Goal: Task Accomplishment & Management: Manage account settings

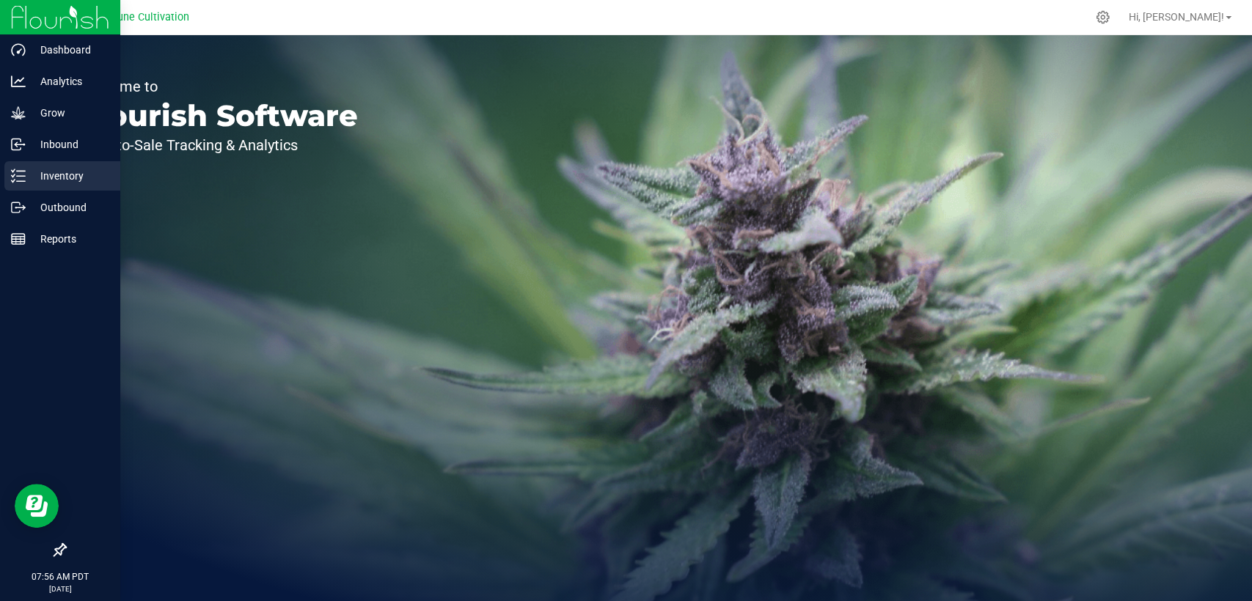
click at [56, 188] on div "Inventory" at bounding box center [62, 175] width 116 height 29
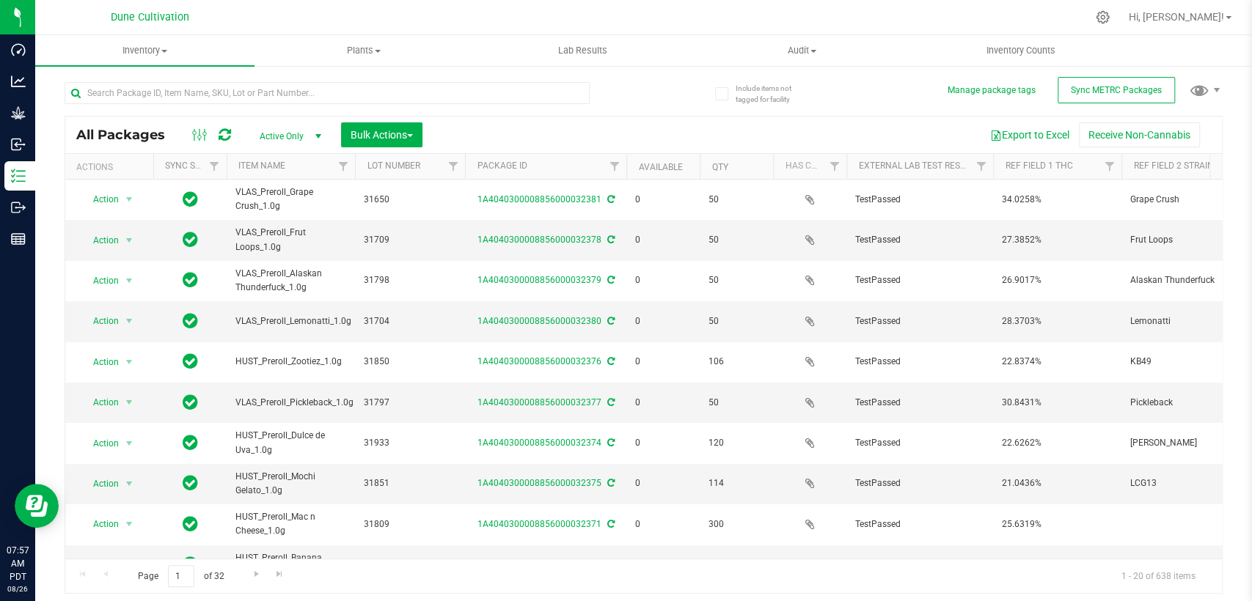
click at [283, 136] on span "Active Only" at bounding box center [287, 136] width 81 height 21
drag, startPoint x: 277, startPoint y: 228, endPoint x: 277, endPoint y: 208, distance: 20.5
click at [277, 227] on li "All" at bounding box center [286, 225] width 79 height 22
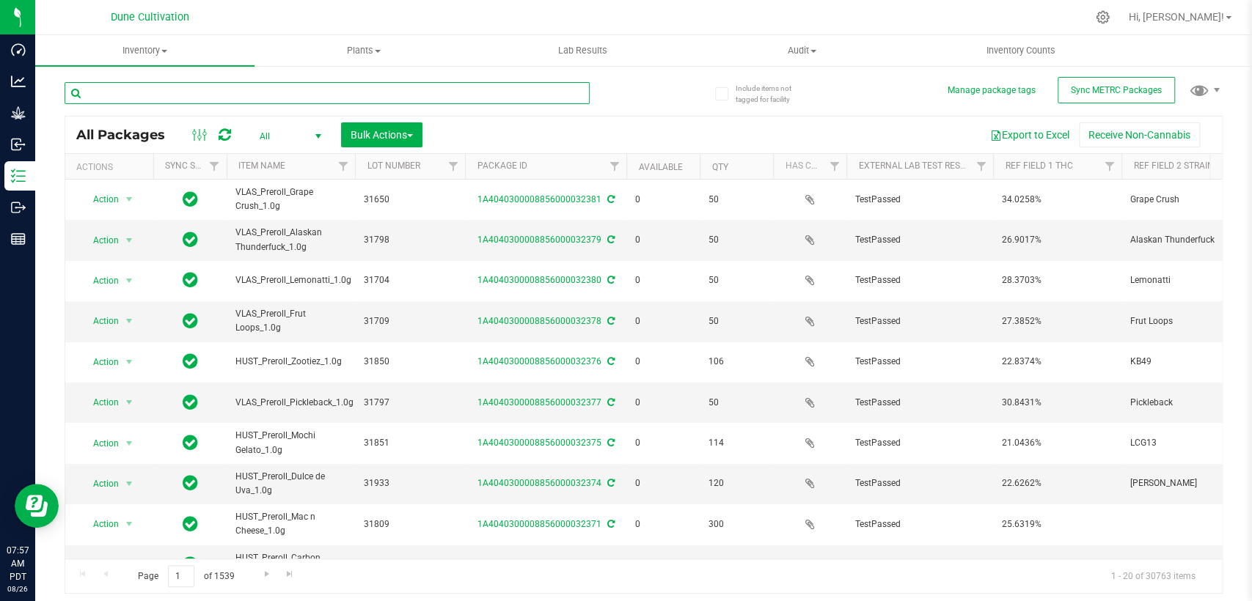
click at [234, 94] on input "text" at bounding box center [327, 93] width 525 height 22
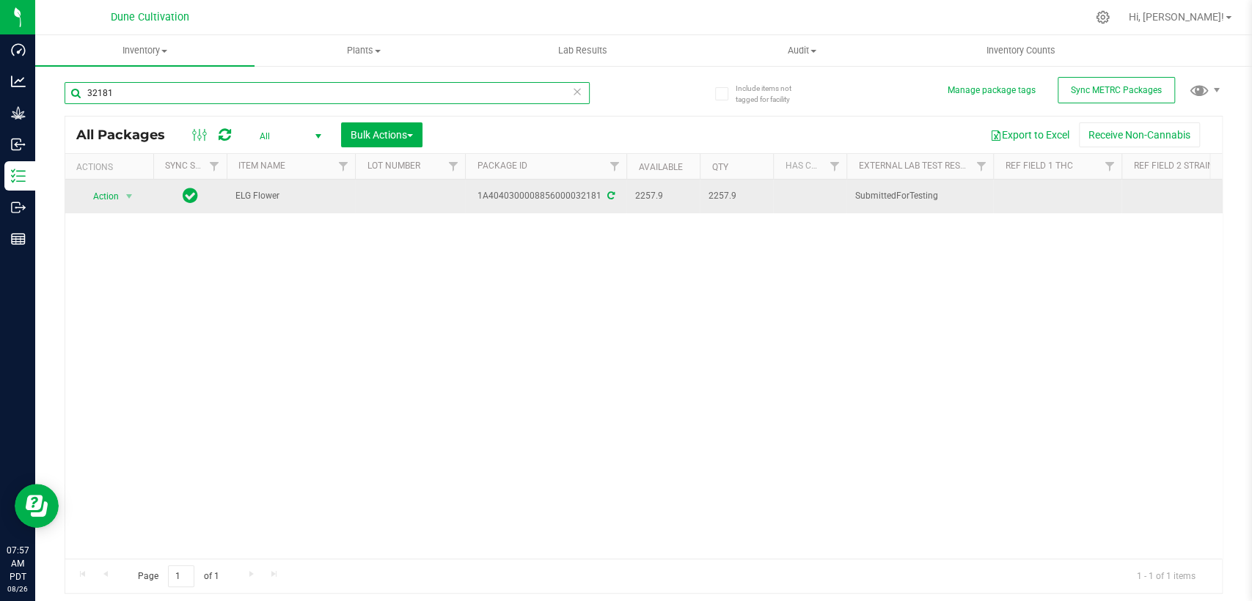
type input "32181"
click at [403, 202] on td at bounding box center [410, 197] width 110 height 34
type input "32181"
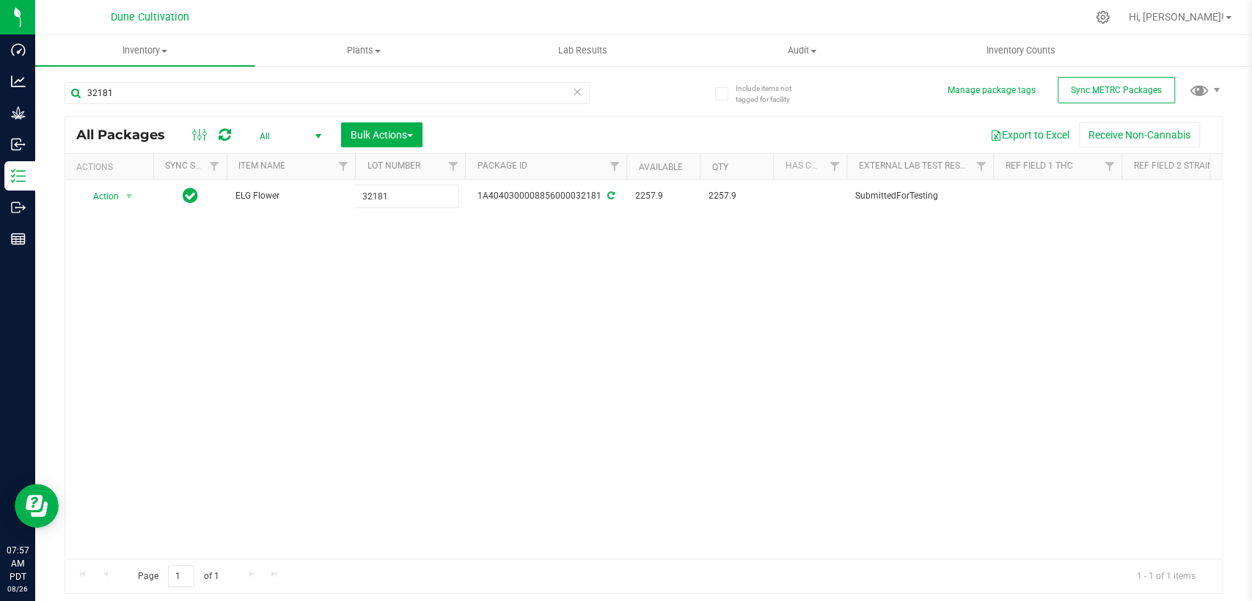
click at [476, 272] on div "All Packages All Active Only Lab Samples Locked All External Internal Bulk Acti…" at bounding box center [644, 355] width 1158 height 479
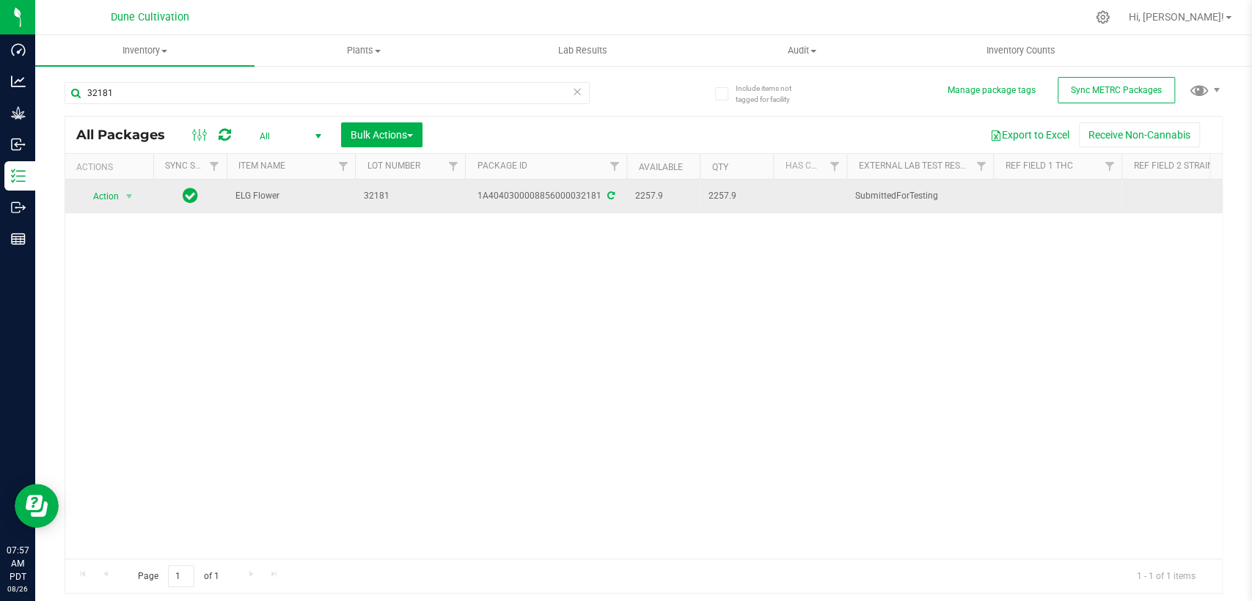
click at [610, 195] on icon at bounding box center [610, 195] width 7 height 9
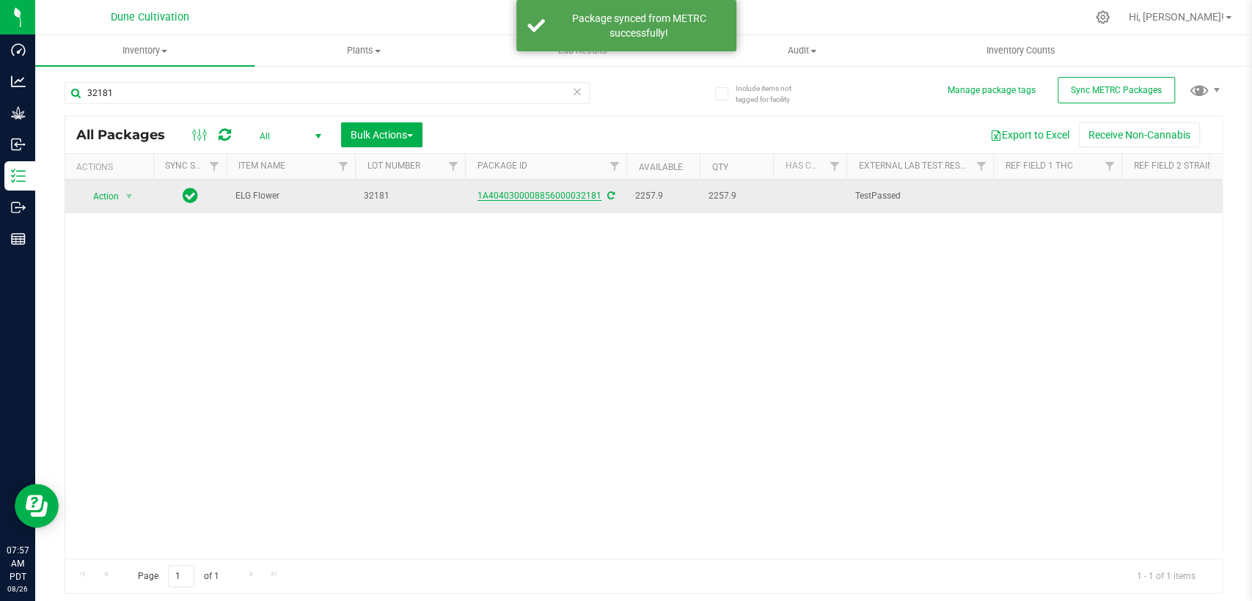
click at [540, 197] on link "1A4040300008856000032181" at bounding box center [540, 196] width 124 height 10
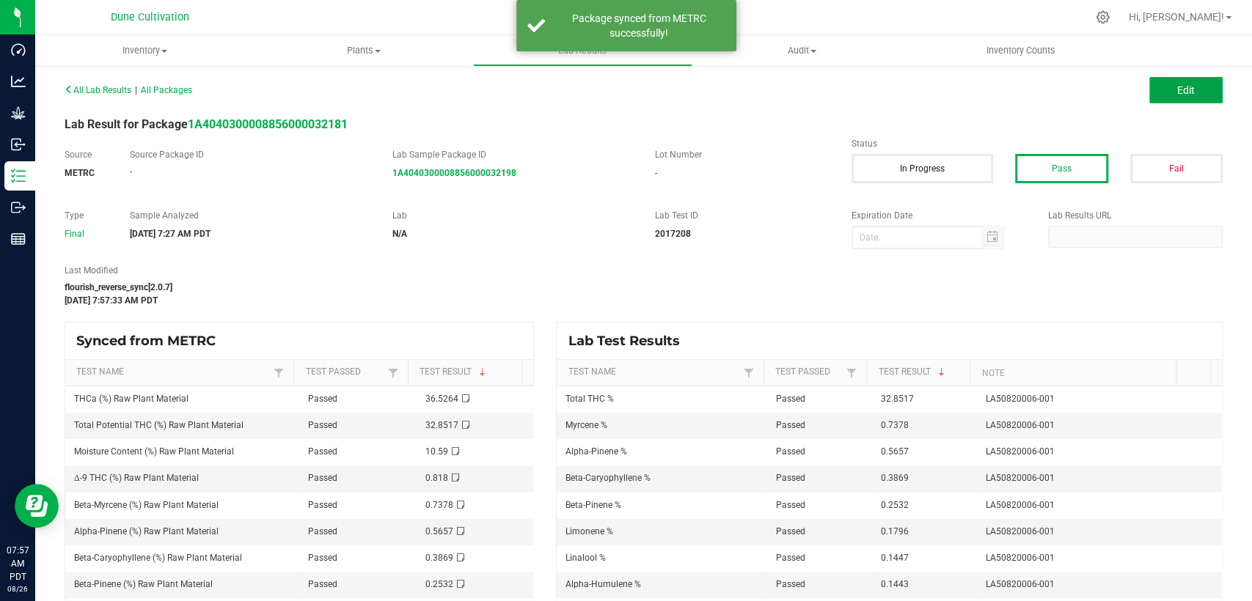
click at [1163, 98] on button "Edit" at bounding box center [1185, 90] width 73 height 26
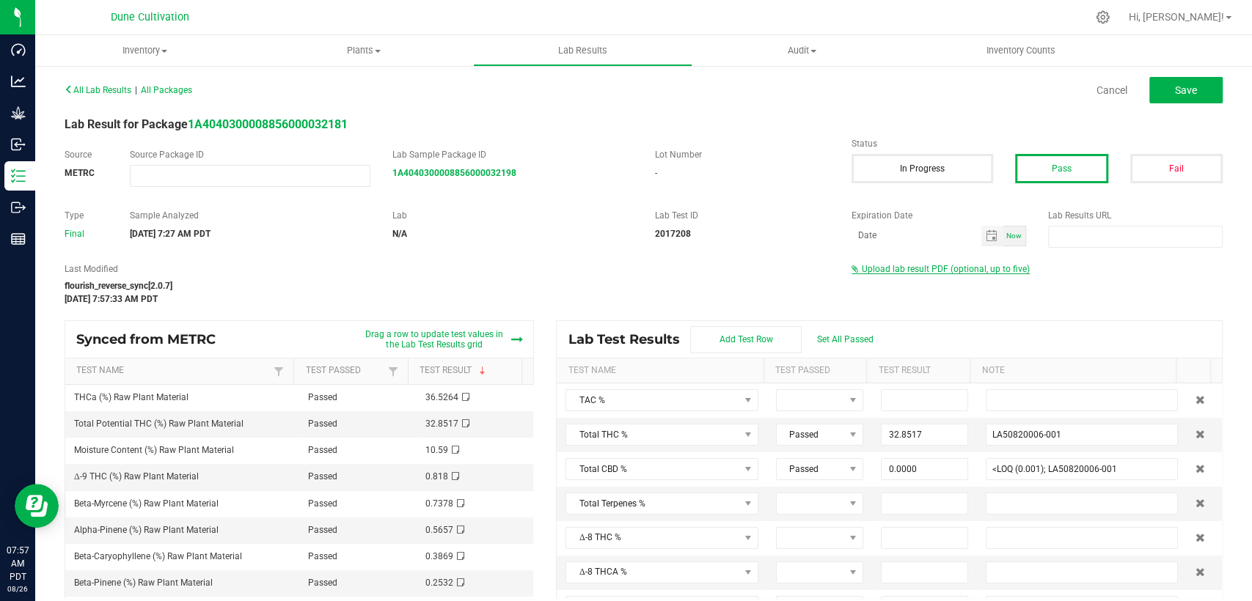
click at [959, 268] on span "Upload lab result PDF (optional, up to five)" at bounding box center [946, 269] width 168 height 10
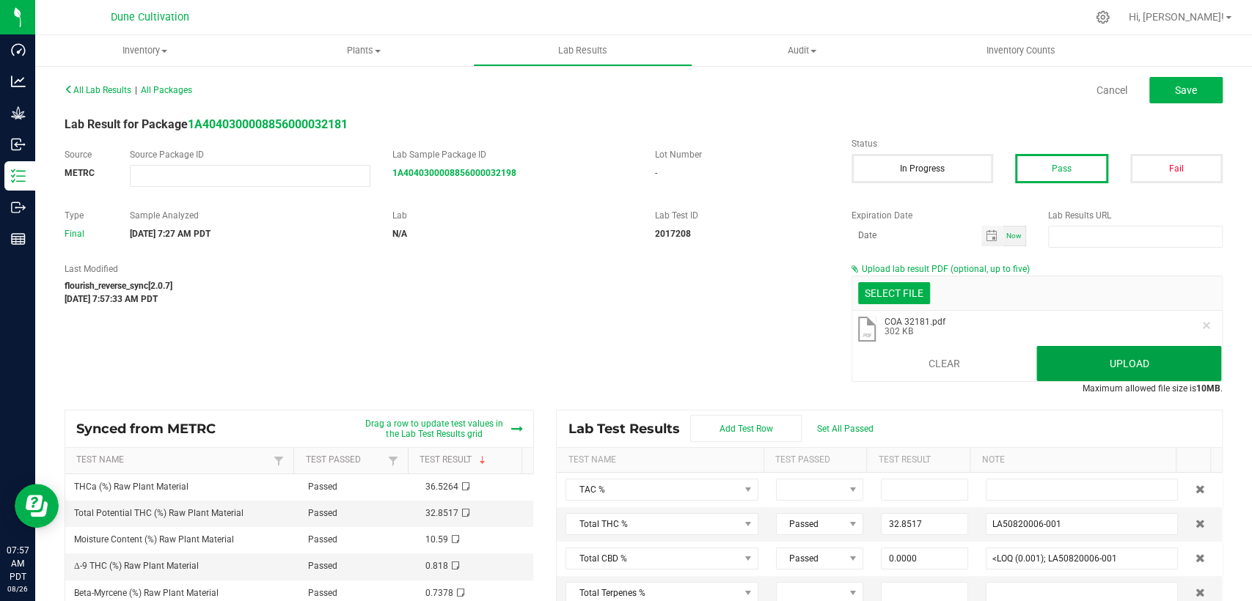
click at [1126, 359] on button "Upload" at bounding box center [1128, 363] width 185 height 35
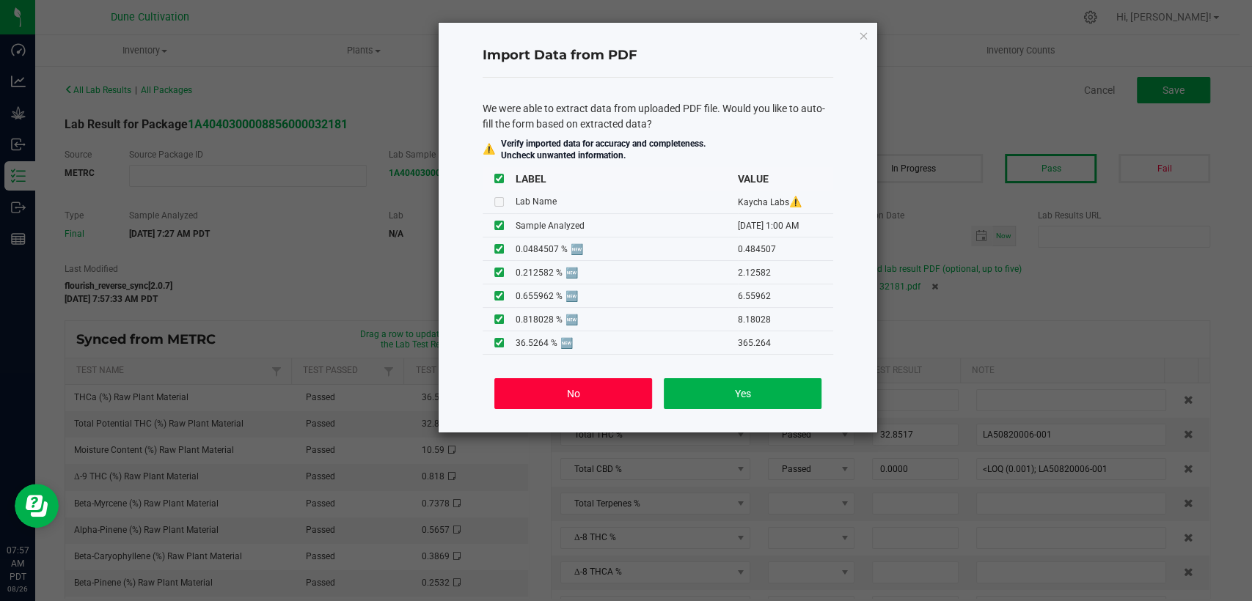
click at [584, 386] on button "No" at bounding box center [573, 393] width 158 height 31
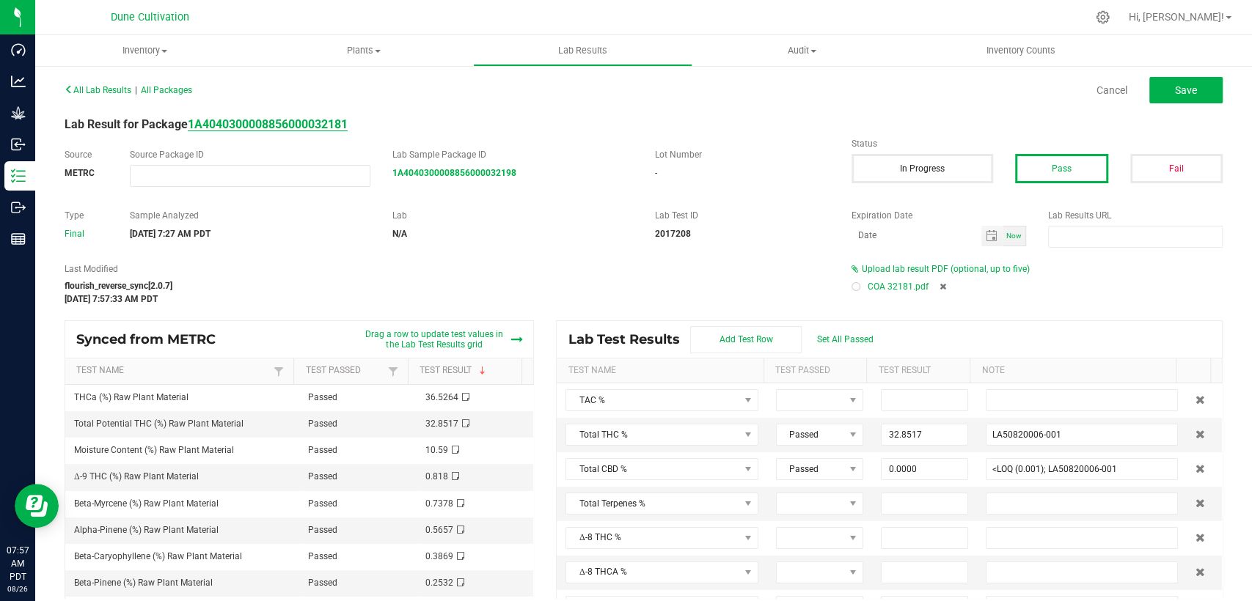
click at [338, 117] on strong "1A4040300008856000032181" at bounding box center [268, 124] width 160 height 14
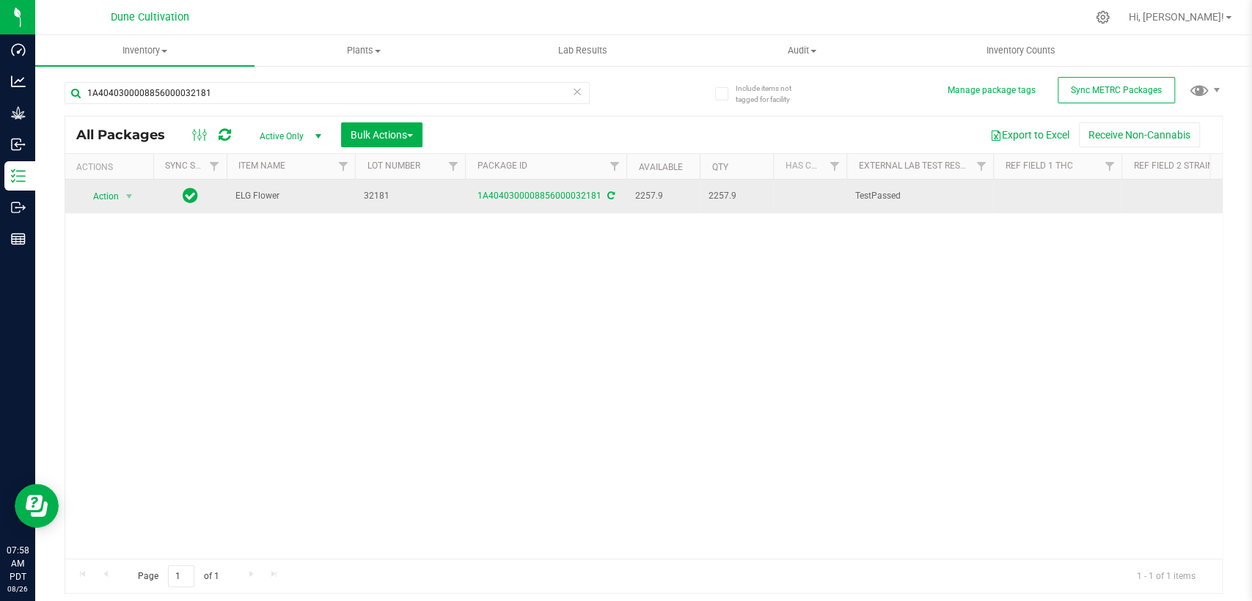
click at [1062, 199] on td at bounding box center [1057, 197] width 128 height 34
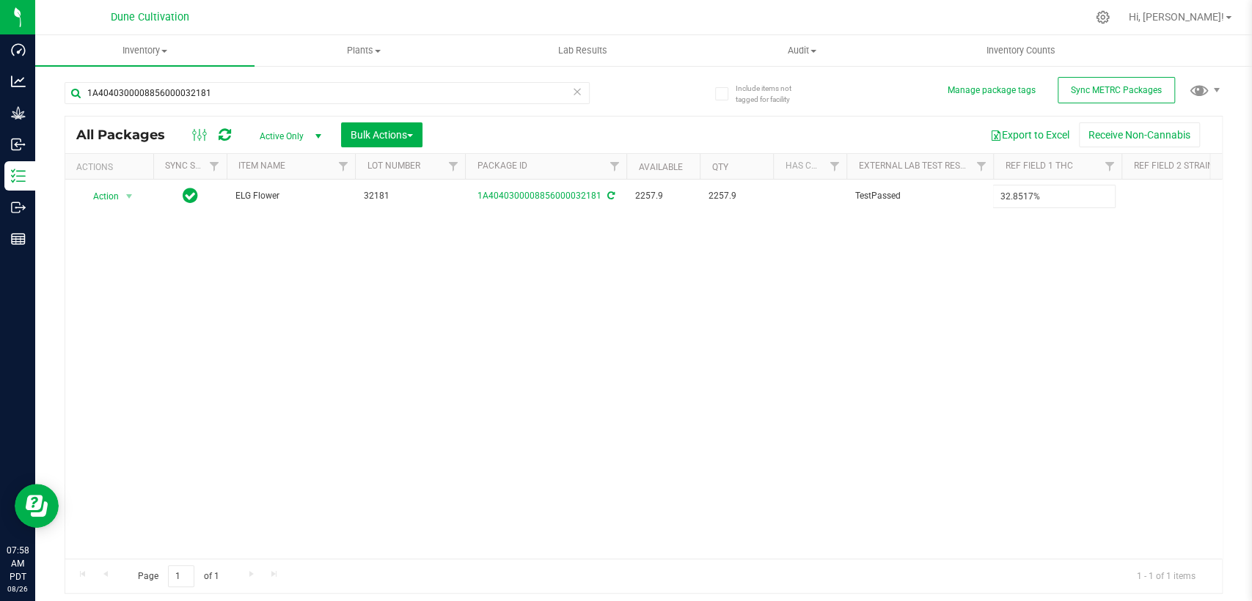
click at [801, 315] on div "All Packages Active Only Active Only Lab Samples Locked All External Internal B…" at bounding box center [644, 355] width 1158 height 479
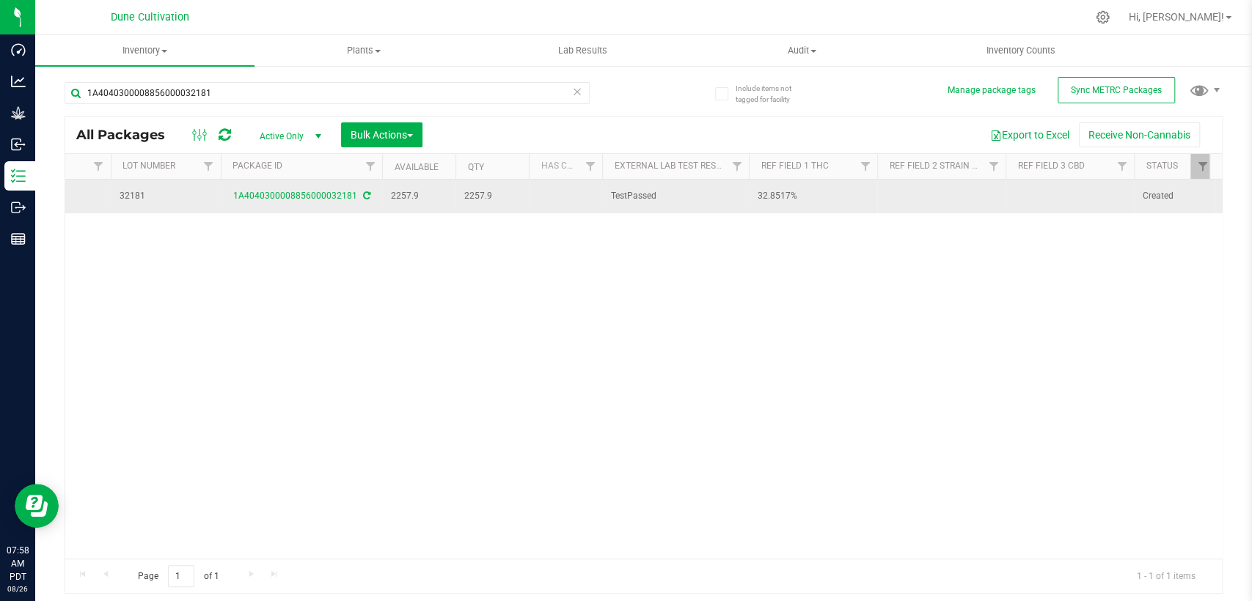
click at [1027, 198] on td at bounding box center [1070, 197] width 128 height 34
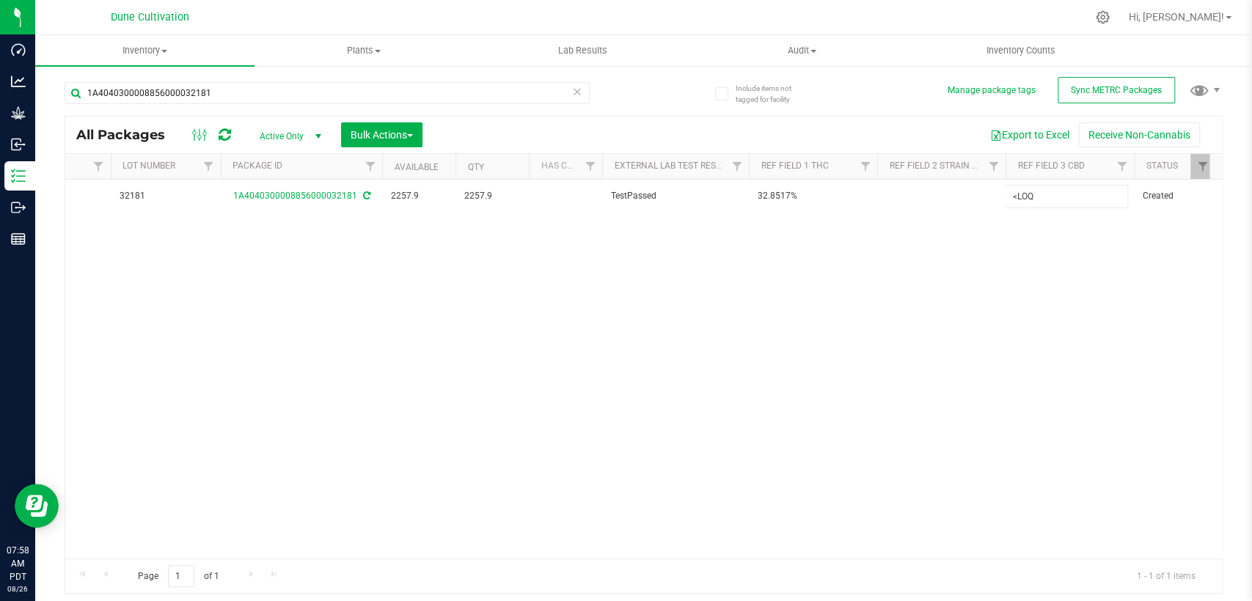
click at [783, 281] on div "All Packages Active Only Active Only Lab Samples Locked All External Internal B…" at bounding box center [644, 355] width 1158 height 479
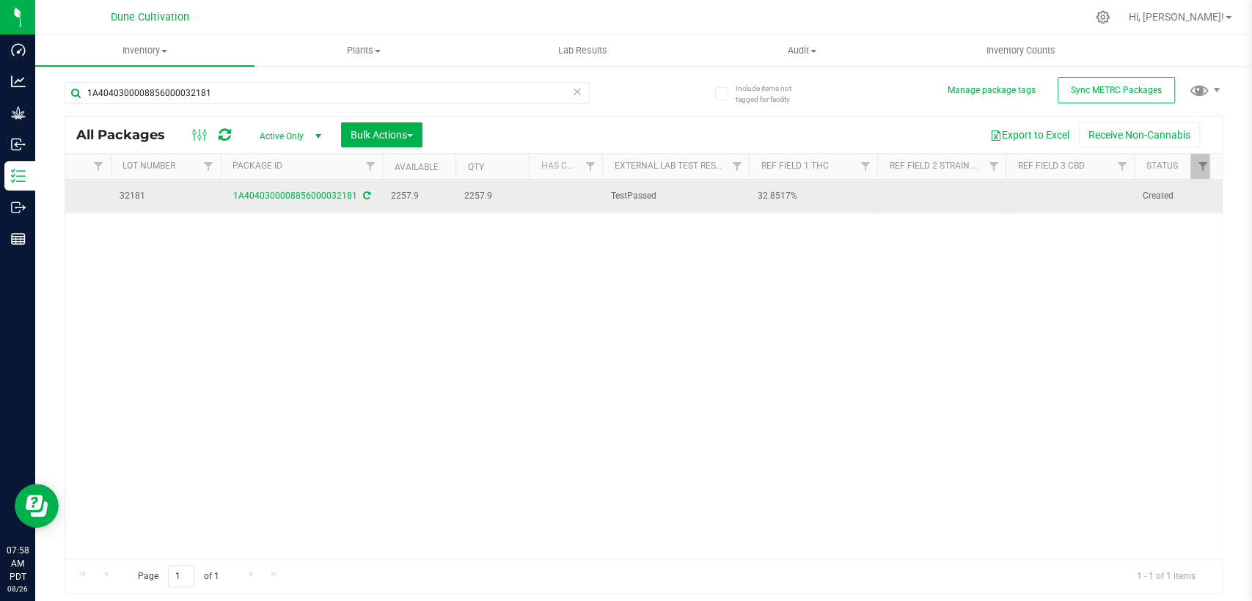
click at [934, 202] on td at bounding box center [941, 197] width 128 height 34
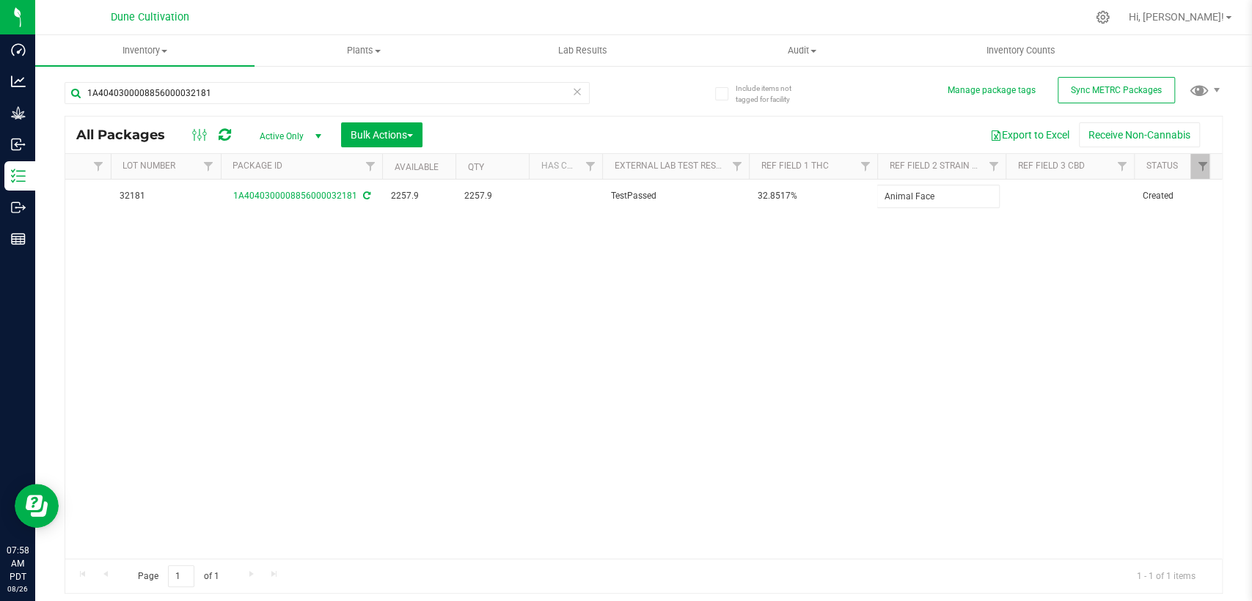
click at [804, 280] on div "All Packages Active Only Active Only Lab Samples Locked All External Internal B…" at bounding box center [644, 355] width 1158 height 479
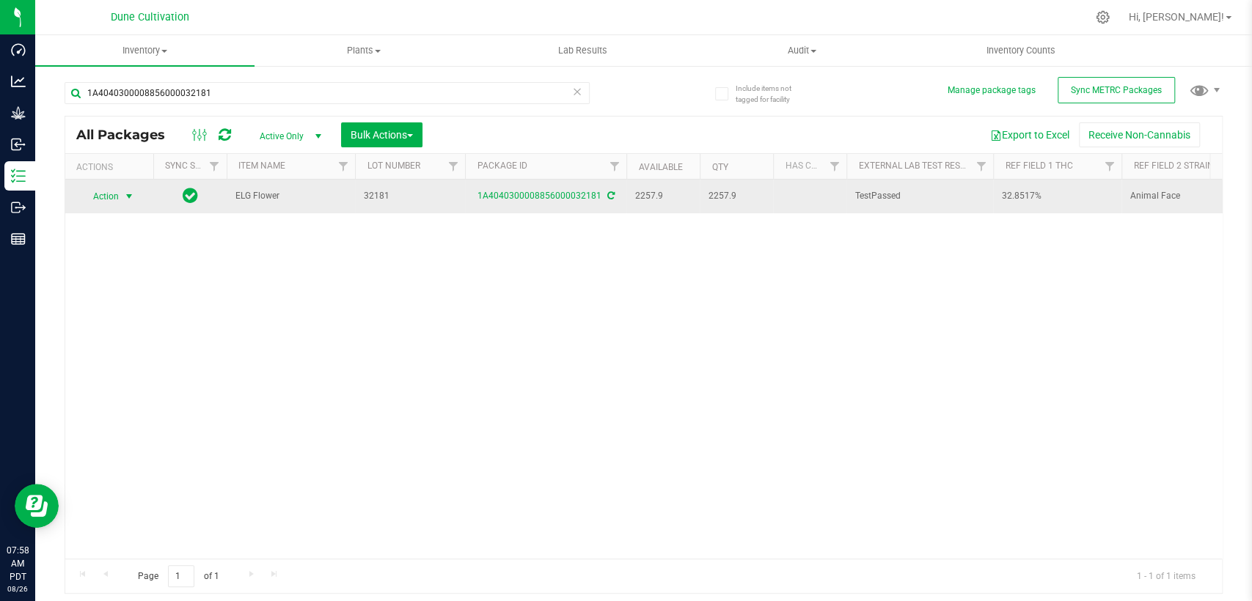
click at [135, 195] on span "select" at bounding box center [129, 197] width 12 height 12
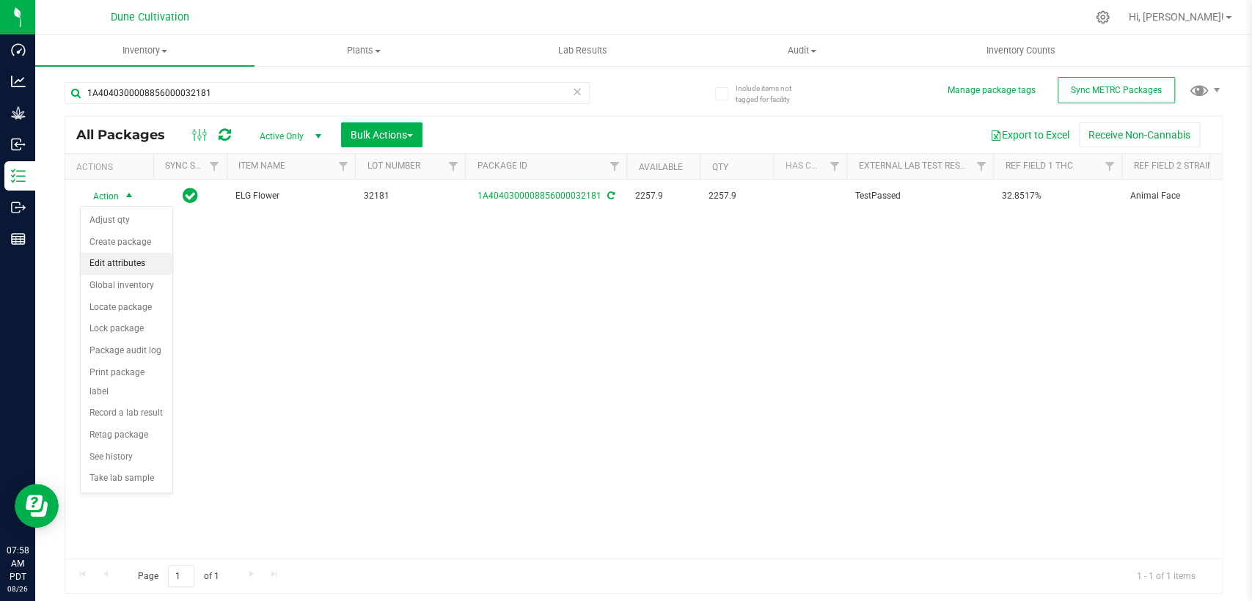
click at [138, 264] on li "Edit attributes" at bounding box center [127, 264] width 92 height 22
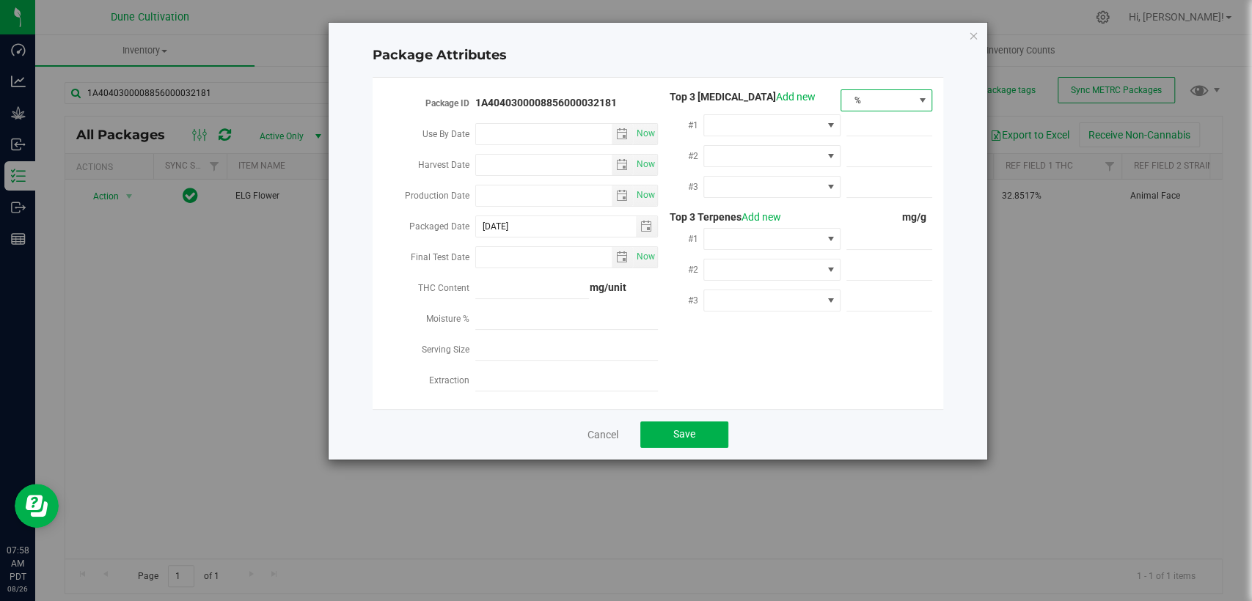
click at [909, 98] on span "%" at bounding box center [877, 100] width 72 height 21
click at [863, 150] on li "mg/unit" at bounding box center [886, 151] width 90 height 25
click at [795, 125] on span at bounding box center [762, 125] width 117 height 21
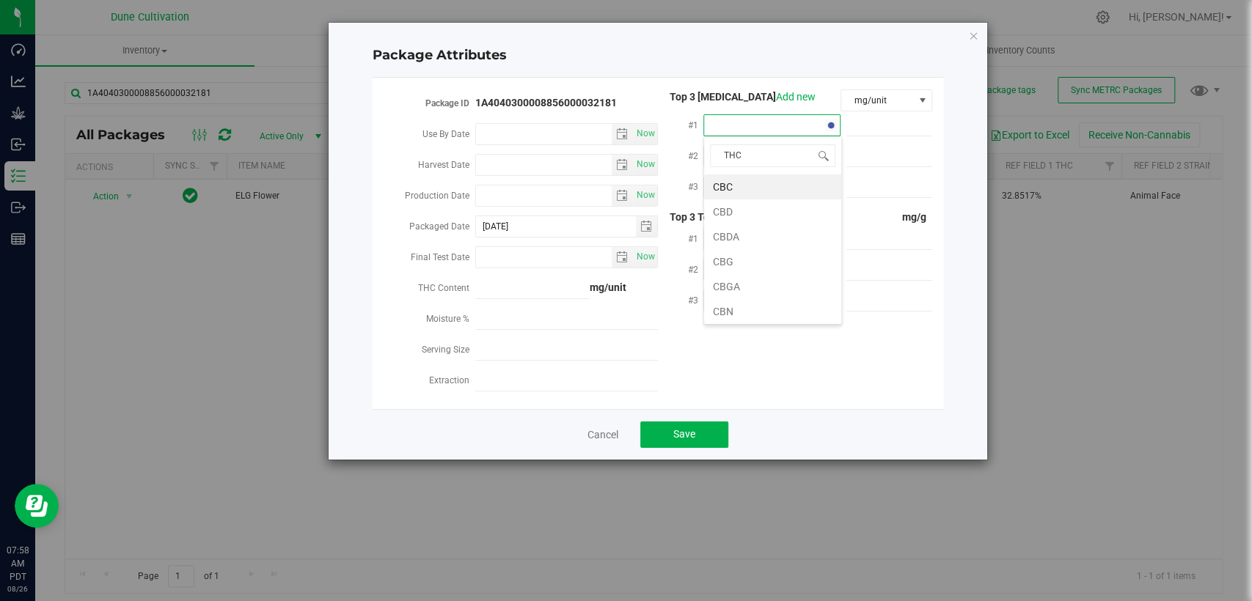
type input "THCA"
click at [769, 193] on li "THCA" at bounding box center [772, 187] width 137 height 25
click at [868, 120] on span at bounding box center [889, 125] width 86 height 21
paste input "365.264"
type input "365.264"
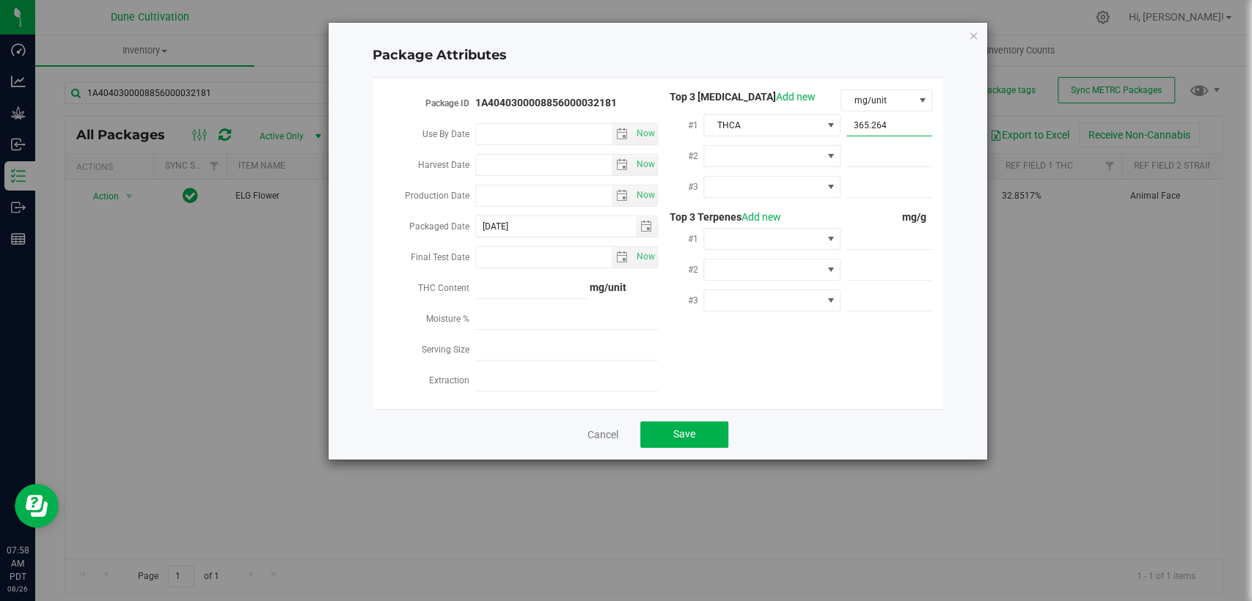
type input "365.2640"
click at [769, 155] on span at bounding box center [762, 156] width 117 height 21
type input "D"
click at [747, 267] on li "D9-THC" at bounding box center [772, 267] width 137 height 25
click at [745, 180] on span at bounding box center [762, 187] width 117 height 21
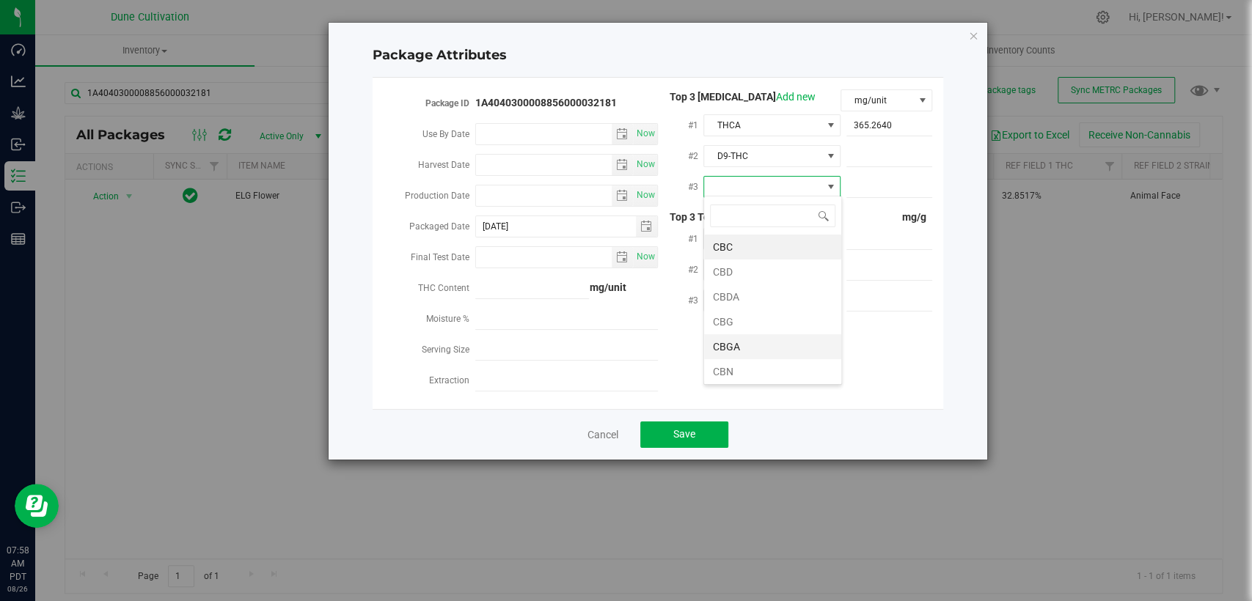
click at [756, 342] on li "CBGA" at bounding box center [772, 346] width 137 height 25
click at [880, 162] on span at bounding box center [889, 156] width 86 height 21
paste input "8.18028"
type input "8.18028"
type input "8.1803"
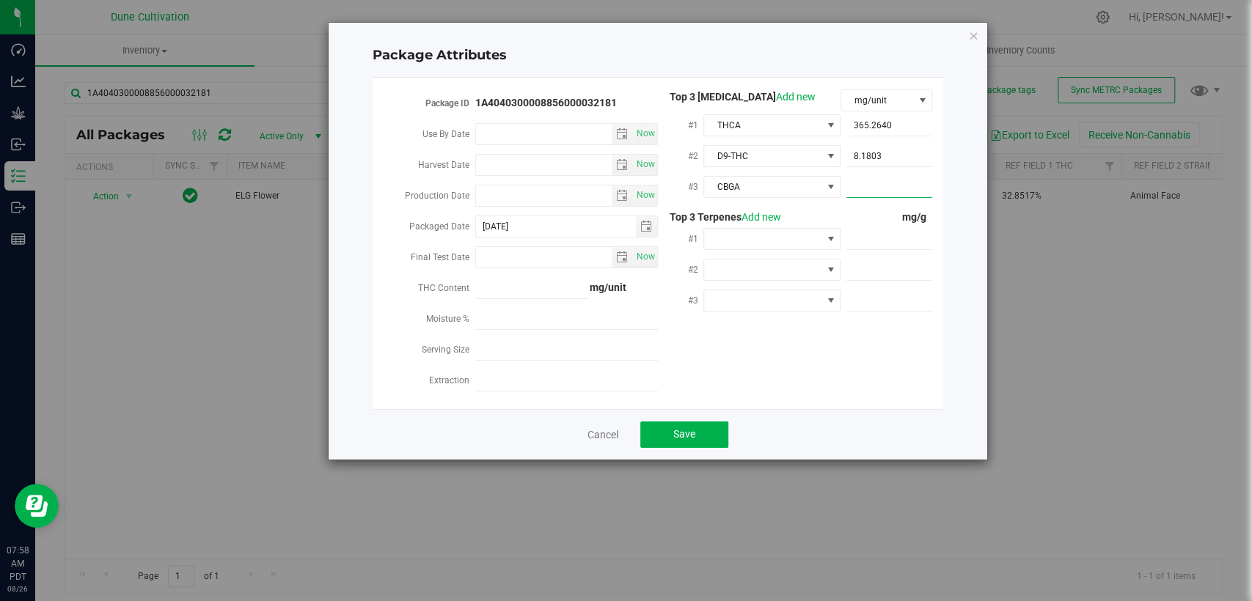
click at [886, 177] on span at bounding box center [889, 187] width 86 height 21
paste input "6.55962"
type input "6.55962"
type input "6.5596"
click at [859, 229] on span at bounding box center [889, 239] width 86 height 21
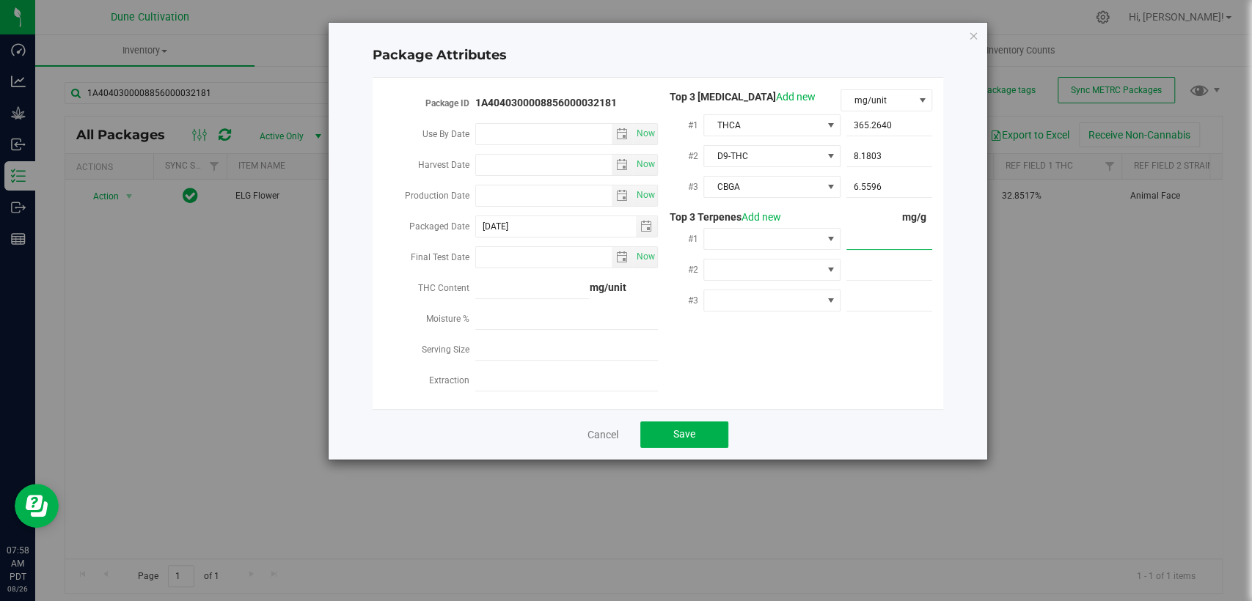
paste input "7.378"
type input "7.378"
type input "7.3780"
click at [859, 264] on span at bounding box center [889, 270] width 86 height 21
paste input "5.657"
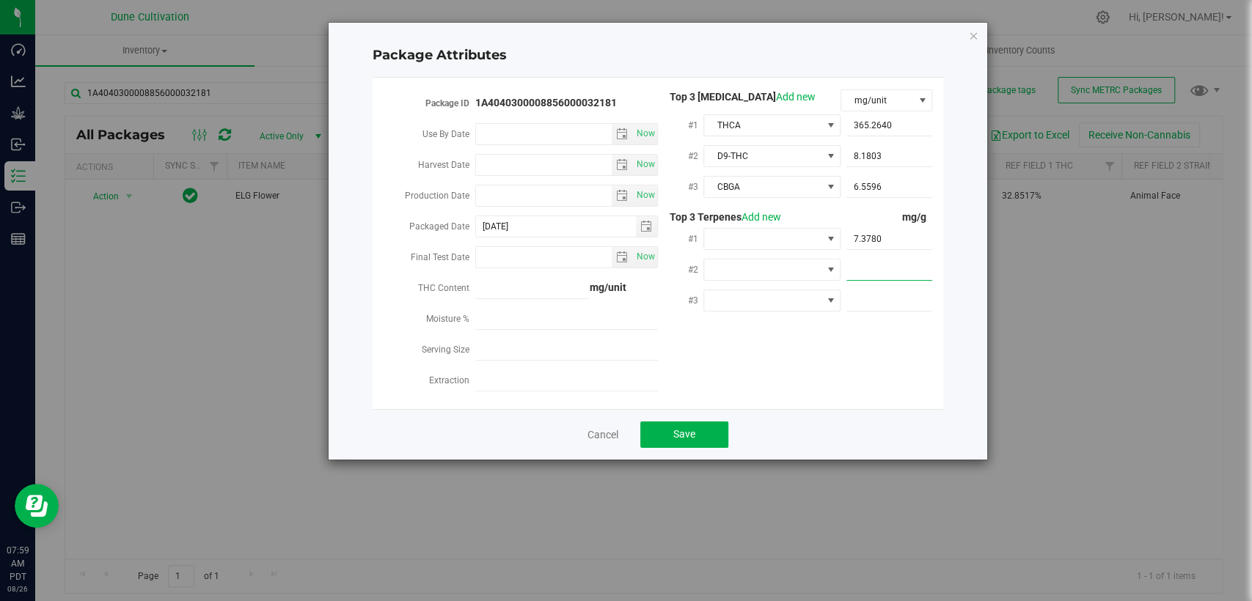
type input "5.657"
type input "5.6570"
click at [881, 302] on span at bounding box center [889, 300] width 86 height 21
paste input "3.869"
type input "3.869"
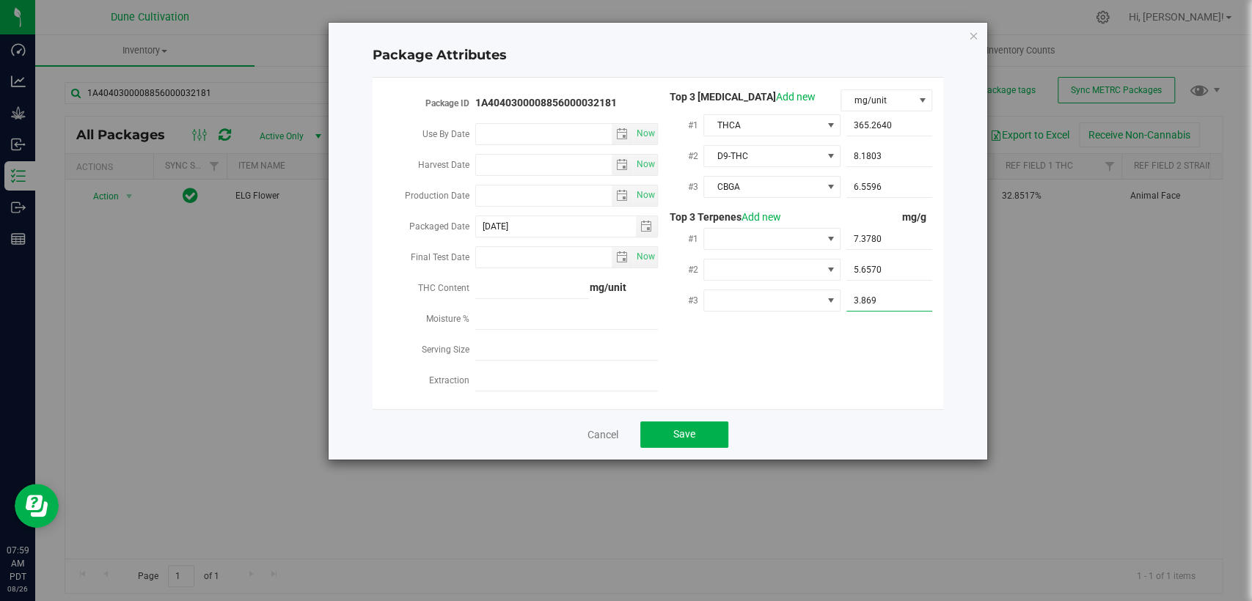
type input "3.8690"
click at [850, 344] on div "Package ID 1A4040300008856000032181 Use By Date Now Harvest Date Now Production…" at bounding box center [658, 243] width 549 height 308
click at [769, 234] on span at bounding box center [762, 239] width 117 height 21
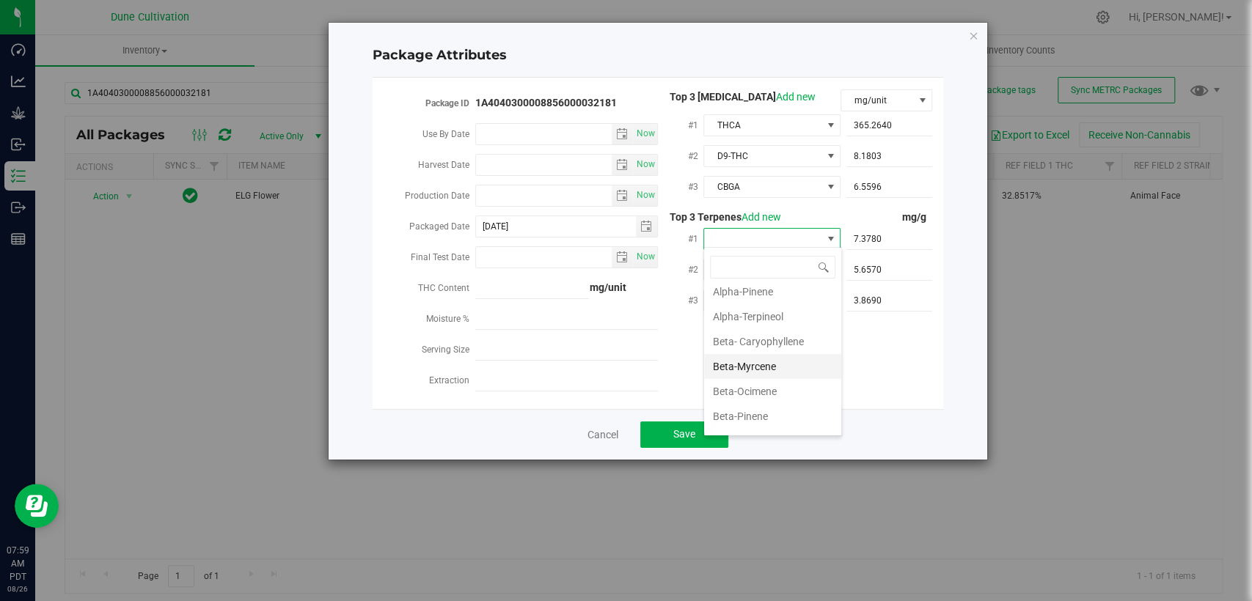
click at [739, 362] on li "Beta-Myrcene" at bounding box center [772, 366] width 137 height 25
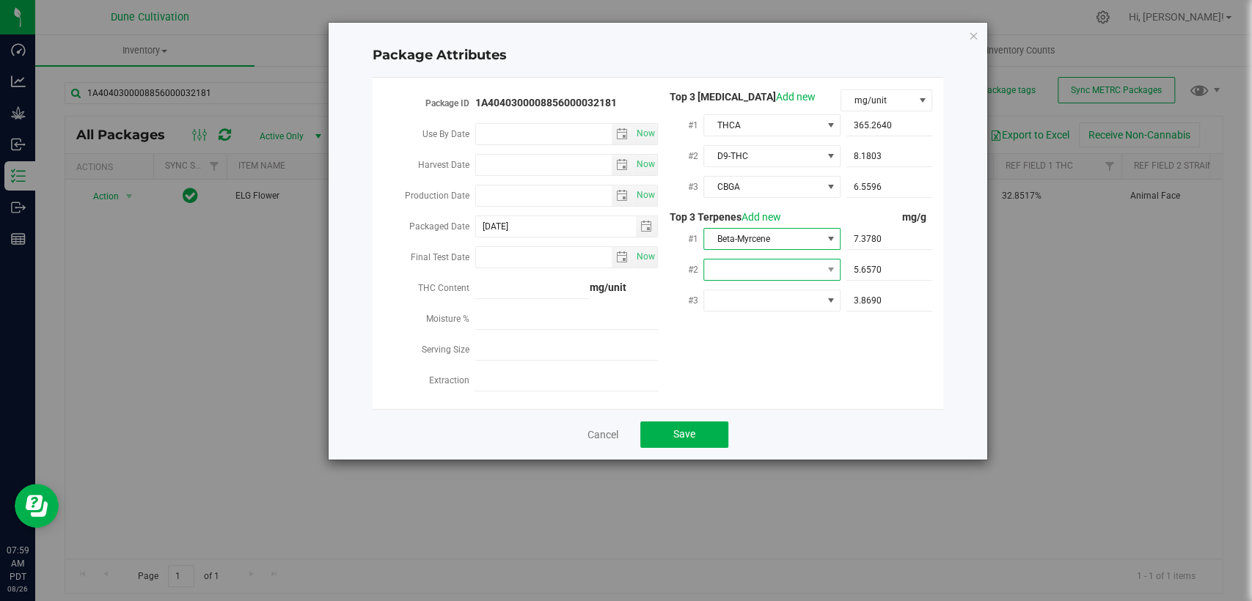
click at [732, 269] on span at bounding box center [762, 270] width 117 height 21
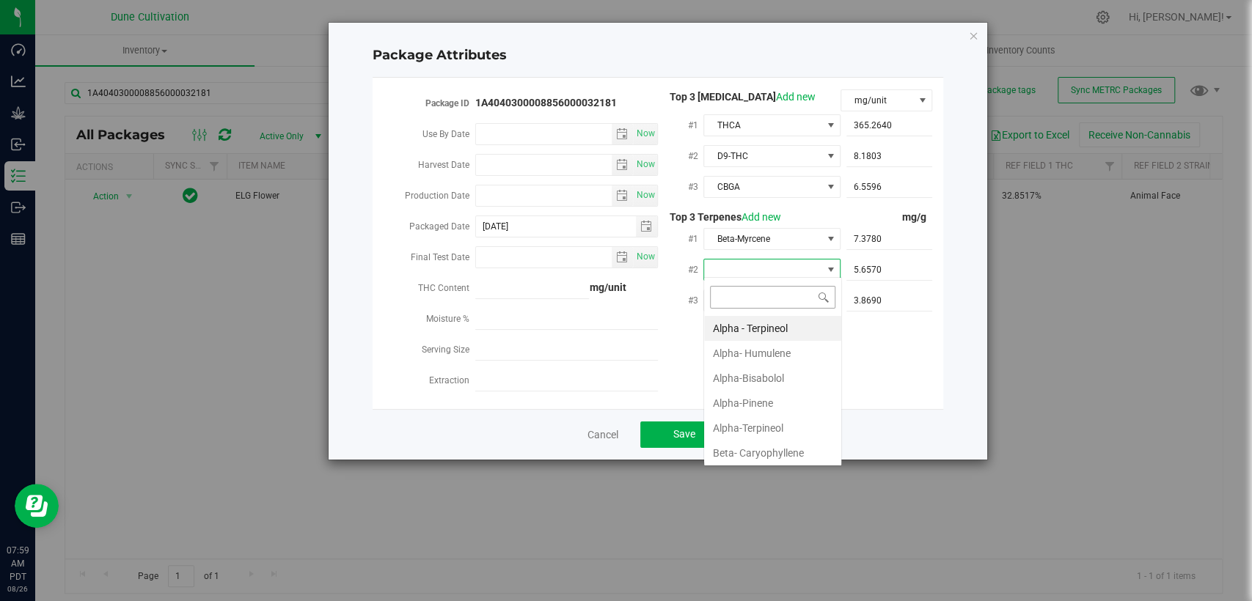
scroll to position [21, 137]
click at [772, 403] on li "Alpha-Pinene" at bounding box center [772, 403] width 137 height 25
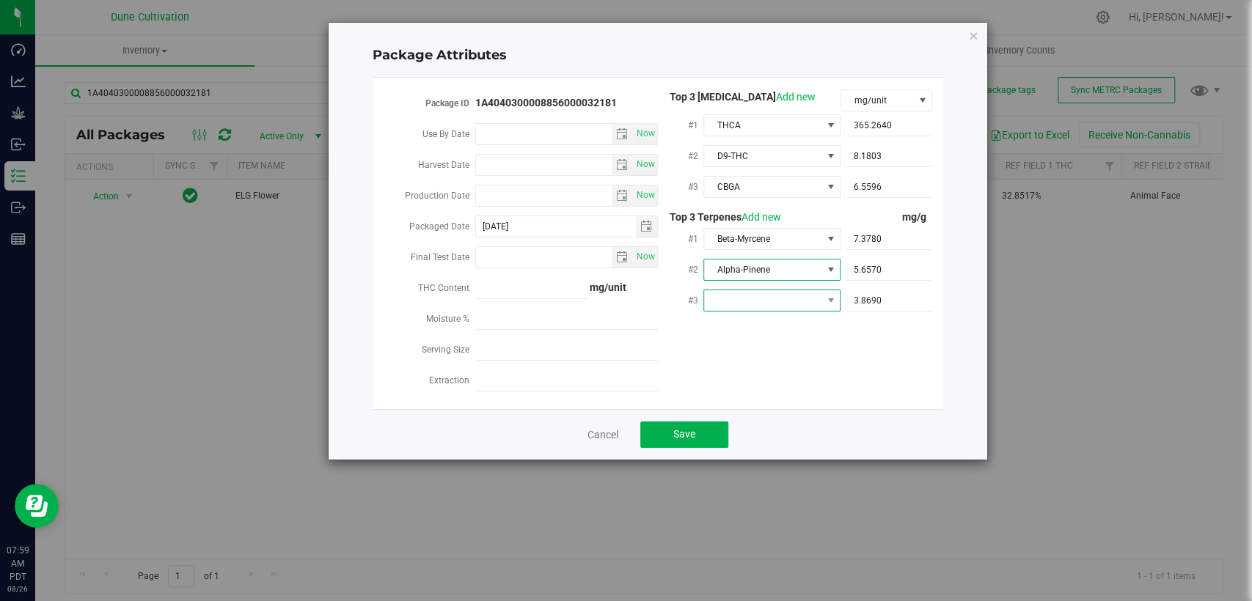
click at [780, 300] on span at bounding box center [762, 300] width 117 height 21
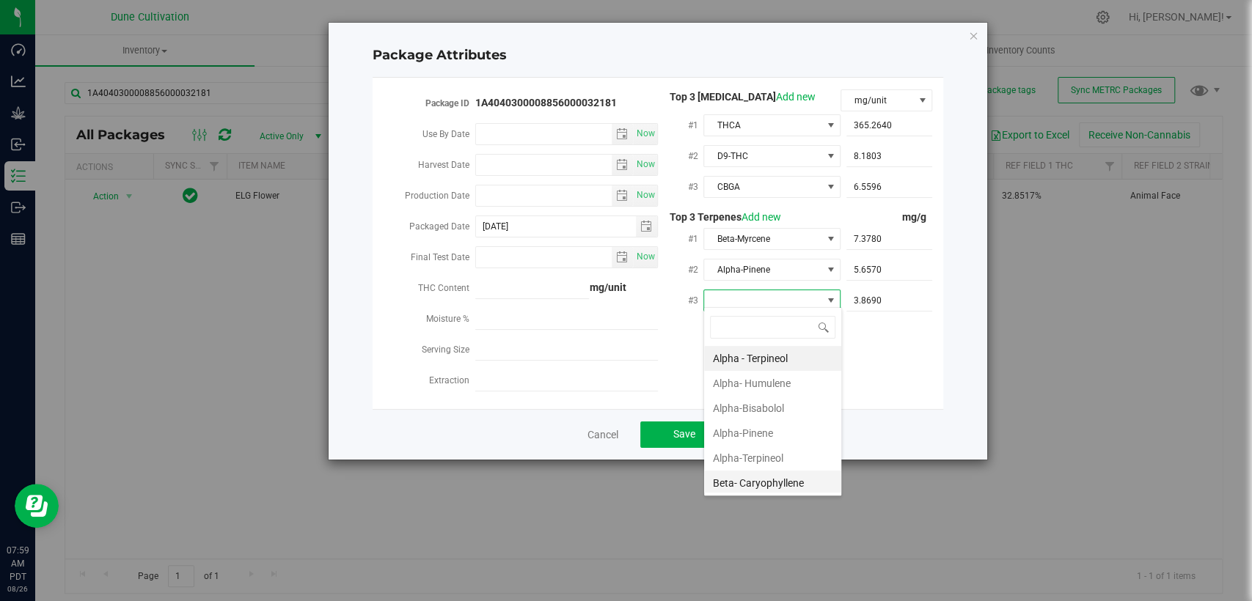
click at [764, 485] on li "Beta- Caryophyllene" at bounding box center [772, 483] width 137 height 25
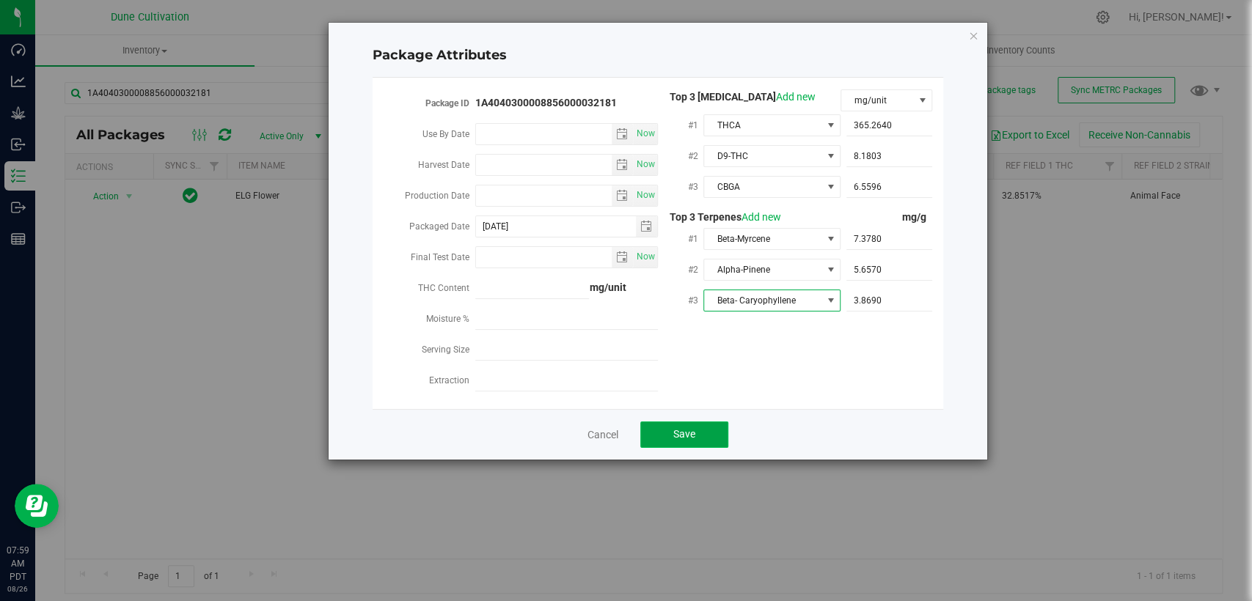
click at [697, 428] on button "Save" at bounding box center [684, 435] width 88 height 26
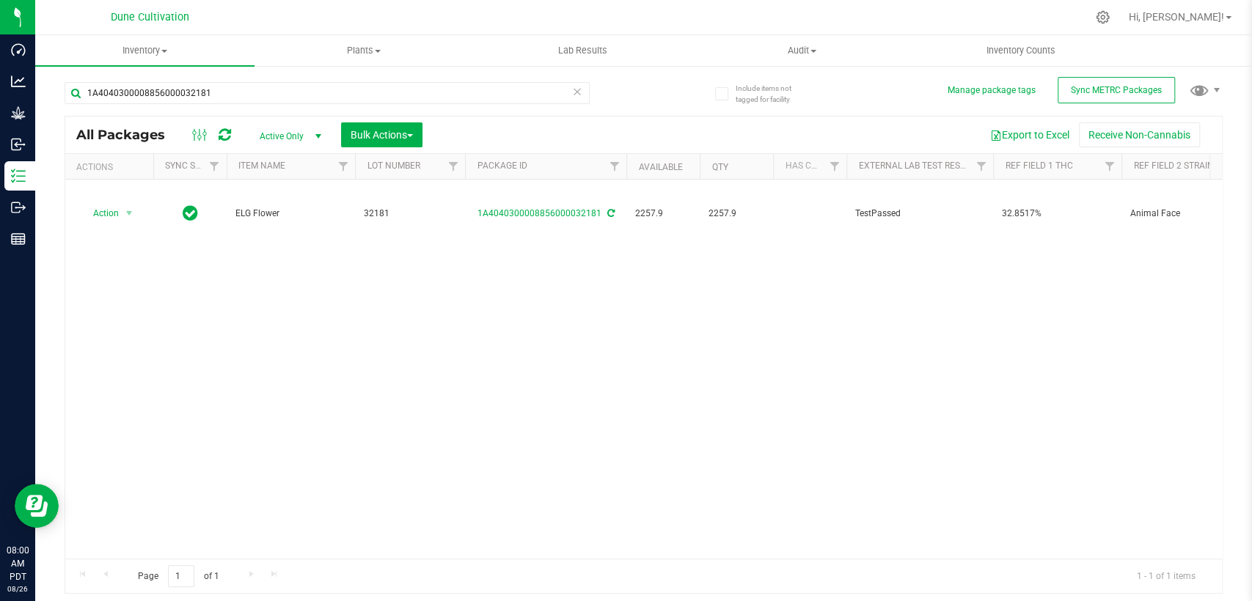
click at [288, 131] on span "Active Only" at bounding box center [287, 136] width 81 height 21
click at [268, 217] on li "All" at bounding box center [286, 225] width 79 height 22
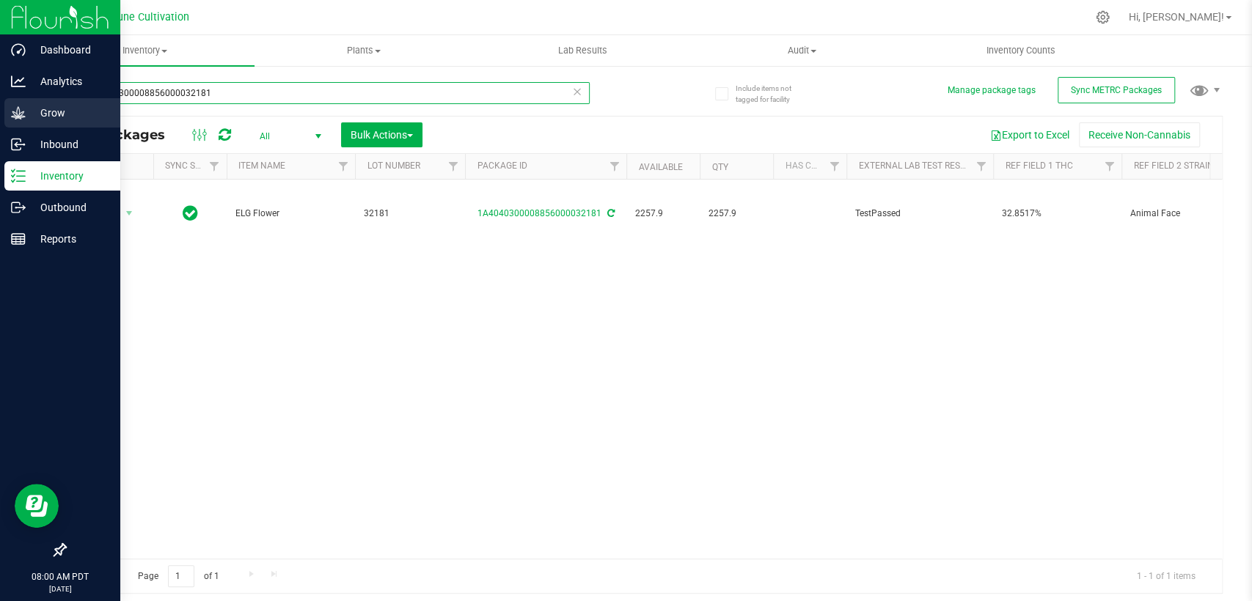
drag, startPoint x: 213, startPoint y: 87, endPoint x: 25, endPoint y: 106, distance: 189.5
click at [25, 106] on div "Dashboard Analytics Grow Inbound Inventory Outbound Reports 08:00 AM PDT 08/26/…" at bounding box center [626, 300] width 1252 height 601
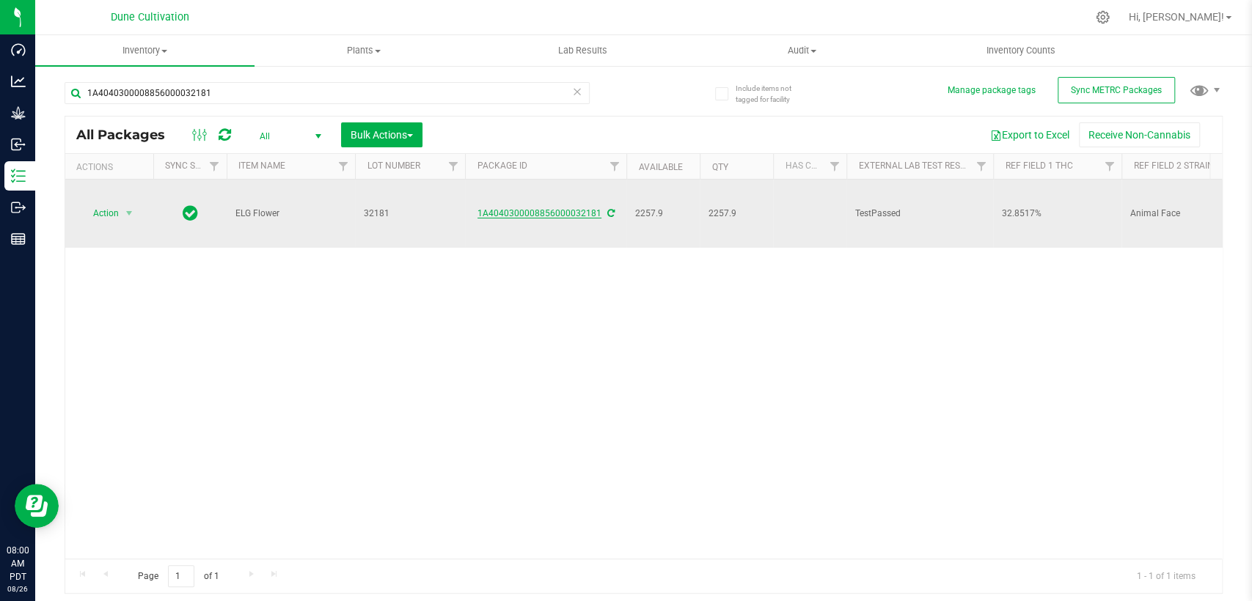
click at [509, 208] on link "1A4040300008856000032181" at bounding box center [540, 213] width 124 height 10
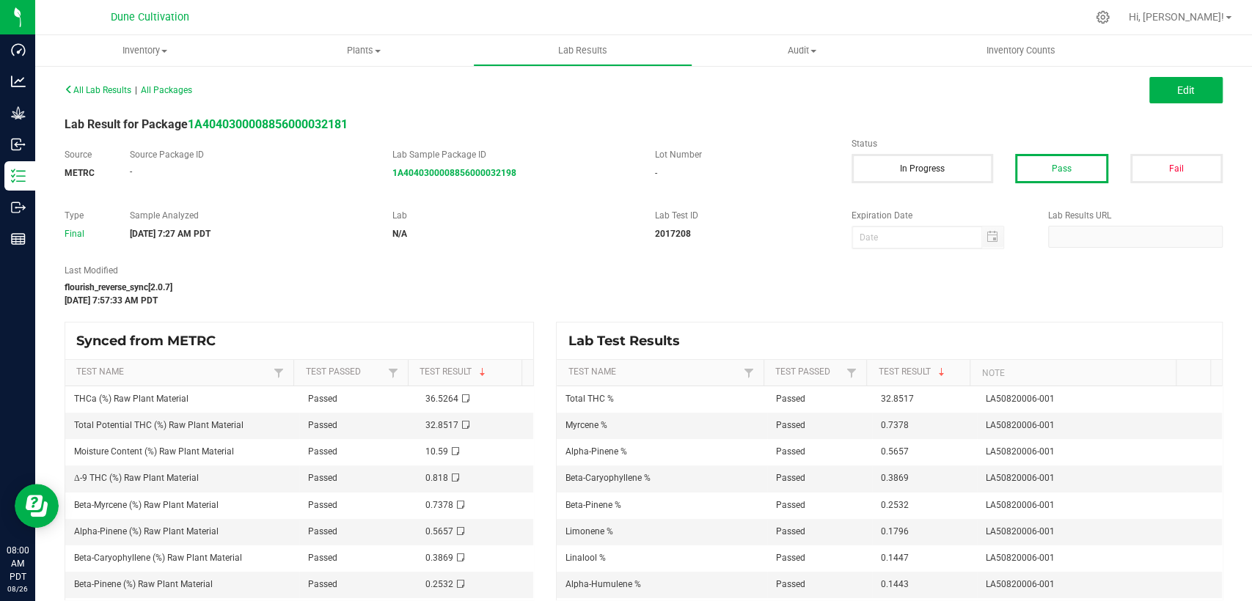
click at [1173, 68] on div "All Lab Results | All Packages Edit Lab Result for Package 1A404030000885600003…" at bounding box center [643, 340] width 1217 height 551
click at [1177, 87] on span "Edit" at bounding box center [1186, 90] width 18 height 12
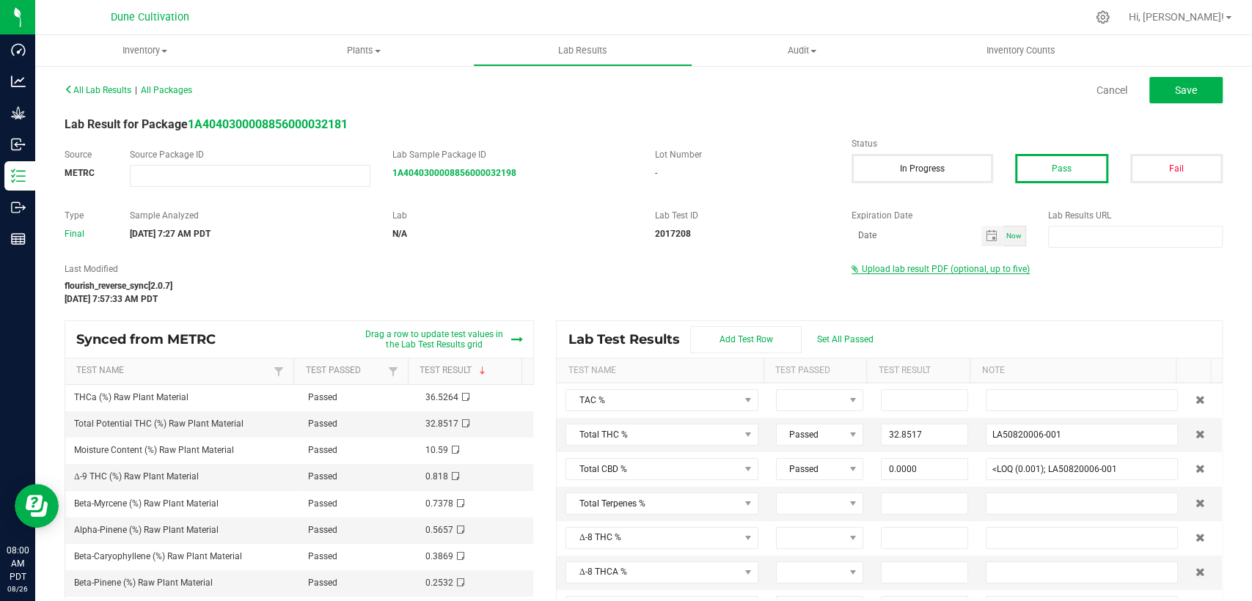
click at [936, 270] on span "Upload lab result PDF (optional, up to five)" at bounding box center [946, 269] width 168 height 10
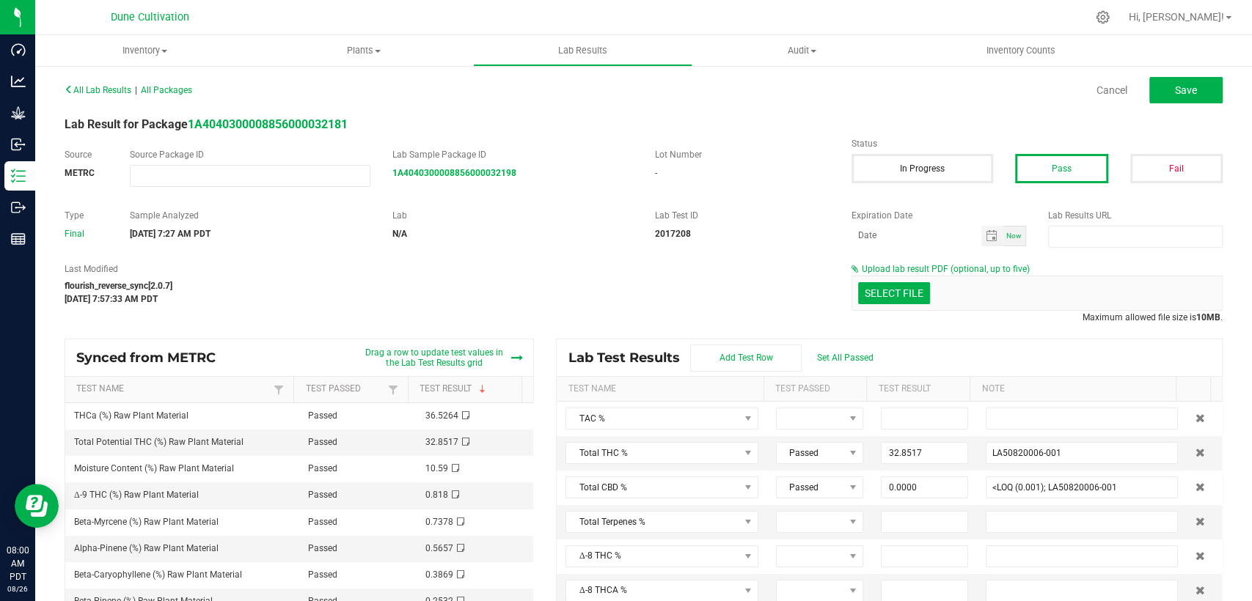
drag, startPoint x: 881, startPoint y: 297, endPoint x: 841, endPoint y: 305, distance: 41.1
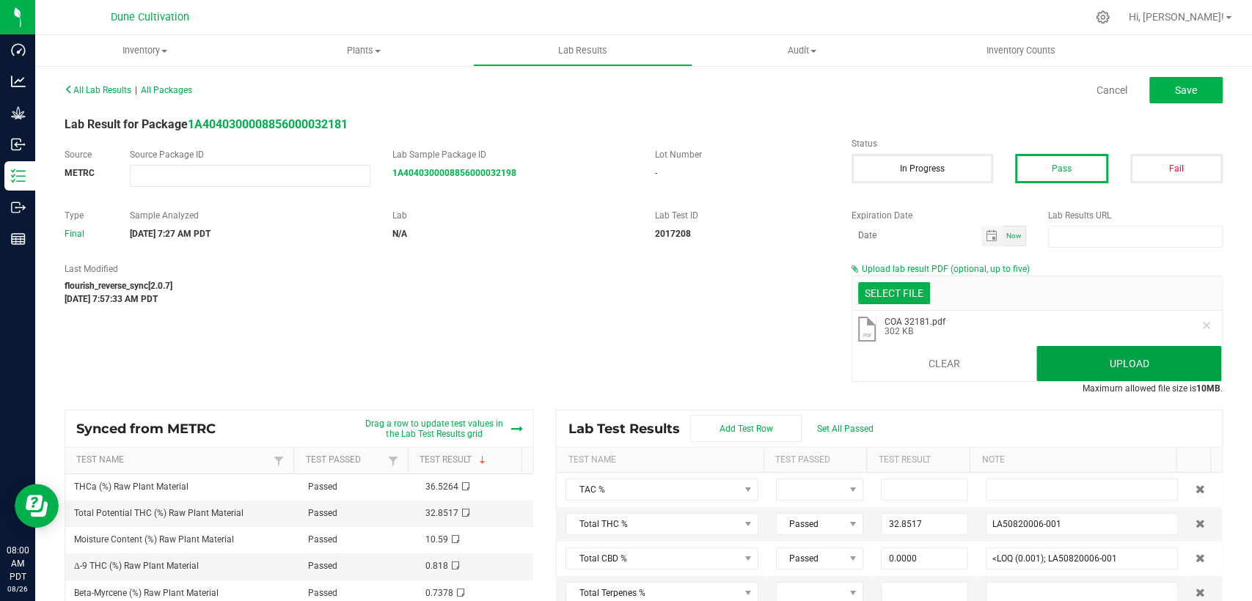
click at [1064, 365] on button "Upload" at bounding box center [1128, 363] width 185 height 35
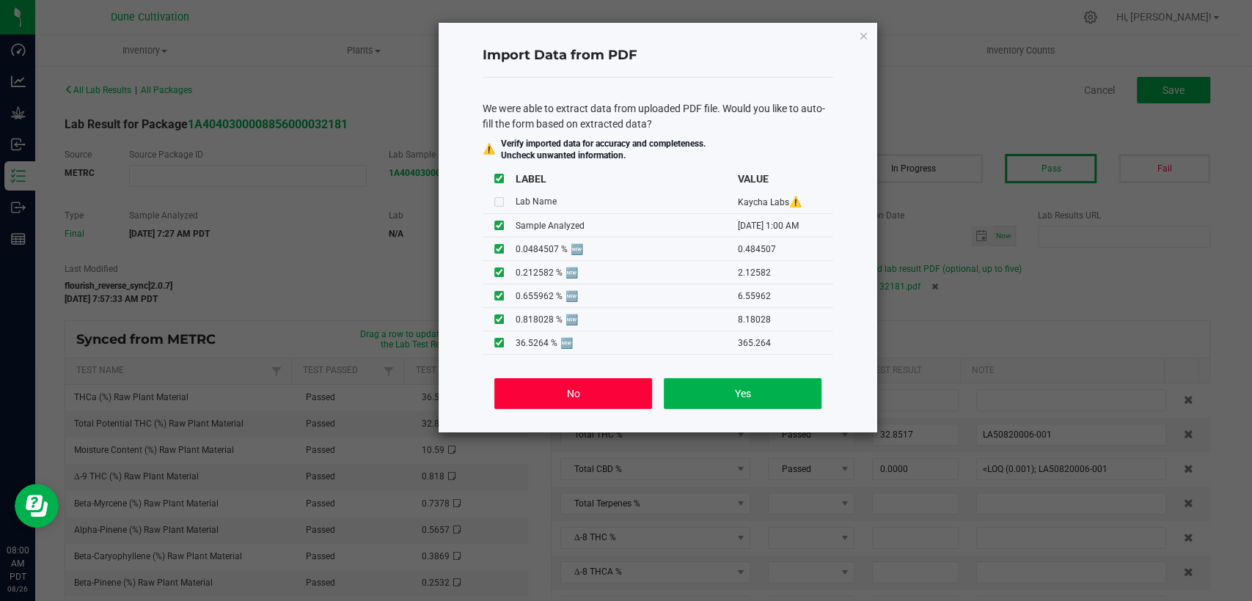
click at [579, 395] on button "No" at bounding box center [573, 393] width 158 height 31
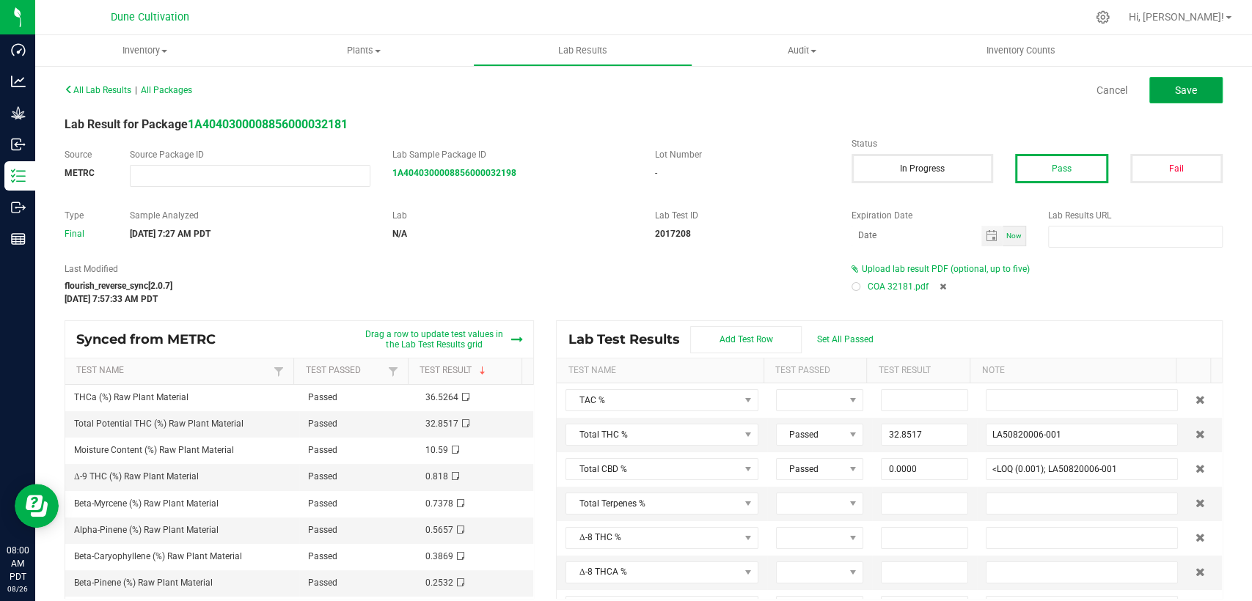
click at [1175, 87] on span "Save" at bounding box center [1186, 90] width 22 height 12
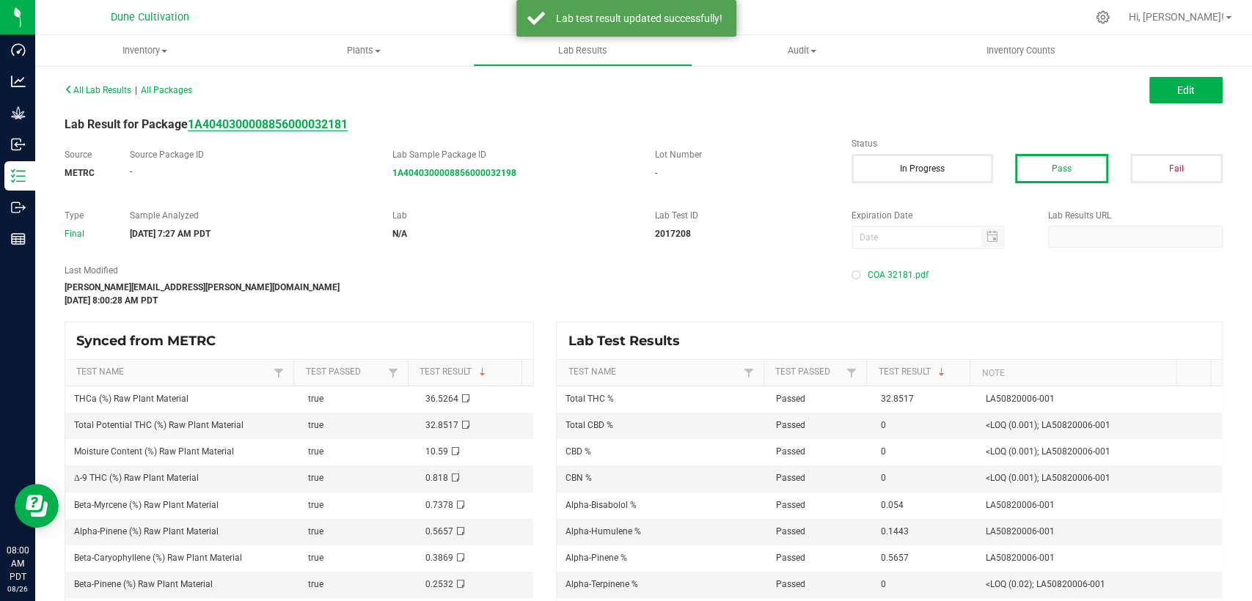
click at [247, 122] on strong "1A4040300008856000032181" at bounding box center [268, 124] width 160 height 14
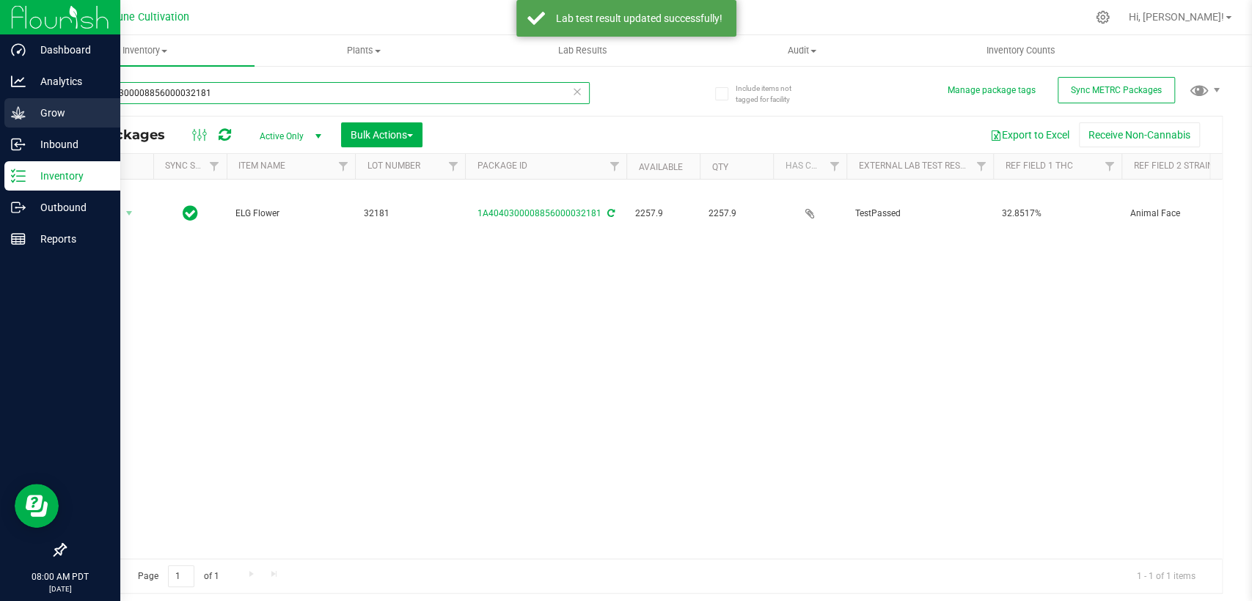
drag, startPoint x: 182, startPoint y: 92, endPoint x: 14, endPoint y: 120, distance: 170.1
click at [14, 120] on div "Dashboard Analytics Grow Inbound Inventory Outbound Reports 08:00 AM PDT 08/26/…" at bounding box center [626, 300] width 1252 height 601
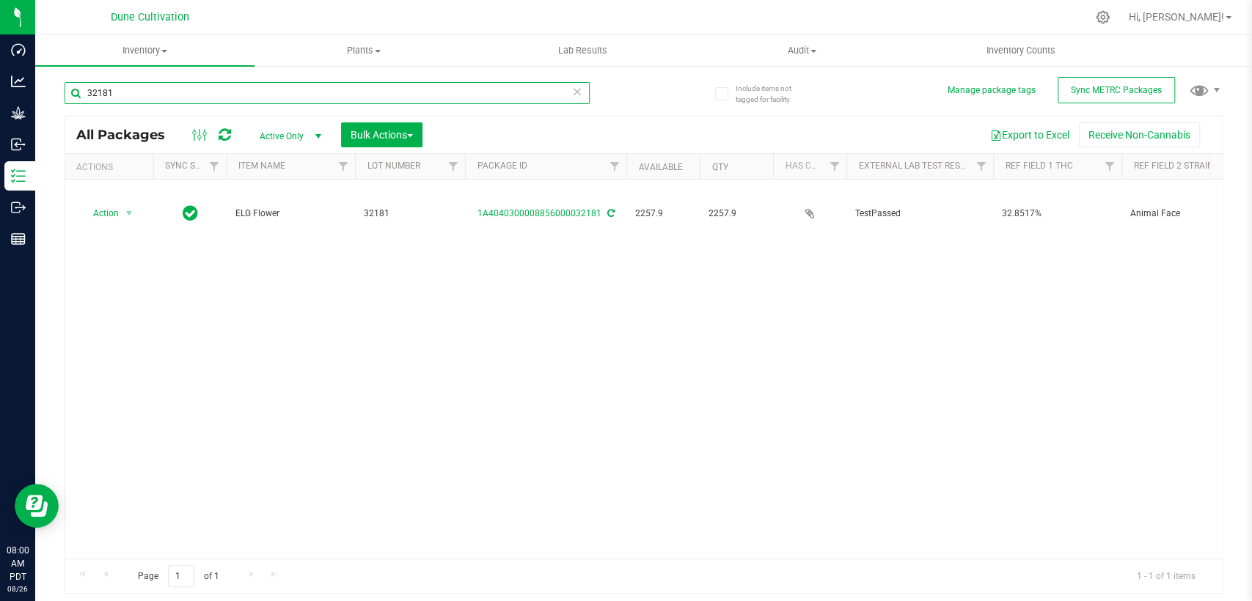
type input "32181"
click at [268, 135] on span "Active Only" at bounding box center [287, 136] width 81 height 21
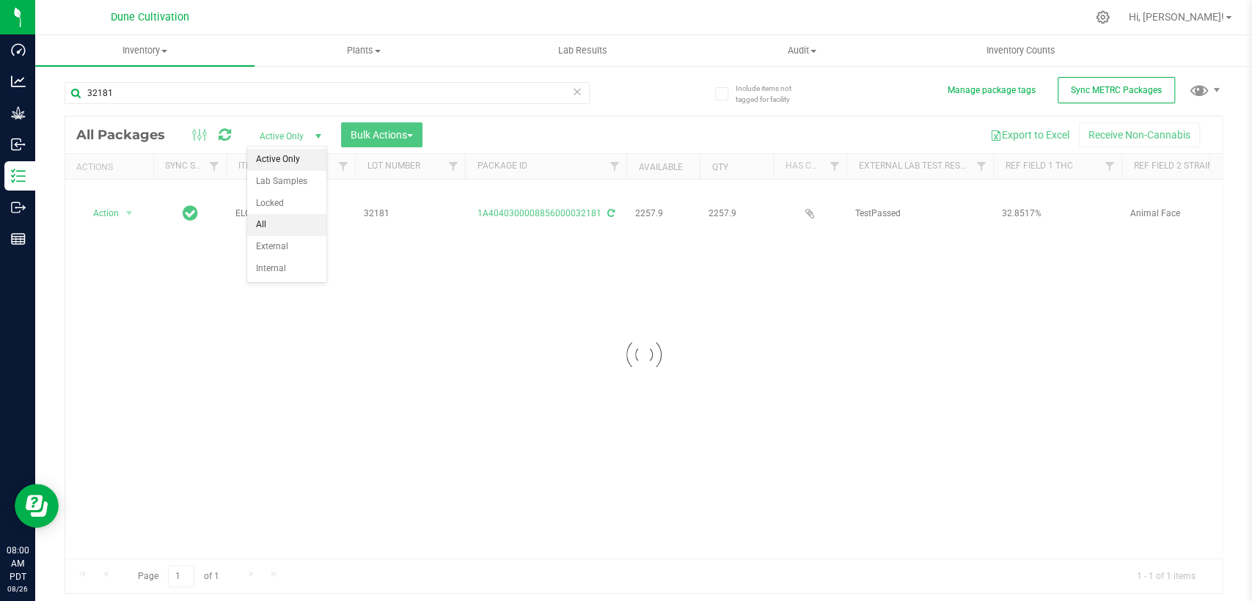
click at [266, 230] on li "All" at bounding box center [286, 225] width 79 height 22
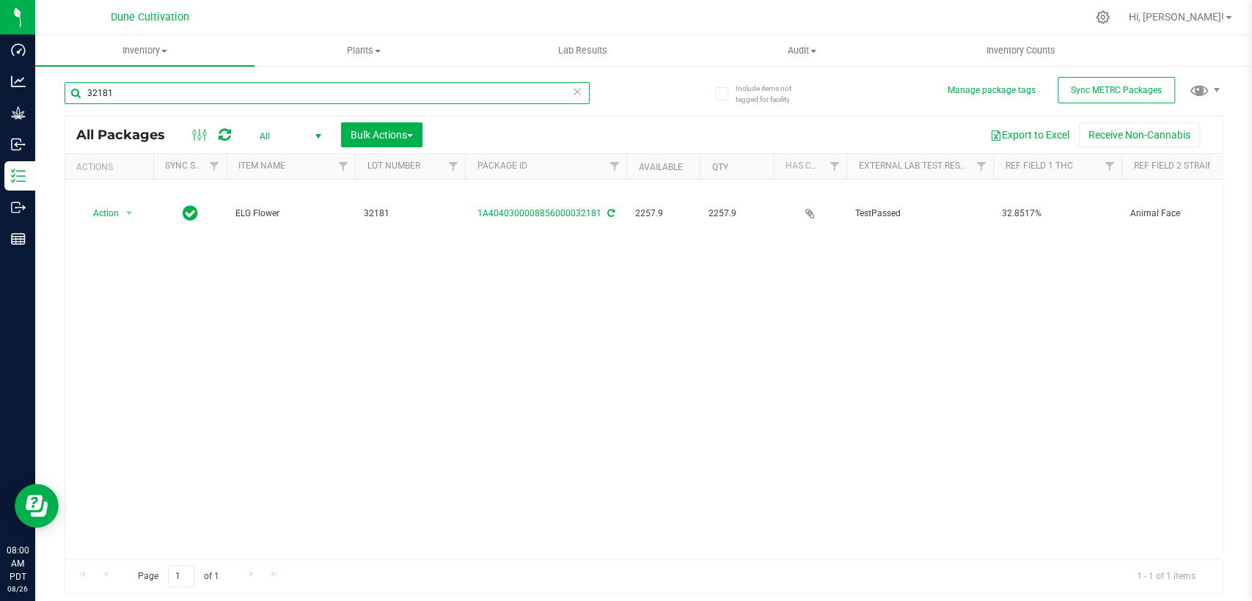
click at [188, 98] on input "32181" at bounding box center [327, 93] width 525 height 22
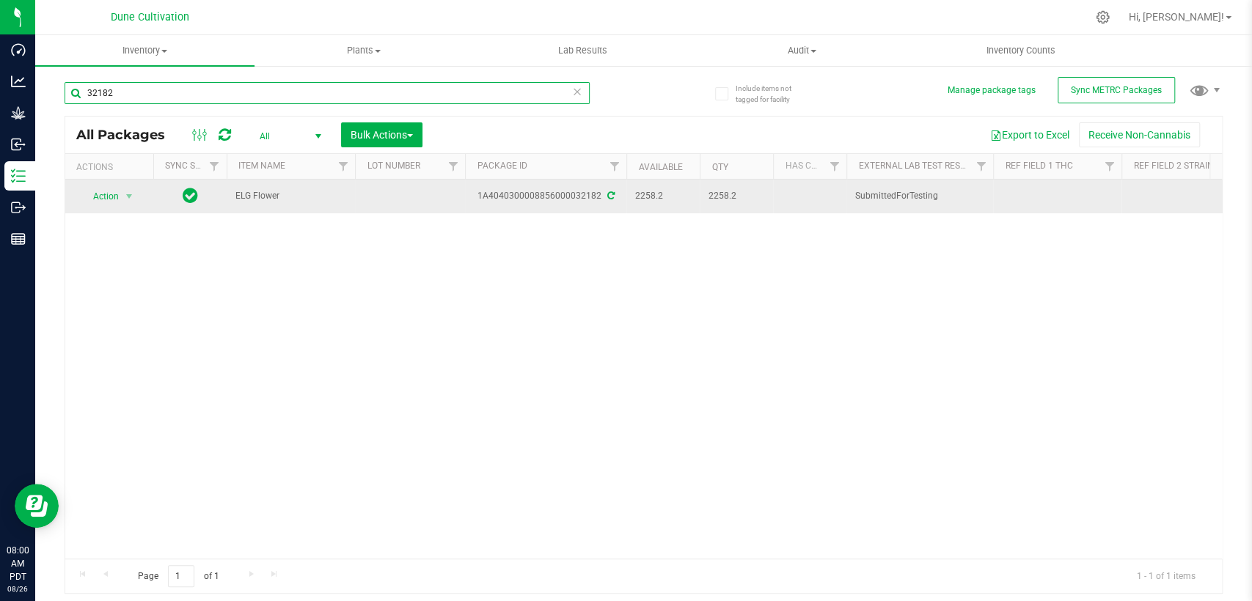
type input "32182"
click at [405, 196] on td at bounding box center [410, 197] width 110 height 34
type input "32182"
click at [612, 195] on div "1A4040300008856000032182" at bounding box center [546, 196] width 166 height 14
click at [611, 195] on icon at bounding box center [610, 195] width 7 height 9
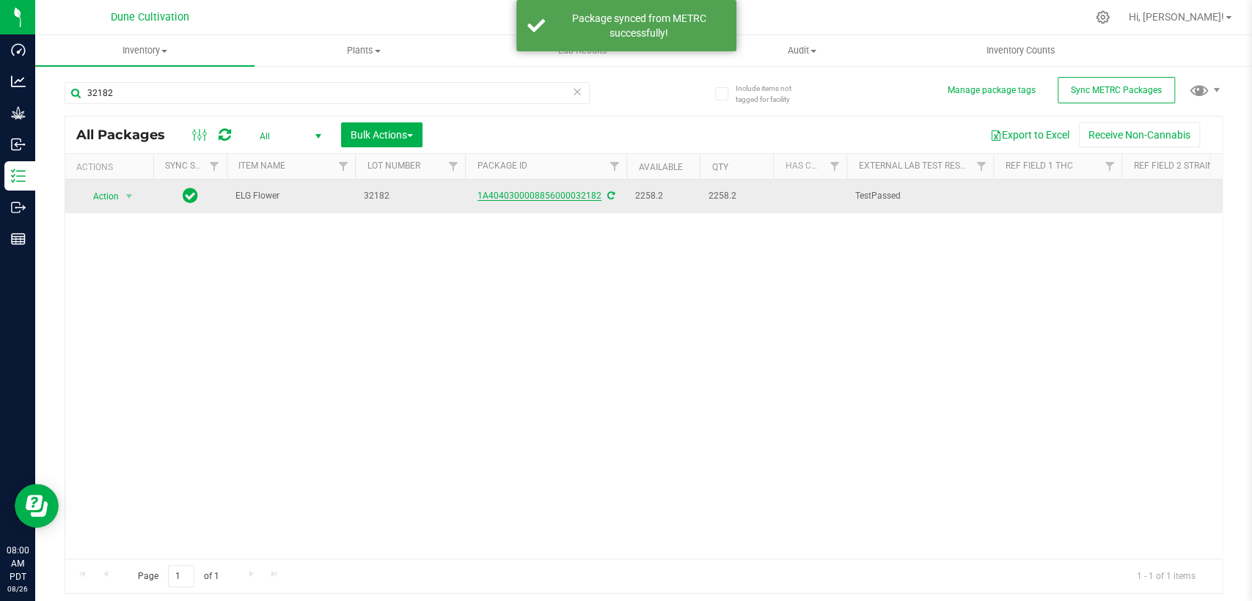
click at [528, 197] on link "1A4040300008856000032182" at bounding box center [540, 196] width 124 height 10
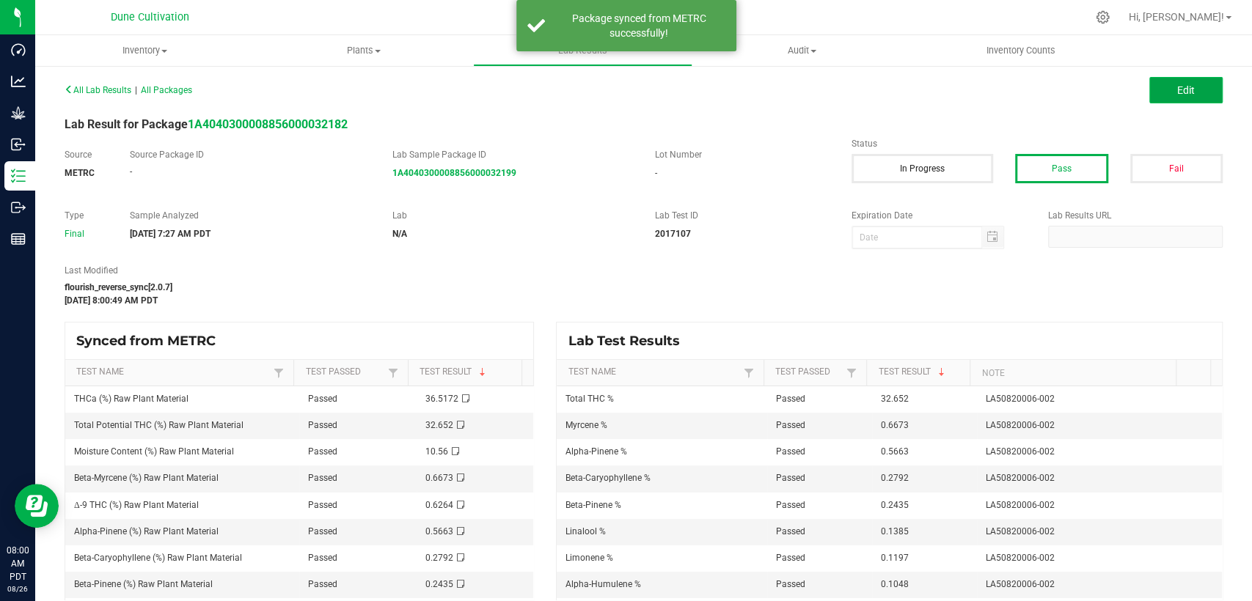
click at [1177, 89] on span "Edit" at bounding box center [1186, 90] width 18 height 12
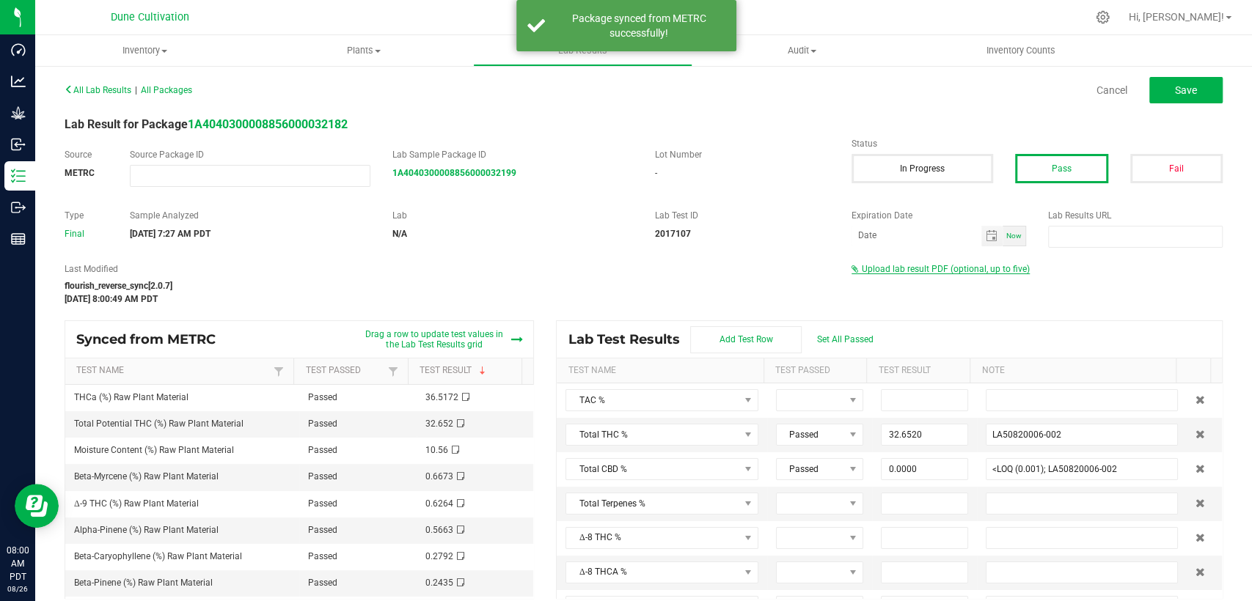
click at [961, 268] on span "Upload lab result PDF (optional, up to five)" at bounding box center [946, 269] width 168 height 10
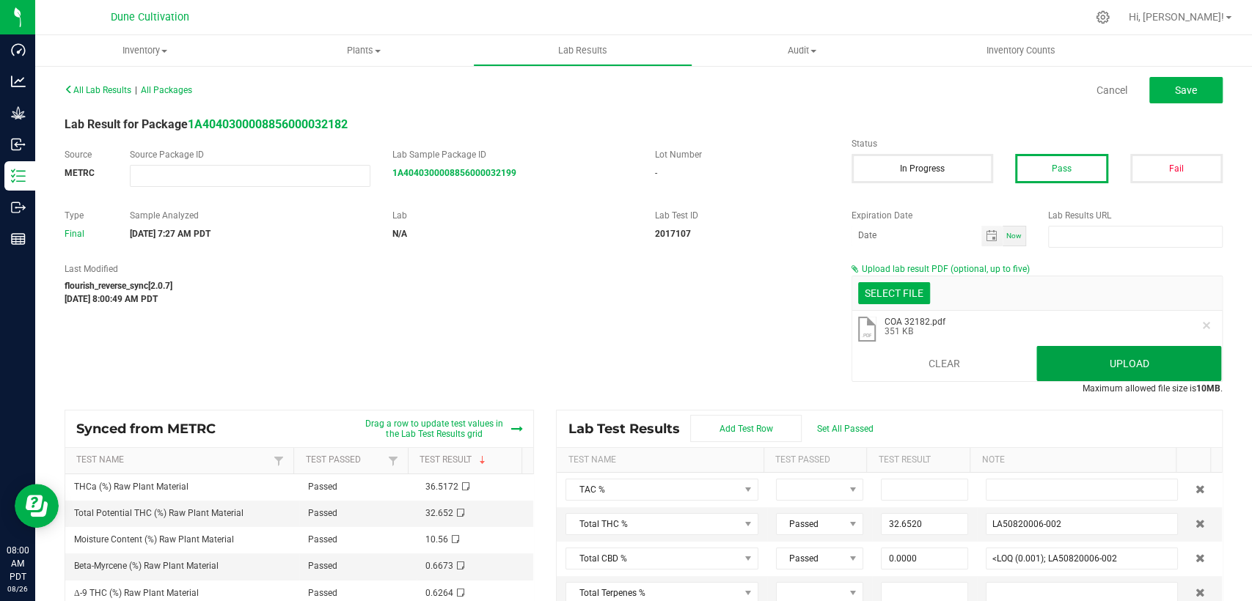
click at [1086, 359] on button "Upload" at bounding box center [1128, 363] width 185 height 35
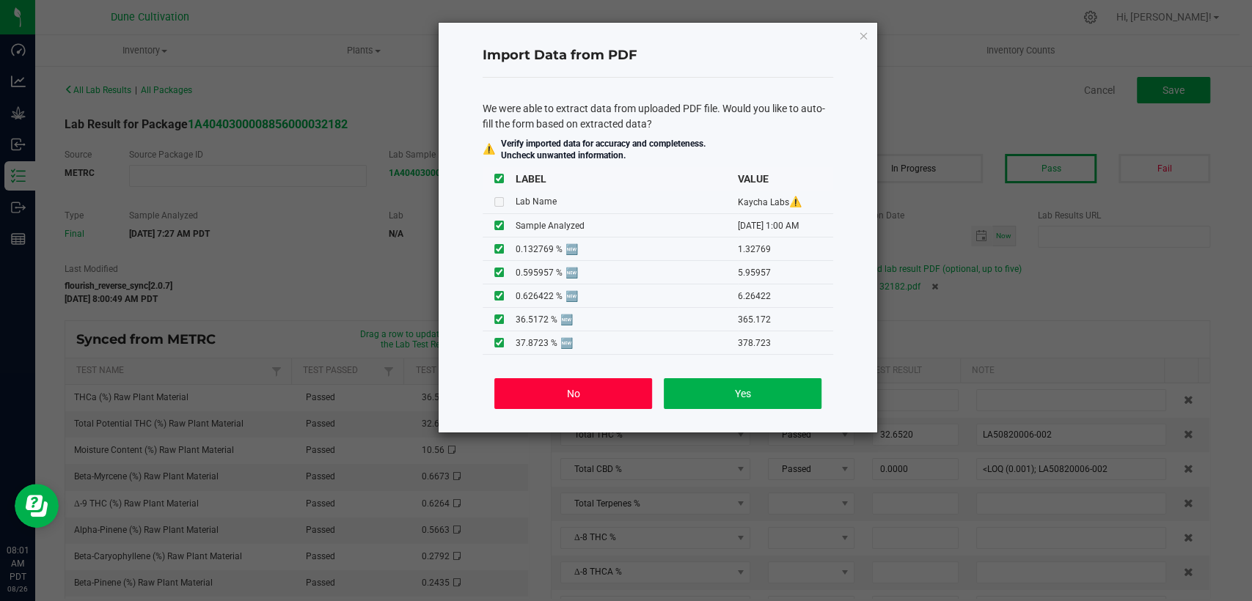
click at [574, 398] on button "No" at bounding box center [573, 393] width 158 height 31
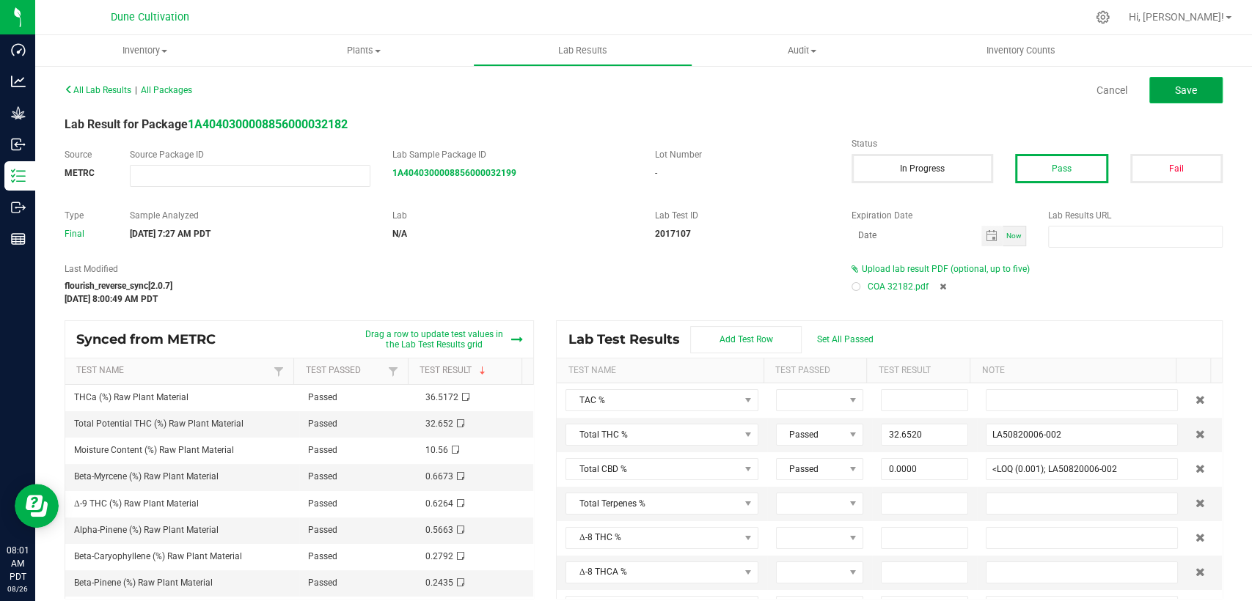
click at [1185, 92] on button "Save" at bounding box center [1185, 90] width 73 height 26
type input "32.6520"
type input "LA50820006-002"
type input "0.0000"
type input "<LOQ (0.001); LA50820006-002"
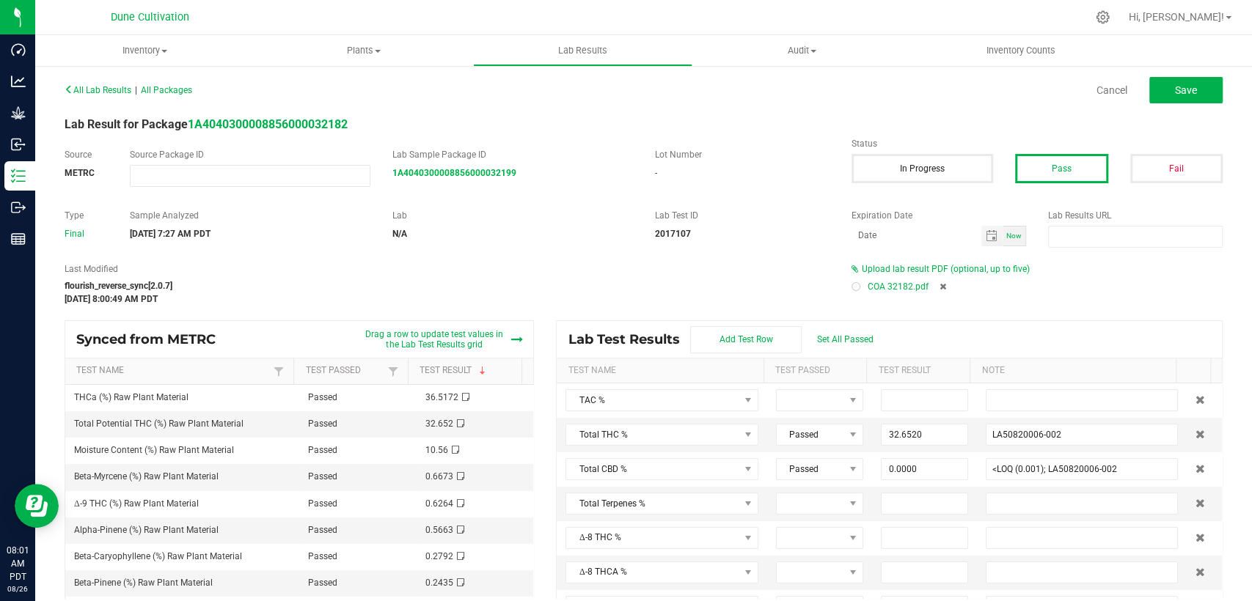
type input "0.0000"
type input "<LOQ (0.001); LA50820006-002"
type input "0.0467"
type input "LA50820006-002"
type input "0.1048"
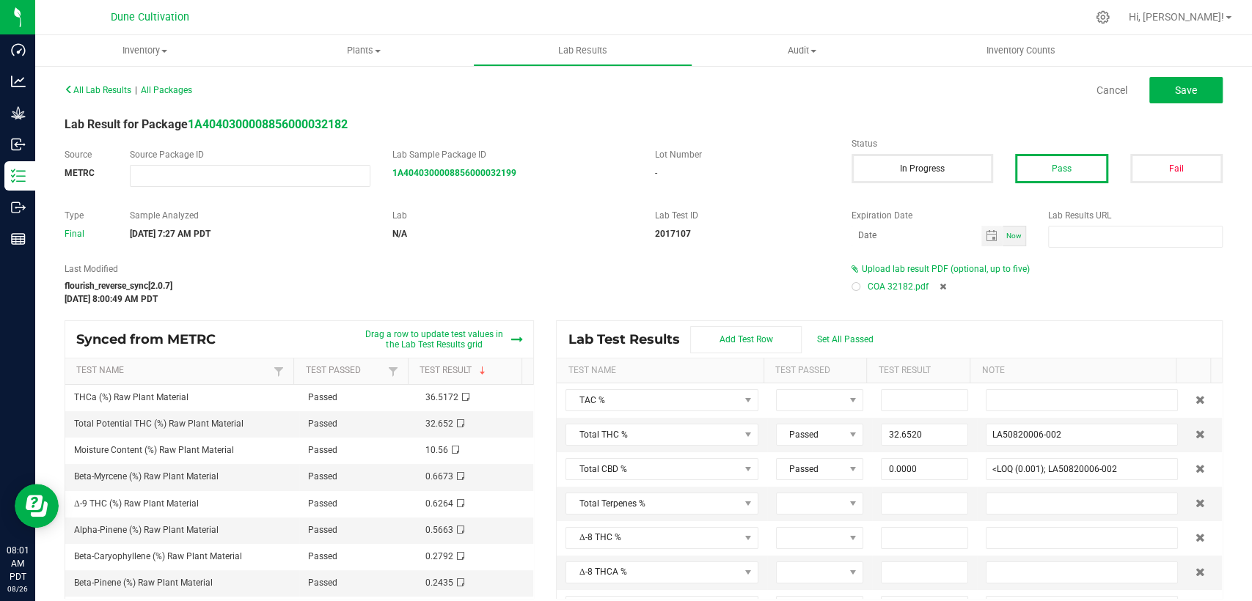
type input "LA50820006-002"
type input "0.5663"
type input "LA50820006-002"
type input "0.0000"
type input "<LOQ (0.02); LA50820006-002"
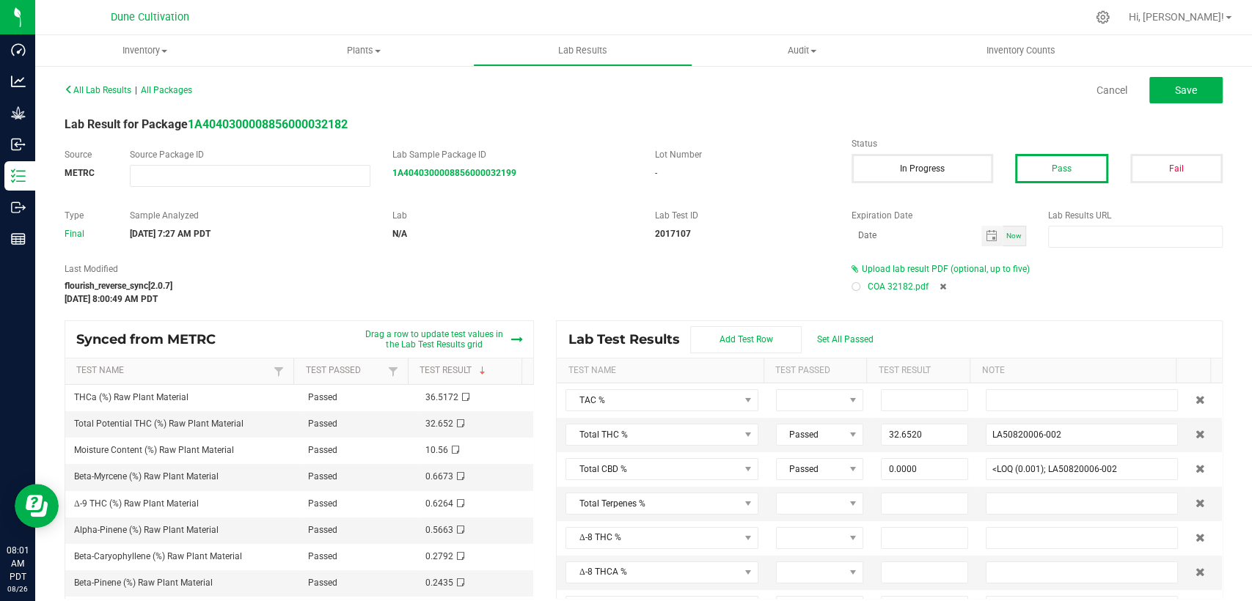
type input "0.2792"
type input "LA50820006-002"
type input "0.2435"
type input "LA50820006-002"
type input "0.1197"
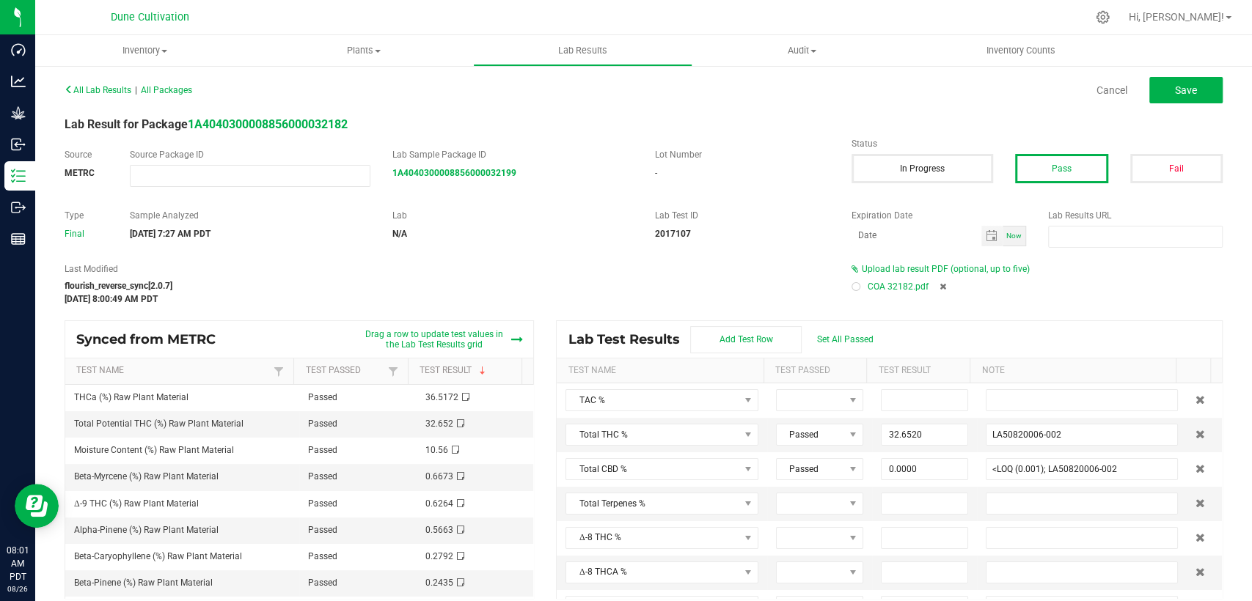
type input "LA50820006-002"
type input "0.1385"
type input "LA50820006-002"
type input "0.6673"
type input "LA50820006-002"
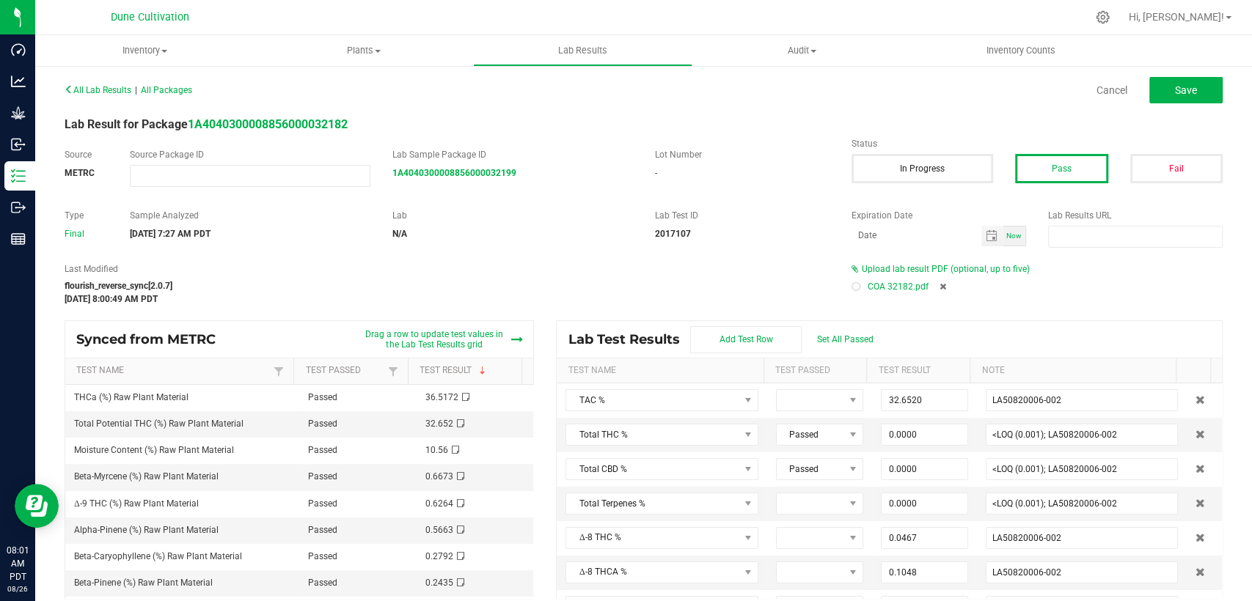
type input "0.0000"
type input "<LOQ (0.02); LA50820006-002"
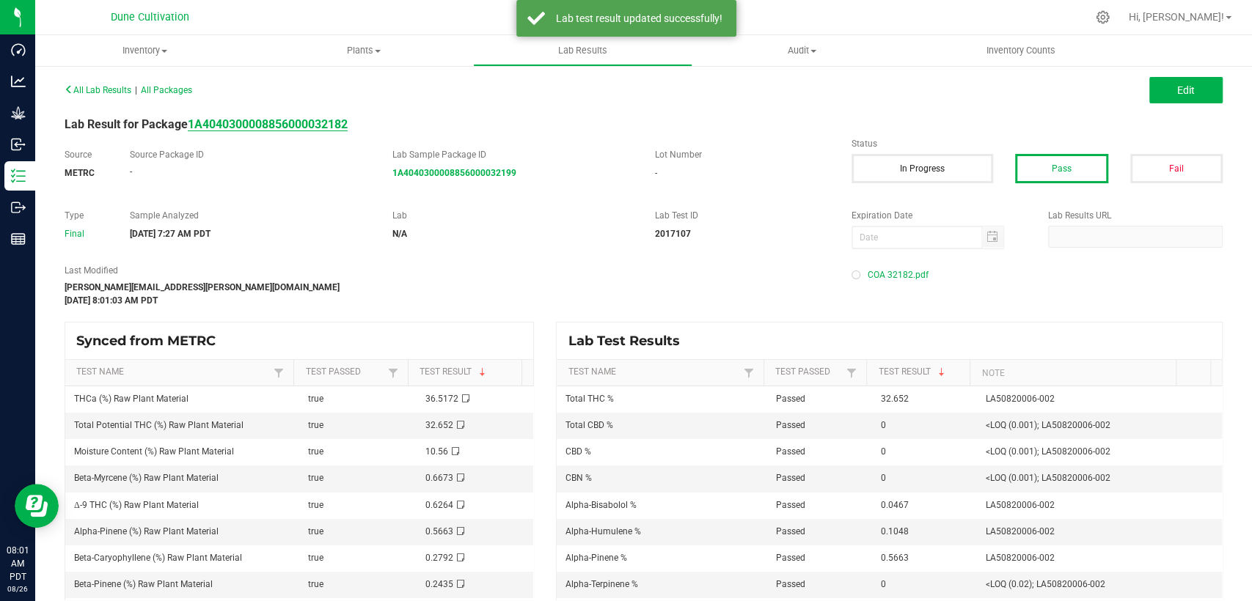
click at [312, 124] on strong "1A4040300008856000032182" at bounding box center [268, 124] width 160 height 14
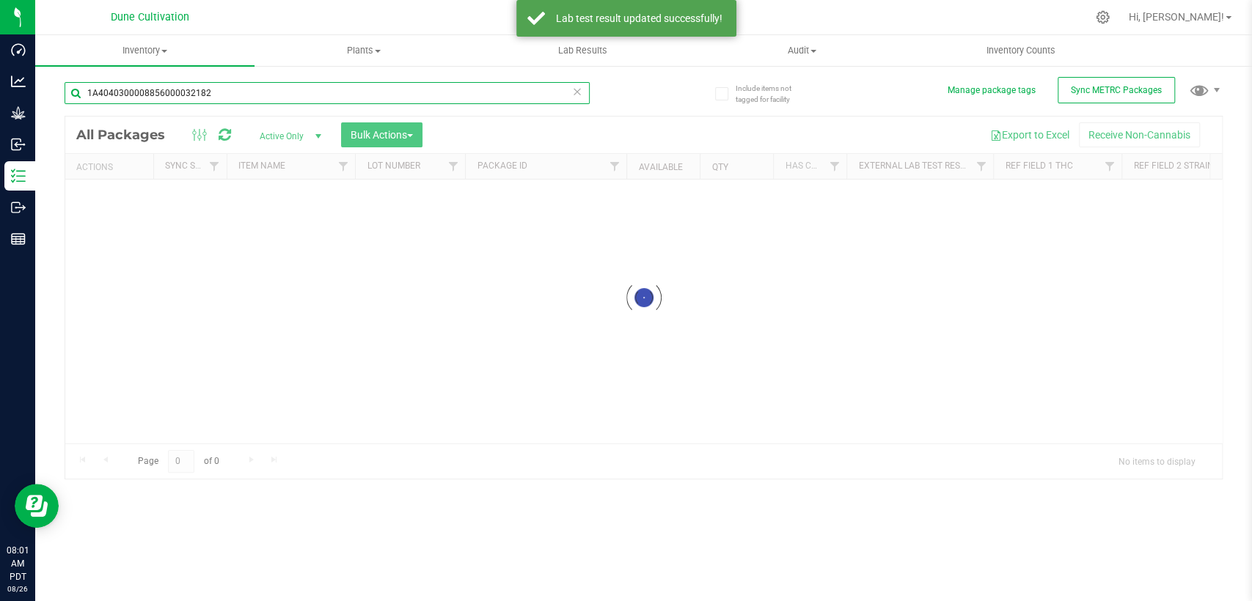
click at [35, 116] on div "Inventory All packages All inventory Waste log Create inventory Plants All plan…" at bounding box center [643, 318] width 1217 height 566
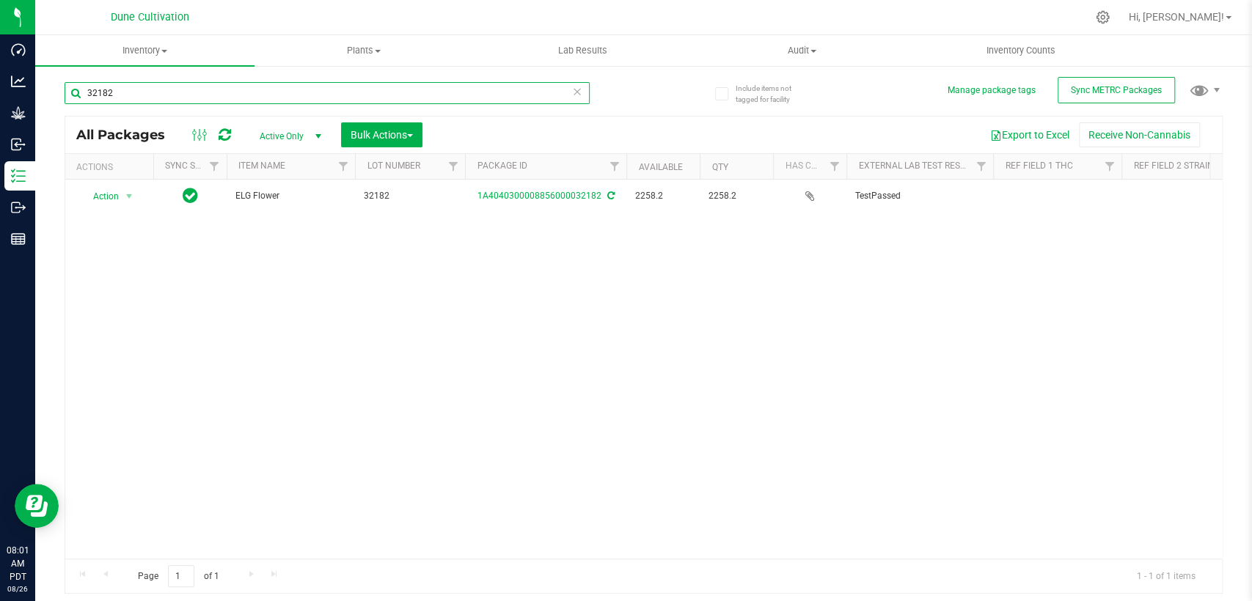
type input "32182"
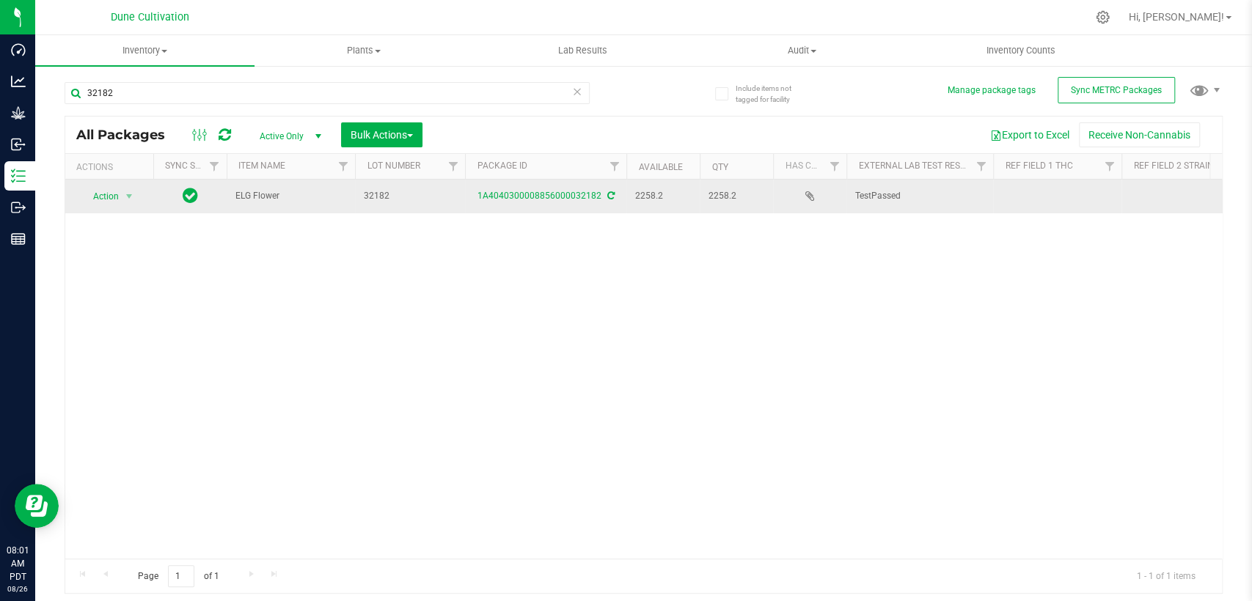
click at [1047, 198] on td at bounding box center [1057, 197] width 128 height 34
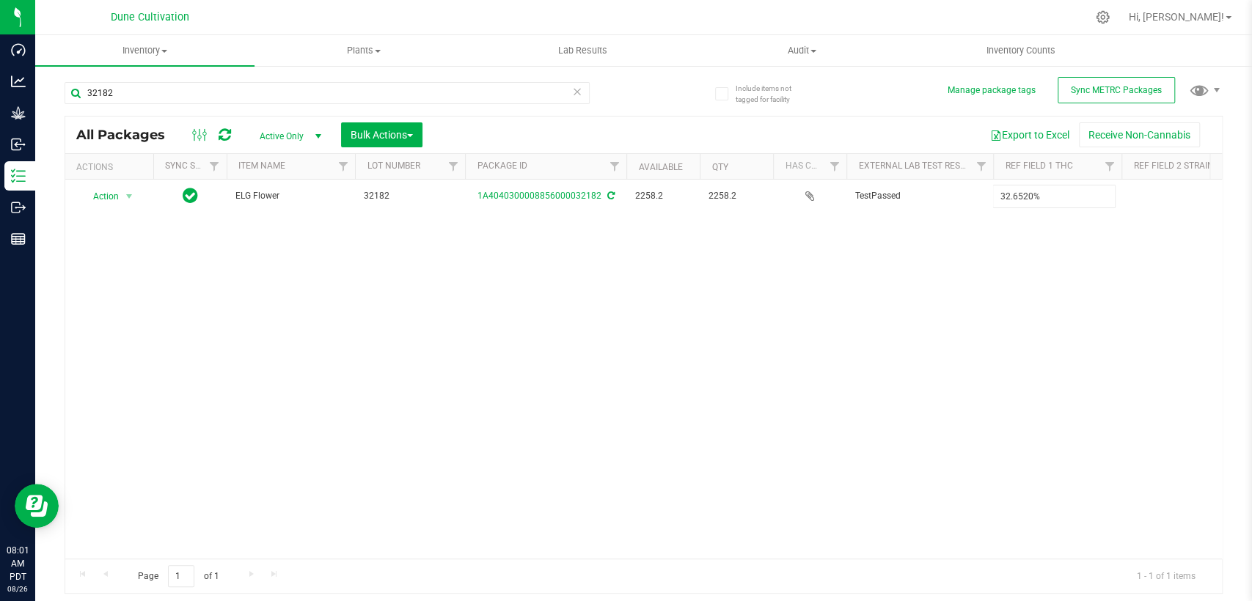
type input "32.6520%"
click at [908, 251] on div "All Packages Active Only Active Only Lab Samples Locked All External Internal B…" at bounding box center [644, 355] width 1158 height 479
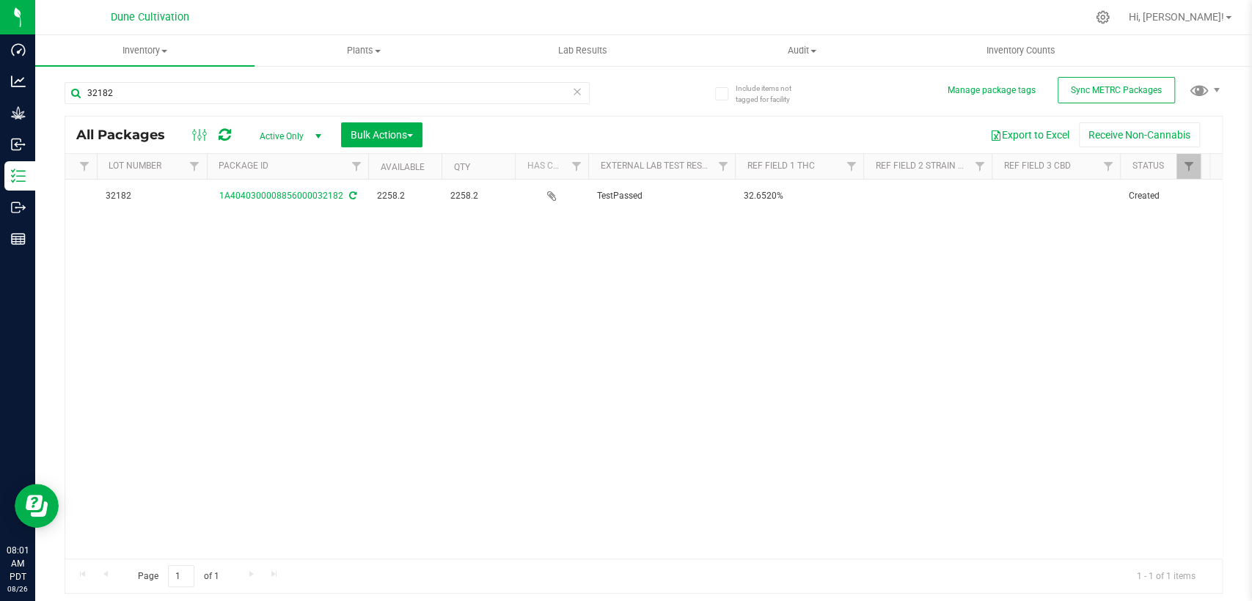
scroll to position [0, 326]
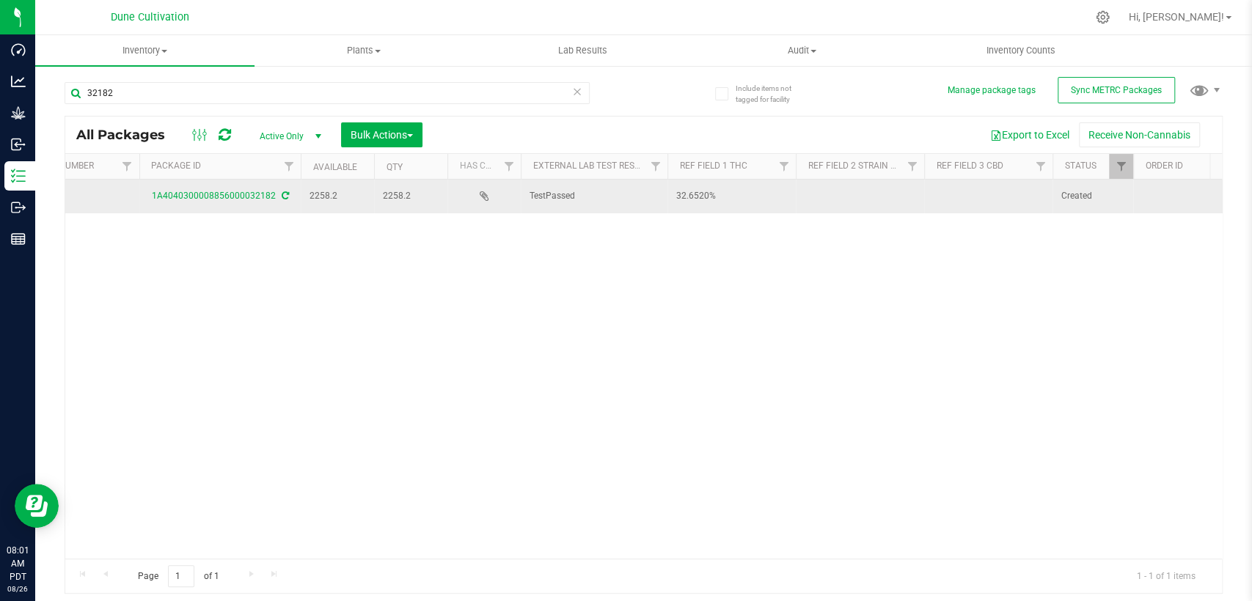
click at [939, 190] on td at bounding box center [988, 197] width 128 height 34
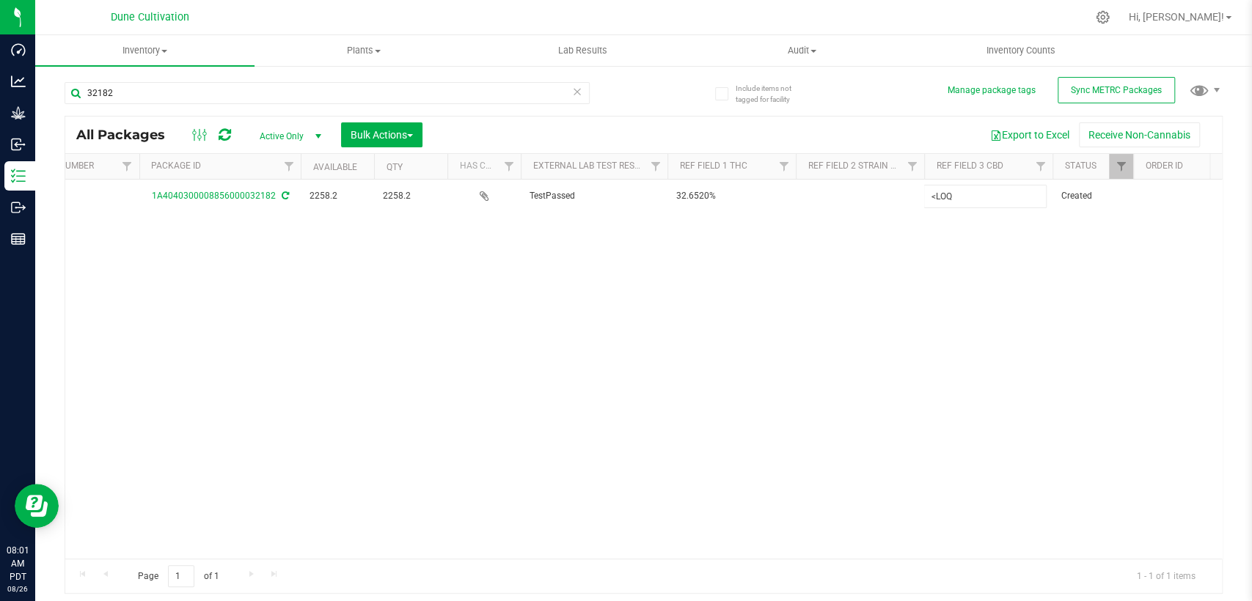
click at [856, 238] on div "All Packages Active Only Active Only Lab Samples Locked All External Internal B…" at bounding box center [644, 355] width 1158 height 479
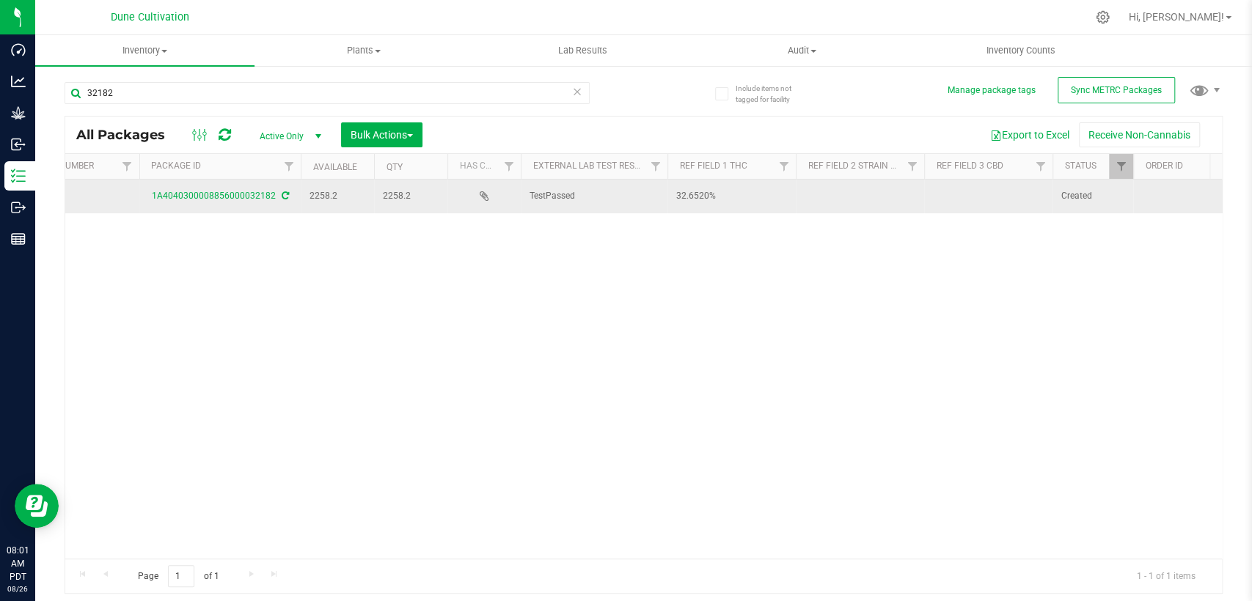
click at [877, 201] on td at bounding box center [860, 197] width 128 height 34
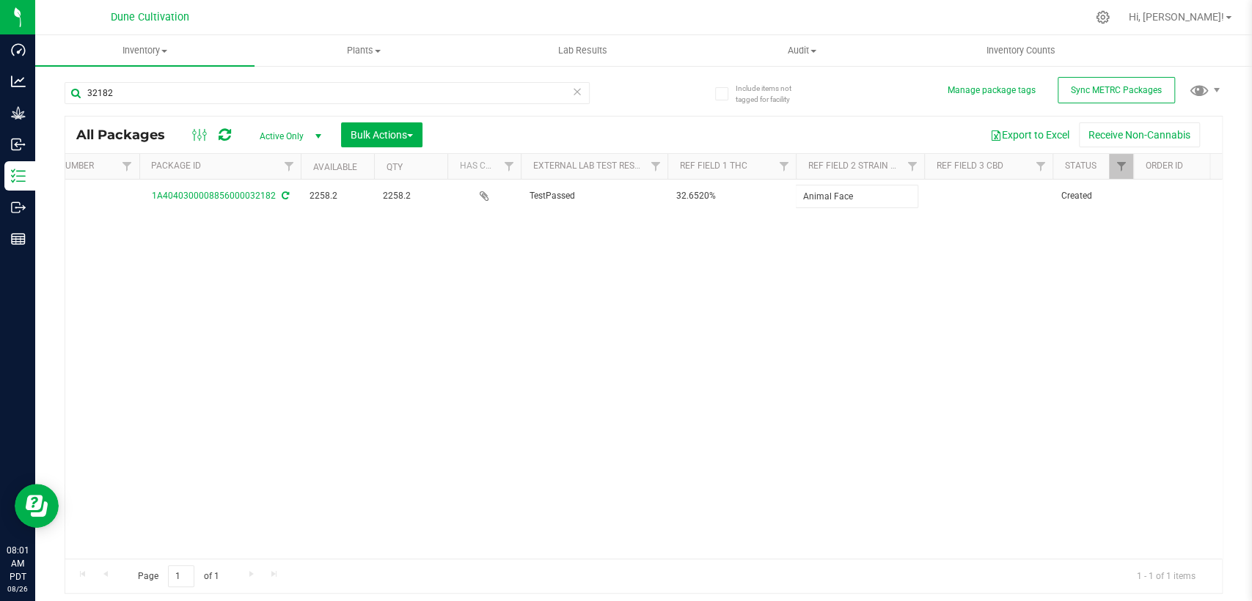
click at [837, 369] on div "All Packages Active Only Active Only Lab Samples Locked All External Internal B…" at bounding box center [644, 355] width 1158 height 479
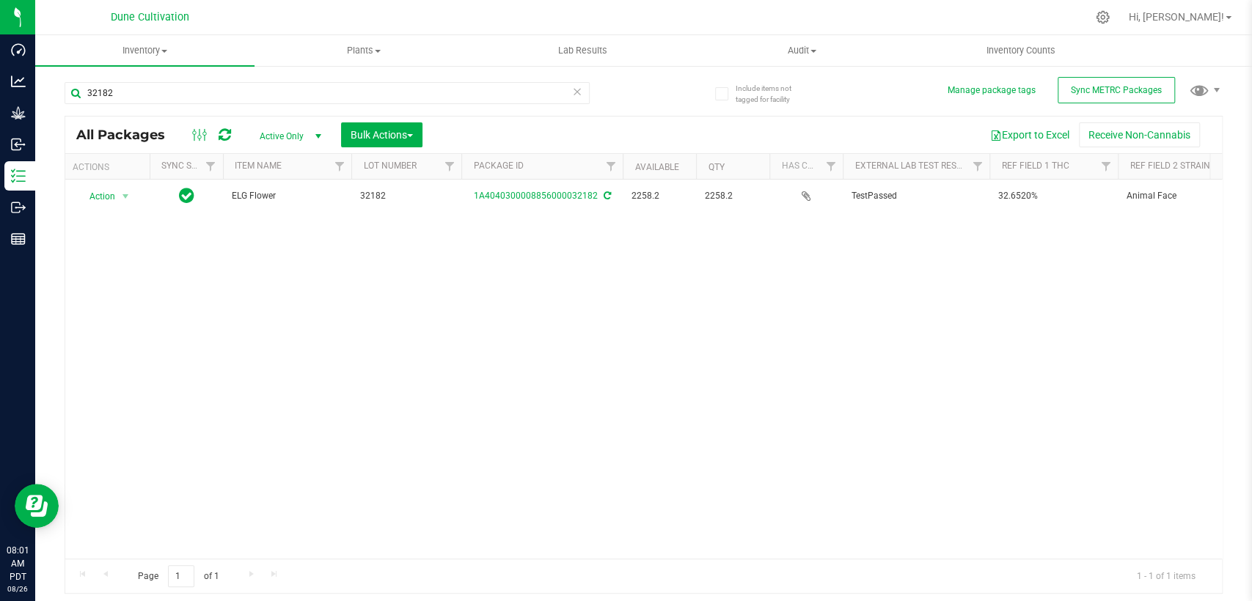
scroll to position [0, 0]
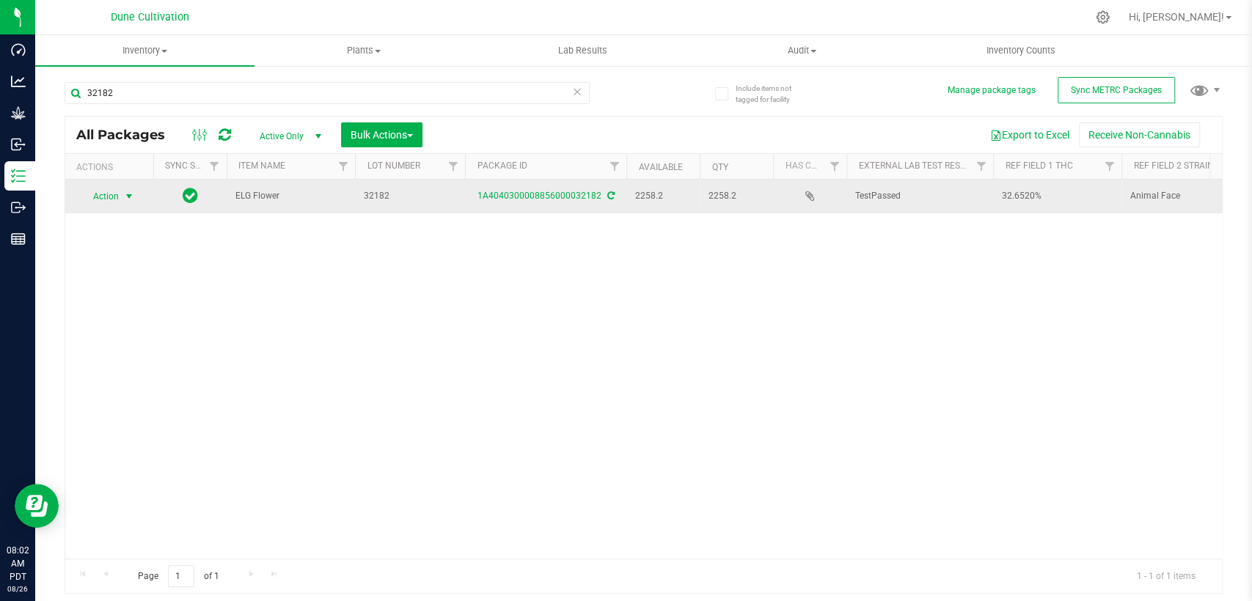
click at [117, 197] on span "Action" at bounding box center [100, 196] width 40 height 21
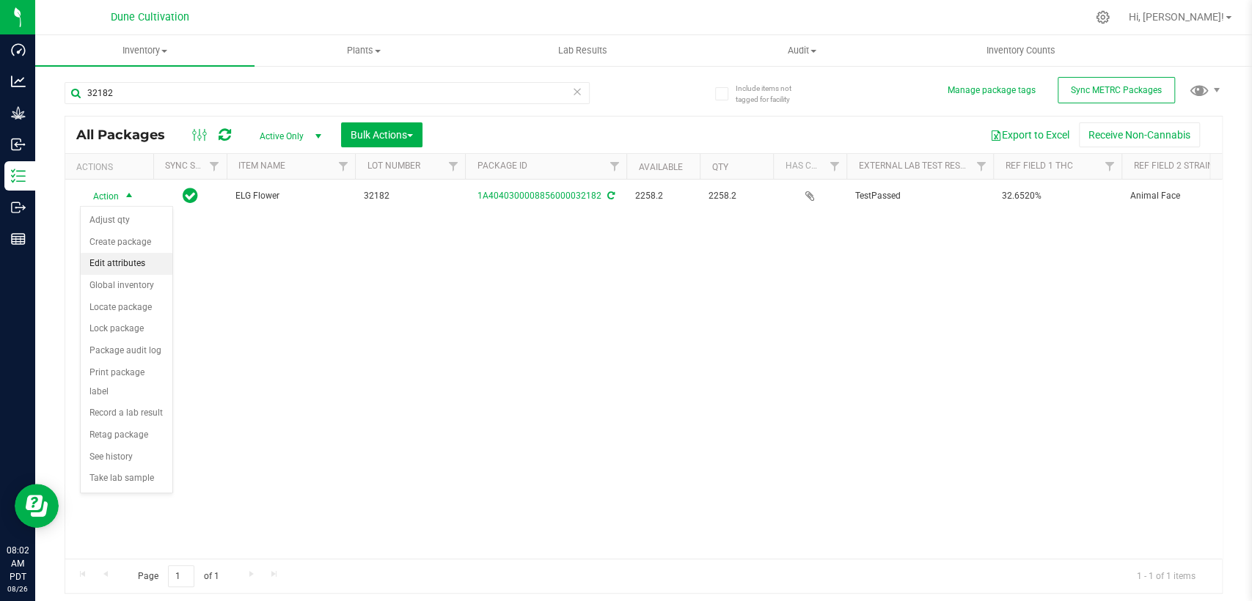
click at [142, 261] on li "Edit attributes" at bounding box center [127, 264] width 92 height 22
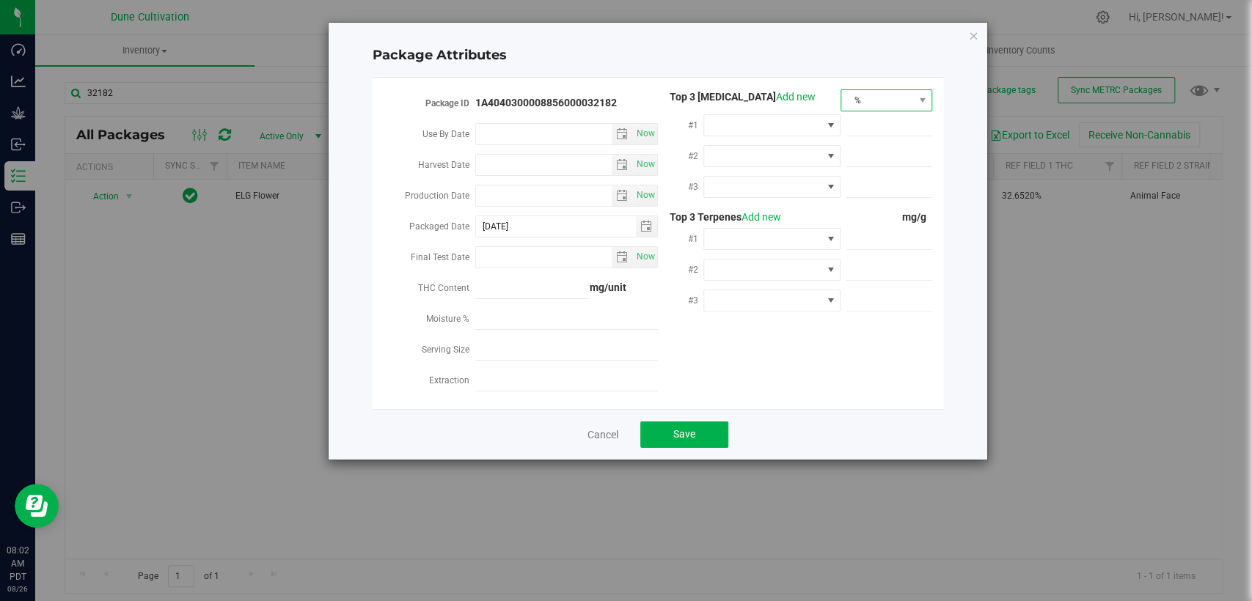
click at [859, 101] on span "%" at bounding box center [877, 100] width 72 height 21
click at [885, 148] on li "mg/unit" at bounding box center [886, 151] width 90 height 25
click at [761, 125] on span at bounding box center [762, 125] width 117 height 21
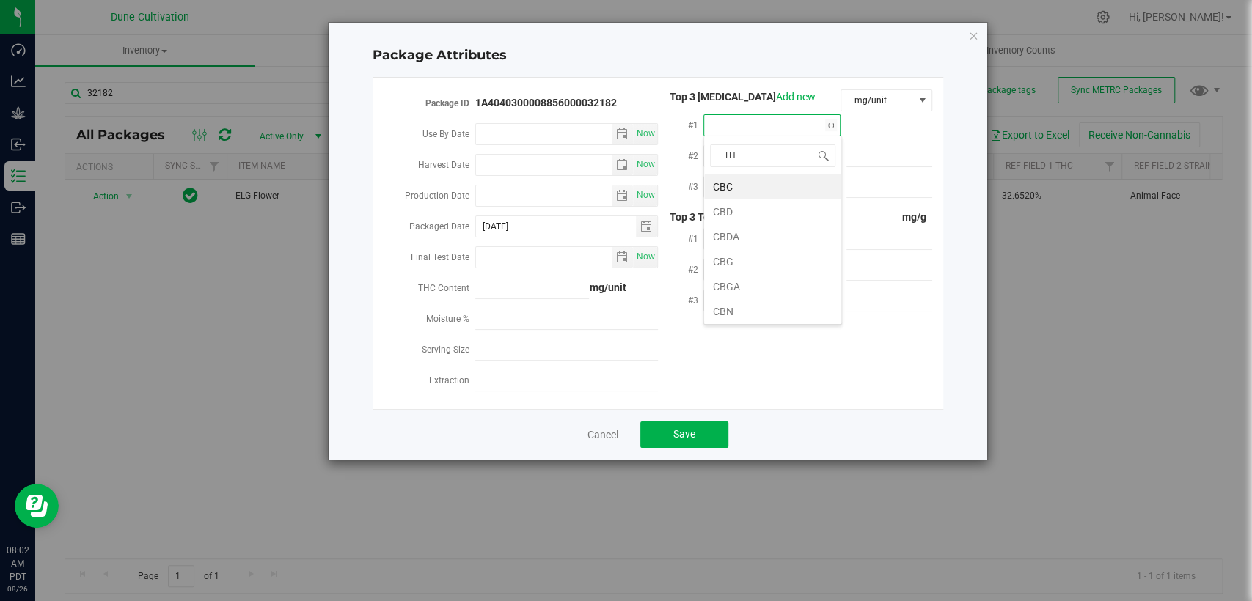
type input "THC"
click at [731, 207] on li "THCA" at bounding box center [772, 212] width 137 height 25
click at [852, 122] on span at bounding box center [889, 125] width 86 height 21
paste input "text"
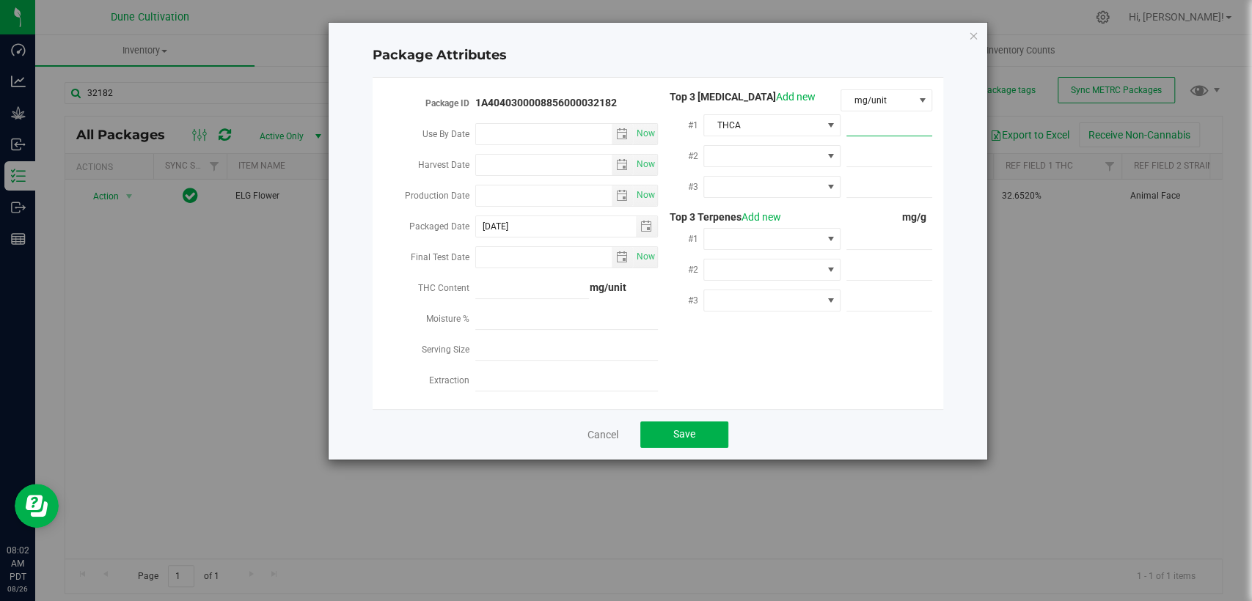
paste input "text"
click at [875, 131] on span at bounding box center [889, 125] width 86 height 21
paste input "365.172"
type input "365.172"
type input "365.1720"
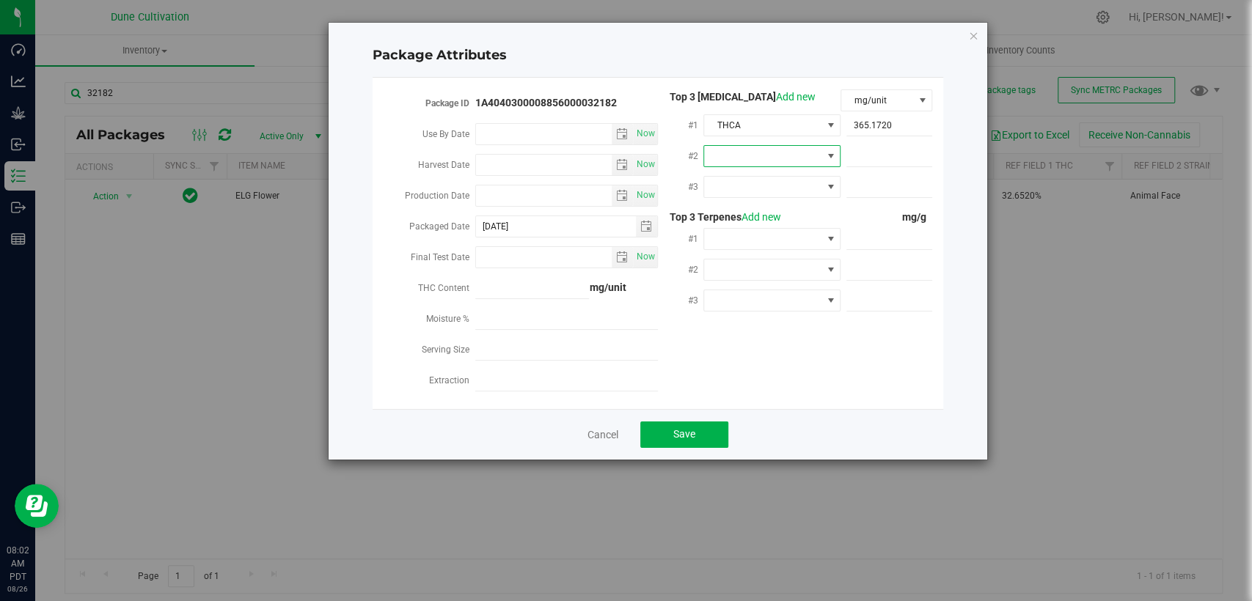
click at [797, 151] on span at bounding box center [762, 156] width 117 height 21
click at [771, 260] on li "D9-THC" at bounding box center [772, 267] width 137 height 25
click at [907, 159] on span at bounding box center [889, 156] width 86 height 21
paste input "6.26422"
type input "6.26422"
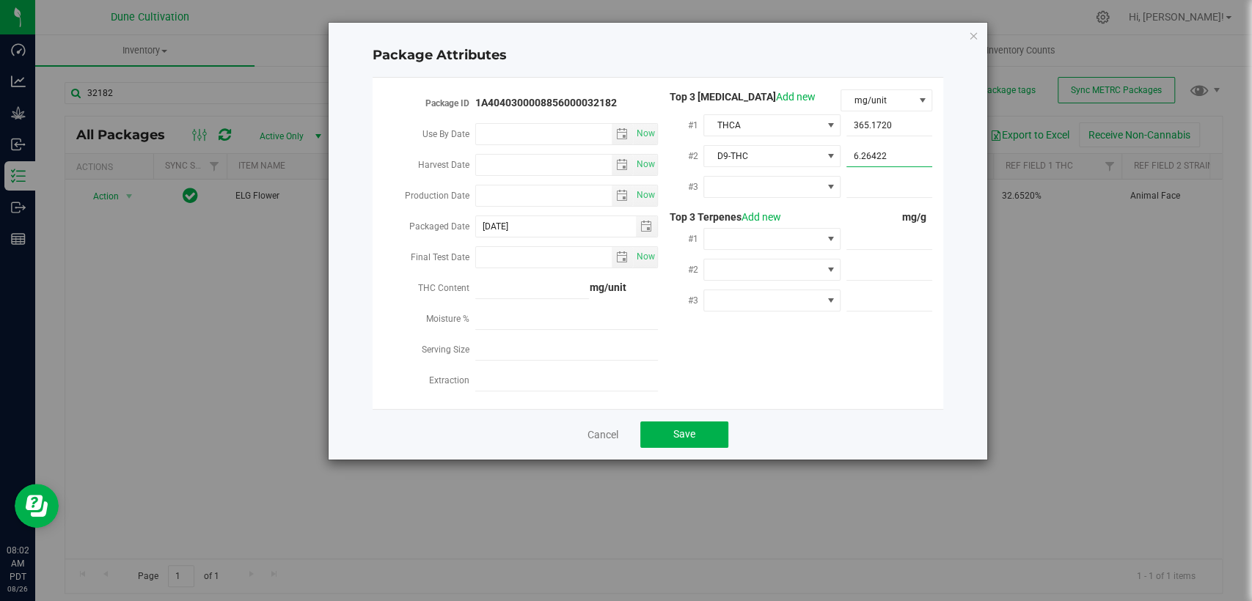
type input "6.2642"
click at [736, 178] on span at bounding box center [762, 187] width 117 height 21
click at [747, 342] on li "CBGA" at bounding box center [772, 346] width 137 height 25
click at [896, 189] on span at bounding box center [889, 187] width 86 height 21
paste input "5.95957"
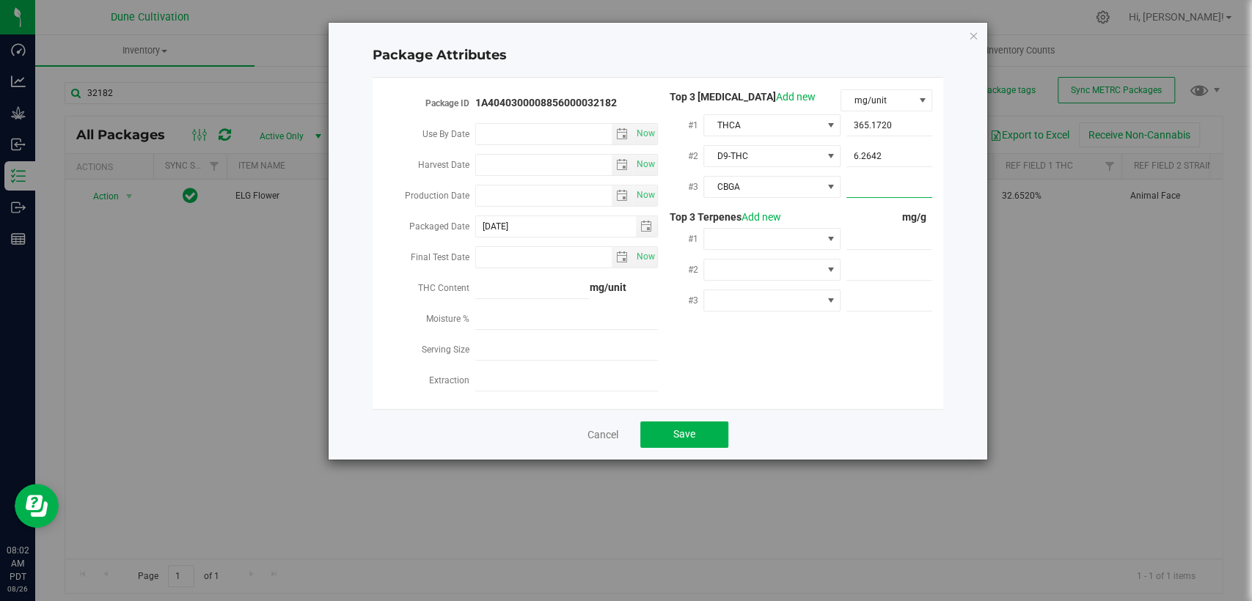
type input "5.95957"
type input "5.9596"
click at [871, 215] on div "mg/g" at bounding box center [887, 217] width 92 height 15
click at [866, 238] on span at bounding box center [889, 239] width 86 height 21
paste input "6.673"
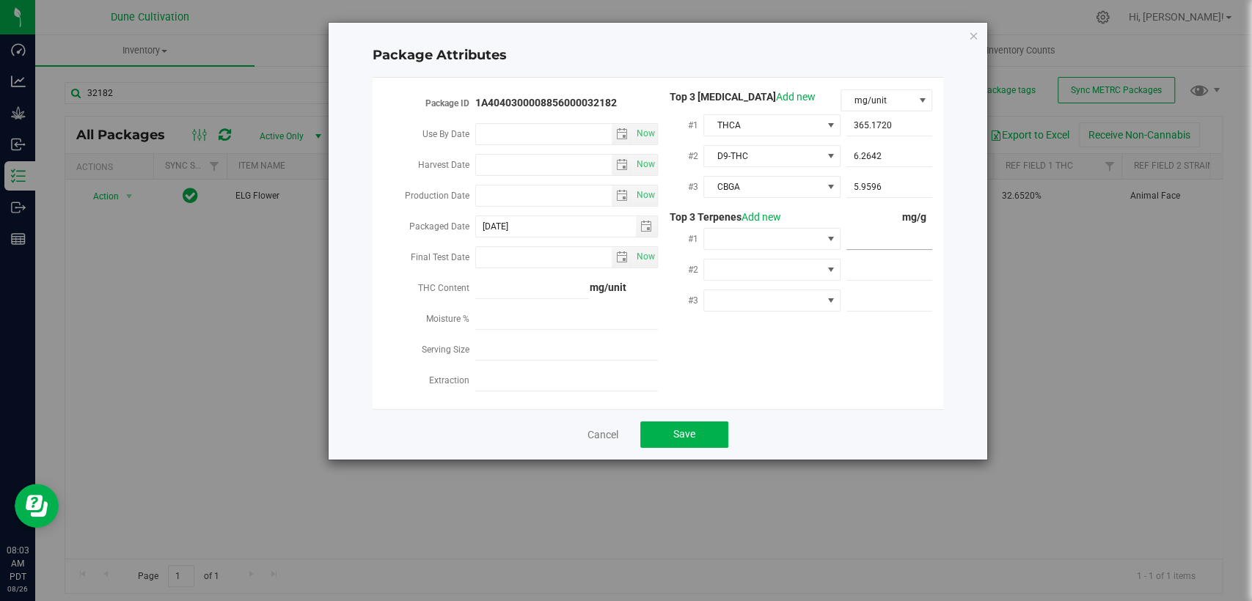
type input "6.673"
type input "6.6730"
click at [888, 264] on span at bounding box center [889, 270] width 86 height 21
paste input "5.663"
type input "5.663"
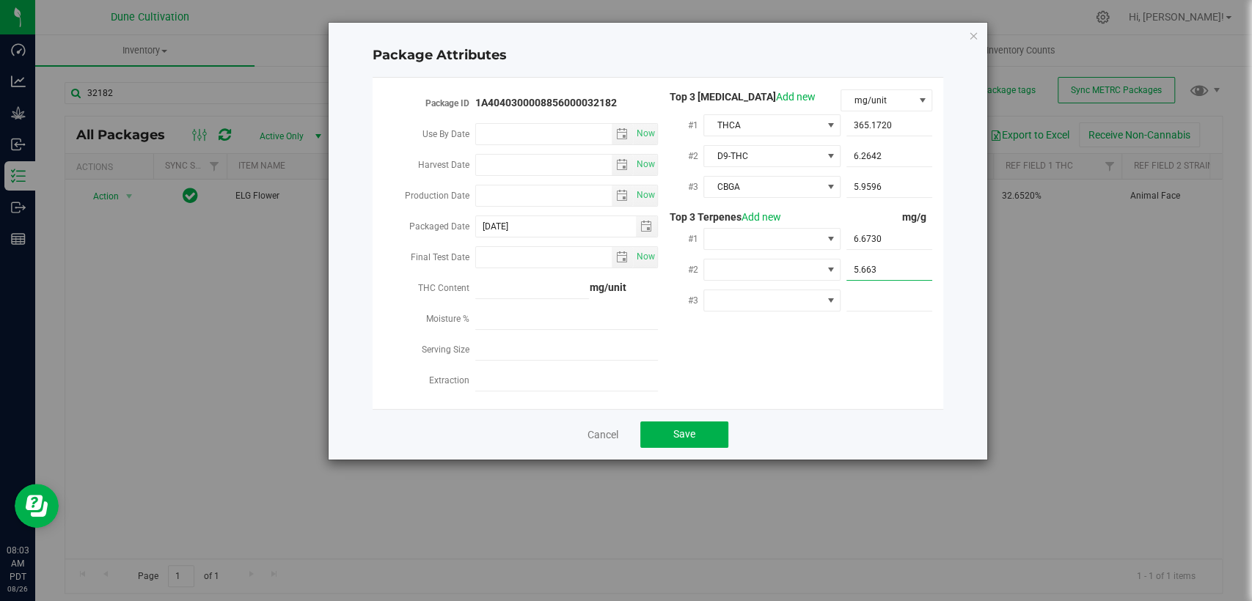
type input "5.6630"
click at [894, 293] on span at bounding box center [889, 300] width 86 height 21
paste input "2.792"
type input "2.792"
type input "2.7920"
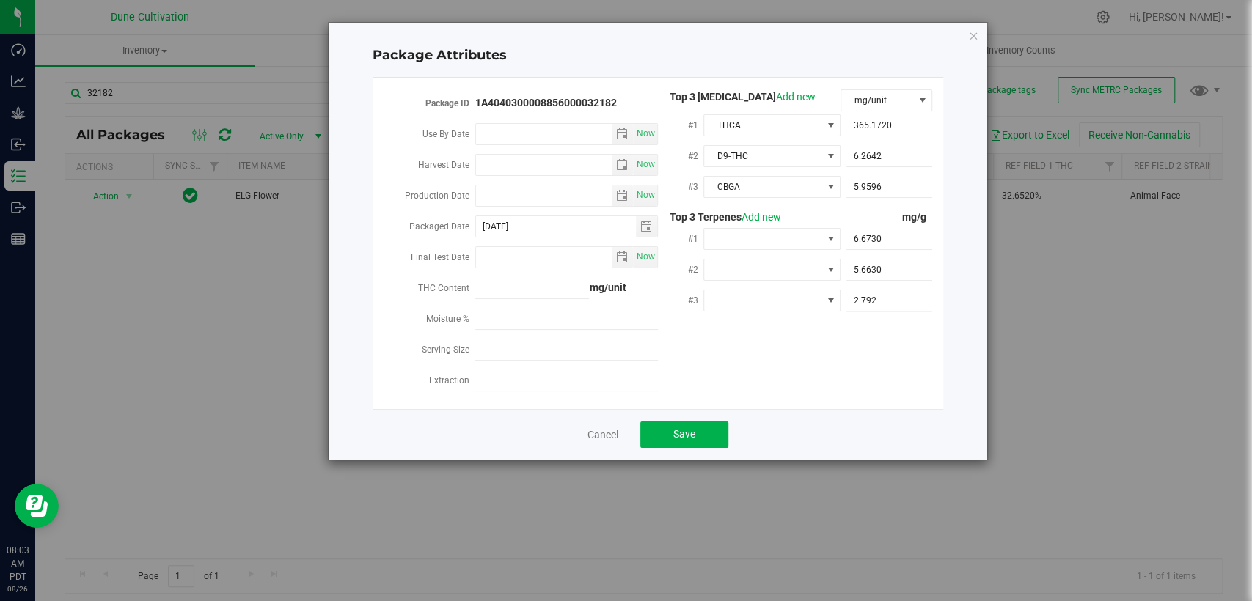
click at [841, 383] on div "Package ID 1A4040300008856000032182 Use By Date Now Harvest Date Now Production…" at bounding box center [658, 243] width 549 height 308
click at [728, 236] on span at bounding box center [762, 239] width 117 height 21
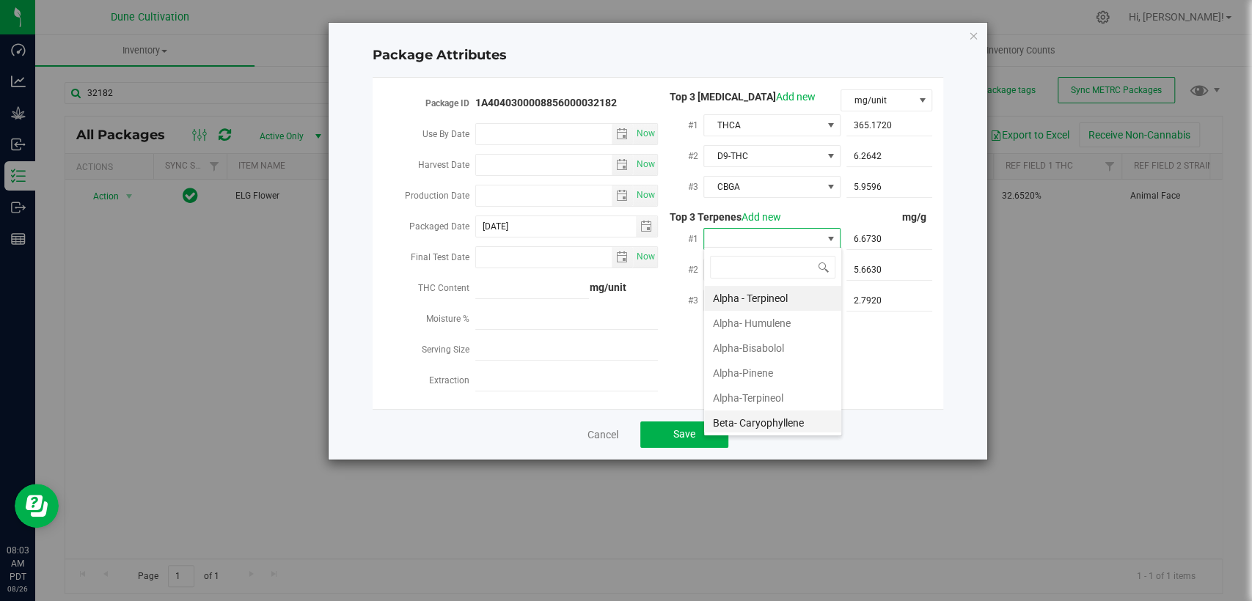
scroll to position [81, 0]
click at [769, 371] on li "Beta-Myrcene" at bounding box center [772, 366] width 137 height 25
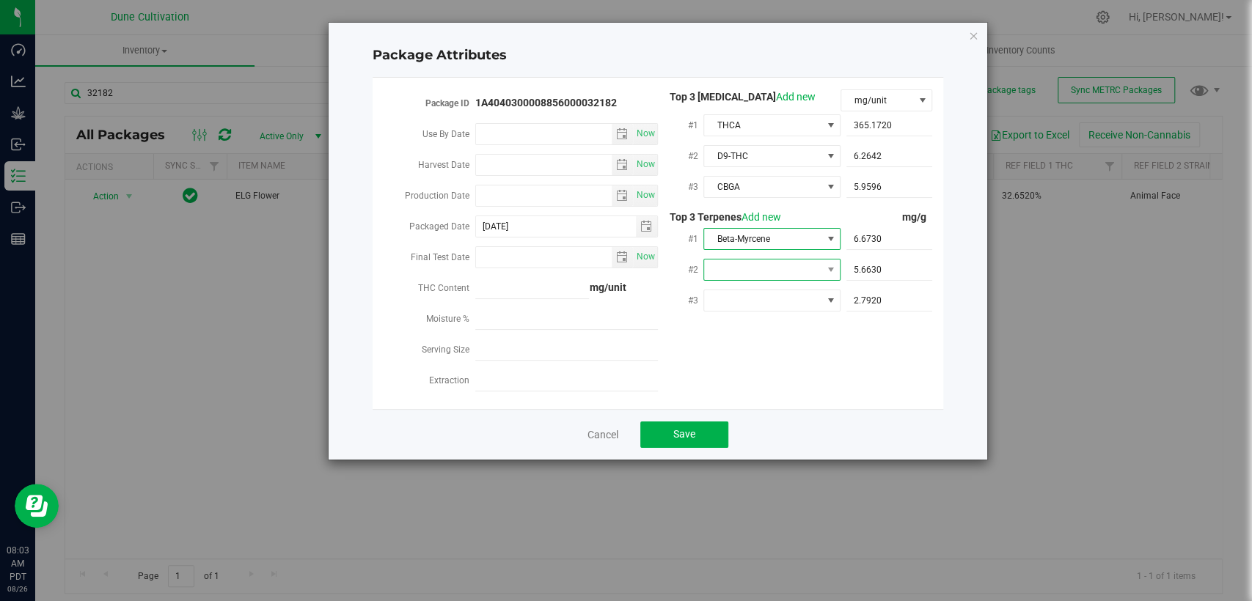
click at [744, 270] on span at bounding box center [762, 270] width 117 height 21
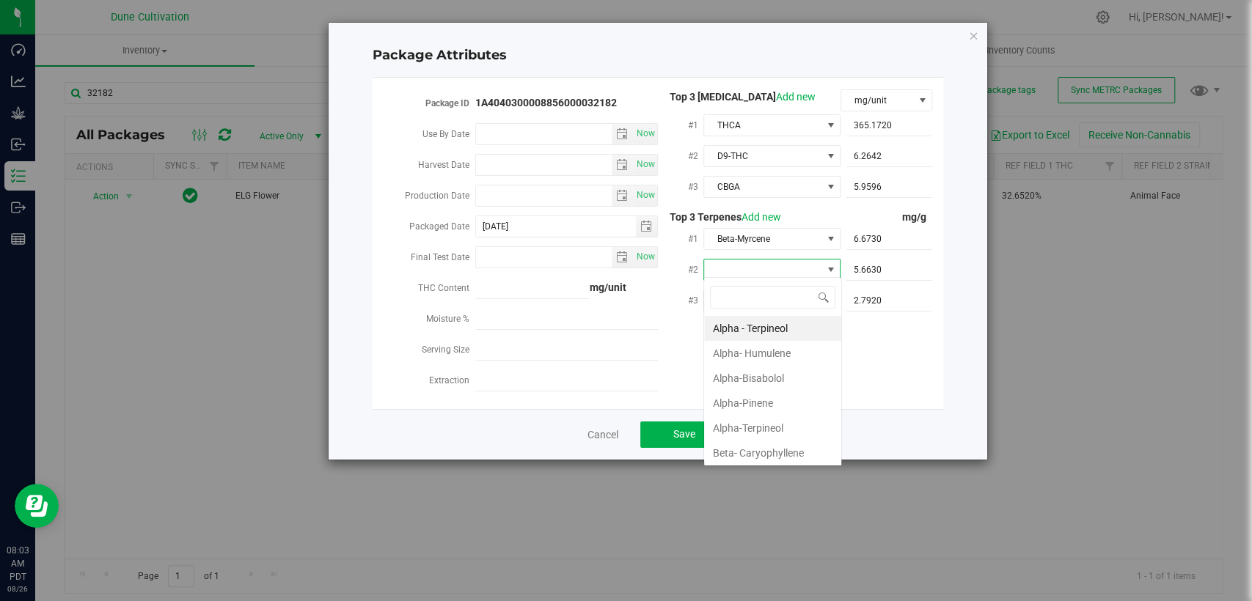
scroll to position [21, 137]
click at [753, 403] on li "Alpha-Pinene" at bounding box center [772, 403] width 137 height 25
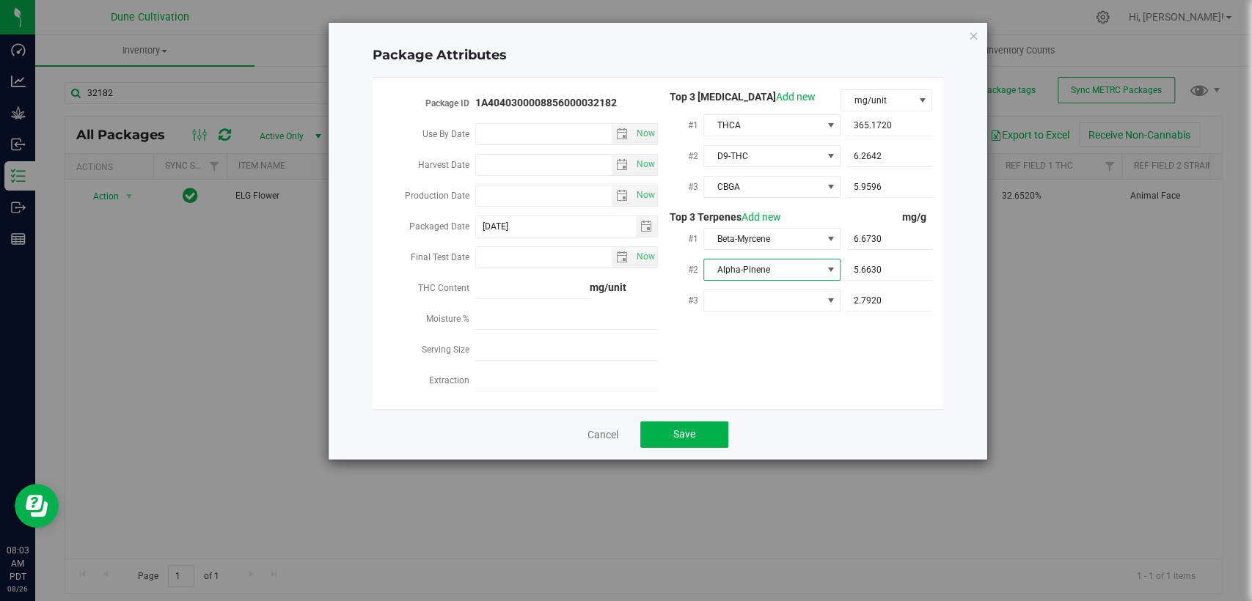
click at [754, 309] on div "#3 2.7920 2.792" at bounding box center [795, 302] width 274 height 31
click at [764, 301] on span at bounding box center [762, 300] width 117 height 21
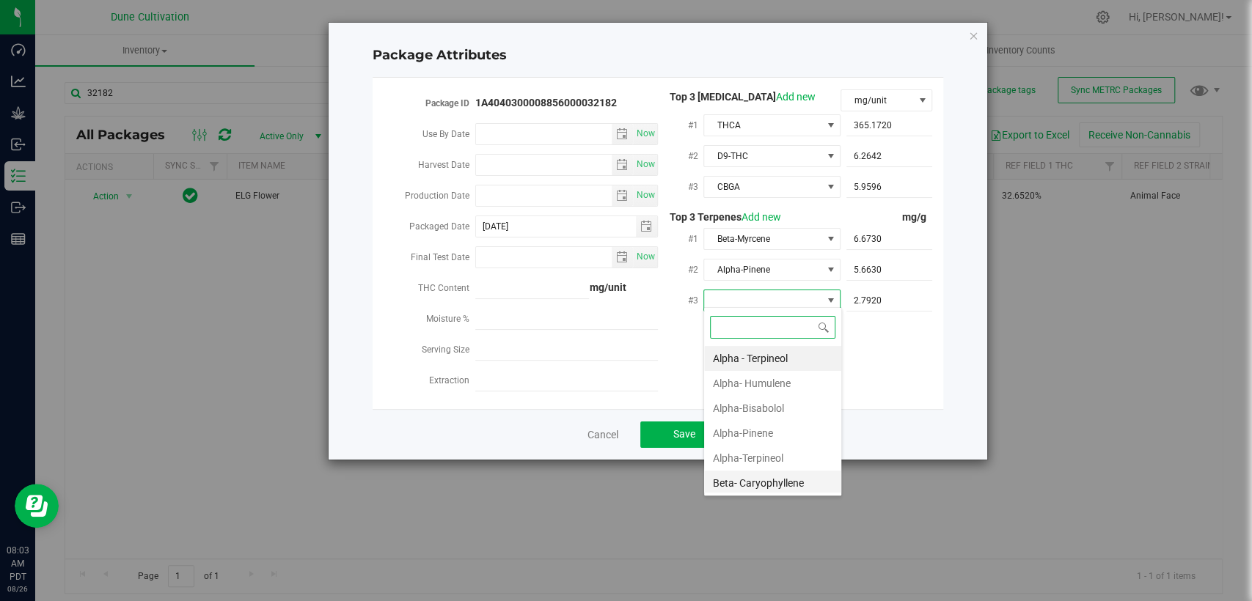
click at [783, 479] on li "Beta- Caryophyllene" at bounding box center [772, 483] width 137 height 25
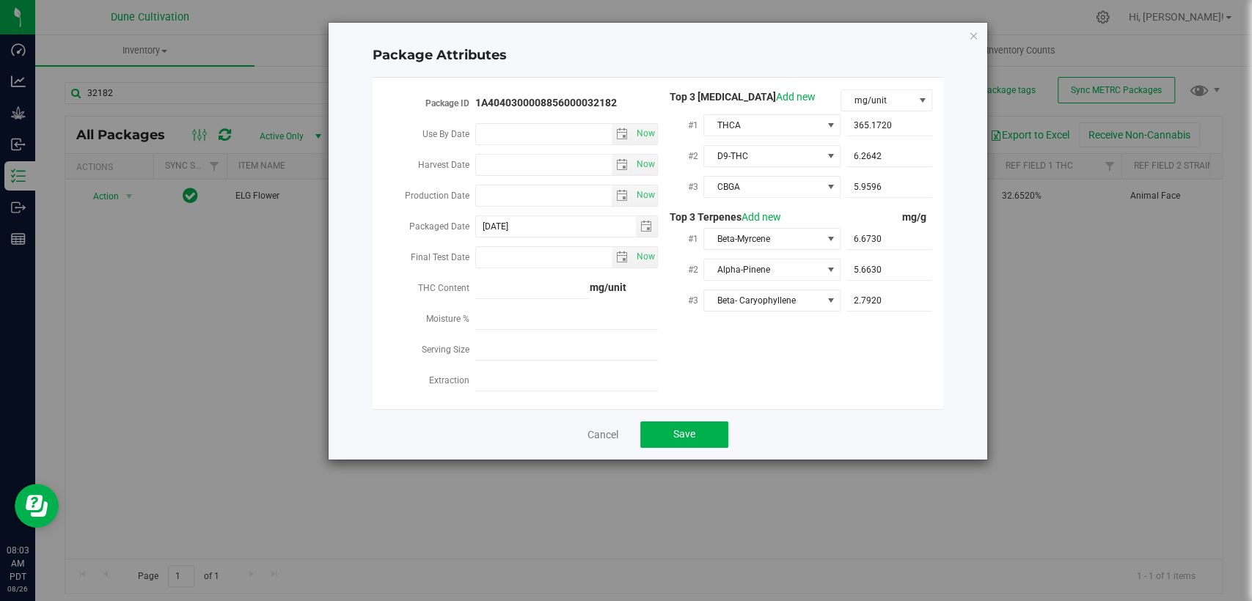
click at [818, 373] on div "Package ID 1A4040300008856000032182 Use By Date Now Harvest Date Now Production…" at bounding box center [658, 243] width 549 height 308
click at [711, 412] on div "Cancel Save" at bounding box center [658, 434] width 571 height 51
click at [711, 424] on button "Save" at bounding box center [684, 435] width 88 height 26
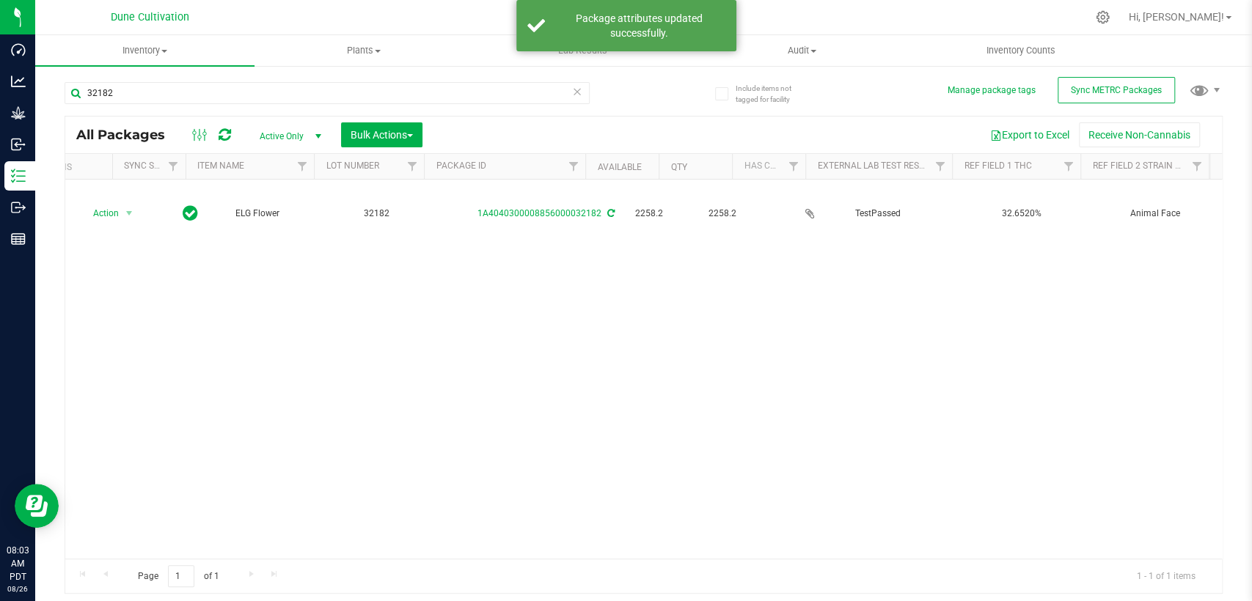
scroll to position [0, 0]
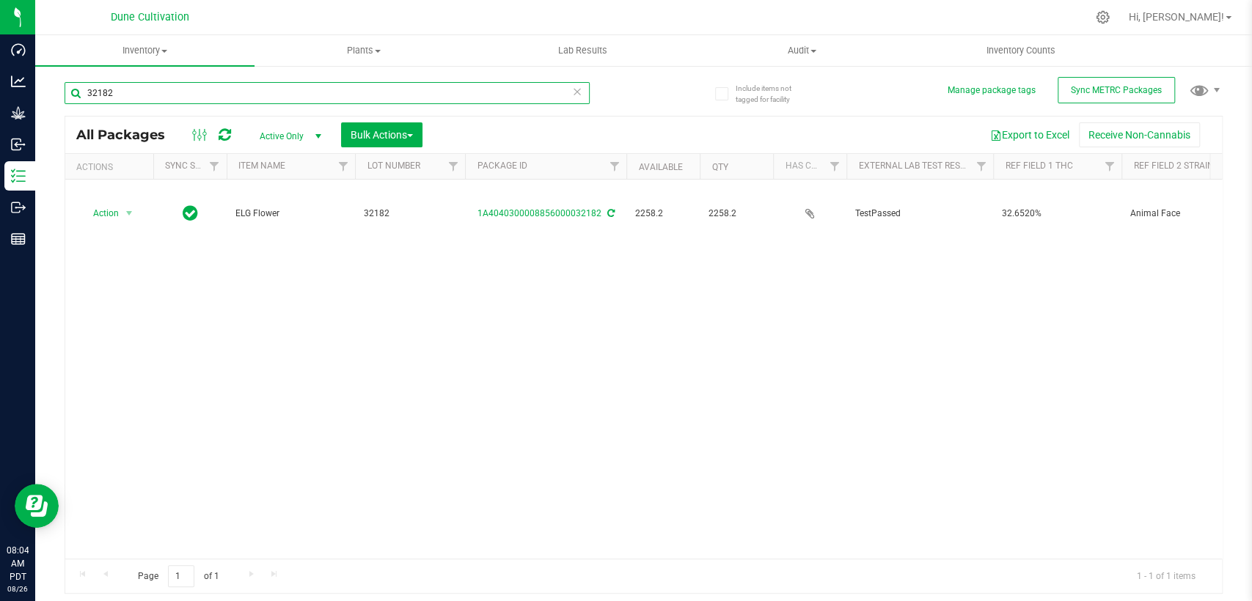
click at [177, 95] on input "32182" at bounding box center [327, 93] width 525 height 22
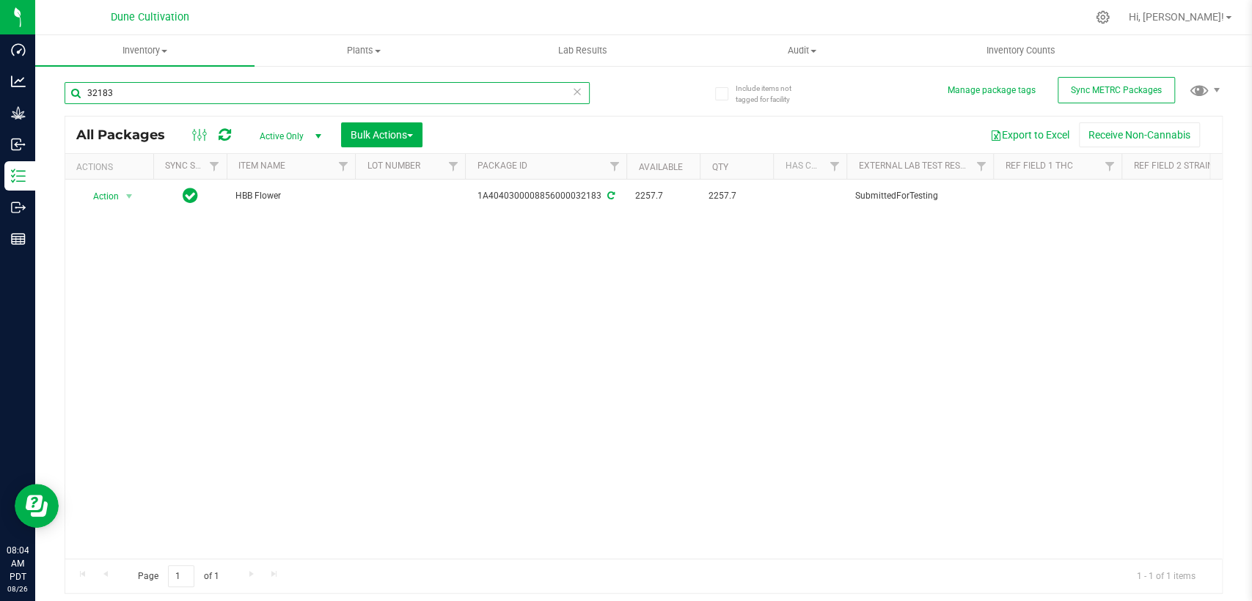
type input "32183"
click at [387, 195] on td at bounding box center [410, 197] width 110 height 34
type input "32183"
click at [433, 249] on div "All Packages Active Only Active Only Lab Samples Locked All External Internal B…" at bounding box center [644, 355] width 1158 height 479
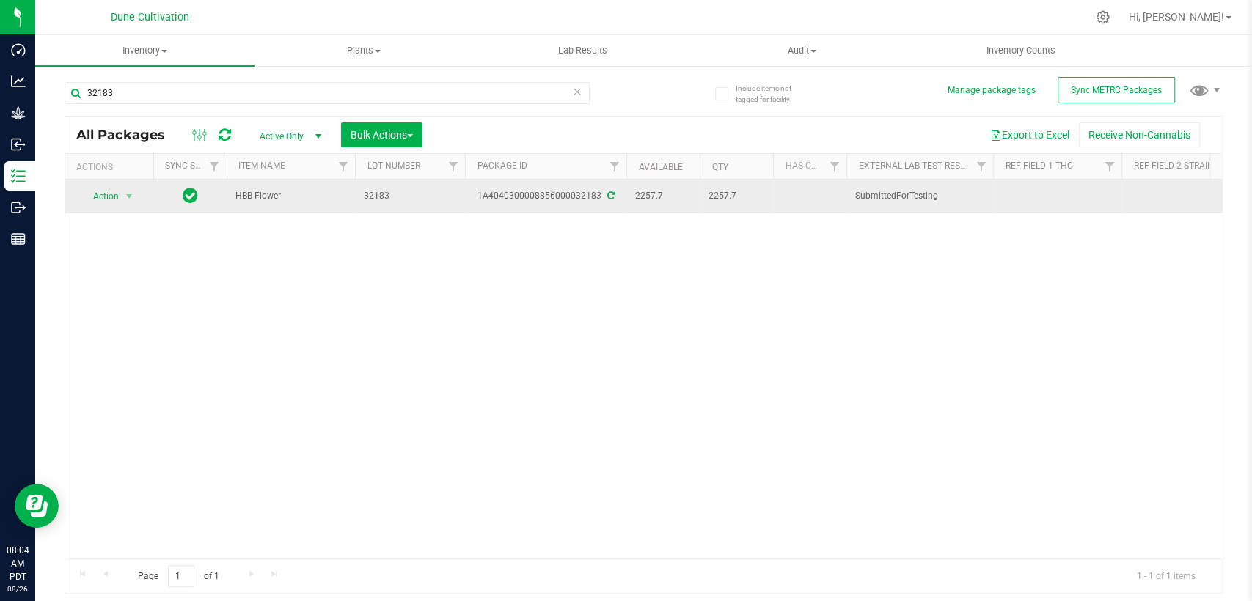
click at [607, 194] on icon at bounding box center [610, 195] width 7 height 9
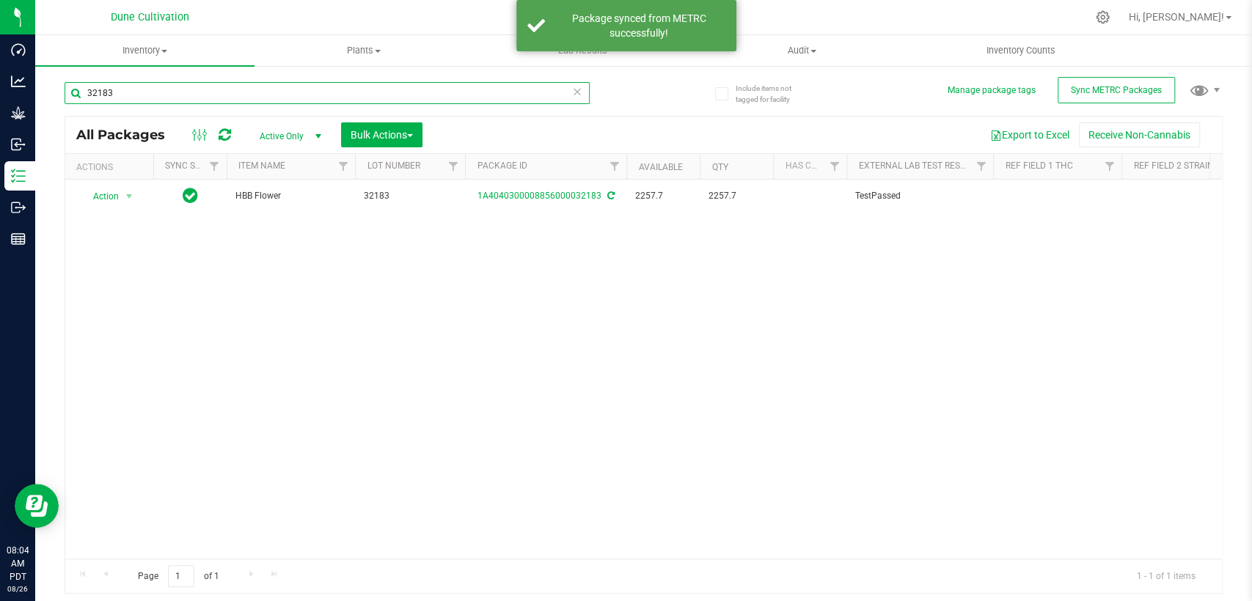
click at [229, 97] on input "32183" at bounding box center [327, 93] width 525 height 22
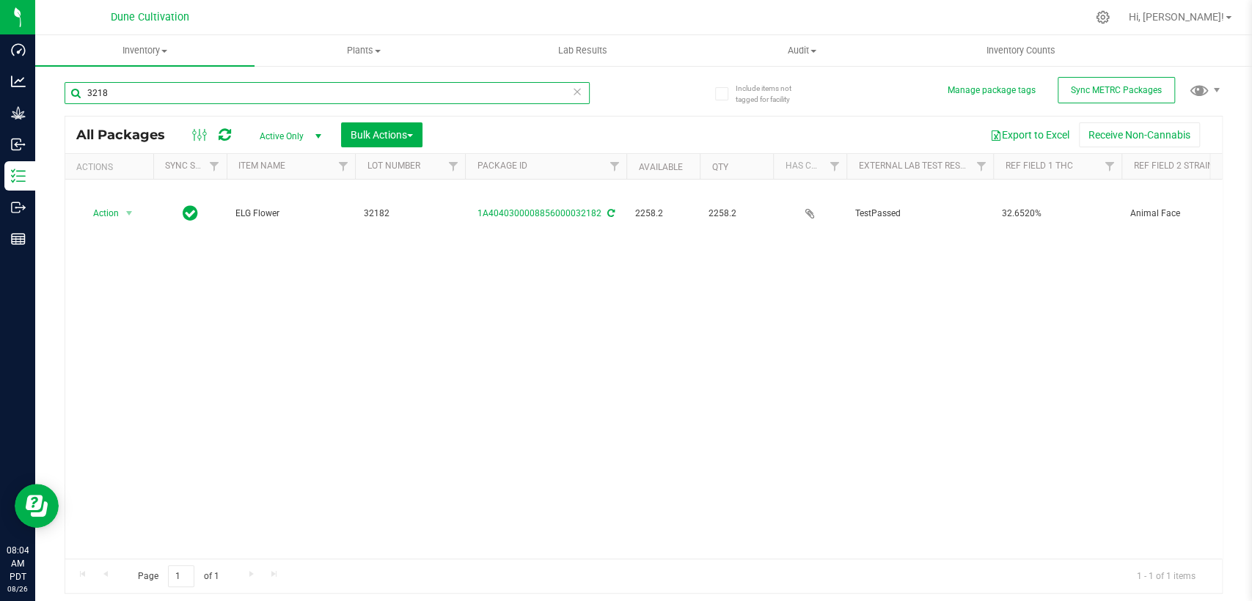
type input "32183"
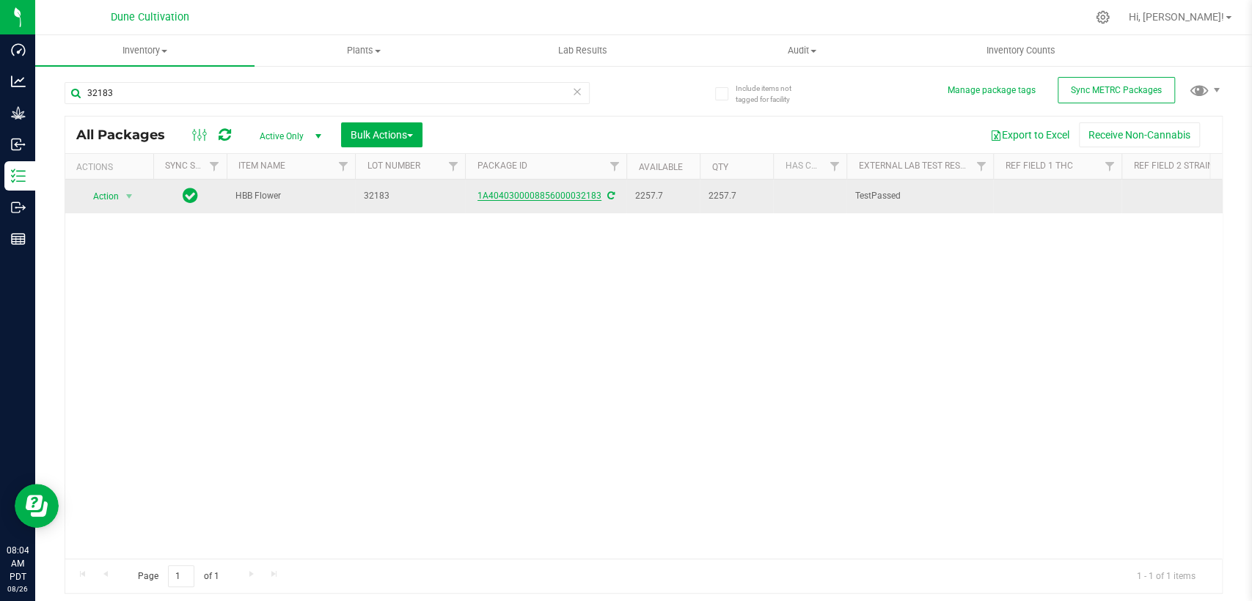
click at [533, 193] on link "1A4040300008856000032183" at bounding box center [540, 196] width 124 height 10
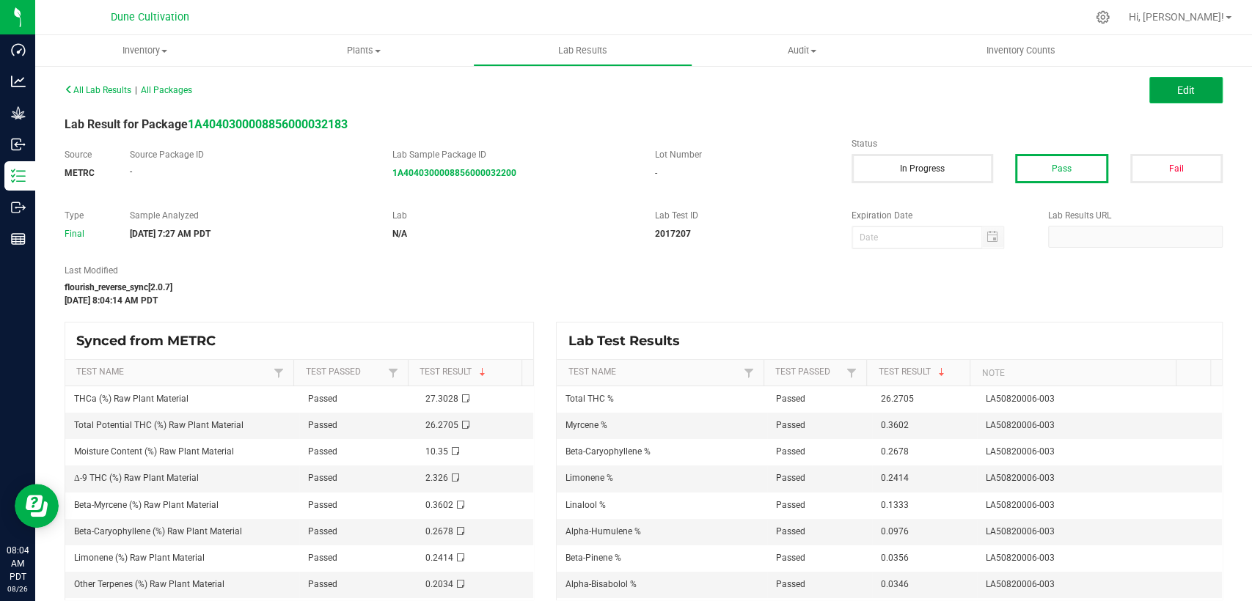
click at [1185, 87] on button "Edit" at bounding box center [1185, 90] width 73 height 26
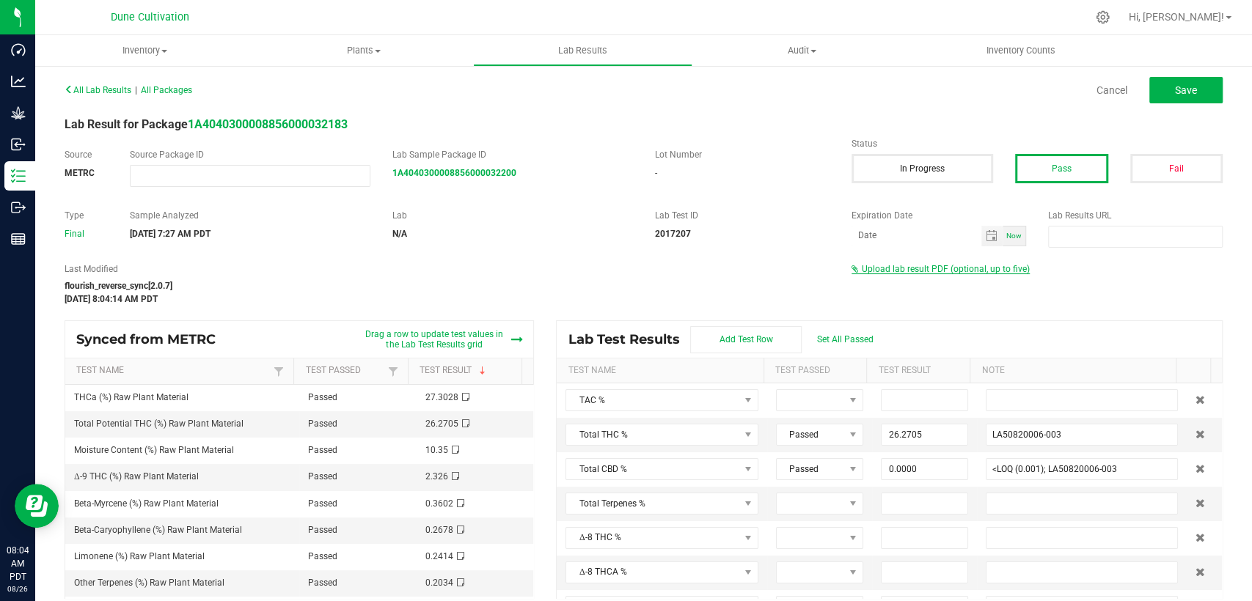
click at [912, 269] on span "Upload lab result PDF (optional, up to five)" at bounding box center [946, 269] width 168 height 10
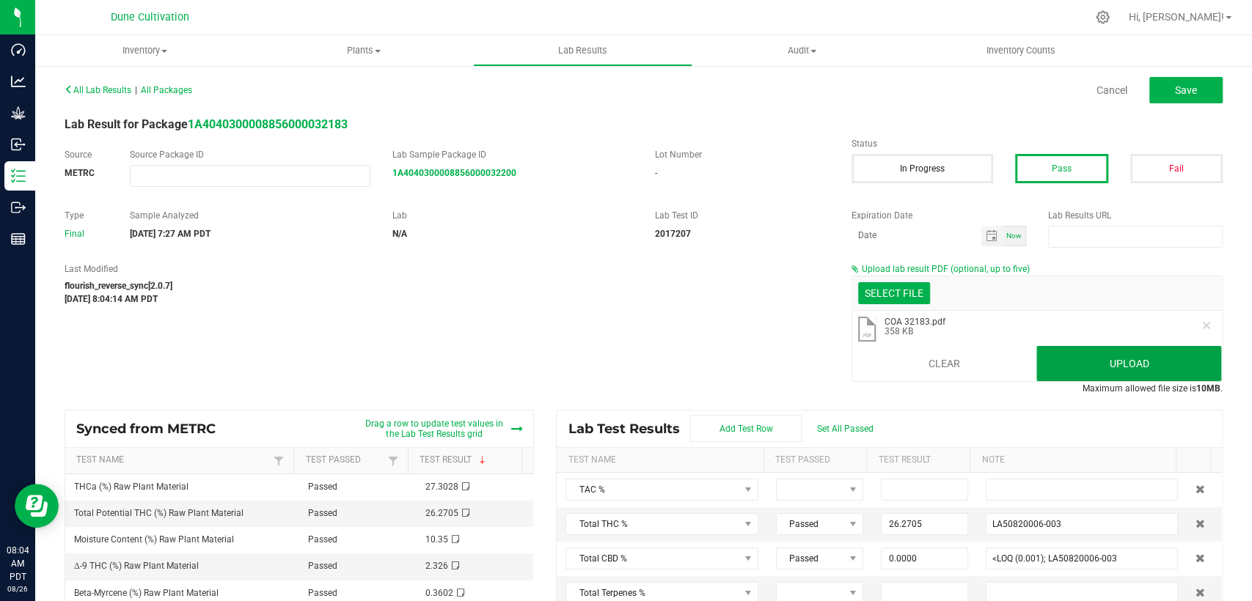
click at [1103, 357] on button "Upload" at bounding box center [1128, 363] width 185 height 35
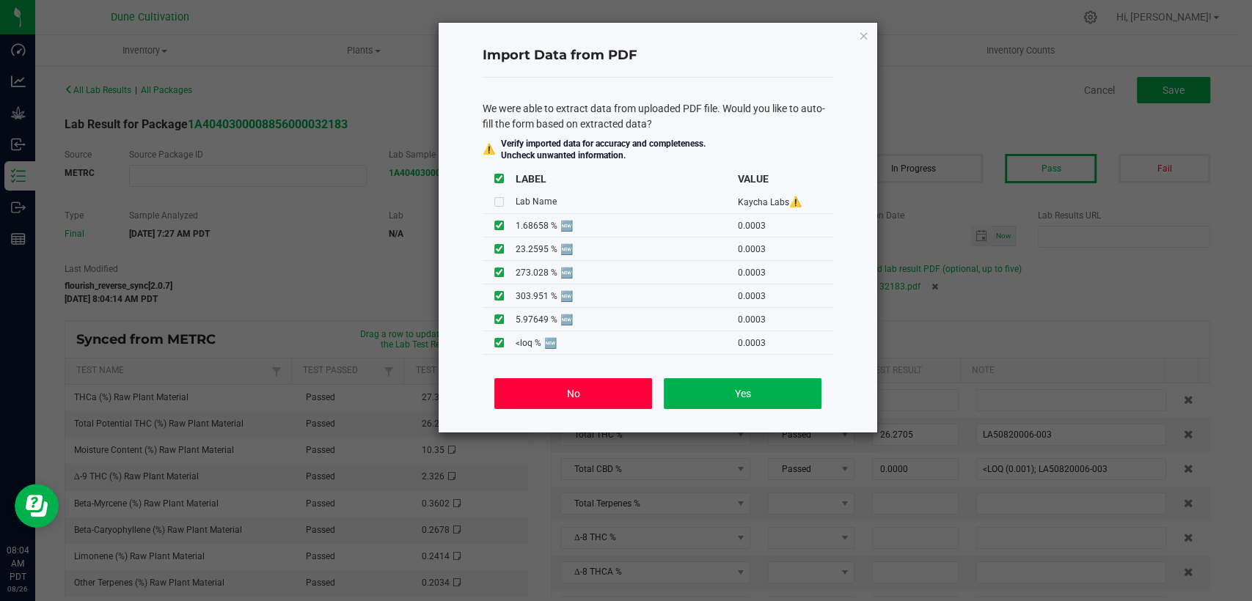
click at [546, 390] on button "No" at bounding box center [573, 393] width 158 height 31
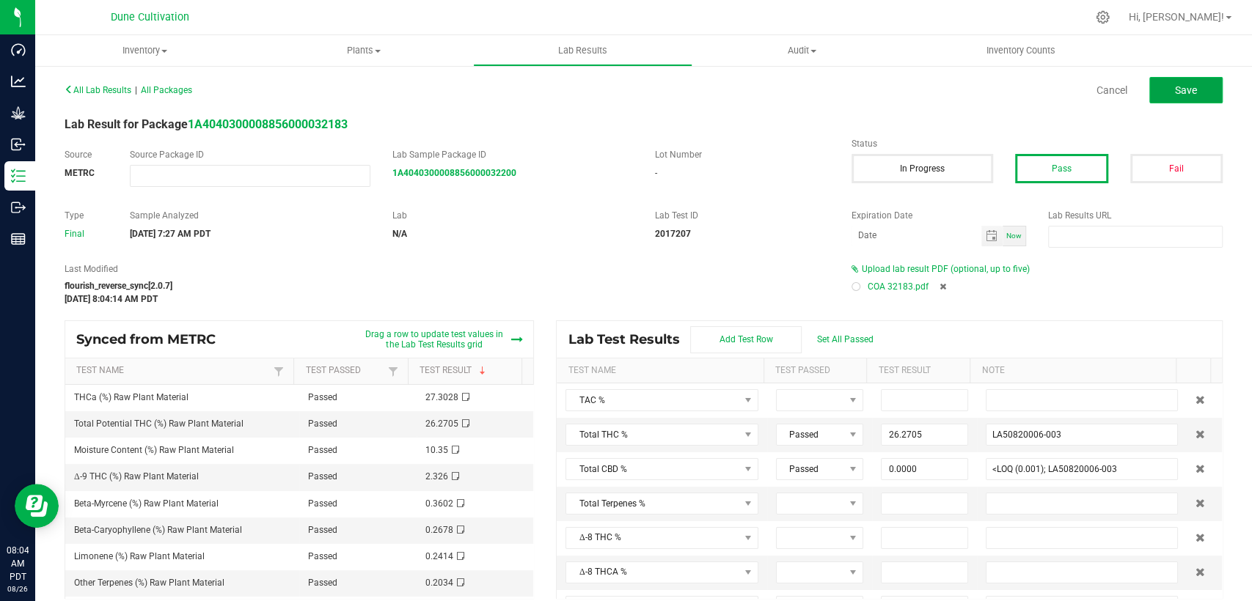
click at [1175, 89] on span "Save" at bounding box center [1186, 90] width 22 height 12
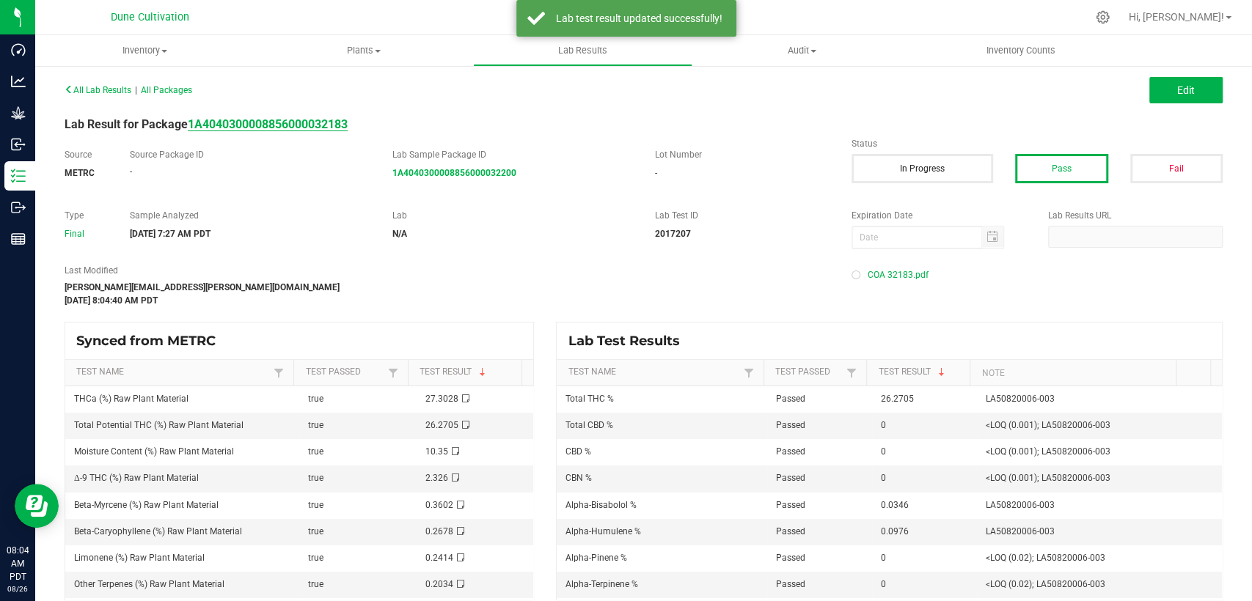
click at [234, 123] on strong "1A4040300008856000032183" at bounding box center [268, 124] width 160 height 14
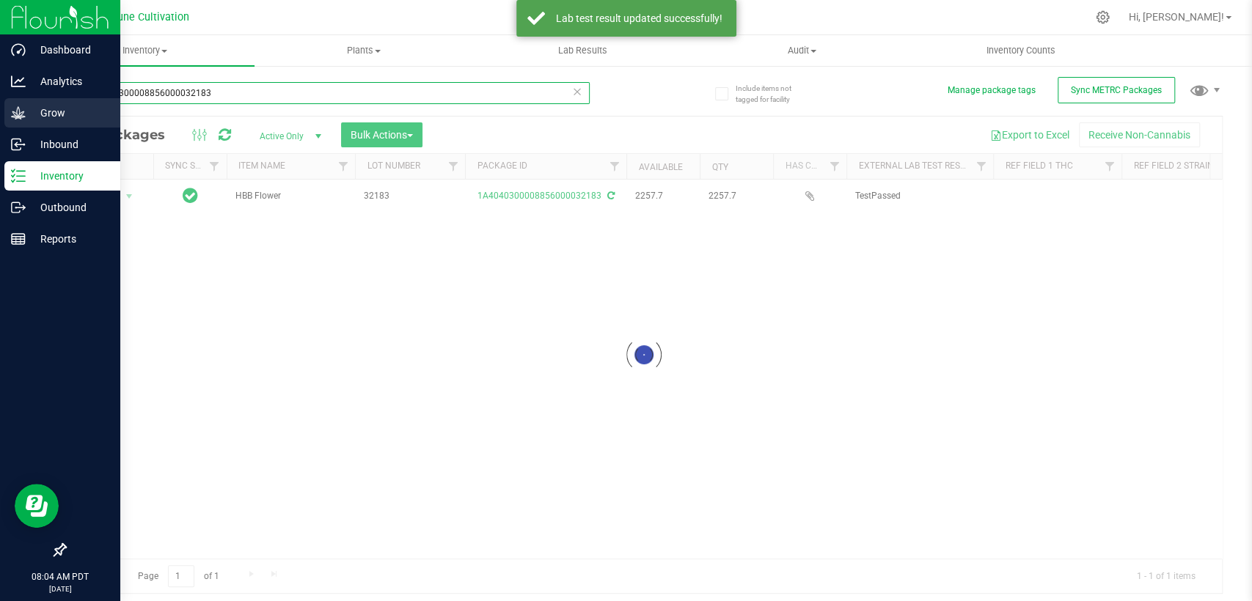
drag, startPoint x: 183, startPoint y: 91, endPoint x: 10, endPoint y: 117, distance: 174.3
click at [10, 117] on div "Dashboard Analytics Grow Inbound Inventory Outbound Reports 08:04 AM PDT 08/26/…" at bounding box center [626, 300] width 1252 height 601
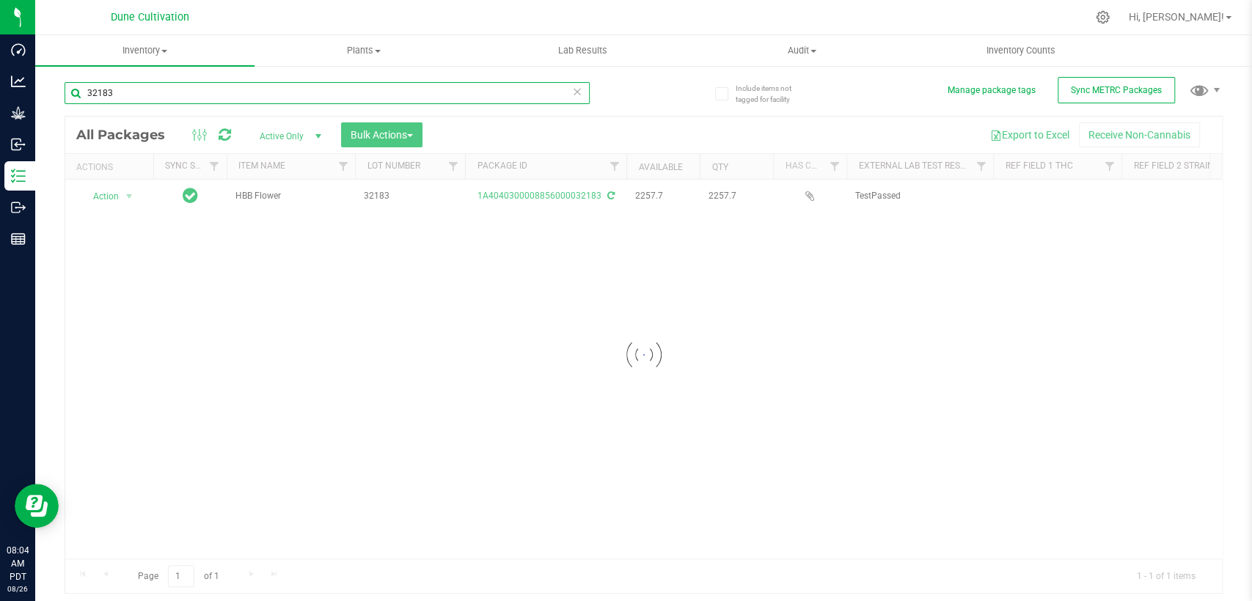
type input "32183"
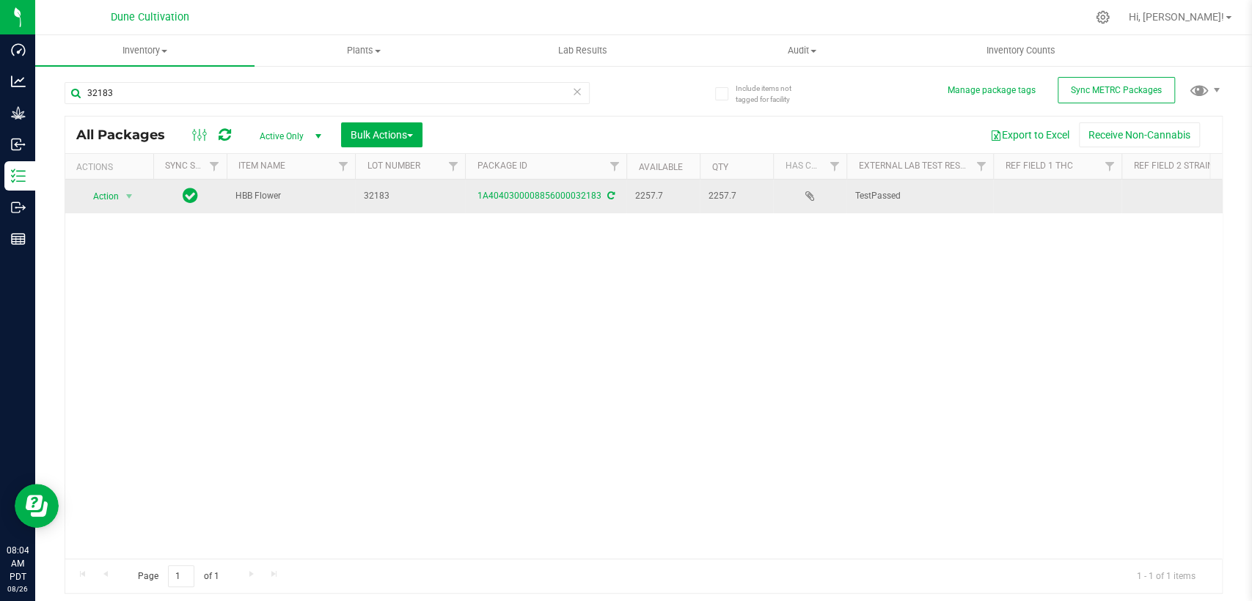
click at [1056, 191] on td at bounding box center [1057, 197] width 128 height 34
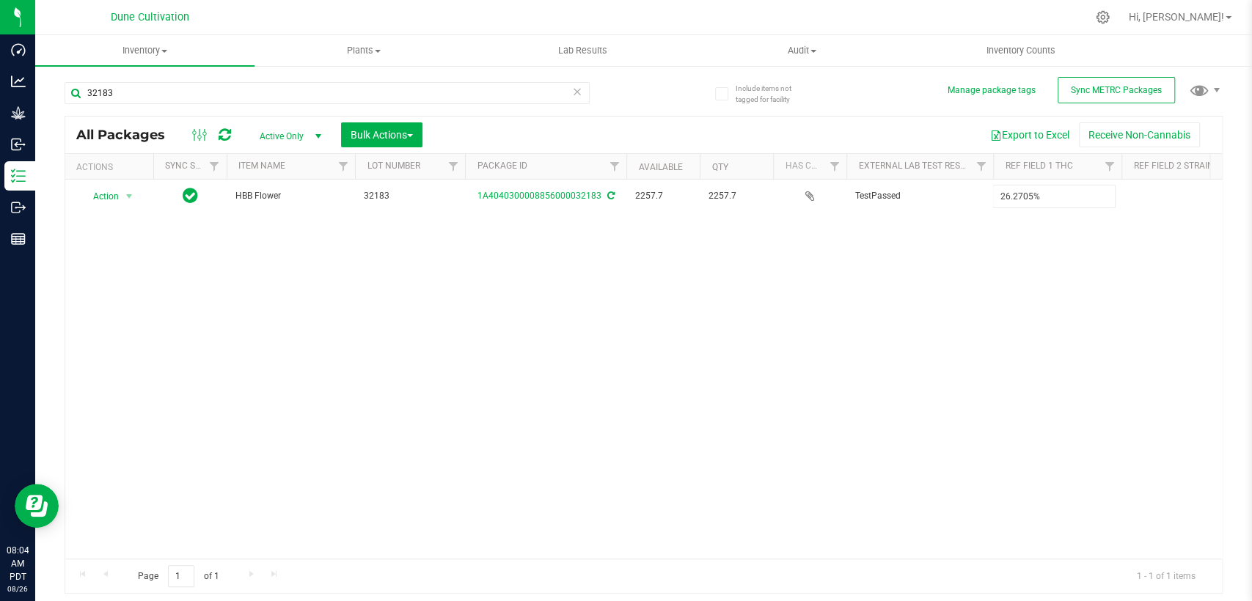
click at [887, 307] on div "All Packages Active Only Active Only Lab Samples Locked All External Internal B…" at bounding box center [644, 355] width 1158 height 479
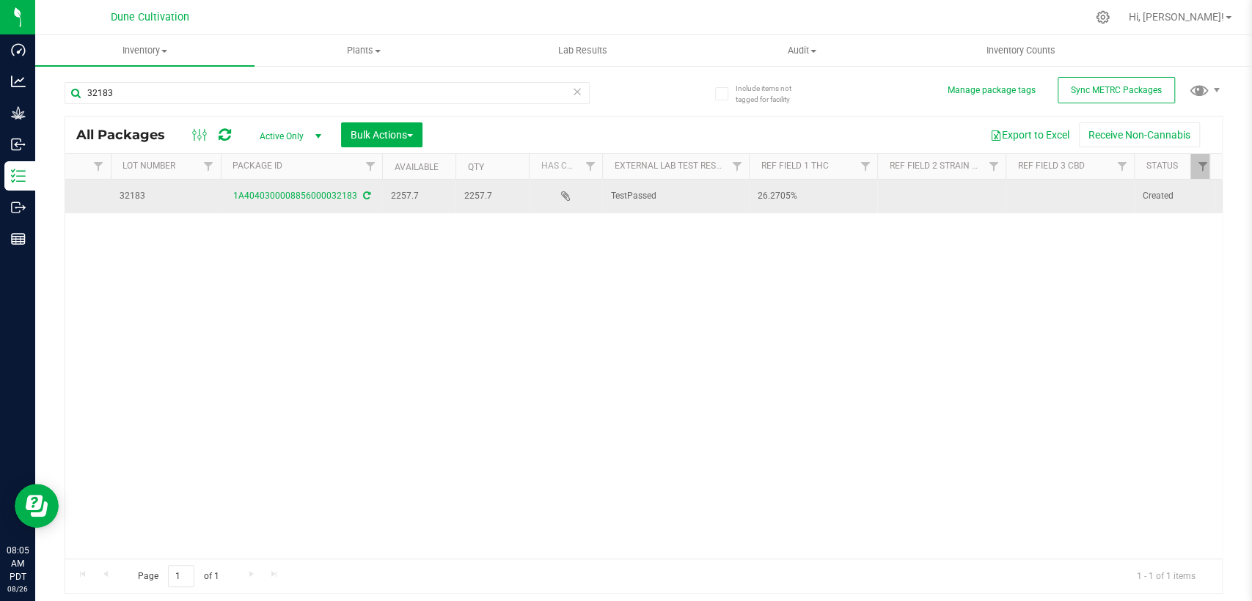
click at [1066, 193] on td at bounding box center [1070, 197] width 128 height 34
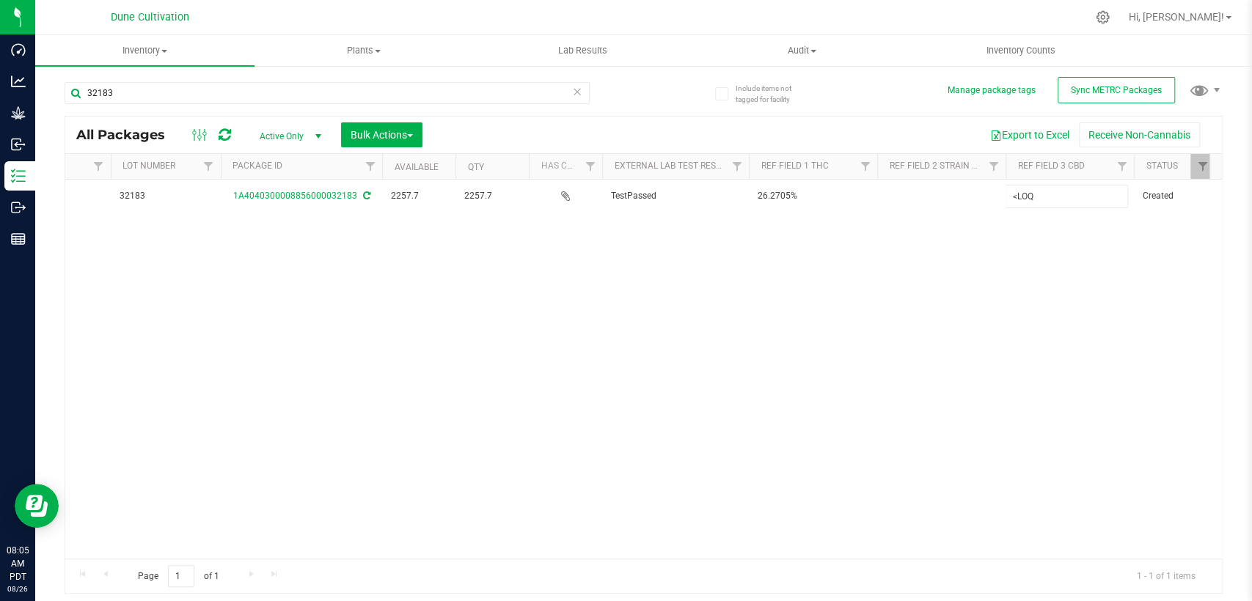
type input "<LOQ"
click at [863, 297] on div "All Packages Active Only Active Only Lab Samples Locked All External Internal B…" at bounding box center [644, 355] width 1158 height 479
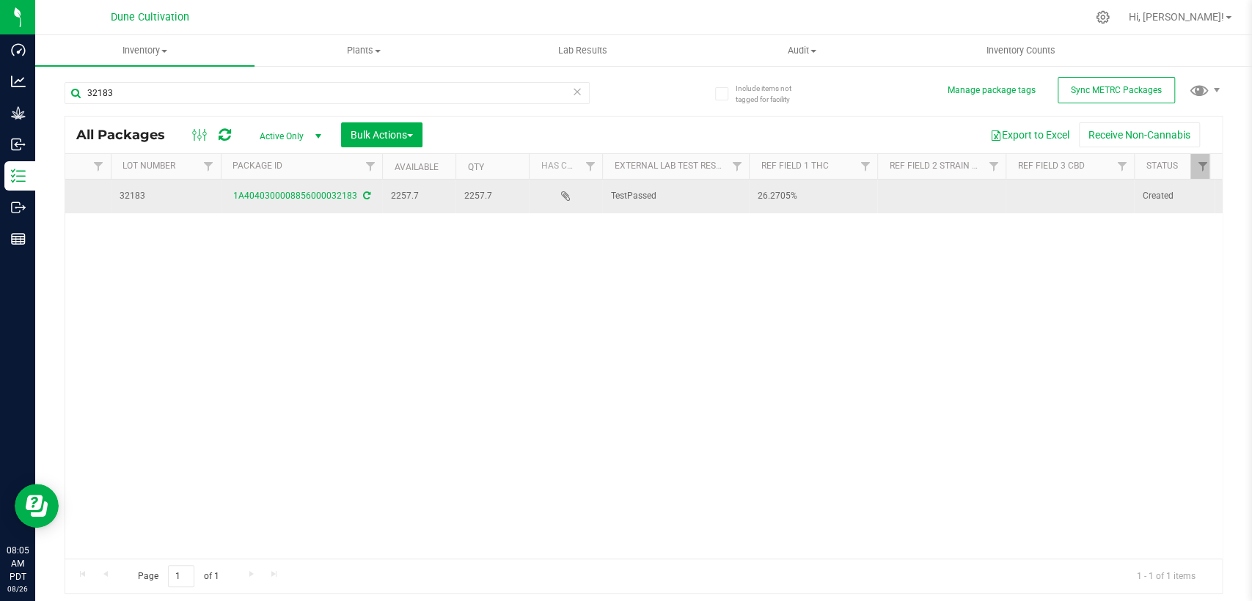
click at [927, 180] on td at bounding box center [941, 197] width 128 height 34
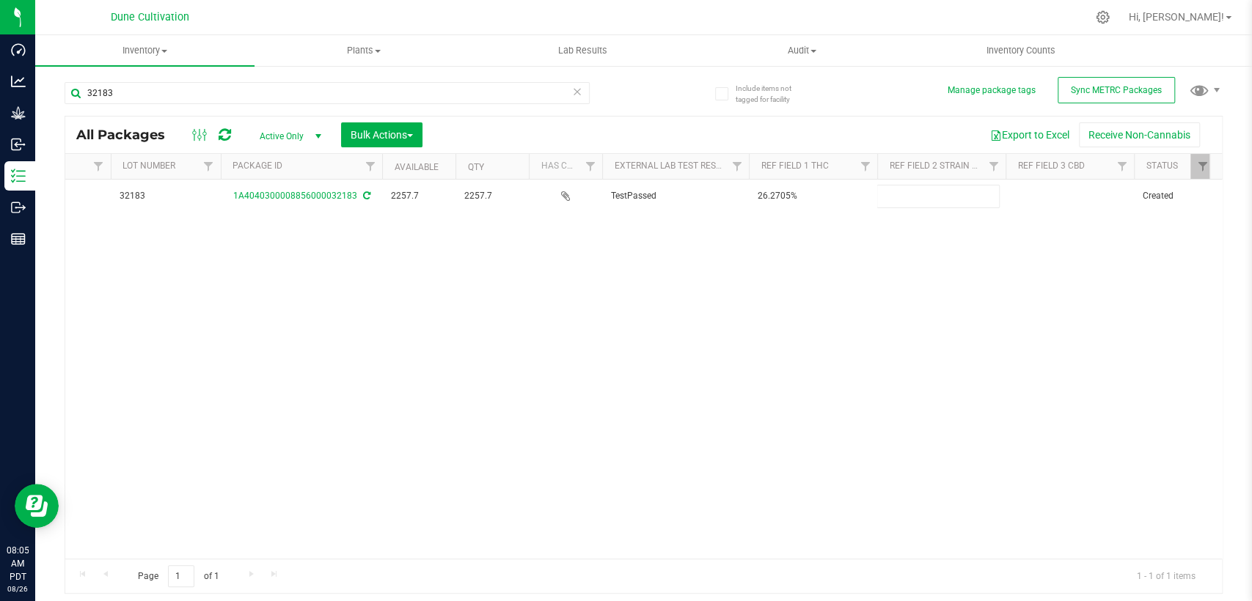
type input "Honey Stick"
click at [901, 301] on div "All Packages Active Only Active Only Lab Samples Locked All External Internal B…" at bounding box center [644, 355] width 1158 height 479
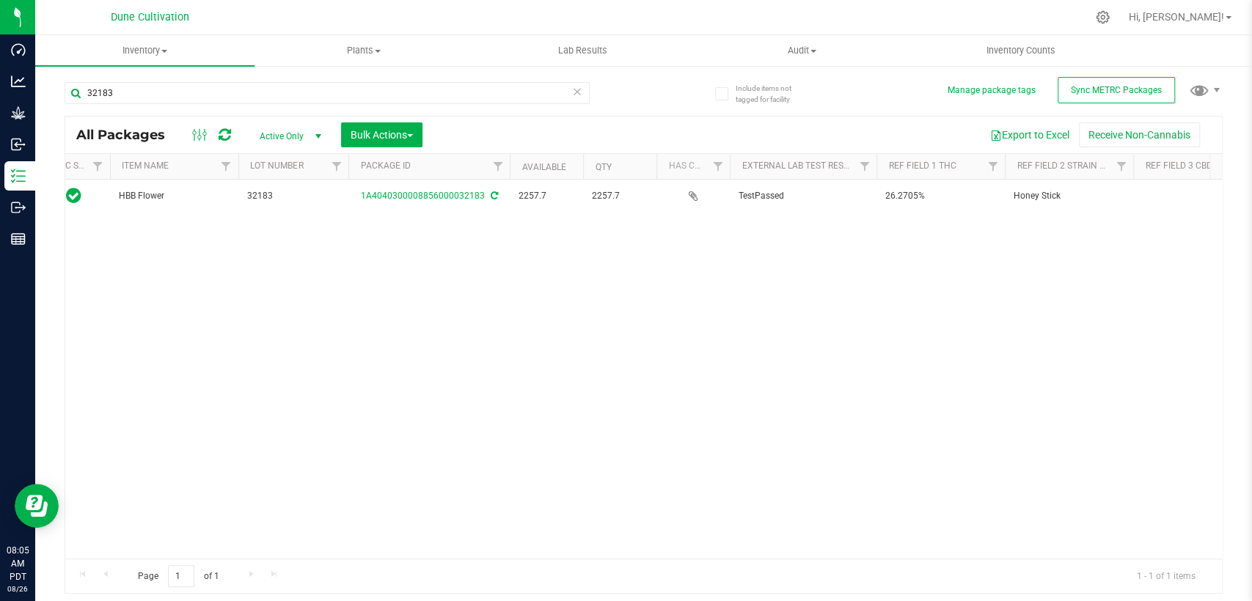
scroll to position [0, 0]
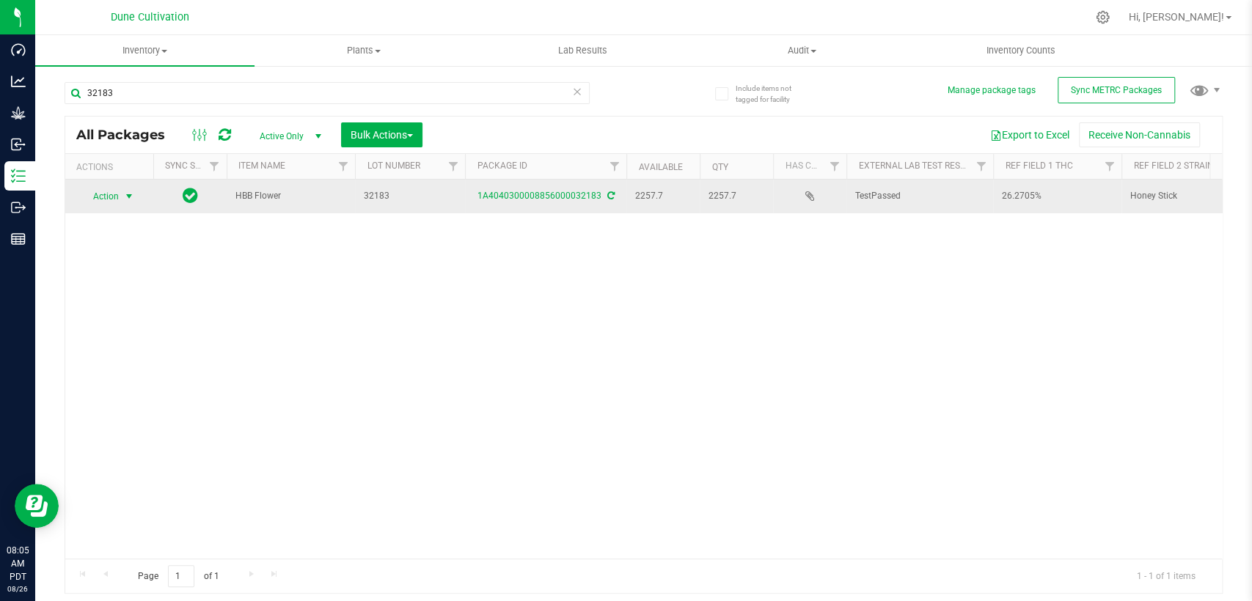
click at [124, 197] on span "select" at bounding box center [129, 197] width 12 height 12
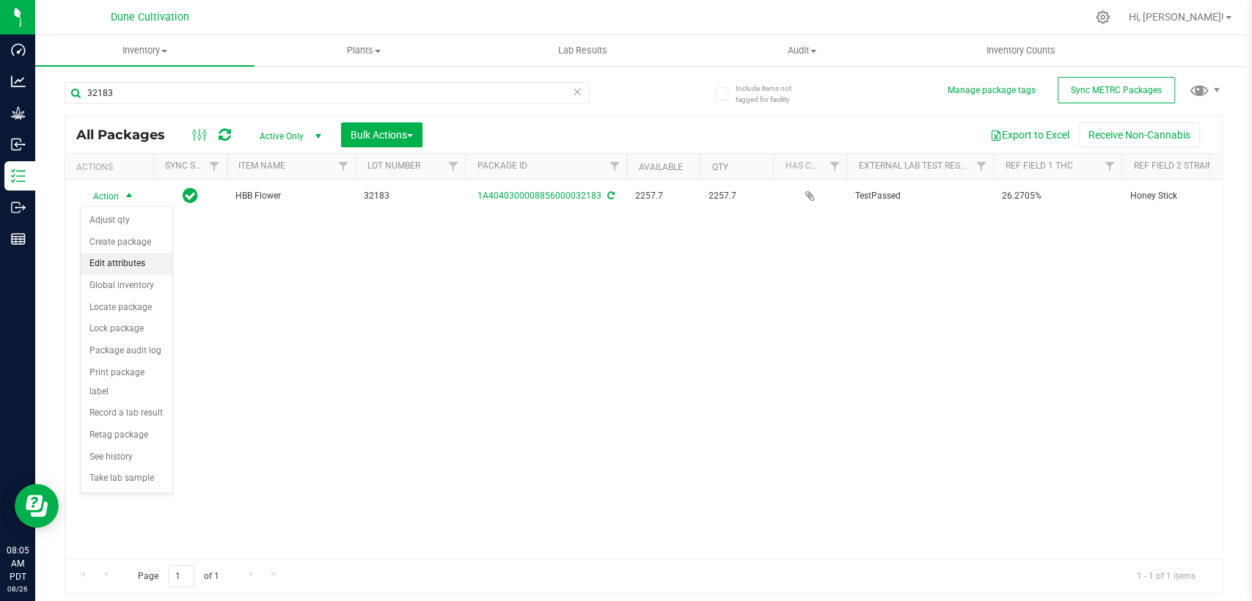
click at [125, 264] on li "Edit attributes" at bounding box center [127, 264] width 92 height 22
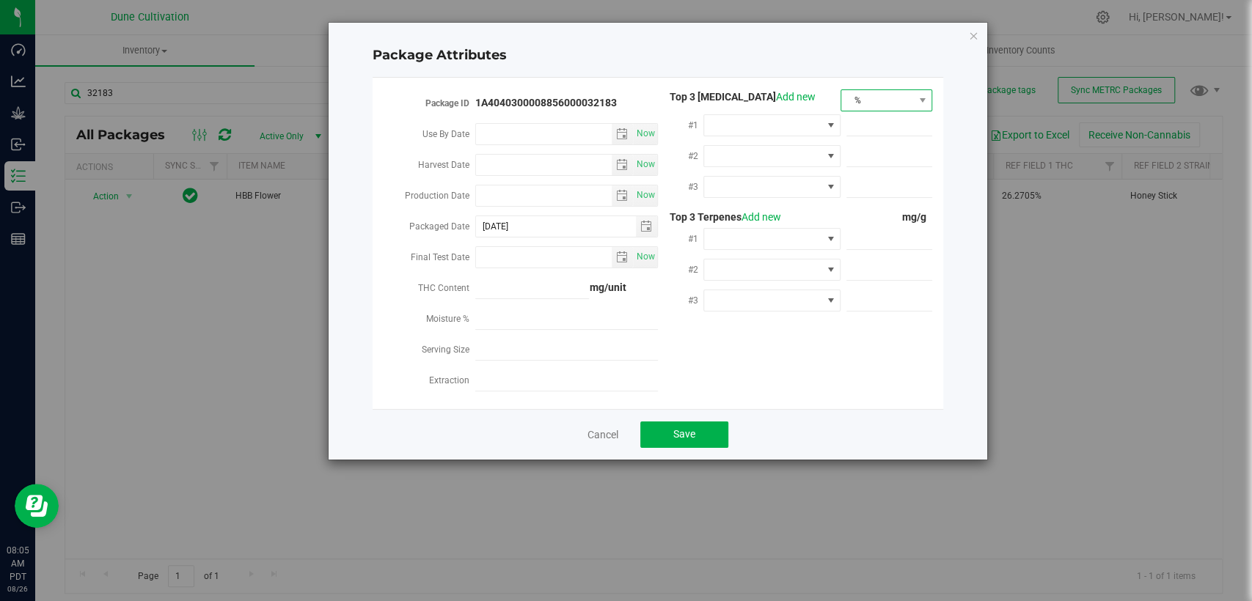
click at [892, 95] on span "%" at bounding box center [877, 100] width 72 height 21
click at [879, 155] on li "mg/unit" at bounding box center [886, 151] width 90 height 25
click at [786, 128] on span at bounding box center [762, 125] width 117 height 21
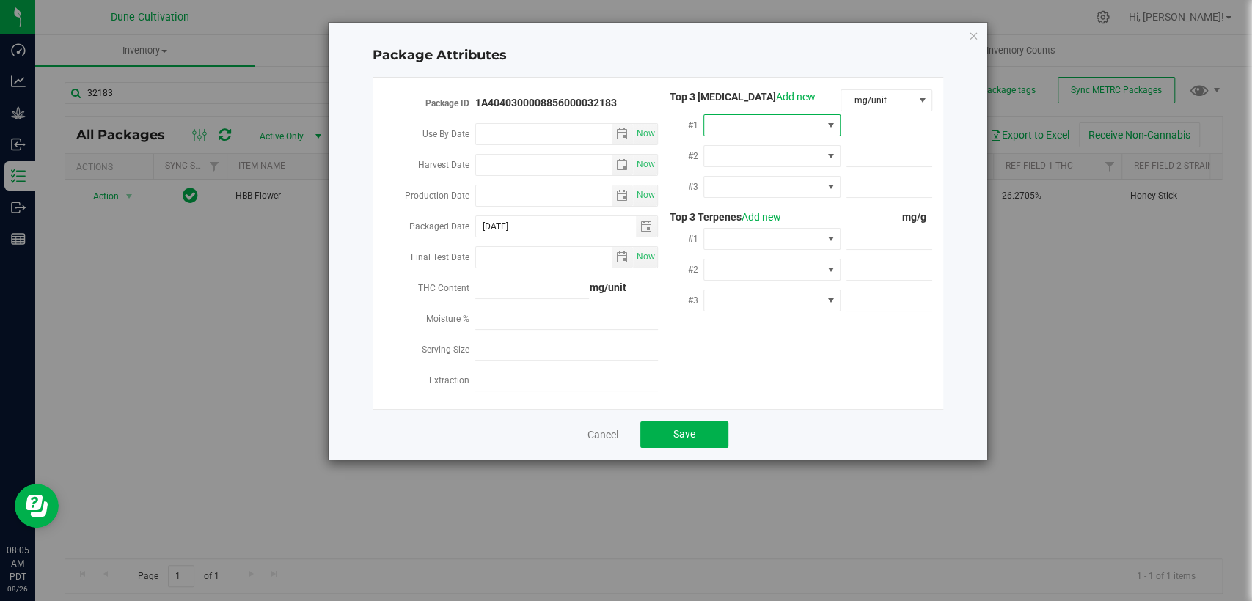
click at [793, 130] on span at bounding box center [762, 125] width 117 height 21
type input "TH"
click at [766, 211] on li "THCA" at bounding box center [772, 212] width 137 height 25
click at [893, 130] on span at bounding box center [889, 125] width 86 height 21
paste input "273.028"
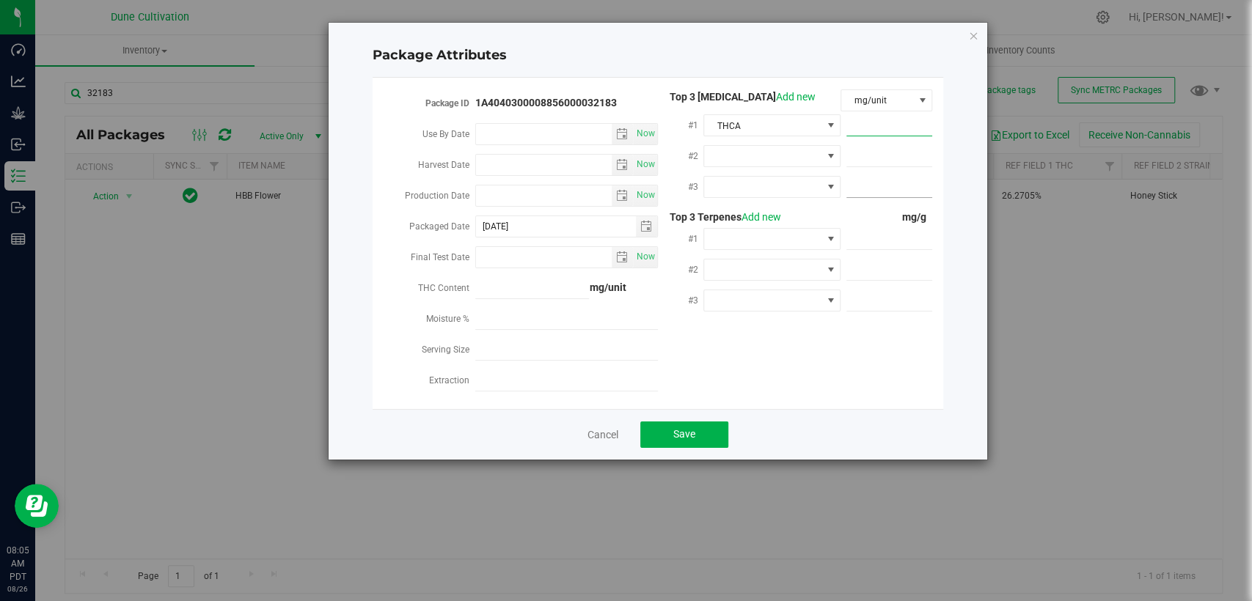
type input "273.028"
type input "273.0280"
click at [865, 148] on span at bounding box center [889, 156] width 86 height 21
paste input "23.2595"
type input "23.2595"
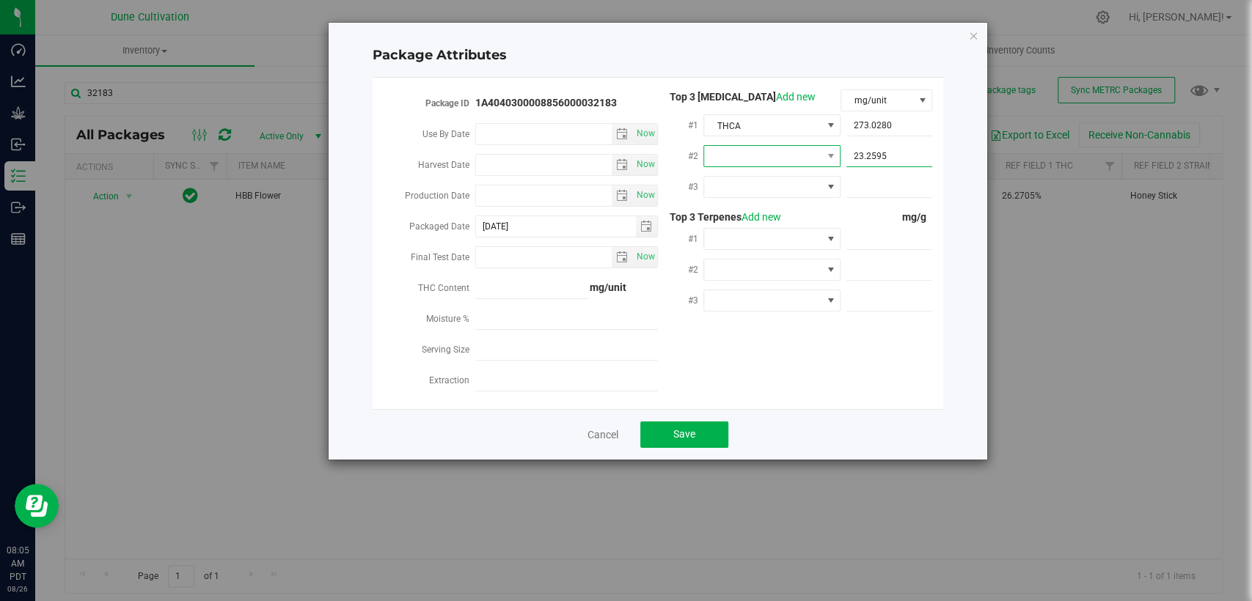
type input "23.2595"
click at [793, 154] on span at bounding box center [762, 156] width 117 height 21
click at [766, 296] on li "D9-THC" at bounding box center [772, 290] width 137 height 25
click at [787, 187] on span at bounding box center [762, 187] width 117 height 21
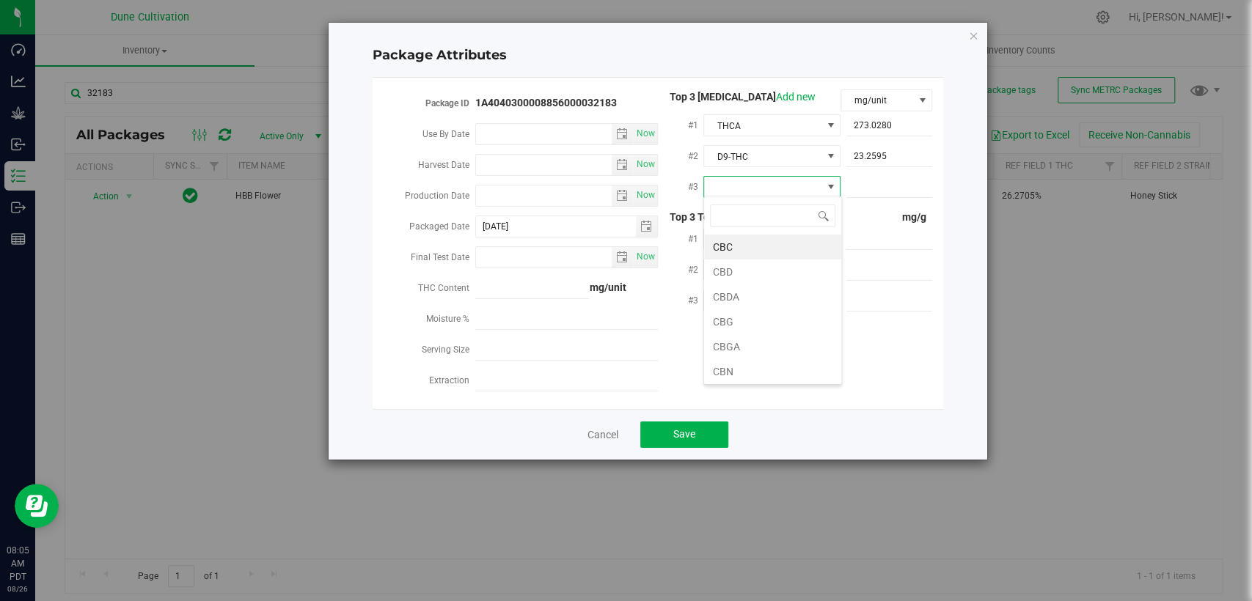
scroll to position [21, 137]
click at [783, 335] on li "CBGA" at bounding box center [772, 346] width 137 height 25
click at [879, 189] on span at bounding box center [889, 187] width 86 height 21
paste input "5.97649"
type input "5.97649"
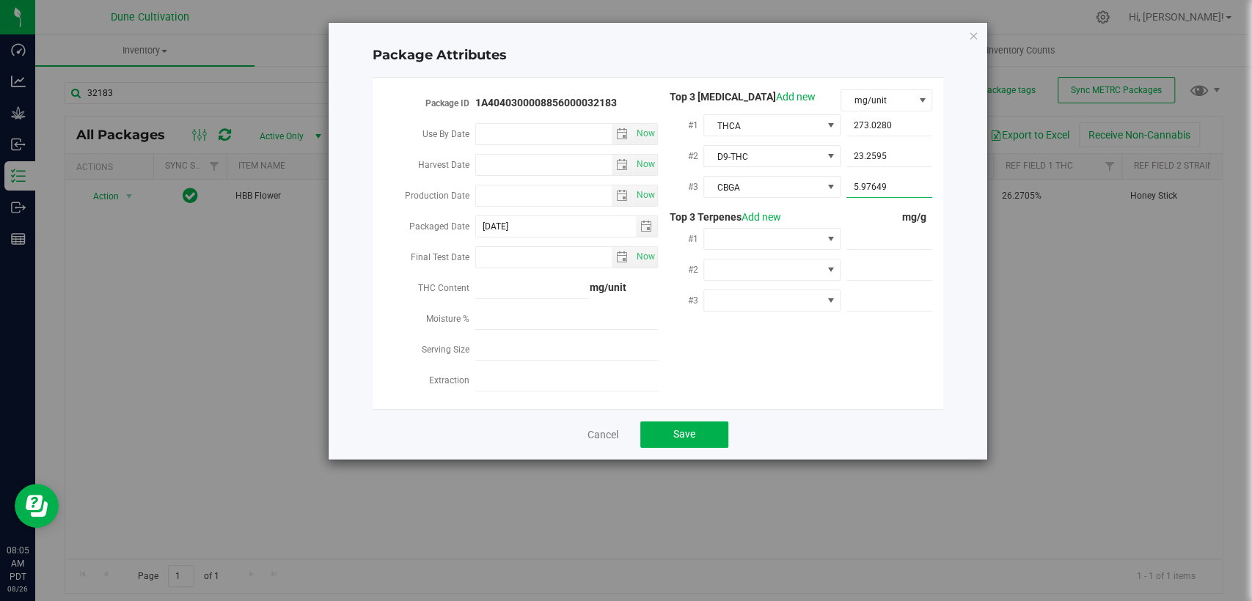
type input "5.9765"
click at [845, 213] on div "mg/g" at bounding box center [887, 217] width 92 height 15
click at [909, 230] on span at bounding box center [889, 239] width 86 height 21
paste input "3.602"
type input "3.602"
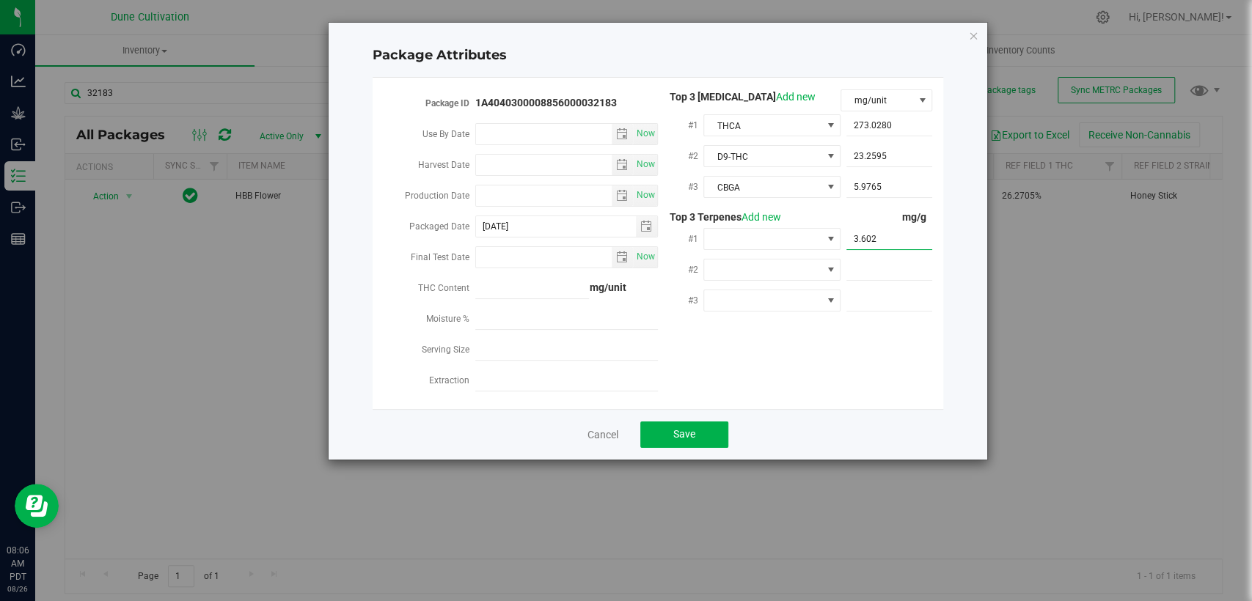
type input "3.6020"
click at [867, 264] on span at bounding box center [889, 270] width 86 height 21
paste input "2.678"
type input "2.678"
type input "2.6780"
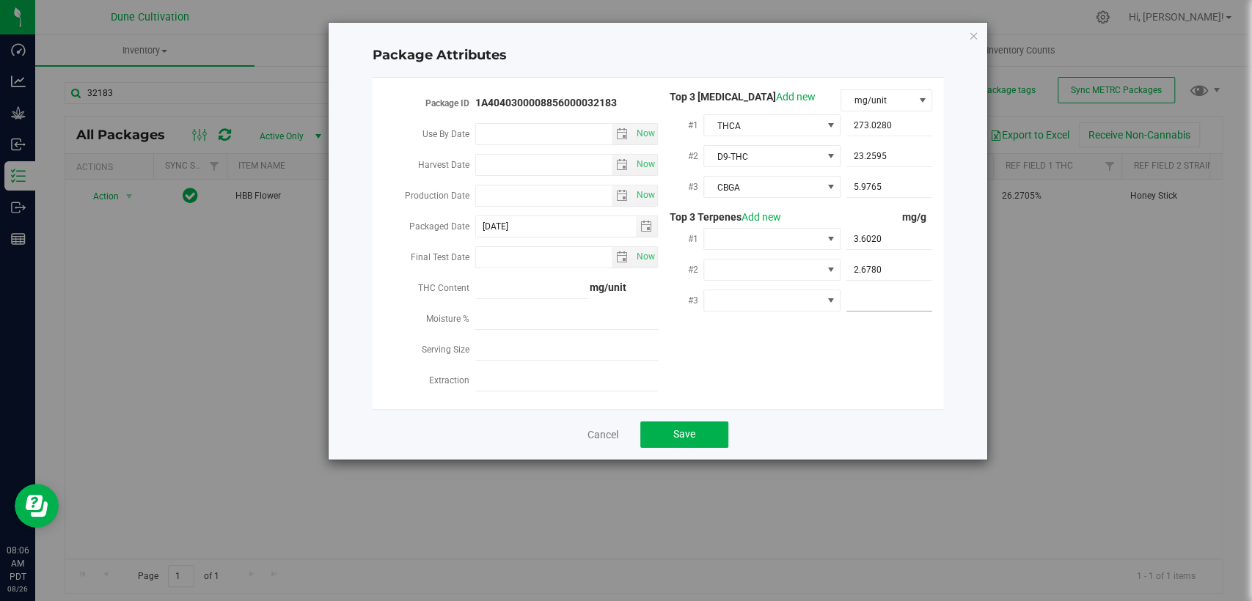
click at [870, 299] on span at bounding box center [889, 300] width 86 height 21
paste input "2.414"
type input "2.414"
type input "2.4140"
click at [858, 329] on div "Package ID 1A4040300008856000032183 Use By Date Now Harvest Date Now Production…" at bounding box center [658, 243] width 549 height 308
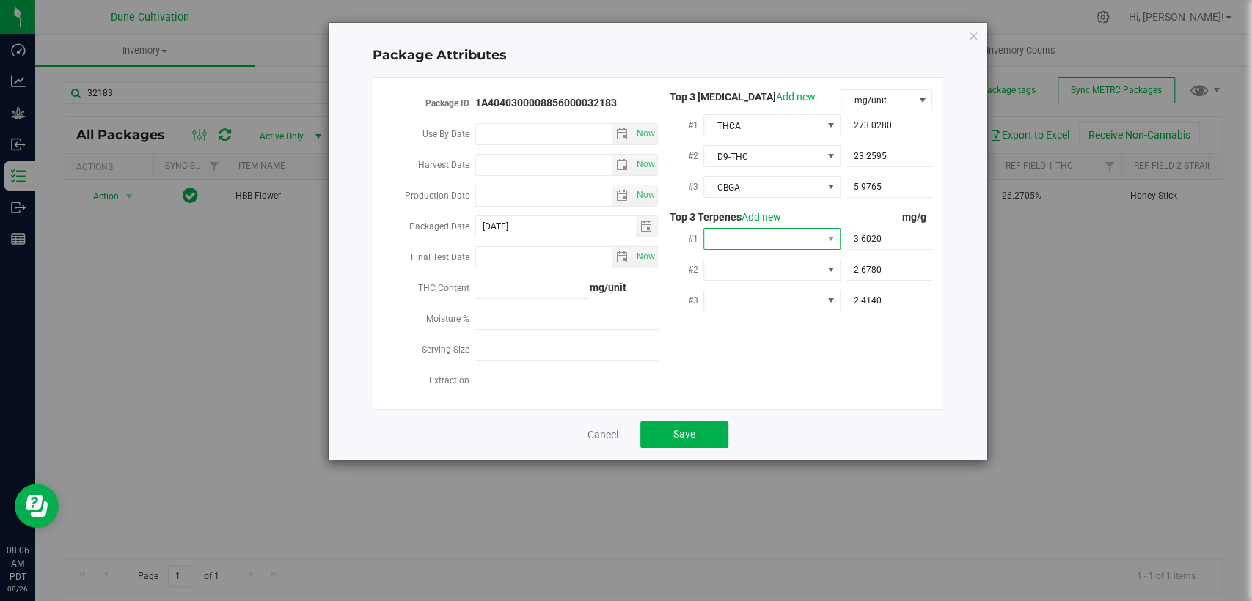
click at [741, 246] on span at bounding box center [762, 239] width 117 height 21
click at [776, 373] on li "Beta-Myrcene" at bounding box center [772, 366] width 137 height 25
click at [720, 266] on span at bounding box center [762, 270] width 117 height 21
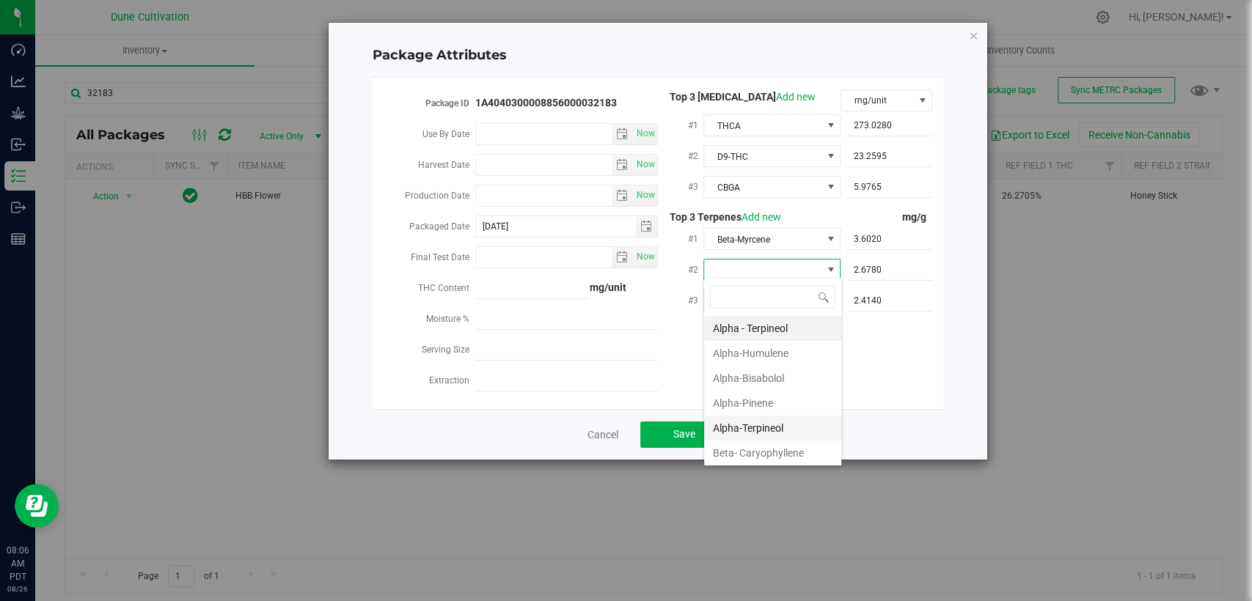
scroll to position [21, 137]
click at [750, 447] on font "Beta- Caryophyllene" at bounding box center [758, 453] width 91 height 12
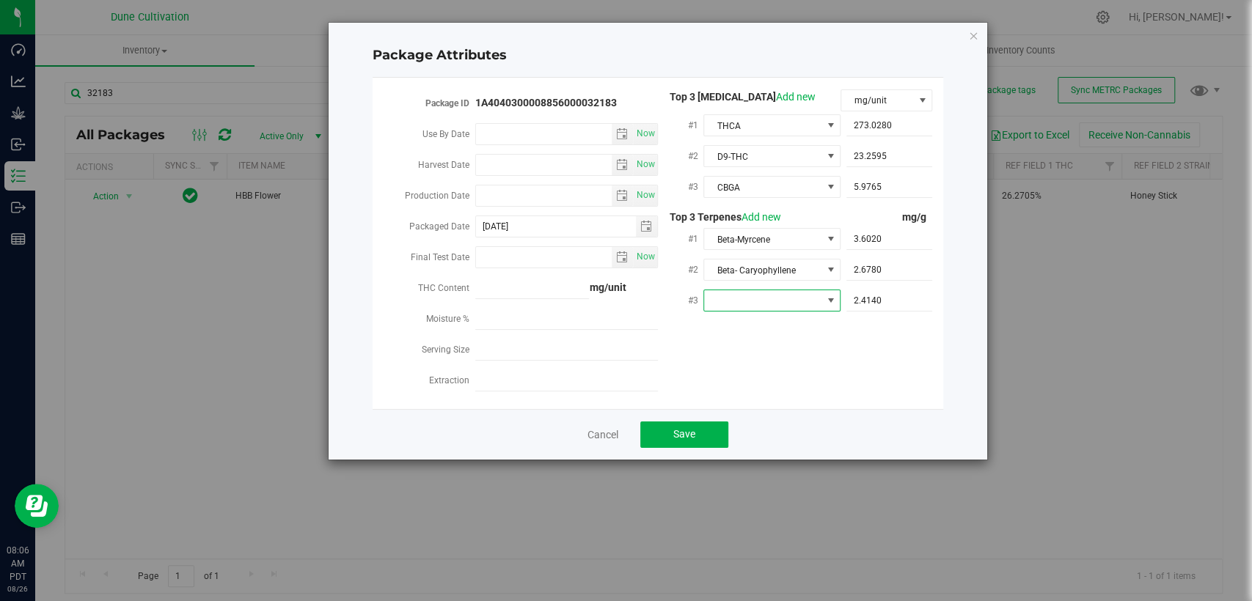
click at [755, 303] on span at bounding box center [762, 300] width 117 height 21
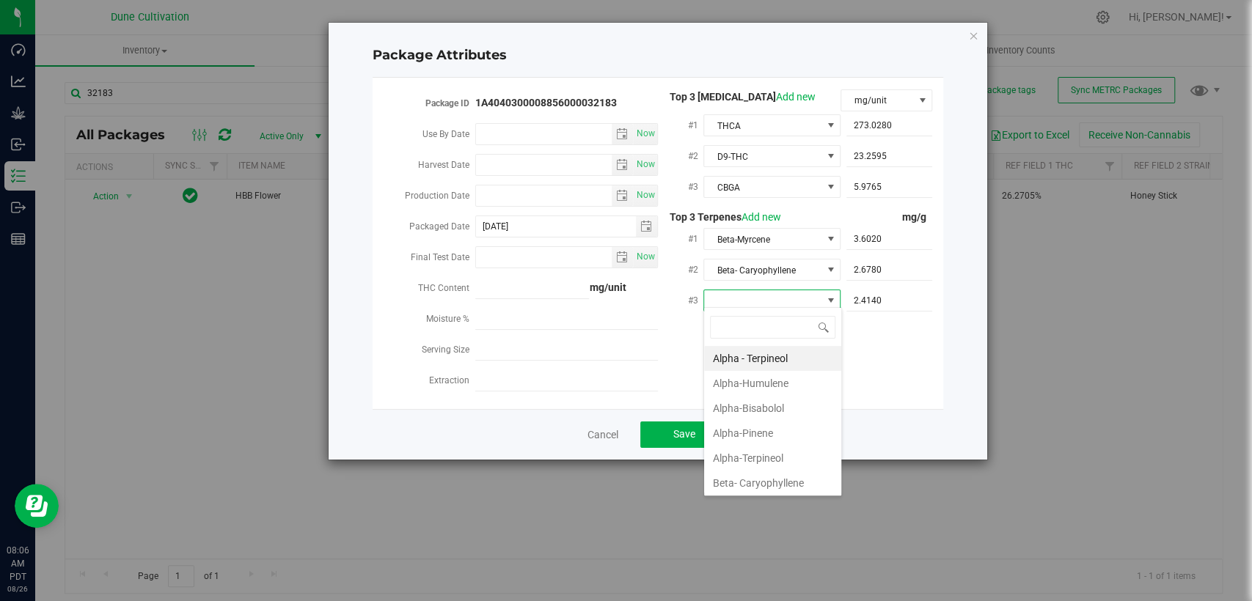
type input "D"
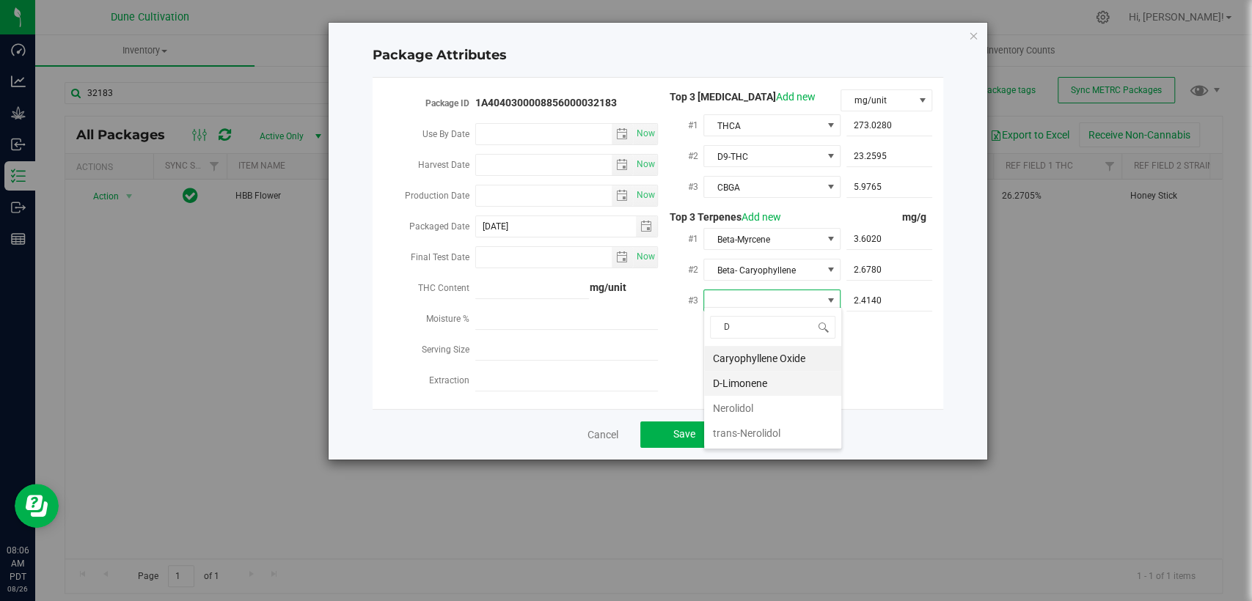
click at [752, 376] on font "D-Limonene" at bounding box center [740, 384] width 54 height 22
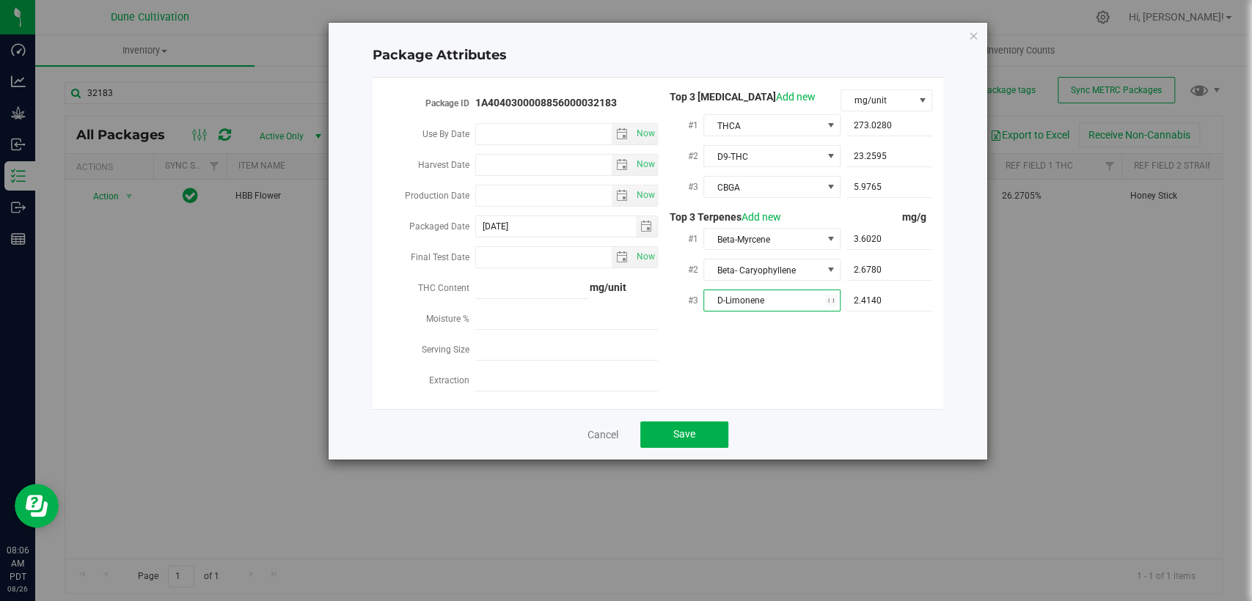
click at [716, 364] on div "Package ID 1A4040300008856000032183 Use By Date Now Harvest Date Now Production…" at bounding box center [658, 243] width 549 height 308
click at [669, 430] on button "Save" at bounding box center [684, 435] width 88 height 26
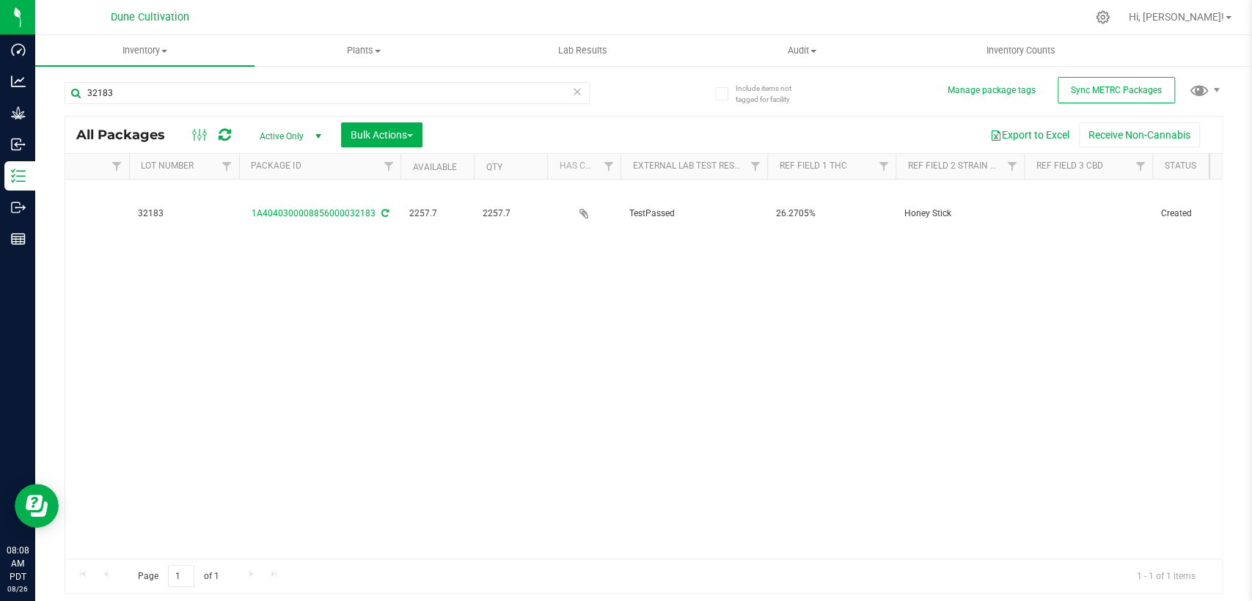
scroll to position [0, 244]
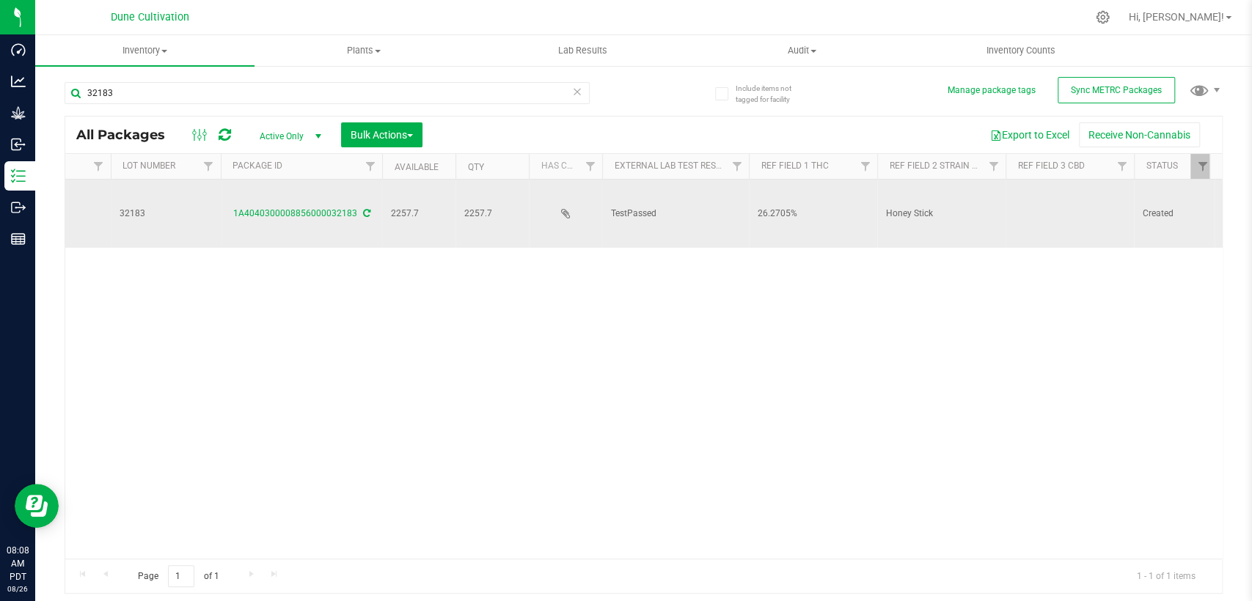
click at [1062, 191] on td at bounding box center [1070, 214] width 128 height 68
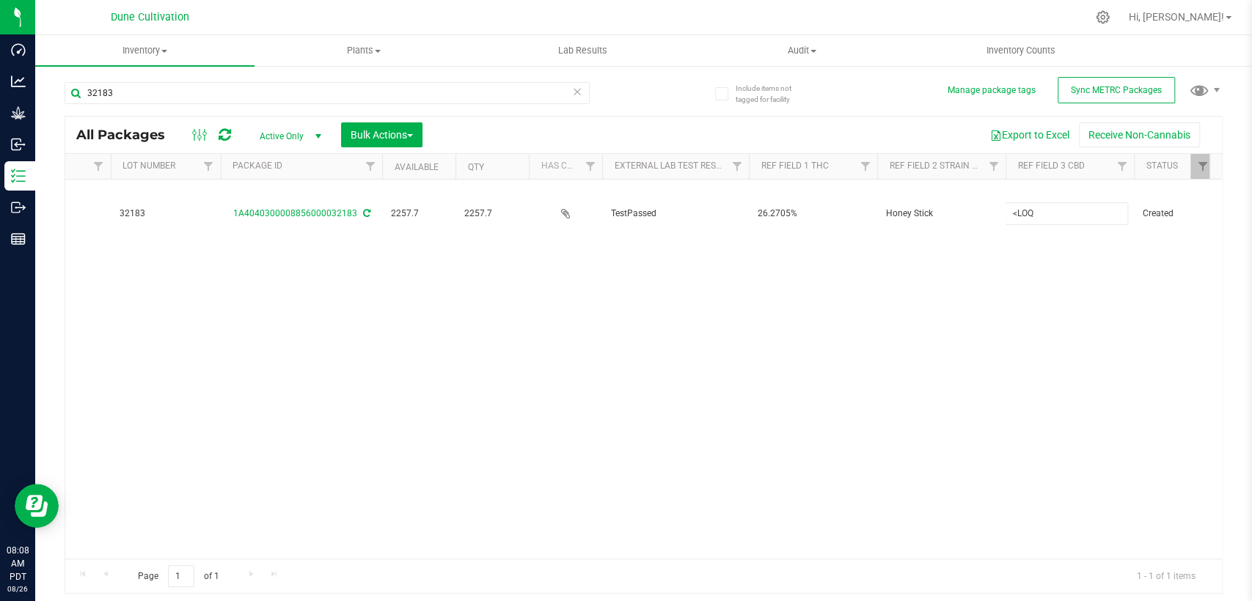
click at [992, 266] on div "Action Action Adjust qty Create package Edit attributes Global inventory Locate…" at bounding box center [643, 369] width 1157 height 379
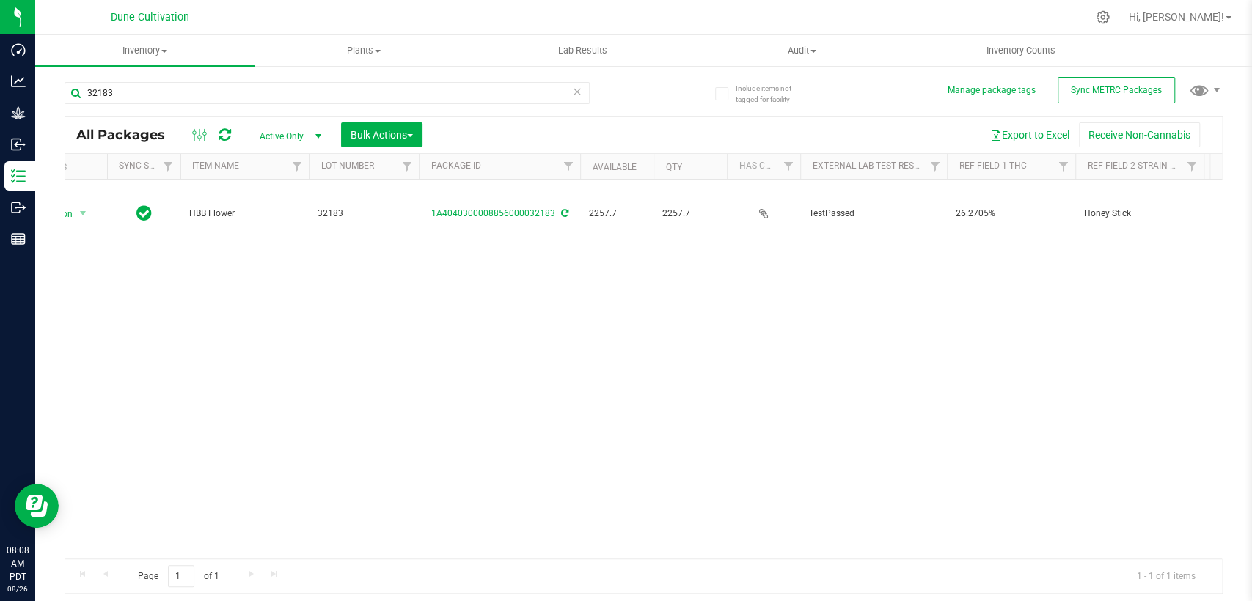
scroll to position [0, 0]
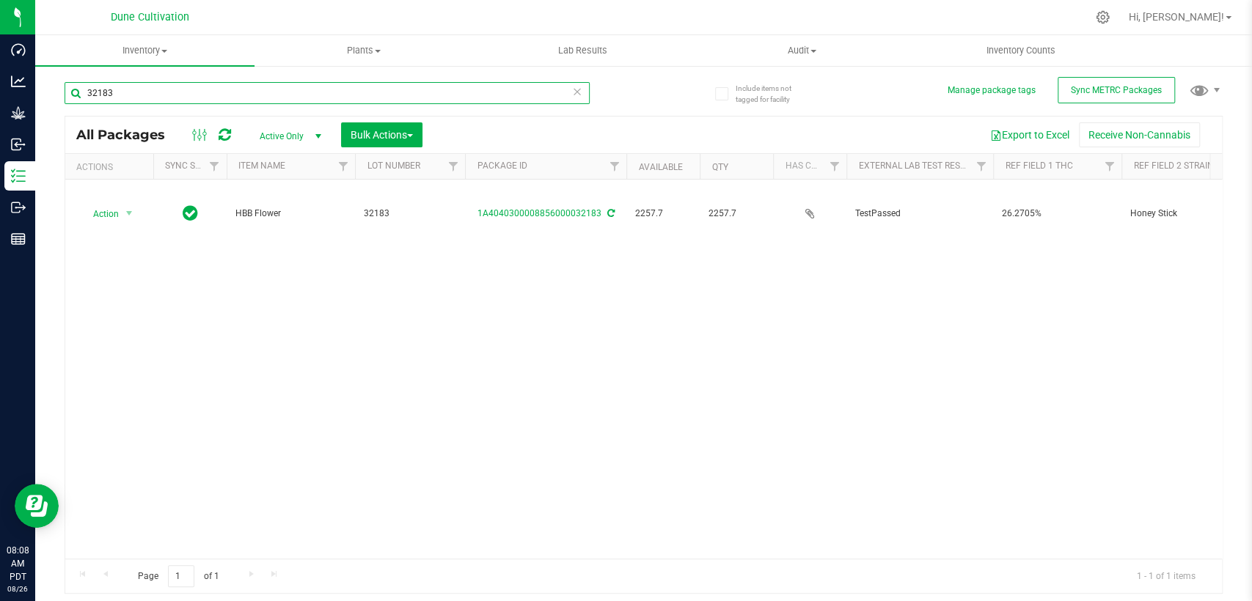
click at [140, 97] on input "32183" at bounding box center [327, 93] width 525 height 22
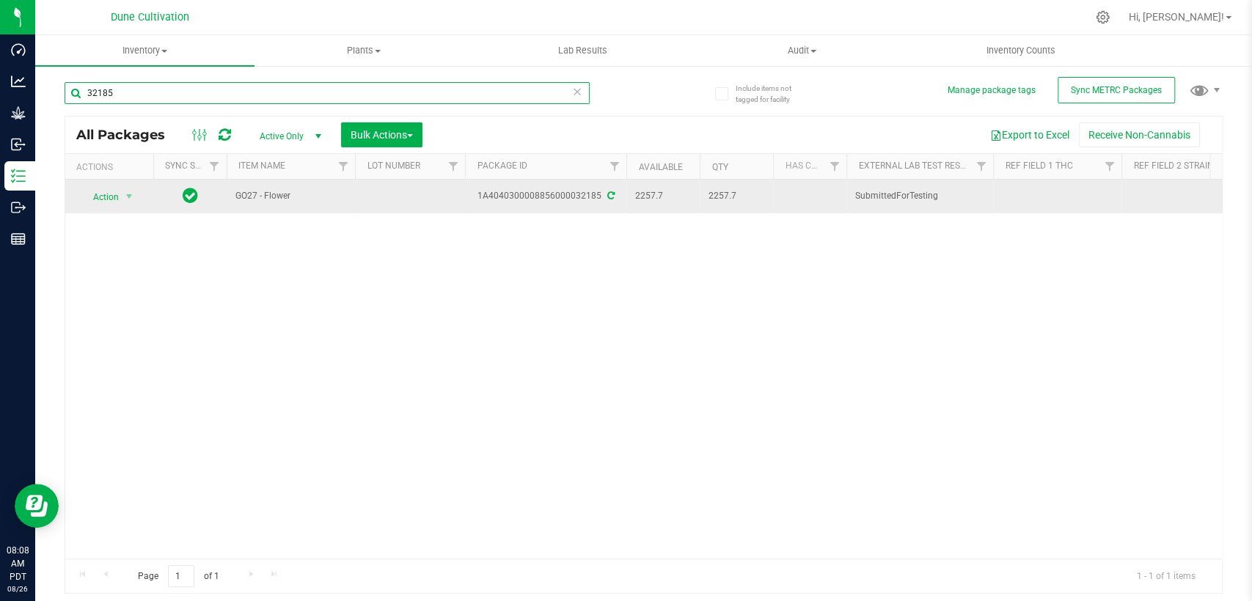
type input "32185"
click at [610, 193] on icon at bounding box center [610, 195] width 7 height 9
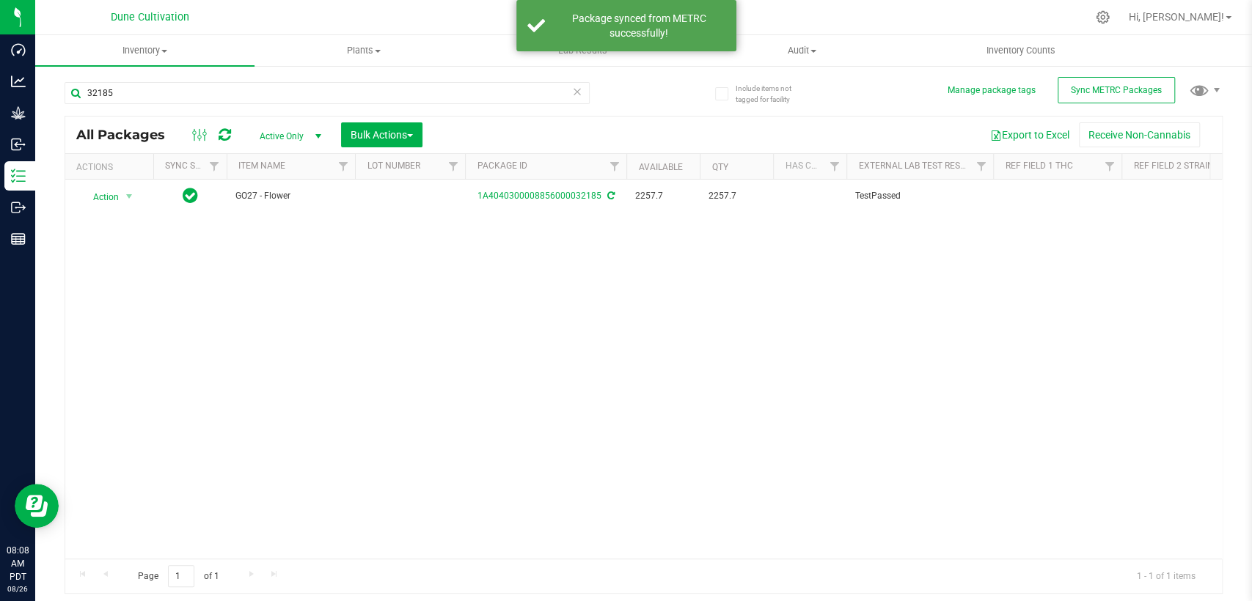
click at [420, 197] on td at bounding box center [410, 197] width 110 height 34
type input "32185"
click at [436, 252] on div "All Packages Active Only Active Only Lab Samples Locked All External Internal B…" at bounding box center [644, 355] width 1158 height 479
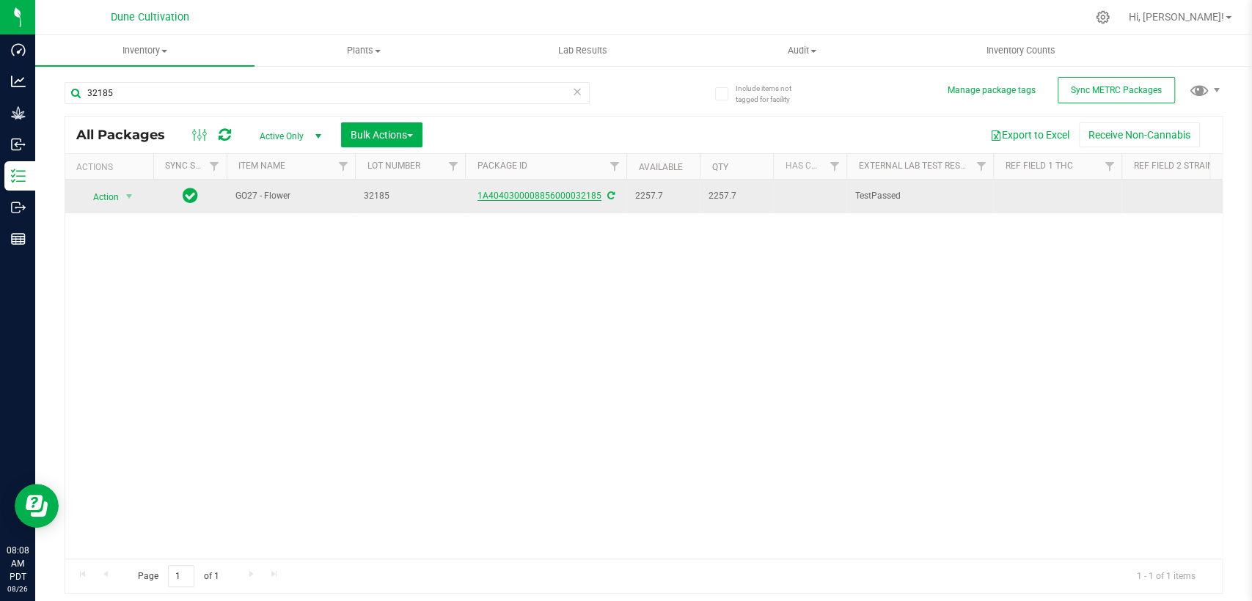
click at [563, 194] on font "1A4040300008856000032185" at bounding box center [540, 196] width 124 height 10
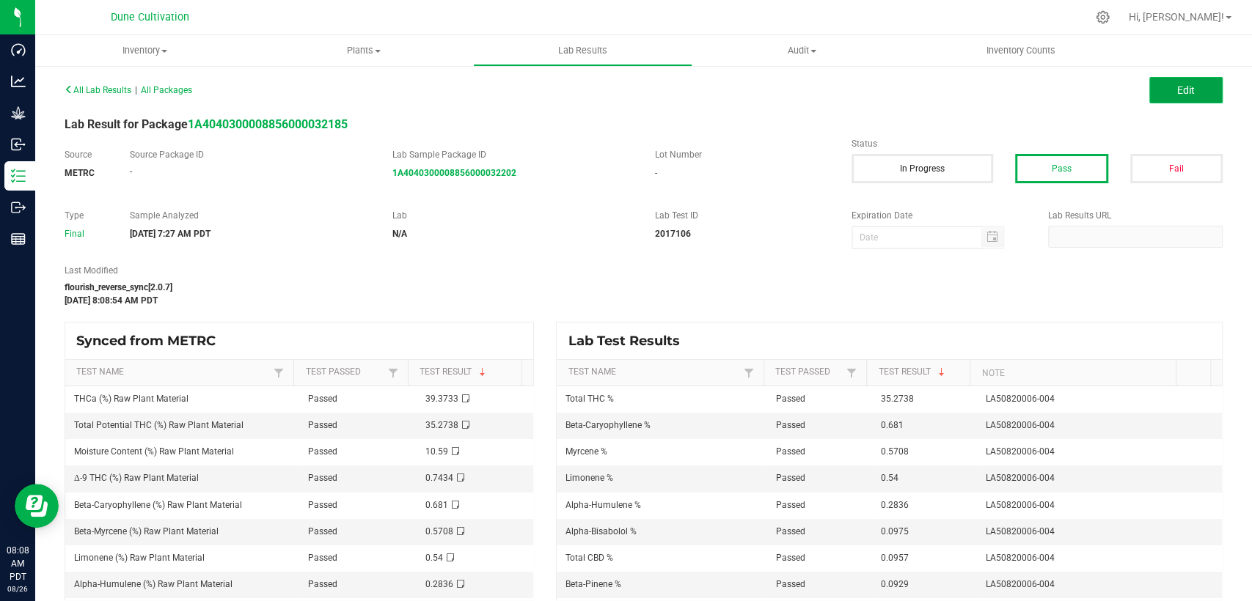
click at [1178, 87] on span "Edit" at bounding box center [1186, 90] width 18 height 12
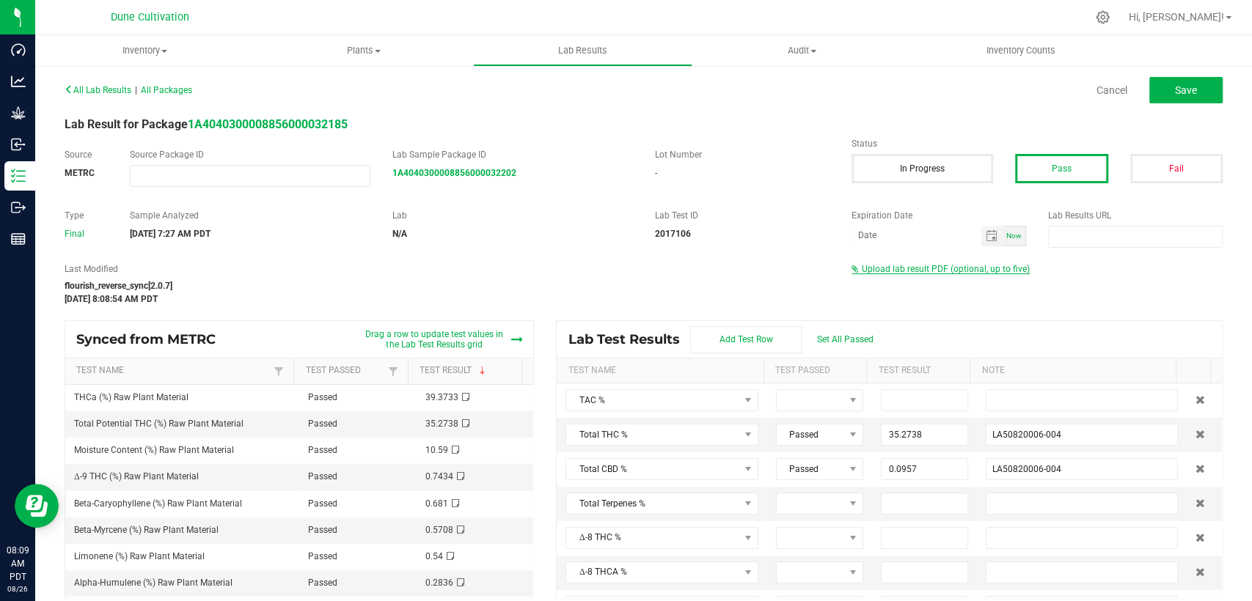
click at [940, 268] on span "Upload lab result PDF (optional, up to five)" at bounding box center [946, 269] width 168 height 10
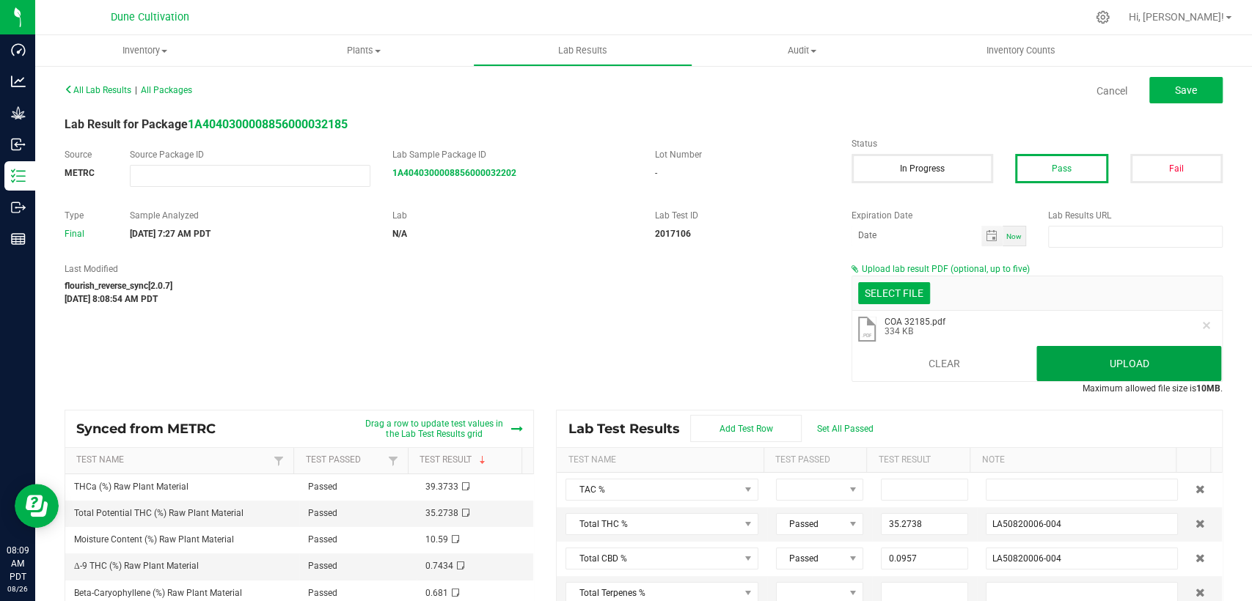
click at [1053, 364] on button "Upload" at bounding box center [1128, 363] width 185 height 35
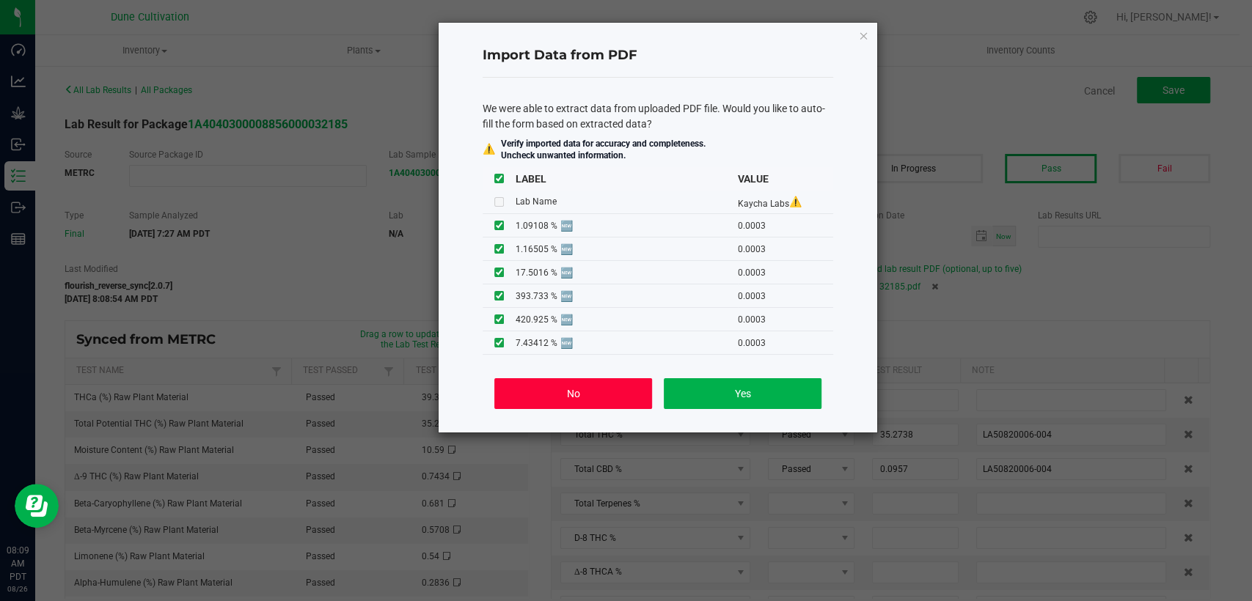
click at [625, 387] on button "No" at bounding box center [573, 393] width 158 height 31
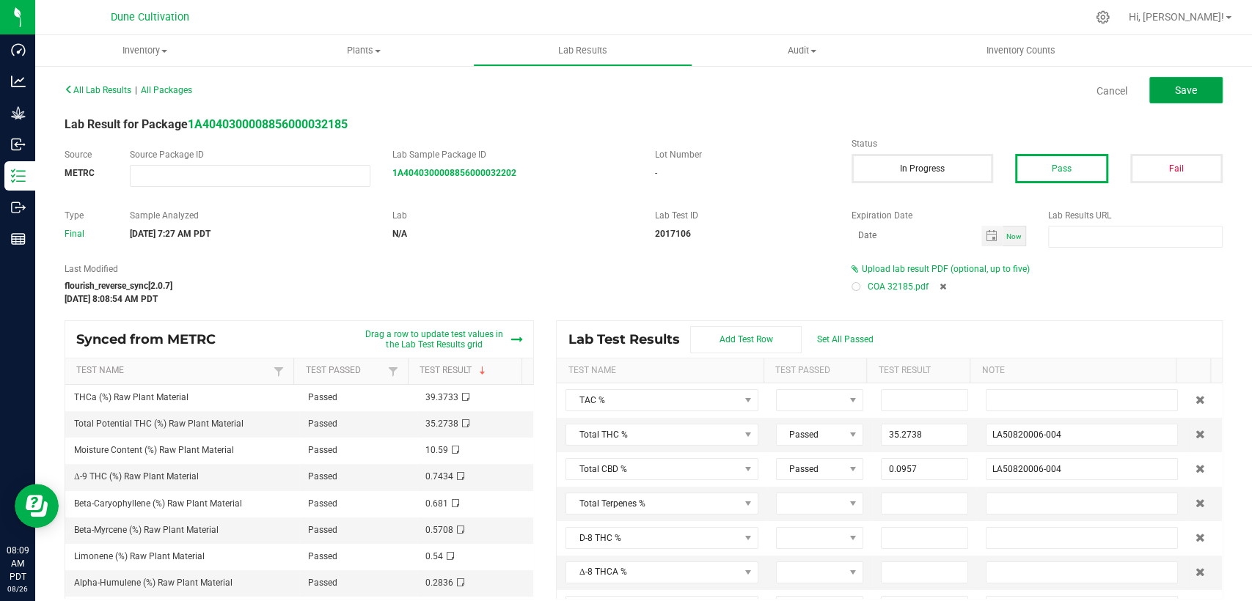
click at [1175, 92] on font "Save" at bounding box center [1186, 90] width 22 height 12
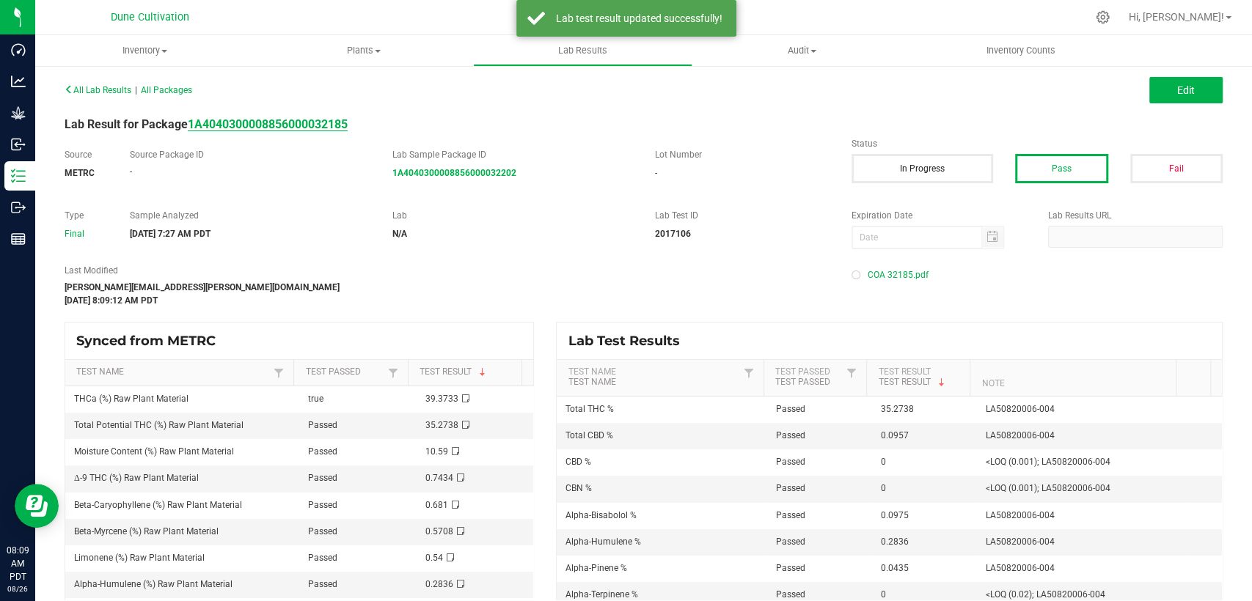
click at [334, 131] on strong "1A4040300008856000032185" at bounding box center [268, 124] width 160 height 14
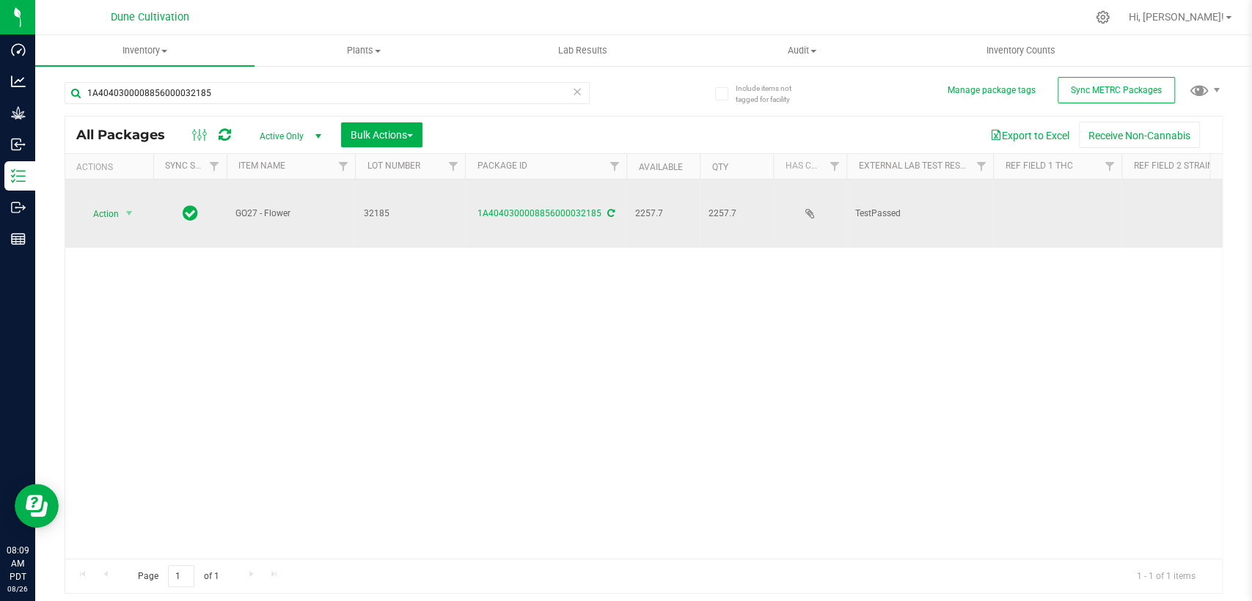
click at [1045, 192] on td at bounding box center [1057, 214] width 128 height 68
click at [1014, 202] on input "text" at bounding box center [1053, 213] width 123 height 23
paste input "35.2738%"
type input "35.2738%"
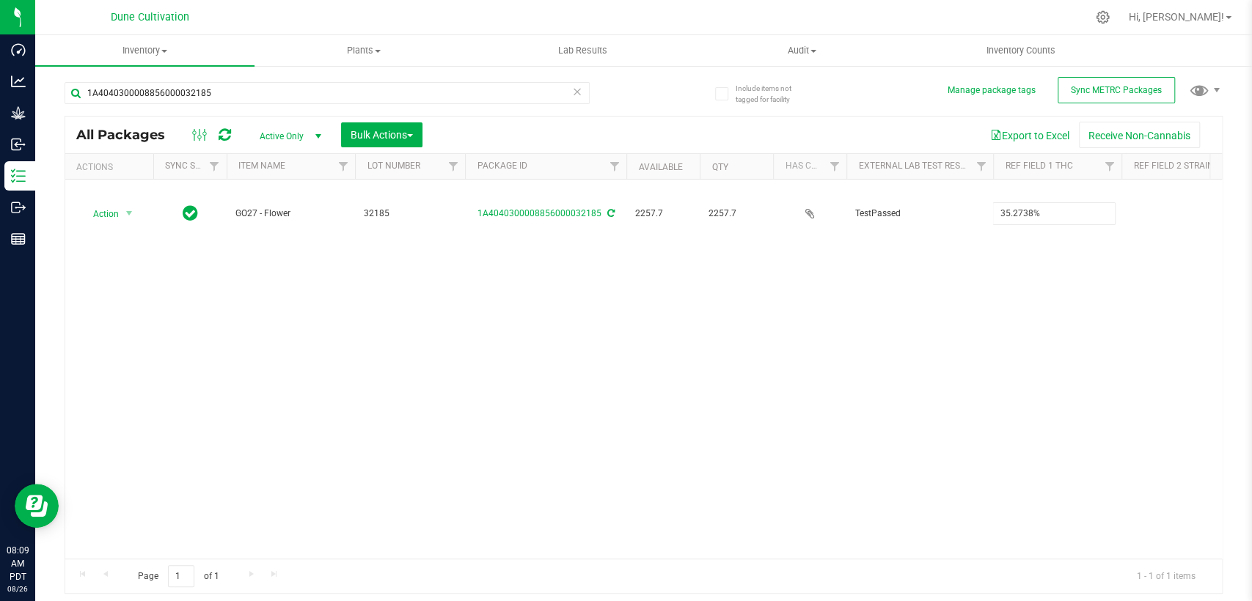
click at [962, 254] on div "All Packages Active Only Active Only Lab Samples Locked All External Internal B…" at bounding box center [644, 355] width 1158 height 479
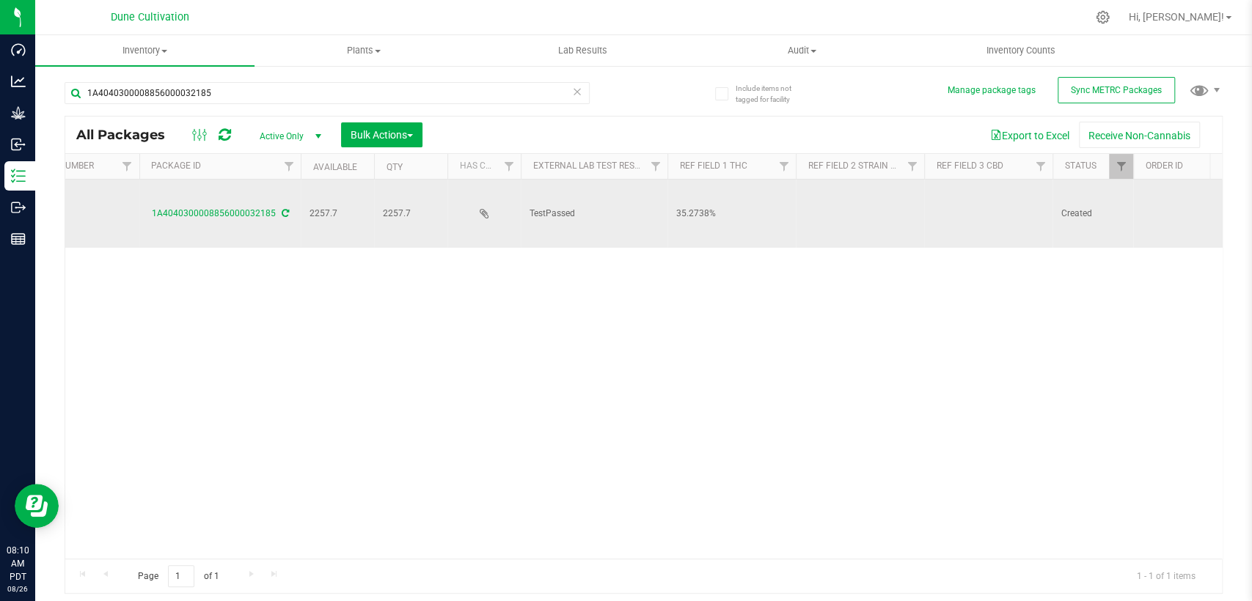
click at [962, 203] on td at bounding box center [988, 214] width 128 height 68
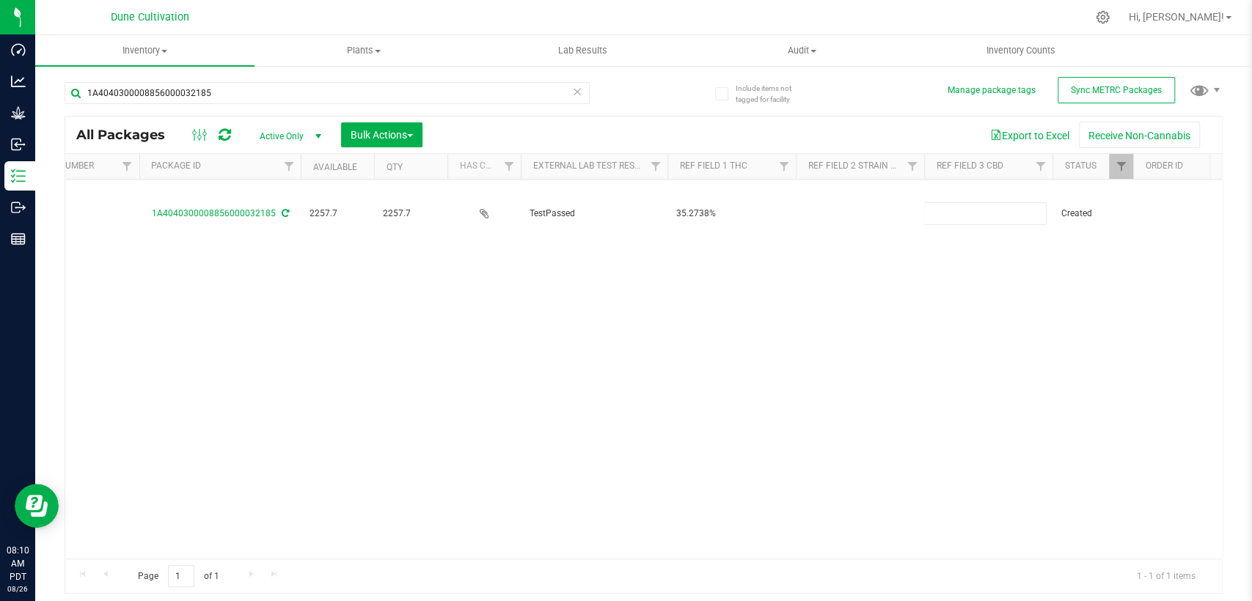
type input "0.0956875%"
click at [843, 277] on div "All Packages Active Only Active Only Lab Samples Locked All External Internal B…" at bounding box center [644, 355] width 1158 height 479
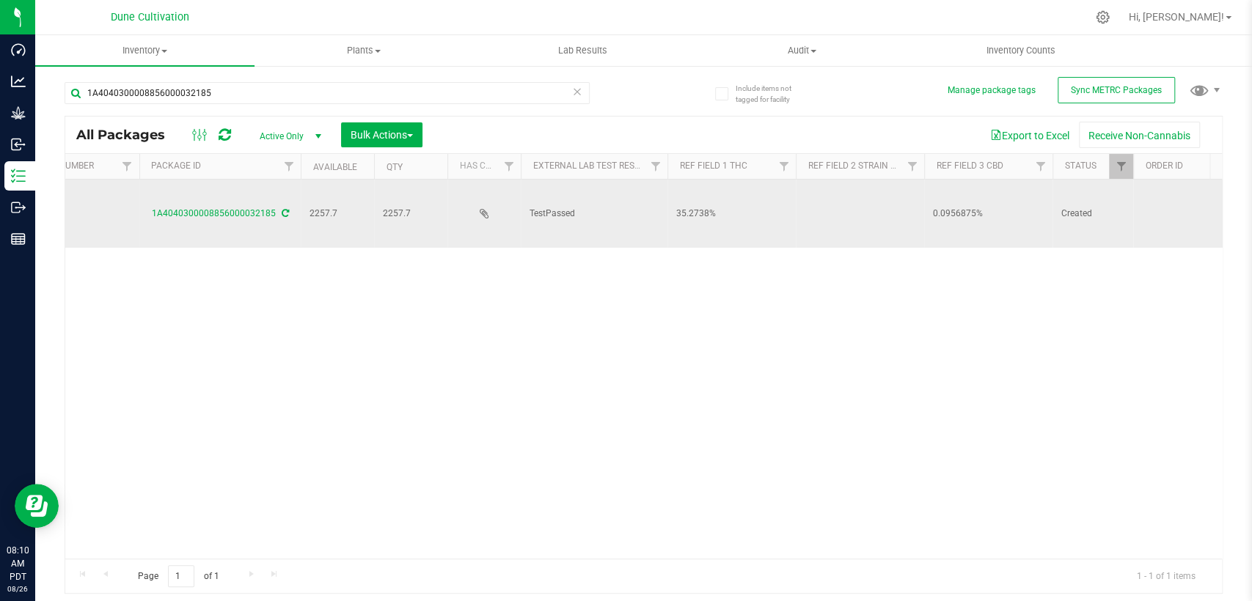
click at [844, 200] on td at bounding box center [860, 214] width 128 height 68
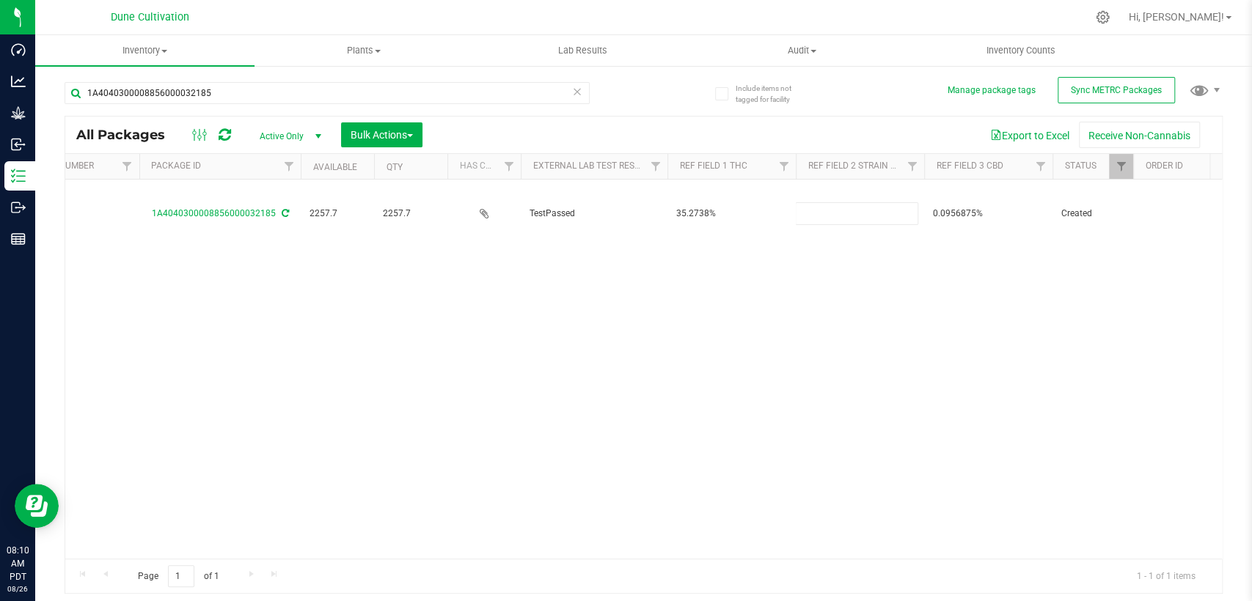
type input "Garlic Bread"
click at [780, 300] on div "All Packages Active Only Active Only Lab Samples Locked All External Internal B…" at bounding box center [644, 355] width 1158 height 479
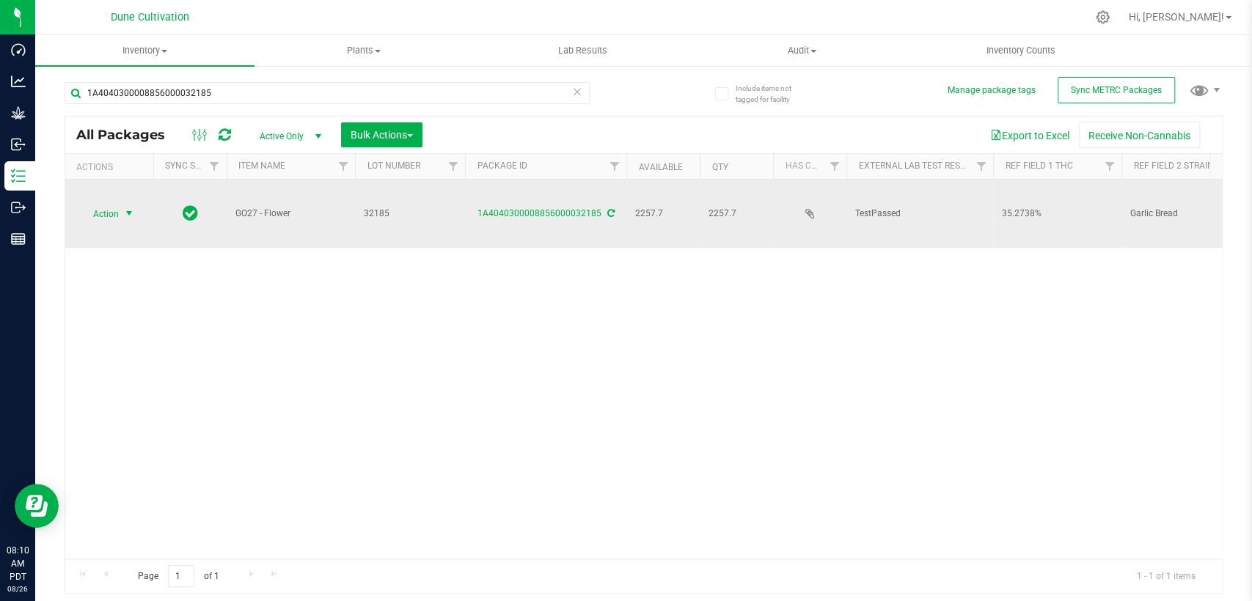
click at [129, 208] on span "select" at bounding box center [129, 214] width 12 height 12
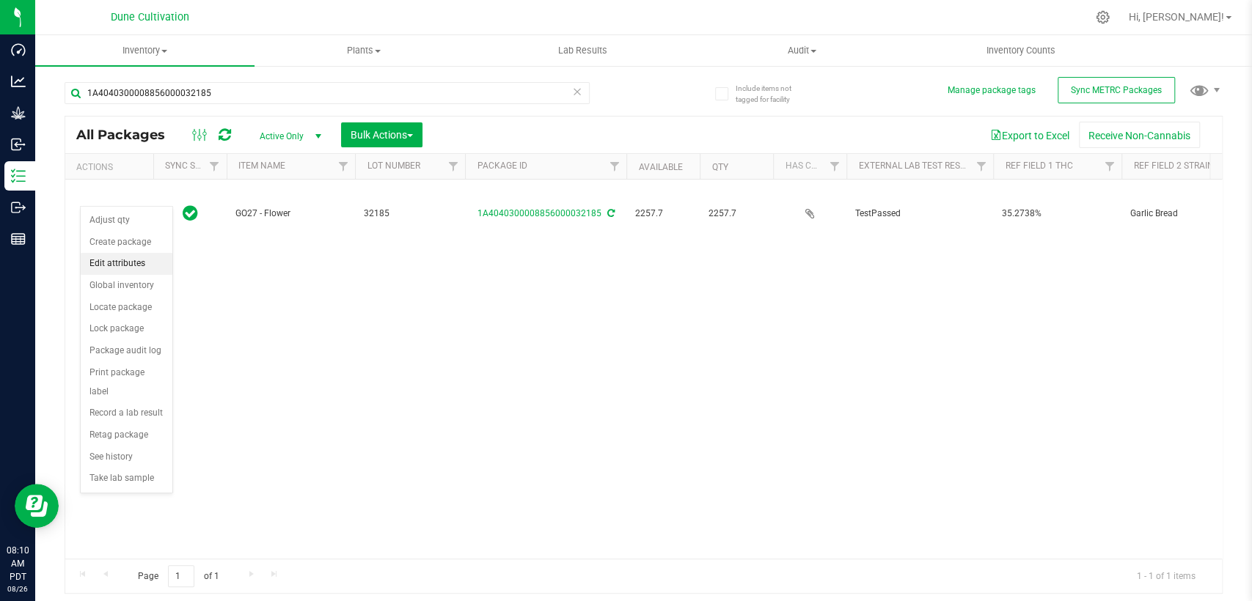
click at [141, 260] on font "Edit attributes" at bounding box center [117, 263] width 56 height 10
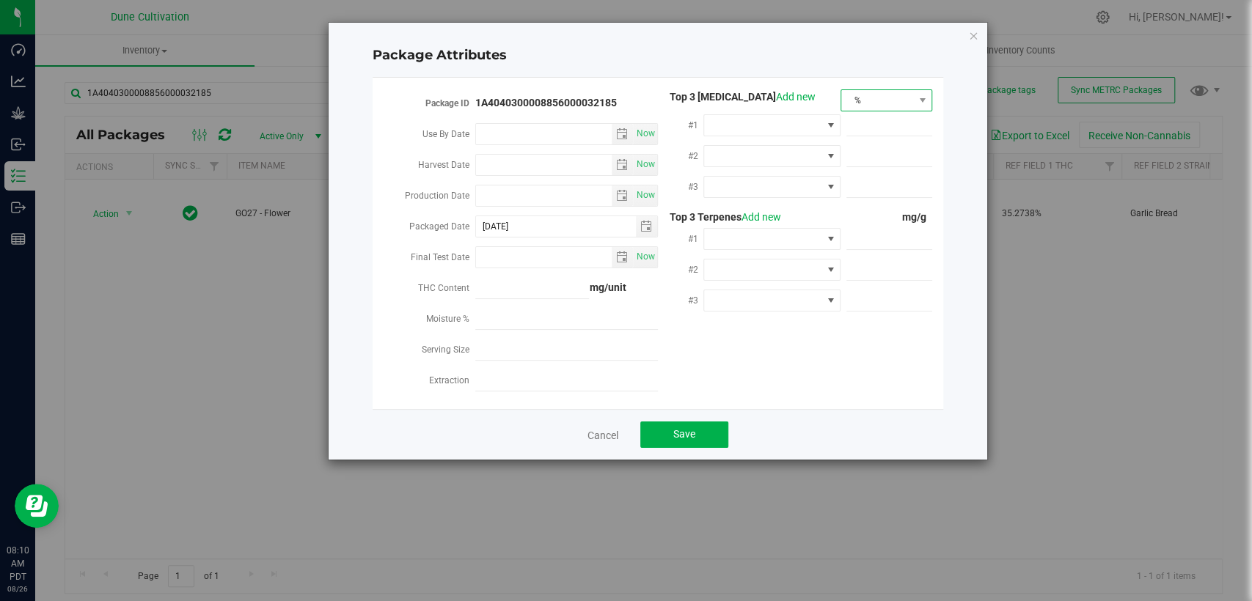
click at [900, 98] on span "%" at bounding box center [877, 100] width 72 height 21
click at [891, 152] on li "mg/unit" at bounding box center [886, 151] width 90 height 25
click at [757, 128] on span at bounding box center [762, 125] width 117 height 21
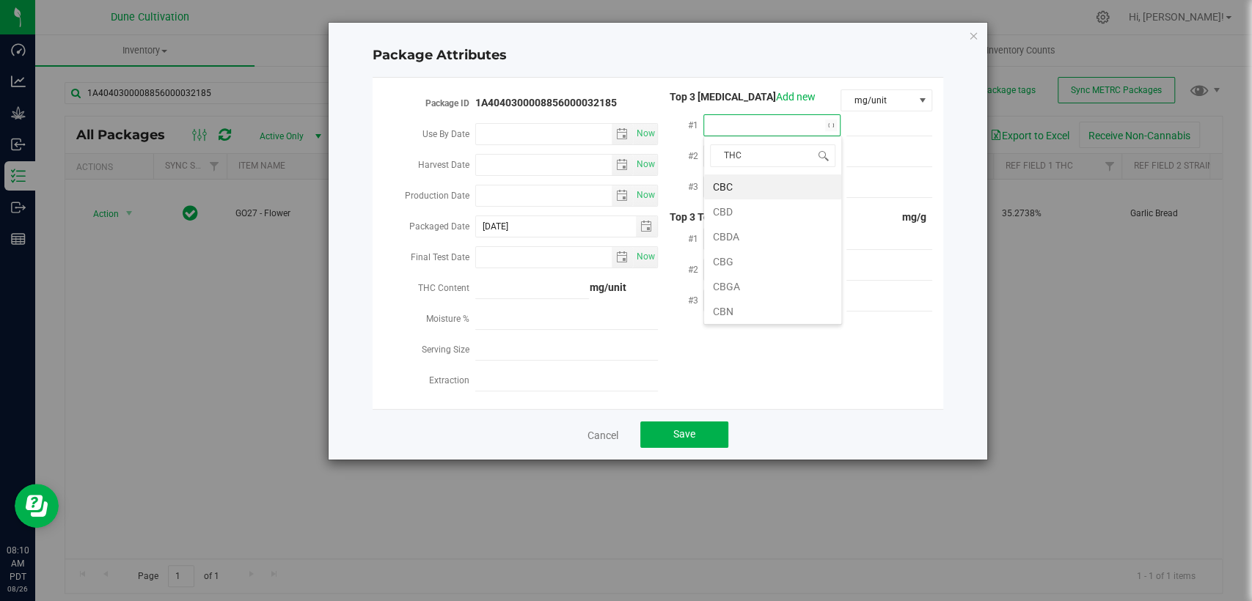
type input "THCA"
click at [749, 182] on li "THCA" at bounding box center [772, 187] width 137 height 25
click at [890, 122] on input "text" at bounding box center [889, 125] width 86 height 21
paste input "393.733"
type input "393.733"
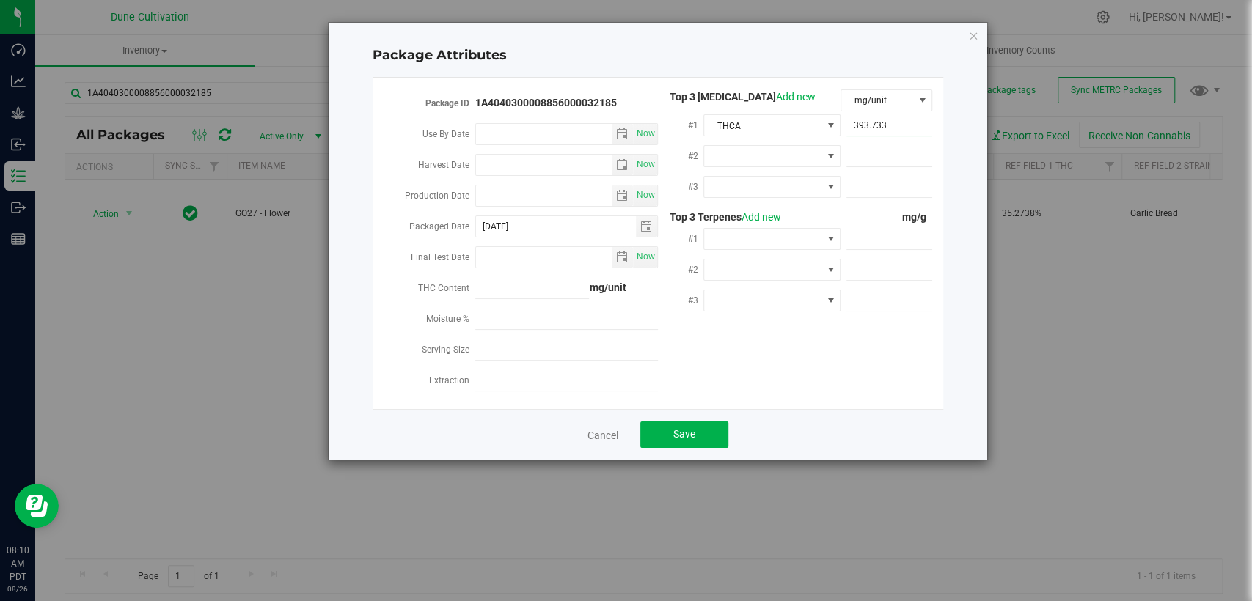
type input "393.7330"
click at [725, 160] on span at bounding box center [762, 156] width 117 height 21
click at [739, 312] on font "CBGA" at bounding box center [726, 317] width 27 height 12
click at [765, 178] on span at bounding box center [762, 187] width 117 height 21
drag, startPoint x: 775, startPoint y: 294, endPoint x: 869, endPoint y: 183, distance: 146.2
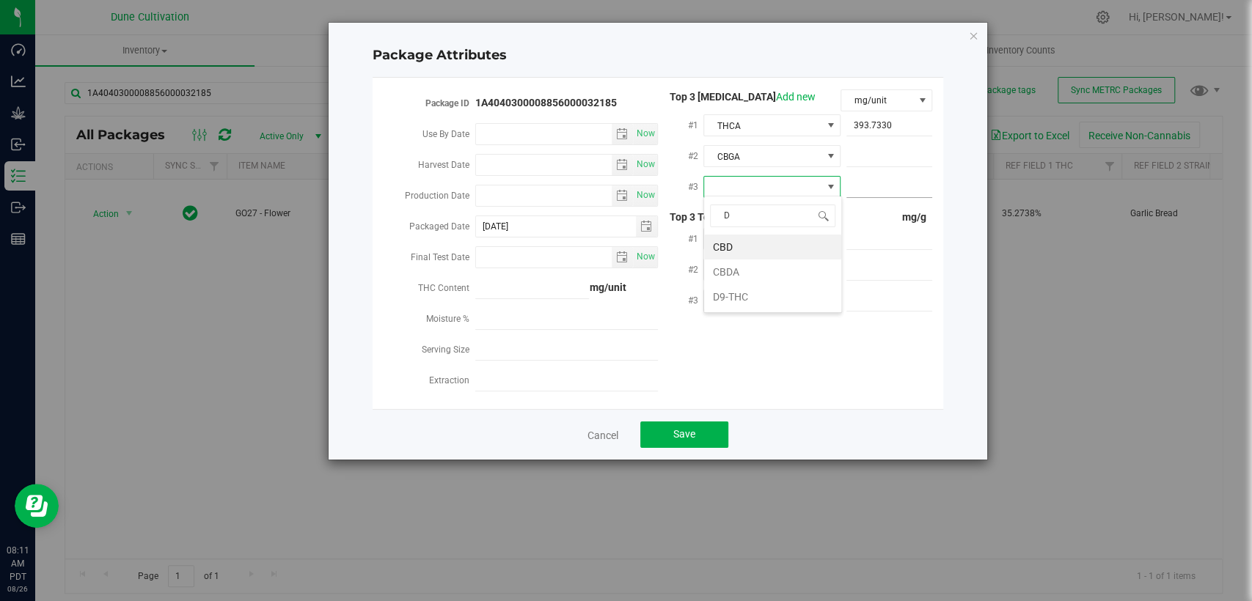
click at [775, 295] on li "D9-THC" at bounding box center [772, 297] width 137 height 25
click at [889, 150] on span at bounding box center [889, 156] width 86 height 21
paste input "17.5016"
type input "17.5016"
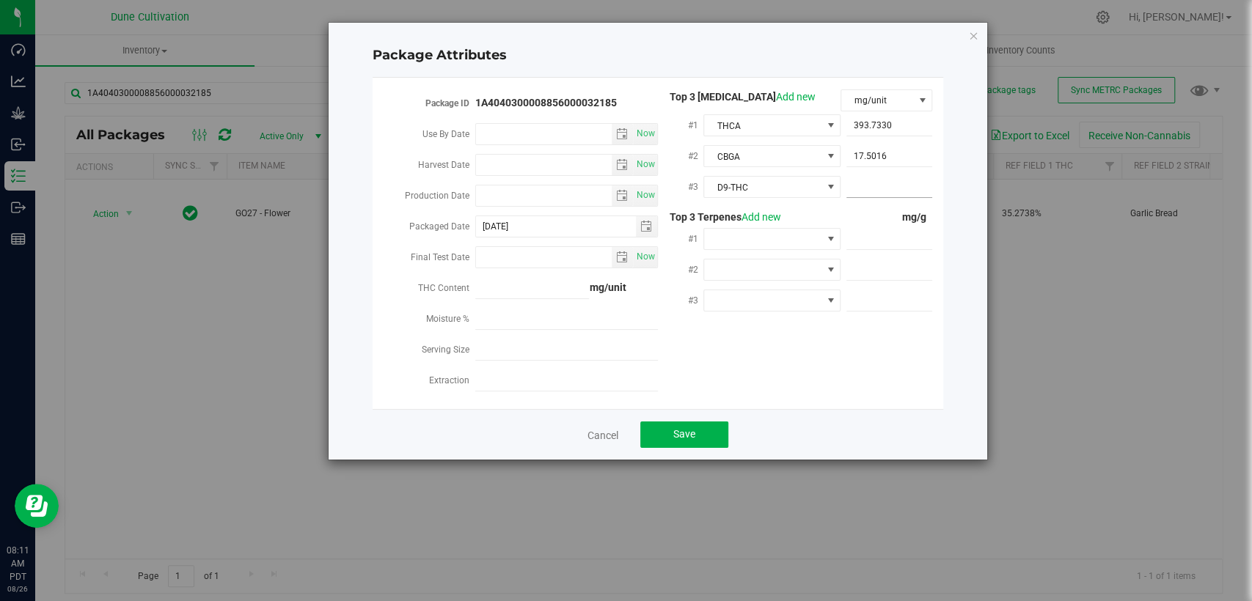
click at [910, 189] on span at bounding box center [889, 187] width 86 height 21
paste input "7.43412"
type input "7.43412"
type input "7.4341"
click at [881, 219] on div "mg/g" at bounding box center [887, 217] width 92 height 15
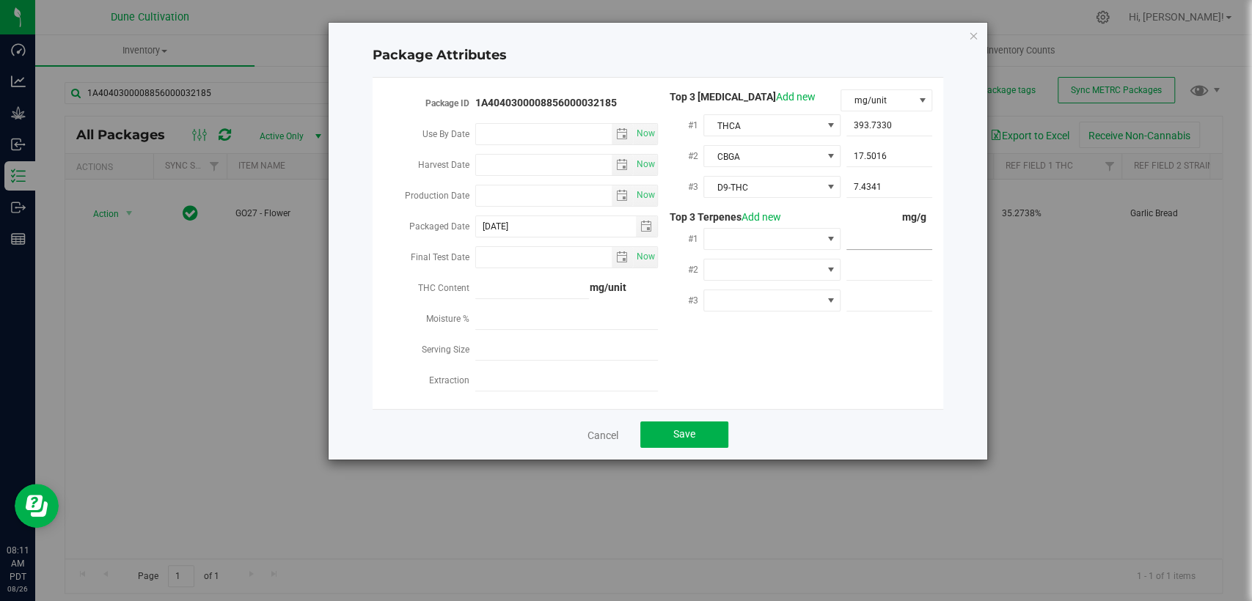
click at [877, 238] on span at bounding box center [889, 239] width 86 height 21
paste input "6.81"
type input "6.81"
type input "6.8100"
click at [882, 260] on span at bounding box center [889, 270] width 86 height 21
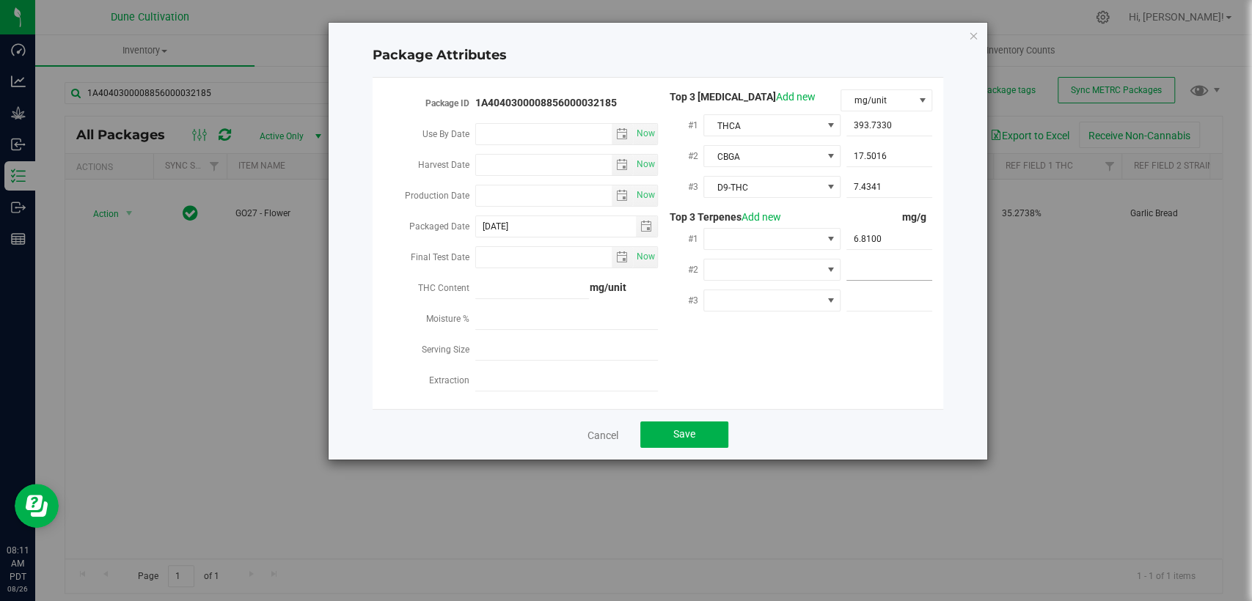
paste input "5.708"
type input "5.708"
type input "5.7080"
click at [879, 309] on div "#3" at bounding box center [795, 302] width 274 height 31
click at [882, 297] on span at bounding box center [889, 300] width 86 height 21
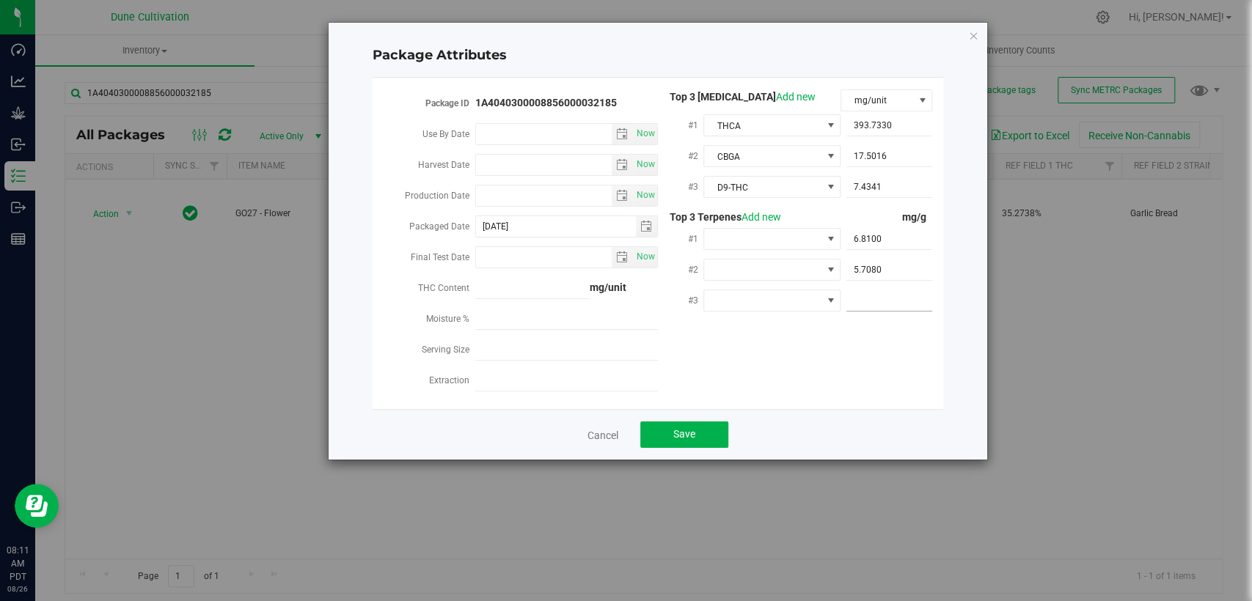
paste input "5.4"
type input "5.4"
type input "5.4000"
click at [839, 376] on div "Package ID 1A4040300008856000032185 Use By Date Now Harvest Date Now Production…" at bounding box center [658, 243] width 549 height 308
click at [758, 236] on span at bounding box center [762, 239] width 117 height 21
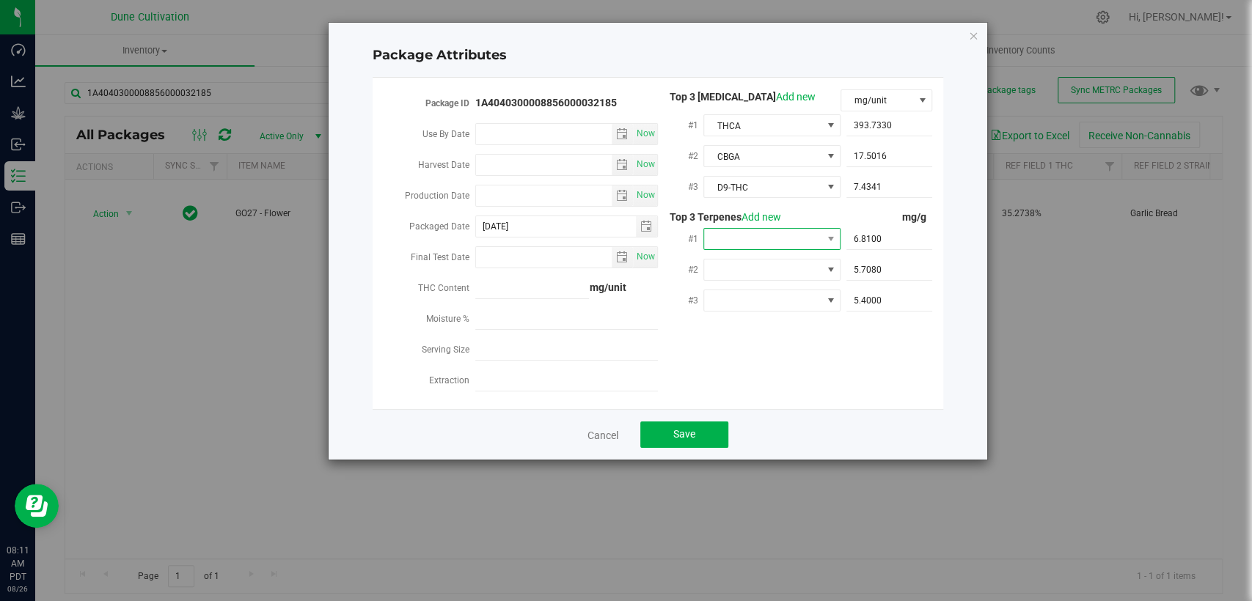
click at [780, 230] on span at bounding box center [762, 239] width 117 height 21
click at [757, 419] on font "Beta- Caryophyllene" at bounding box center [758, 423] width 91 height 12
click at [769, 262] on span at bounding box center [762, 270] width 117 height 21
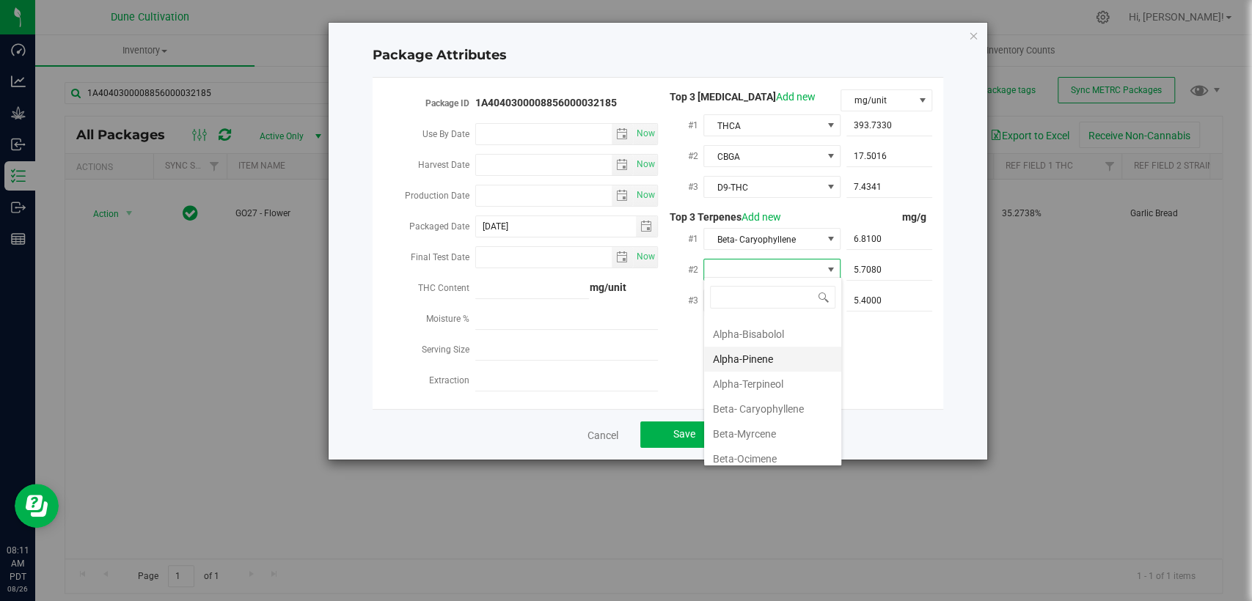
scroll to position [81, 0]
click at [742, 395] on font "Beta-Myrcene" at bounding box center [744, 397] width 63 height 12
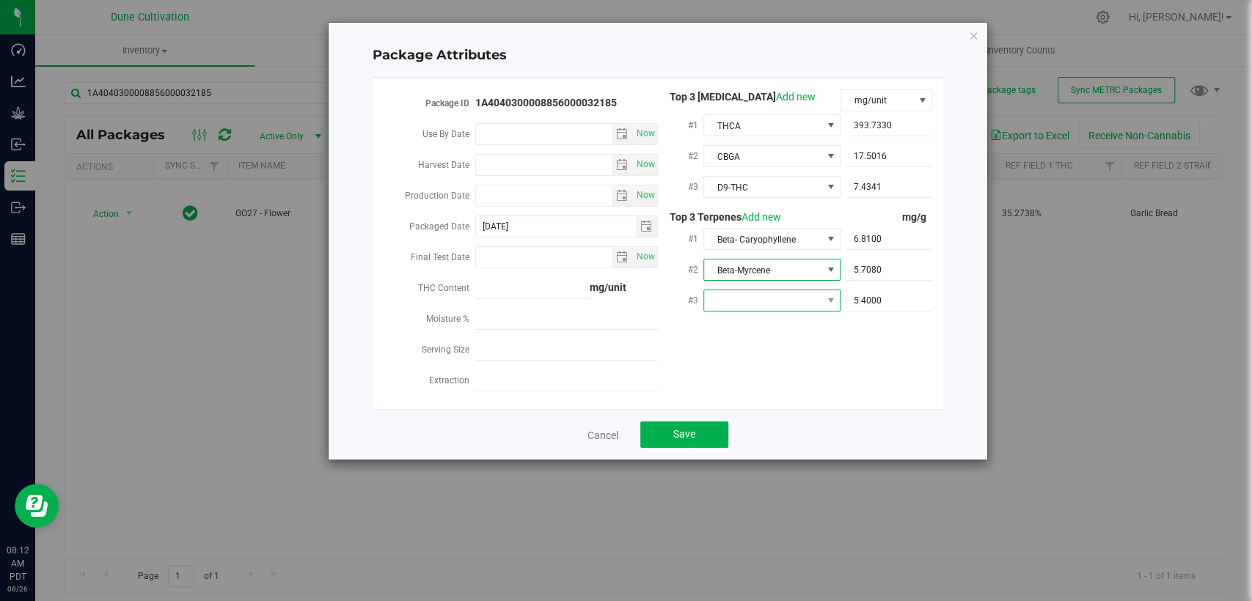
click at [778, 298] on span at bounding box center [762, 300] width 117 height 21
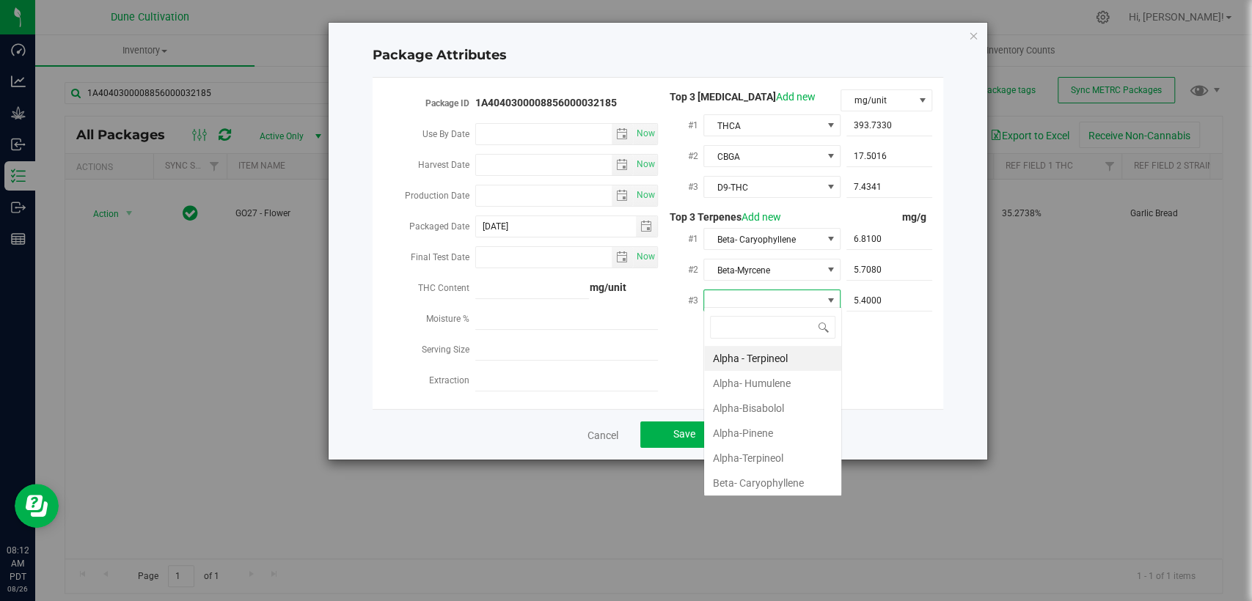
scroll to position [21, 137]
type input "D"
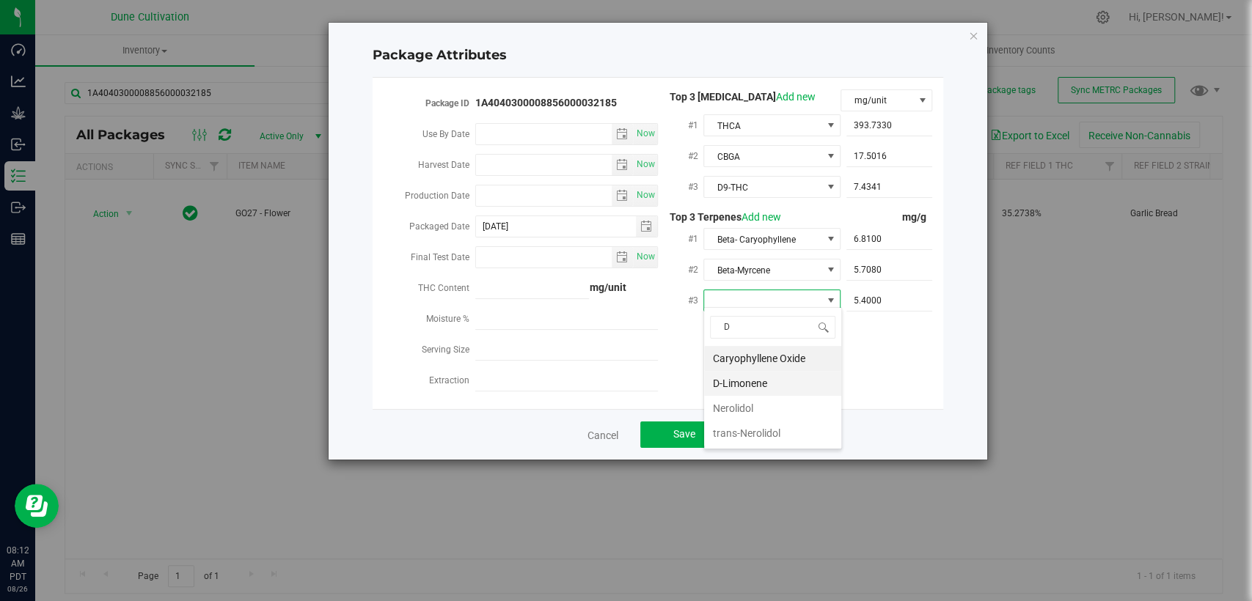
click at [769, 383] on li "D-Limonene" at bounding box center [772, 383] width 137 height 25
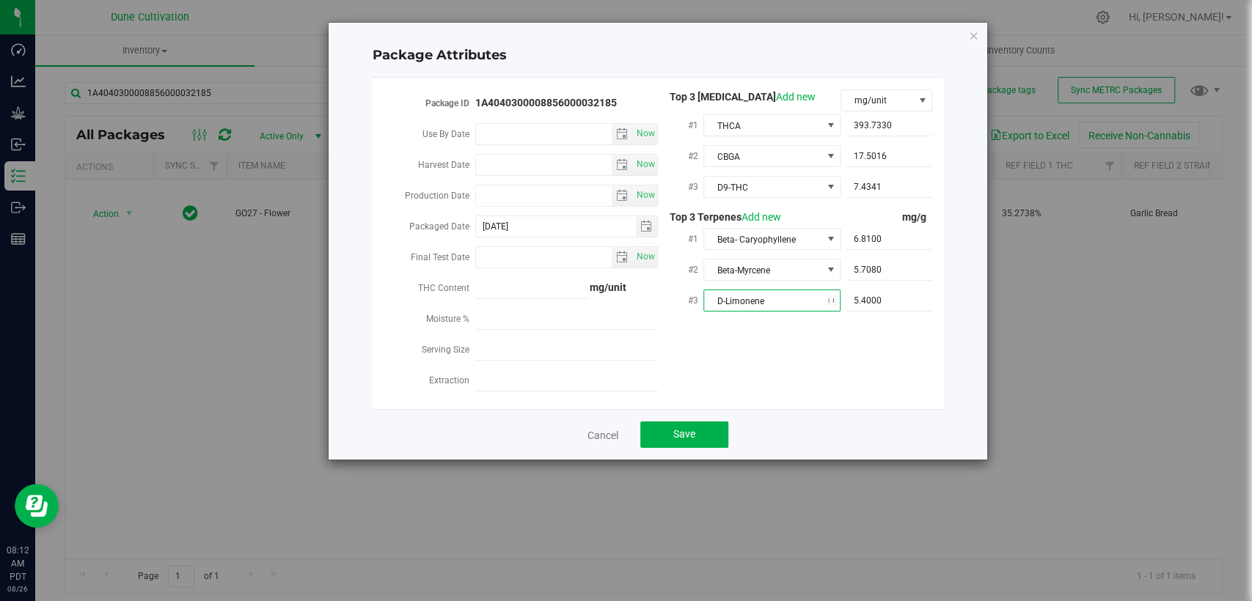
click at [851, 354] on div "Package ID 1A4040300008856000032185 Use By Date Now Harvest Date Now Production…" at bounding box center [658, 243] width 549 height 308
click at [716, 430] on button "Save" at bounding box center [684, 435] width 88 height 26
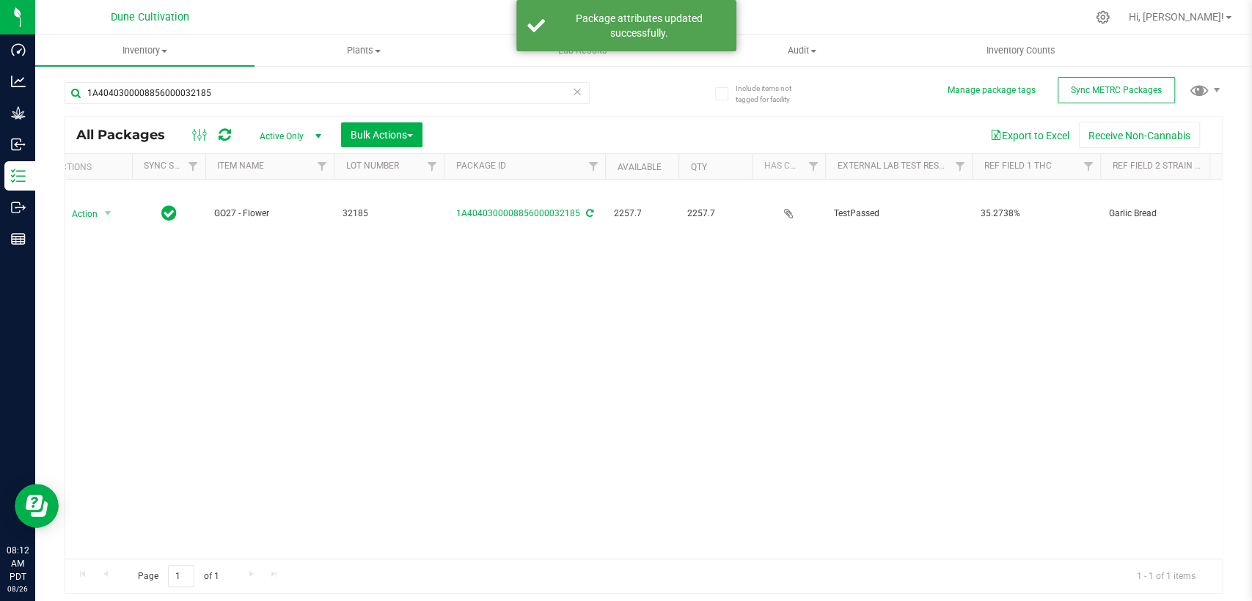
scroll to position [0, 0]
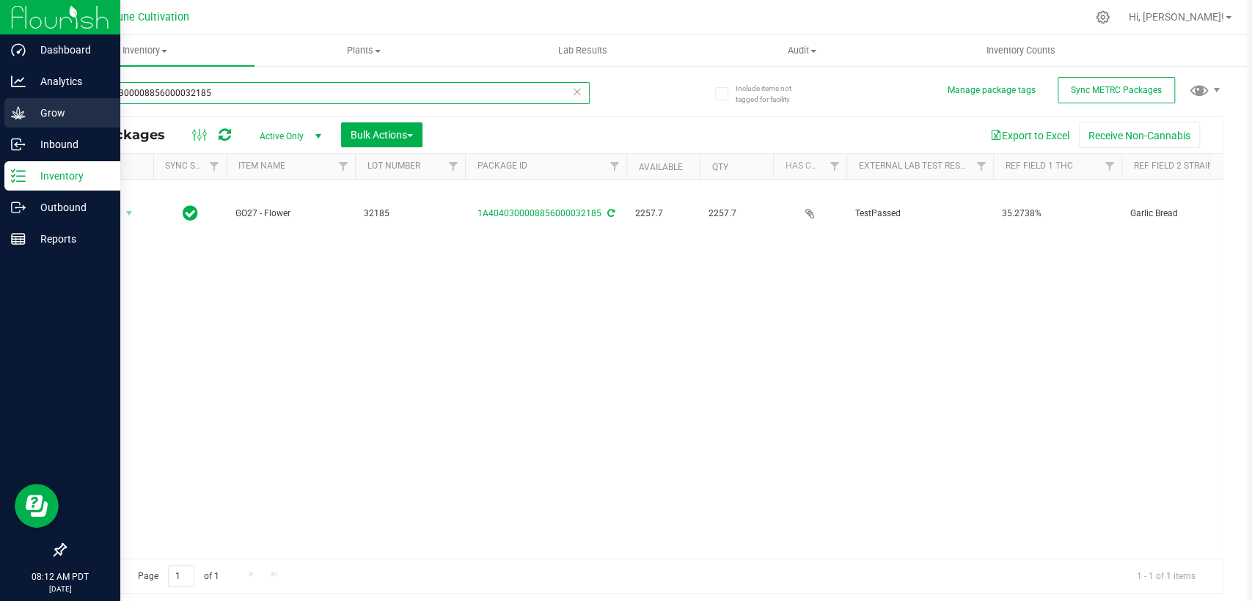
drag, startPoint x: 215, startPoint y: 94, endPoint x: 0, endPoint y: 108, distance: 215.4
click at [0, 107] on div "Dashboard Analytics Grow Inbound Inventory Outbound Reports 08:12 AM PDT 08/26/…" at bounding box center [626, 300] width 1252 height 601
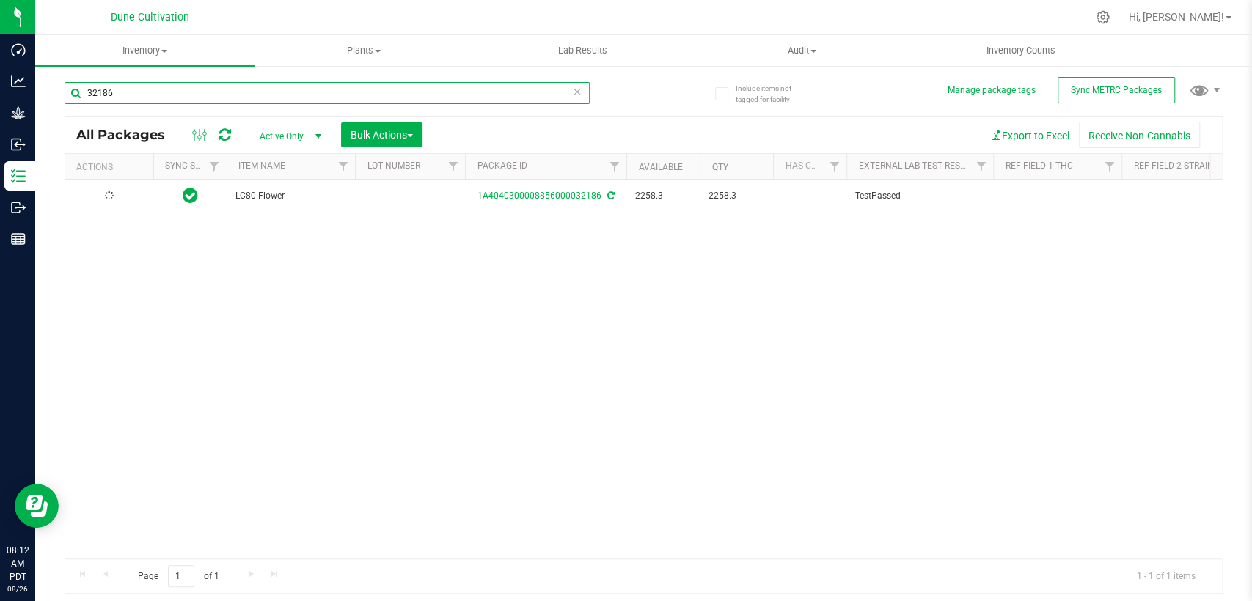
type input "32186"
click at [406, 200] on td at bounding box center [410, 197] width 110 height 34
type input "32186"
click at [422, 316] on div "All Packages Active Only Active Only Lab Samples Locked All External Internal B…" at bounding box center [644, 355] width 1158 height 479
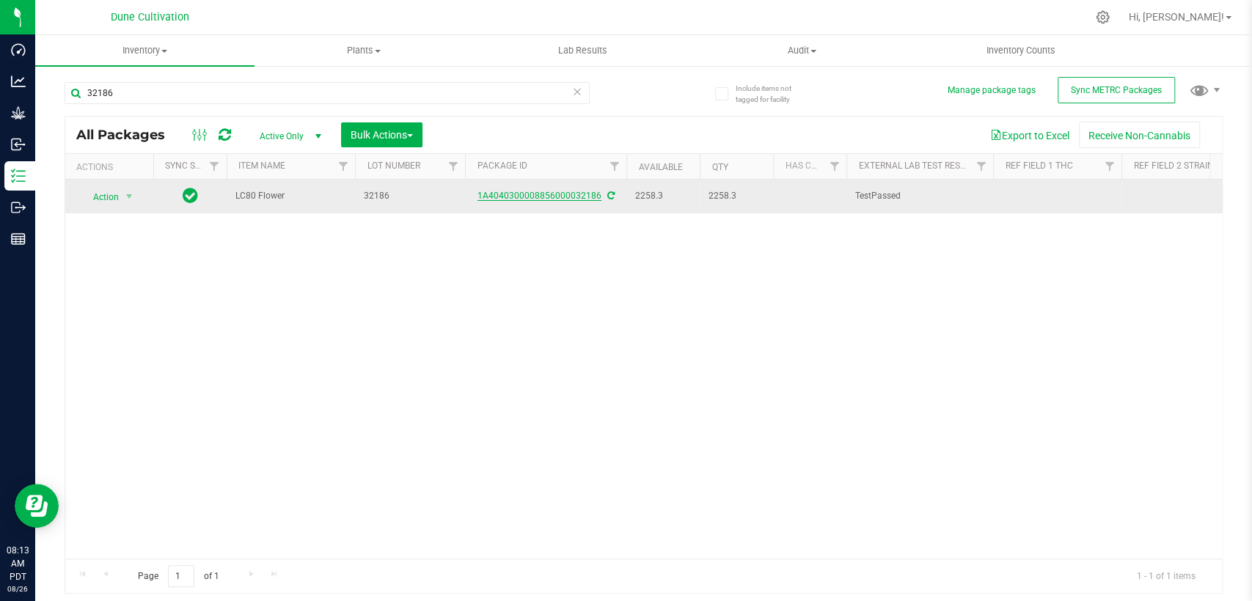
click at [522, 192] on font "1A4040300008856000032186" at bounding box center [540, 196] width 124 height 10
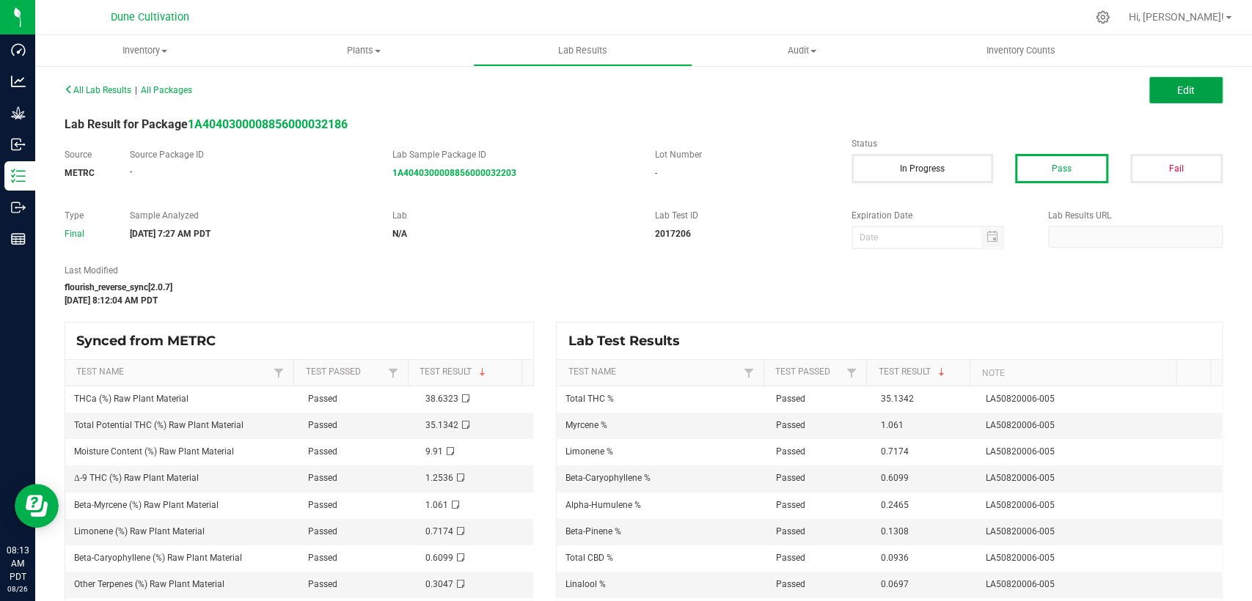
click at [1149, 88] on button "Edit" at bounding box center [1185, 90] width 73 height 26
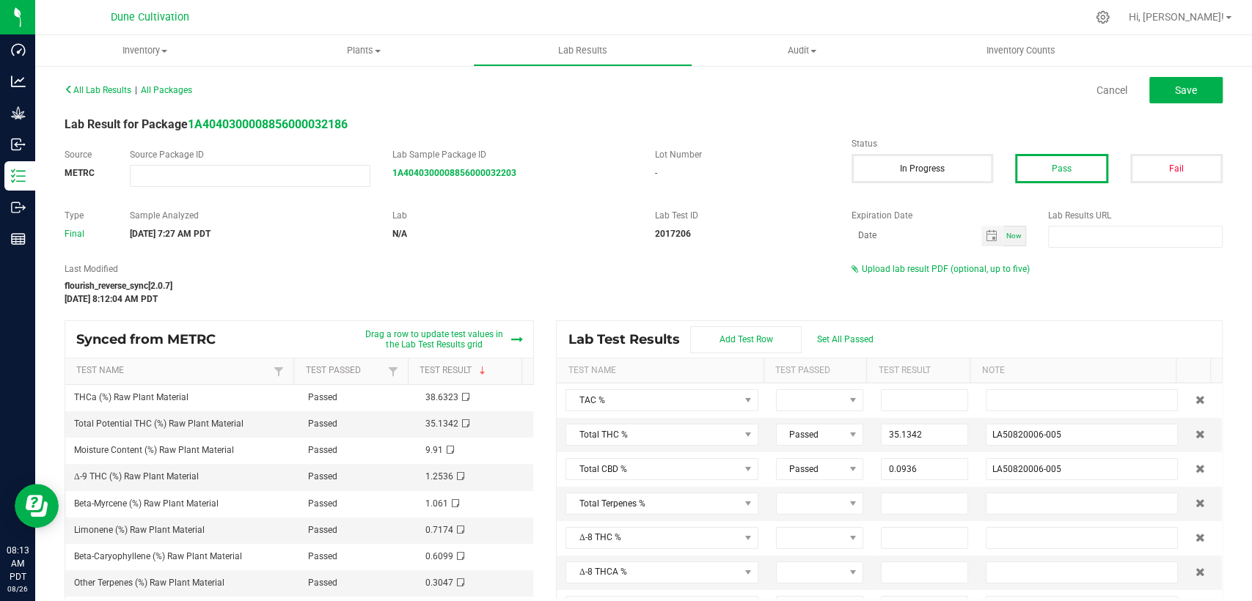
click at [890, 266] on span "Upload lab result PDF (optional, up to five)" at bounding box center [946, 269] width 168 height 10
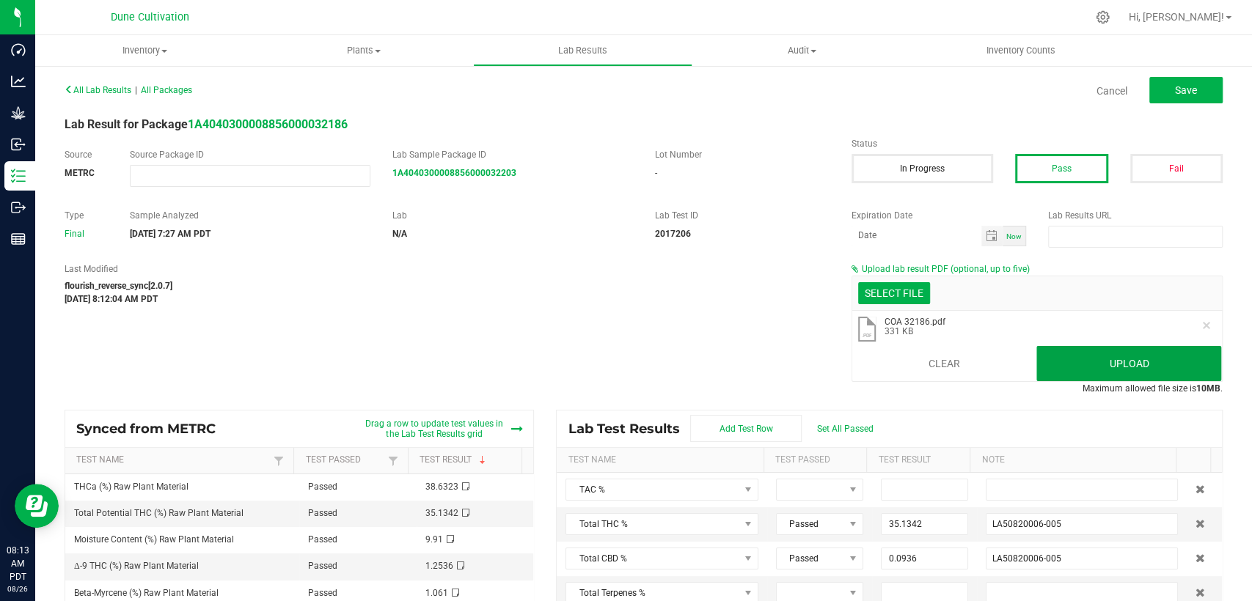
click at [1089, 357] on button "Upload" at bounding box center [1128, 363] width 185 height 35
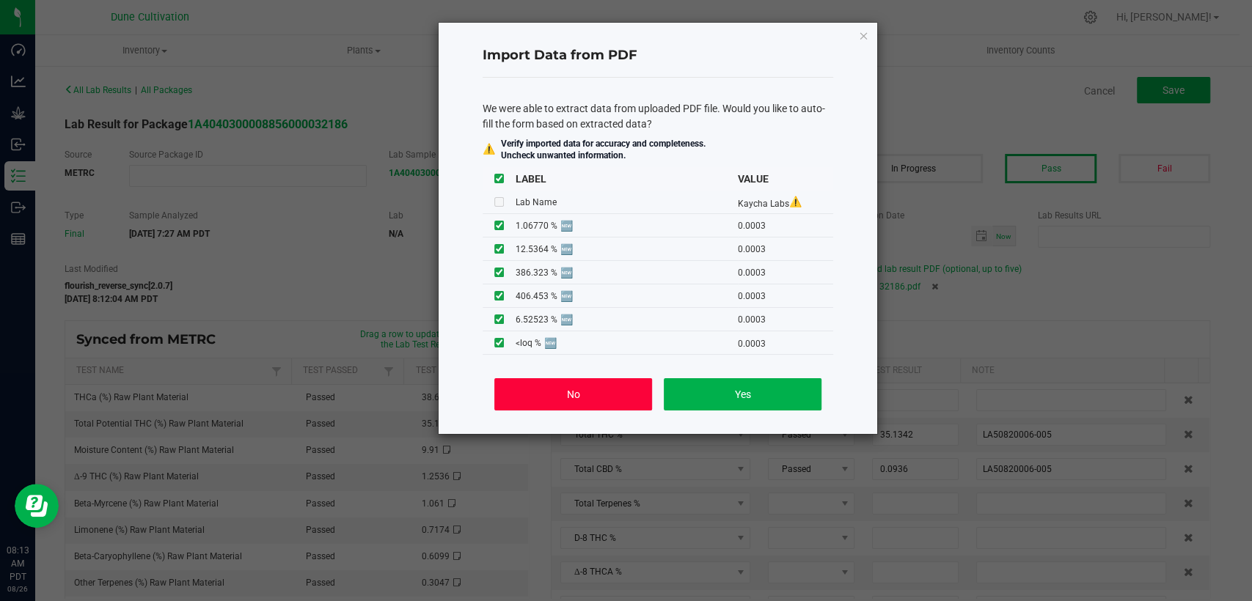
click at [582, 385] on button "No" at bounding box center [573, 394] width 158 height 32
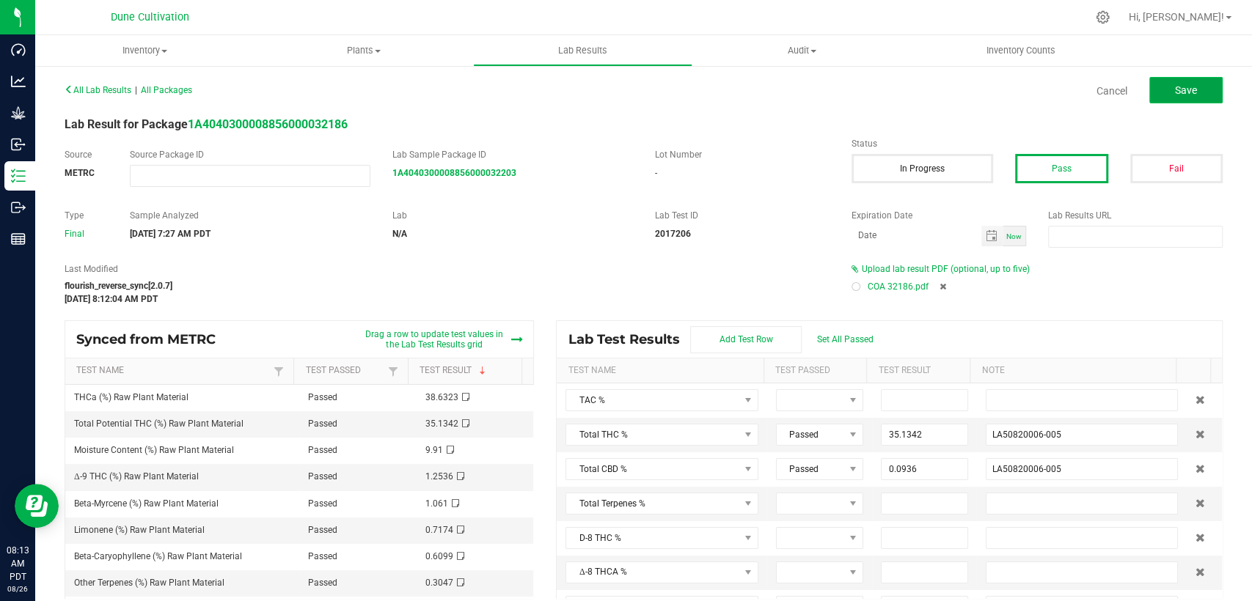
click at [1177, 100] on button "Save" at bounding box center [1185, 90] width 73 height 26
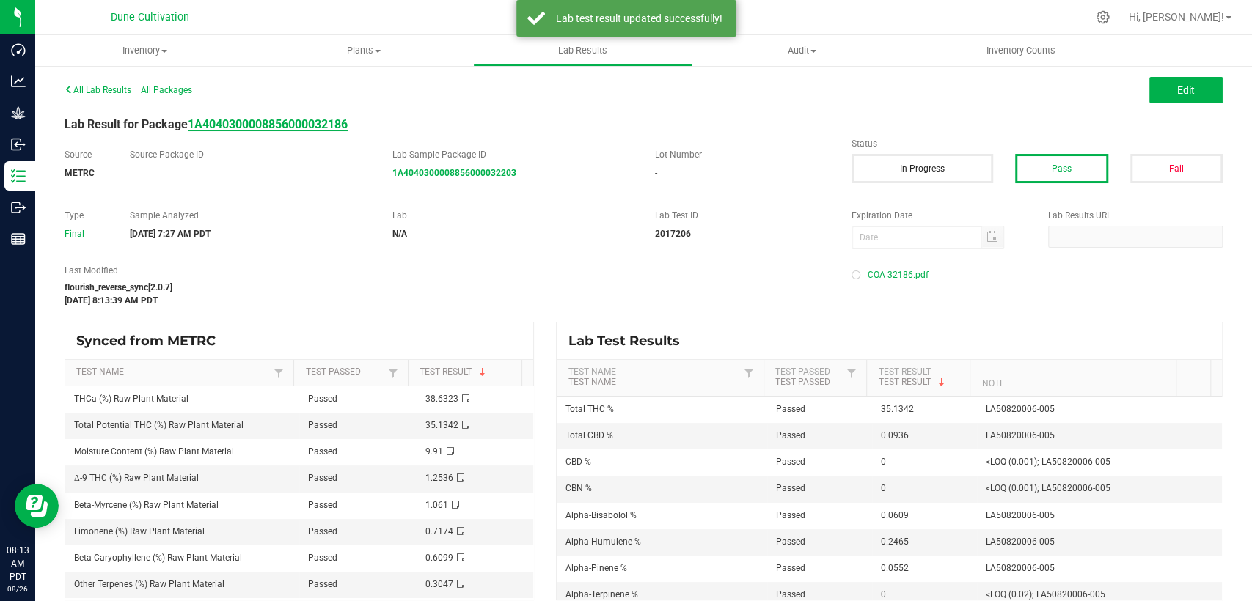
click at [269, 122] on strong "1A4040300008856000032186" at bounding box center [268, 124] width 160 height 14
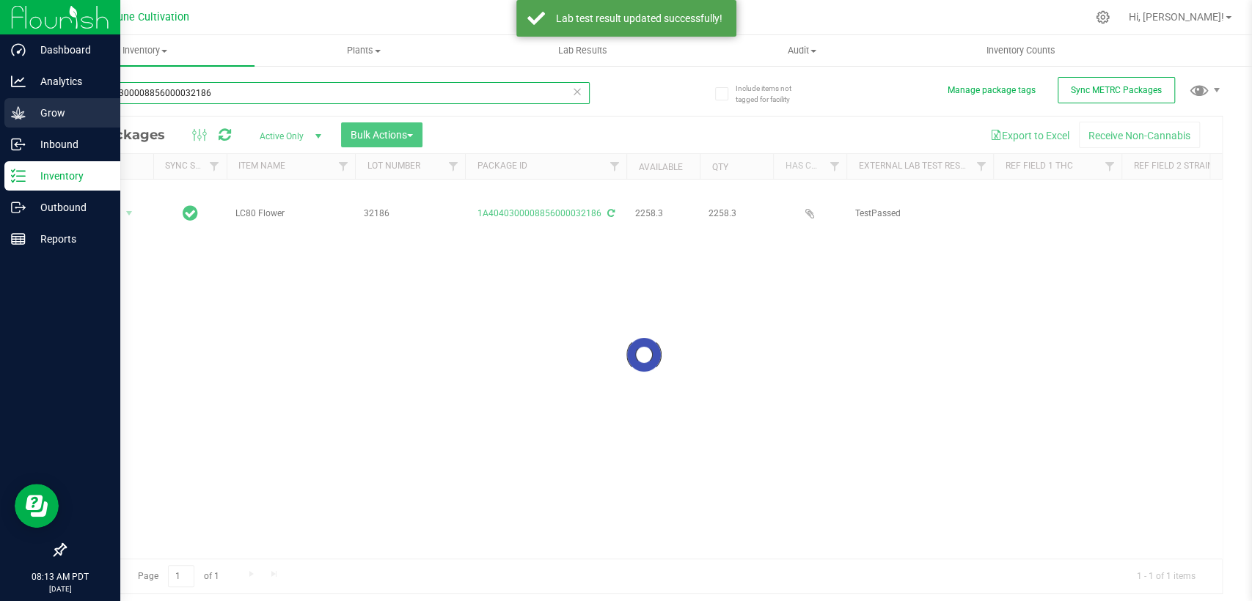
drag, startPoint x: 183, startPoint y: 91, endPoint x: 0, endPoint y: 111, distance: 183.7
click at [0, 111] on div "Dashboard Analytics Grow Inbound Inventory Outbound Reports 08:13 AM PDT 08/26/…" at bounding box center [626, 300] width 1252 height 601
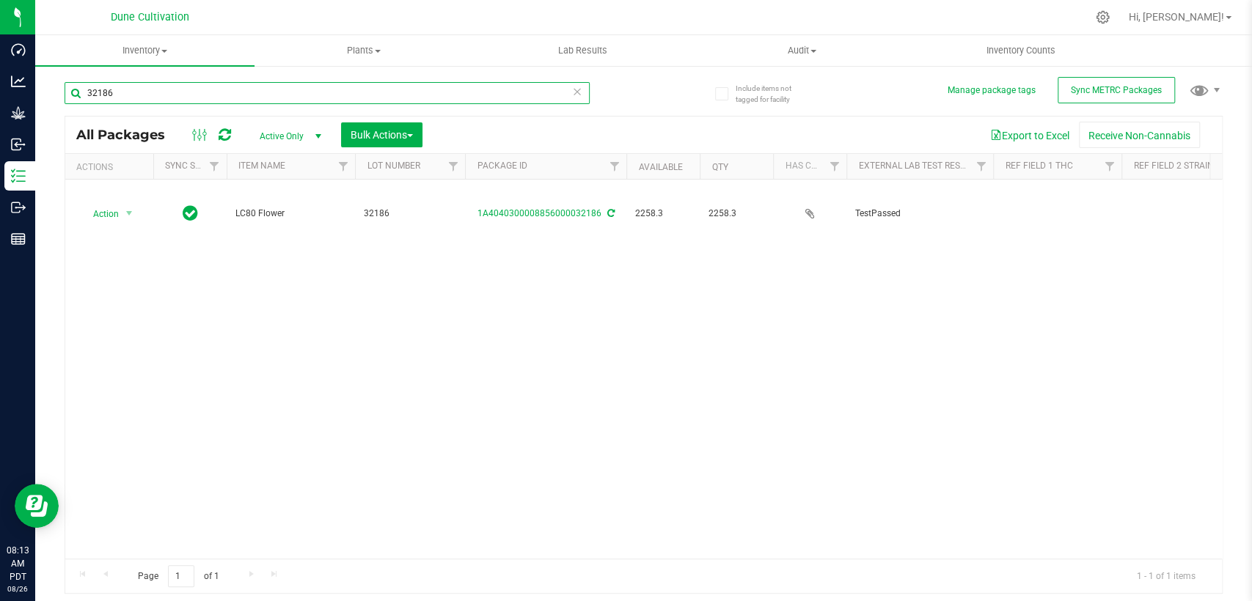
type input "32186"
click at [530, 260] on div "Action Action Adjust qty Create package Edit attributes Global inventory Locate…" at bounding box center [643, 369] width 1157 height 379
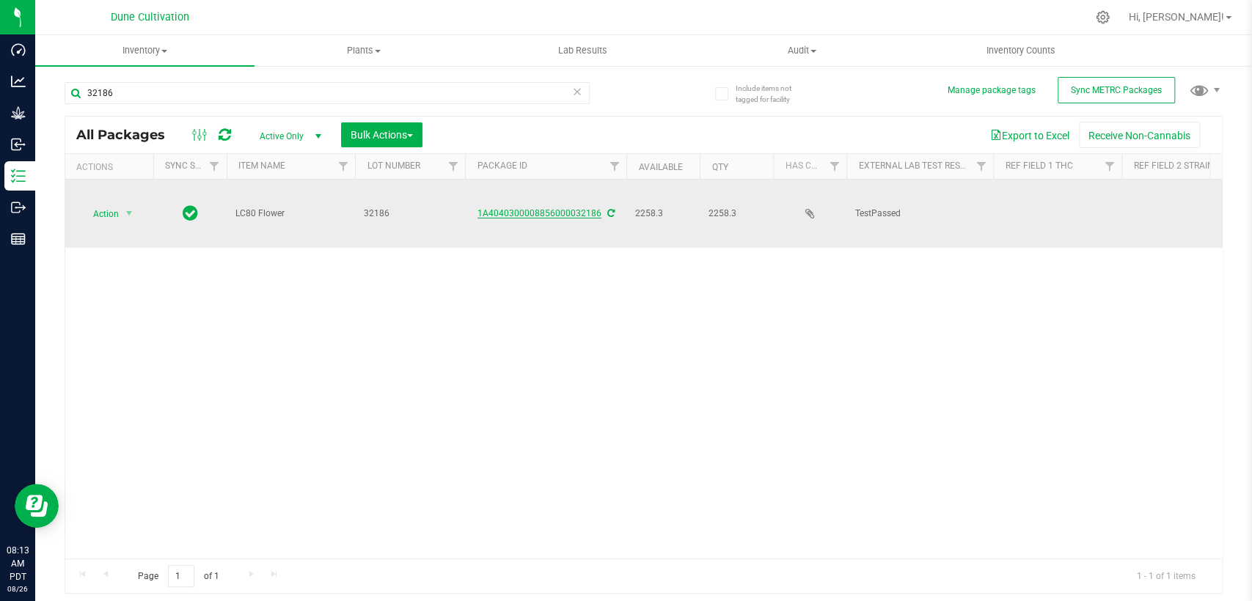
click at [525, 208] on font "1A4040300008856000032186" at bounding box center [540, 213] width 124 height 10
click at [1059, 199] on td at bounding box center [1057, 214] width 128 height 68
type input "35.1342%"
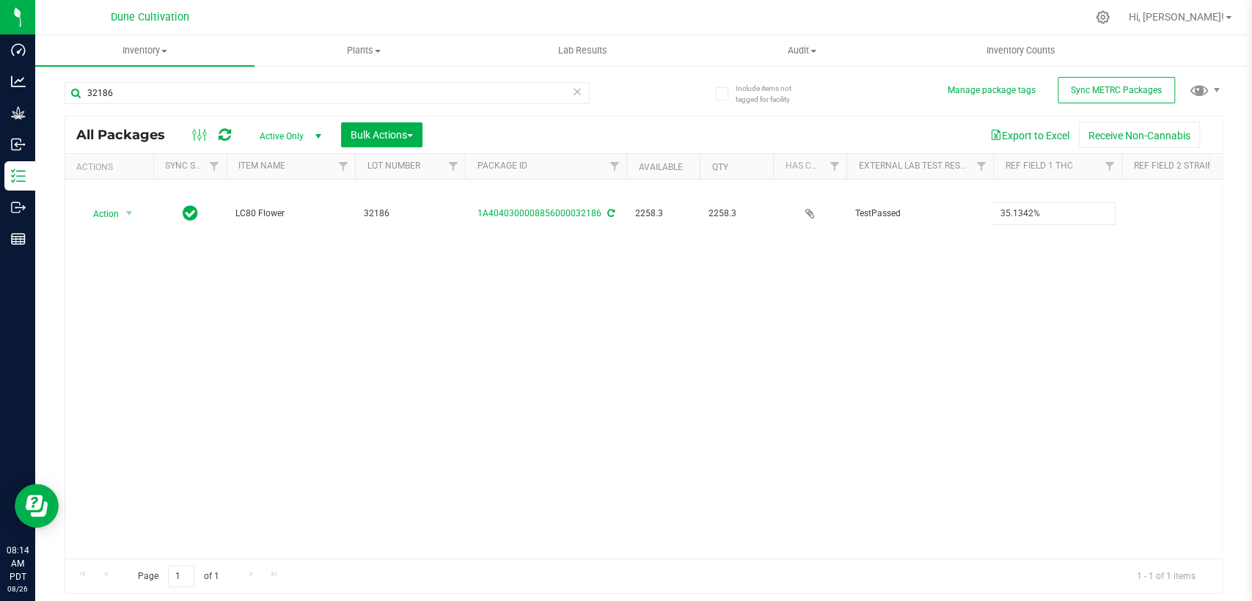
click at [874, 323] on div "All Packages Active Only Active Only Lab Samples Locked All External Internal B…" at bounding box center [644, 355] width 1158 height 479
click at [1108, 270] on div "Action Action Adjust qty Create package Edit attributes Global inventory Locate…" at bounding box center [643, 369] width 1157 height 379
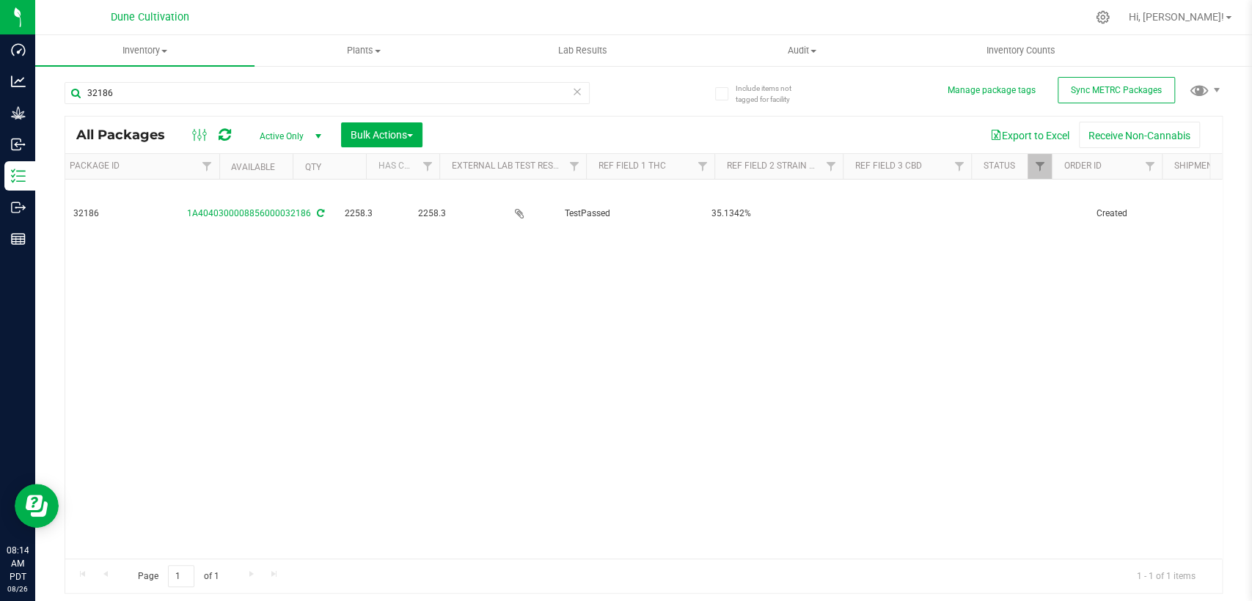
scroll to position [0, 407]
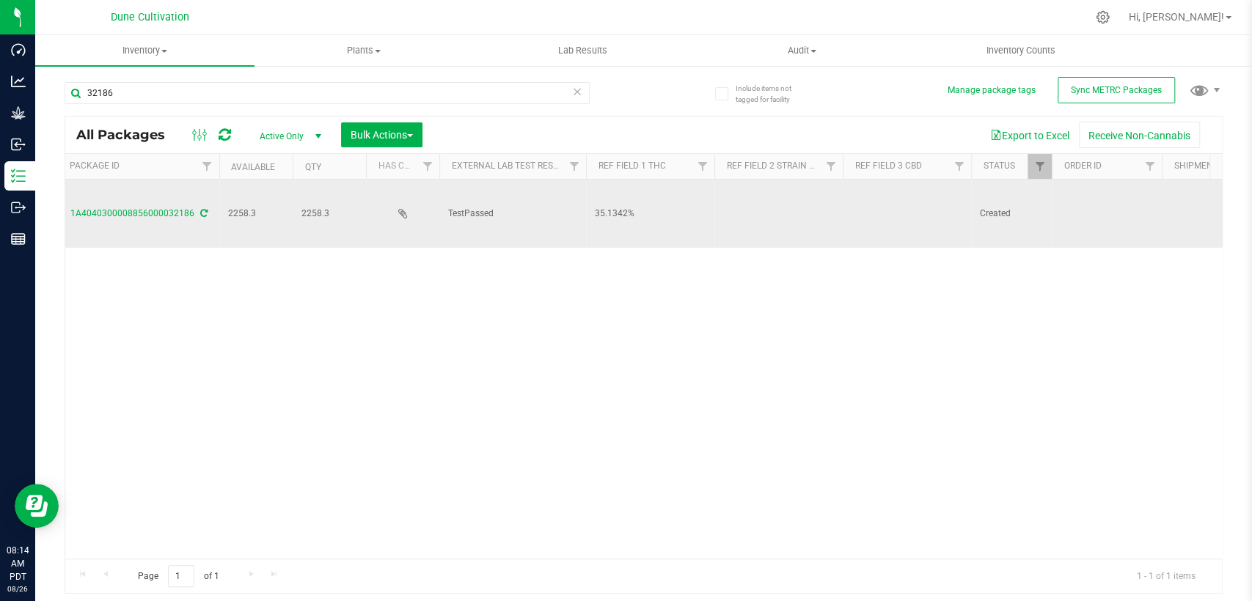
click at [927, 189] on td at bounding box center [907, 214] width 128 height 68
type input "0.0936374%"
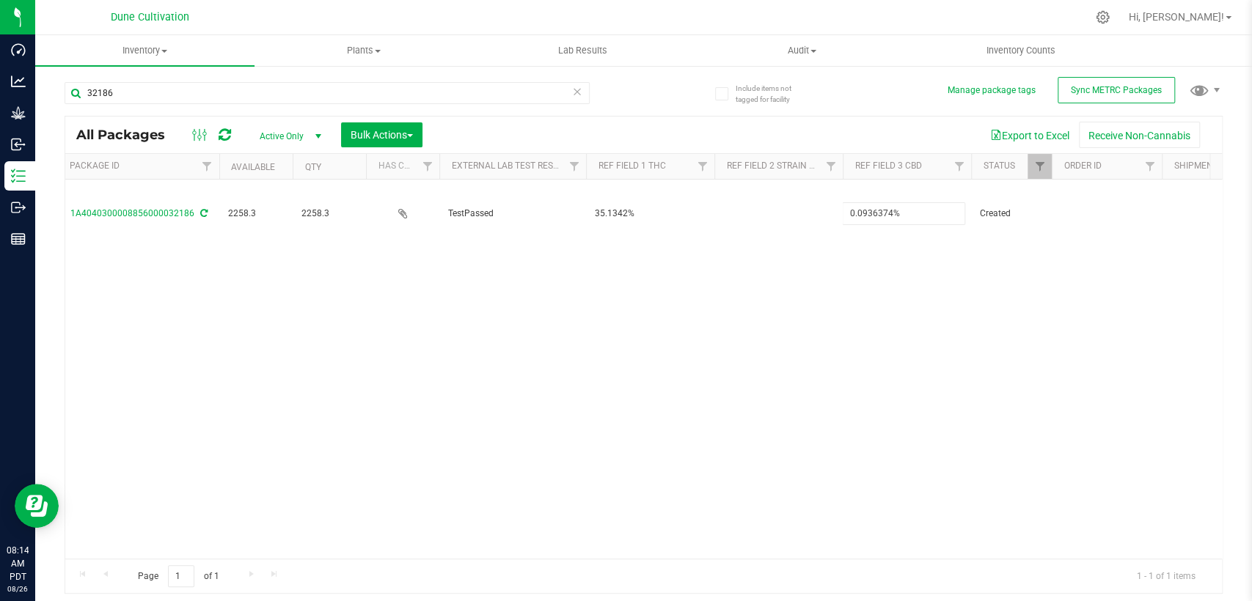
click at [808, 323] on div "All Packages Active Only Active Only Lab Samples Locked All External Internal B…" at bounding box center [644, 355] width 1158 height 479
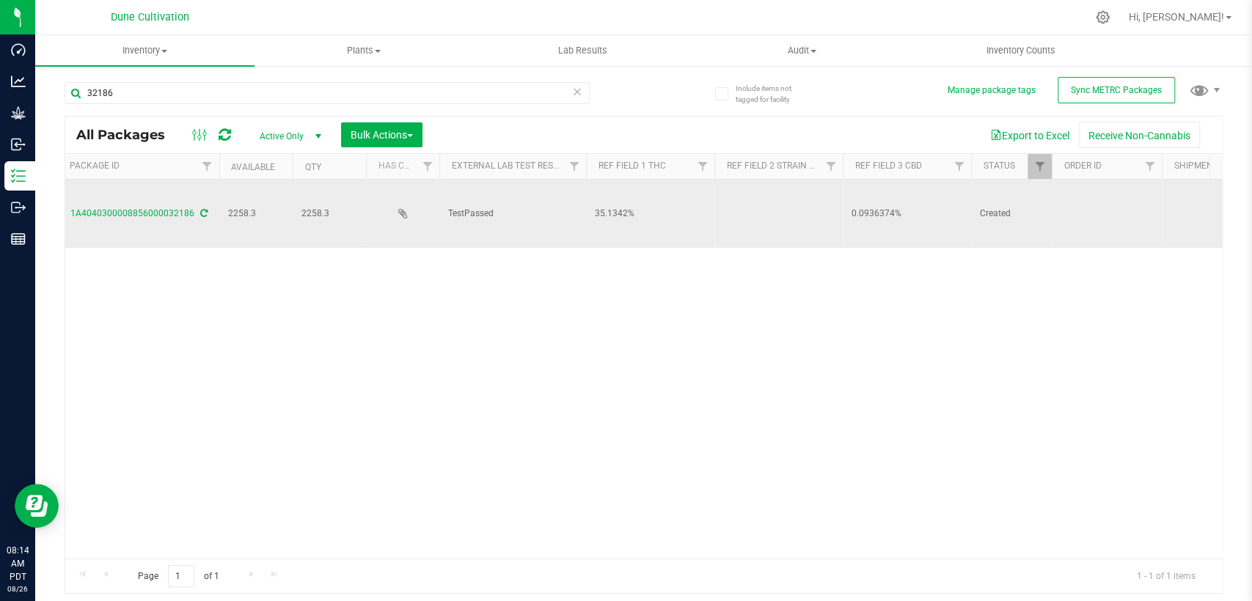
click at [790, 197] on td at bounding box center [778, 214] width 128 height 68
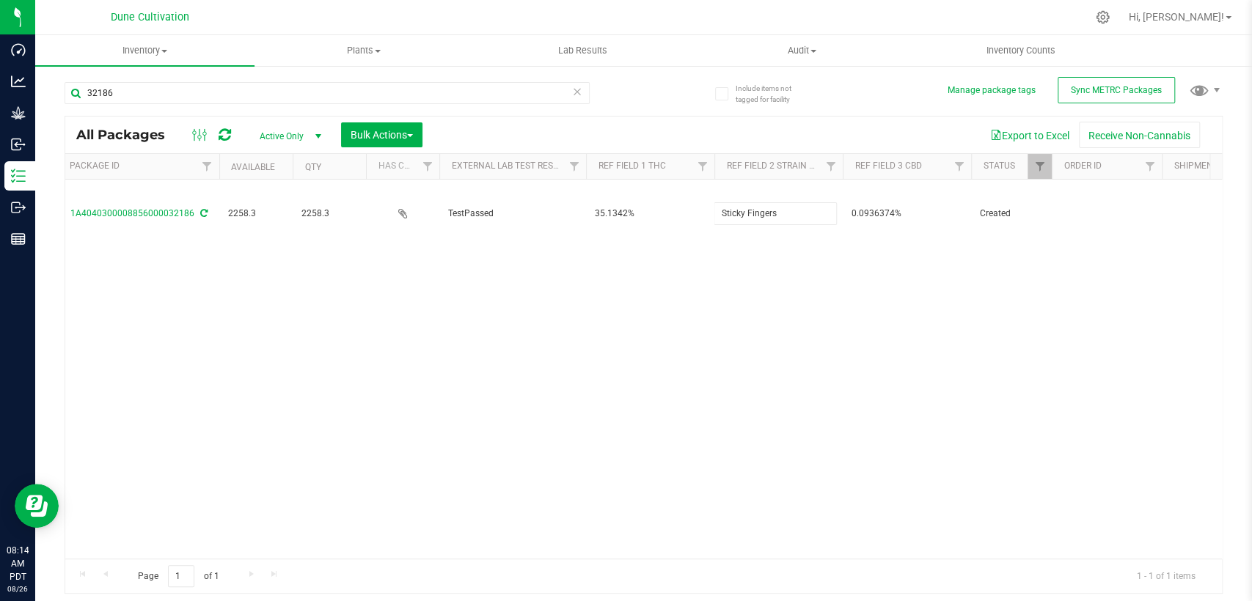
click at [805, 250] on div "All Packages Active Only Active Only Lab Samples Locked All External Internal B…" at bounding box center [644, 355] width 1158 height 479
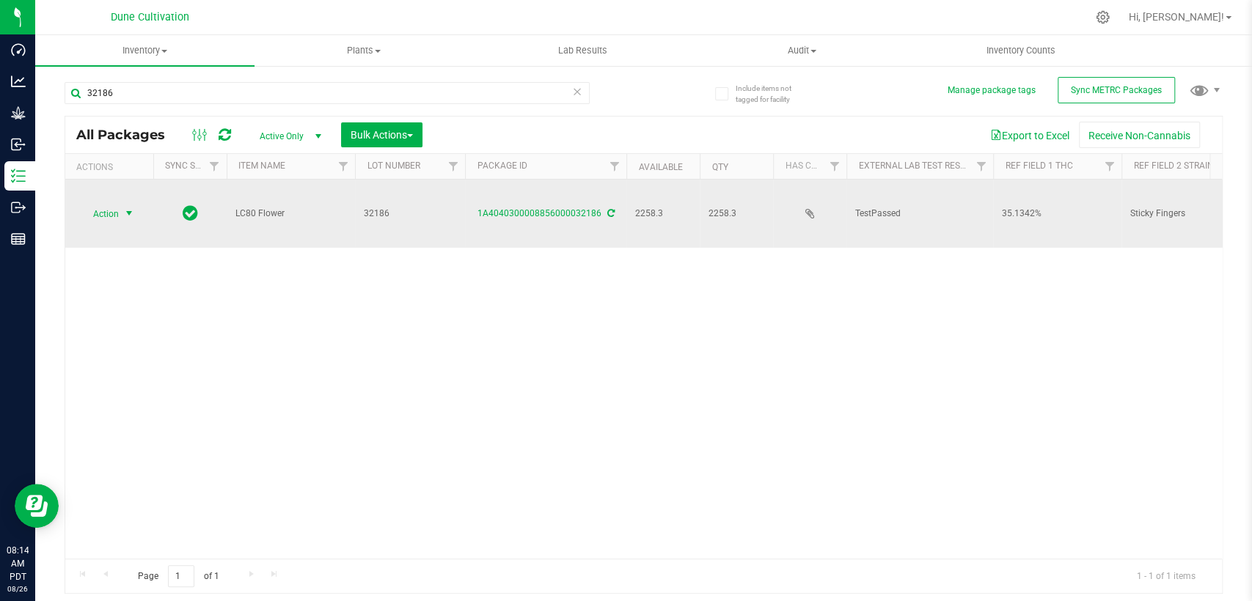
click at [125, 208] on span "select" at bounding box center [129, 214] width 12 height 12
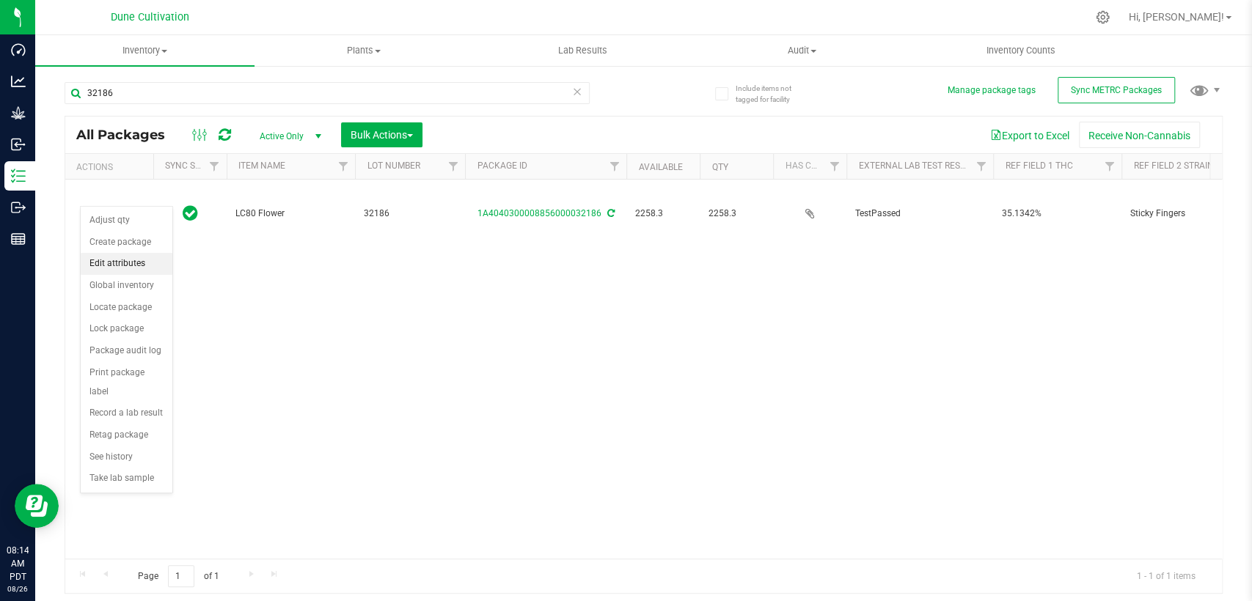
click at [122, 266] on font "Edit attributes" at bounding box center [117, 263] width 56 height 10
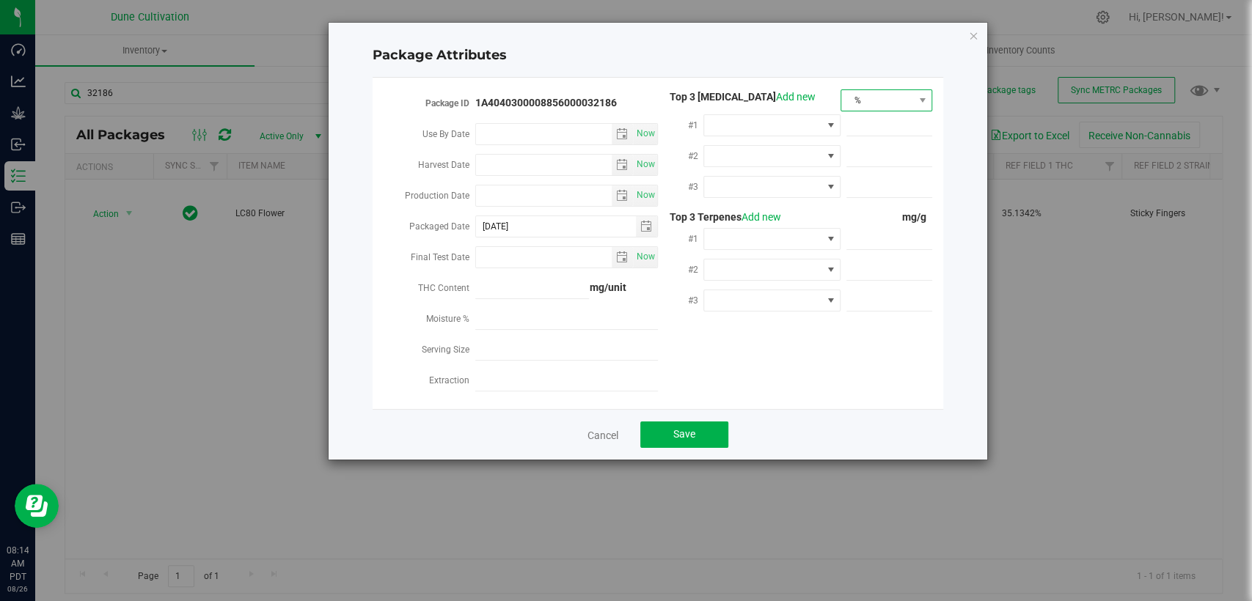
click at [895, 98] on span "%" at bounding box center [877, 100] width 72 height 21
click at [882, 146] on font "mg/unit" at bounding box center [868, 152] width 37 height 12
click at [770, 128] on span at bounding box center [762, 125] width 117 height 21
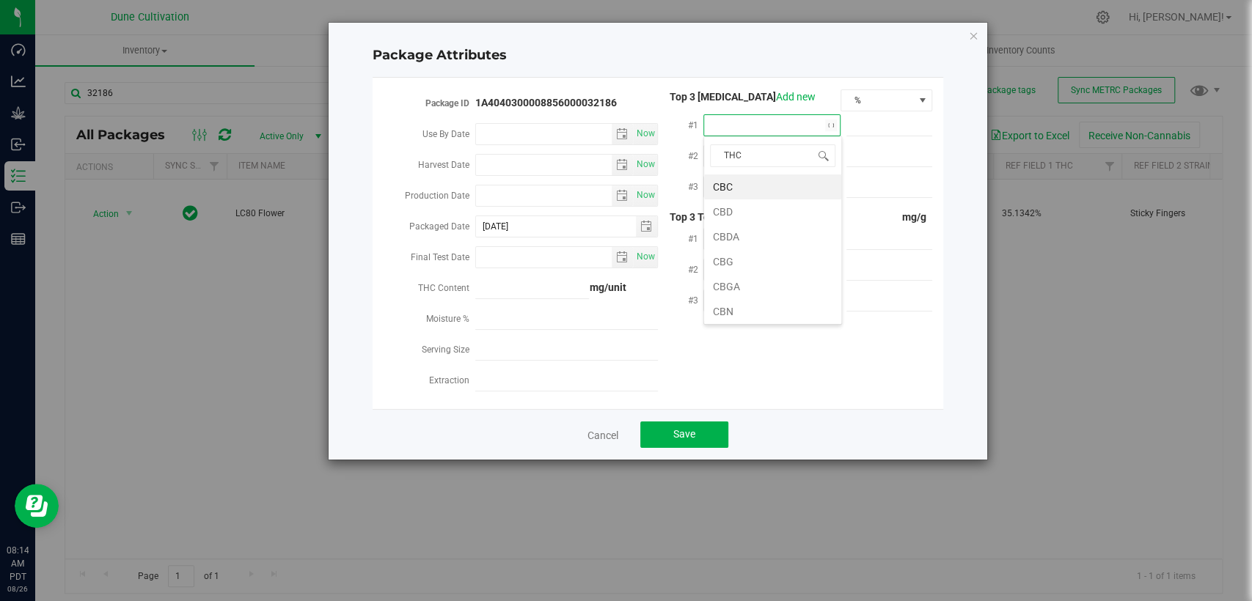
type input "THCA"
click at [745, 183] on li "THCA" at bounding box center [772, 187] width 137 height 25
click at [887, 120] on span at bounding box center [889, 125] width 86 height 21
paste input "386.323"
type input "386.323"
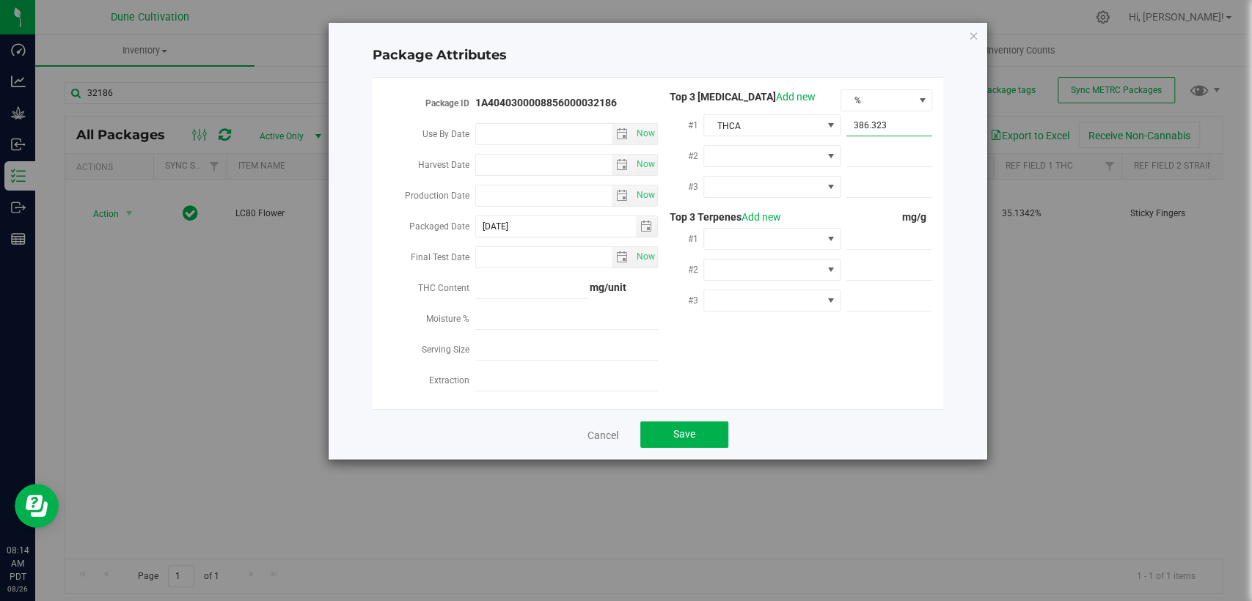
type input "386.3230"
click at [881, 149] on span at bounding box center [889, 156] width 86 height 21
paste input "12.5364"
type input "12.5364"
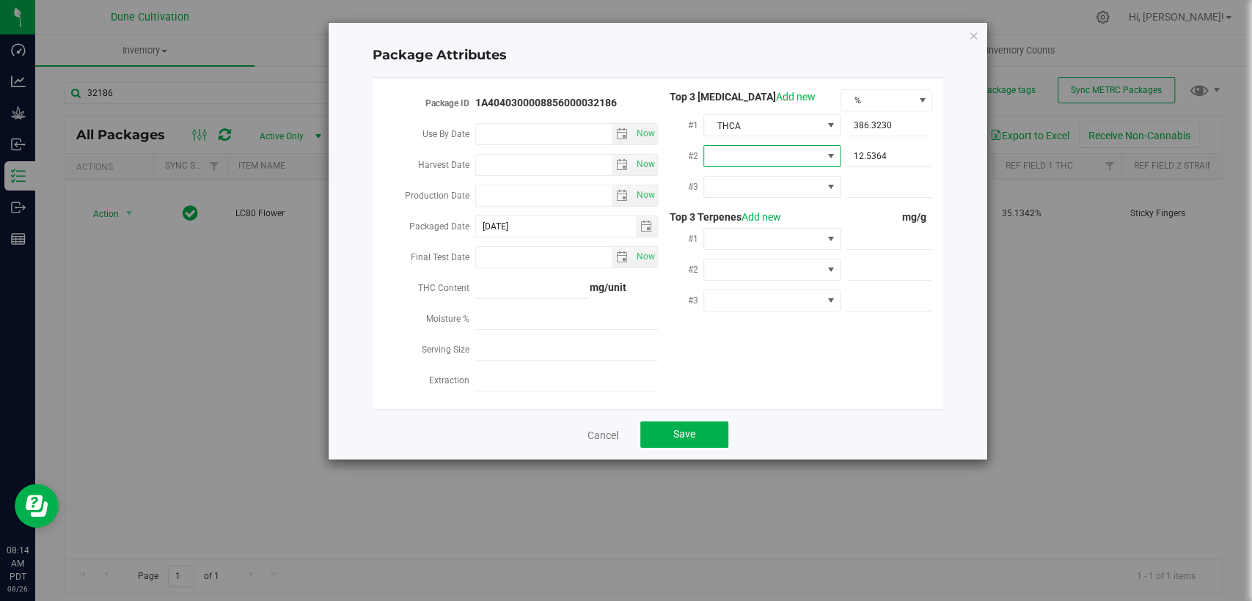
click at [804, 151] on span at bounding box center [762, 156] width 117 height 21
click at [782, 260] on li "D9-THC" at bounding box center [772, 267] width 137 height 25
click at [764, 183] on span at bounding box center [762, 187] width 117 height 21
click at [733, 337] on font "CBGA" at bounding box center [726, 347] width 27 height 22
click at [911, 191] on span at bounding box center [889, 187] width 86 height 21
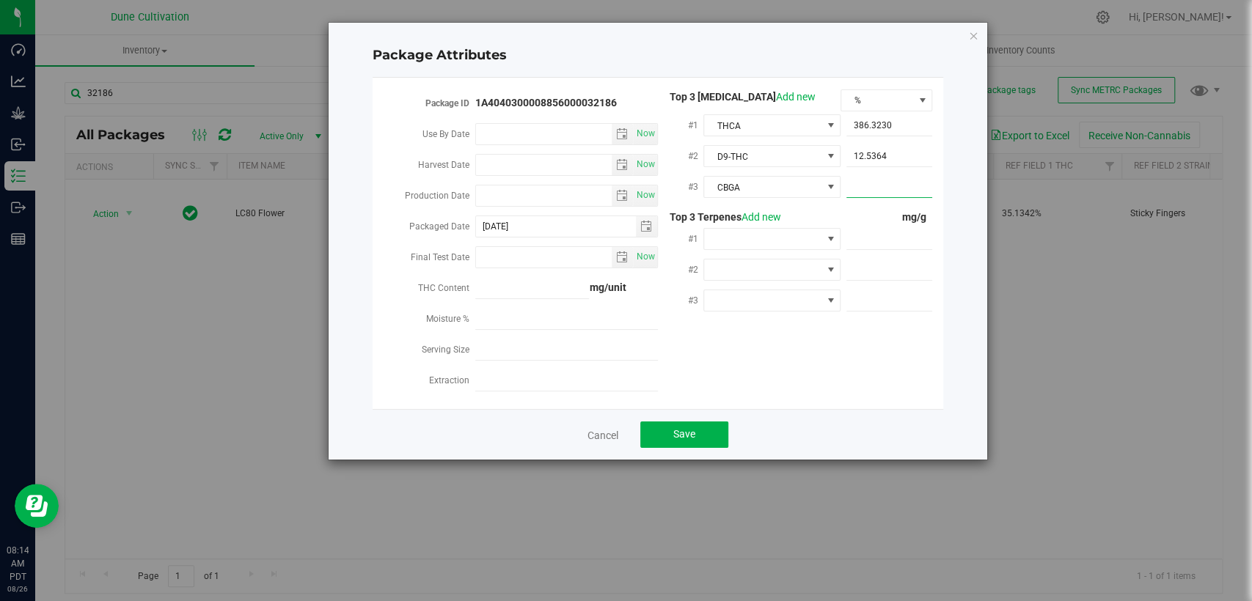
paste input "6.52523"
type input "6.52523"
type input "6.5252"
click at [859, 374] on div "Package ID 1A4040300008856000032186 Use By Date Now Harvest Date Now Production…" at bounding box center [658, 243] width 549 height 308
click at [872, 246] on span at bounding box center [889, 239] width 86 height 21
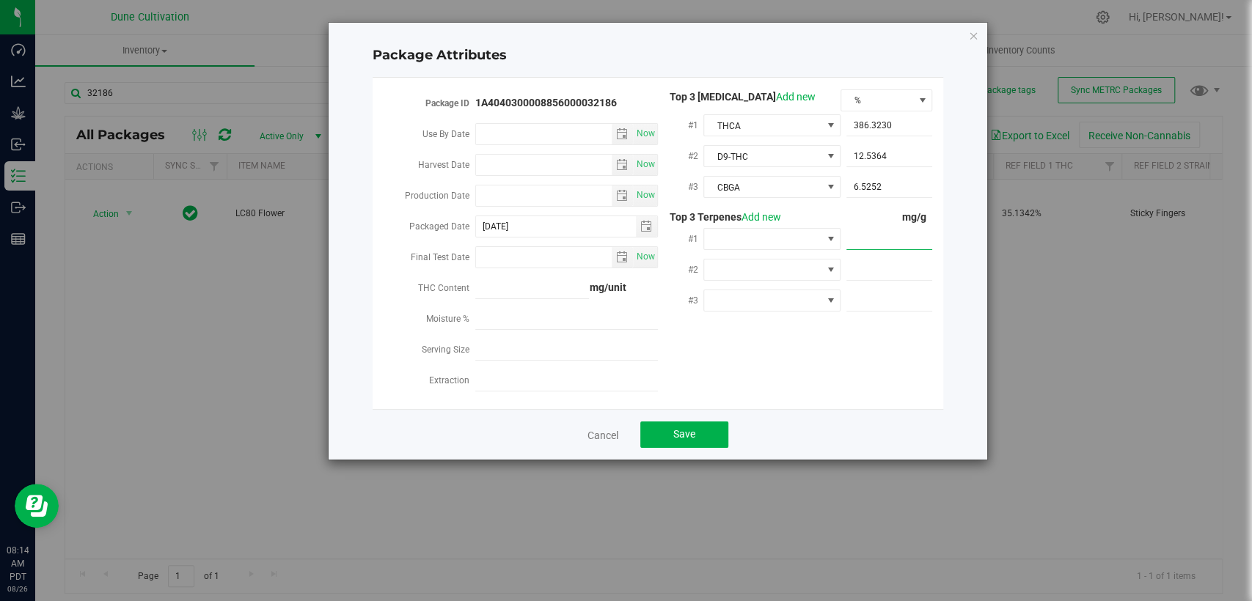
paste input "10.61"
type input "10.61"
type input "10.6100"
click at [901, 275] on span at bounding box center [889, 270] width 86 height 21
paste input "7.174"
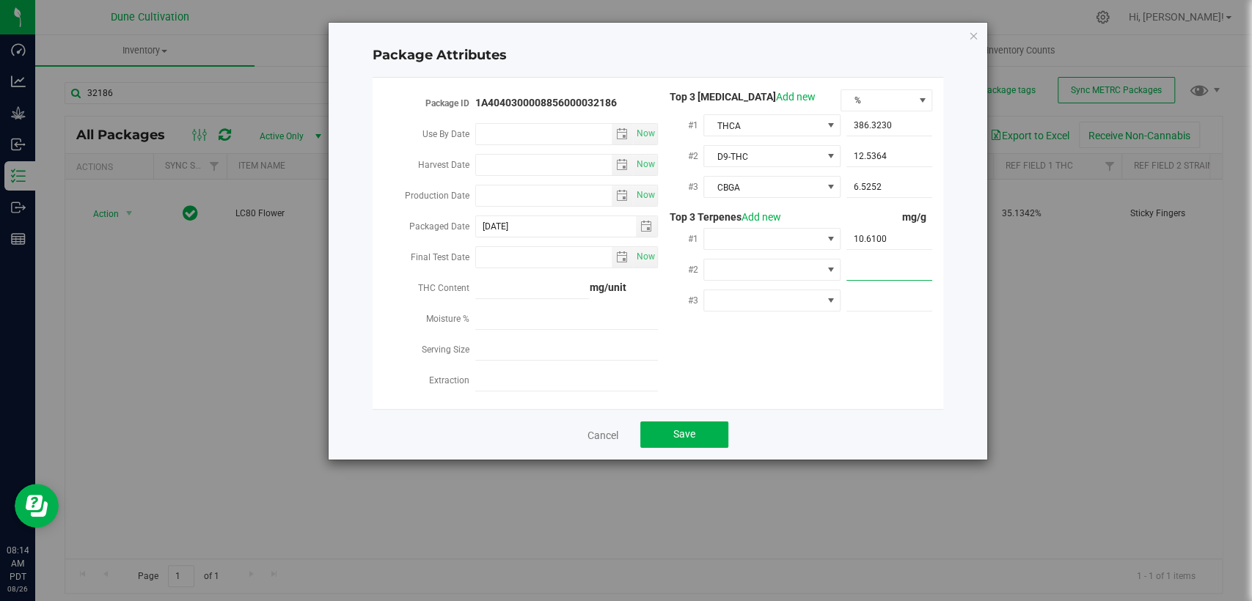
type input "7.174"
type input "7.1740"
click at [834, 409] on div "Cancel Save" at bounding box center [658, 434] width 571 height 51
click at [905, 305] on span at bounding box center [889, 300] width 86 height 21
paste input "6.099"
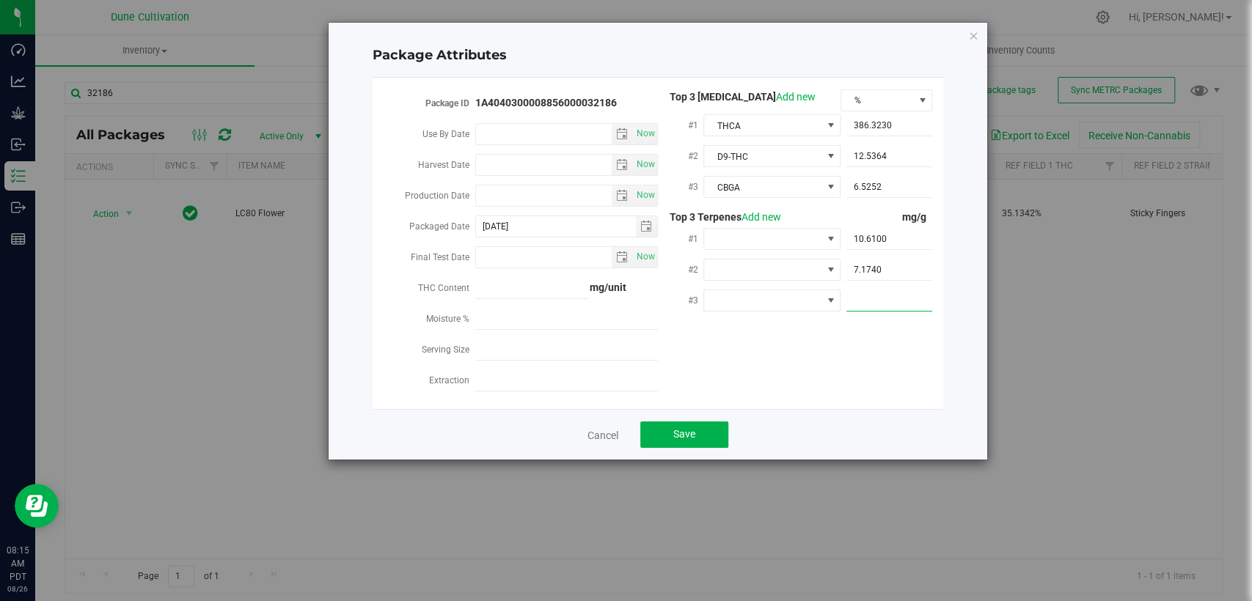
type input "6.099"
type input "6.0990"
click at [772, 242] on span at bounding box center [762, 239] width 117 height 21
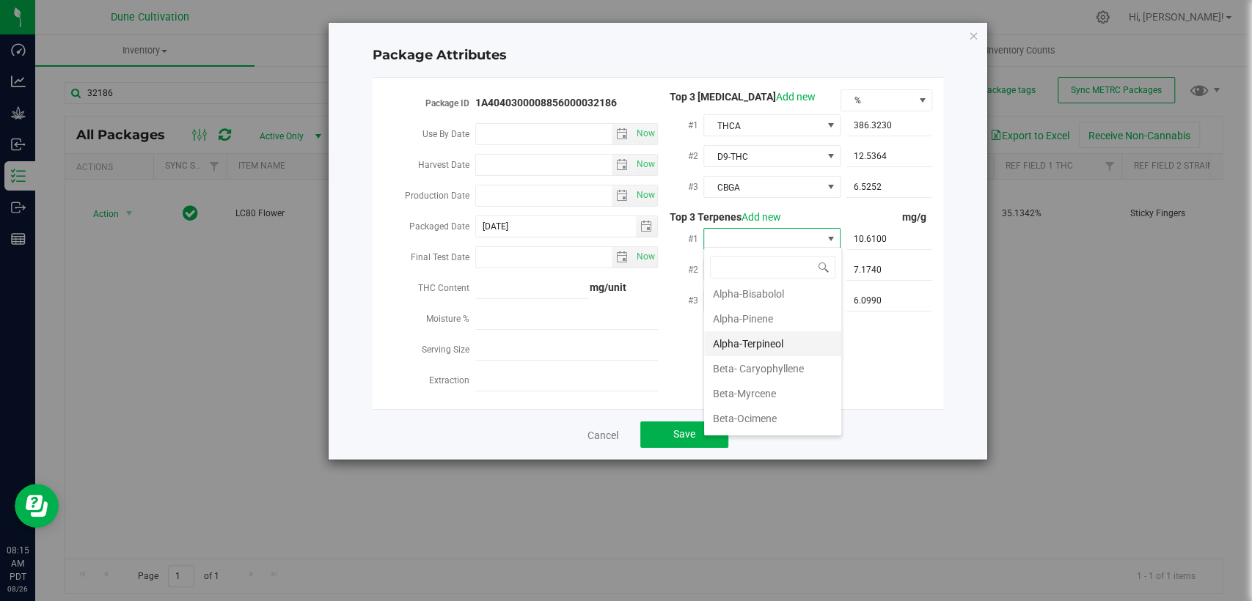
scroll to position [81, 0]
click at [758, 364] on font "Beta-Myrcene" at bounding box center [744, 367] width 63 height 12
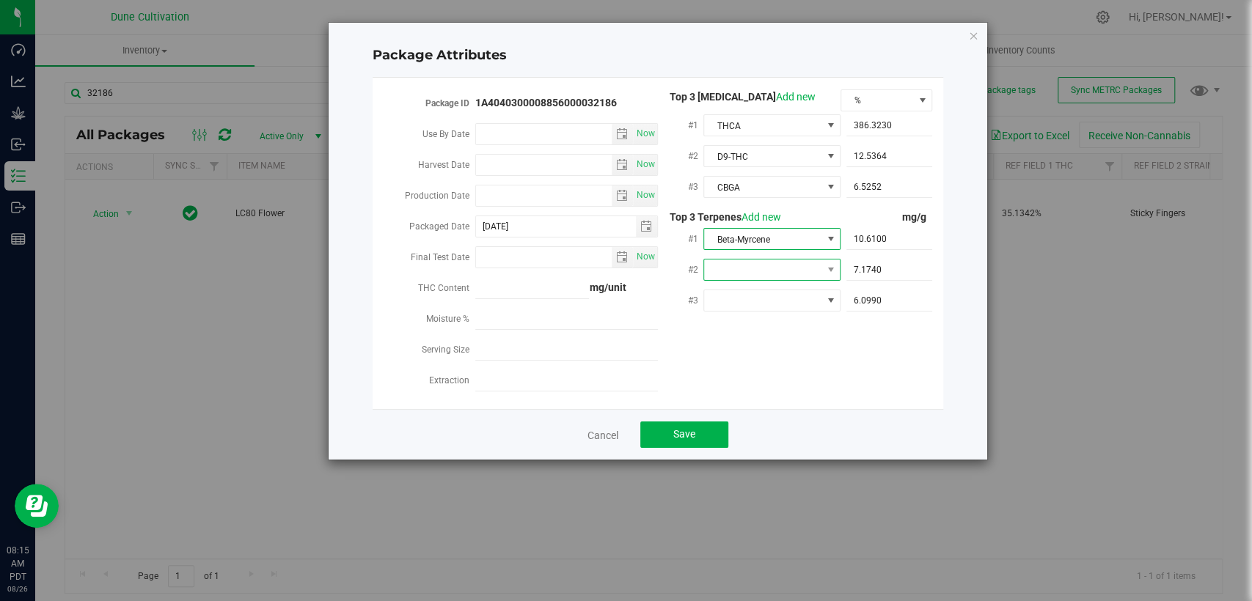
click at [756, 262] on span at bounding box center [762, 270] width 117 height 21
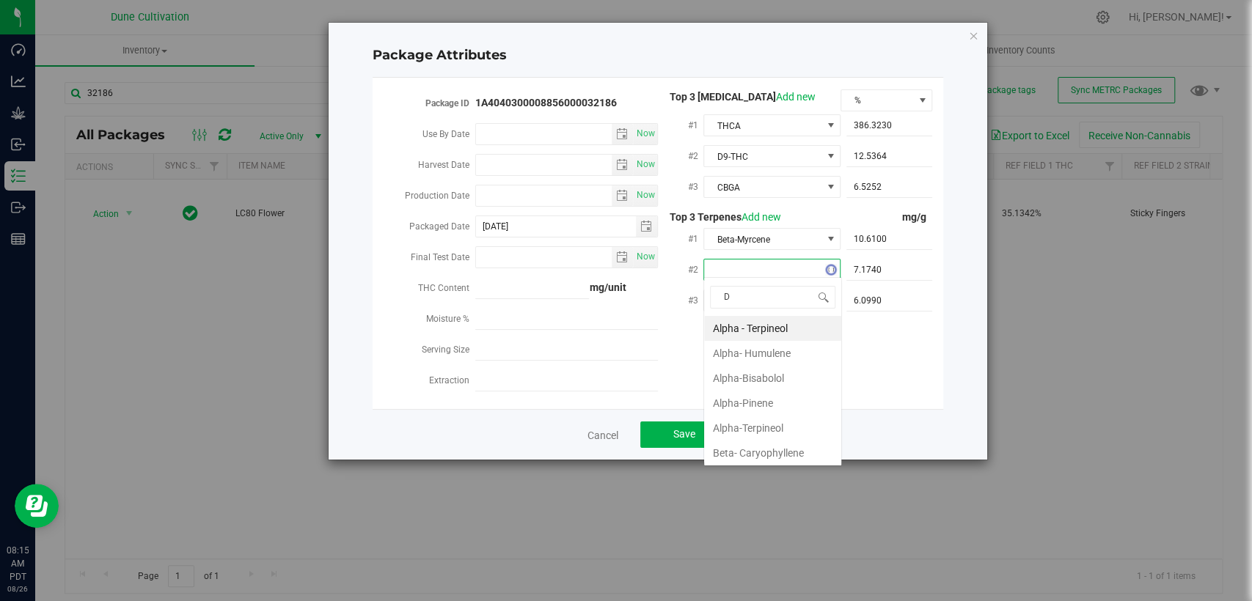
scroll to position [21, 137]
click at [773, 351] on li "D-Limonene" at bounding box center [772, 353] width 137 height 25
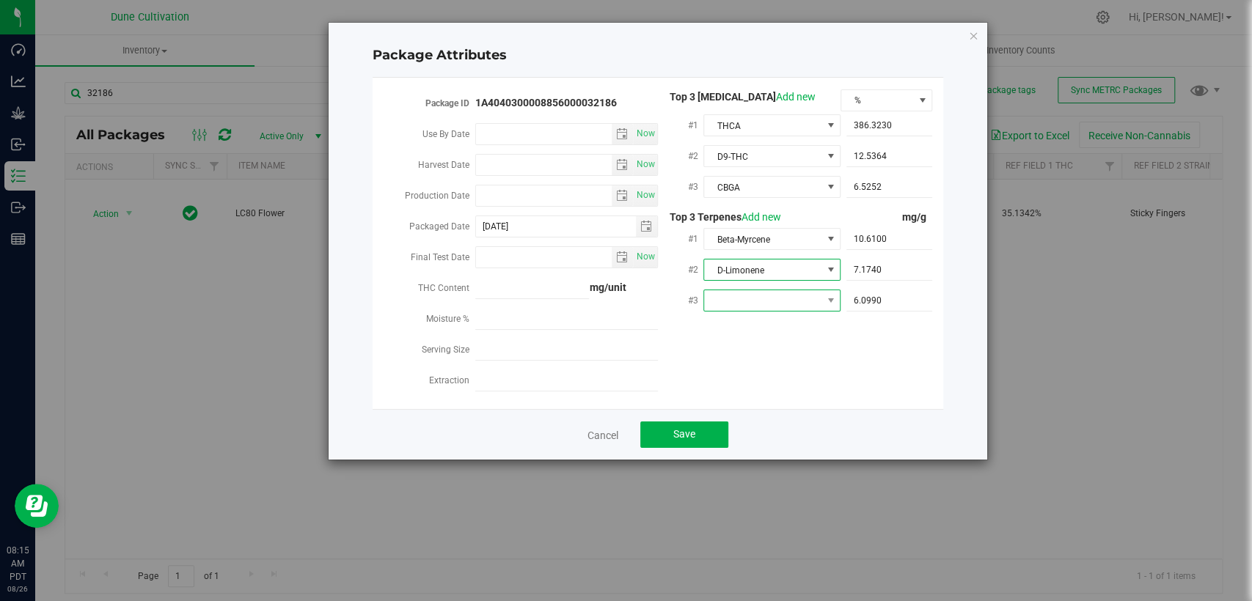
click at [785, 290] on span at bounding box center [762, 300] width 117 height 21
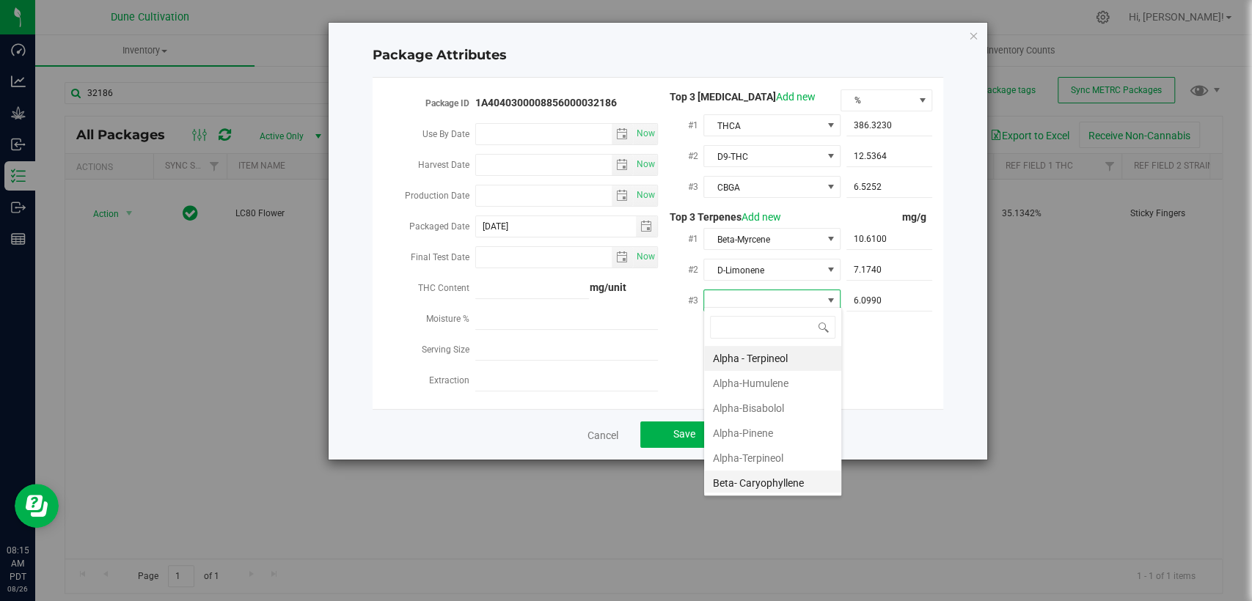
click at [763, 479] on font "Beta- Caryophyllene" at bounding box center [758, 484] width 91 height 12
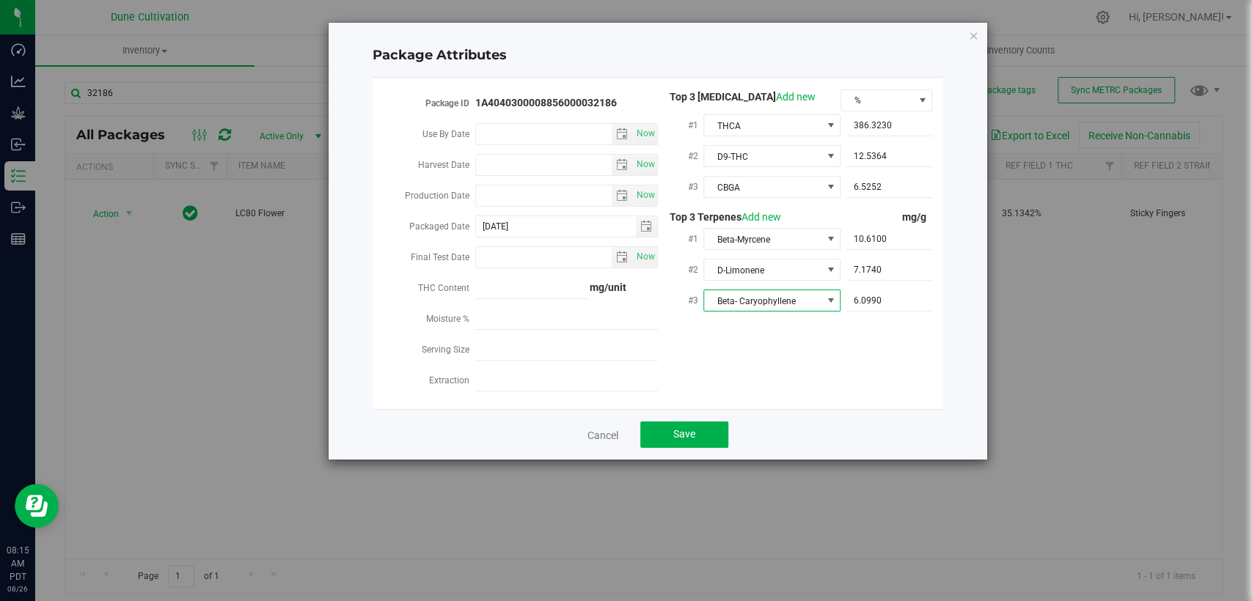
click at [752, 366] on div "Package ID 1A4040300008856000032186 Use By Date Now Harvest Date Now Production…" at bounding box center [658, 243] width 549 height 308
click at [696, 430] on button "Save" at bounding box center [684, 435] width 88 height 26
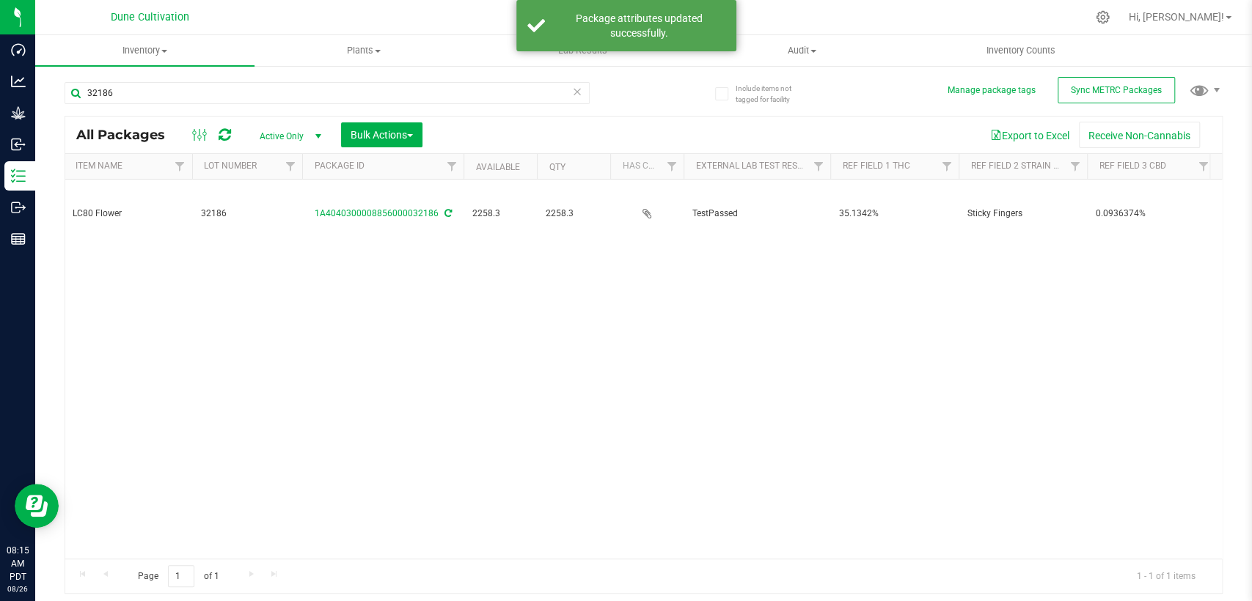
scroll to position [0, 0]
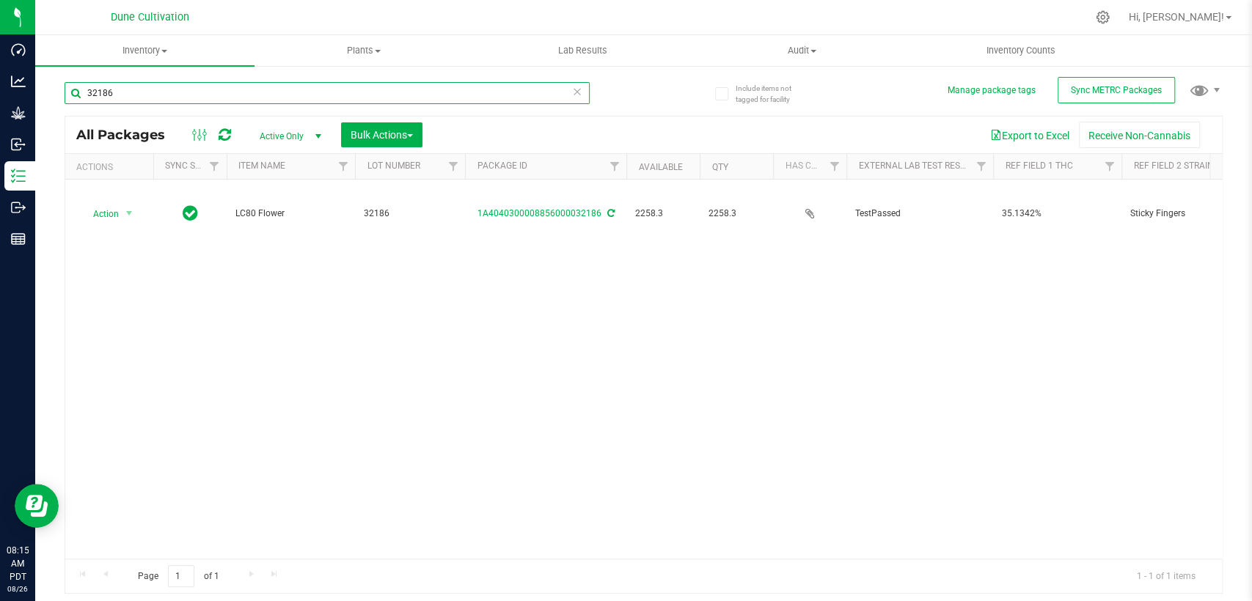
click at [162, 94] on input "32186" at bounding box center [327, 93] width 525 height 22
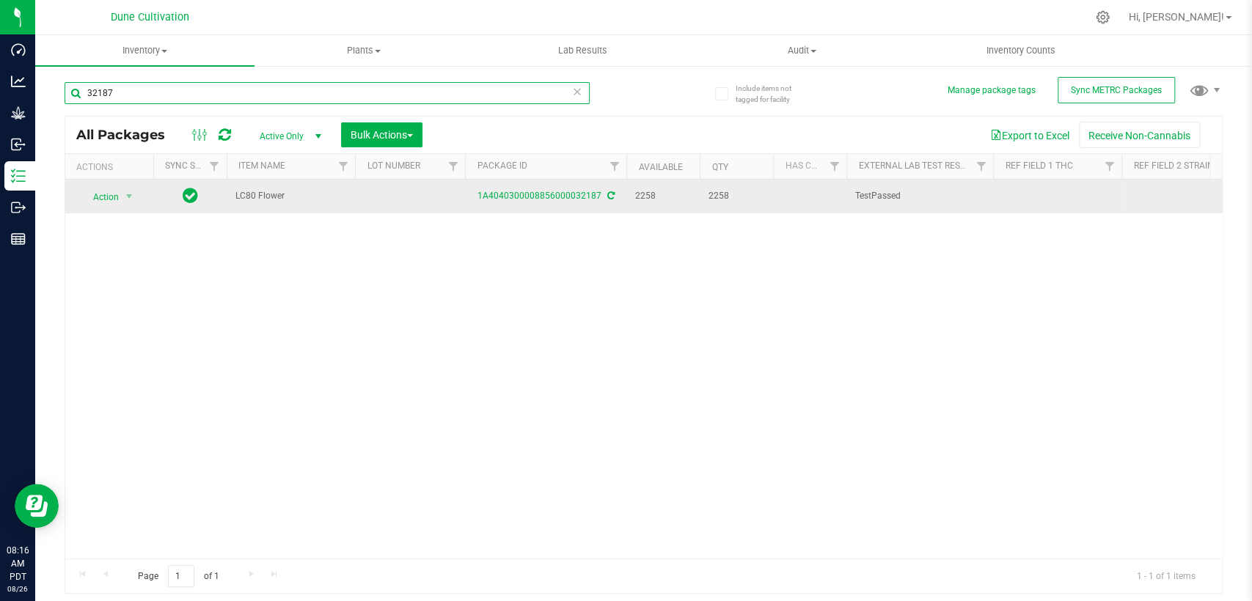
type input "32187"
click at [412, 189] on td at bounding box center [410, 197] width 110 height 34
type input "32187"
click at [528, 196] on font "1A4040300008856000032187" at bounding box center [540, 196] width 124 height 10
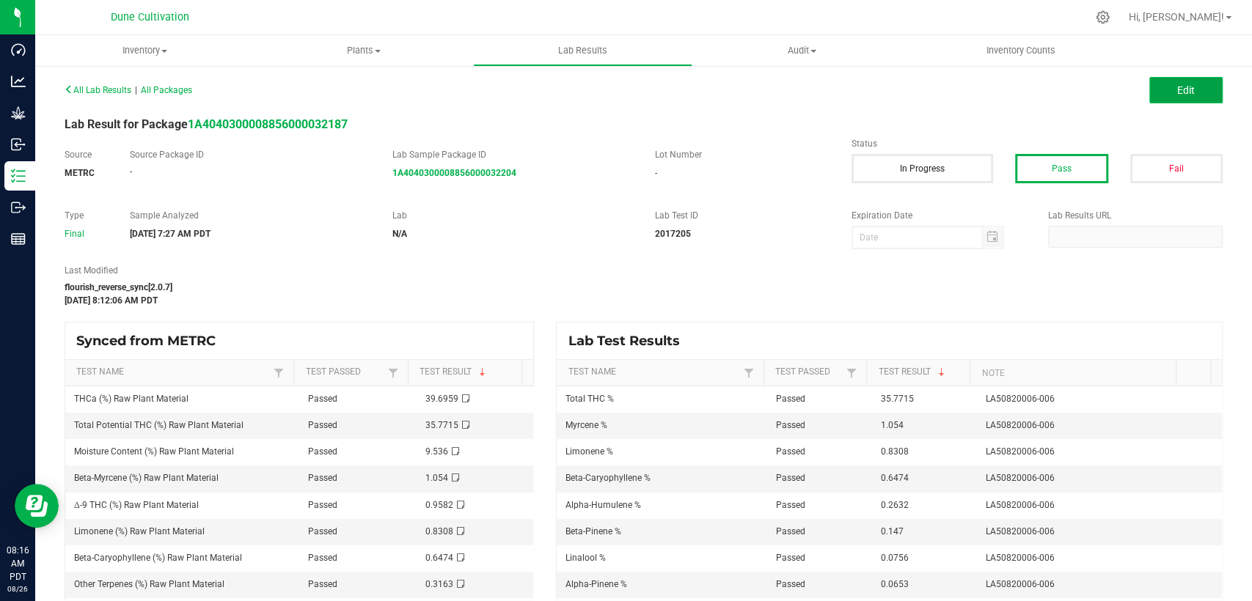
click at [1160, 96] on button "Edit" at bounding box center [1185, 90] width 73 height 26
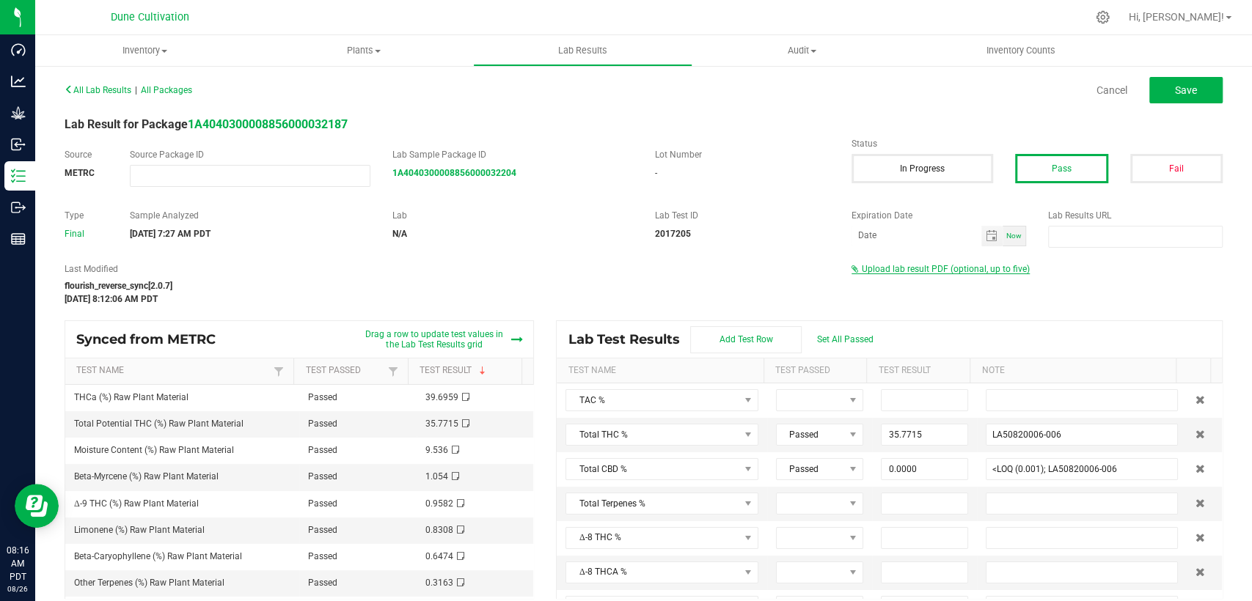
click at [929, 267] on span "Upload lab result PDF (optional, up to five)" at bounding box center [946, 269] width 168 height 10
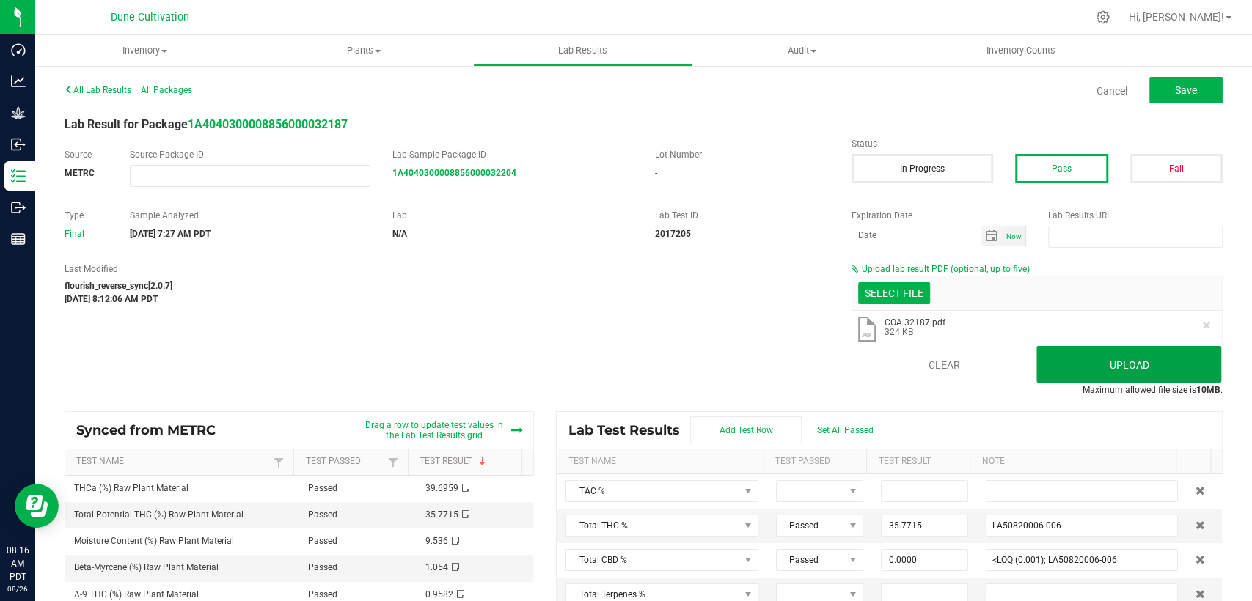
drag, startPoint x: 1096, startPoint y: 373, endPoint x: 687, endPoint y: 299, distance: 416.1
click at [1096, 373] on button "Upload" at bounding box center [1128, 364] width 185 height 37
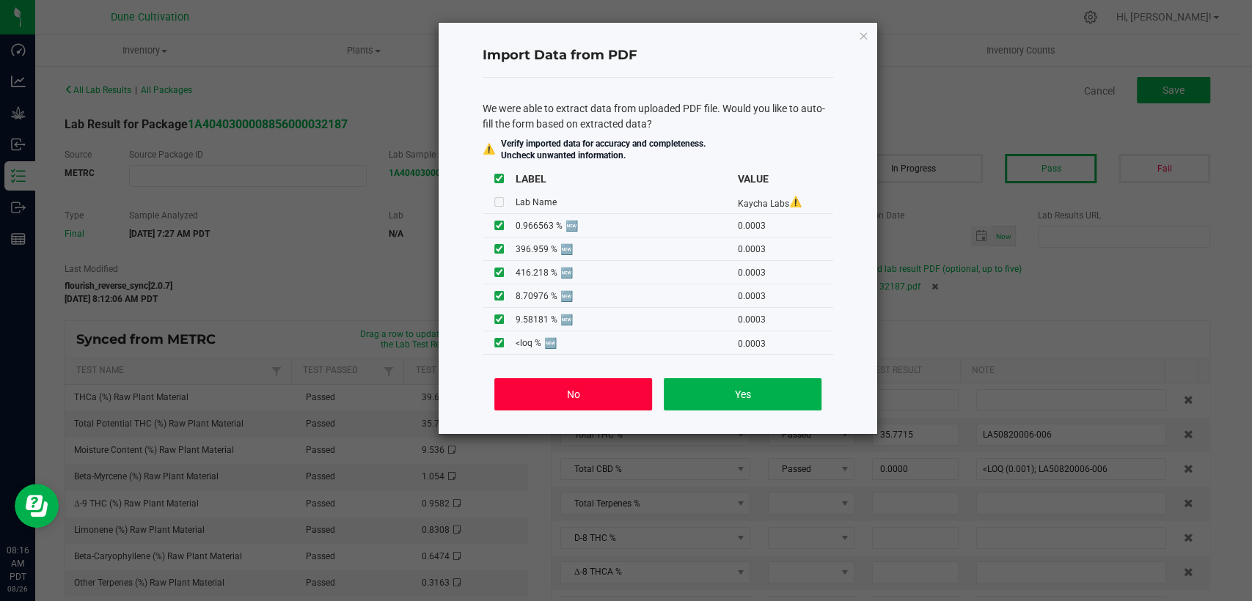
click at [529, 393] on button "No" at bounding box center [573, 394] width 158 height 32
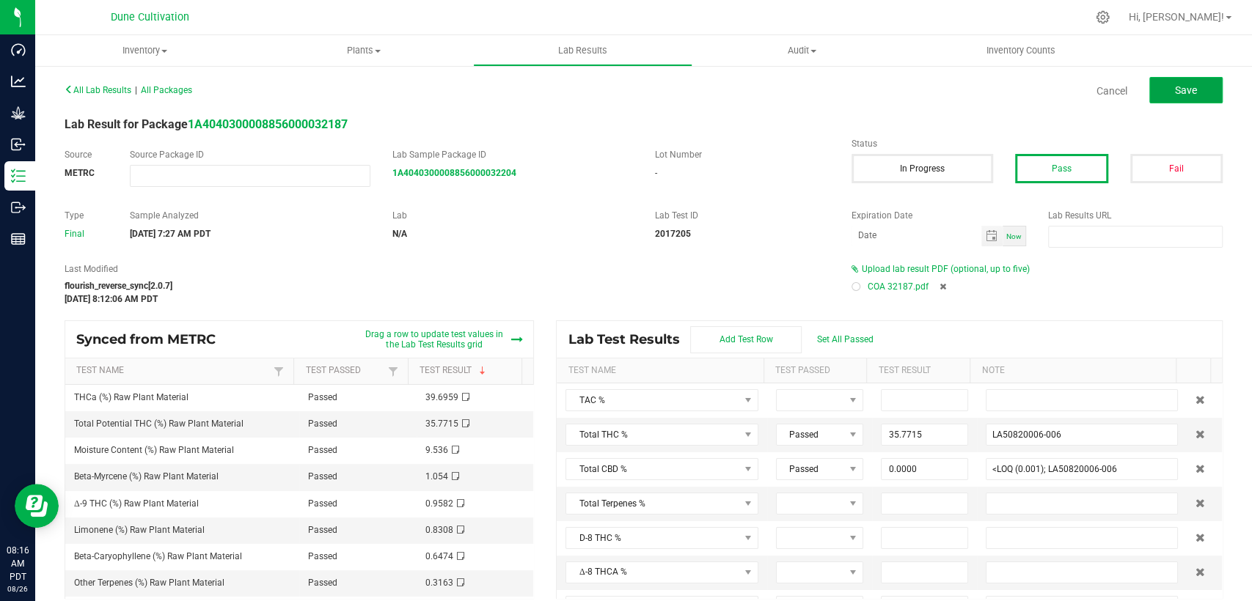
click at [1175, 89] on font "Save" at bounding box center [1186, 90] width 22 height 12
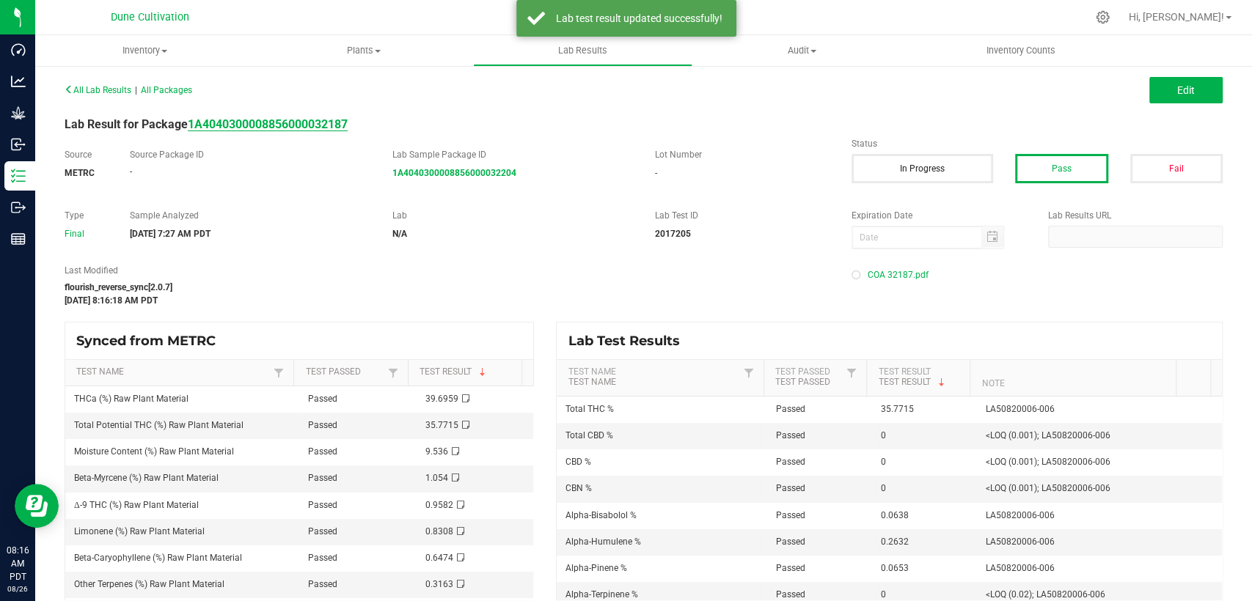
click at [312, 120] on strong "1A4040300008856000032187" at bounding box center [268, 124] width 160 height 14
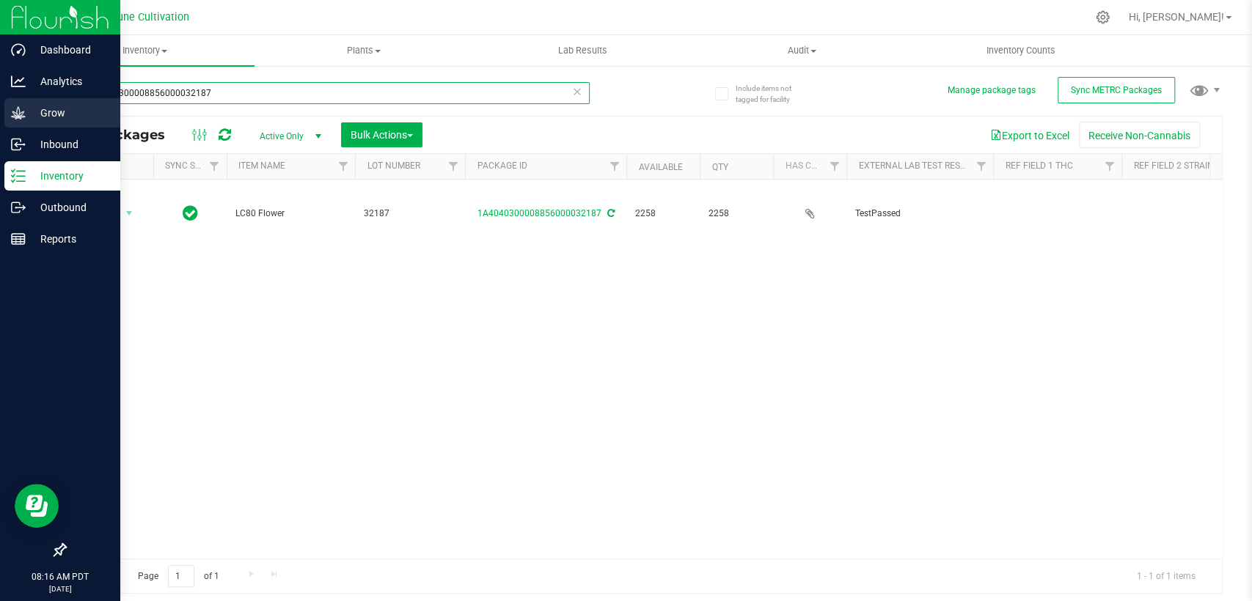
drag, startPoint x: 182, startPoint y: 92, endPoint x: 4, endPoint y: 111, distance: 178.5
click at [1, 111] on div "Dashboard Analytics Grow Inbound Inventory Outbound Reports 08:16 AM PDT 08/26/…" at bounding box center [626, 300] width 1252 height 601
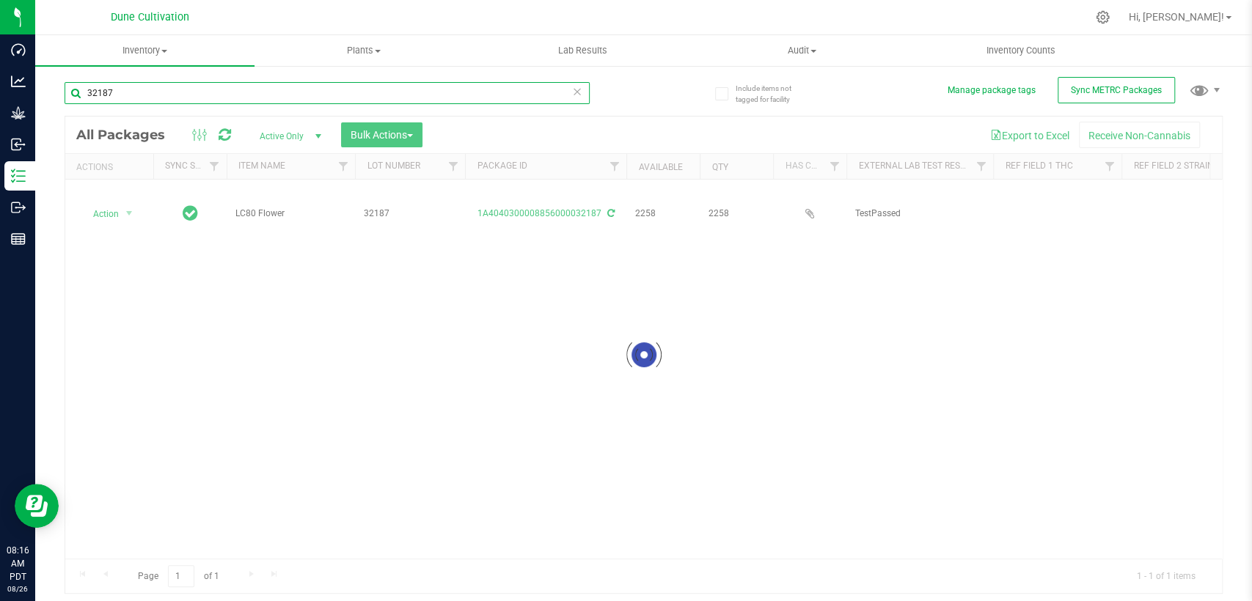
type input "32187"
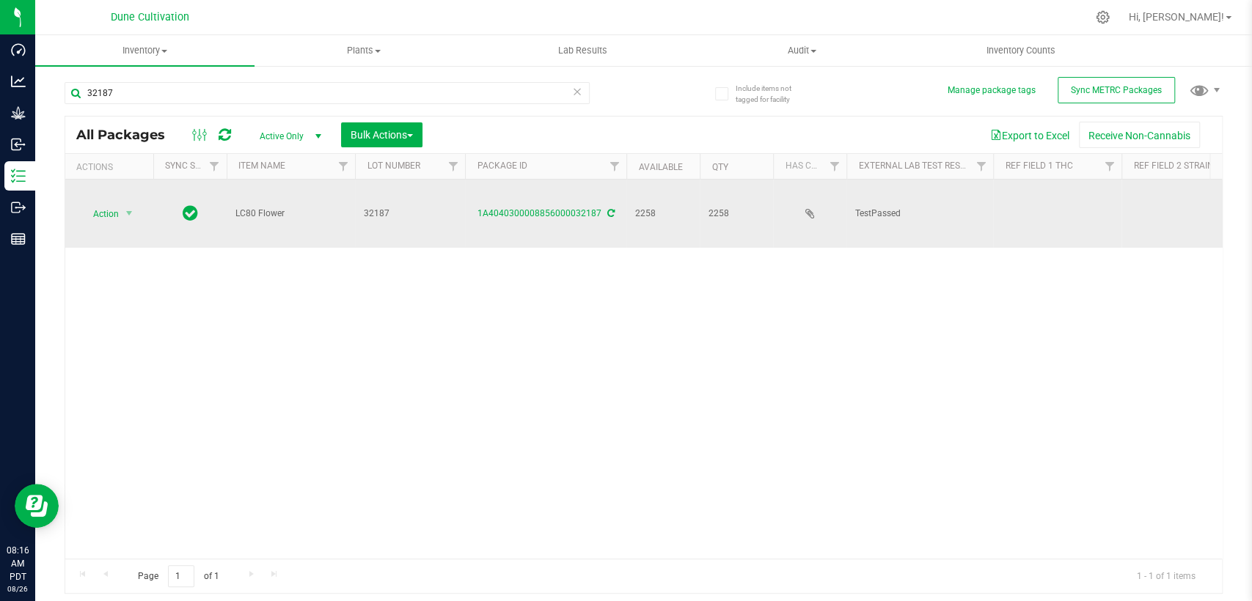
click at [1039, 191] on td at bounding box center [1057, 214] width 128 height 68
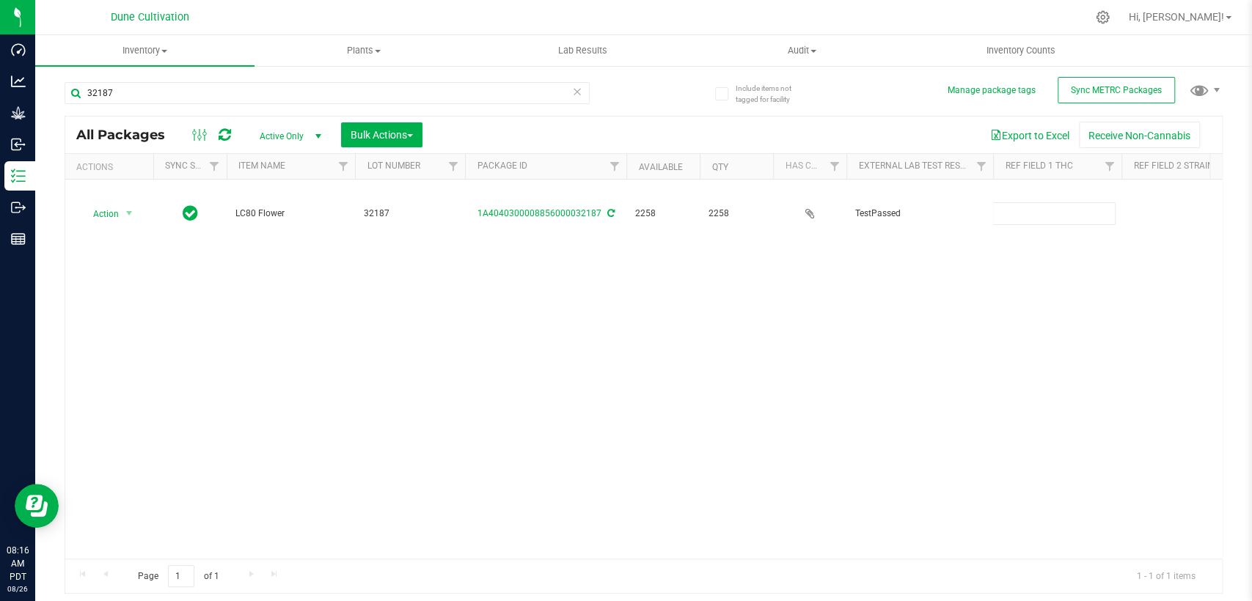
type input "35.7715%"
click at [910, 290] on div "All Packages Active Only Active Only Lab Samples Locked All External Internal B…" at bounding box center [644, 355] width 1158 height 479
click at [878, 305] on div "Action Action Adjust qty Create package Edit attributes Global inventory Locate…" at bounding box center [643, 369] width 1157 height 379
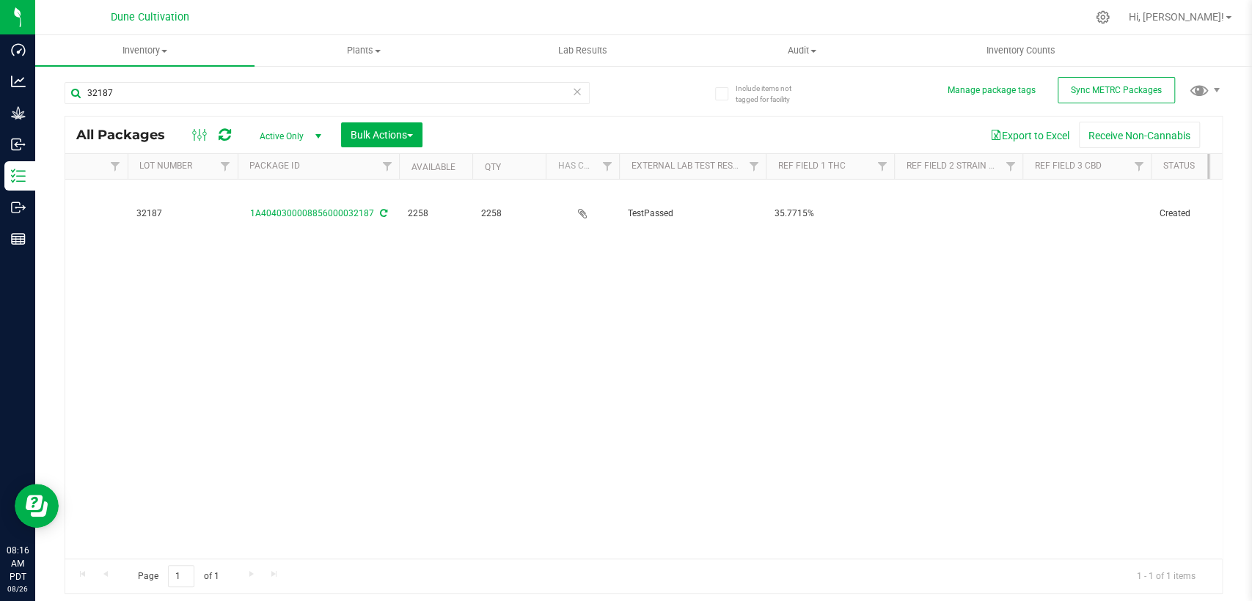
scroll to position [0, 326]
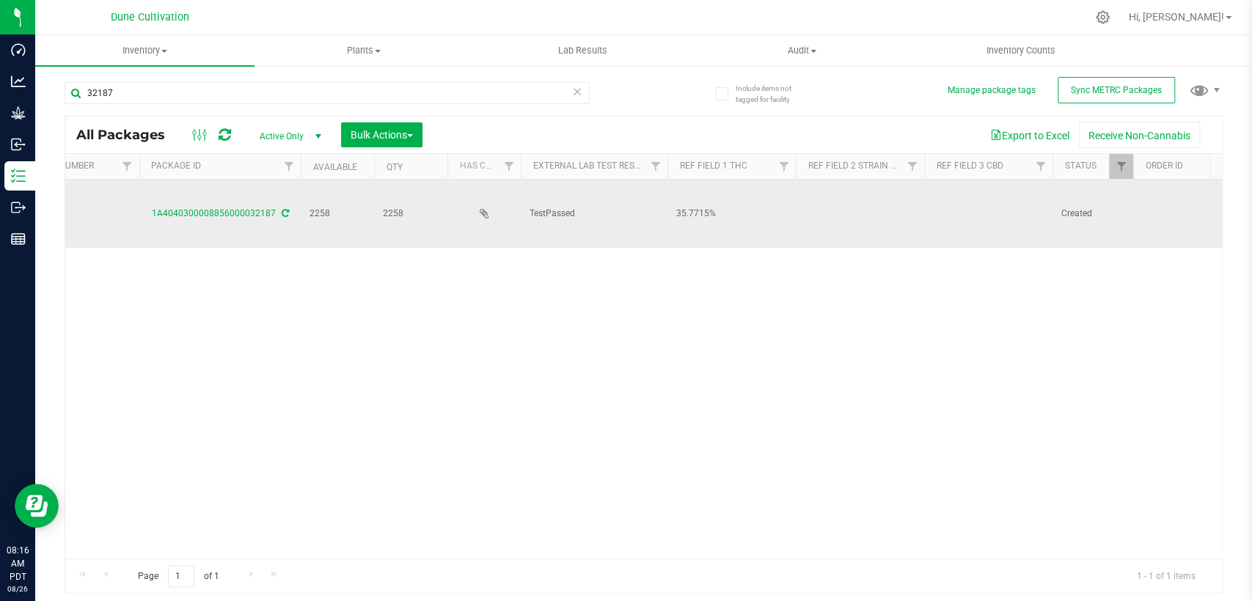
click at [937, 198] on td at bounding box center [988, 214] width 128 height 68
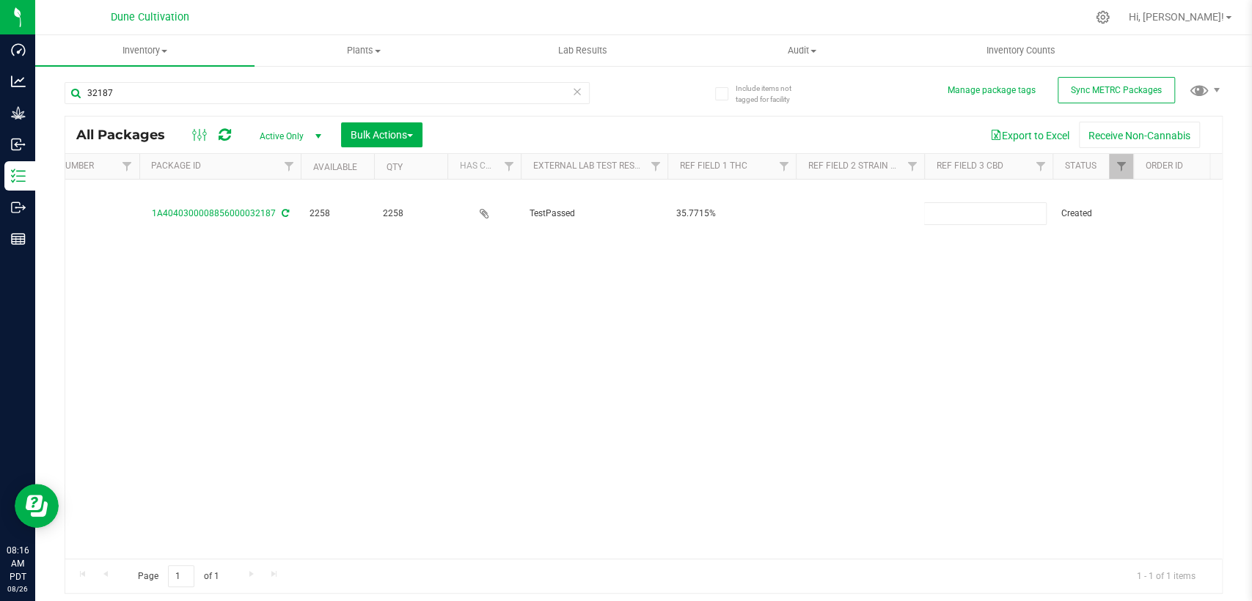
type input "<LOQ"
click at [912, 248] on div "All Packages Active Only Active Only Lab Samples Locked All External Internal B…" at bounding box center [644, 355] width 1158 height 479
click at [897, 266] on div "Action Action Adjust qty Create package Edit attributes Global inventory Locate…" at bounding box center [643, 369] width 1157 height 379
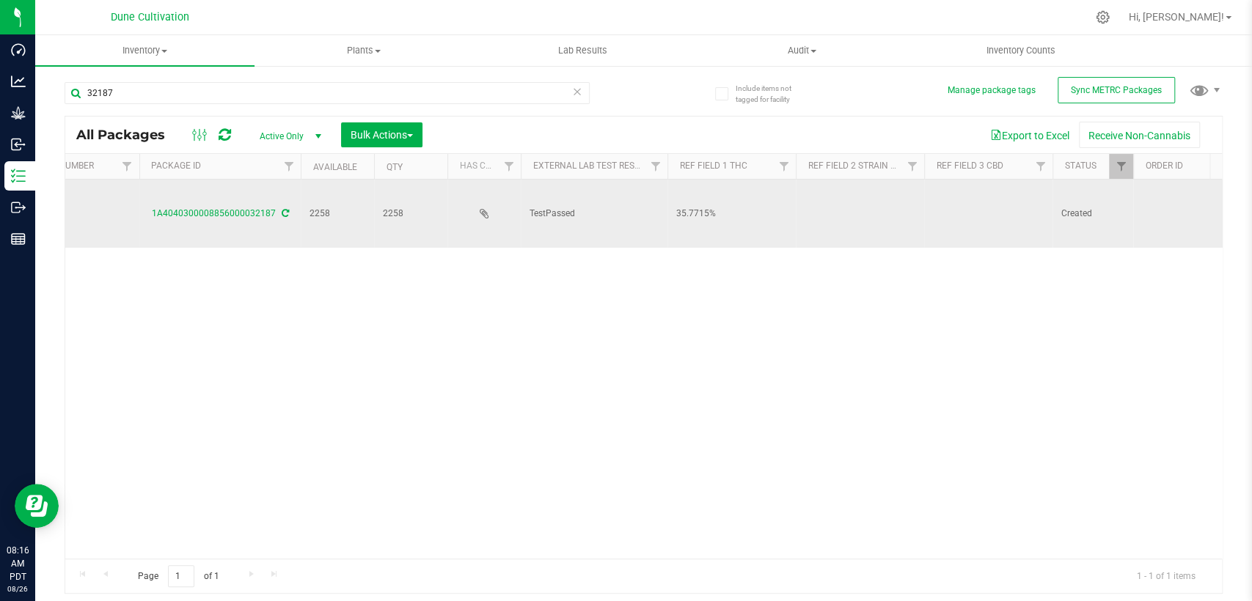
click at [863, 194] on td at bounding box center [860, 214] width 128 height 68
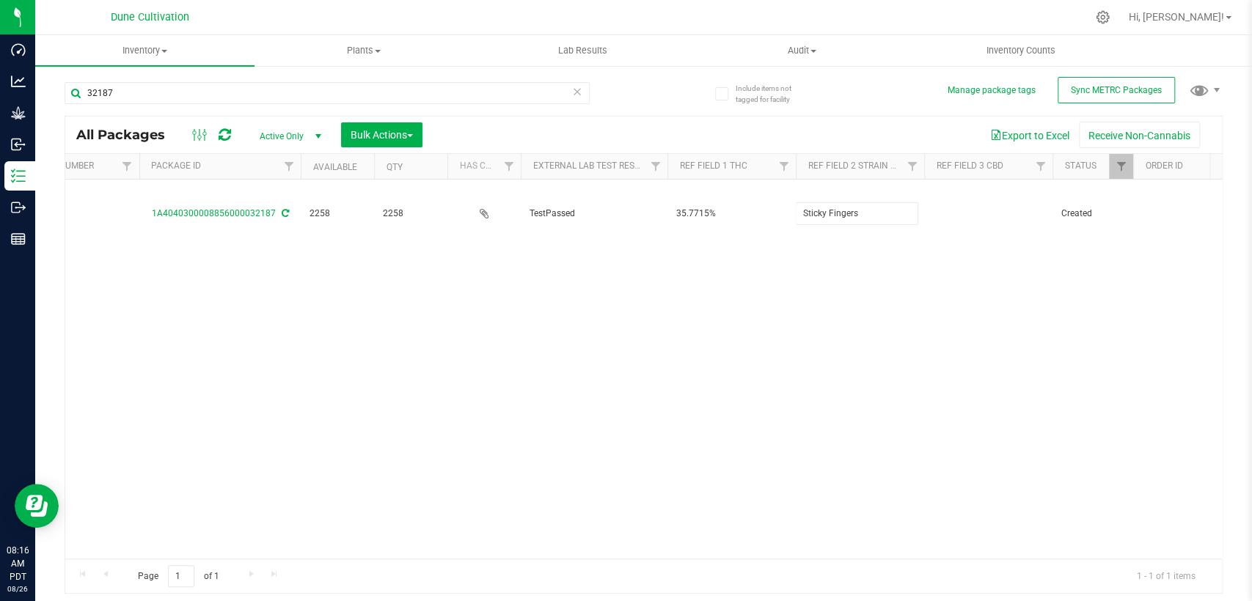
click at [874, 258] on div "All Packages Active Only Active Only Lab Samples Locked All External Internal B…" at bounding box center [644, 355] width 1158 height 479
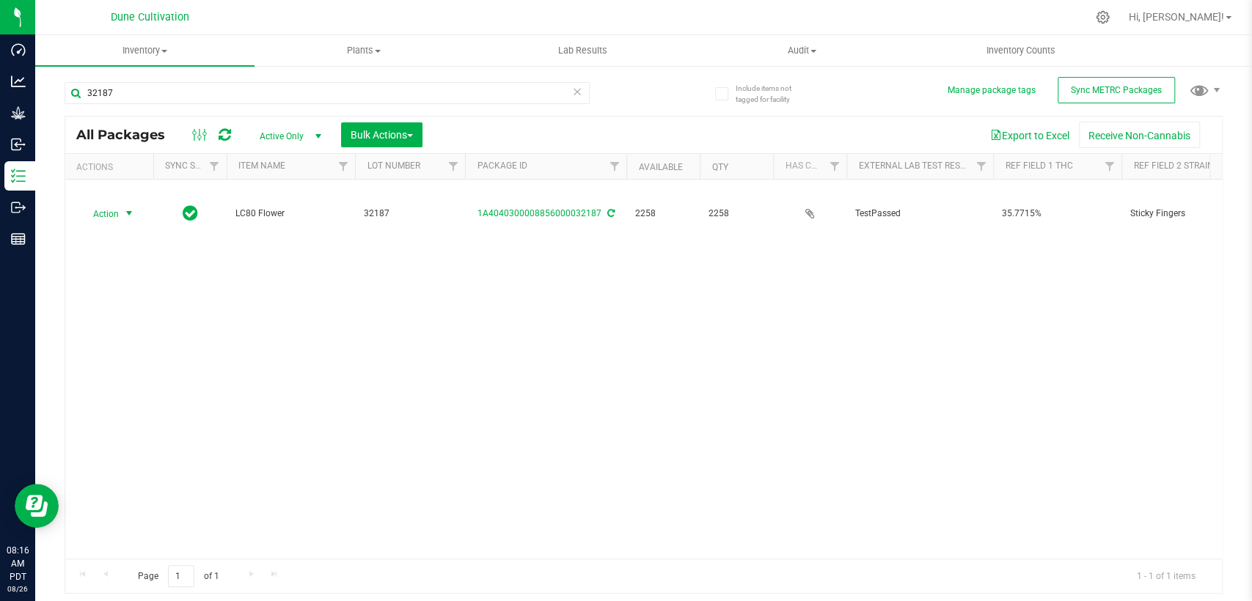
drag, startPoint x: 134, startPoint y: 195, endPoint x: 153, endPoint y: 224, distance: 34.6
click at [134, 208] on span "select" at bounding box center [129, 214] width 12 height 12
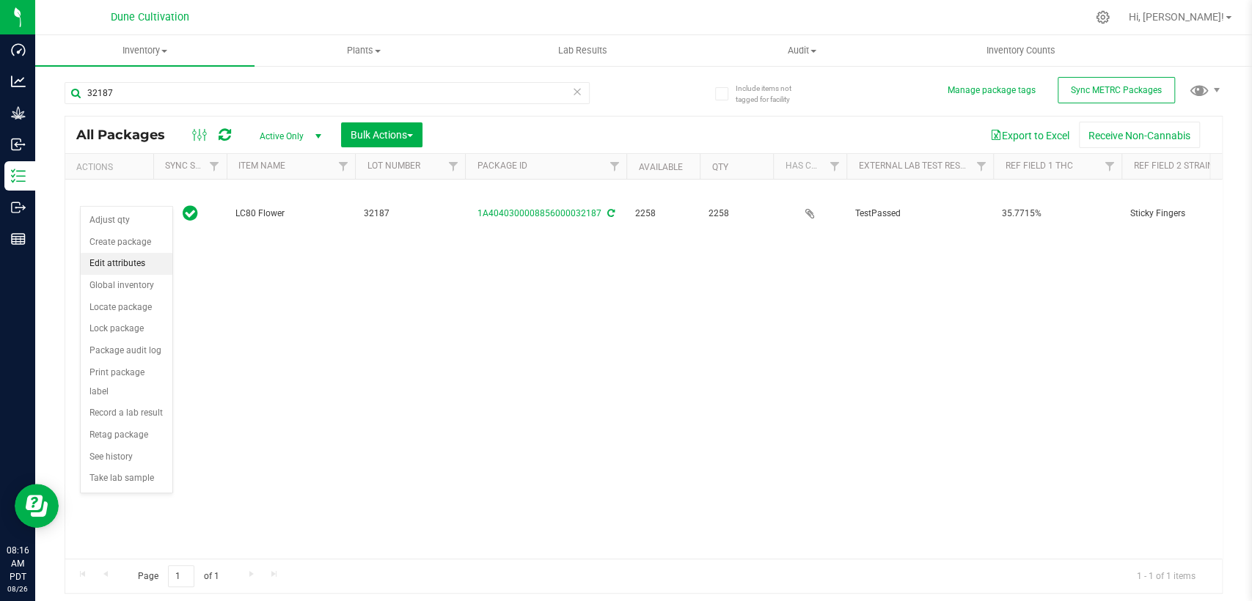
click at [140, 271] on font "Edit attributes" at bounding box center [117, 264] width 56 height 19
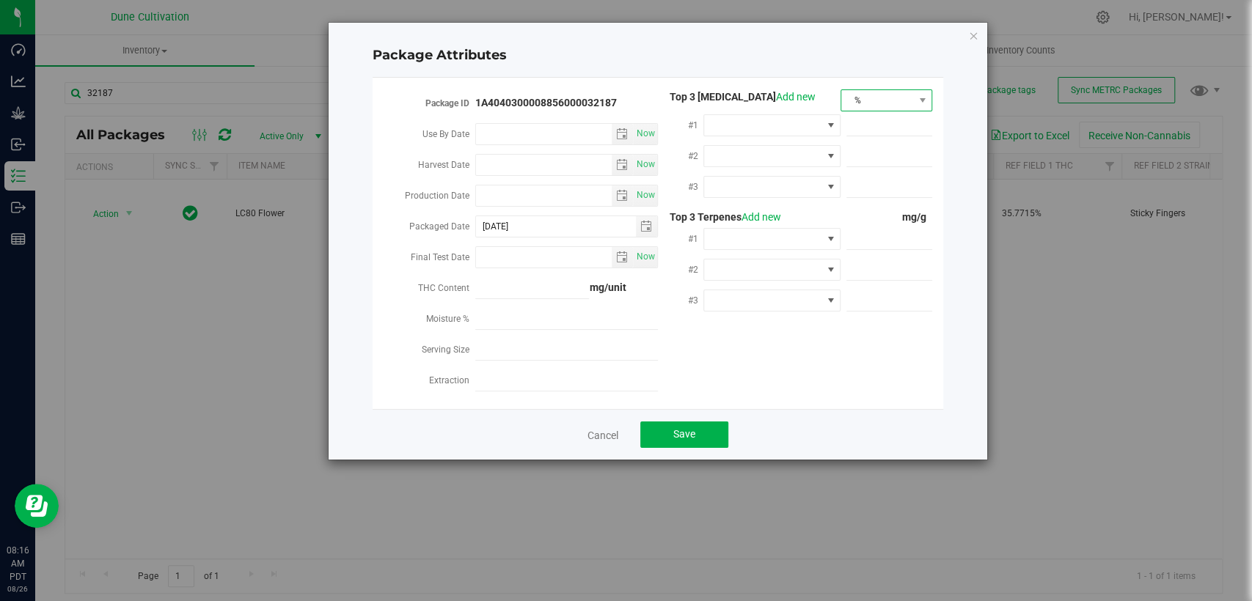
click at [876, 109] on span "%" at bounding box center [877, 100] width 72 height 21
click at [875, 141] on font "mg/unit" at bounding box center [868, 152] width 37 height 22
click at [770, 124] on span at bounding box center [762, 125] width 117 height 21
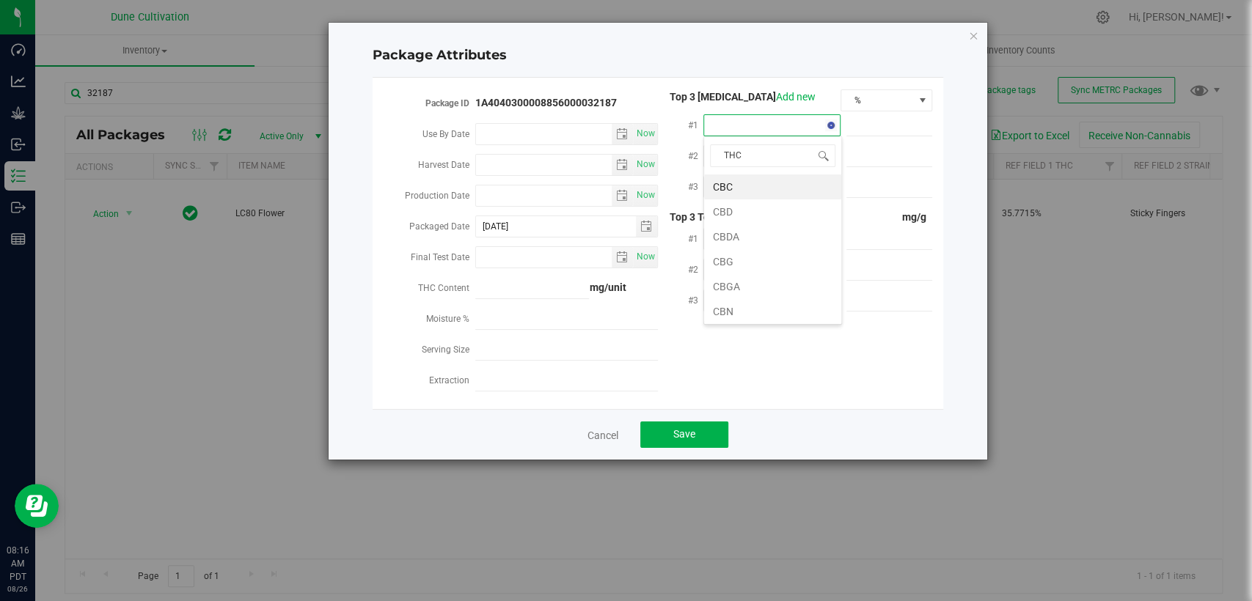
type input "THCA"
click at [722, 190] on font "THCA" at bounding box center [726, 187] width 26 height 12
click at [881, 125] on span at bounding box center [889, 125] width 86 height 21
paste input "396.959"
type input "396.959"
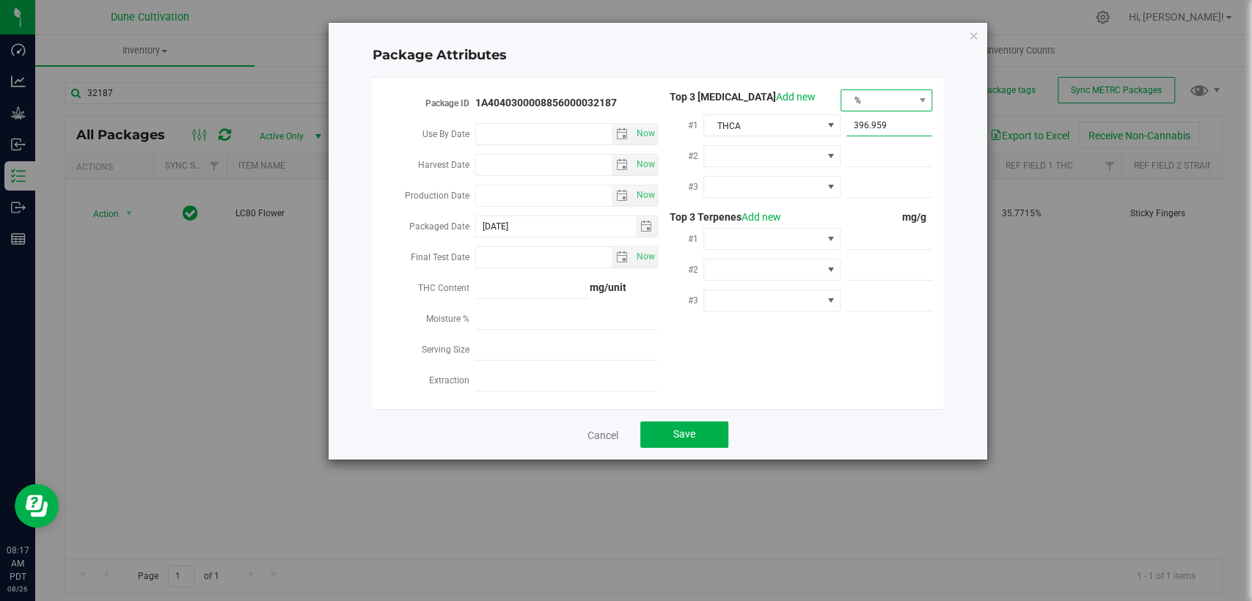
type input "396.9590"
drag, startPoint x: 871, startPoint y: 100, endPoint x: 846, endPoint y: 175, distance: 79.6
click at [871, 99] on span "%" at bounding box center [877, 100] width 72 height 21
click at [851, 151] on font "mg/unit" at bounding box center [868, 152] width 37 height 12
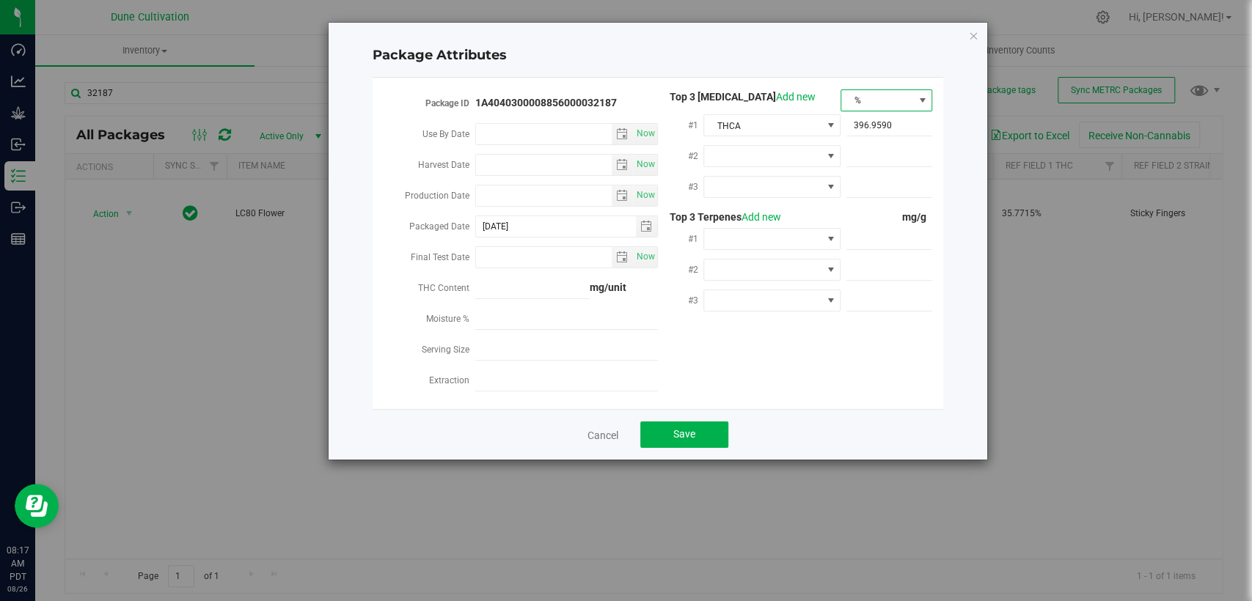
click at [886, 101] on span "%" at bounding box center [877, 100] width 72 height 21
click at [882, 152] on font "mg/unit" at bounding box center [868, 152] width 37 height 12
click at [886, 100] on span "%" at bounding box center [877, 100] width 72 height 21
click at [881, 117] on li "%" at bounding box center [886, 126] width 90 height 25
click at [892, 95] on span "%" at bounding box center [877, 100] width 72 height 21
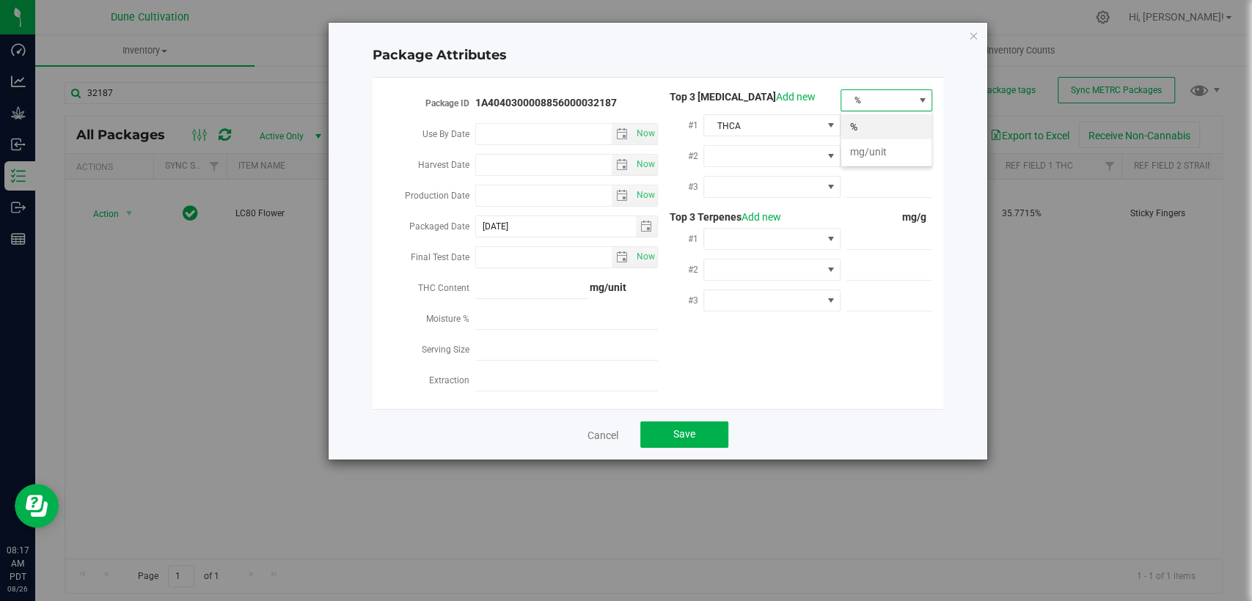
click at [883, 136] on li "%" at bounding box center [886, 126] width 90 height 25
click at [882, 148] on span at bounding box center [889, 156] width 86 height 21
click at [593, 430] on font "Cancel" at bounding box center [603, 436] width 31 height 12
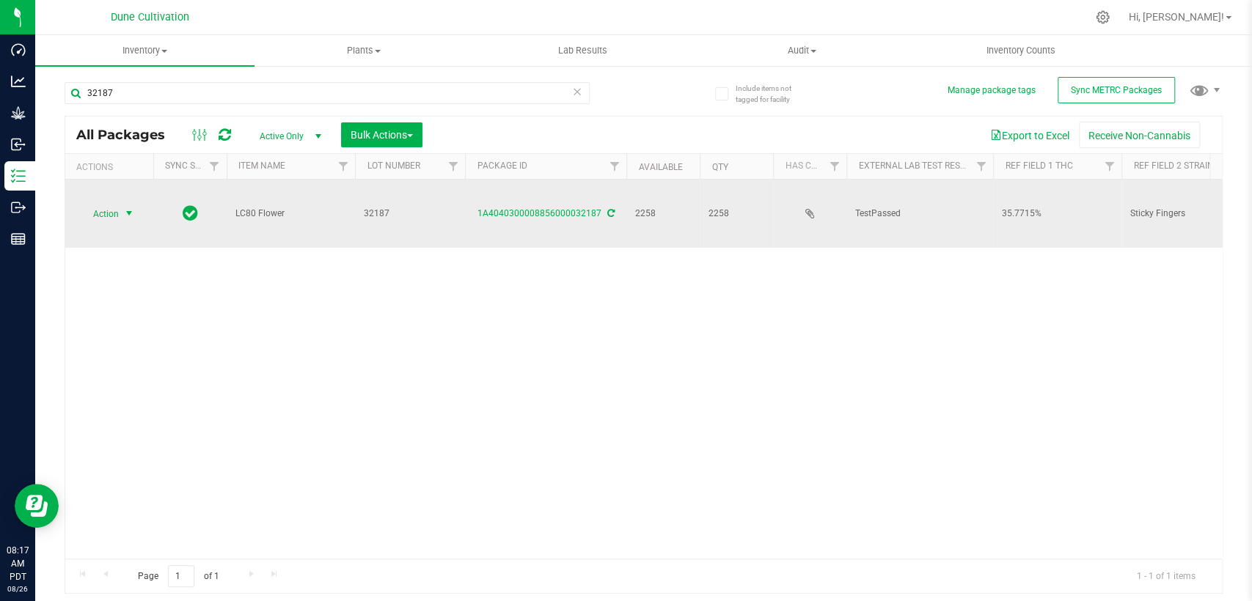
click at [122, 203] on span "select" at bounding box center [129, 213] width 18 height 21
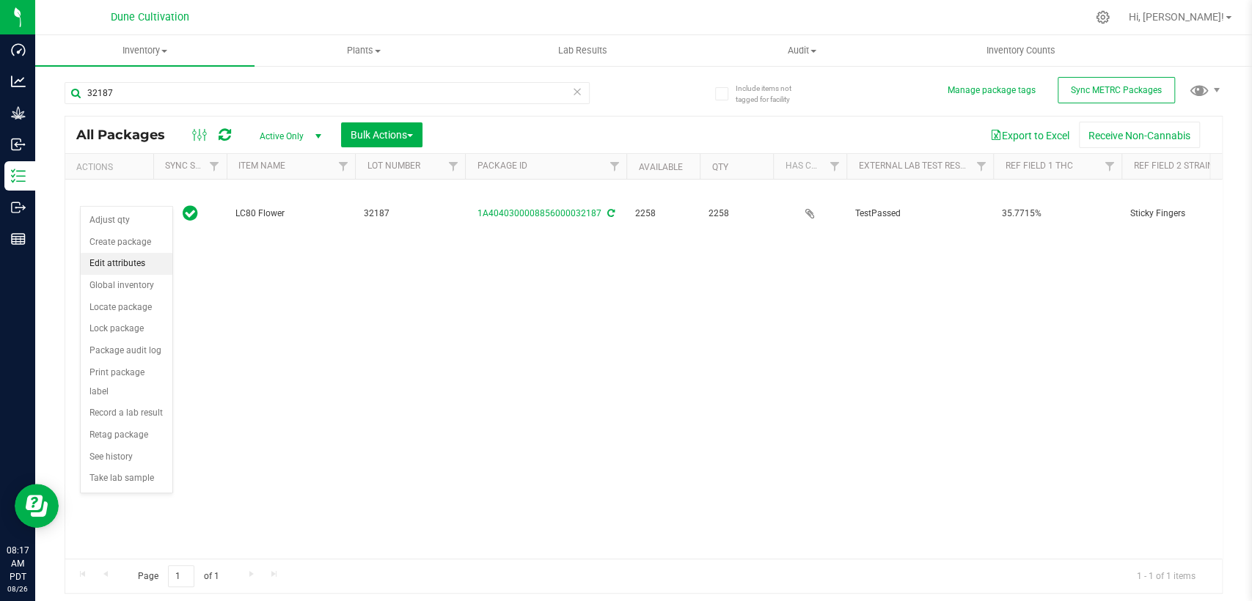
click at [135, 265] on font "Edit attributes" at bounding box center [117, 263] width 56 height 10
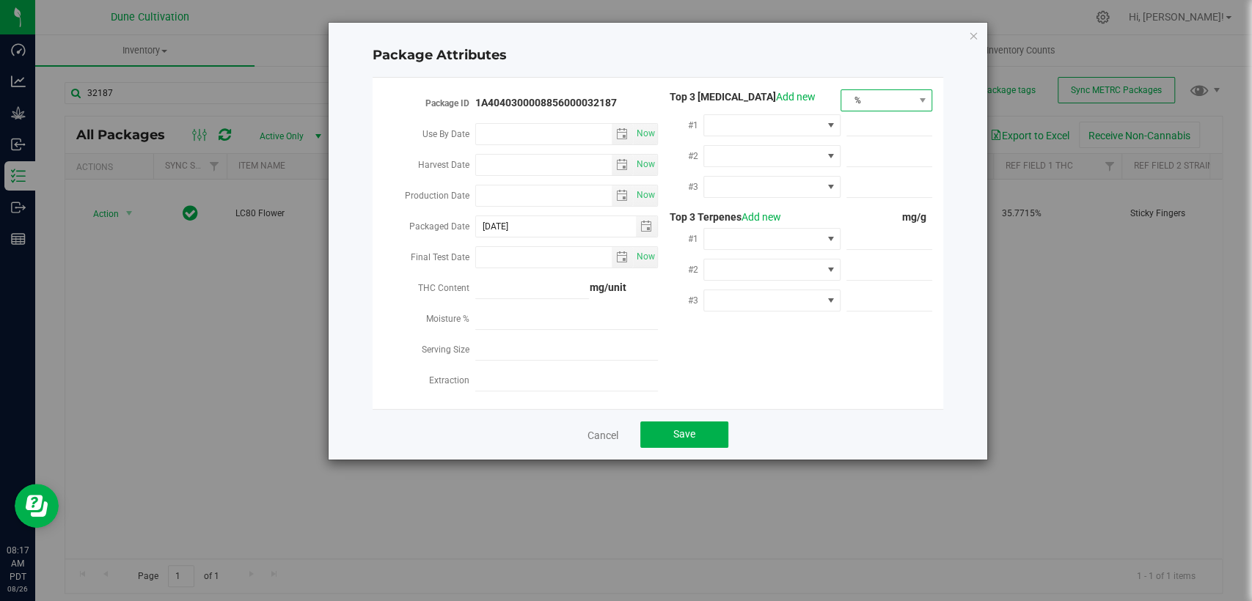
click at [905, 94] on span "%" at bounding box center [877, 100] width 72 height 21
click at [882, 141] on font "mg/unit" at bounding box center [868, 152] width 37 height 22
click at [883, 92] on span "%" at bounding box center [877, 100] width 72 height 21
click at [880, 146] on font "mg/unit" at bounding box center [868, 152] width 37 height 12
click at [880, 146] on span at bounding box center [889, 156] width 86 height 21
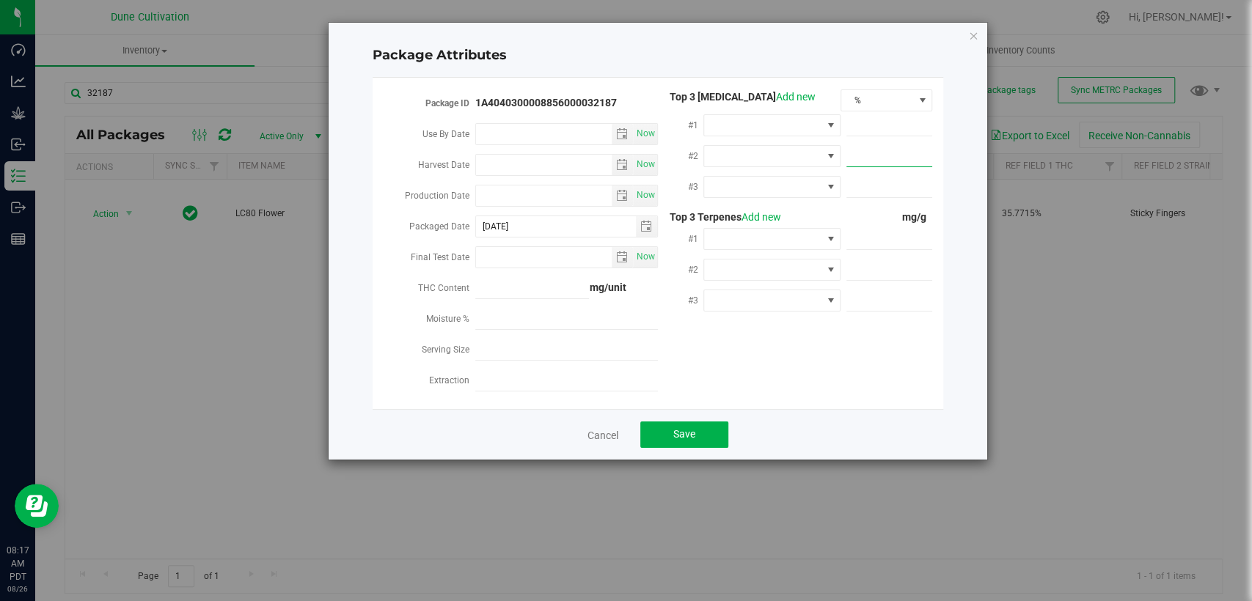
click at [880, 146] on input "text" at bounding box center [889, 156] width 86 height 21
click at [965, 35] on div "Package Attributes Package ID 1A4040300008856000032187 Use By Date Now Harvest …" at bounding box center [658, 241] width 659 height 437
click at [981, 33] on div "Package Attributes Package ID 1A4040300008856000032187 Use By Date Now Harvest …" at bounding box center [658, 241] width 659 height 437
click at [968, 38] on icon "Close modal" at bounding box center [973, 35] width 10 height 18
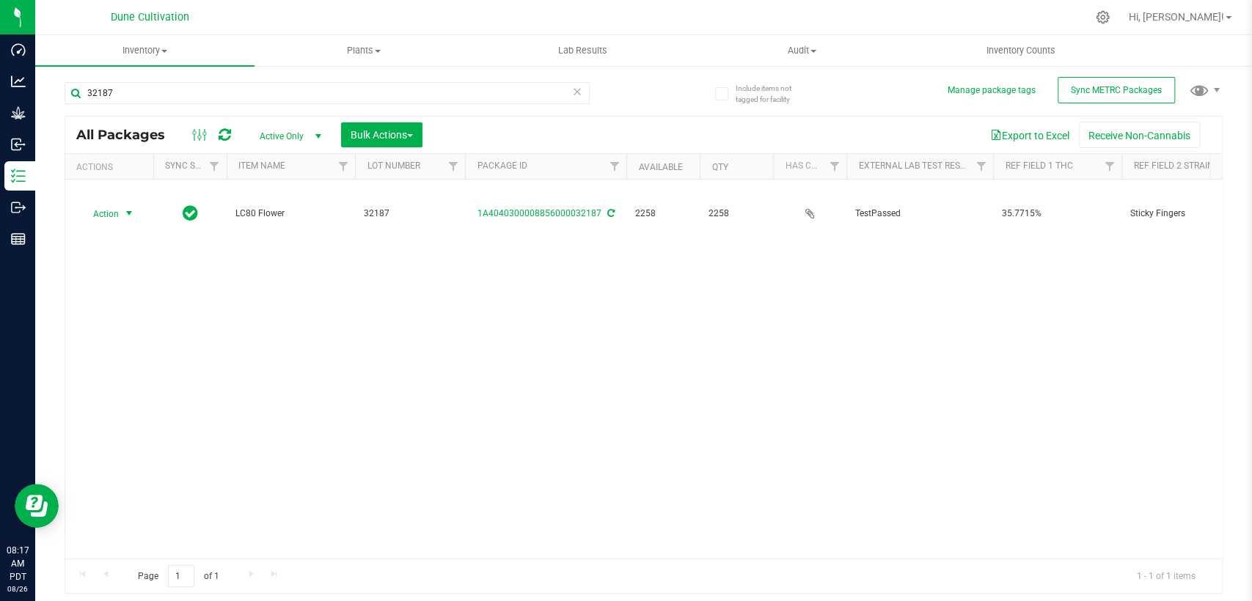
click at [229, 140] on icon at bounding box center [225, 135] width 12 height 15
click at [279, 139] on font "Active Only" at bounding box center [282, 136] width 44 height 10
click at [299, 219] on li "All" at bounding box center [286, 225] width 79 height 22
click at [124, 198] on div at bounding box center [643, 356] width 1157 height 478
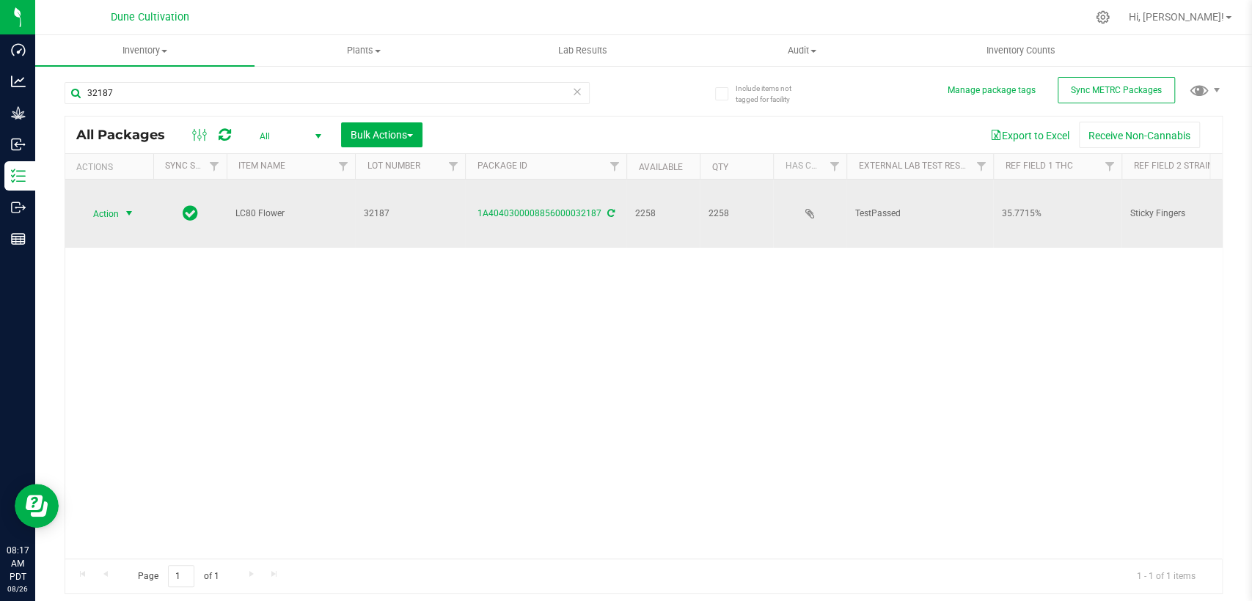
click at [127, 208] on span "select" at bounding box center [129, 214] width 12 height 12
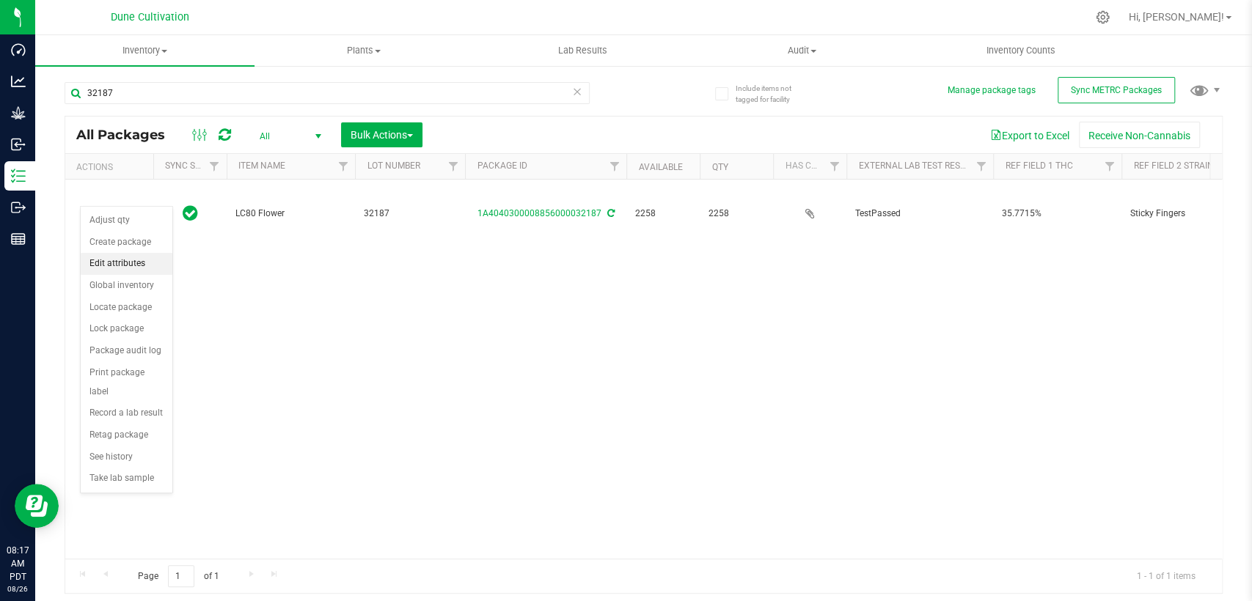
click at [144, 270] on li "Edit attributes" at bounding box center [127, 264] width 92 height 22
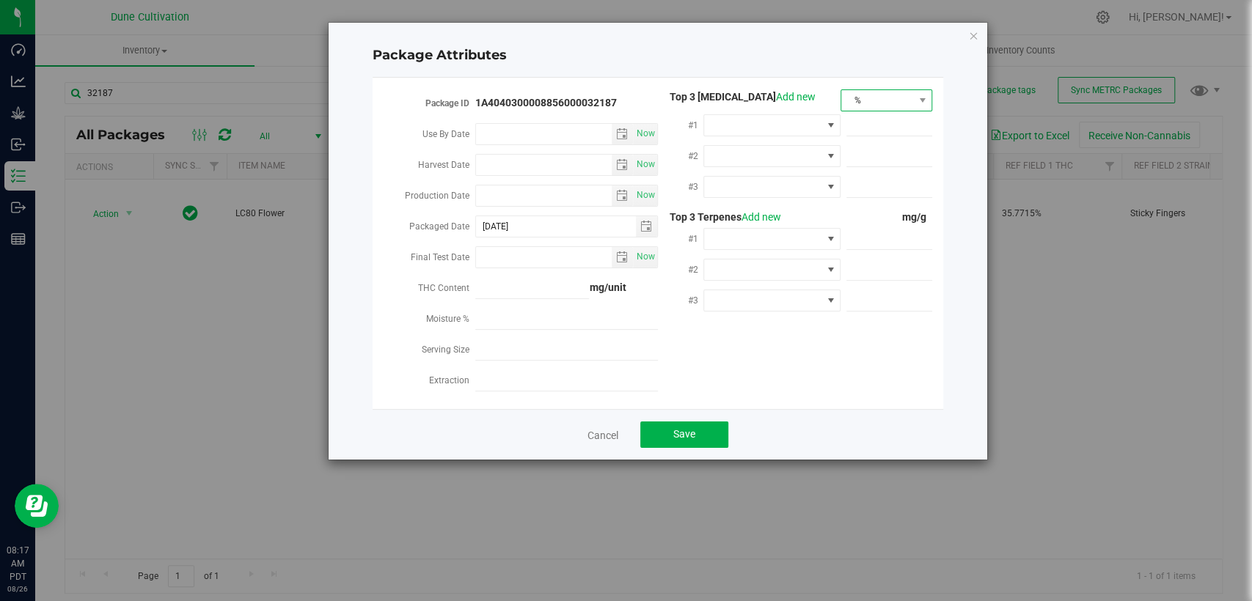
click at [886, 95] on span "%" at bounding box center [877, 100] width 72 height 21
click at [879, 148] on font "mg/unit" at bounding box center [868, 152] width 37 height 12
click at [874, 106] on span "%" at bounding box center [877, 100] width 72 height 21
click at [874, 147] on font "mg/unit" at bounding box center [868, 152] width 37 height 12
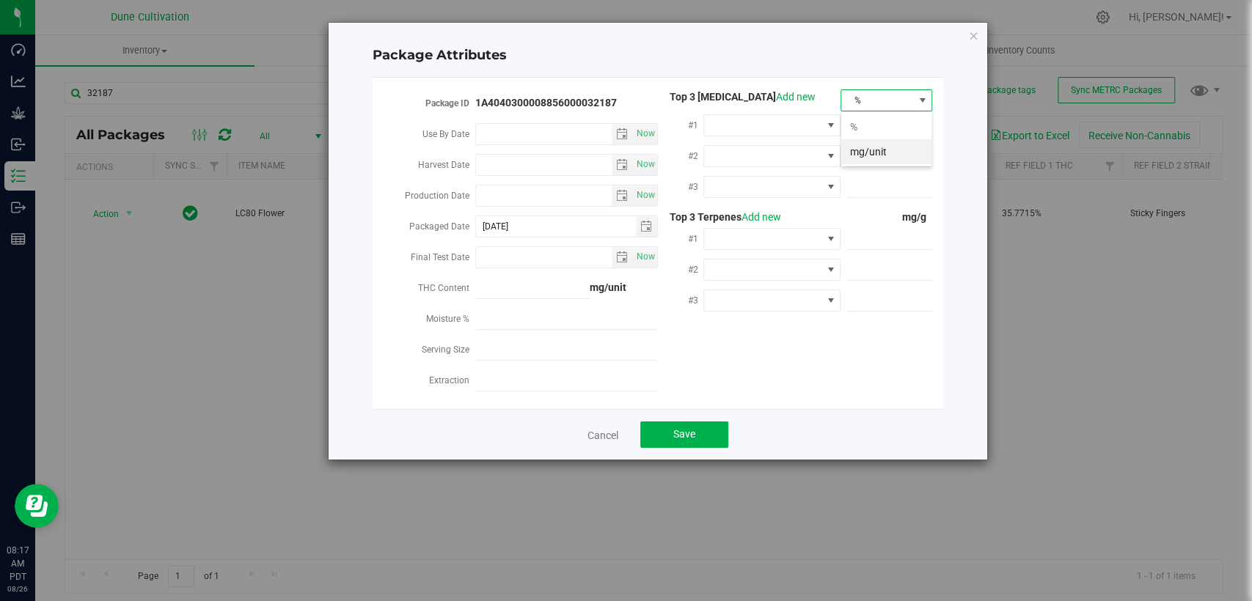
click at [874, 148] on span at bounding box center [889, 156] width 86 height 21
click at [852, 98] on font "%" at bounding box center [854, 100] width 14 height 11
click at [885, 155] on font "mg/unit" at bounding box center [868, 152] width 37 height 12
click at [775, 125] on span at bounding box center [762, 125] width 117 height 21
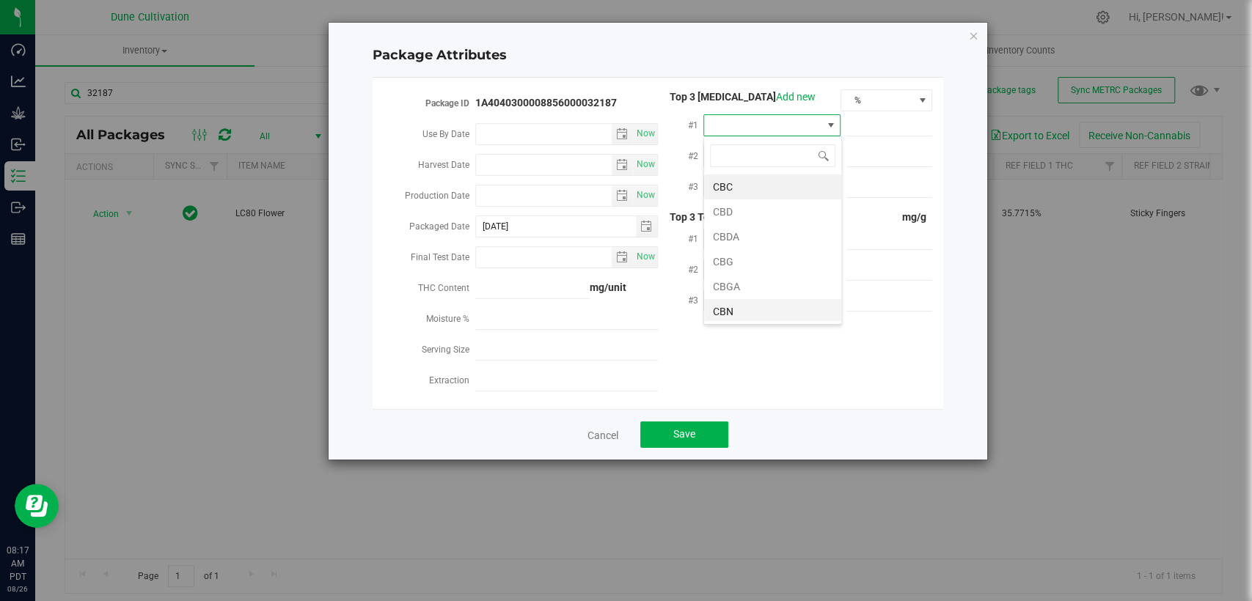
scroll to position [21, 137]
click at [751, 131] on span at bounding box center [762, 125] width 117 height 21
type input "THC"
click at [741, 216] on li "THCA" at bounding box center [772, 212] width 137 height 25
click at [903, 131] on span at bounding box center [889, 125] width 86 height 21
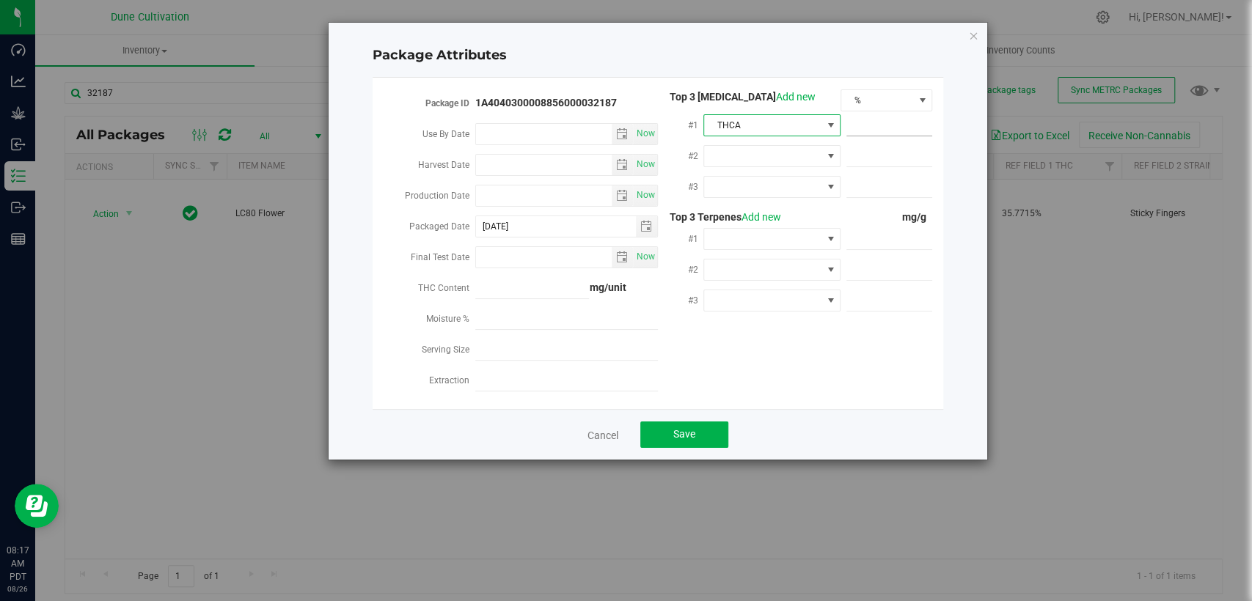
paste input "396.959"
type input "396.959"
type input "396.9590"
click at [747, 157] on span at bounding box center [762, 156] width 117 height 21
drag, startPoint x: 771, startPoint y: 258, endPoint x: 792, endPoint y: 237, distance: 30.1
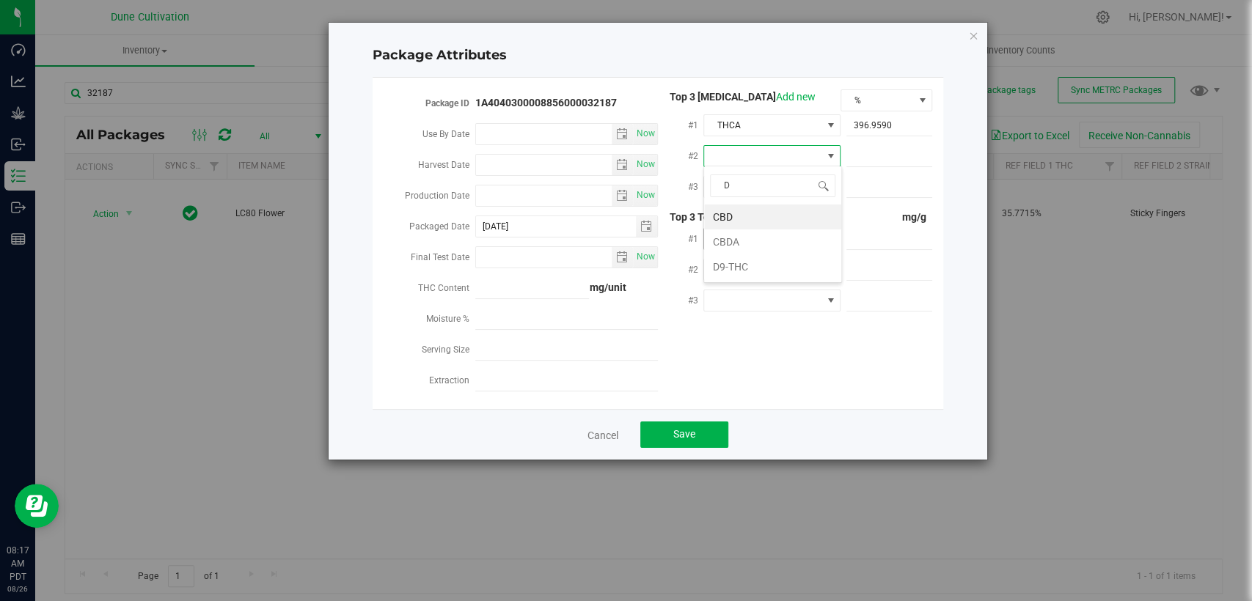
click at [770, 258] on li "D9-THC" at bounding box center [772, 267] width 137 height 25
click at [862, 153] on span at bounding box center [889, 156] width 86 height 21
paste input "9.58181"
type input "9.58181"
type input "9.5818"
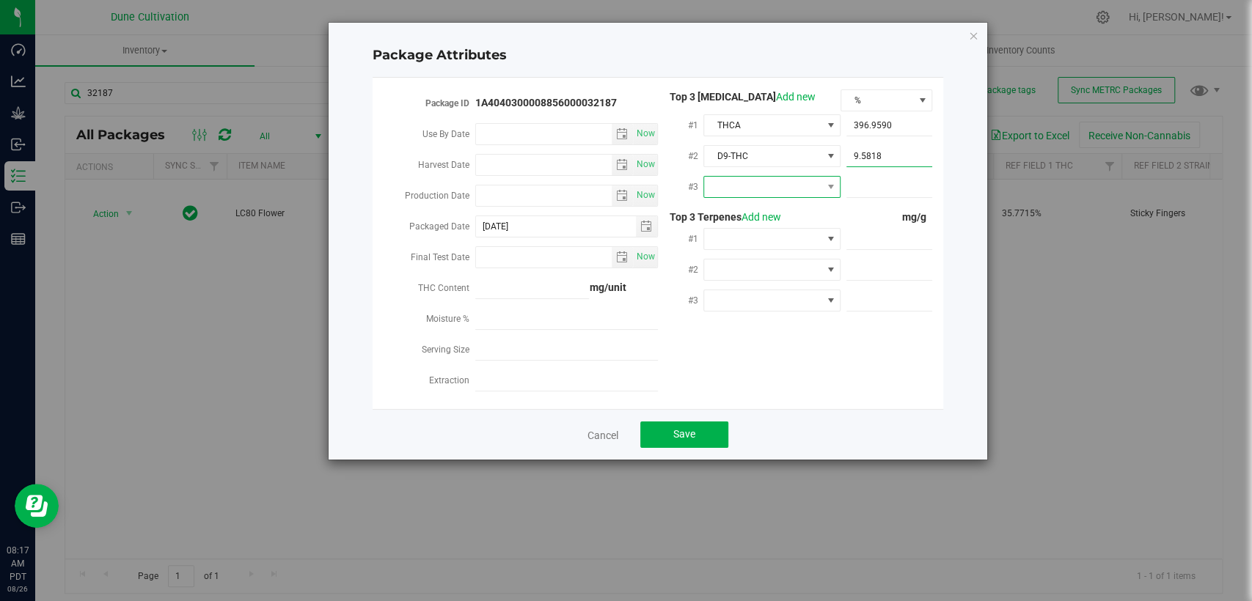
click at [786, 186] on span at bounding box center [762, 187] width 117 height 21
click at [732, 348] on font "CBGA" at bounding box center [726, 347] width 27 height 12
click at [898, 180] on input "text" at bounding box center [889, 187] width 86 height 21
paste input "8.70976"
type input "8.70976"
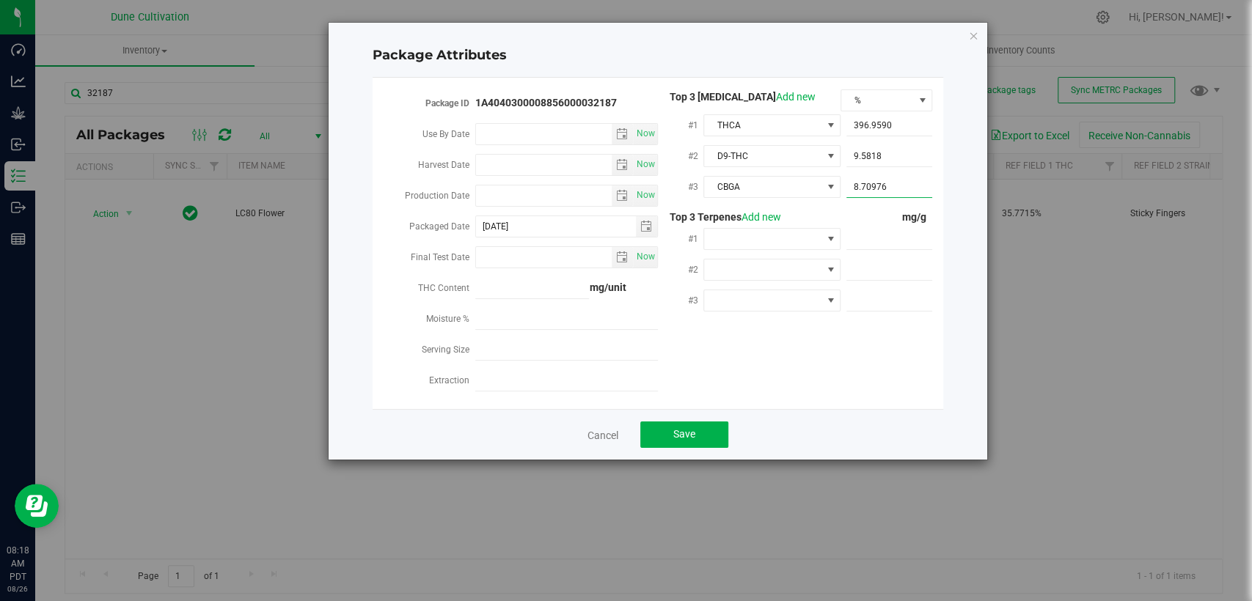
type input "8.7098"
click at [874, 213] on div "mg/g" at bounding box center [887, 217] width 92 height 15
click at [878, 242] on span at bounding box center [889, 239] width 86 height 21
paste input "10.54"
type input "10.54"
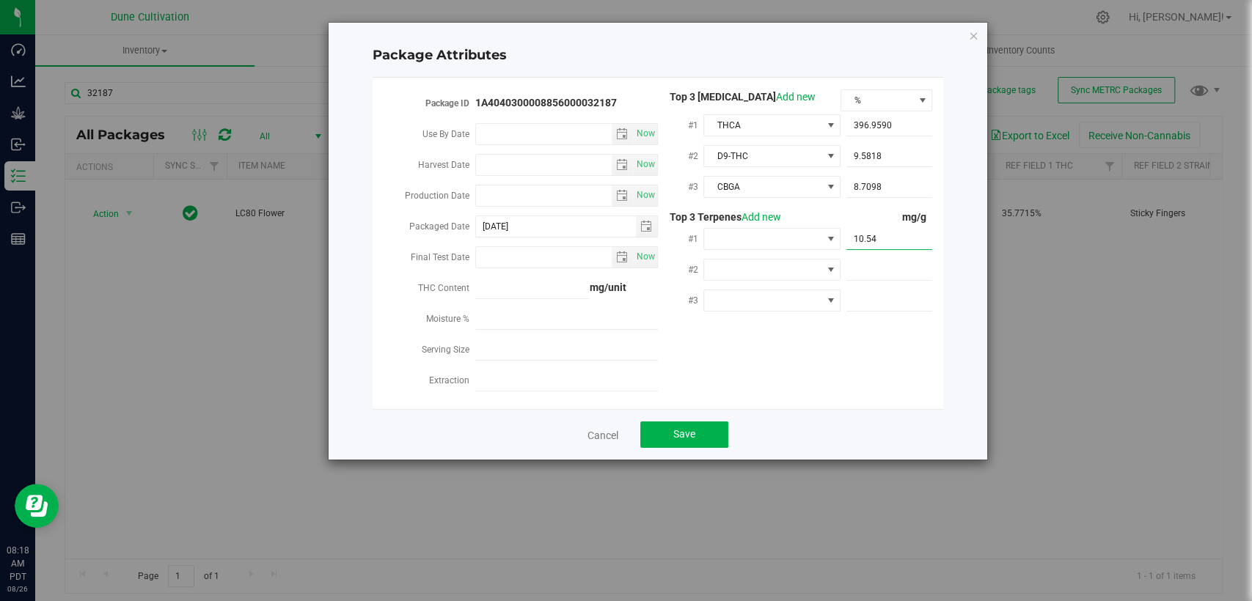
type input "10.5400"
click at [912, 264] on span at bounding box center [889, 270] width 86 height 21
paste input "8.308"
type input "8.308"
type input "8.3080"
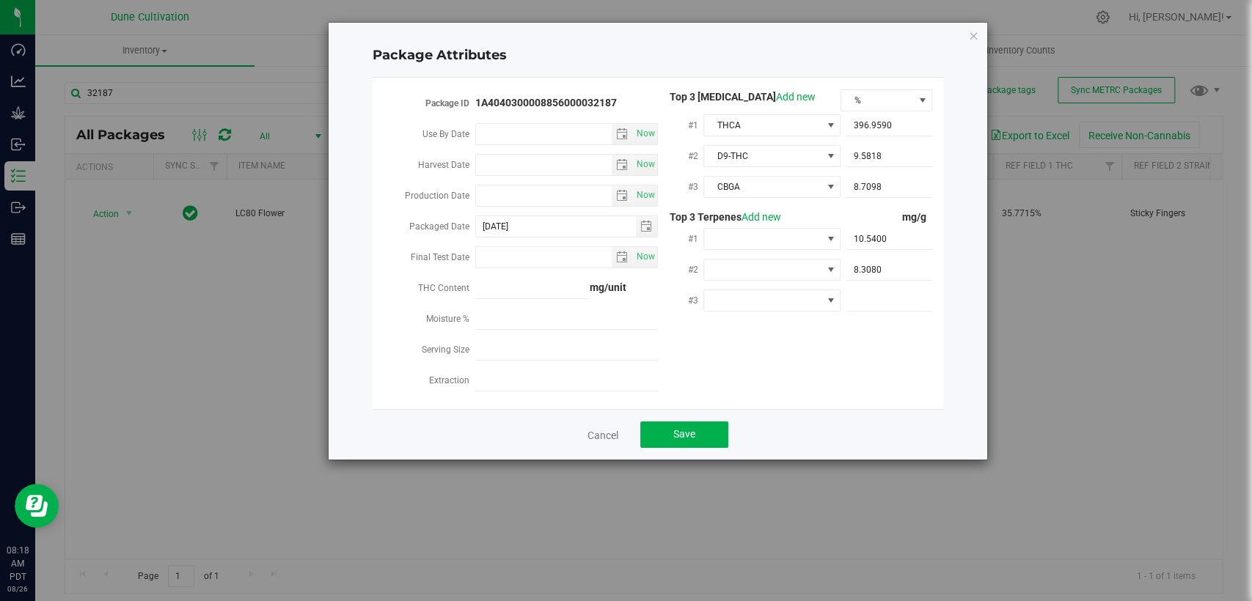
click at [893, 310] on div "#3" at bounding box center [795, 302] width 274 height 31
click at [892, 299] on span at bounding box center [889, 300] width 86 height 21
paste input "6.474"
type input "6.474"
type input "6.4740"
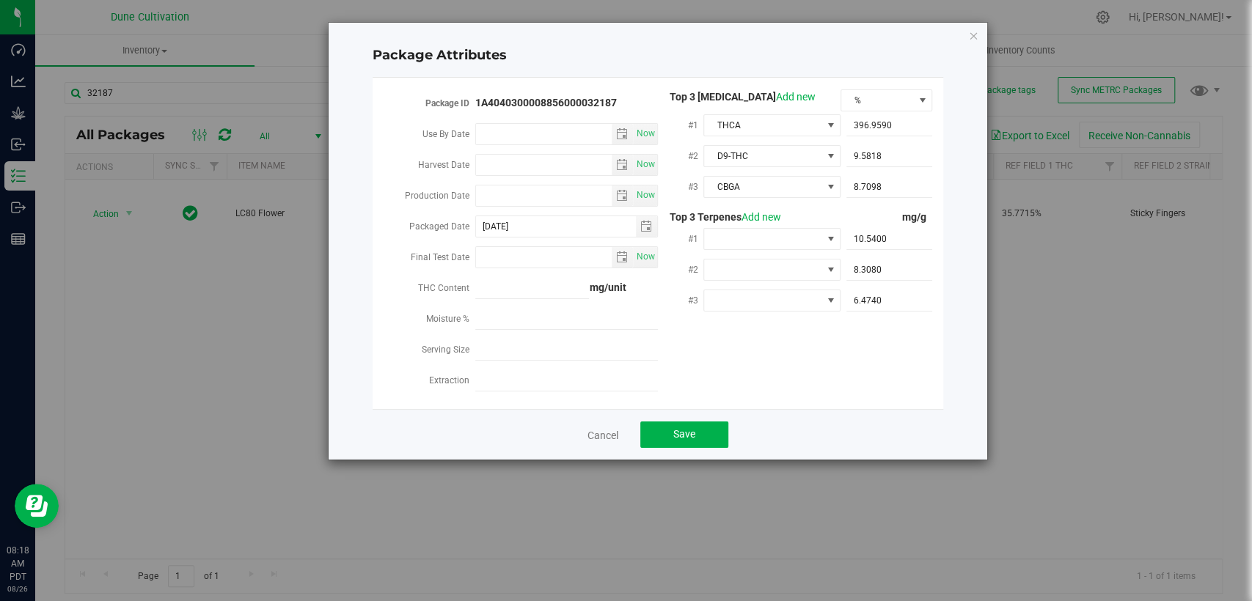
click at [860, 347] on div "Package ID 1A4040300008856000032187 Use By Date Now Harvest Date Now Production…" at bounding box center [658, 243] width 549 height 308
click at [767, 240] on span at bounding box center [762, 239] width 117 height 21
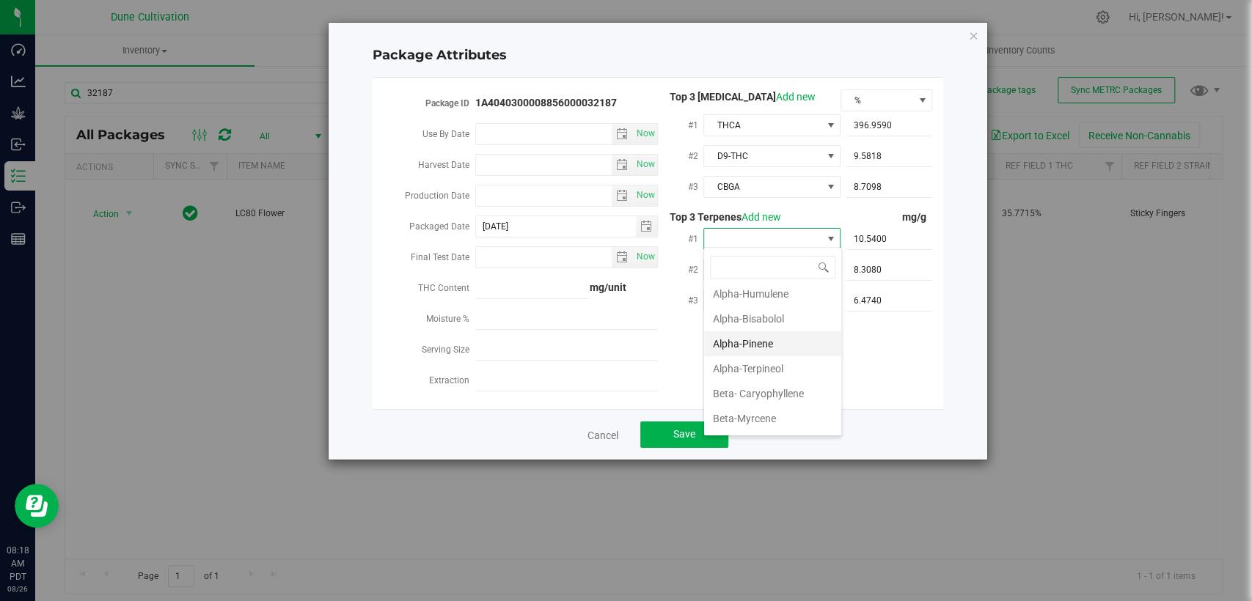
scroll to position [81, 0]
click at [752, 368] on font "Beta-Myrcene" at bounding box center [744, 367] width 63 height 12
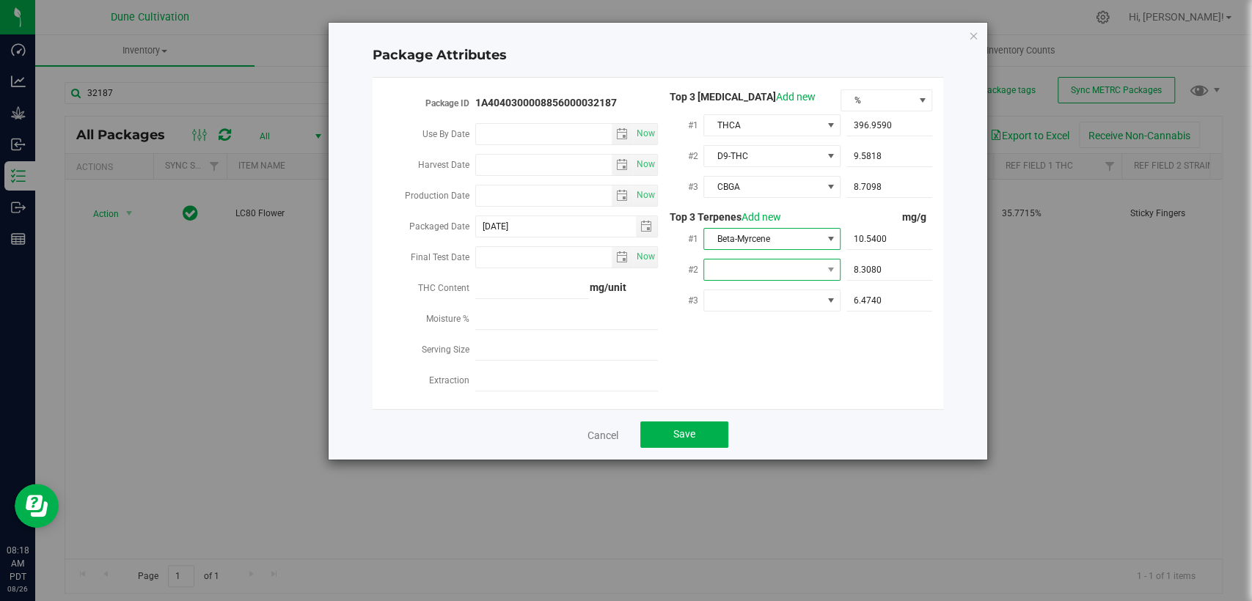
click at [765, 270] on span at bounding box center [762, 270] width 117 height 21
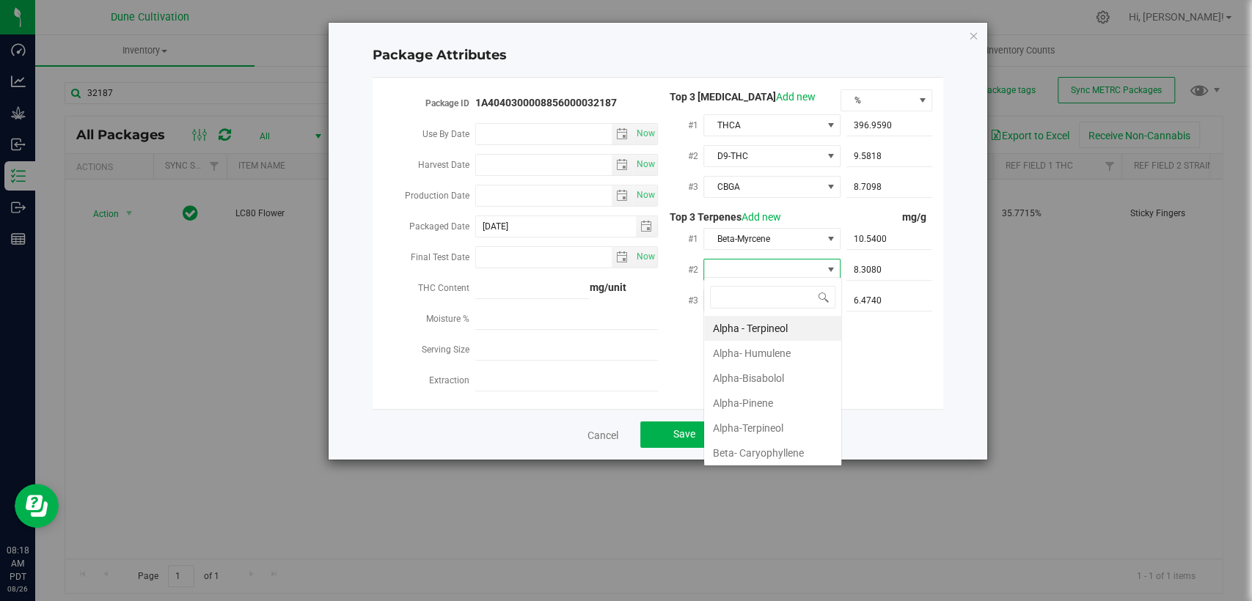
type input "D"
click at [762, 352] on font "D-Limonene" at bounding box center [740, 354] width 54 height 12
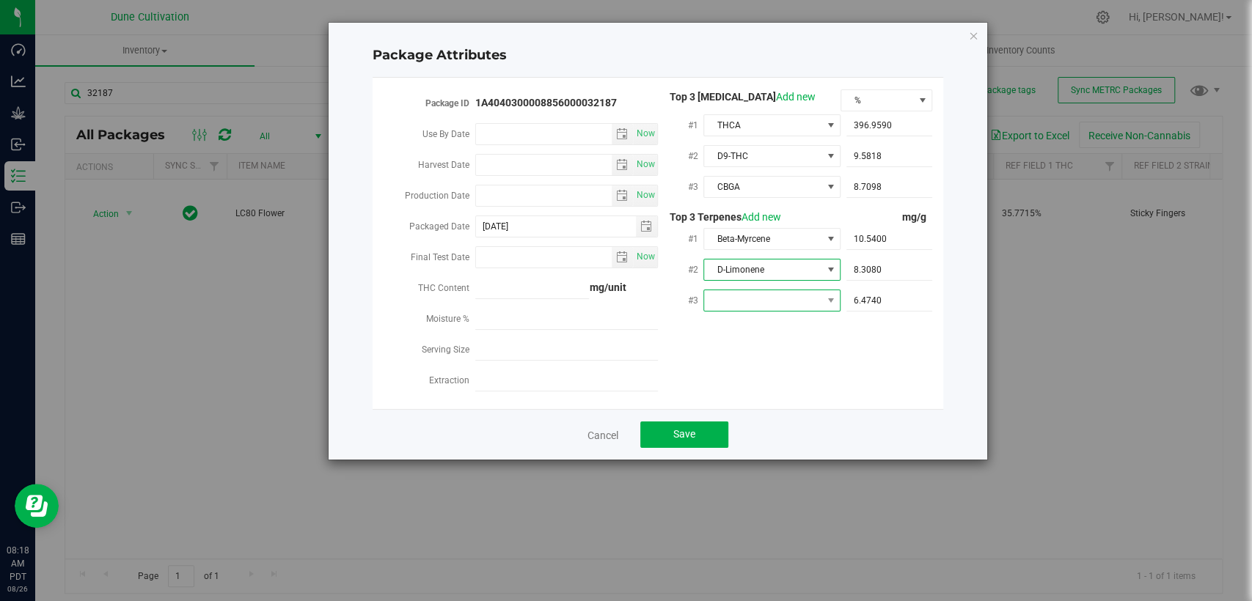
click at [713, 295] on span at bounding box center [762, 300] width 117 height 21
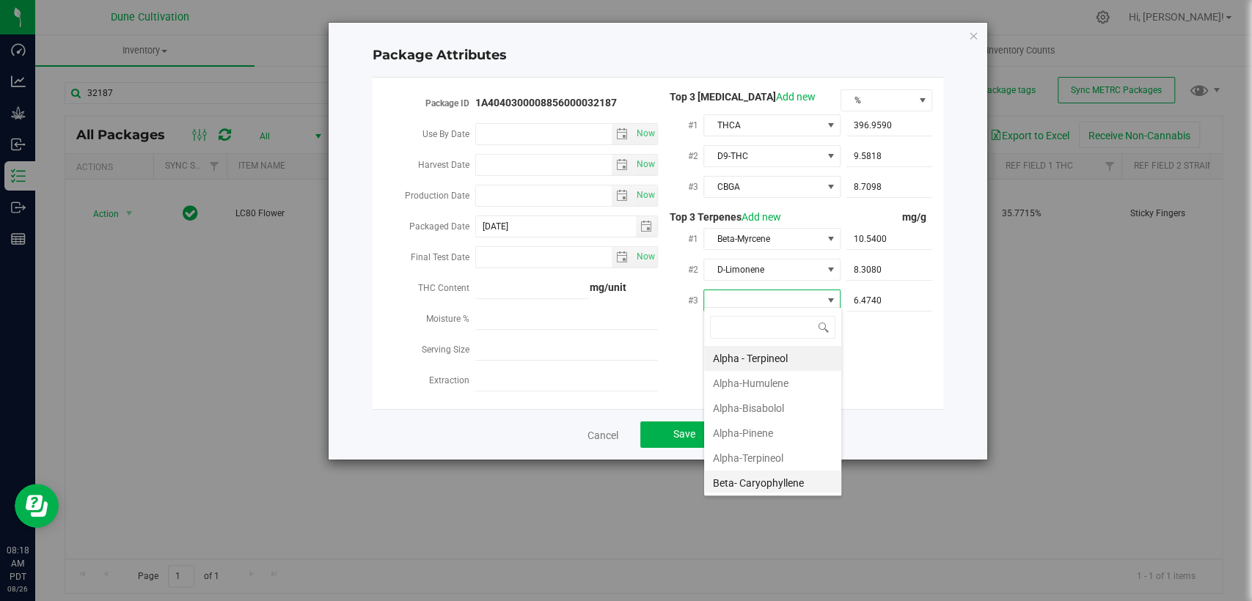
click at [758, 492] on font "Beta- Caryophyllene" at bounding box center [758, 483] width 91 height 22
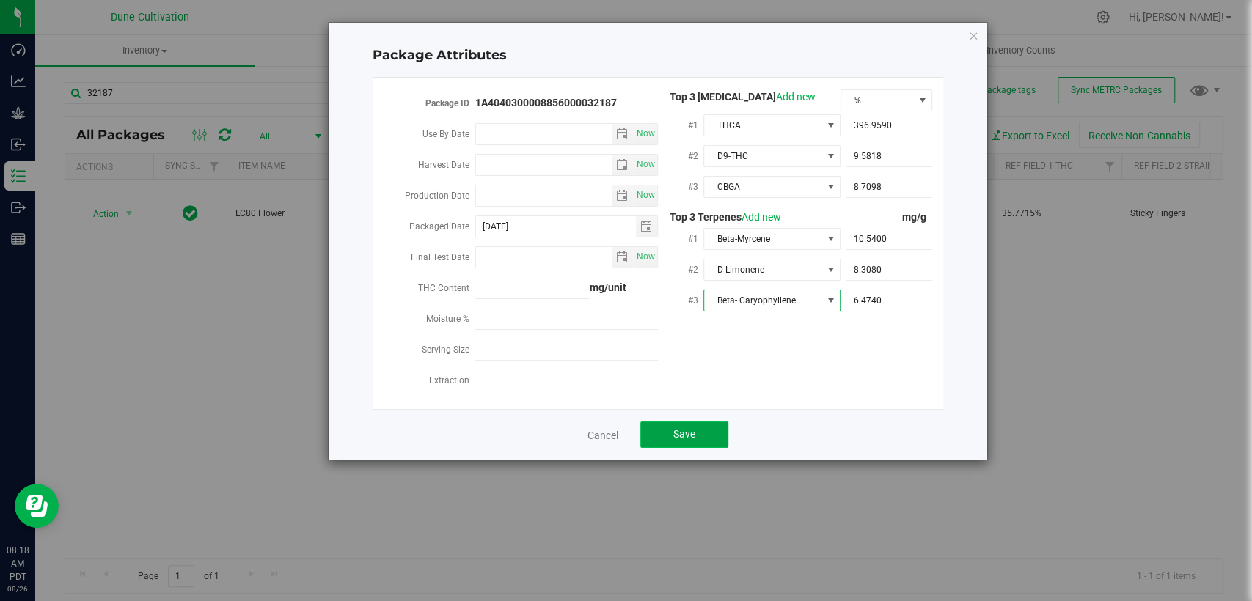
click at [712, 422] on button "Save" at bounding box center [684, 435] width 88 height 26
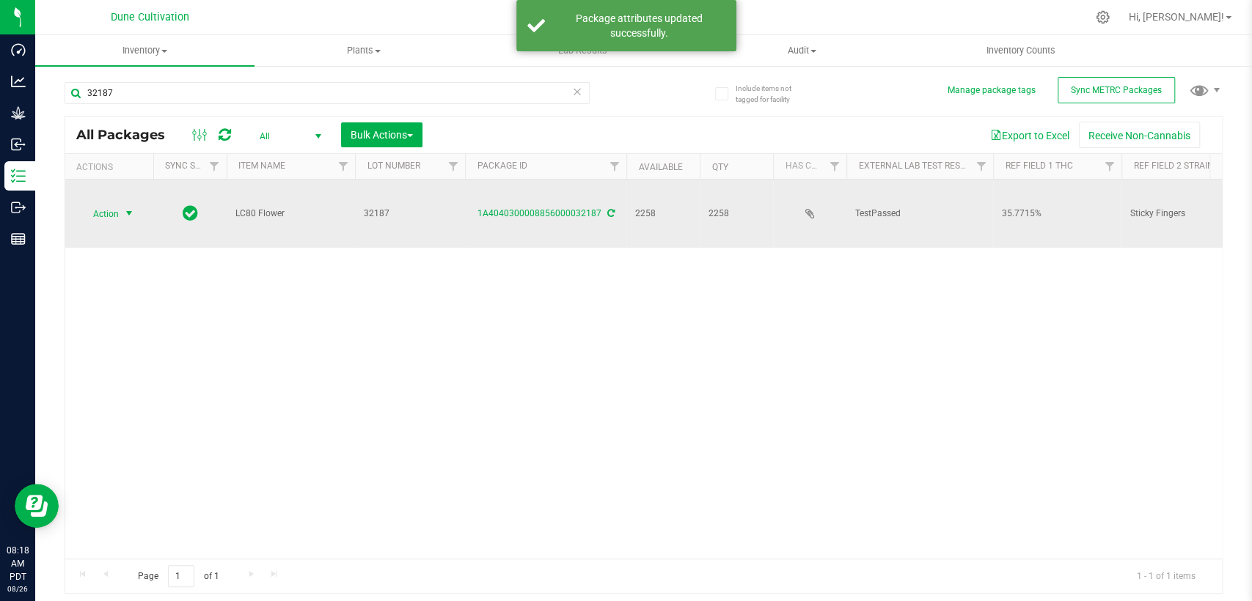
click at [129, 208] on span "select" at bounding box center [129, 214] width 12 height 12
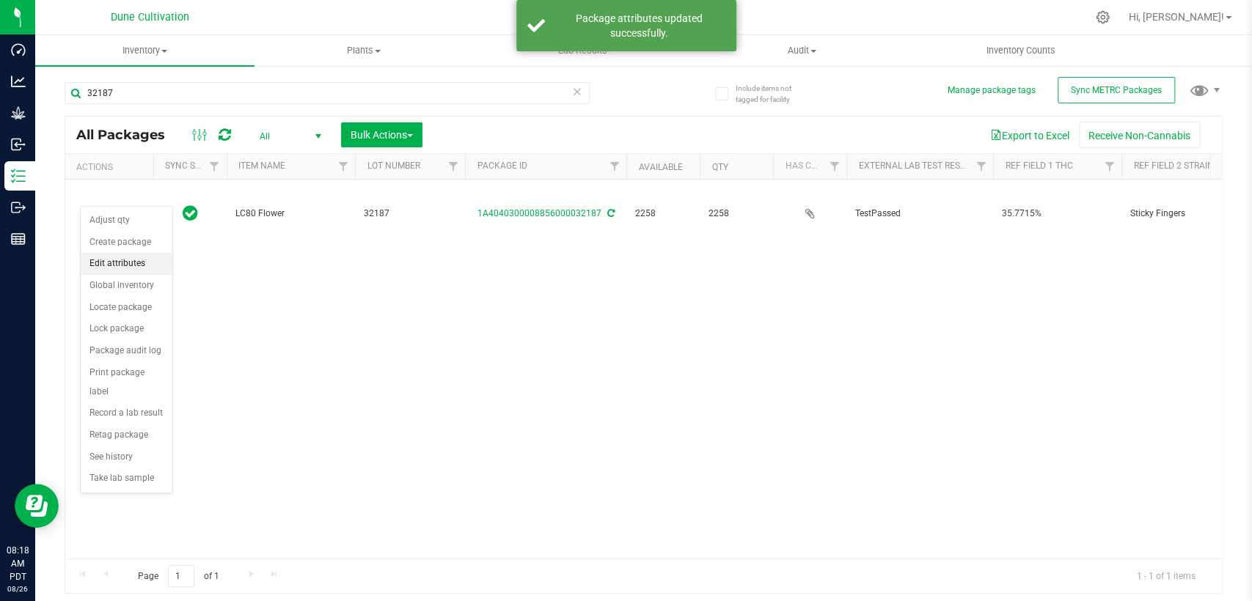
click at [139, 266] on font "Edit attributes" at bounding box center [117, 263] width 56 height 10
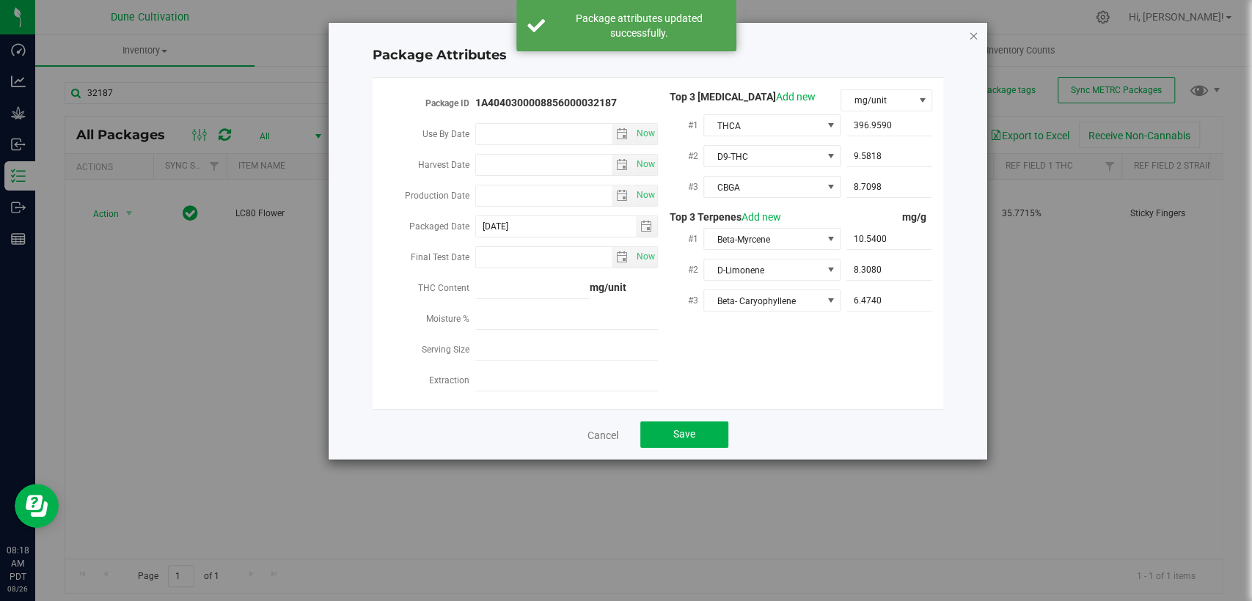
click at [975, 32] on icon "Close modal" at bounding box center [973, 35] width 10 height 18
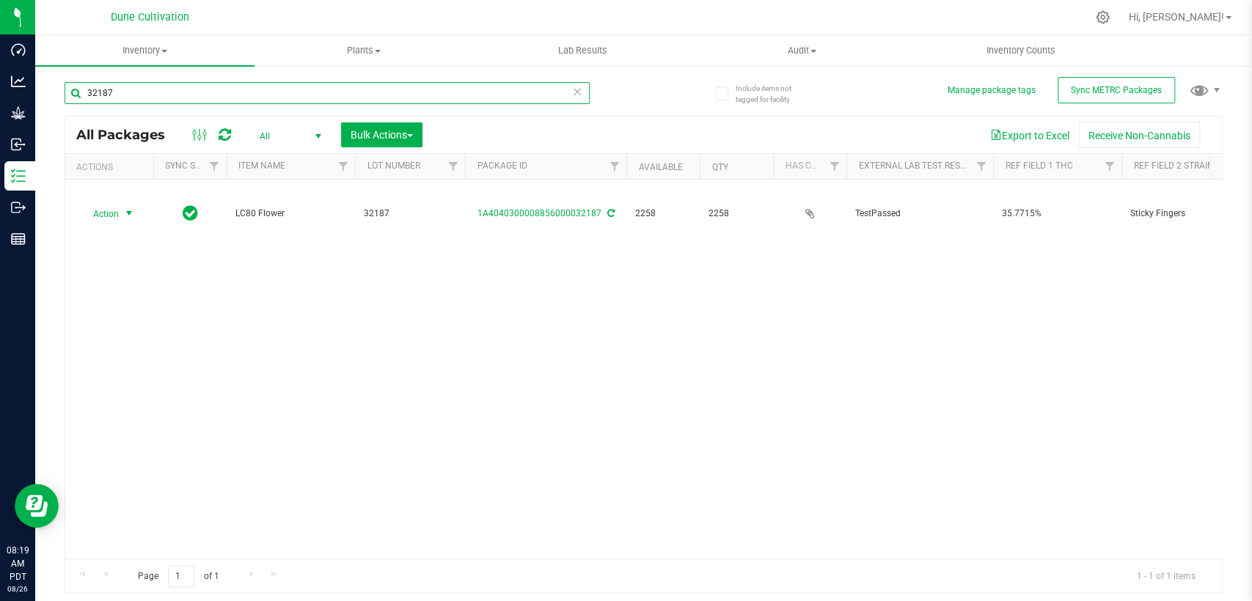
click at [147, 95] on input "32187" at bounding box center [327, 93] width 525 height 22
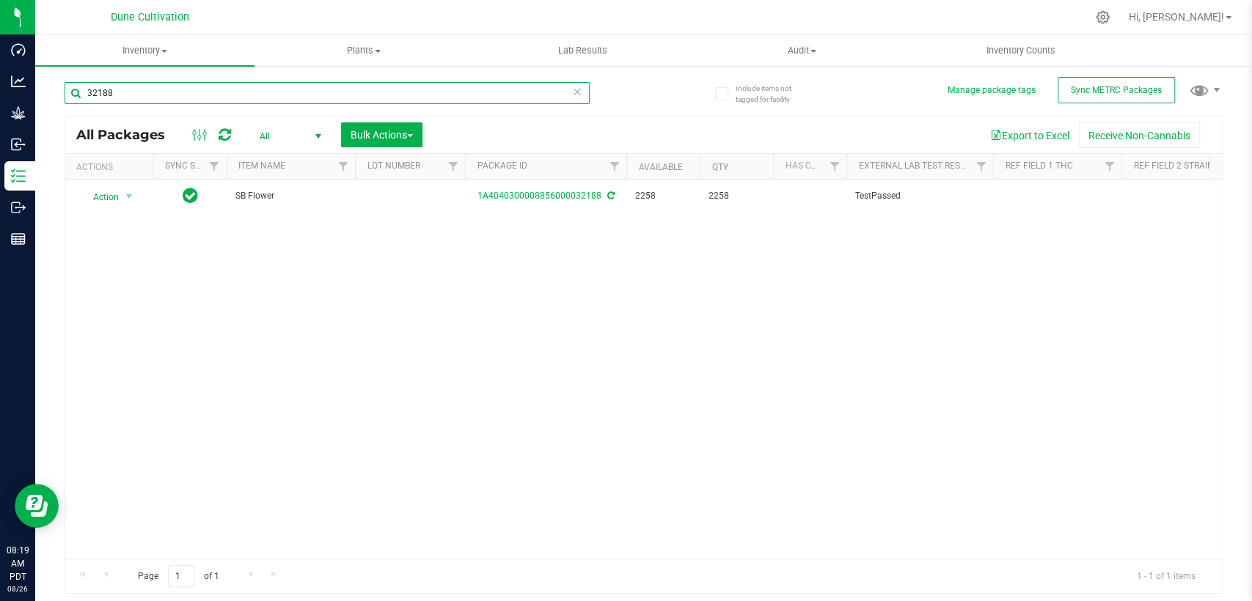
type input "32188"
click at [411, 193] on td at bounding box center [410, 197] width 110 height 34
type input "32188"
click at [357, 263] on div "All Packages All Active Only Lab Samples Locked All External Internal Bulk Acti…" at bounding box center [644, 355] width 1158 height 479
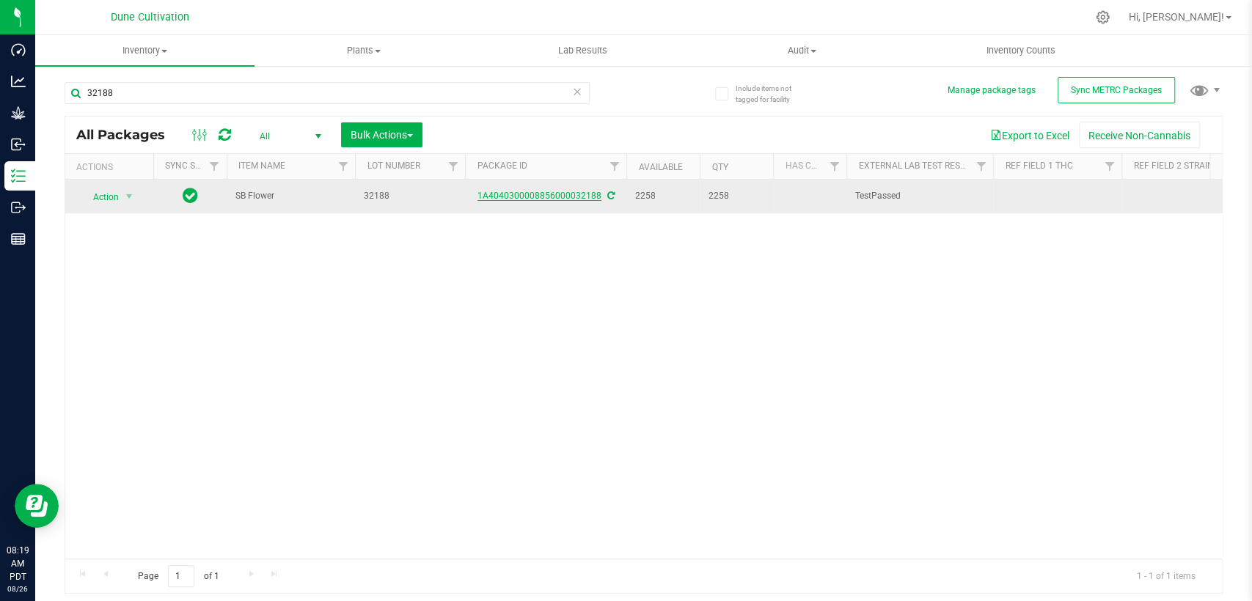
click at [520, 196] on font "1A4040300008856000032188" at bounding box center [540, 196] width 124 height 10
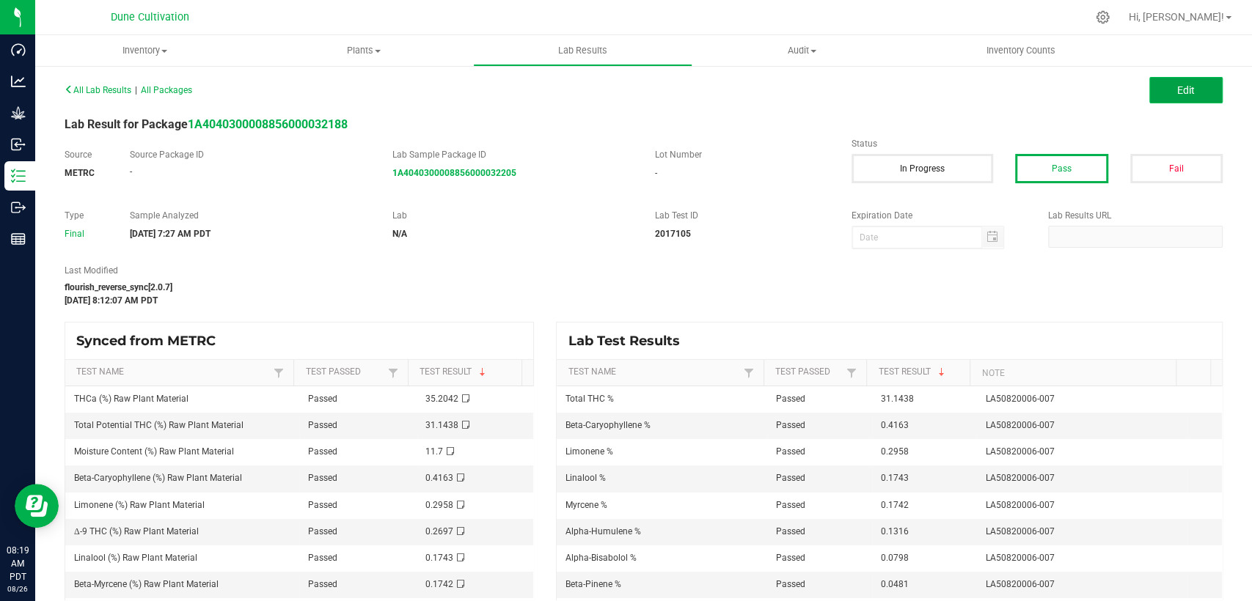
click at [1149, 82] on button "Edit" at bounding box center [1185, 90] width 73 height 26
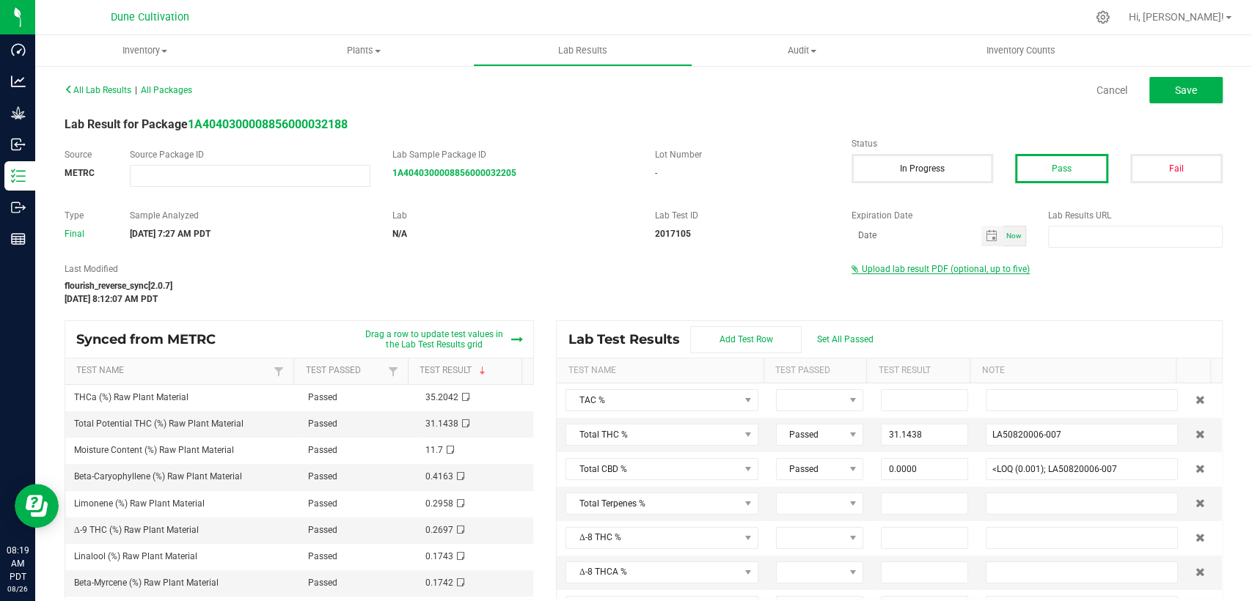
click at [953, 265] on span "Upload lab result PDF (optional, up to five)" at bounding box center [946, 269] width 168 height 10
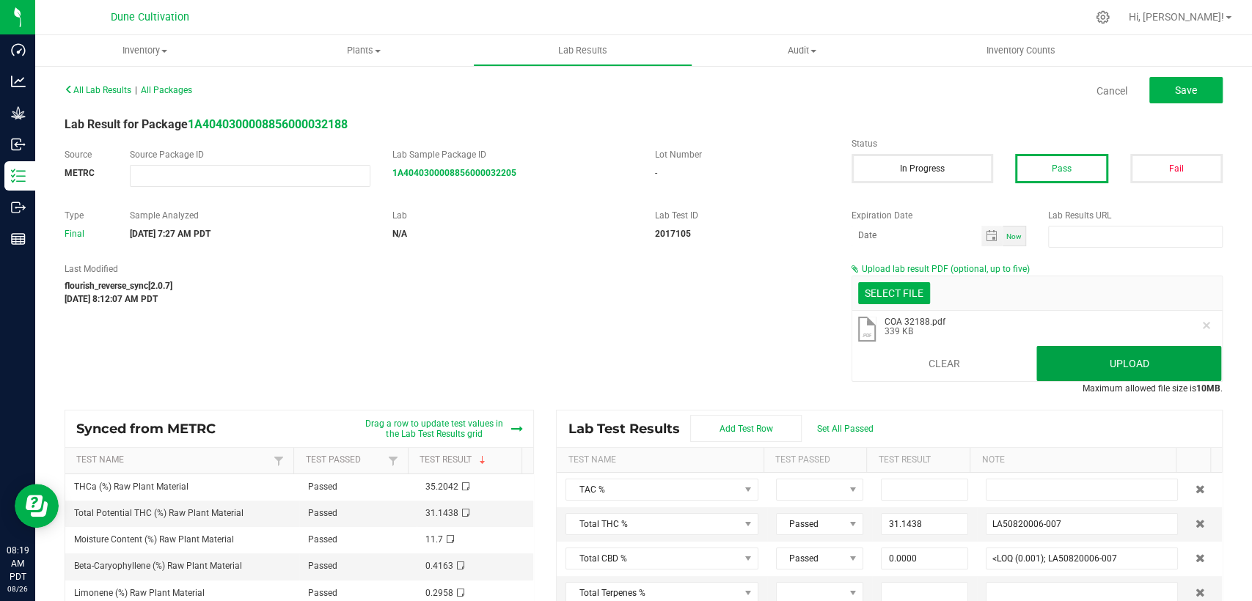
click at [1080, 373] on button "Upload" at bounding box center [1128, 363] width 185 height 35
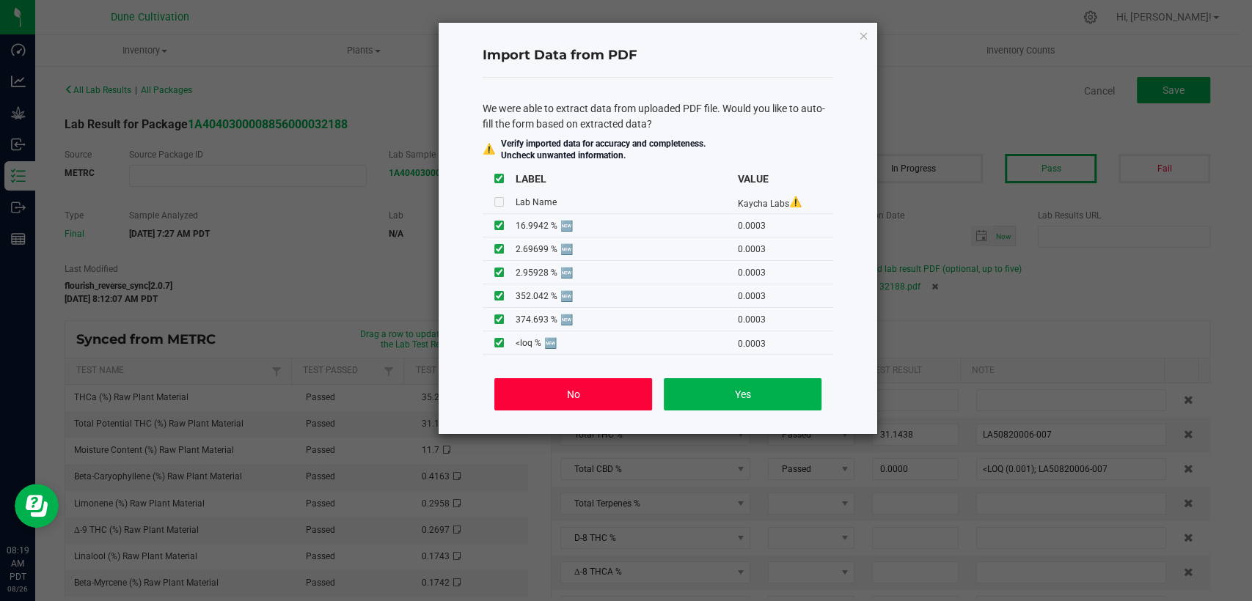
drag, startPoint x: 572, startPoint y: 388, endPoint x: 867, endPoint y: 366, distance: 295.7
click at [572, 389] on font "No" at bounding box center [572, 395] width 13 height 12
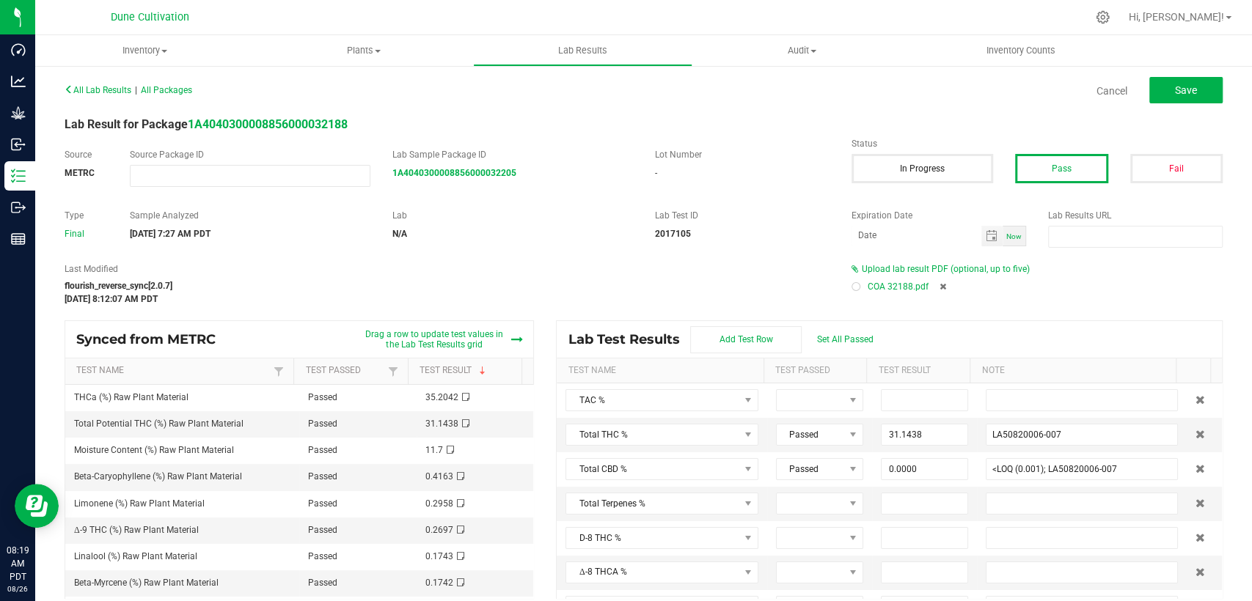
click at [318, 112] on div "All Lab Results | All Packages Cancel Save Lab Result for Package 1A40403000088…" at bounding box center [644, 339] width 1158 height 520
click at [1181, 81] on button "Save" at bounding box center [1185, 90] width 73 height 26
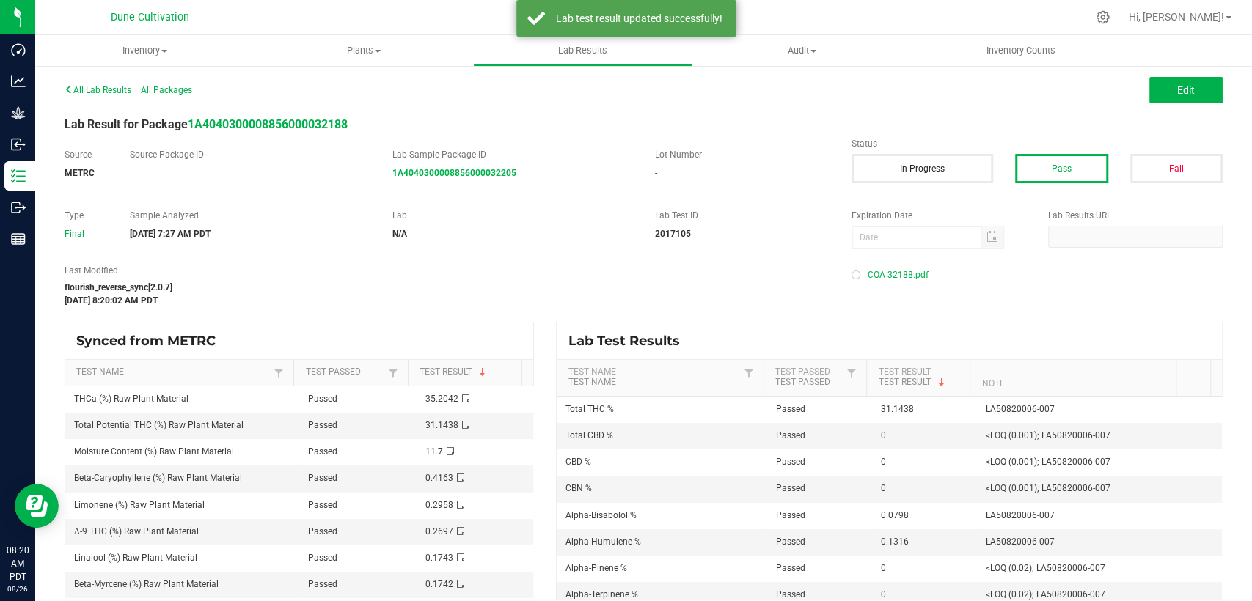
click at [246, 133] on div "All Lab Results | All Packages Edit Lab Result for Package 1A404030000885600003…" at bounding box center [644, 340] width 1158 height 522
click at [244, 125] on strong "1A4040300008856000032188" at bounding box center [268, 124] width 160 height 14
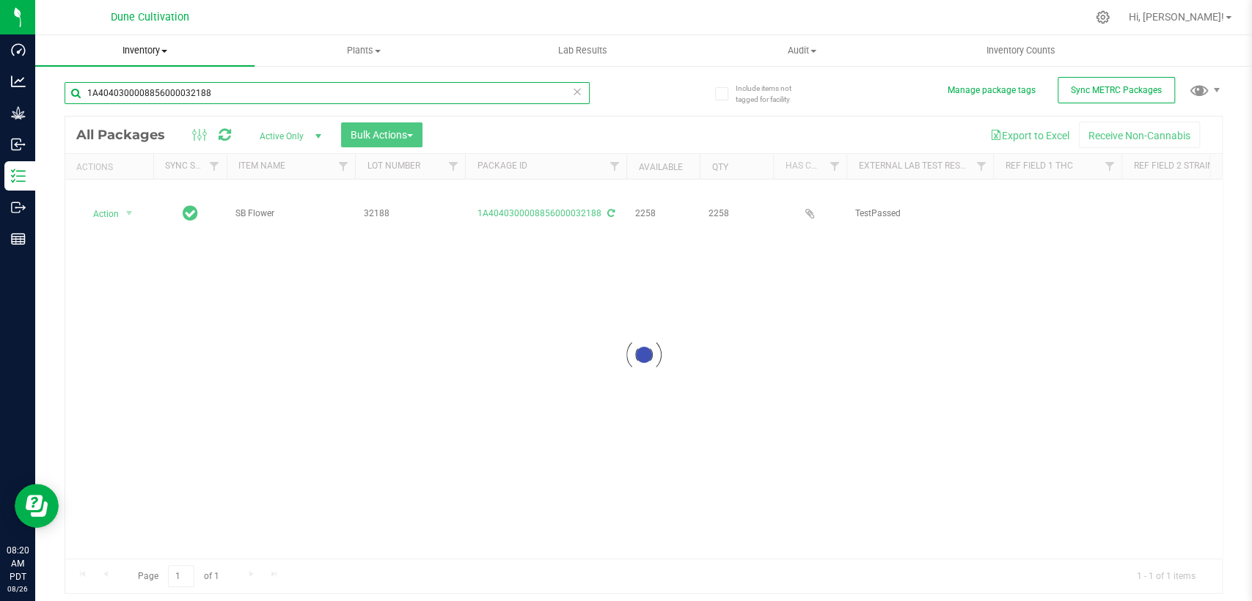
drag, startPoint x: 183, startPoint y: 90, endPoint x: 233, endPoint y: 64, distance: 56.4
click at [7, 114] on div "Dashboard Analytics Grow Inbound Inventory Outbound Reports 08:20 AM PDT 08/26/…" at bounding box center [626, 300] width 1252 height 601
type input "32188"
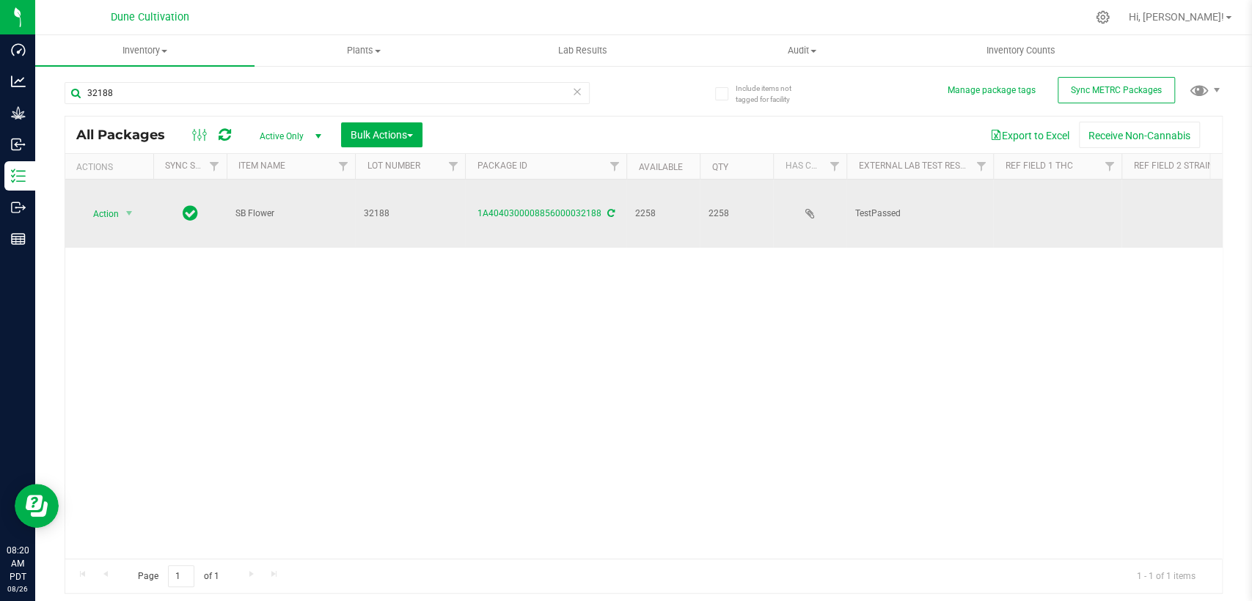
click at [1013, 184] on td at bounding box center [1057, 214] width 128 height 68
type input "31.1438%"
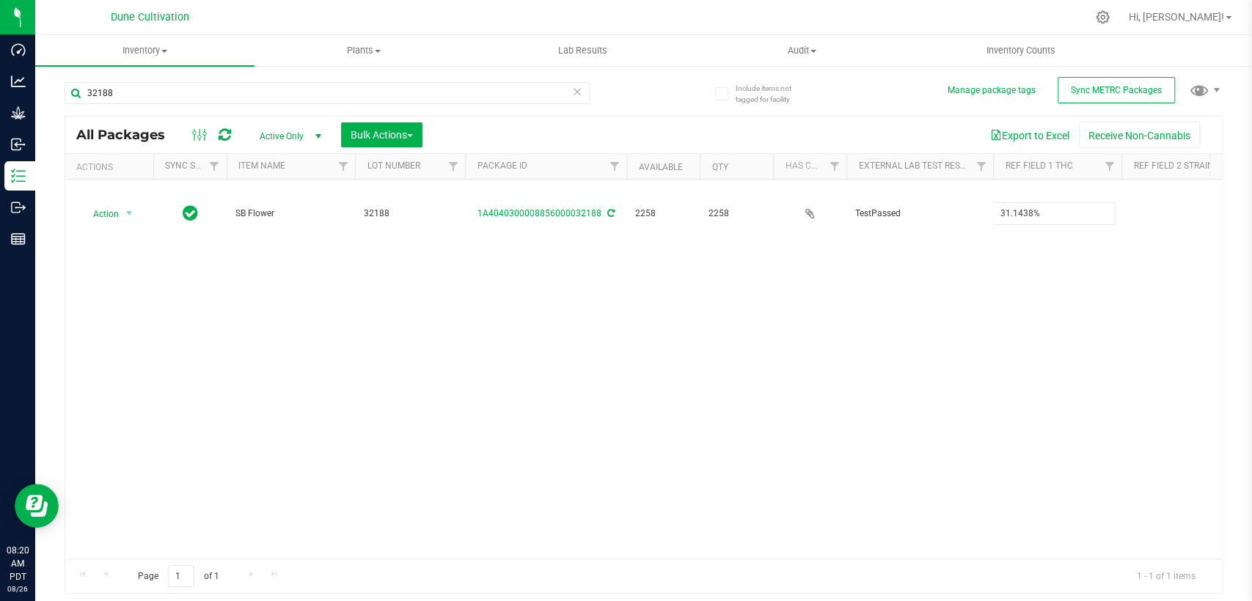
click at [980, 285] on div "All Packages Active Only Active Only Lab Samples Locked All External Internal B…" at bounding box center [644, 355] width 1158 height 479
click at [1082, 307] on div "Action Action Adjust qty Create package Edit attributes Global inventory Locate…" at bounding box center [643, 369] width 1157 height 379
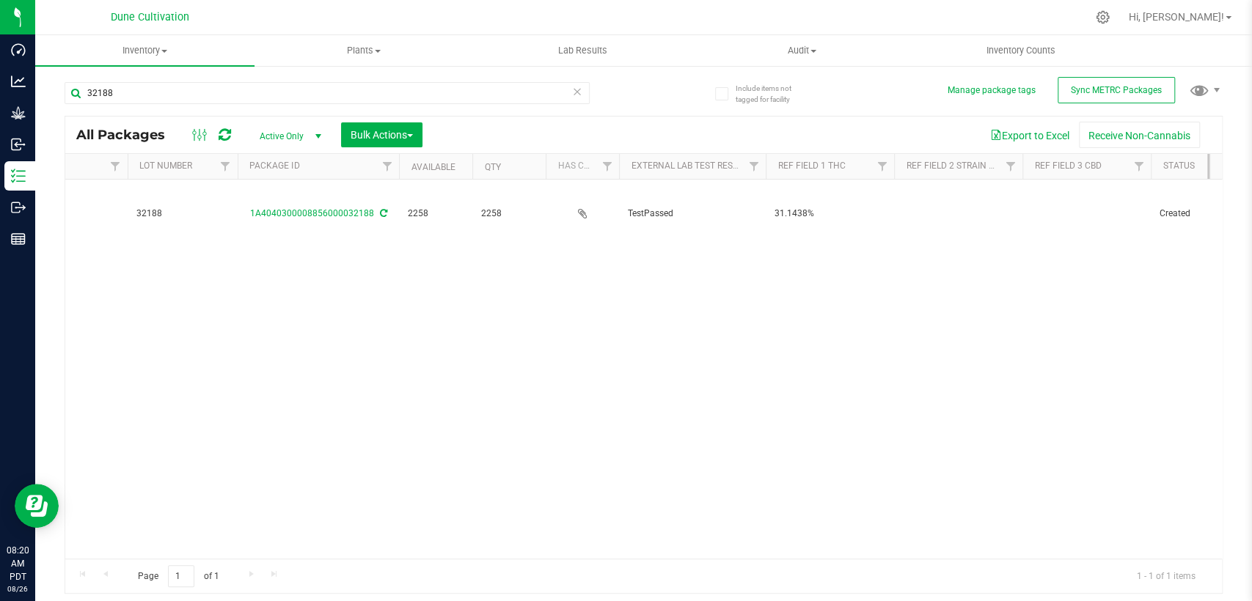
scroll to position [0, 244]
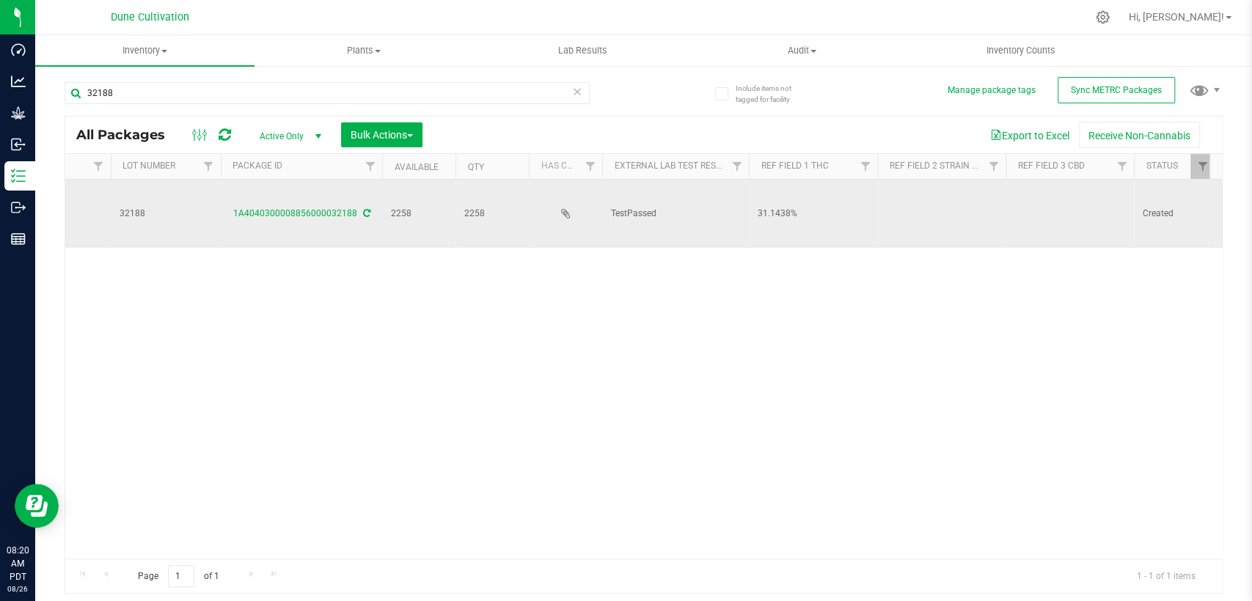
click at [1052, 197] on td at bounding box center [1070, 214] width 128 height 68
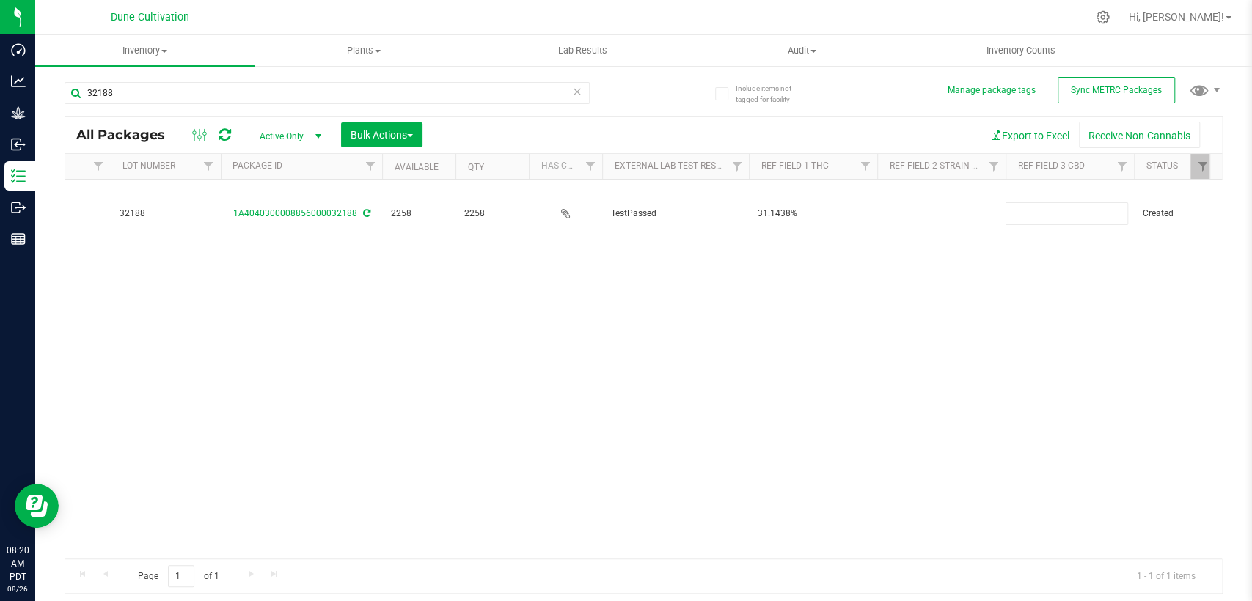
type input "<LOQ"
click at [902, 298] on div "All Packages Active Only Active Only Lab Samples Locked All External Internal B…" at bounding box center [644, 355] width 1158 height 479
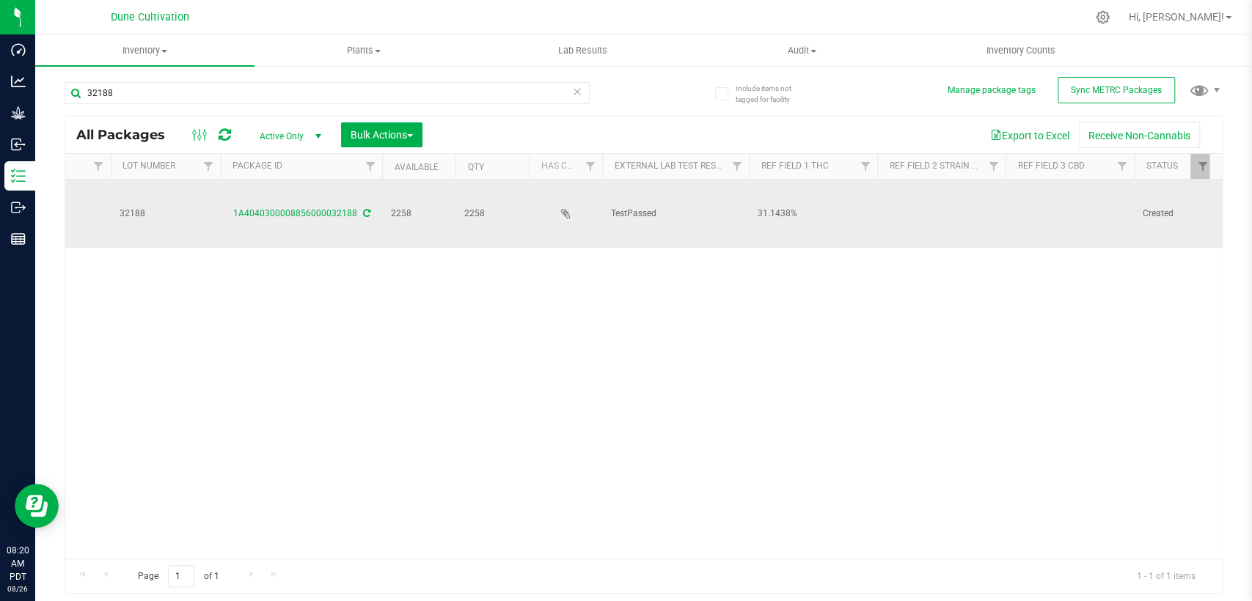
click at [909, 195] on td at bounding box center [941, 214] width 128 height 68
type input "Screwdriver"
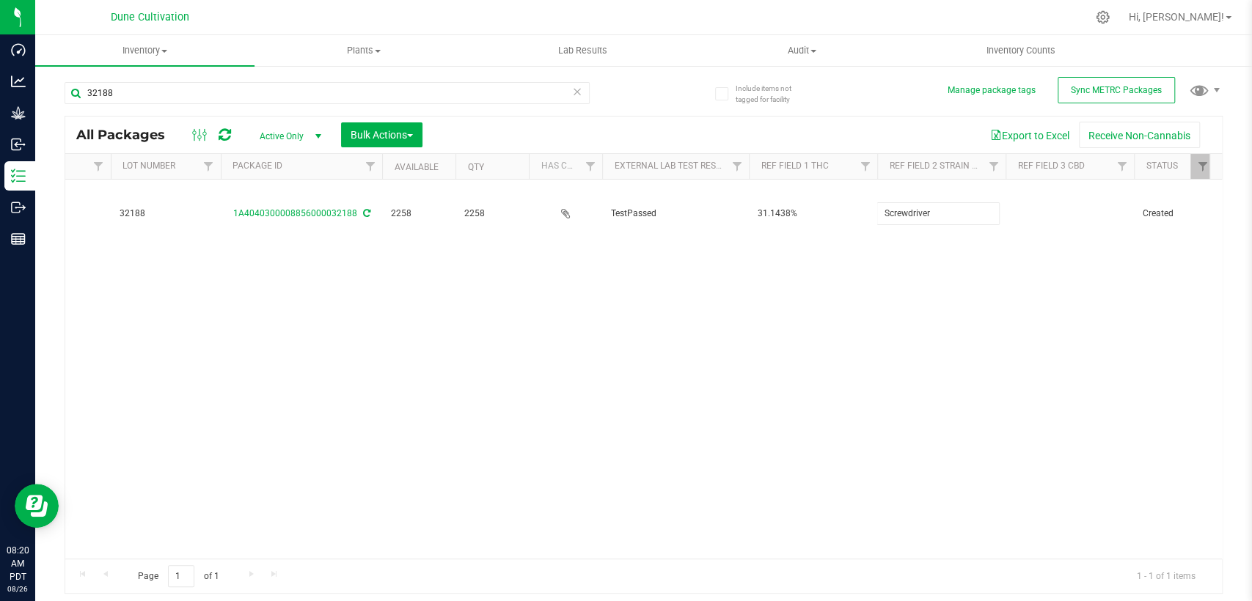
click at [769, 311] on div "All Packages Active Only Active Only Lab Samples Locked All External Internal B…" at bounding box center [644, 355] width 1158 height 479
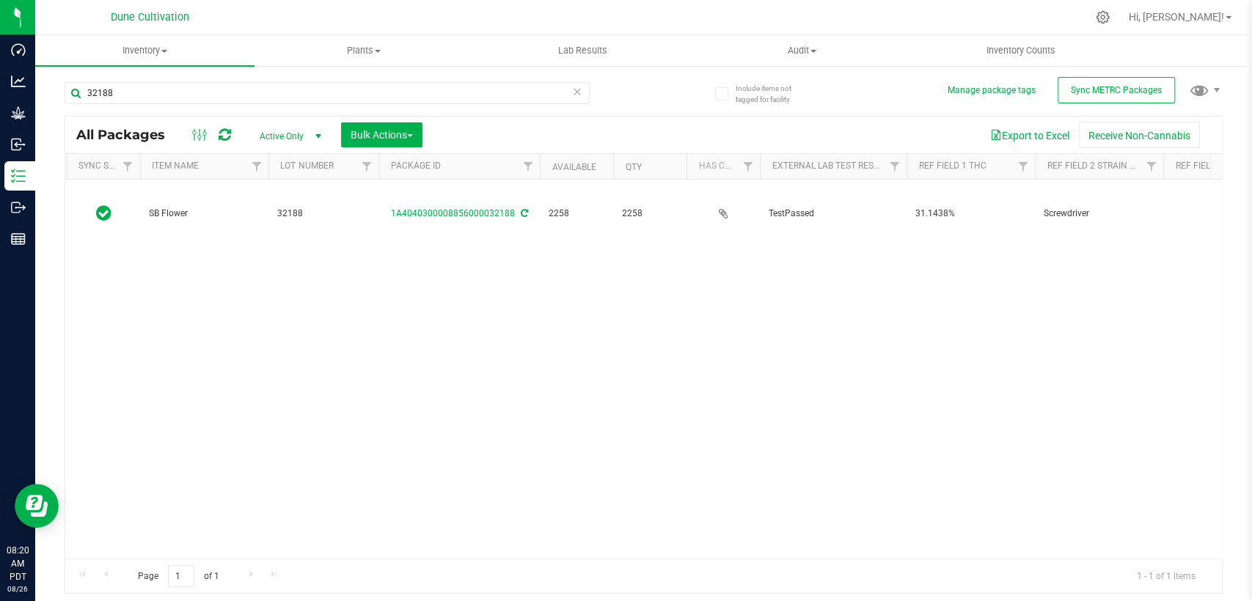
scroll to position [0, 0]
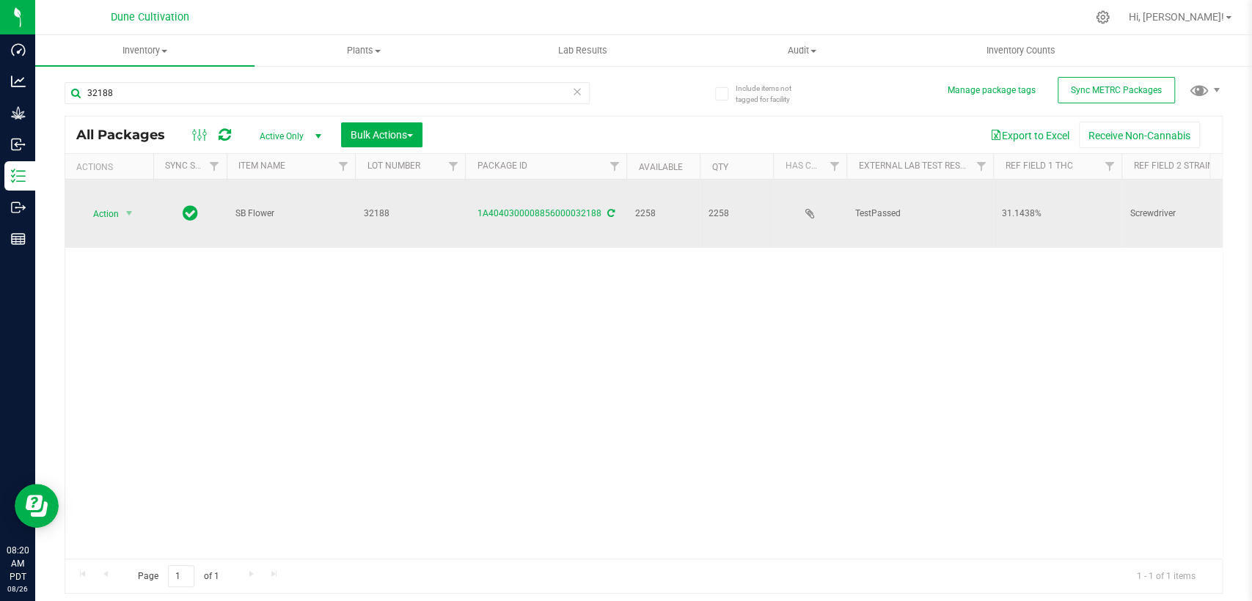
click at [131, 181] on td "Action Action Adjust qty Create package Edit attributes Global inventory Locate…" at bounding box center [109, 214] width 88 height 68
click at [129, 208] on span "select" at bounding box center [129, 214] width 12 height 12
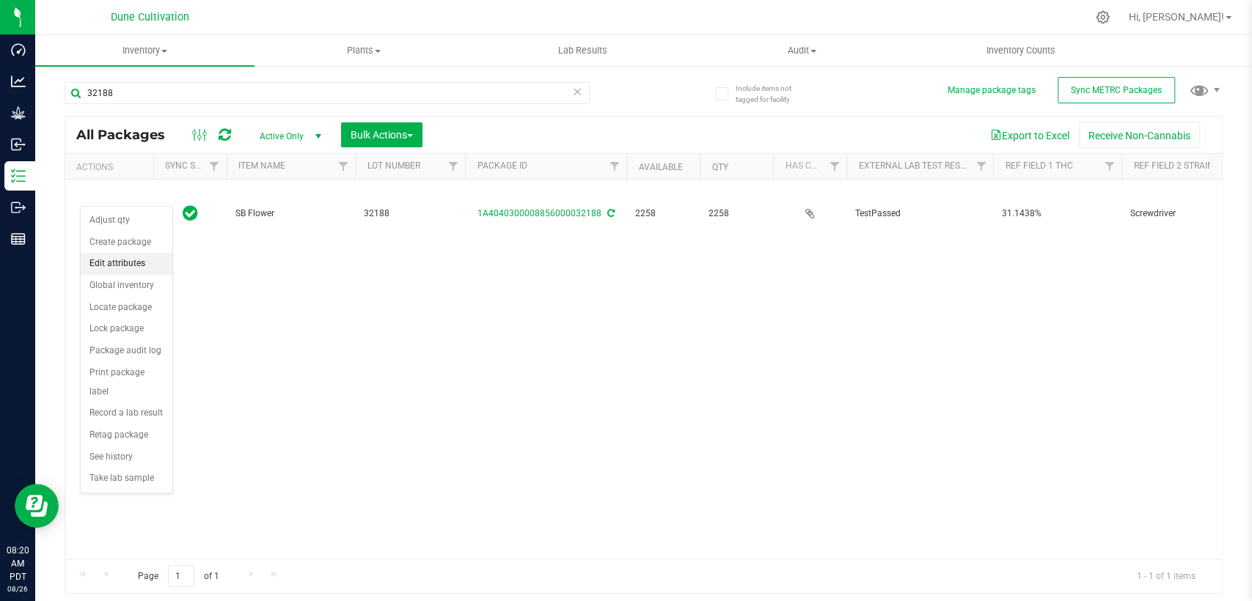
click at [138, 266] on font "Edit attributes" at bounding box center [117, 263] width 56 height 10
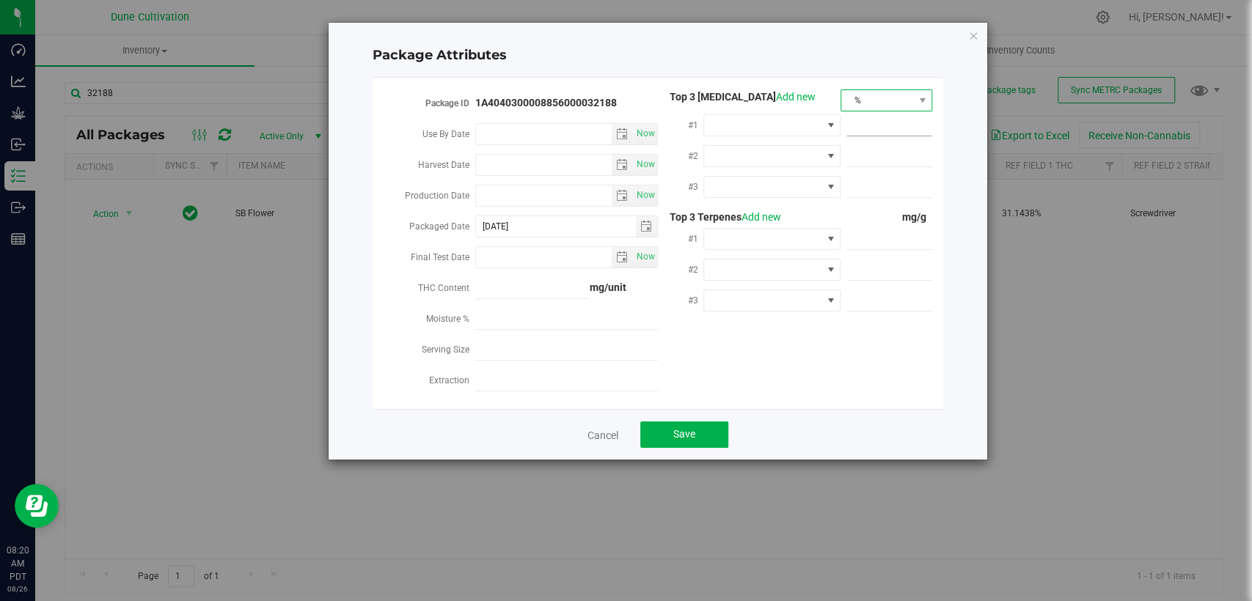
click at [882, 106] on span "%" at bounding box center [877, 100] width 72 height 21
click at [877, 154] on font "mg/unit" at bounding box center [868, 152] width 37 height 12
click at [816, 125] on span at bounding box center [762, 125] width 117 height 21
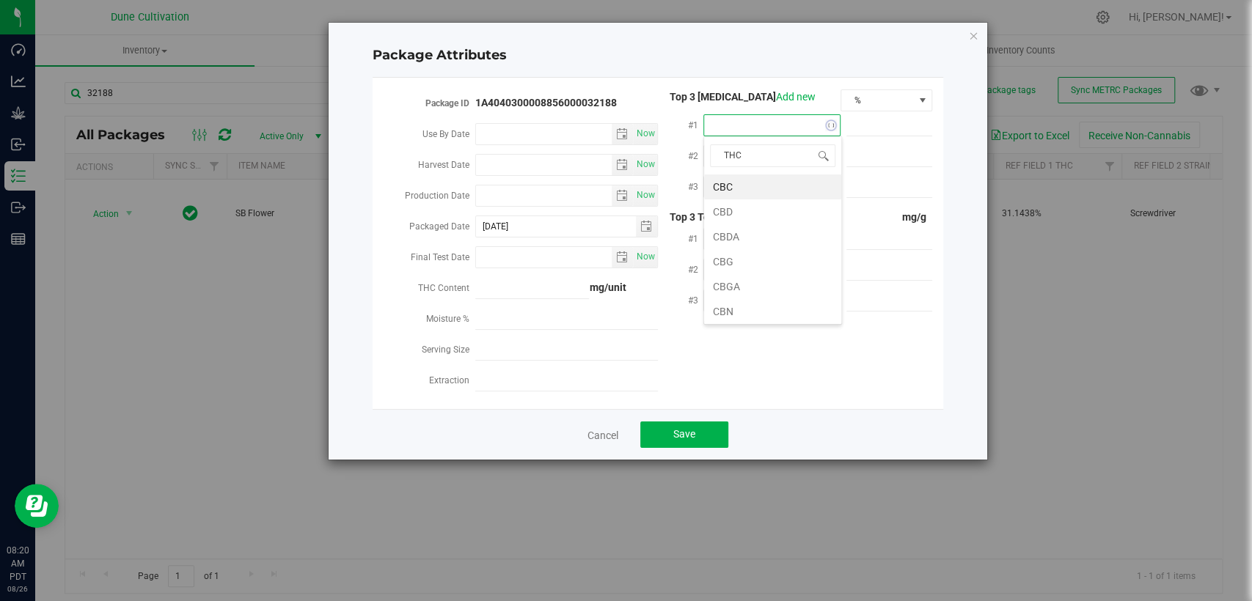
type input "THCA"
click at [798, 180] on li "THCA" at bounding box center [772, 187] width 137 height 25
click at [864, 128] on span at bounding box center [889, 125] width 86 height 21
paste input "352.042"
type input "352.042"
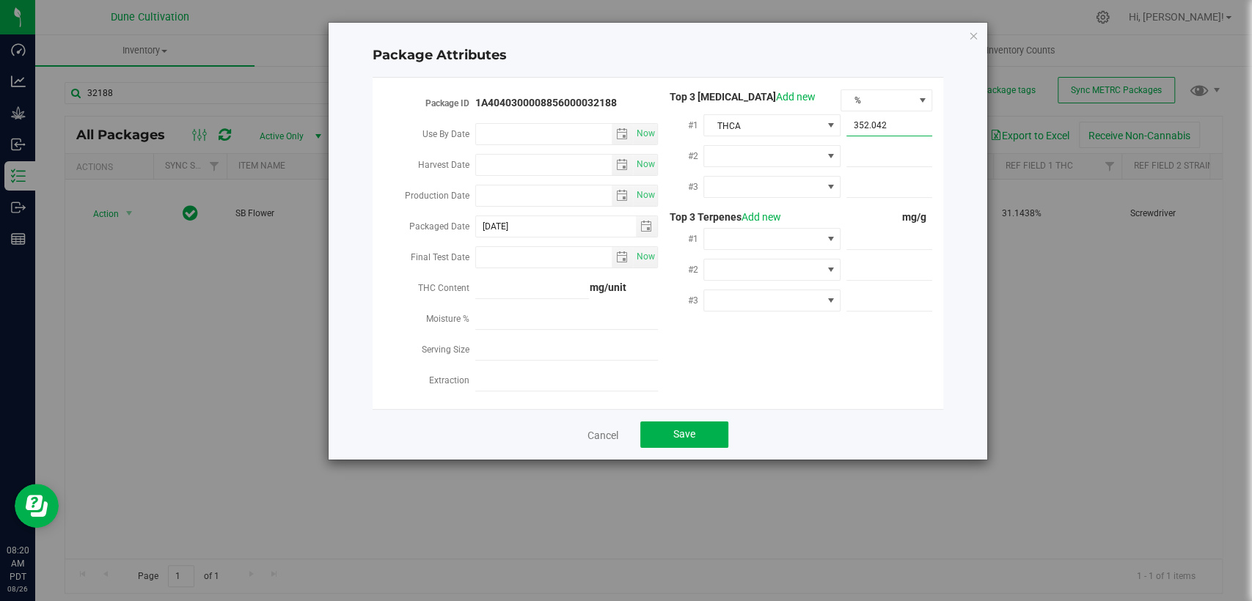
type input "352.0420"
click at [805, 155] on span at bounding box center [762, 156] width 117 height 21
click at [744, 309] on li "CBGA" at bounding box center [772, 316] width 137 height 25
click at [758, 183] on span at bounding box center [762, 187] width 117 height 21
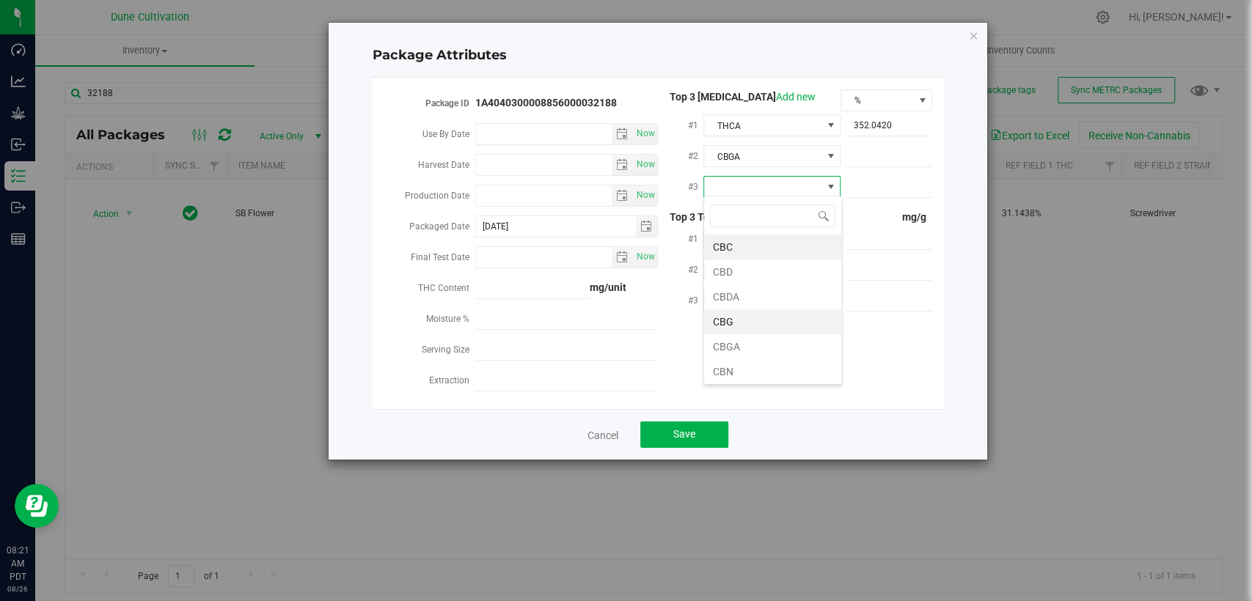
click at [745, 318] on li "CBG" at bounding box center [772, 322] width 137 height 25
click at [875, 155] on span at bounding box center [889, 156] width 86 height 21
paste input "16.9942"
type input "16.9942"
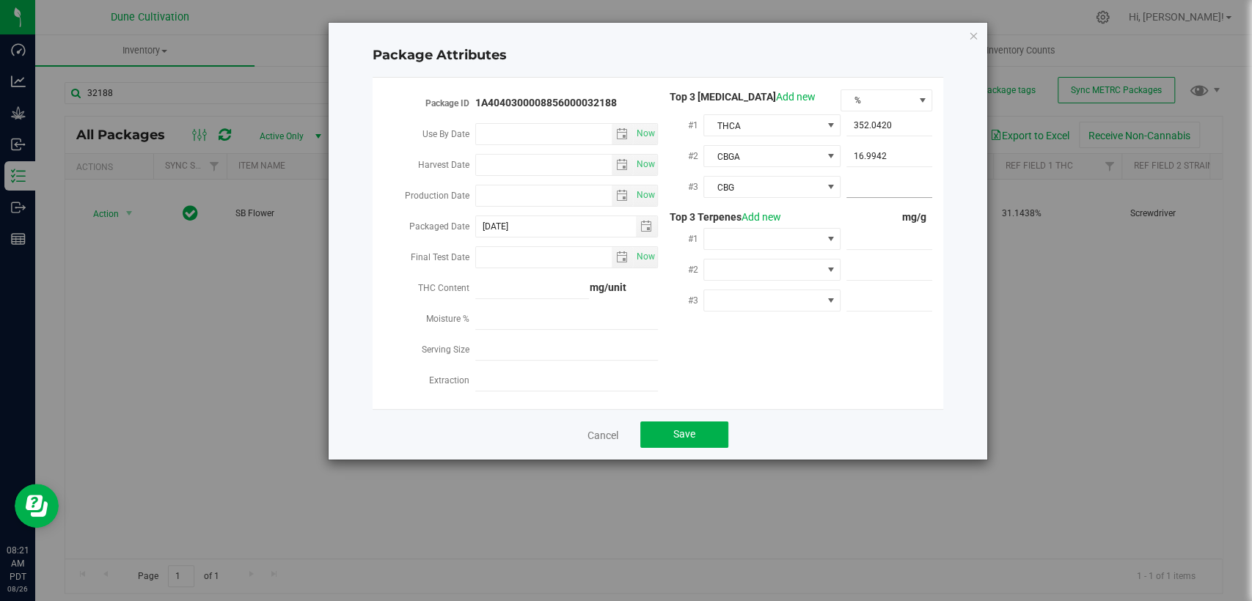
click at [882, 181] on span at bounding box center [889, 187] width 86 height 21
paste input "2.95928"
type input "2.95928"
type input "2.9593"
click at [876, 99] on span "%" at bounding box center [877, 100] width 72 height 21
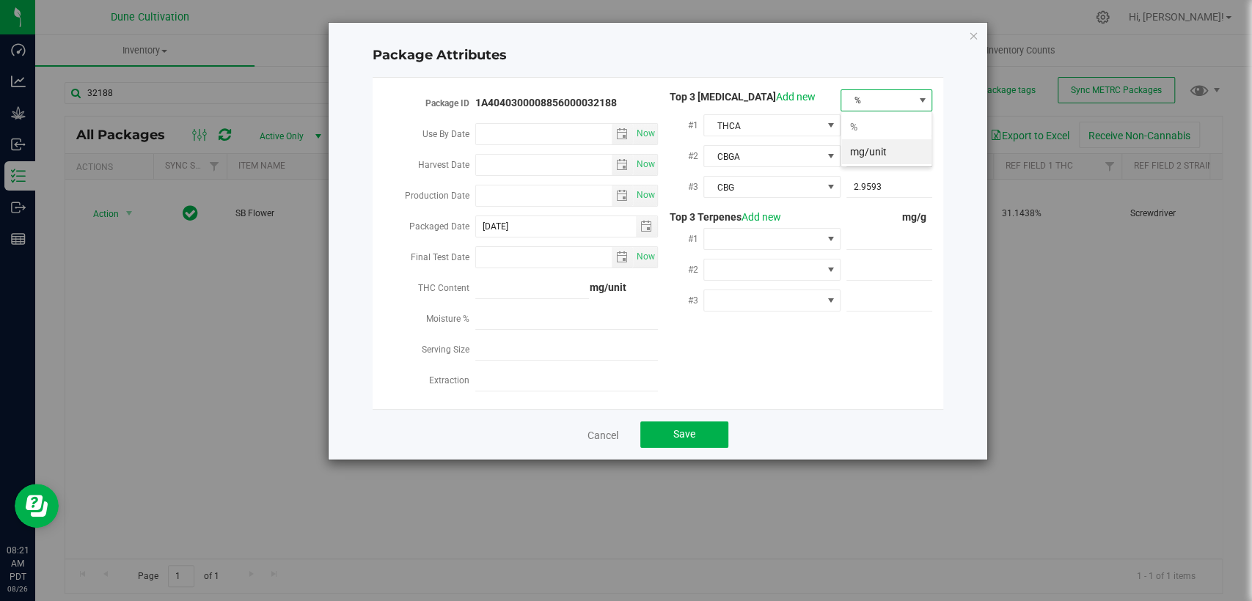
scroll to position [21, 92]
click at [868, 147] on font "mg/unit" at bounding box center [868, 152] width 37 height 12
drag, startPoint x: 869, startPoint y: 239, endPoint x: 838, endPoint y: 342, distance: 107.2
click at [869, 239] on span at bounding box center [889, 239] width 86 height 21
paste input "4.163"
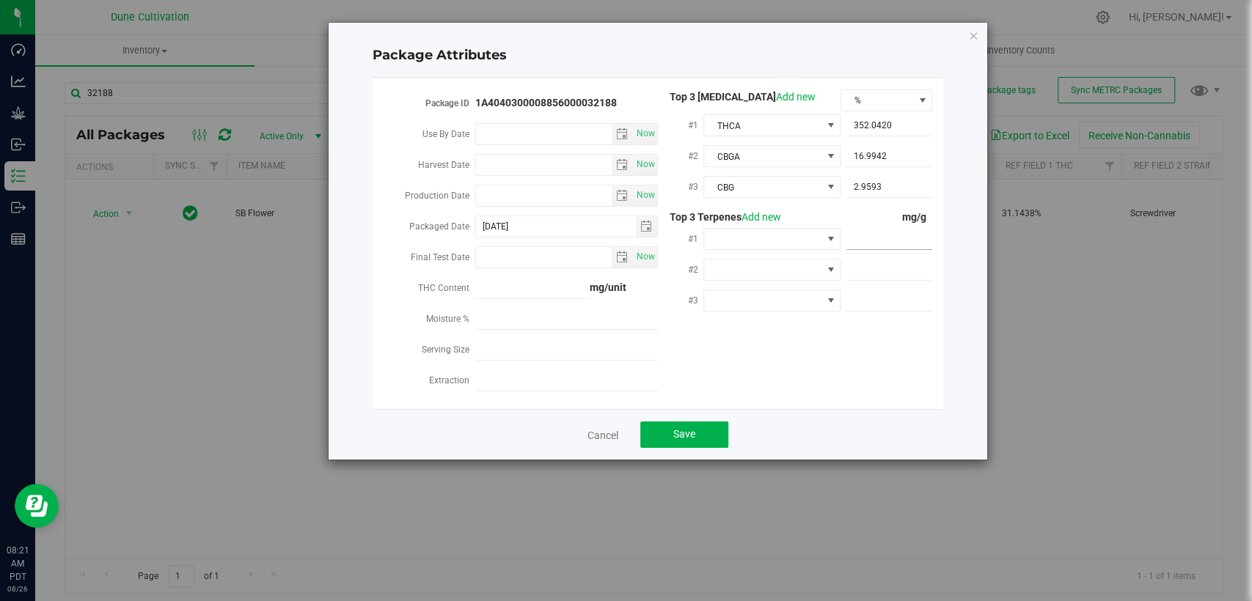
type input "4.163"
type input "4.1630"
click at [857, 260] on span at bounding box center [889, 270] width 86 height 21
paste input "2.958"
type input "2.958"
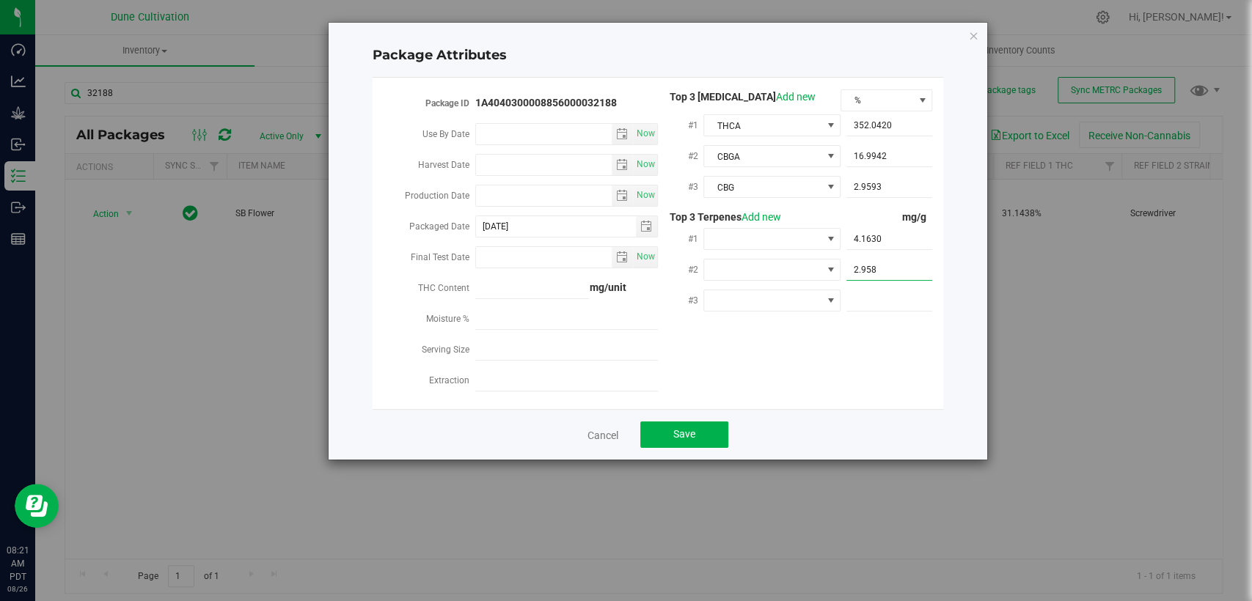
type input "2.9580"
click at [863, 293] on span at bounding box center [889, 300] width 86 height 21
paste input "1.743"
type input "1.743"
type input "1.7430"
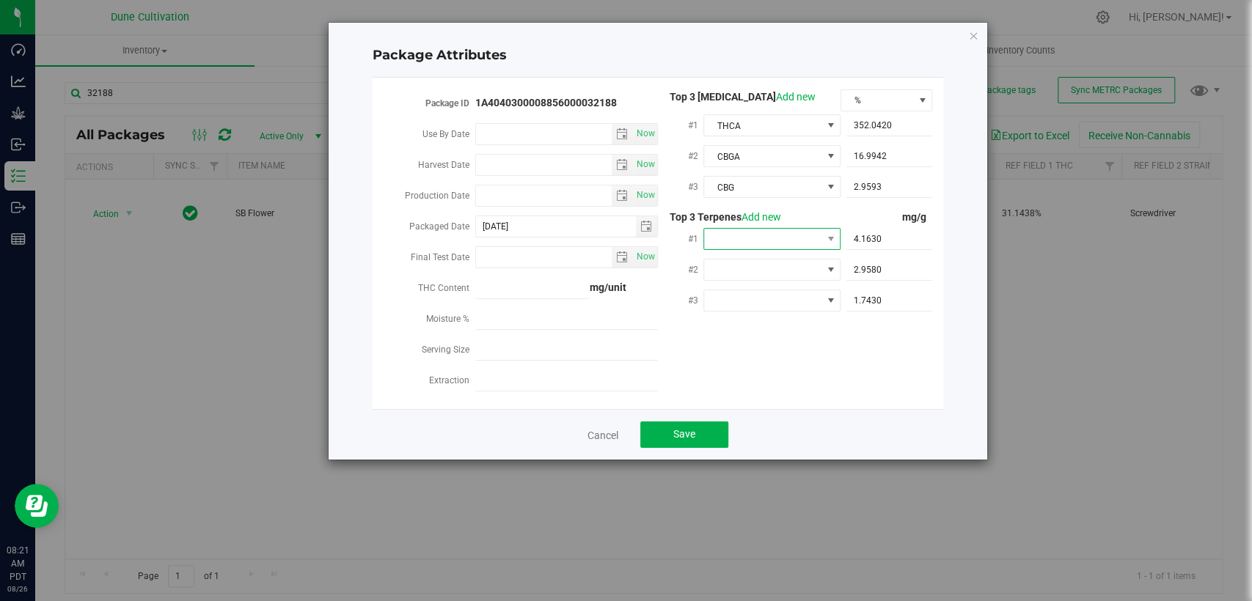
click at [789, 243] on span at bounding box center [762, 239] width 117 height 21
click at [739, 417] on font "Beta- Caryophyllene" at bounding box center [758, 423] width 91 height 12
click at [740, 266] on span at bounding box center [762, 270] width 117 height 21
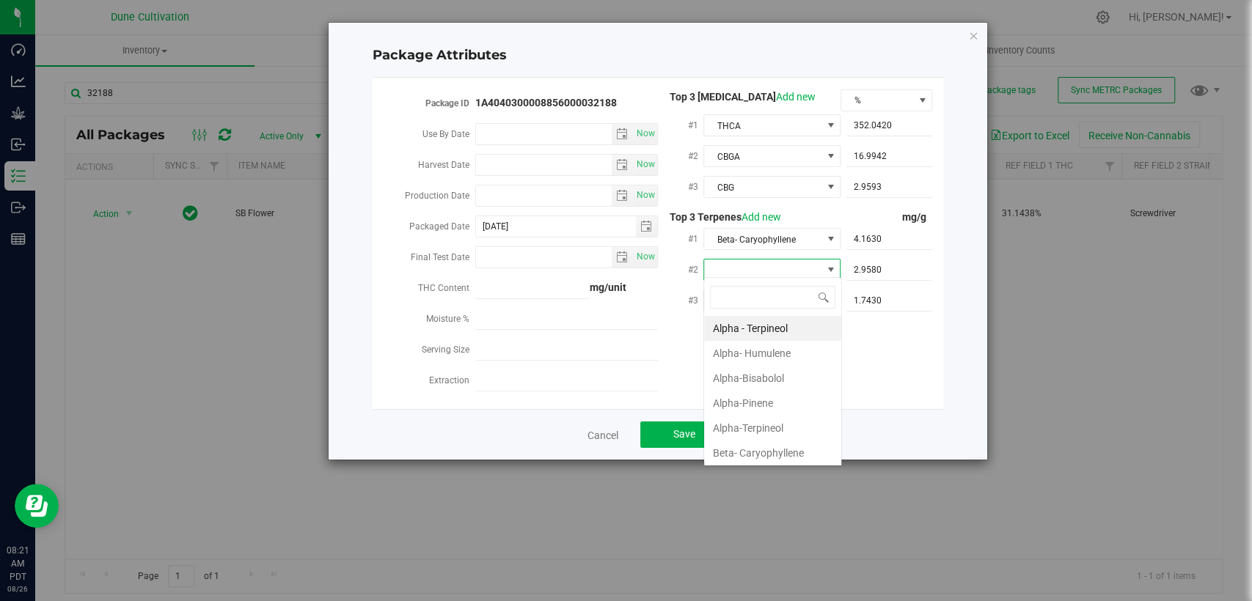
type input "D"
click at [734, 359] on font "D-Limonene" at bounding box center [740, 354] width 54 height 22
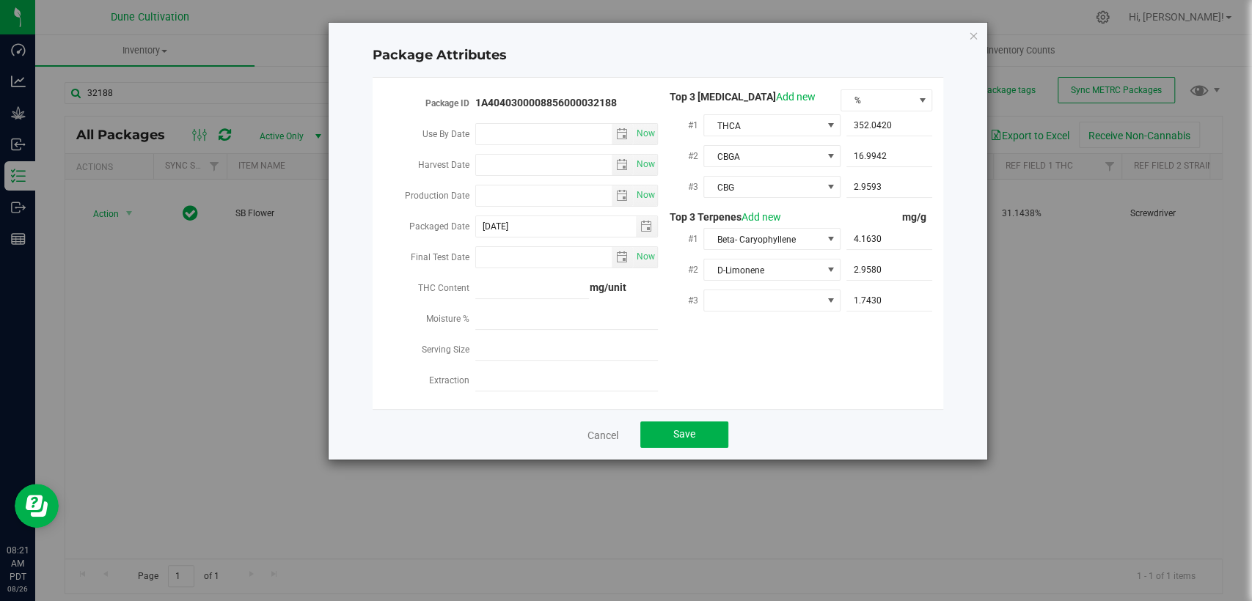
click at [835, 386] on div "Package ID 1A4040300008856000032188 Use By Date Now Harvest Date Now Production…" at bounding box center [658, 243] width 549 height 308
click at [766, 293] on span at bounding box center [762, 300] width 117 height 21
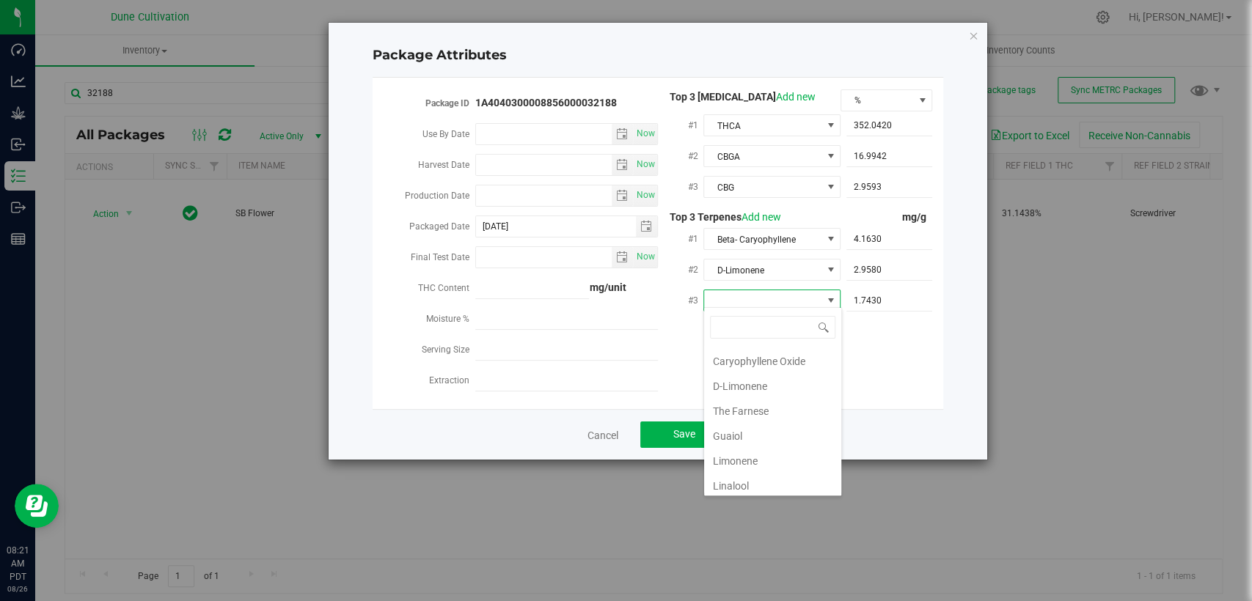
scroll to position [244, 0]
click at [756, 461] on li "Linalool" at bounding box center [772, 463] width 137 height 25
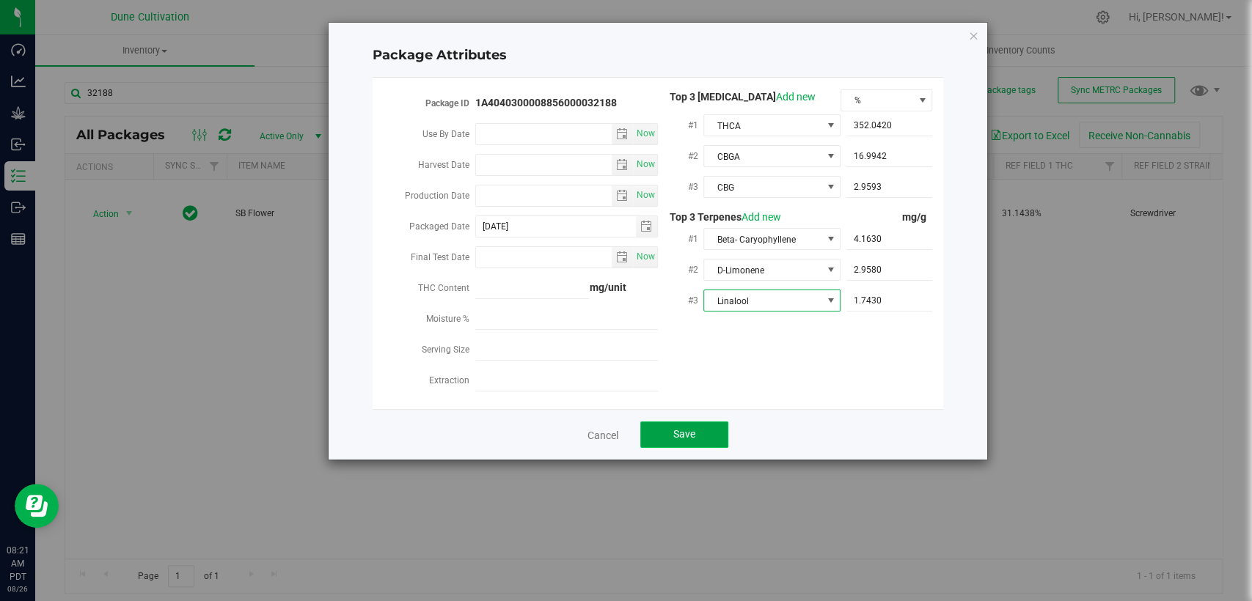
click at [706, 422] on button "Save" at bounding box center [684, 435] width 88 height 26
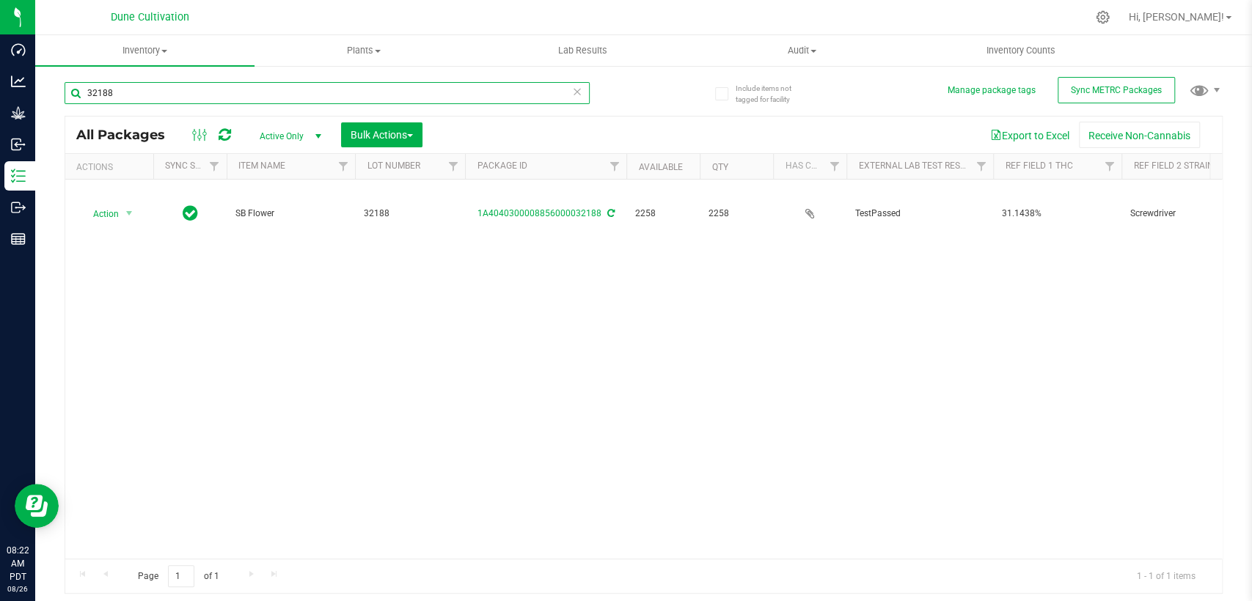
click at [163, 100] on input "32188" at bounding box center [327, 93] width 525 height 22
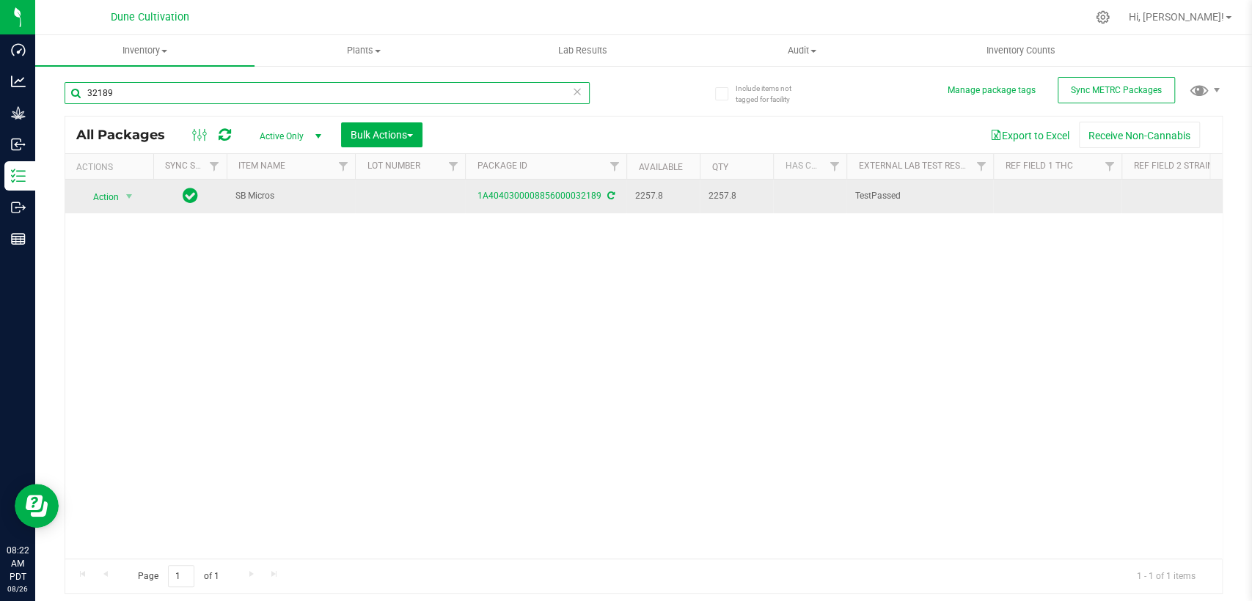
type input "32189"
click at [395, 189] on td at bounding box center [410, 197] width 110 height 34
type input "32189"
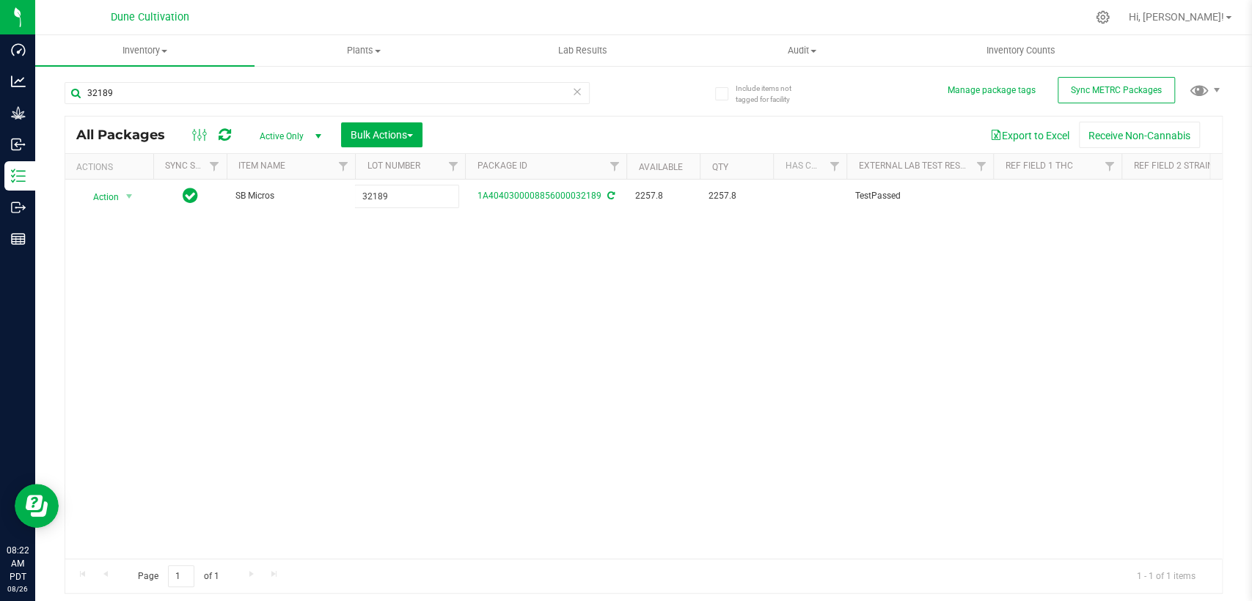
click at [418, 257] on div "All Packages Active Only Active Only Lab Samples Locked All External Internal B…" at bounding box center [644, 355] width 1158 height 479
click at [534, 194] on font "1A4040300008856000032189" at bounding box center [540, 196] width 124 height 10
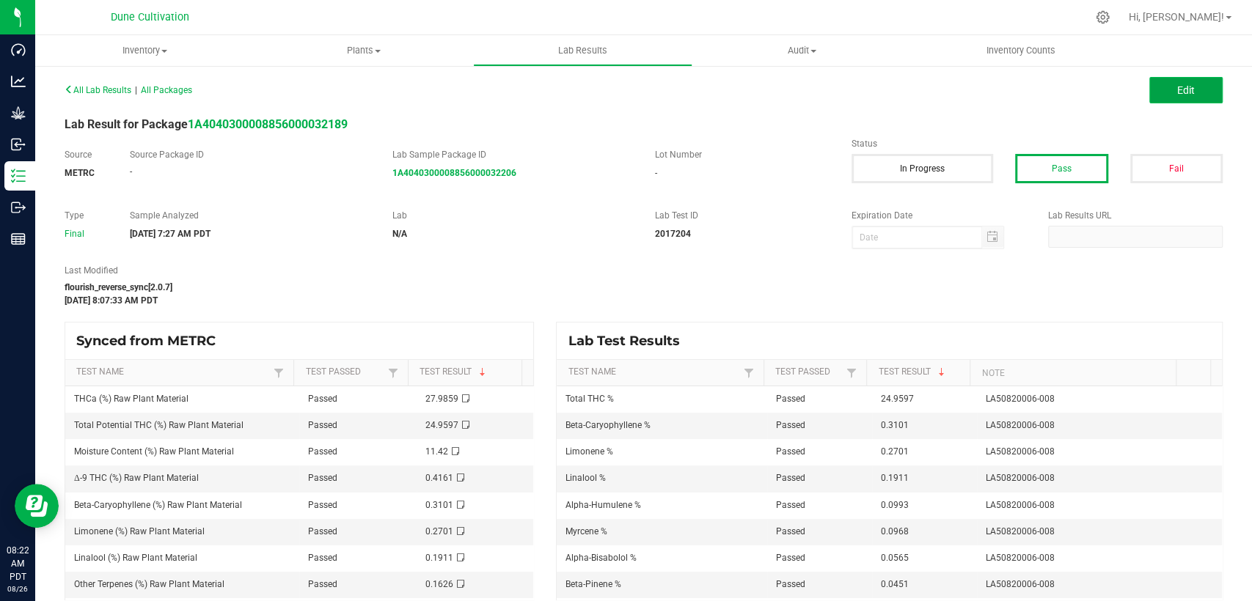
click at [1149, 84] on button "Edit" at bounding box center [1185, 90] width 73 height 26
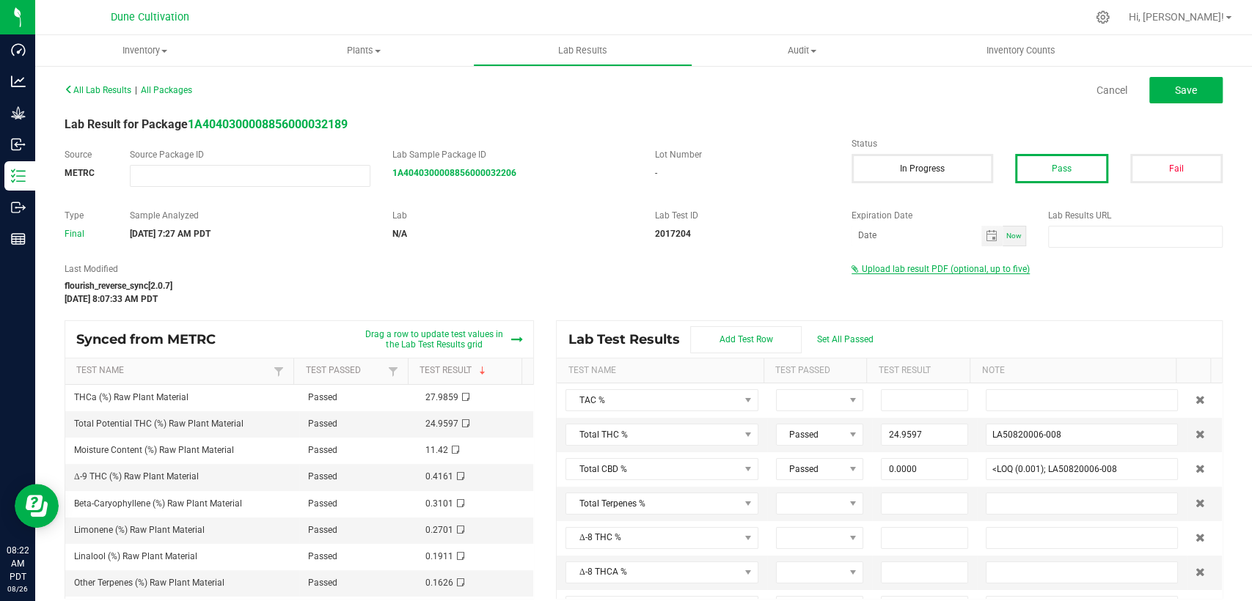
click at [898, 268] on span "Upload lab result PDF (optional, up to five)" at bounding box center [946, 269] width 168 height 10
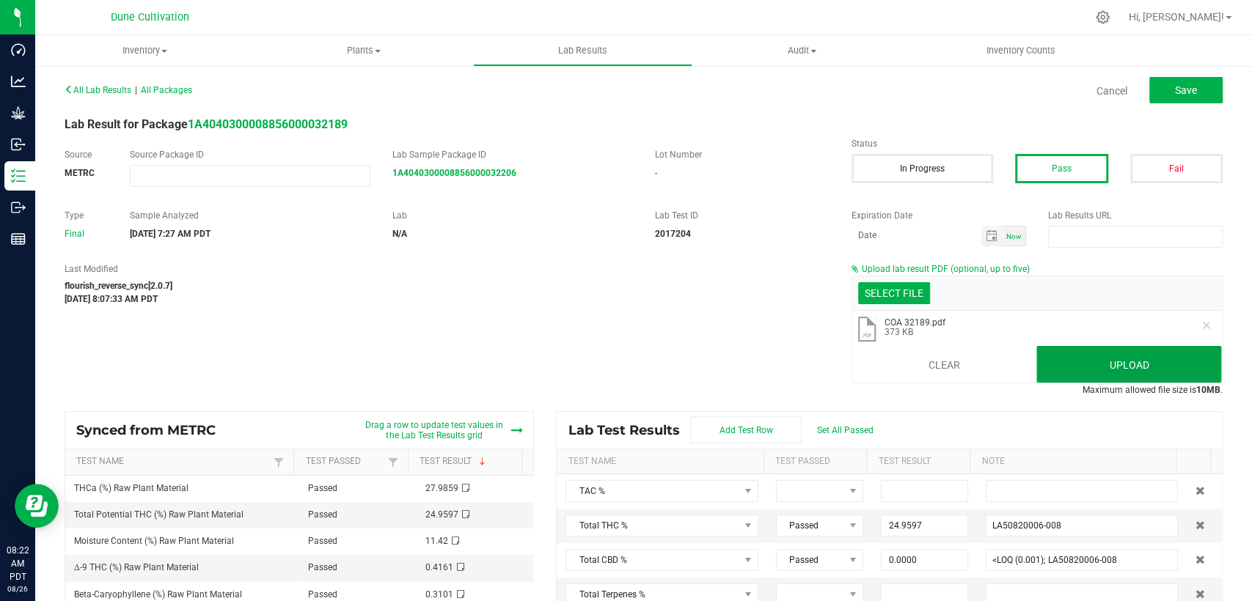
click at [1064, 364] on button "Upload" at bounding box center [1128, 364] width 185 height 37
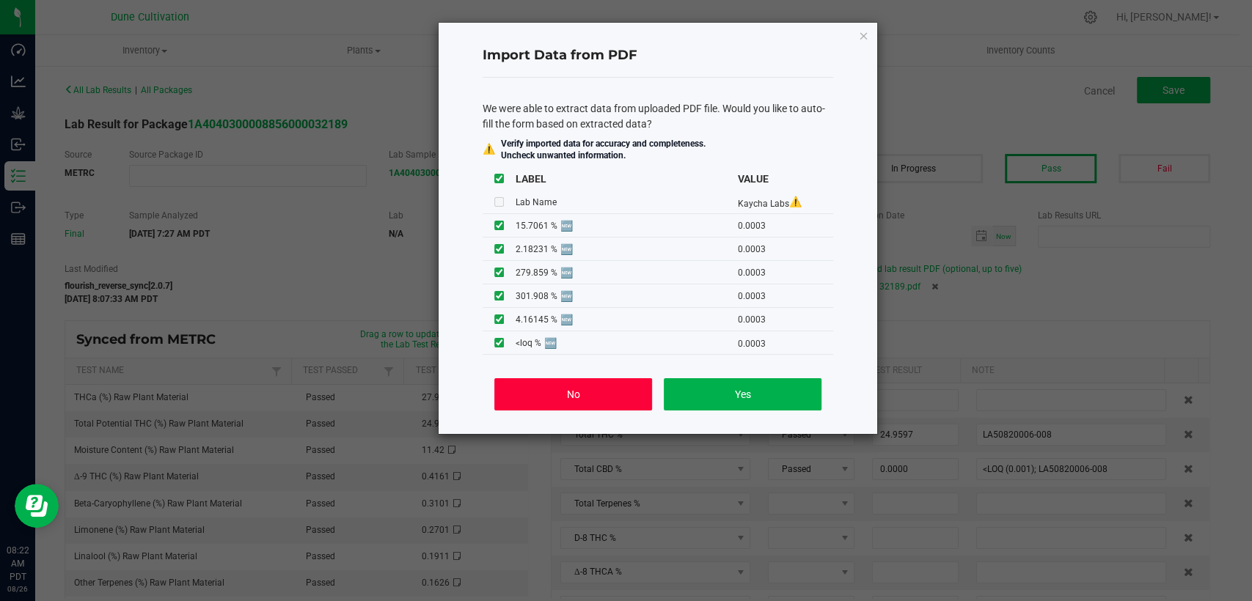
click at [606, 388] on button "No" at bounding box center [573, 394] width 158 height 32
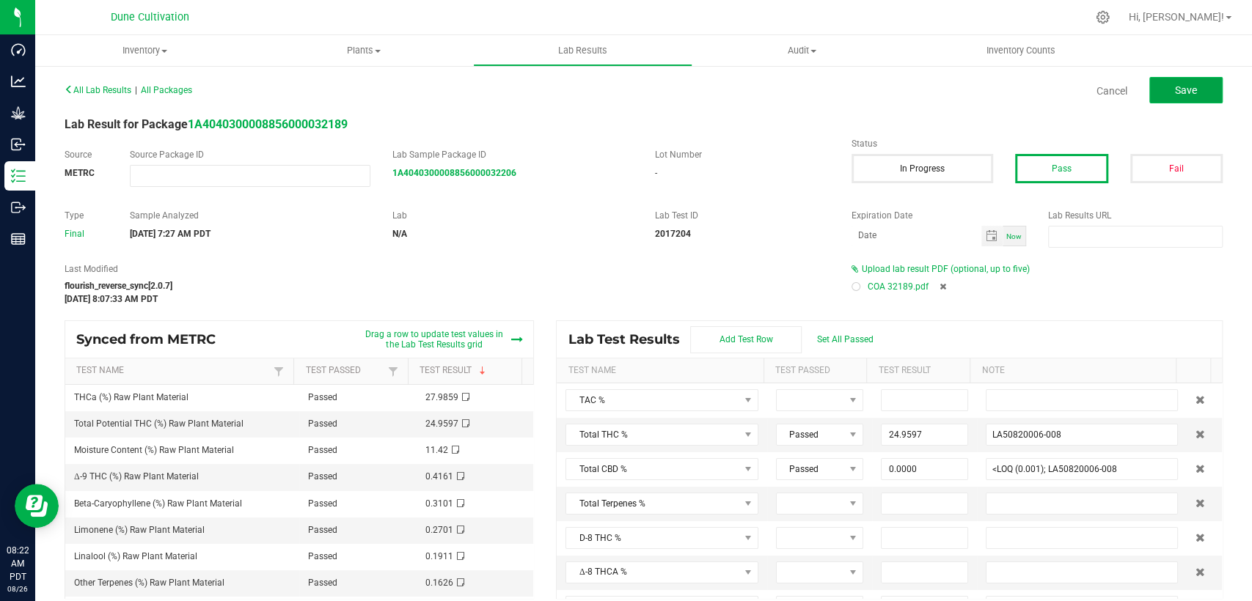
click at [1153, 95] on button "Save" at bounding box center [1185, 90] width 73 height 26
type input "24.9597"
type input "LA50820006-008"
type input "0.0000"
type input "<LOQ (0.001); LA50820006-008"
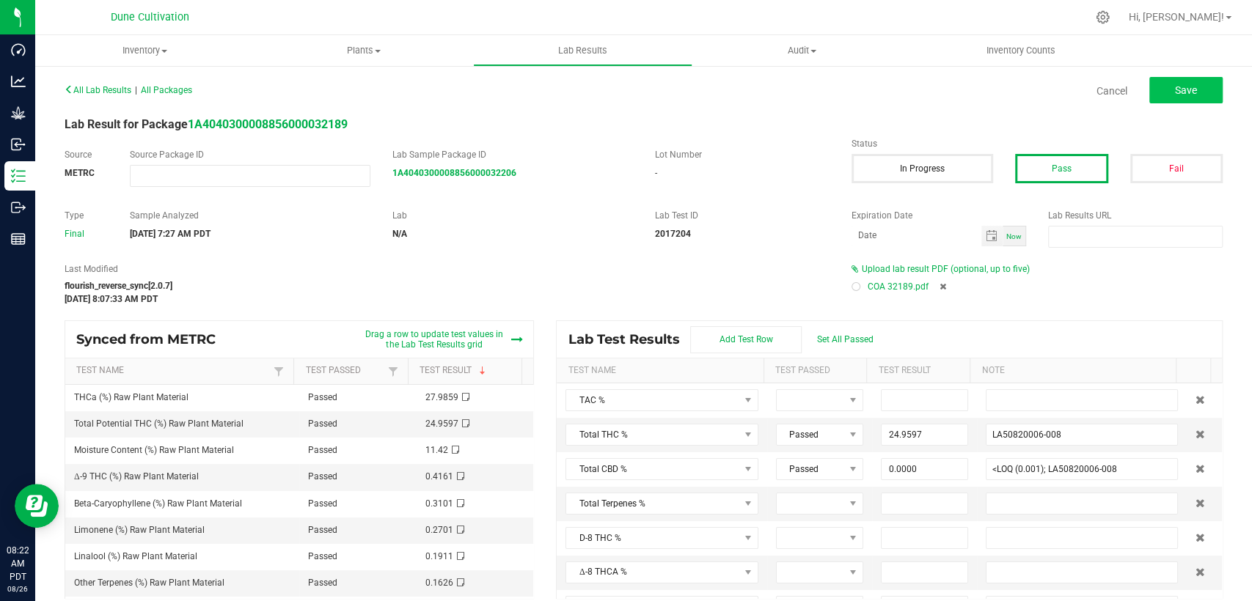
type input "0.0000"
type input "<LOQ (0.001); LA50820006-008"
type input "0.0565"
type input "LA50820006-008"
type input "0.0993"
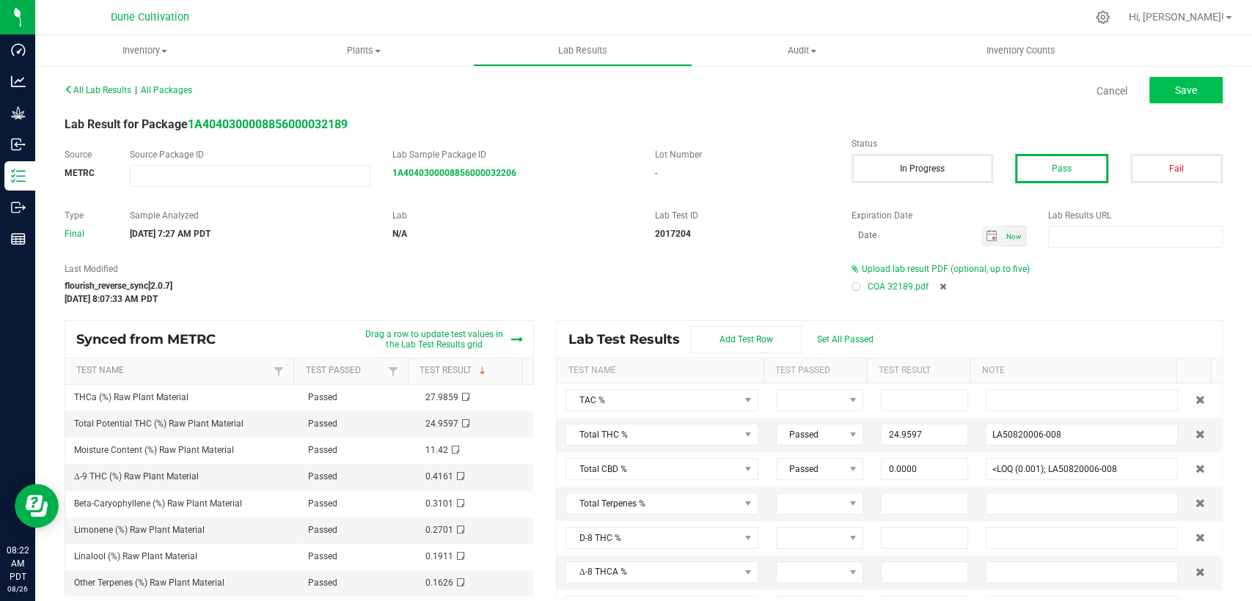
type input "LA50820006-008"
type input "0.0000"
type input "<LOQ (0.02); LA50820006-008"
type input "0.0000"
type input "<LOQ (0.02); LA50820006-008"
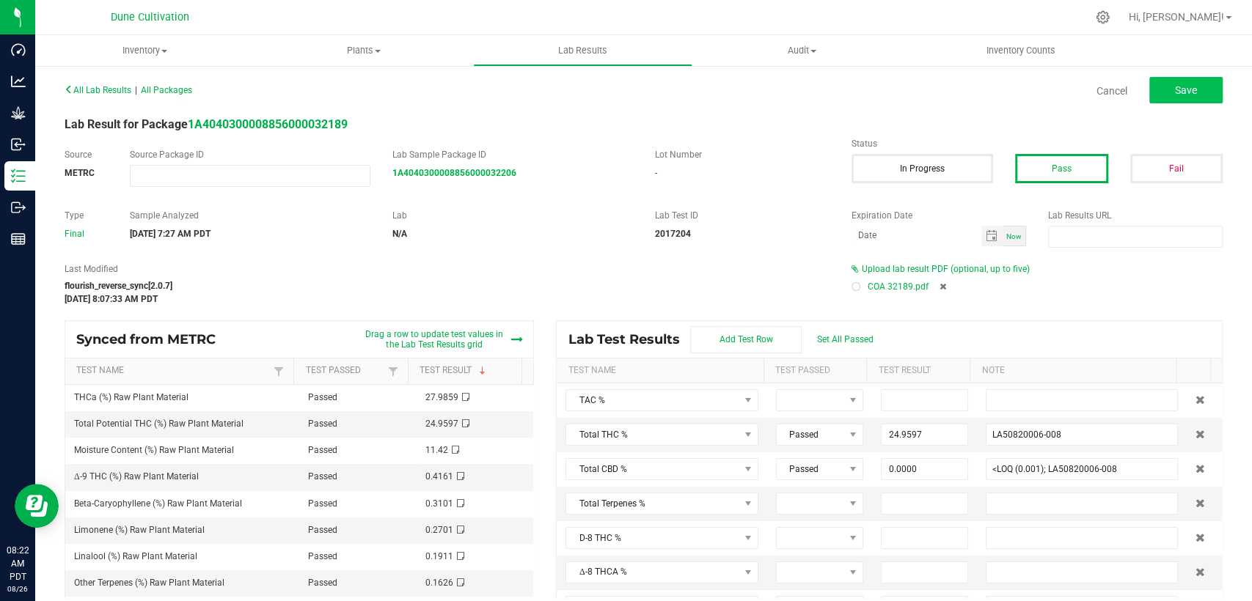
type input "0.3101"
type input "LA50820006-008"
type input "0.0451"
type input "LA50820006-008"
type input "0.2701"
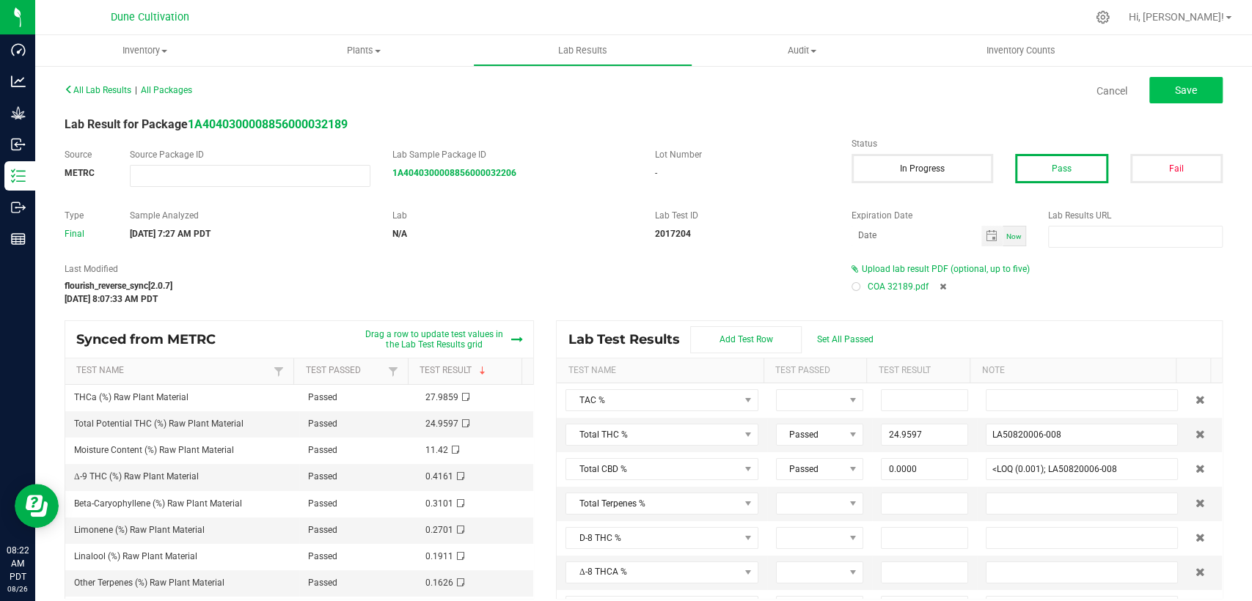
type input "LA50820006-008"
type input "0.1911"
type input "LA50820006-008"
type input "0.0968"
type input "LA50820006-008"
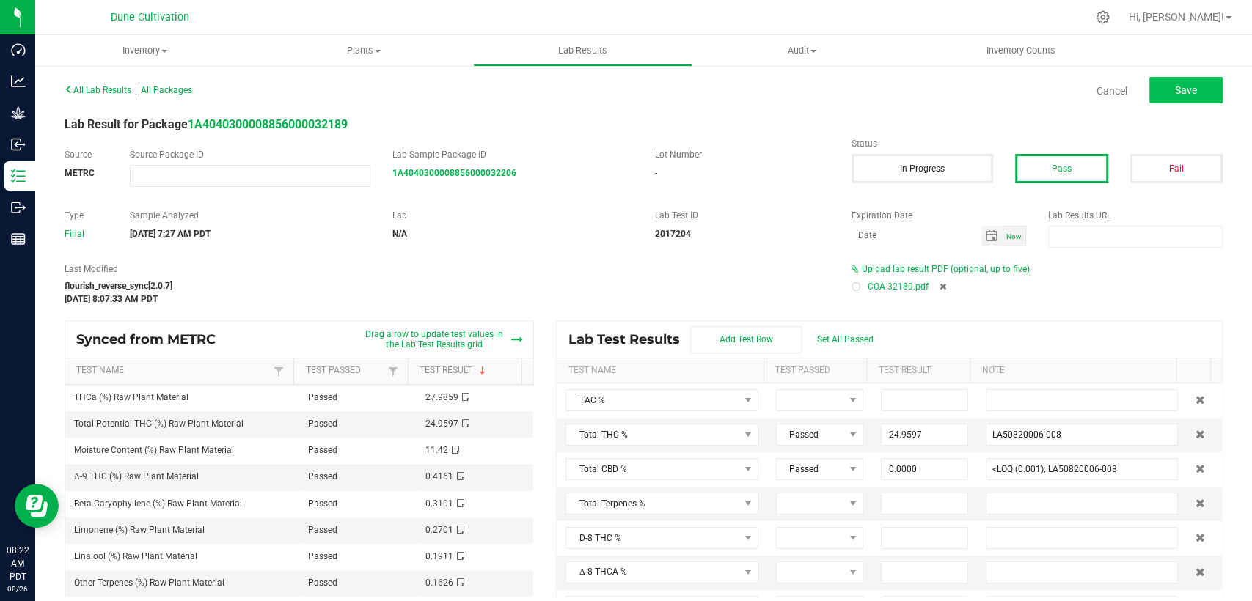
type input "0.0000"
type input "<LOQ (0.02); LA50820006-008"
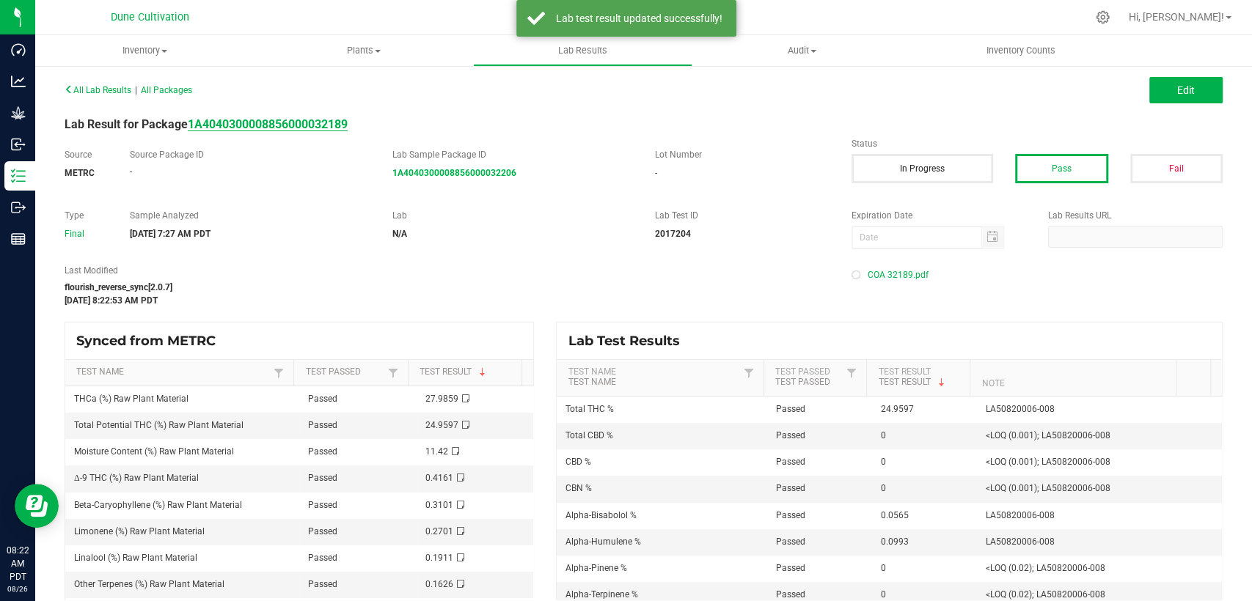
click at [272, 122] on strong "1A4040300008856000032189" at bounding box center [268, 124] width 160 height 14
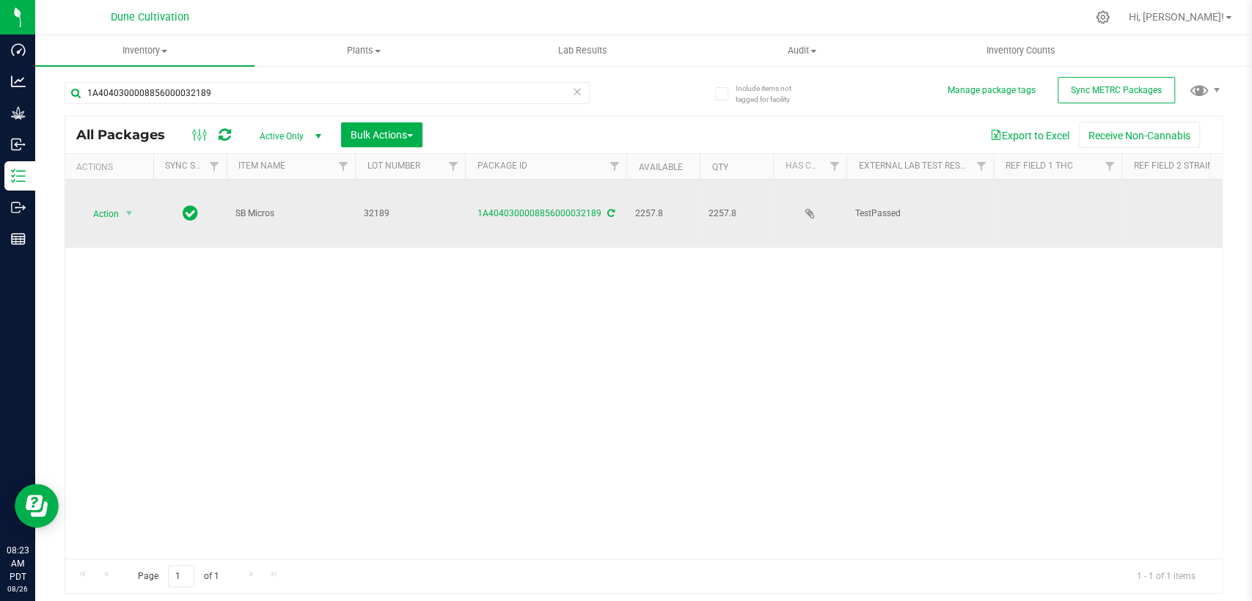
click at [1060, 181] on td at bounding box center [1057, 214] width 128 height 68
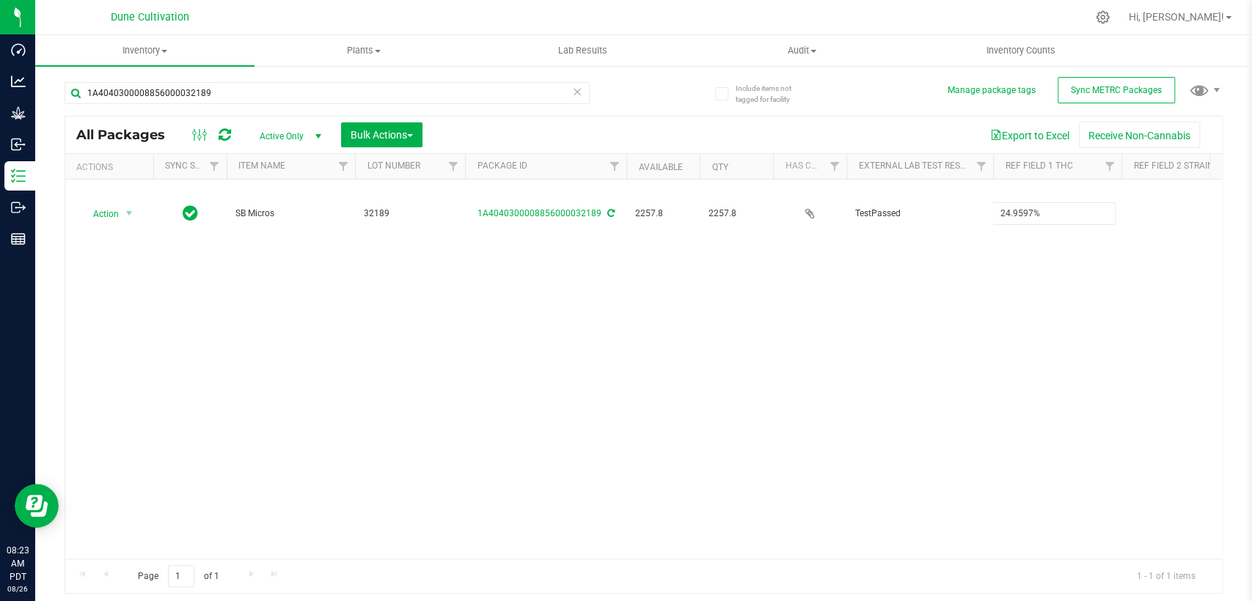
click at [994, 254] on div "All Packages Active Only Active Only Lab Samples Locked All External Internal B…" at bounding box center [644, 355] width 1158 height 479
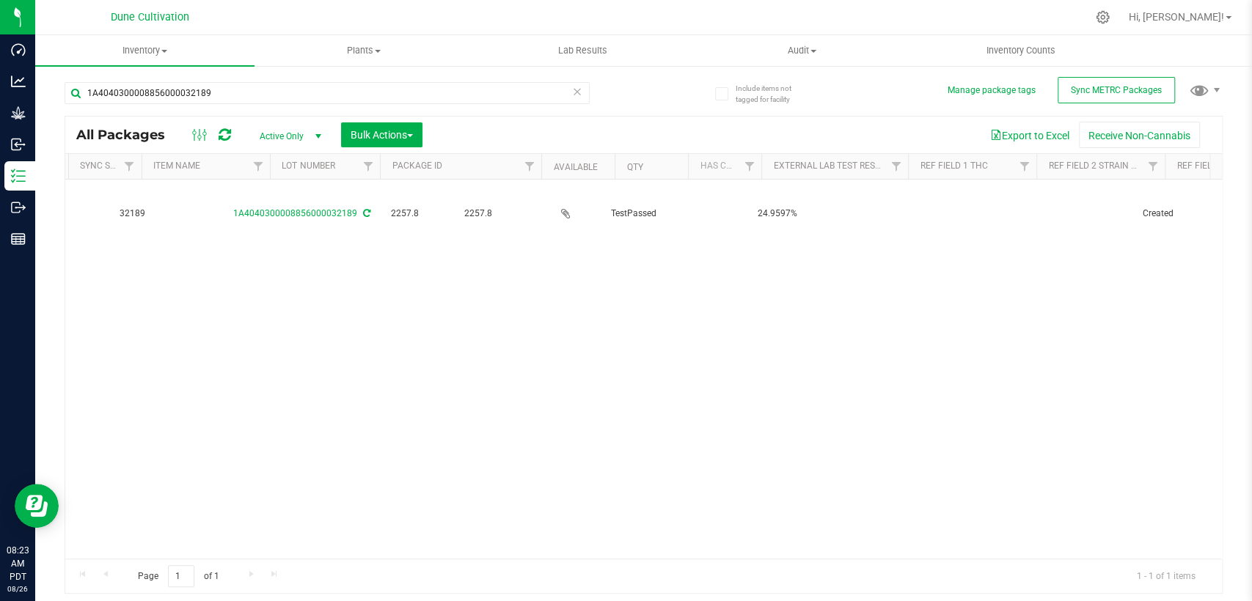
scroll to position [0, 244]
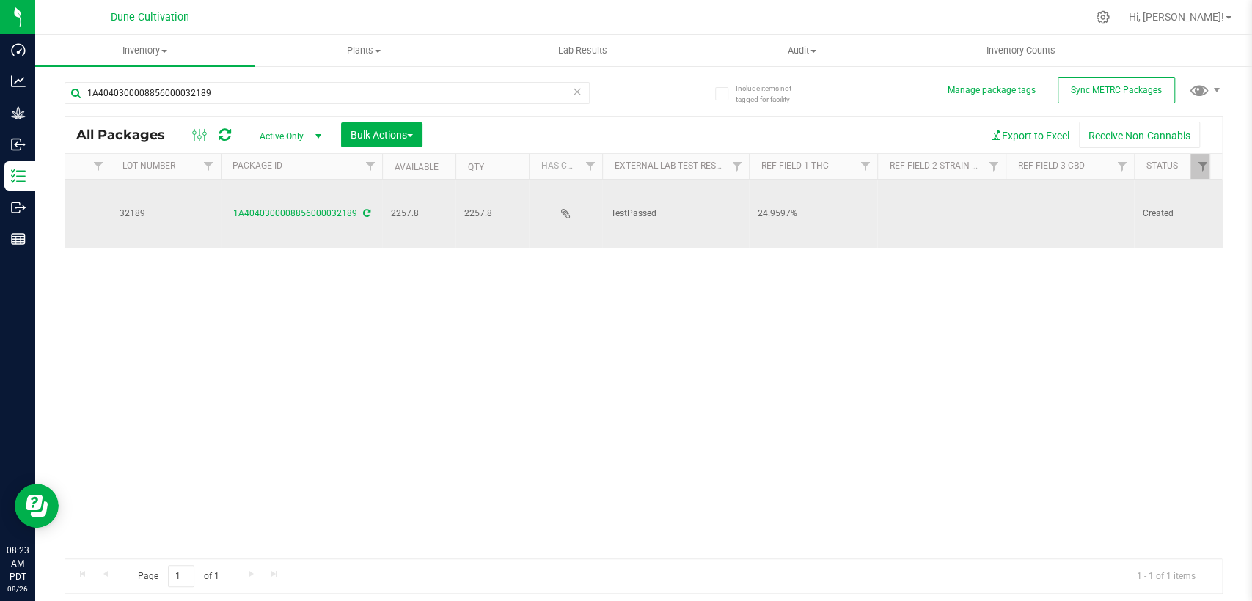
click at [1059, 191] on td at bounding box center [1070, 214] width 128 height 68
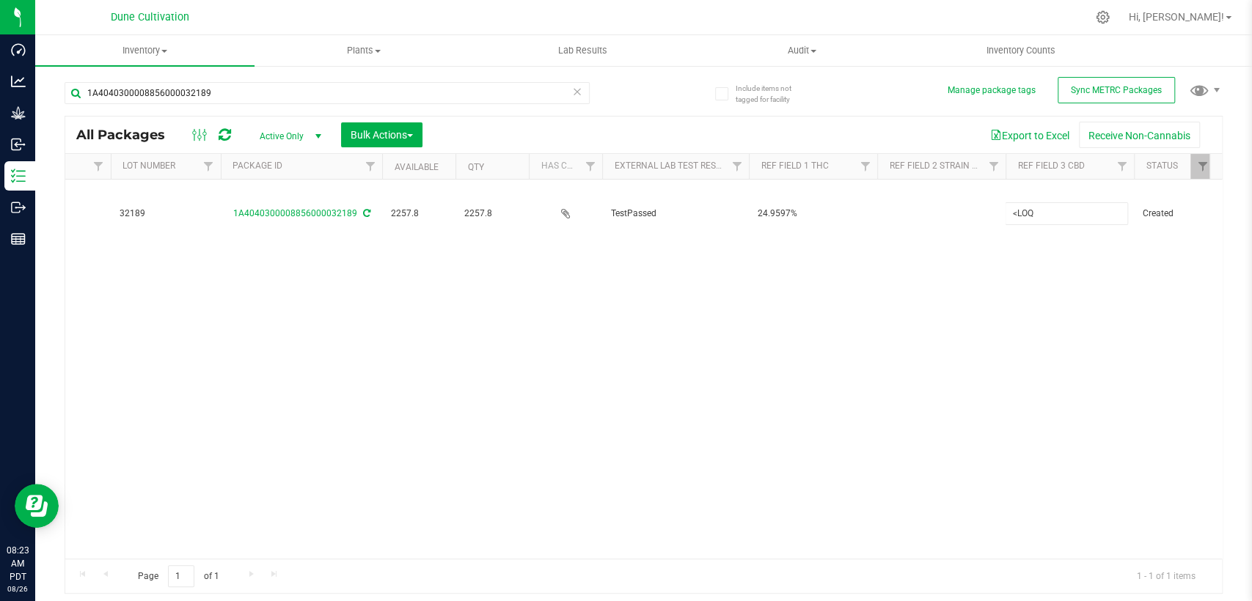
click at [796, 282] on div "All Packages Active Only Active Only Lab Samples Locked All External Internal B…" at bounding box center [644, 355] width 1158 height 479
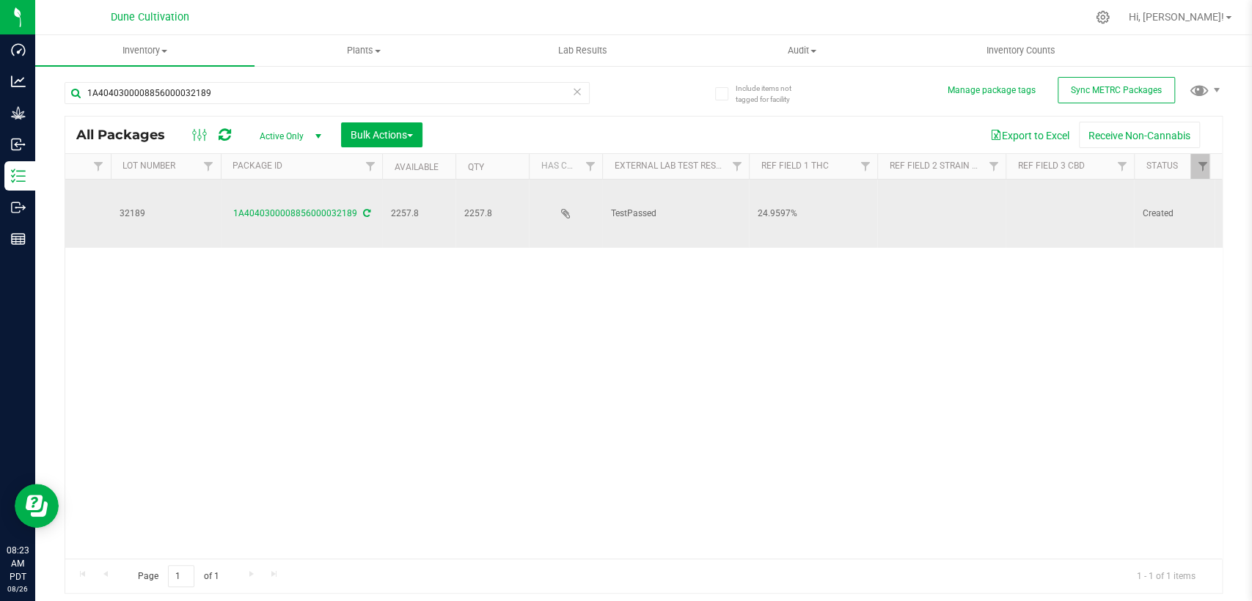
click at [967, 183] on td at bounding box center [941, 214] width 128 height 68
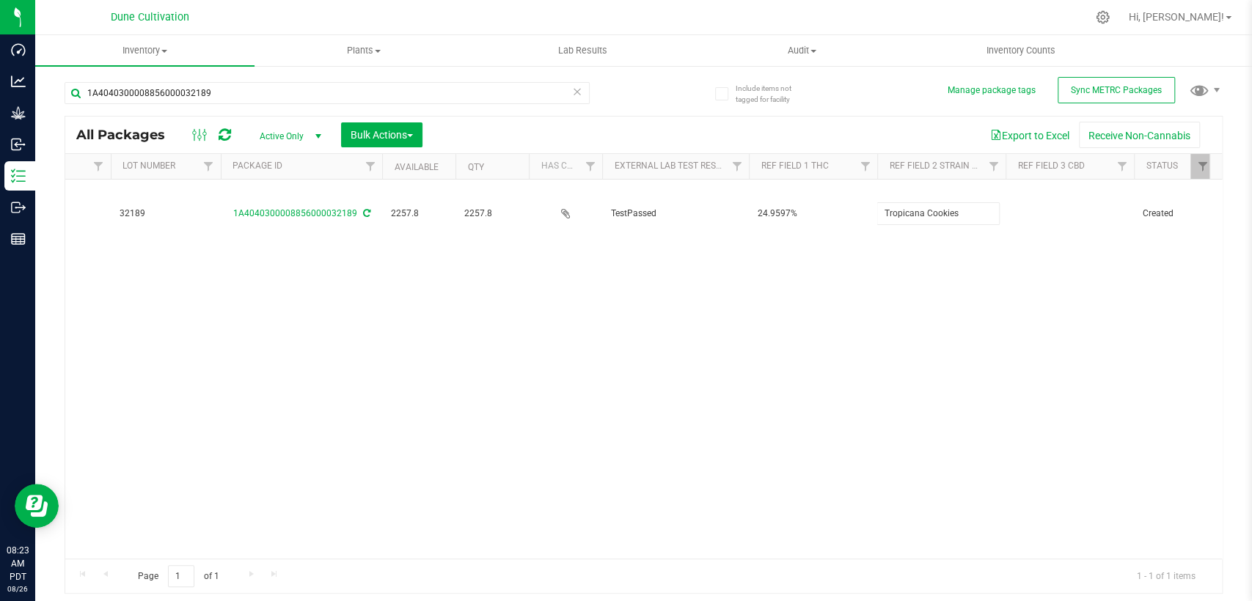
click at [892, 360] on div "All Packages Active Only Active Only Lab Samples Locked All External Internal B…" at bounding box center [644, 355] width 1158 height 479
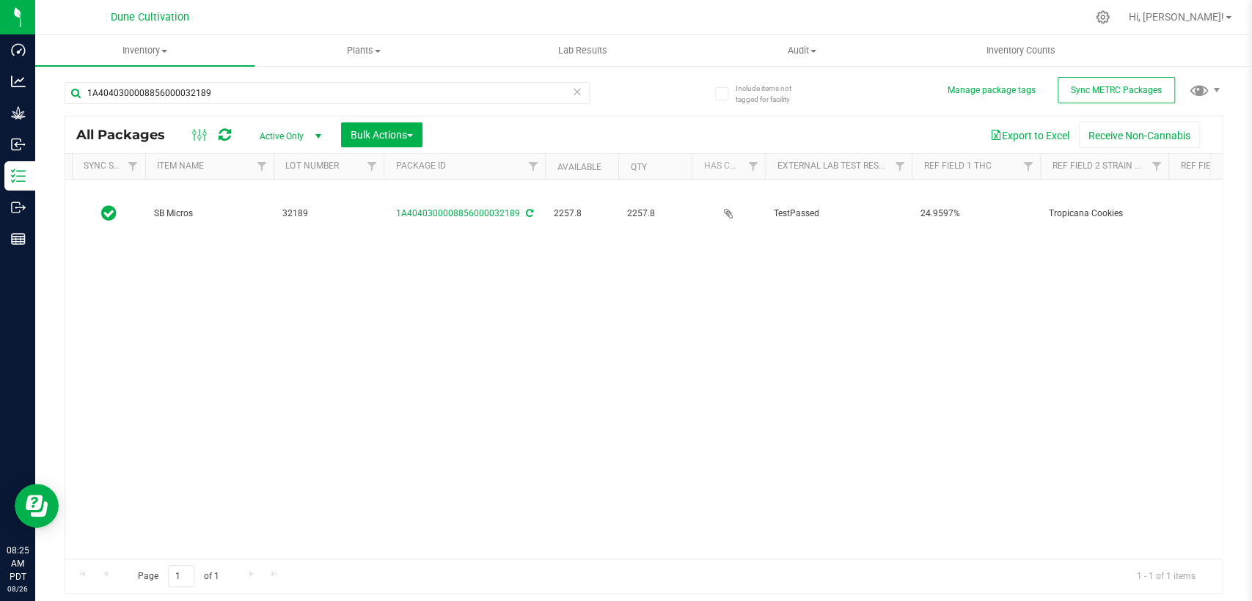
scroll to position [0, 0]
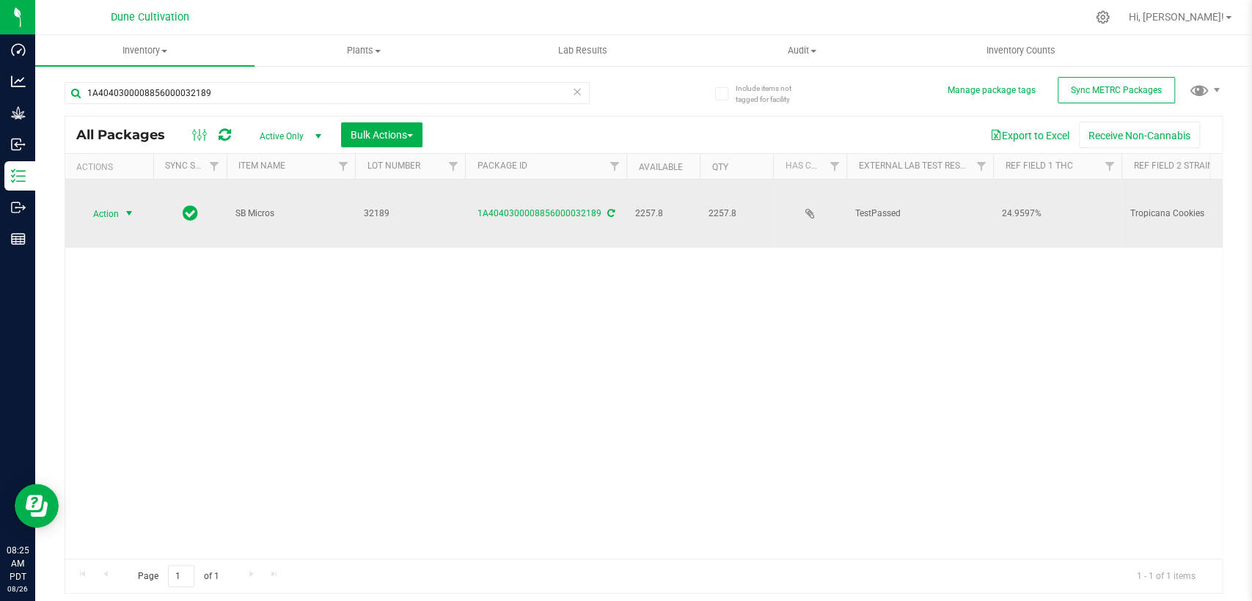
click at [133, 203] on span "select" at bounding box center [129, 213] width 18 height 21
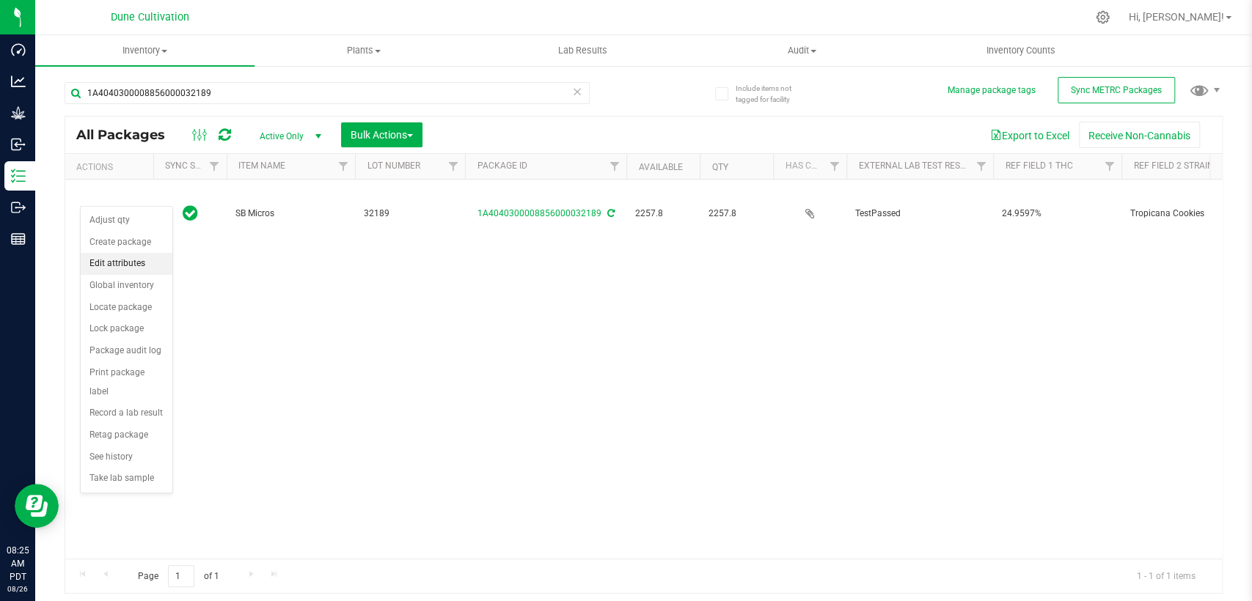
click at [129, 270] on font "Edit attributes" at bounding box center [117, 264] width 56 height 19
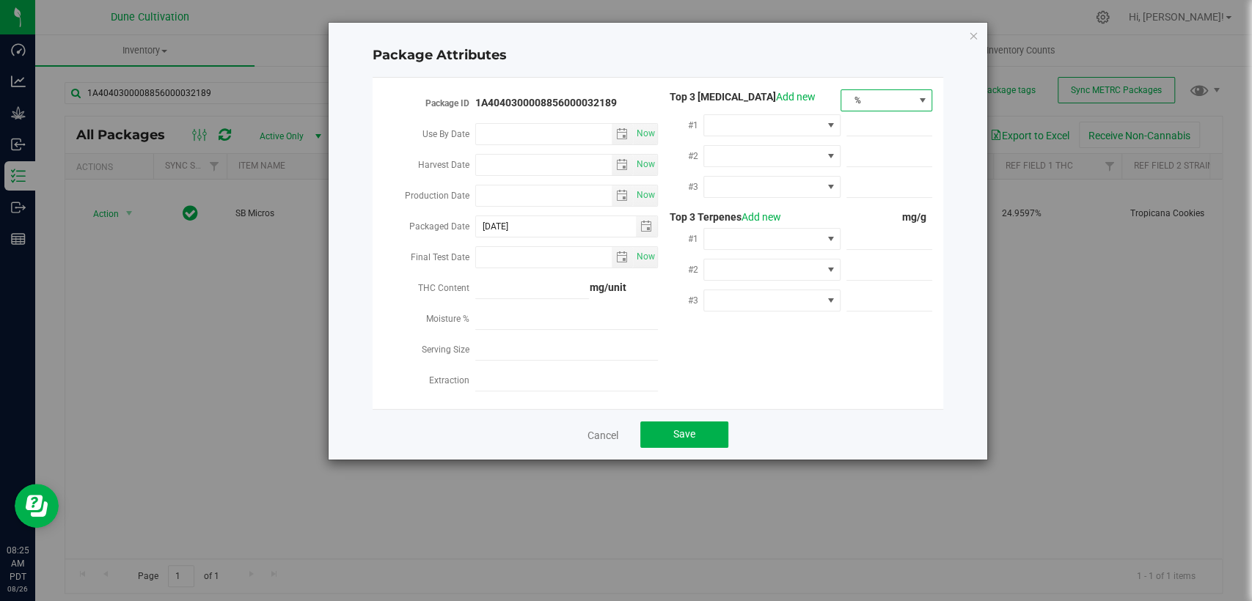
click at [903, 98] on span "%" at bounding box center [877, 100] width 72 height 21
click at [908, 156] on li "mg/unit" at bounding box center [886, 151] width 90 height 25
click at [736, 124] on span at bounding box center [762, 125] width 117 height 21
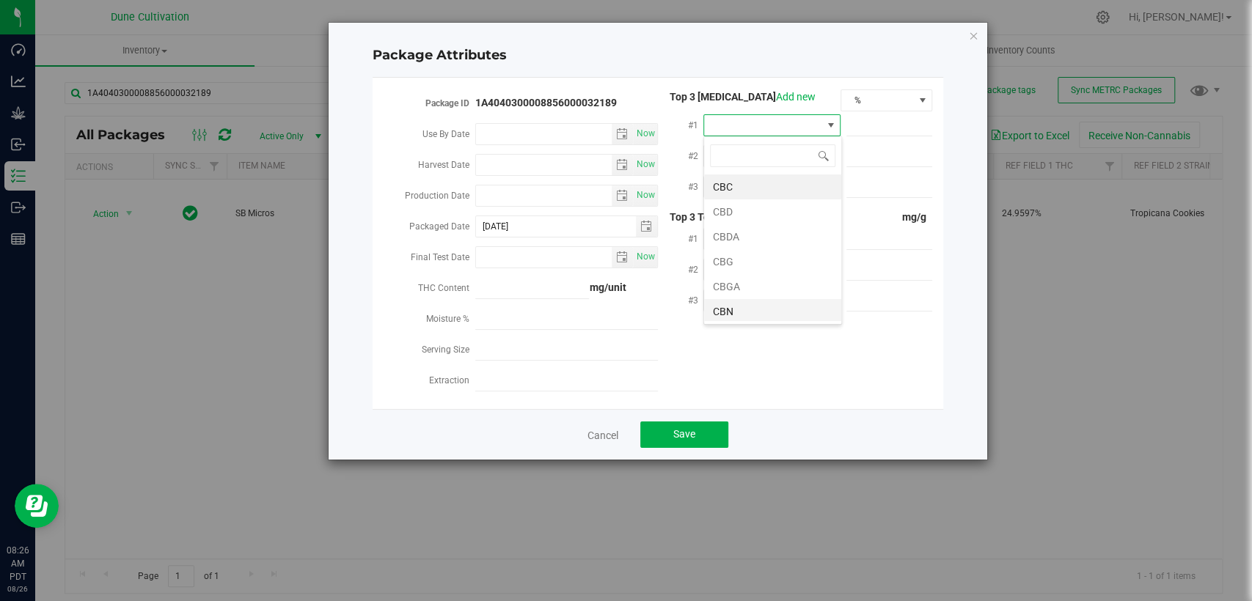
scroll to position [76, 0]
click at [760, 285] on li "THCA" at bounding box center [772, 285] width 137 height 25
click at [894, 128] on span at bounding box center [889, 125] width 86 height 21
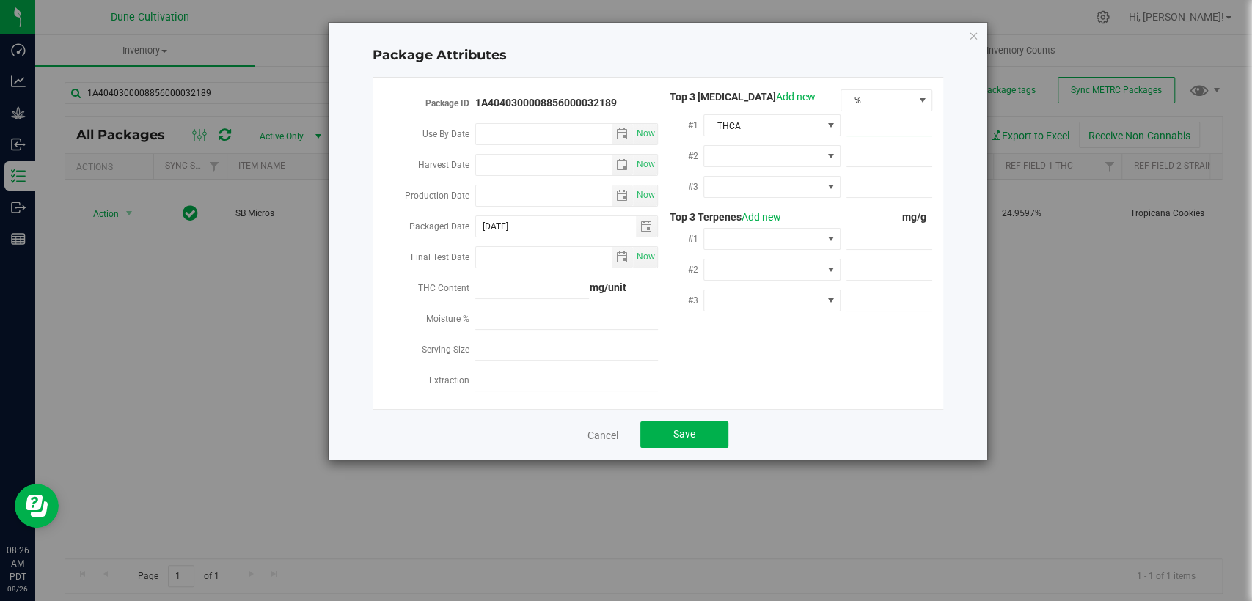
paste input "279.859"
type input "279.859"
type input "279.8590"
click at [766, 155] on span at bounding box center [762, 156] width 117 height 21
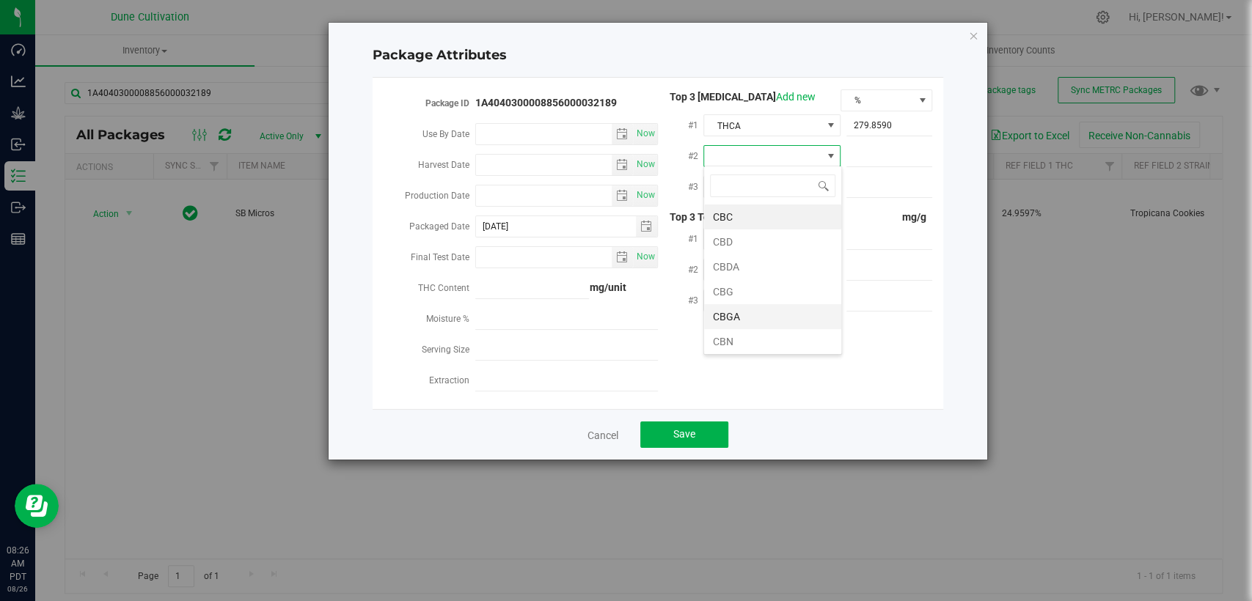
click at [735, 318] on font "CBGA" at bounding box center [726, 317] width 27 height 12
click at [755, 187] on span at bounding box center [762, 187] width 117 height 21
type input "d"
click at [761, 299] on li "D9-THC" at bounding box center [772, 297] width 137 height 25
click at [884, 155] on span at bounding box center [889, 156] width 86 height 21
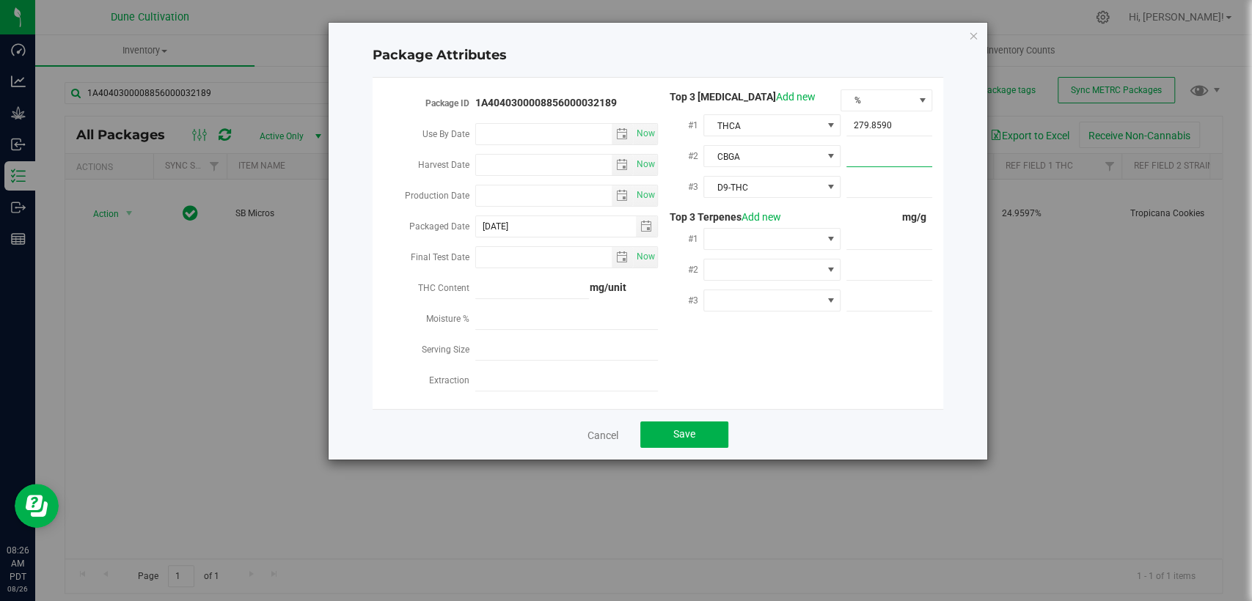
paste input "15.7061"
type input "15.7061"
click at [857, 191] on span at bounding box center [889, 187] width 86 height 21
paste input "4.16145"
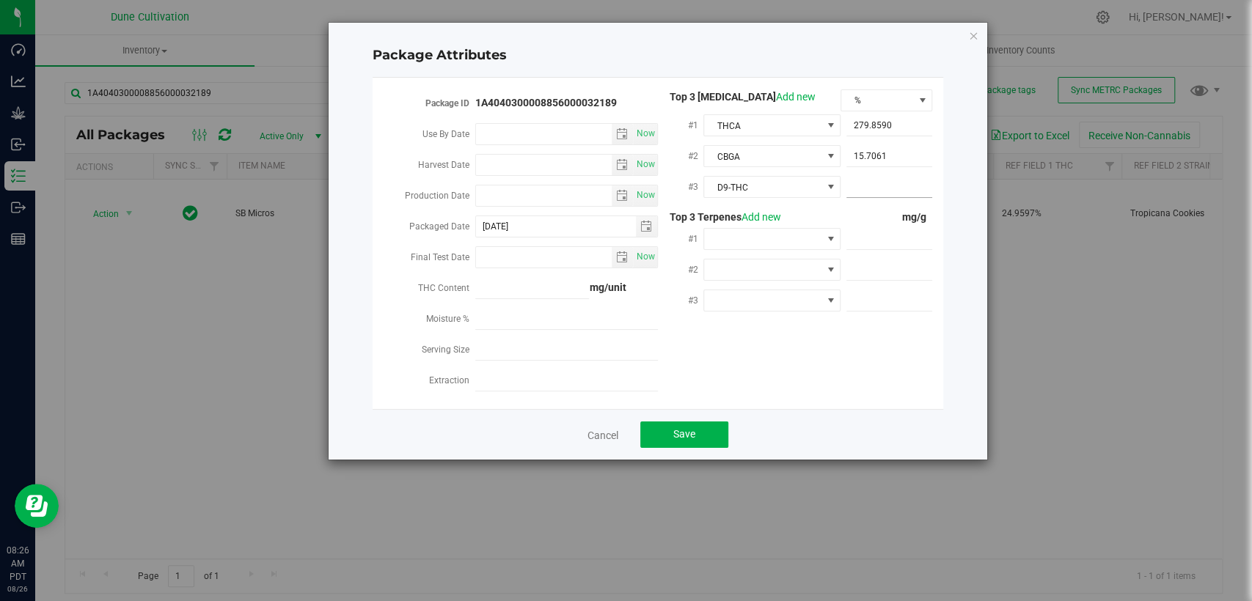
type input "4.16145"
type input "4.1615"
drag, startPoint x: 908, startPoint y: 233, endPoint x: 809, endPoint y: 348, distance: 151.3
click at [908, 233] on span at bounding box center [889, 239] width 86 height 21
paste input "3.101"
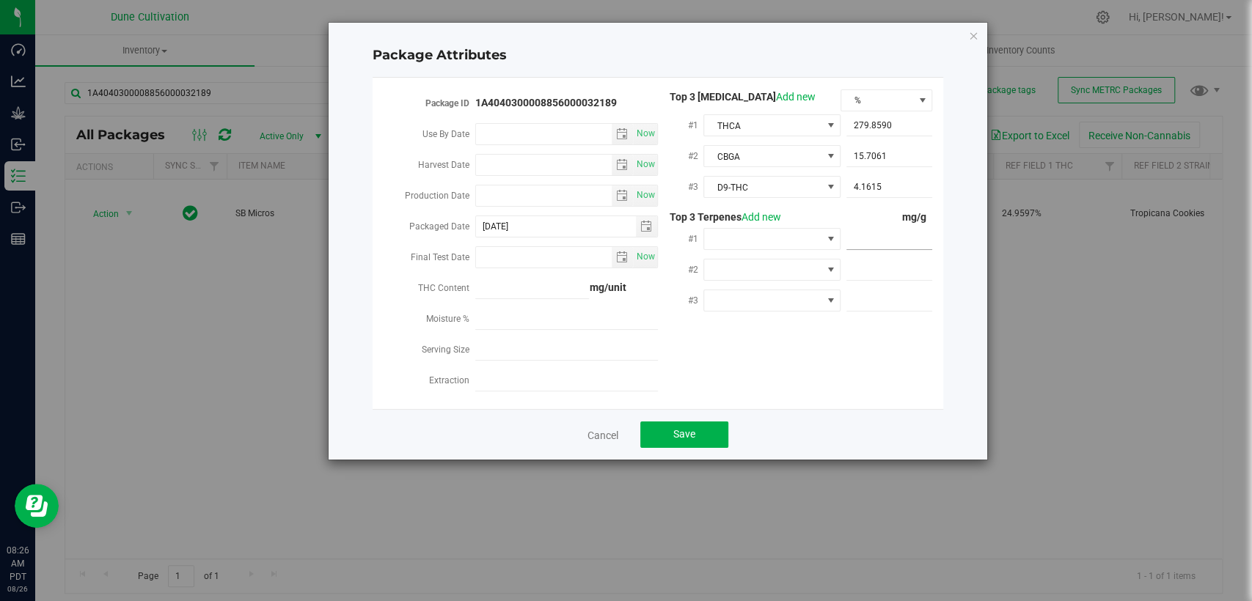
type input "3.101"
type input "3.1010"
click at [874, 274] on span at bounding box center [889, 270] width 86 height 21
paste input "2.701"
type input "2.701"
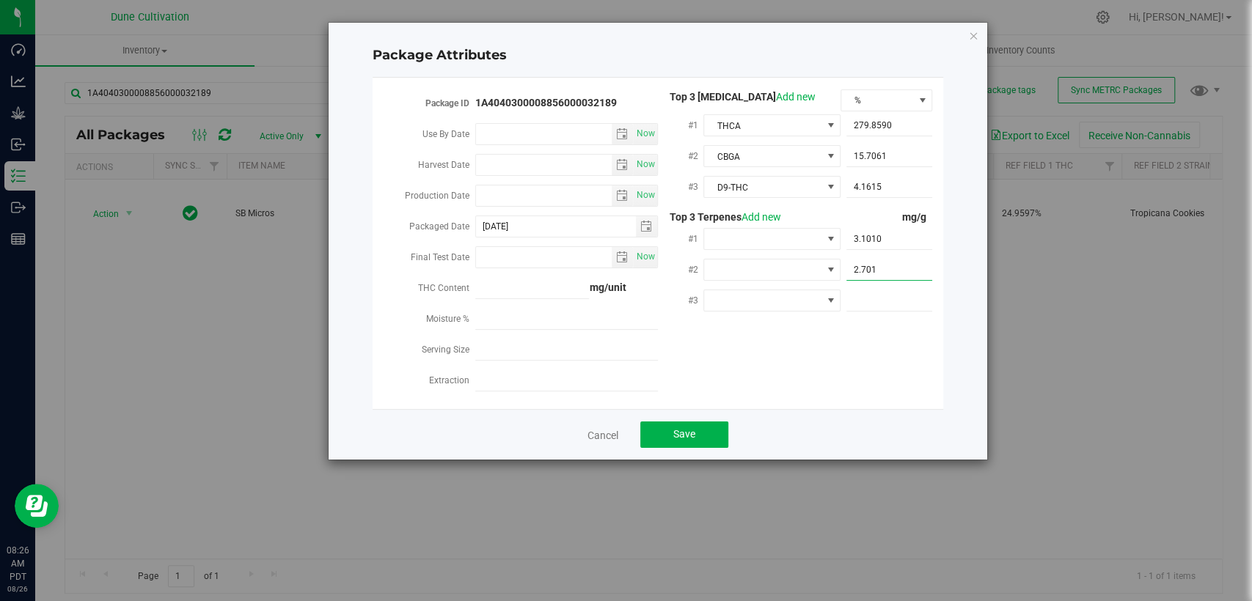
type input "2.7010"
click at [863, 291] on span at bounding box center [889, 300] width 86 height 21
paste input "1.911"
type input "1.911"
type input "1.9110"
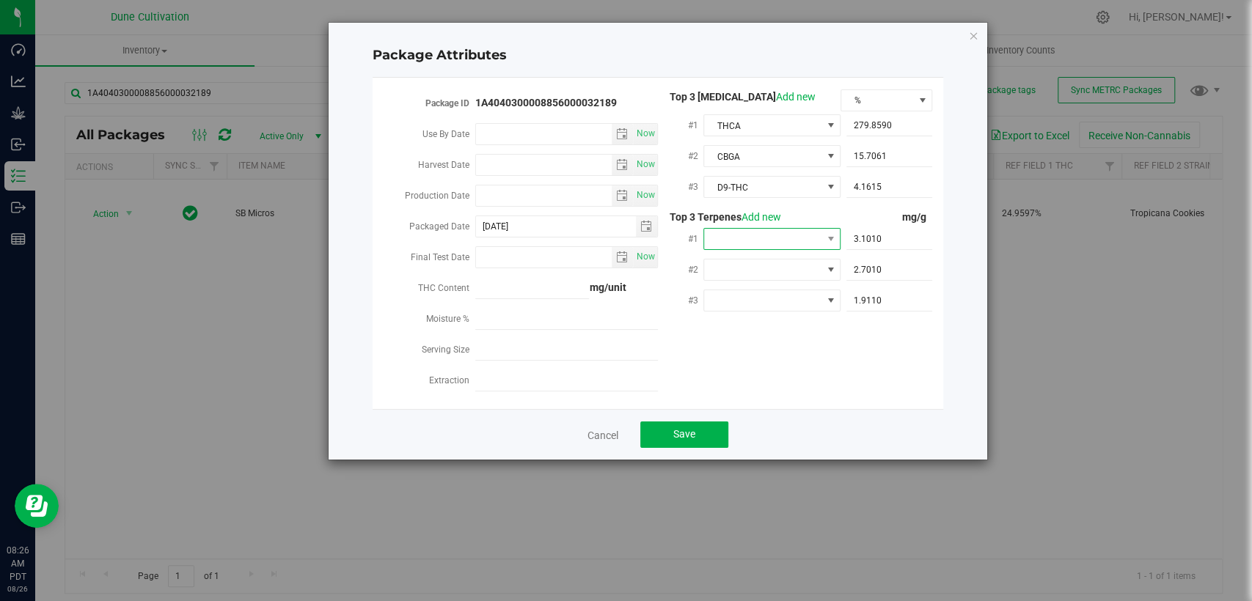
click at [766, 239] on span at bounding box center [762, 239] width 117 height 21
click at [744, 418] on font "Beta- Caryophyllene" at bounding box center [758, 423] width 91 height 12
click at [761, 273] on span at bounding box center [762, 270] width 117 height 21
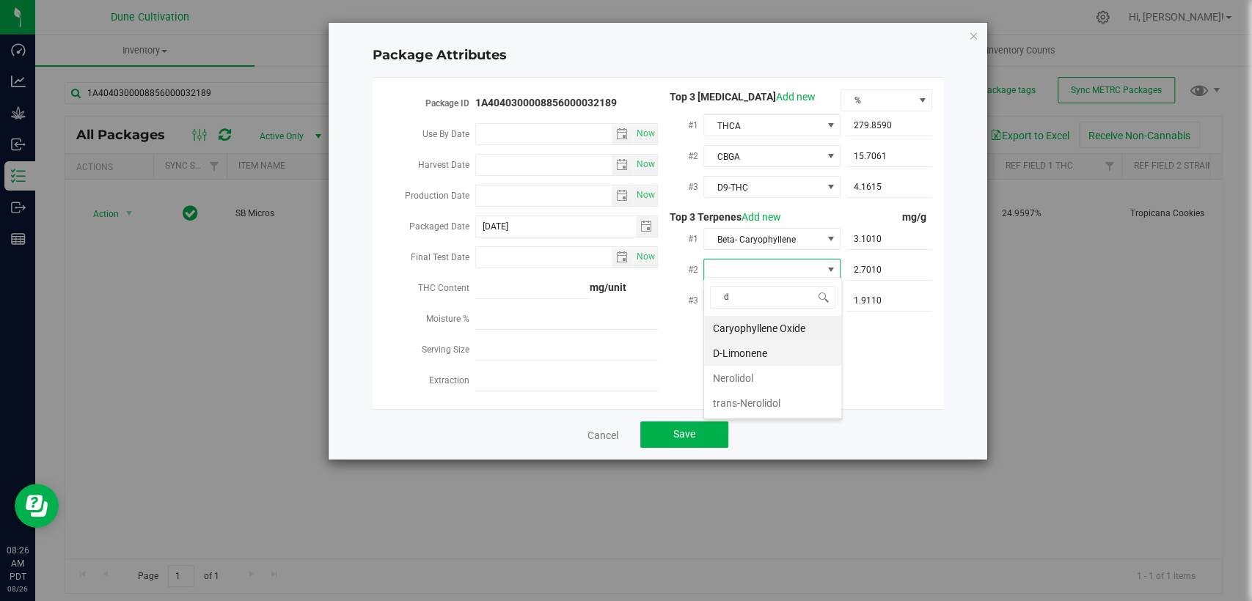
click at [753, 354] on font "D-Limonene" at bounding box center [740, 354] width 54 height 12
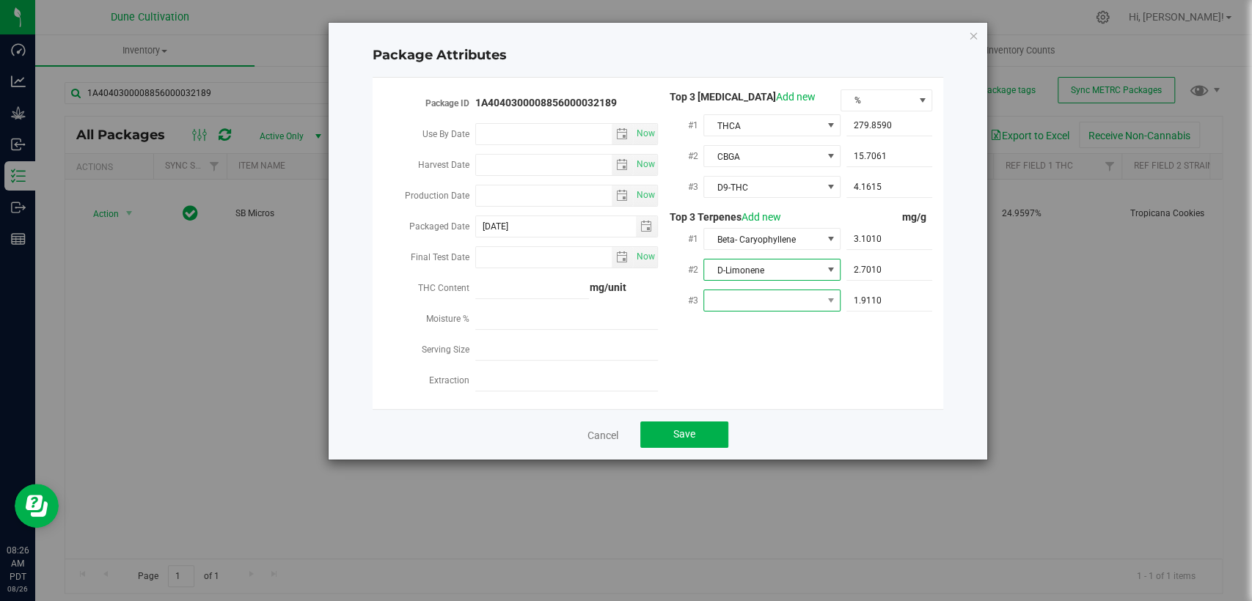
click at [783, 301] on span at bounding box center [762, 300] width 117 height 21
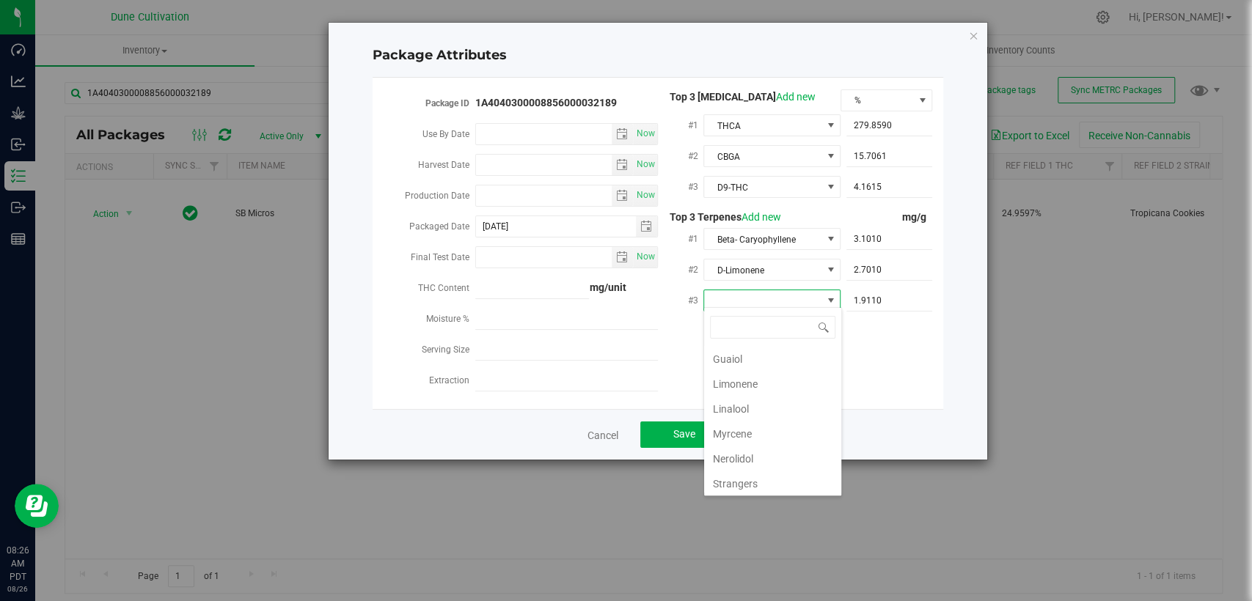
scroll to position [326, 0]
click at [755, 379] on li "Linalool" at bounding box center [772, 382] width 137 height 25
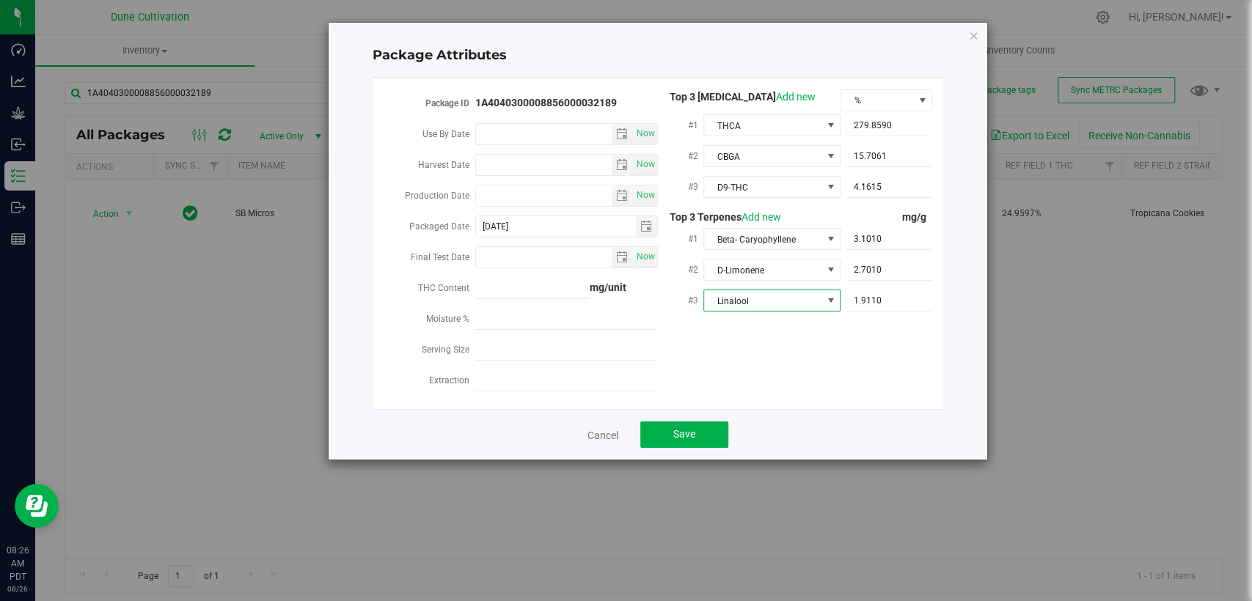
click at [761, 409] on div "Cancel Save" at bounding box center [658, 434] width 571 height 51
click at [710, 430] on button "Save" at bounding box center [684, 435] width 88 height 26
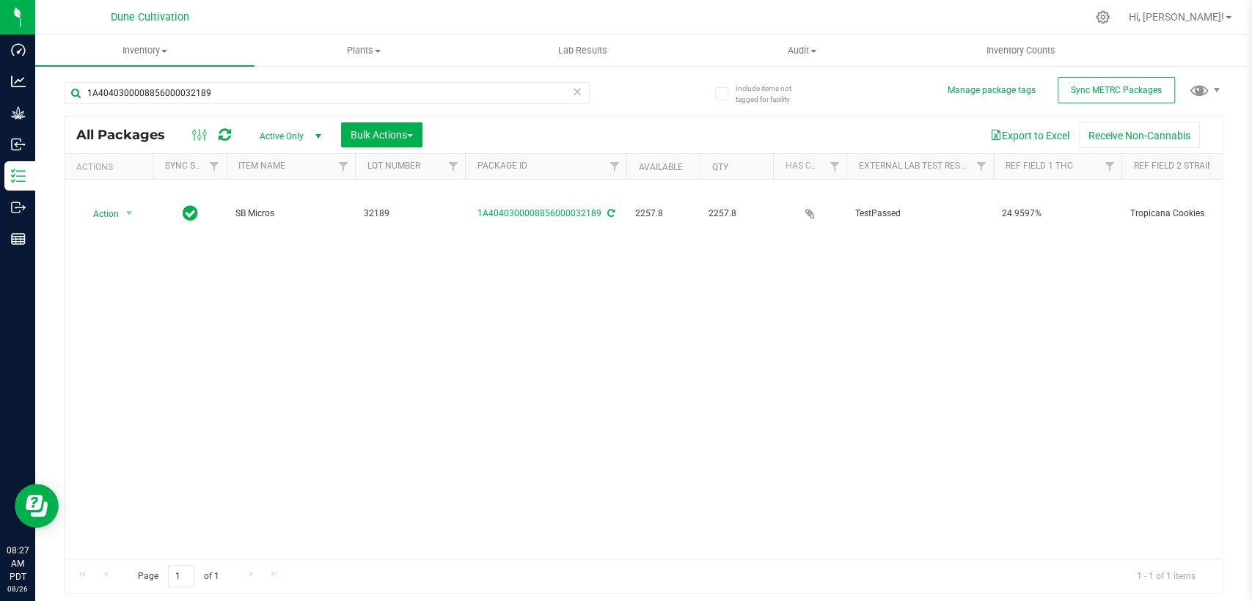
click at [288, 136] on font "Active Only" at bounding box center [282, 136] width 44 height 10
click at [295, 233] on li "All" at bounding box center [286, 225] width 79 height 22
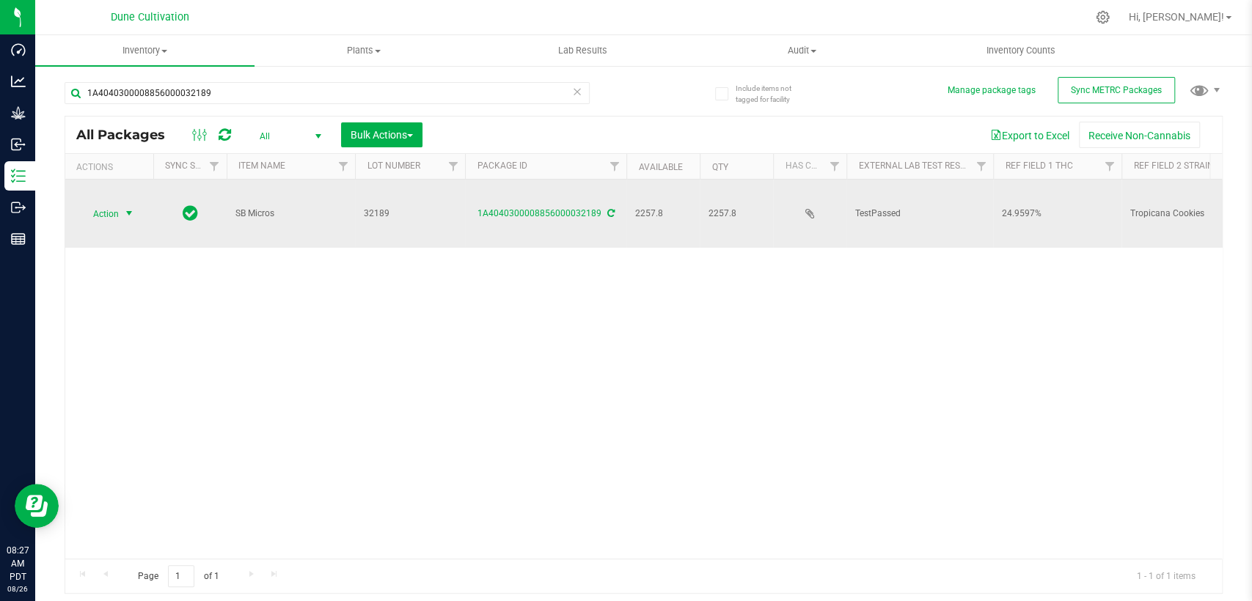
click at [110, 209] on font "Action" at bounding box center [106, 214] width 26 height 10
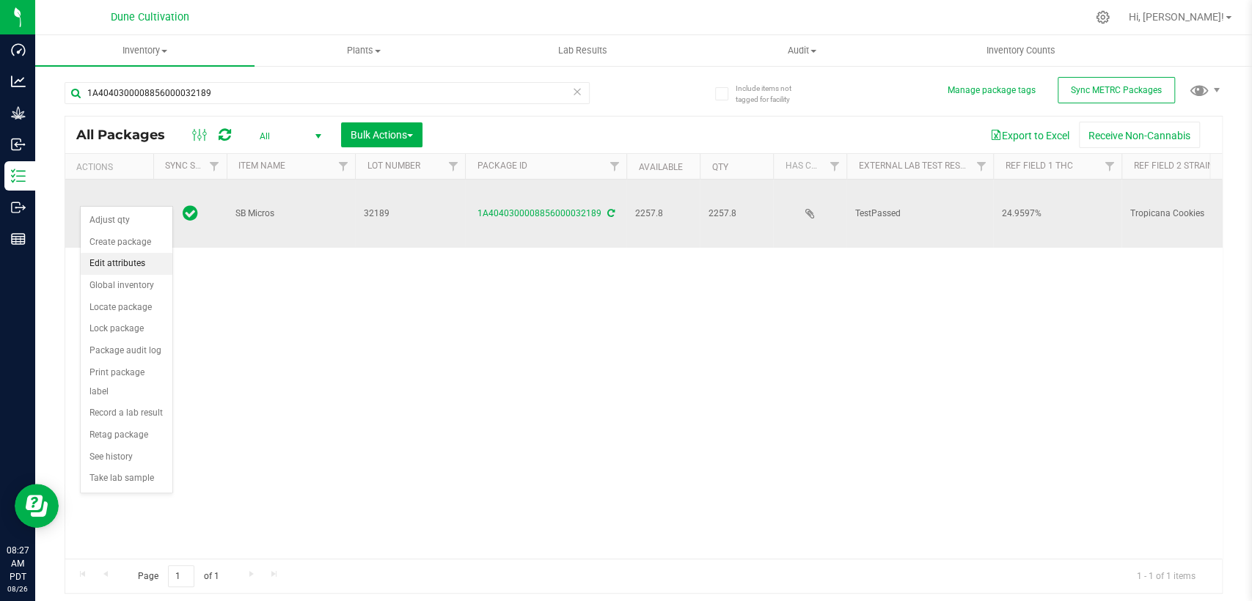
click at [145, 261] on li "Edit attributes" at bounding box center [127, 264] width 92 height 22
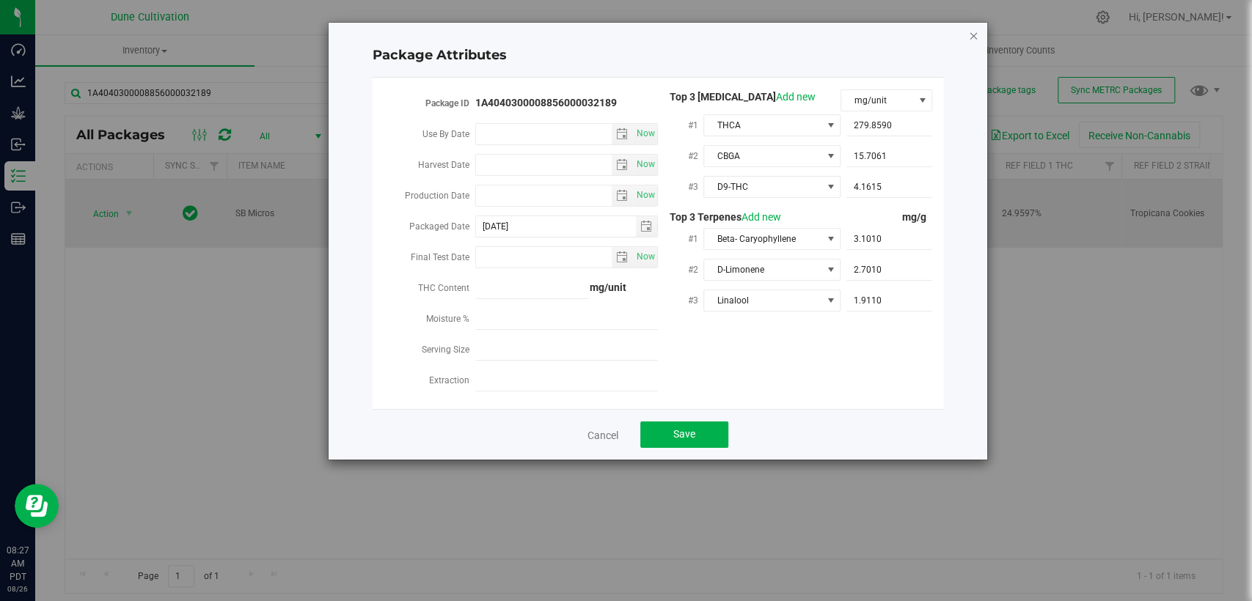
click at [976, 39] on icon "Close modal" at bounding box center [973, 35] width 10 height 18
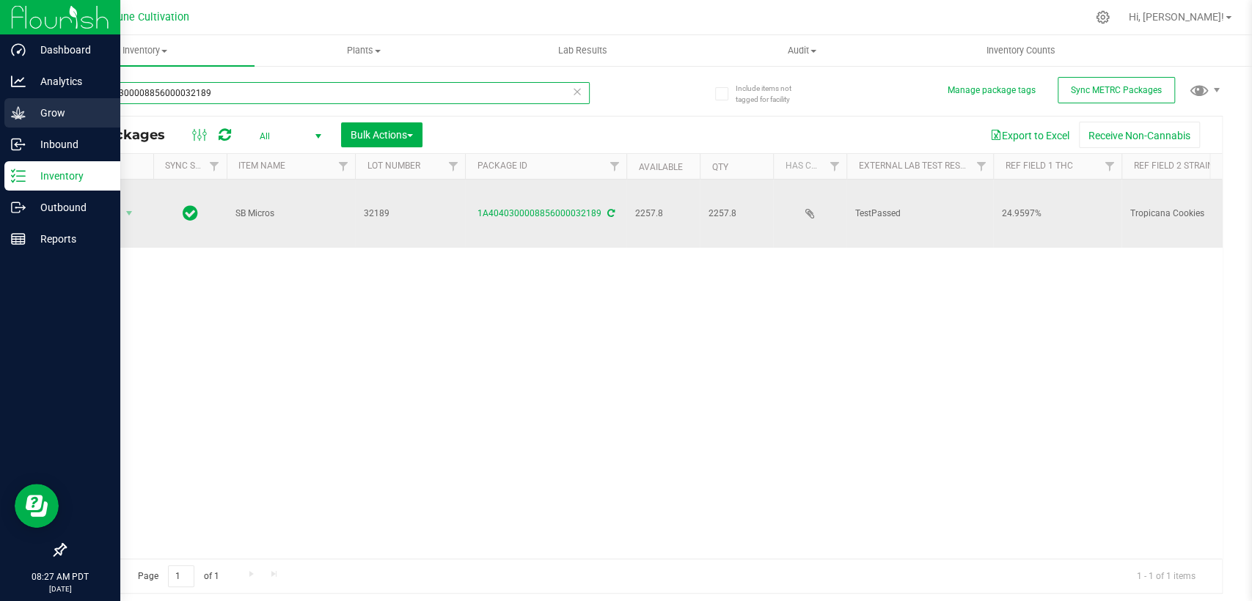
drag, startPoint x: 182, startPoint y: 89, endPoint x: 23, endPoint y: 110, distance: 159.8
click at [23, 110] on div "Dashboard Analytics Grow Inbound Inventory Outbound Reports 08:27 AM PDT 08/26/…" at bounding box center [626, 300] width 1252 height 601
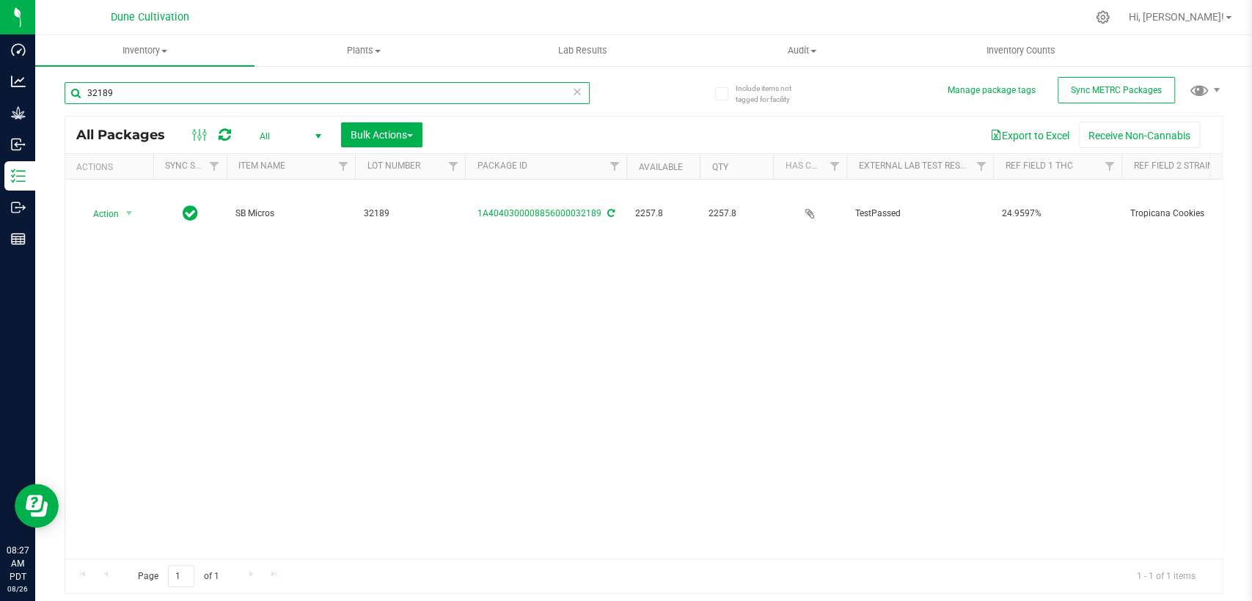
click at [326, 100] on input "32189" at bounding box center [327, 93] width 525 height 22
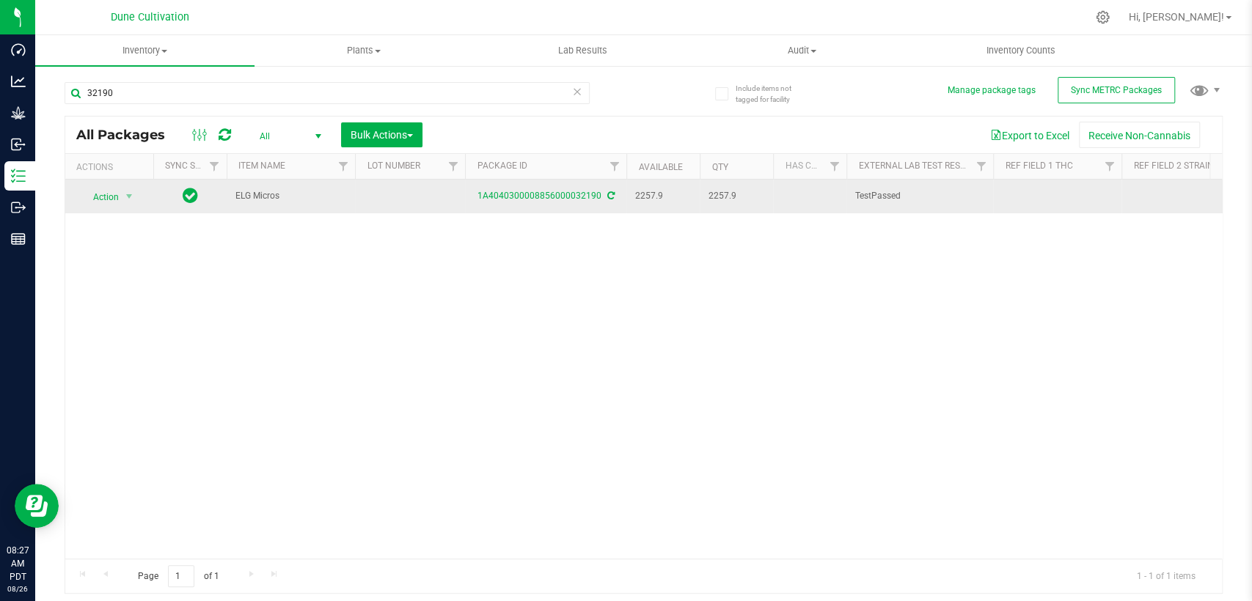
click at [411, 197] on td at bounding box center [410, 197] width 110 height 34
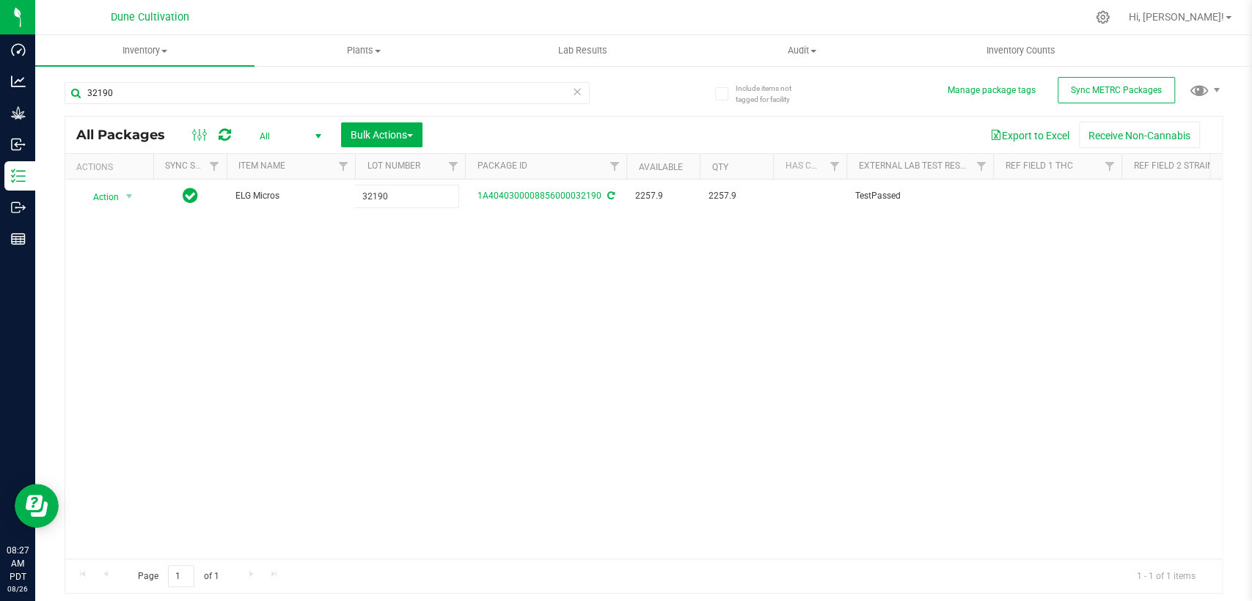
click at [450, 249] on div "All Packages All Active Only Lab Samples Locked All External Internal Bulk Acti…" at bounding box center [644, 355] width 1158 height 479
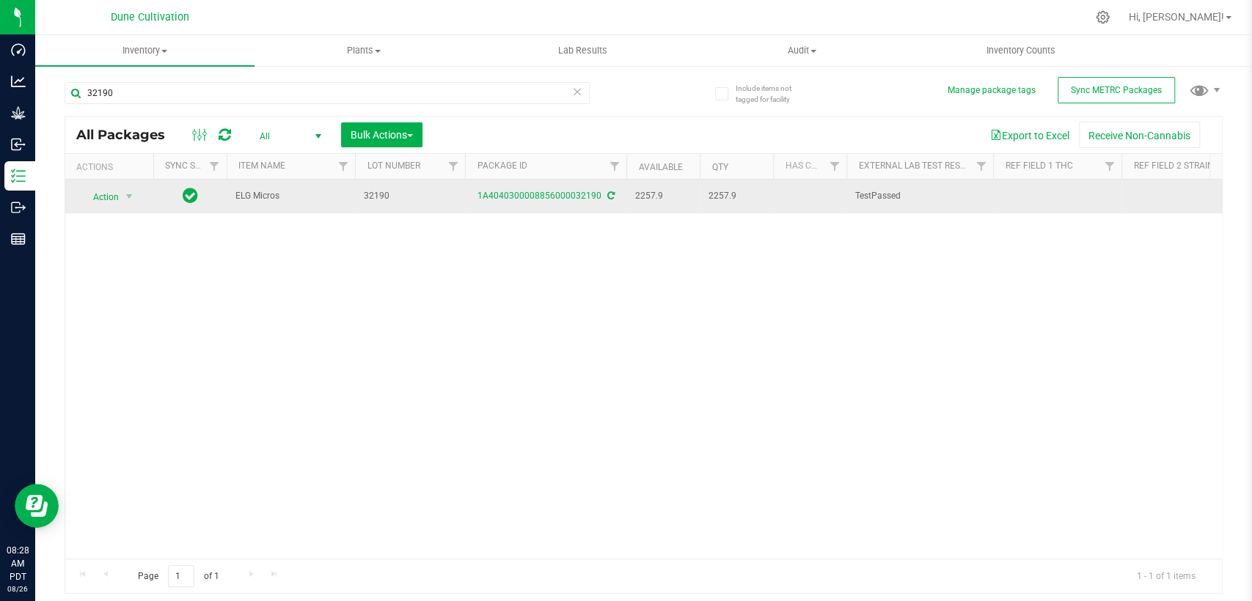
click at [519, 189] on div "1A4040300008856000032190" at bounding box center [546, 196] width 166 height 14
click at [519, 196] on font "1A4040300008856000032190" at bounding box center [540, 196] width 124 height 10
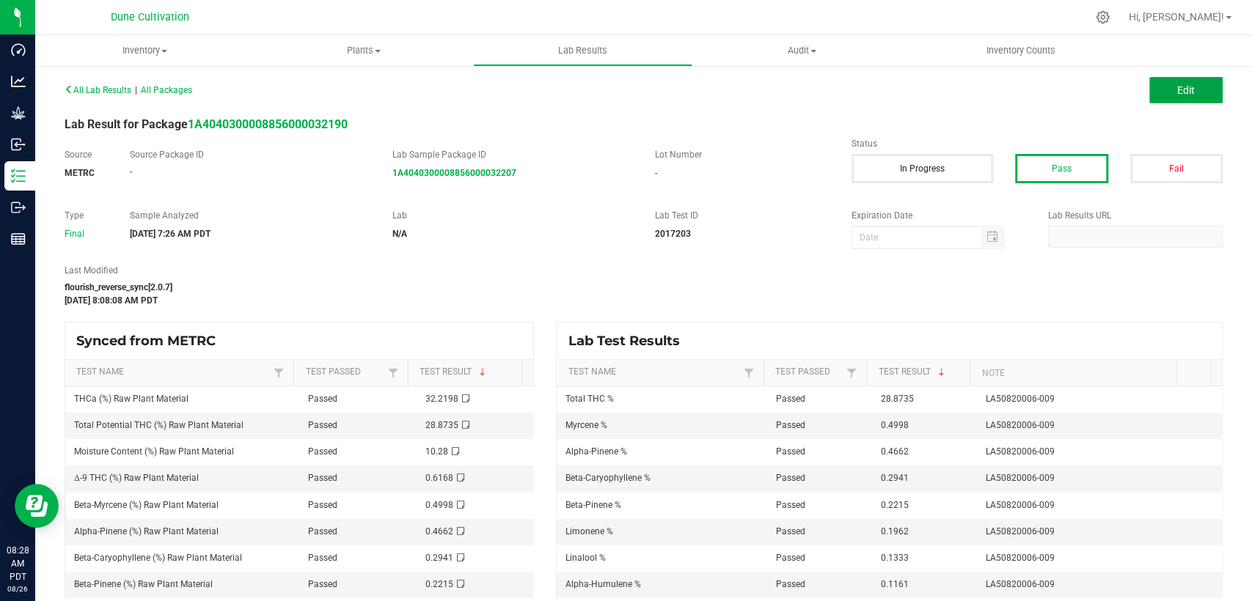
click at [1155, 100] on button "Edit" at bounding box center [1185, 90] width 73 height 26
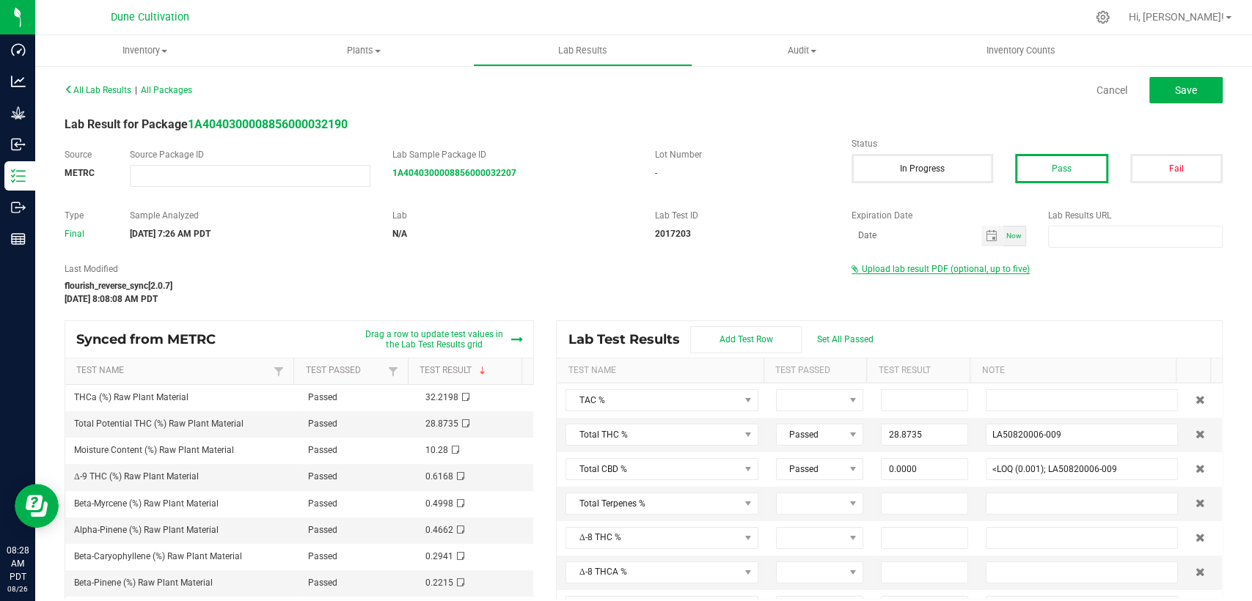
click at [923, 268] on span "Upload lab result PDF (optional, up to five)" at bounding box center [946, 269] width 168 height 10
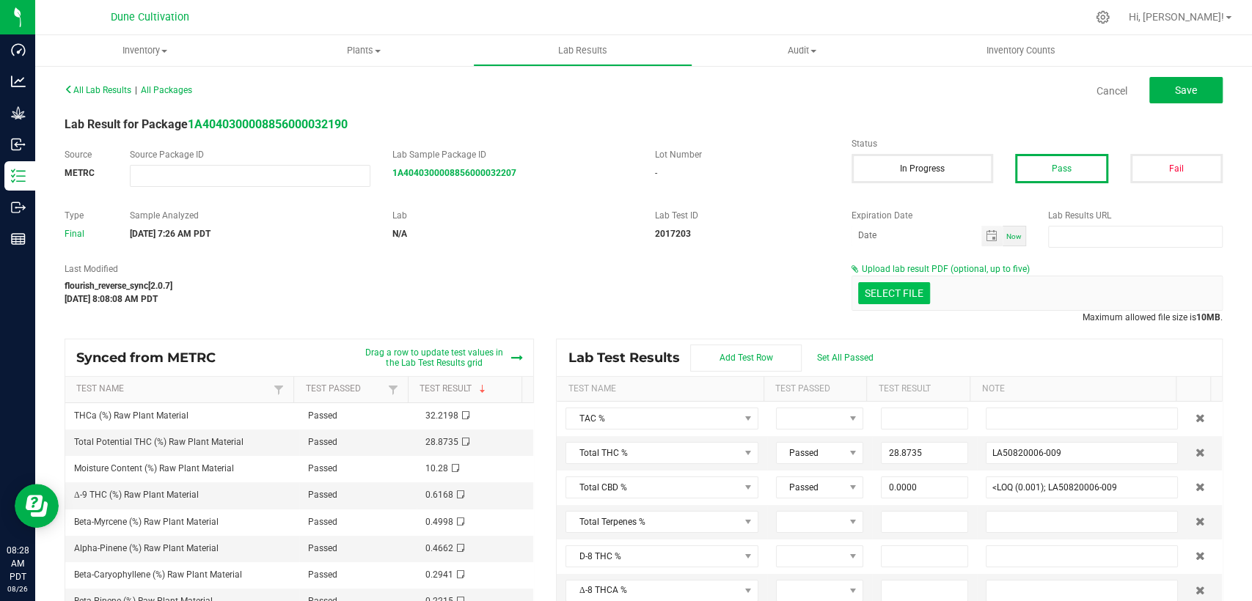
click at [869, 304] on div "Select file" at bounding box center [894, 293] width 72 height 22
drag, startPoint x: 875, startPoint y: 290, endPoint x: 703, endPoint y: 254, distance: 175.4
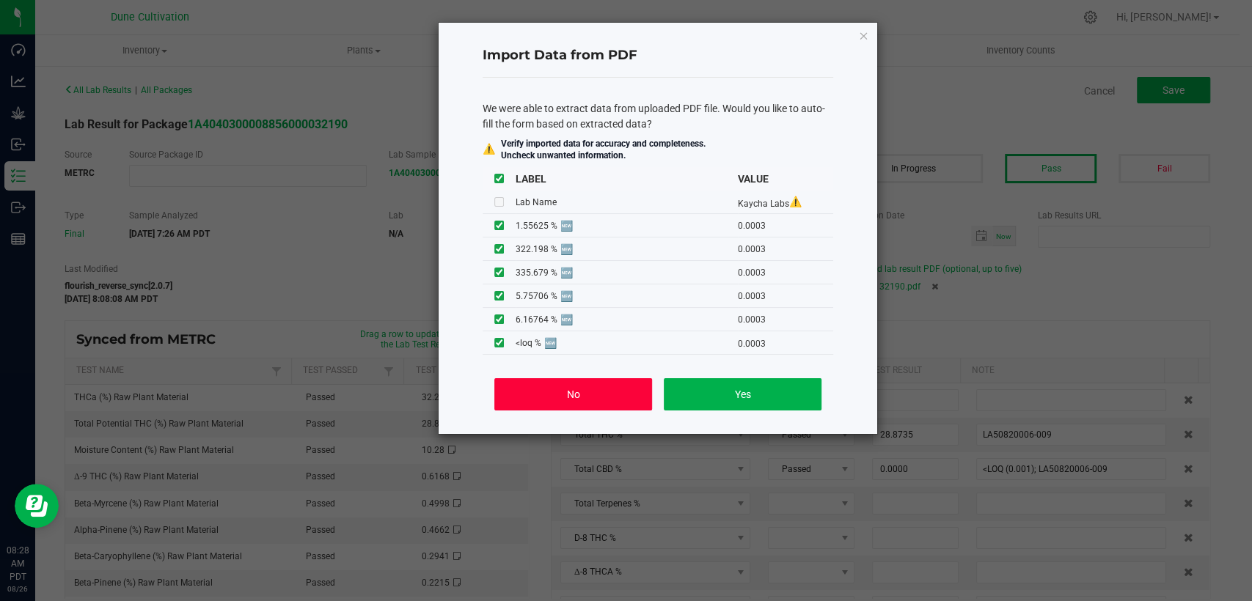
click at [568, 408] on button "No" at bounding box center [573, 394] width 158 height 32
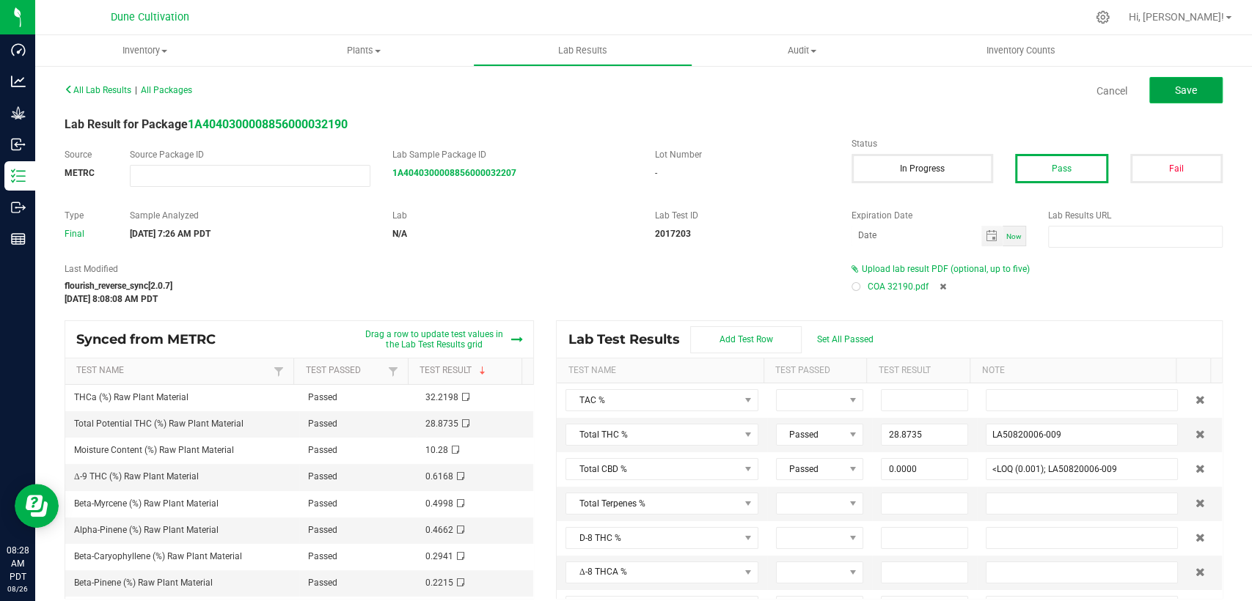
click at [1175, 85] on font "Save" at bounding box center [1186, 90] width 22 height 12
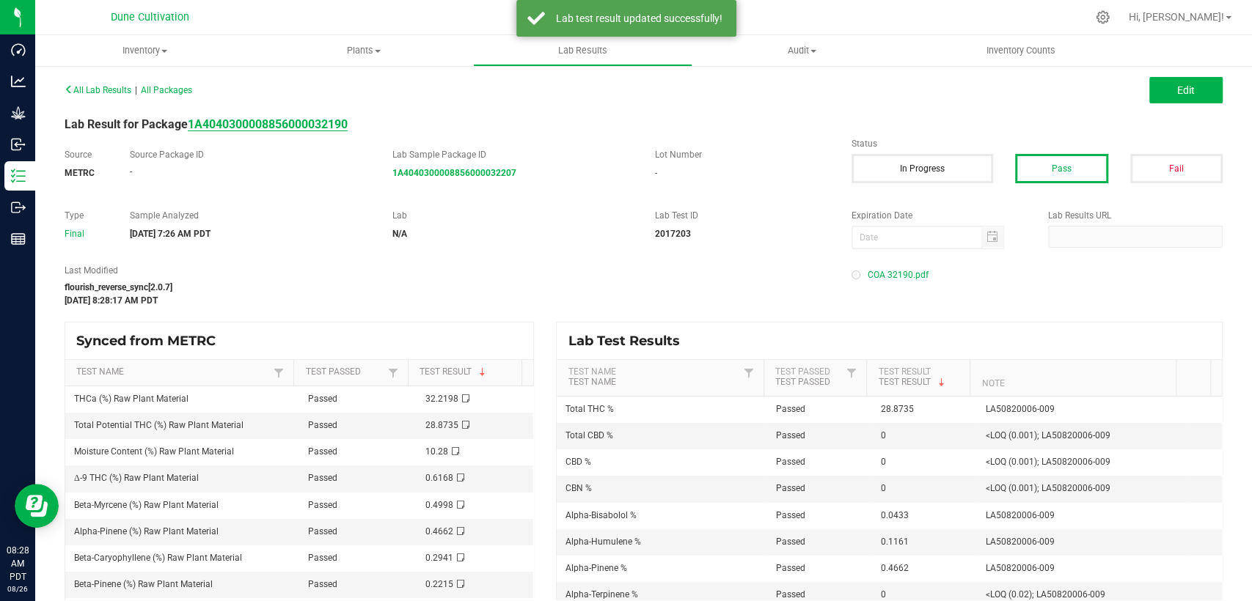
click at [323, 121] on strong "1A4040300008856000032190" at bounding box center [268, 124] width 160 height 14
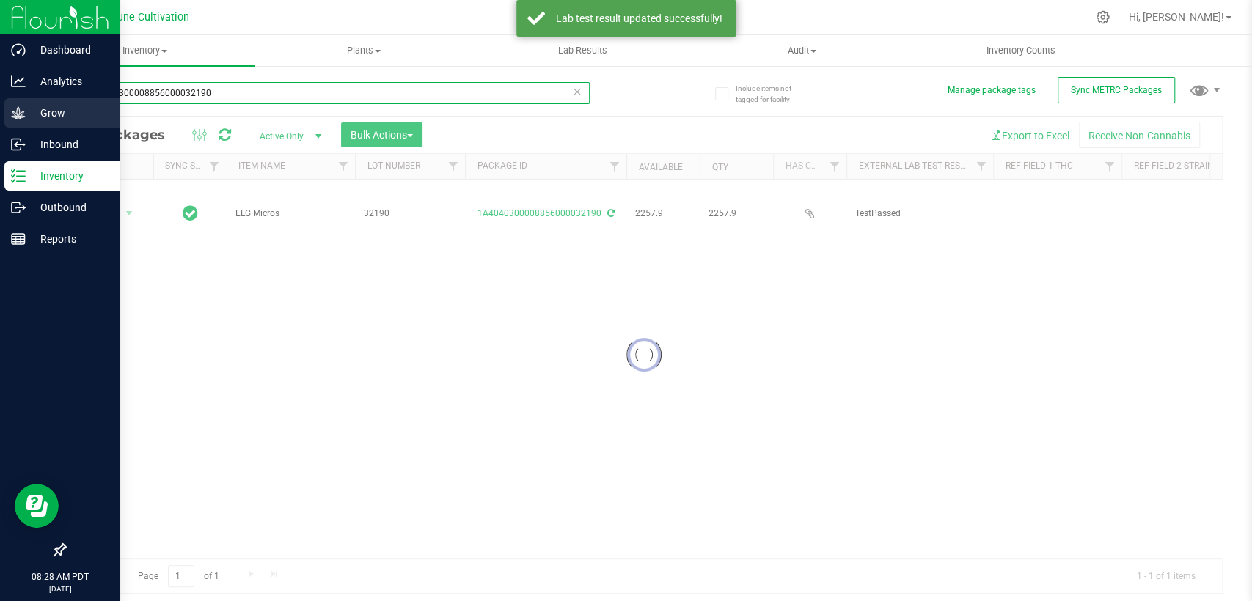
drag, startPoint x: 181, startPoint y: 93, endPoint x: 12, endPoint y: 100, distance: 169.6
click at [0, 106] on div "Dashboard Analytics Grow Inbound Inventory Outbound Reports 08:28 AM PDT 08/26/…" at bounding box center [626, 300] width 1252 height 601
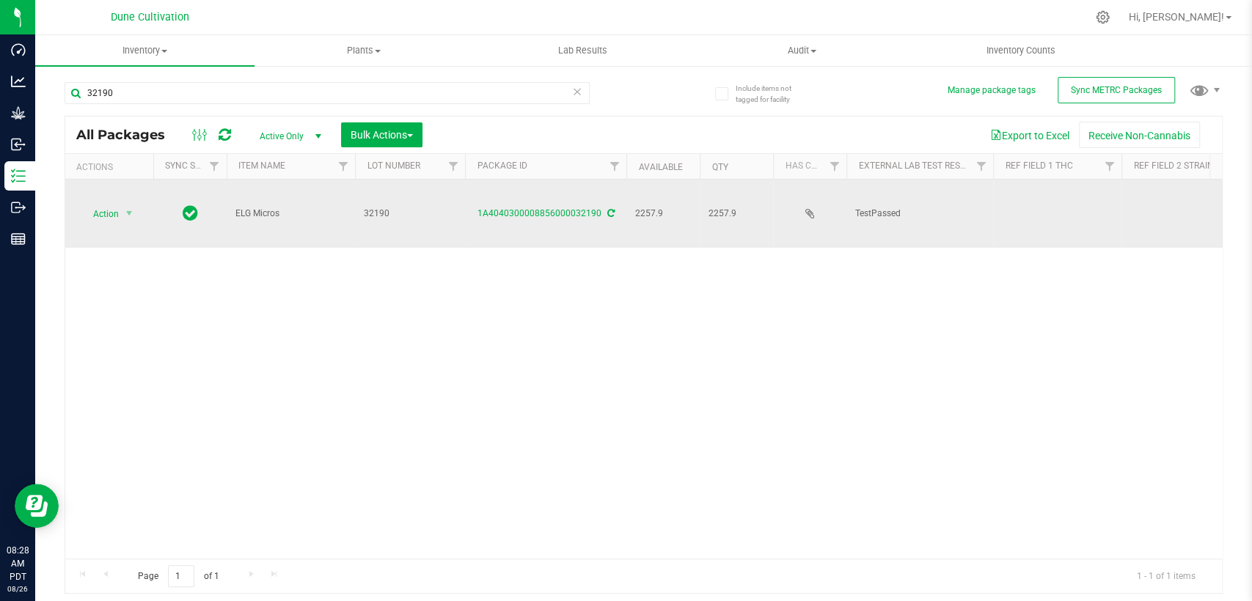
click at [1080, 201] on td at bounding box center [1057, 214] width 128 height 68
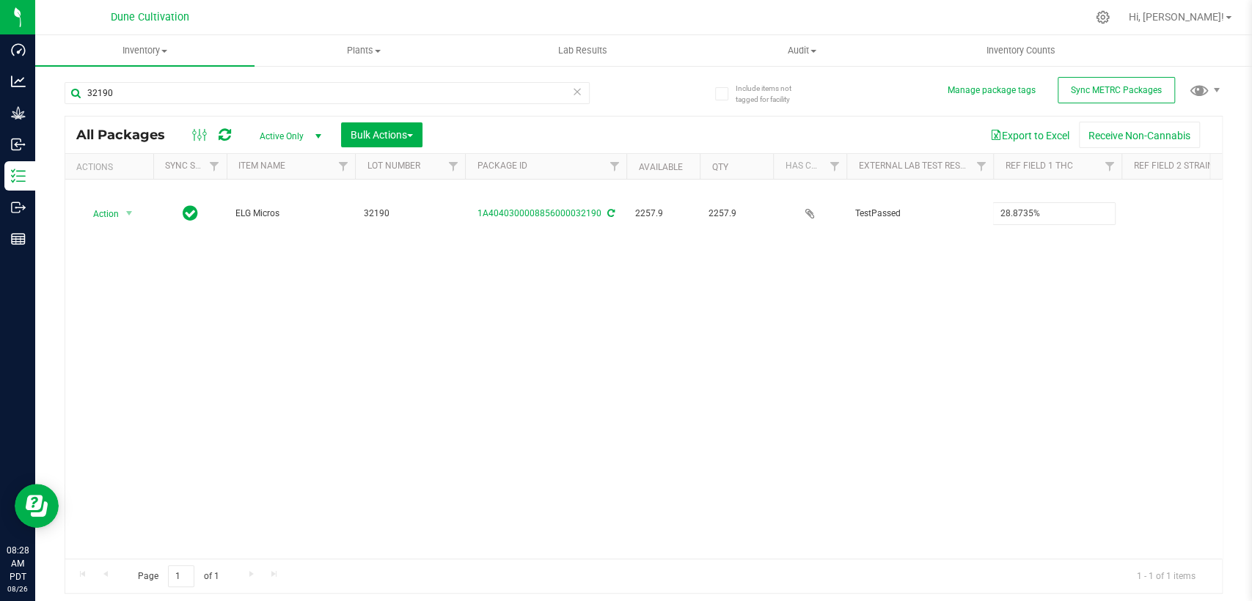
click at [934, 304] on div "All Packages Active Only Active Only Lab Samples Locked All External Internal B…" at bounding box center [644, 355] width 1158 height 479
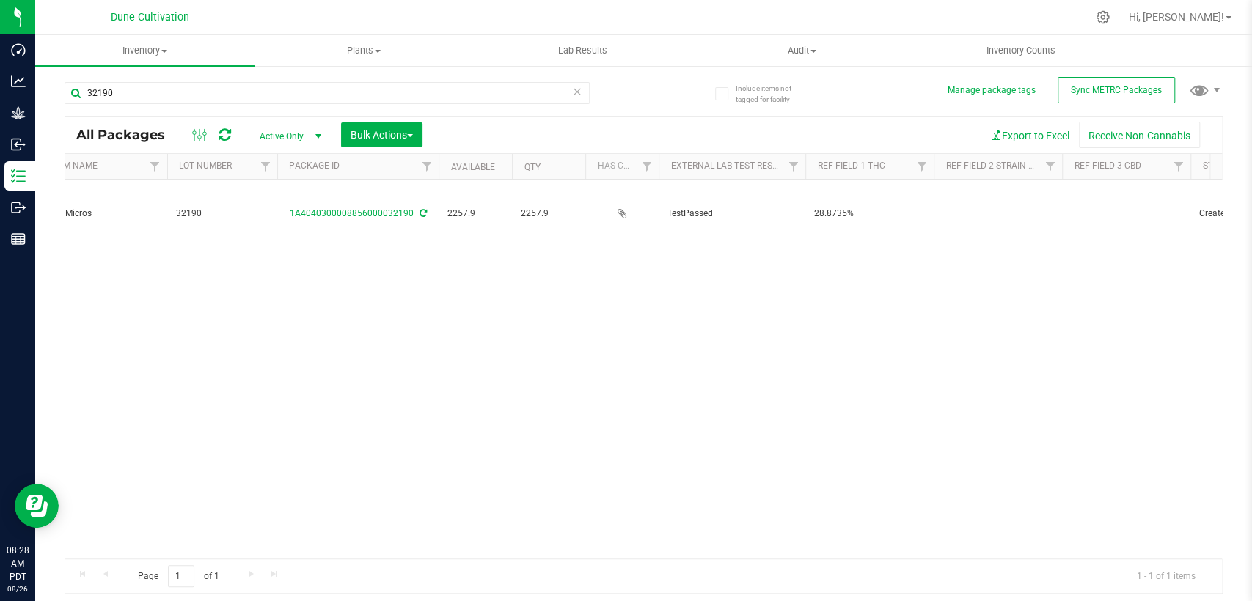
scroll to position [0, 244]
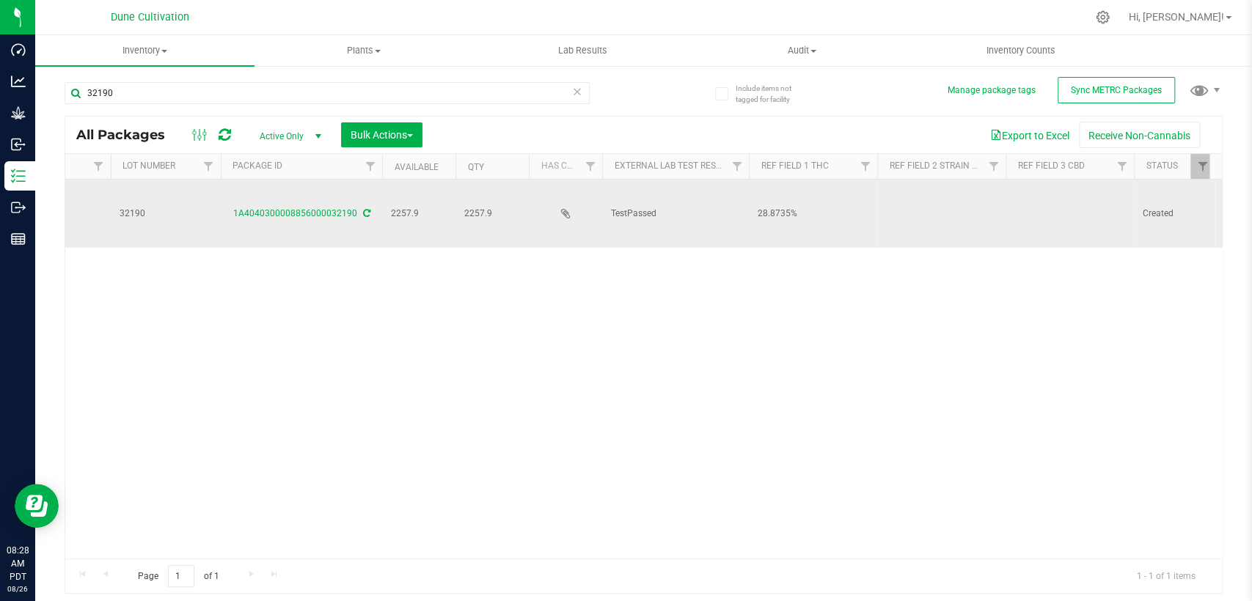
click at [1043, 205] on td at bounding box center [1070, 214] width 128 height 68
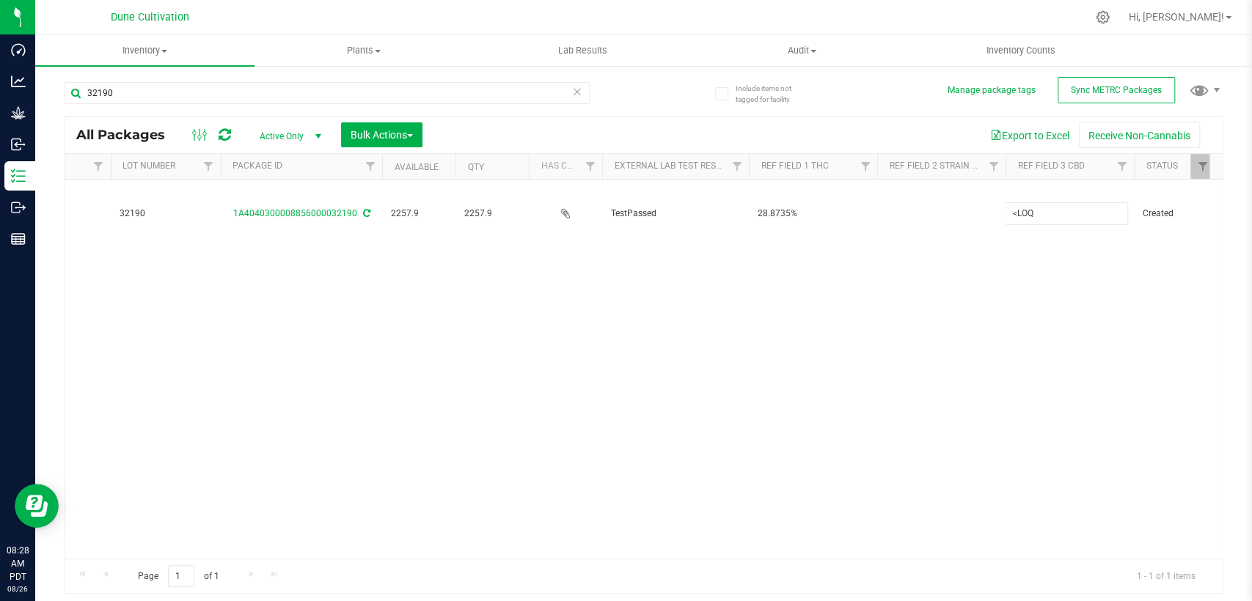
click at [775, 301] on div "All Packages Active Only Active Only Lab Samples Locked All External Internal B…" at bounding box center [644, 355] width 1158 height 479
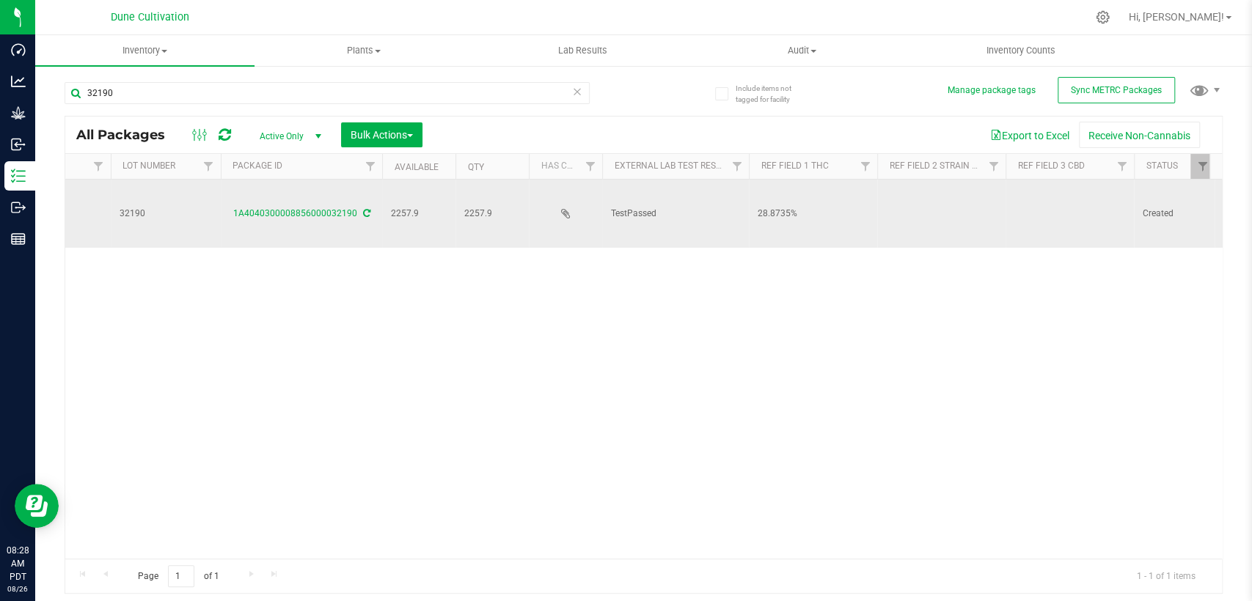
click at [932, 207] on td at bounding box center [941, 214] width 128 height 68
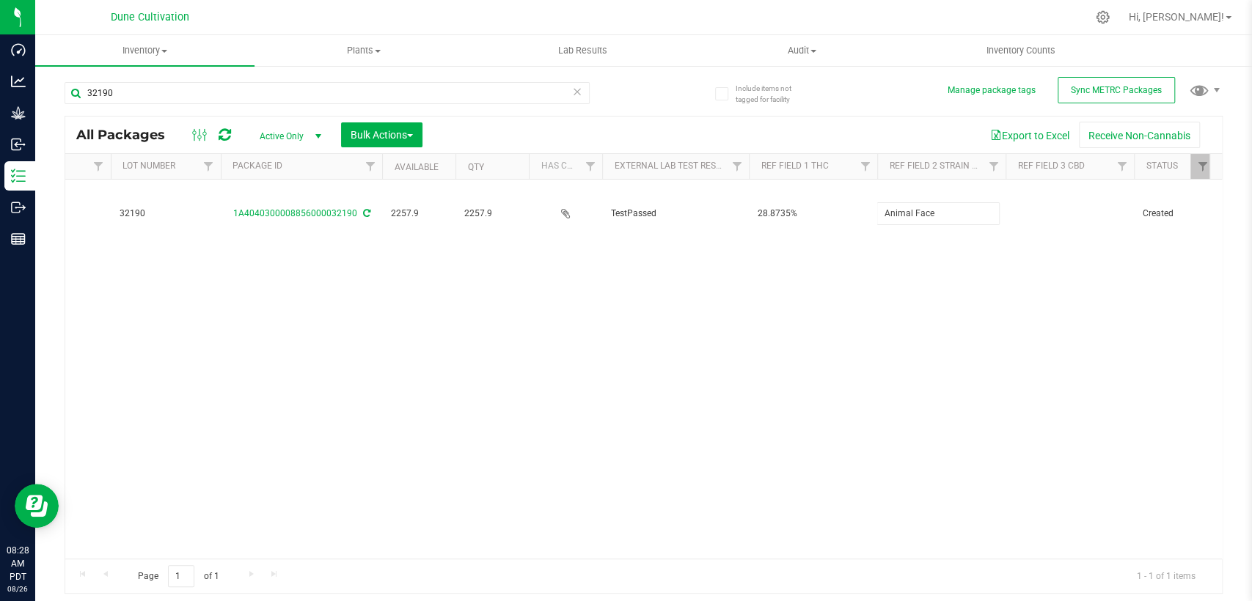
click at [855, 278] on div "All Packages Active Only Active Only Lab Samples Locked All External Internal B…" at bounding box center [644, 355] width 1158 height 479
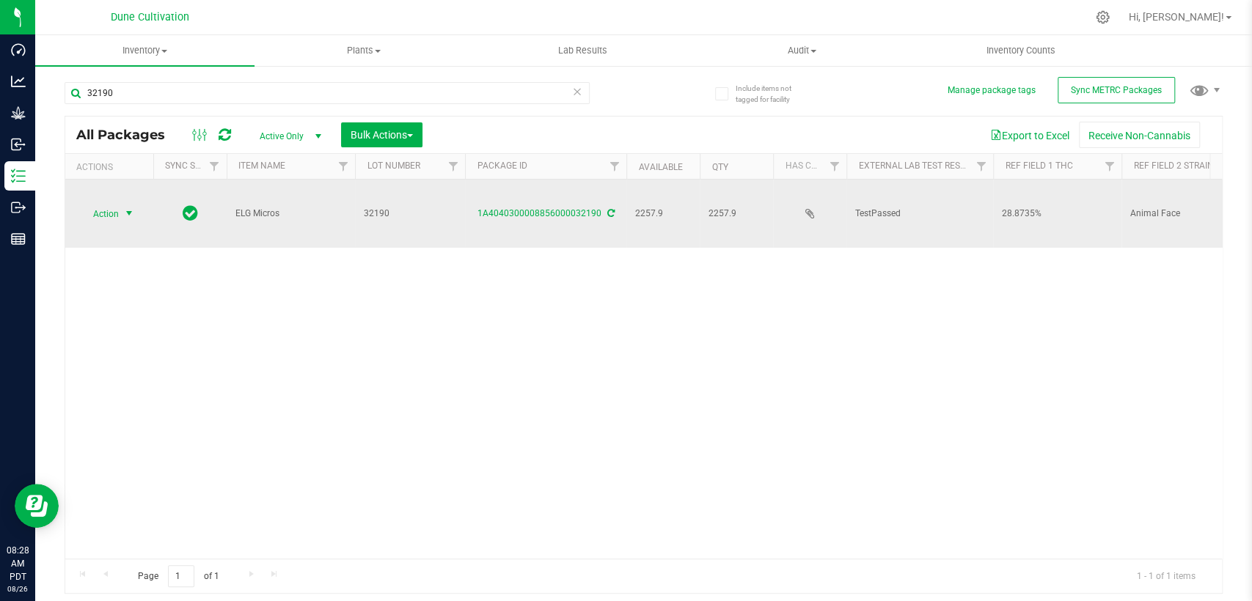
click at [124, 208] on span "select" at bounding box center [129, 214] width 12 height 12
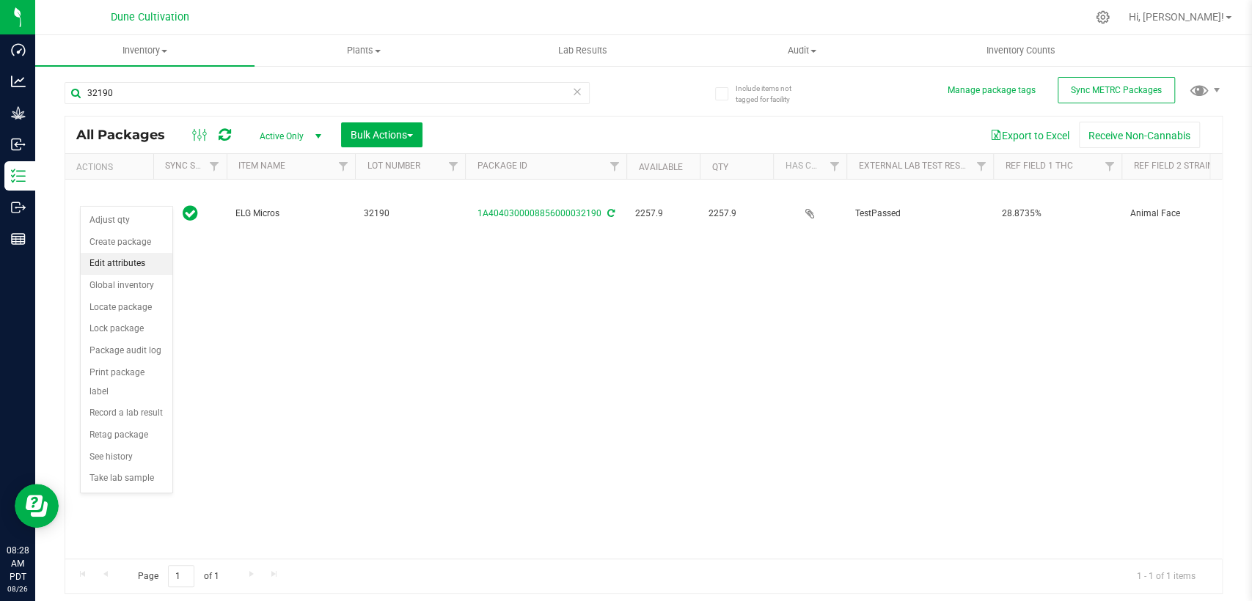
click at [133, 263] on font "Edit attributes" at bounding box center [117, 263] width 56 height 10
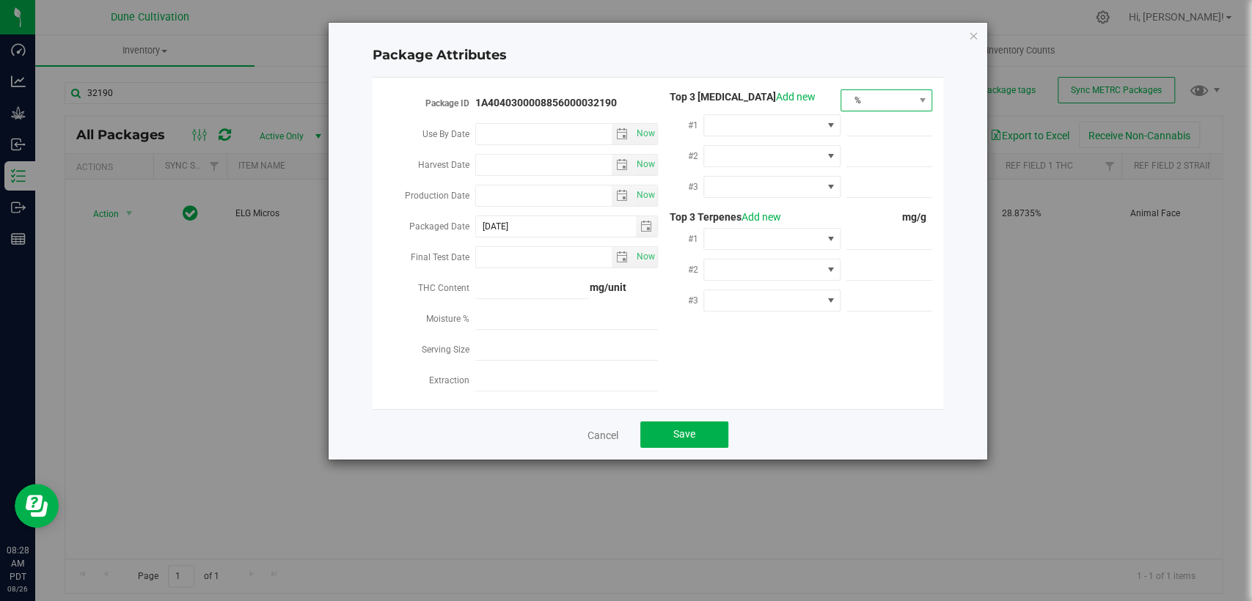
click at [885, 96] on span "%" at bounding box center [877, 100] width 72 height 21
click at [862, 150] on font "mg/unit" at bounding box center [868, 152] width 37 height 12
click at [771, 120] on span at bounding box center [762, 125] width 117 height 21
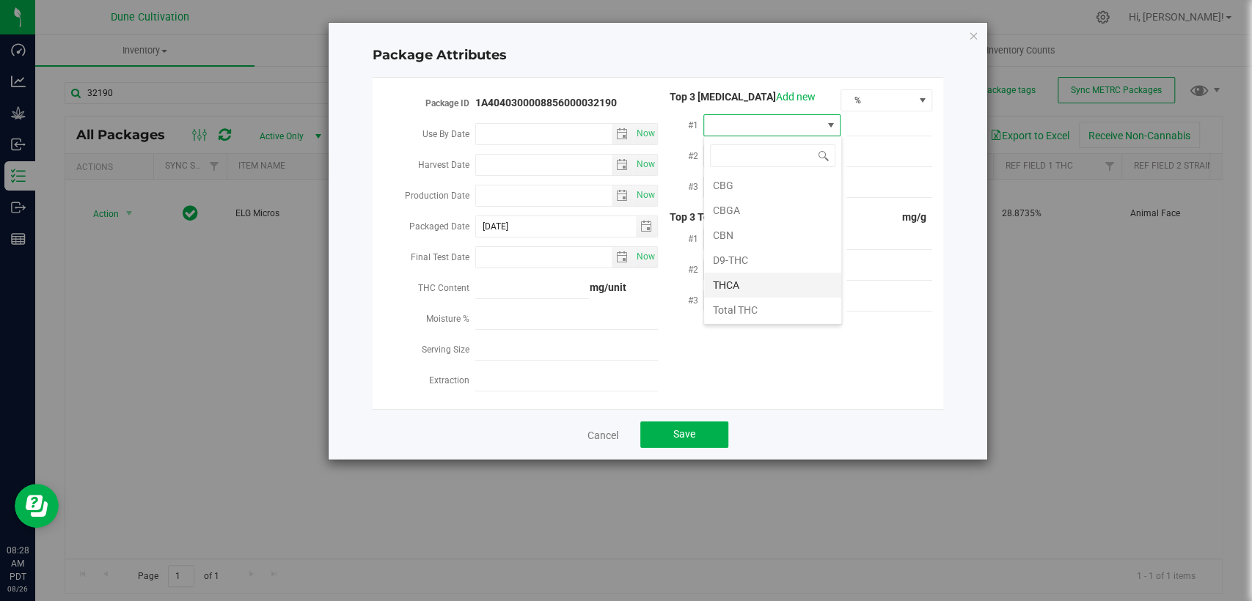
click at [739, 286] on li "THCA" at bounding box center [772, 285] width 137 height 25
click at [868, 119] on span at bounding box center [889, 125] width 86 height 21
paste input "322.198"
click at [762, 162] on span at bounding box center [762, 156] width 117 height 21
click at [745, 294] on font "D9-THC" at bounding box center [730, 291] width 35 height 12
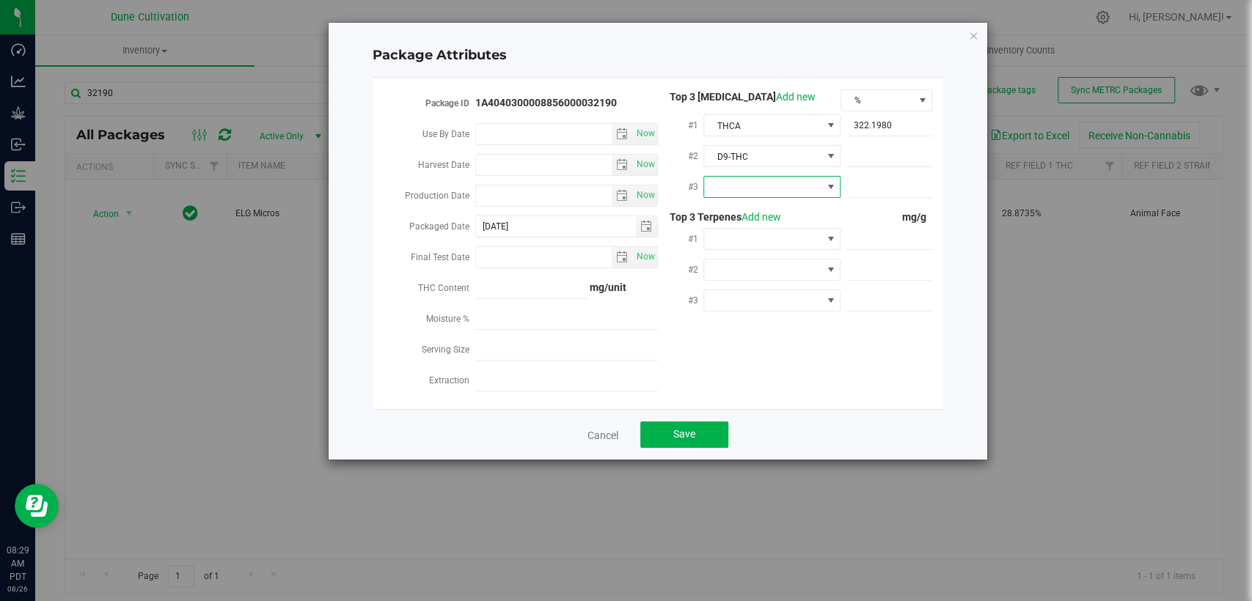
click at [750, 189] on span at bounding box center [762, 187] width 117 height 21
click at [738, 341] on font "CBGA" at bounding box center [726, 347] width 27 height 12
click at [877, 161] on span at bounding box center [889, 156] width 86 height 21
paste input "6.16764"
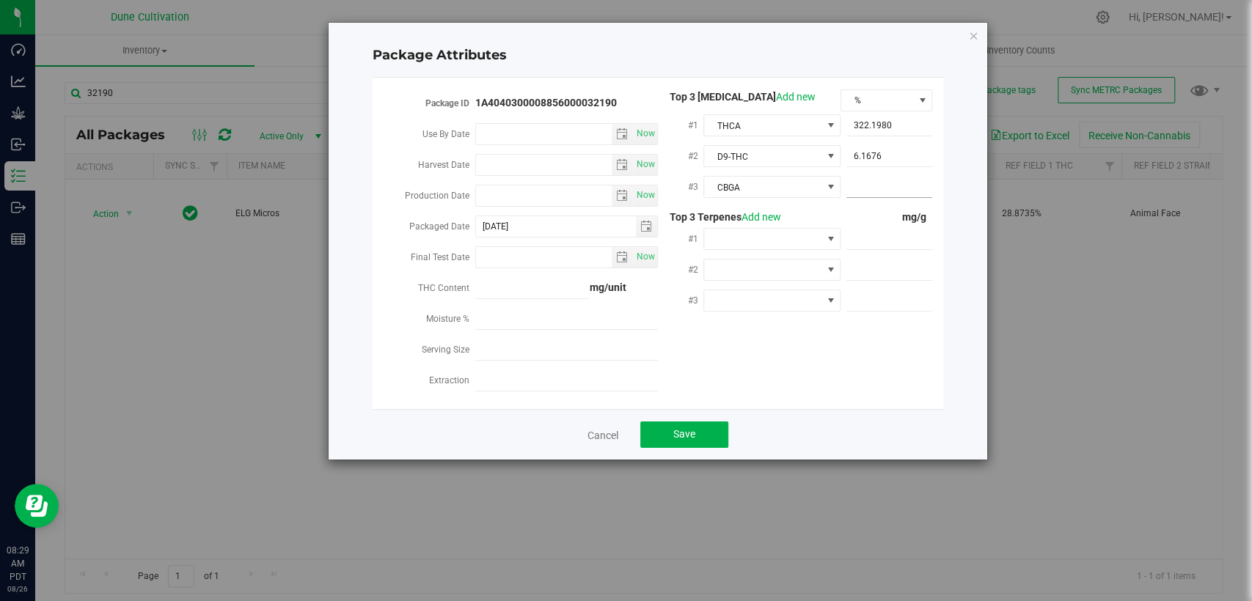
click at [878, 184] on span at bounding box center [889, 187] width 86 height 21
paste input "5.75706"
click at [846, 210] on div "mg/g" at bounding box center [887, 217] width 92 height 15
drag, startPoint x: 872, startPoint y: 242, endPoint x: 852, endPoint y: 278, distance: 41.4
click at [872, 242] on span at bounding box center [889, 239] width 86 height 21
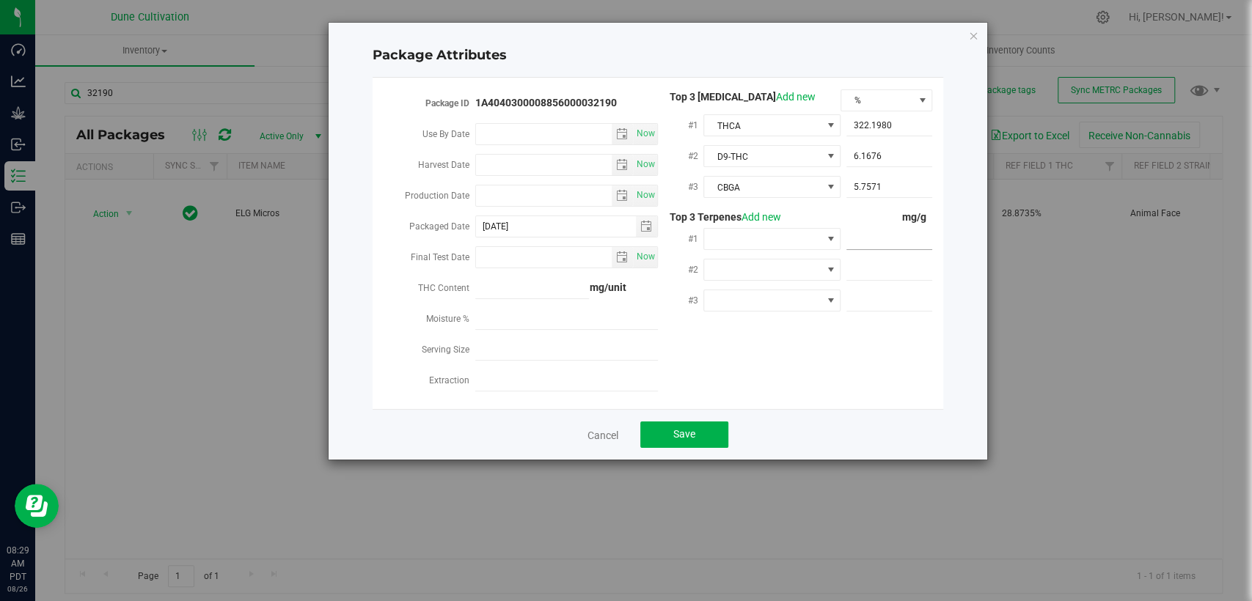
paste input "4.998"
click at [915, 262] on span at bounding box center [889, 270] width 86 height 21
paste input "4.662"
click at [853, 295] on span at bounding box center [889, 300] width 86 height 21
paste input "2.941"
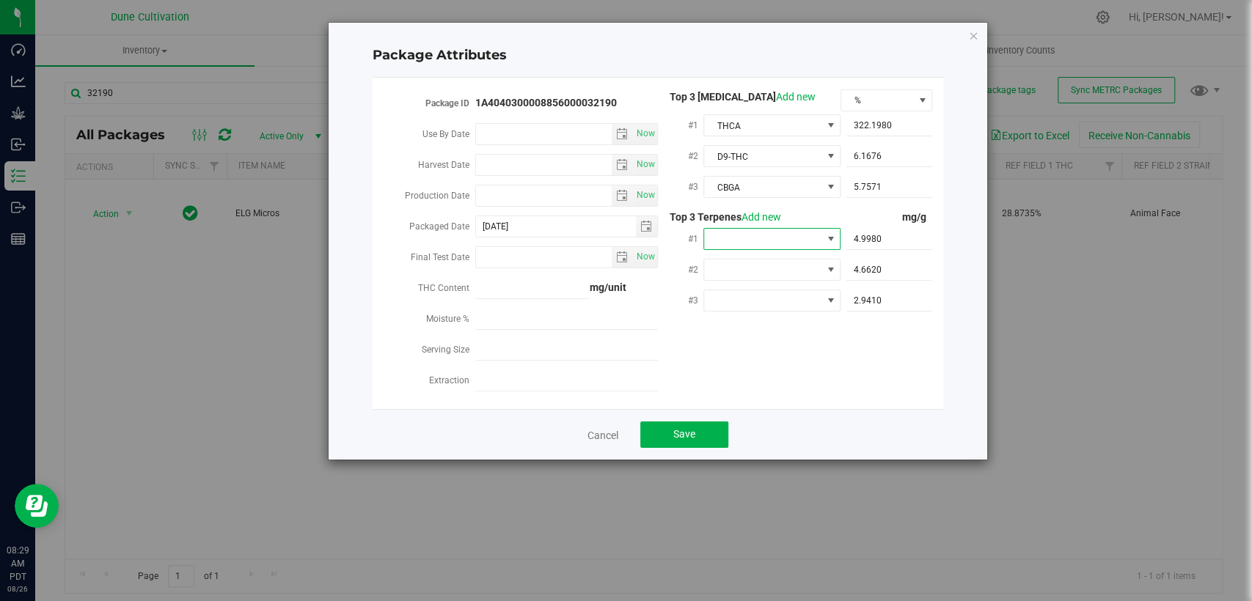
click at [737, 234] on span at bounding box center [762, 239] width 117 height 21
click at [762, 365] on font "Beta-Myrcene" at bounding box center [744, 367] width 63 height 12
click at [751, 262] on span at bounding box center [762, 270] width 117 height 21
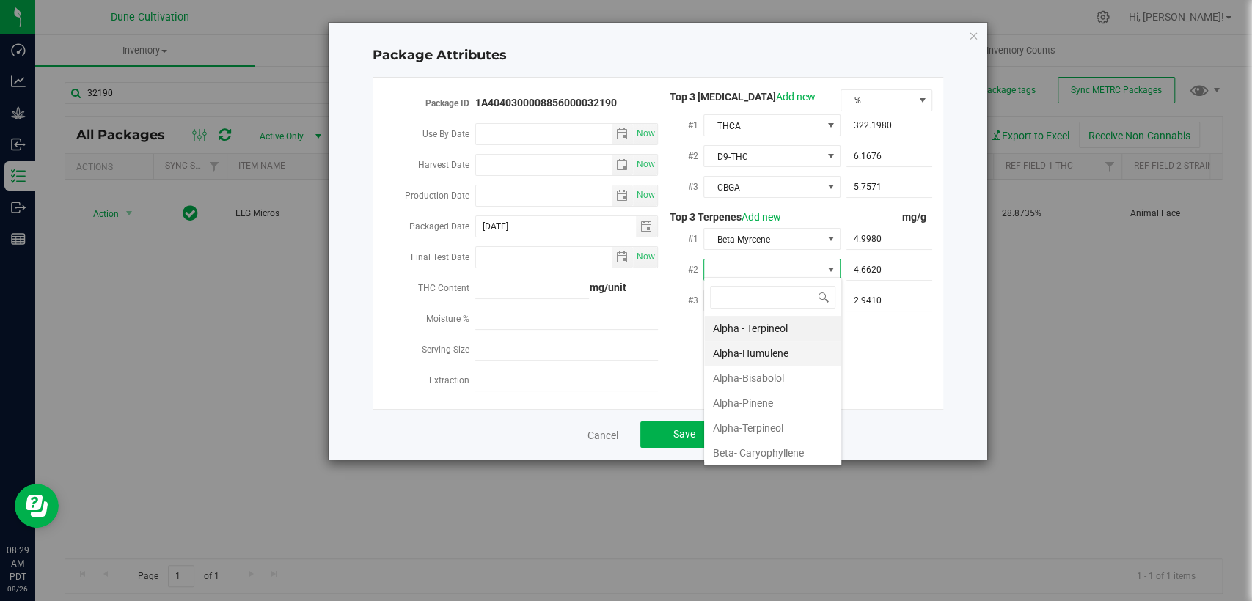
scroll to position [21, 137]
click at [758, 398] on font "Alpha-Pinene" at bounding box center [743, 404] width 60 height 12
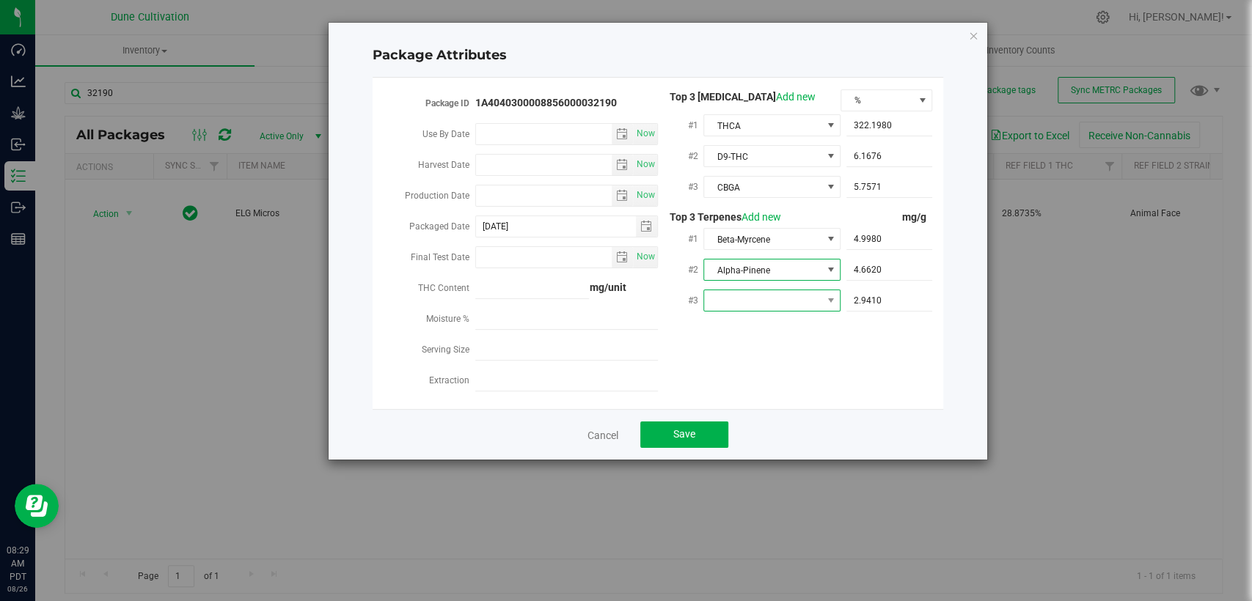
click at [763, 300] on span at bounding box center [762, 300] width 117 height 21
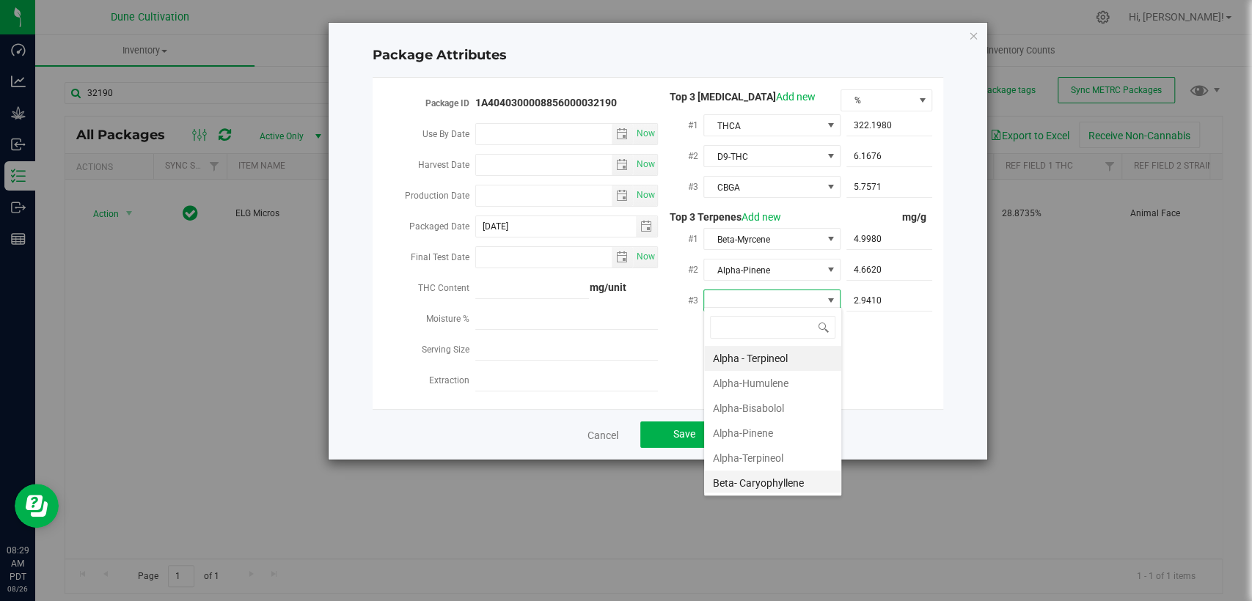
click at [753, 478] on font "Beta- Caryophyllene" at bounding box center [758, 484] width 91 height 12
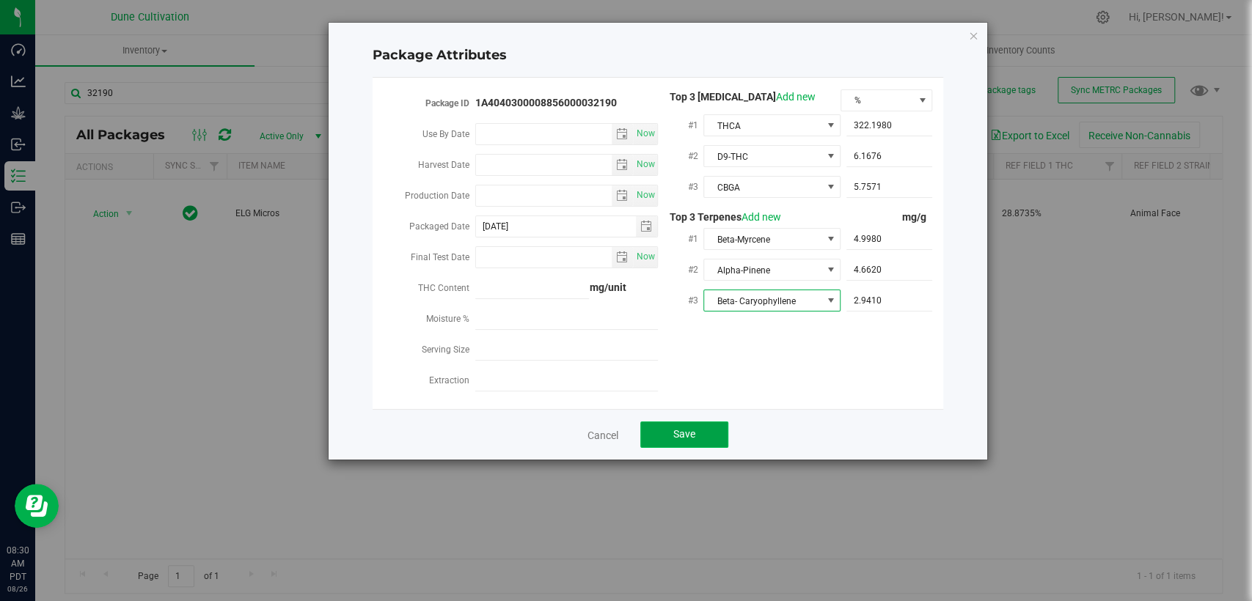
click at [687, 428] on font "Save" at bounding box center [684, 434] width 22 height 12
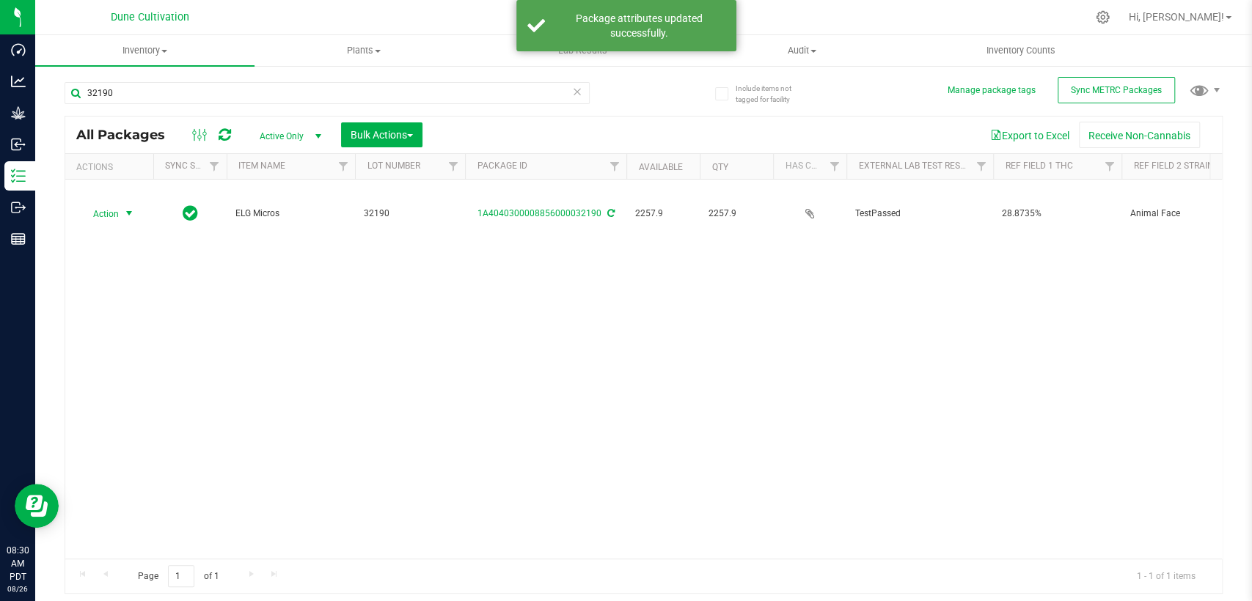
click at [128, 208] on span "select" at bounding box center [129, 214] width 12 height 12
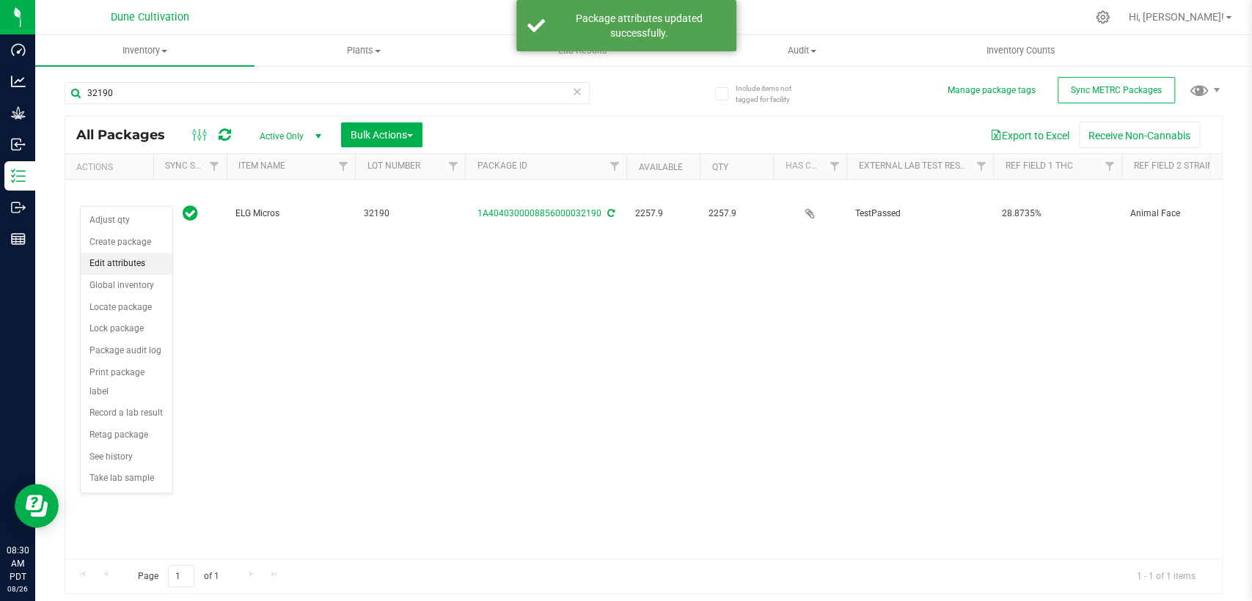
click at [125, 268] on font "Edit attributes" at bounding box center [117, 263] width 56 height 10
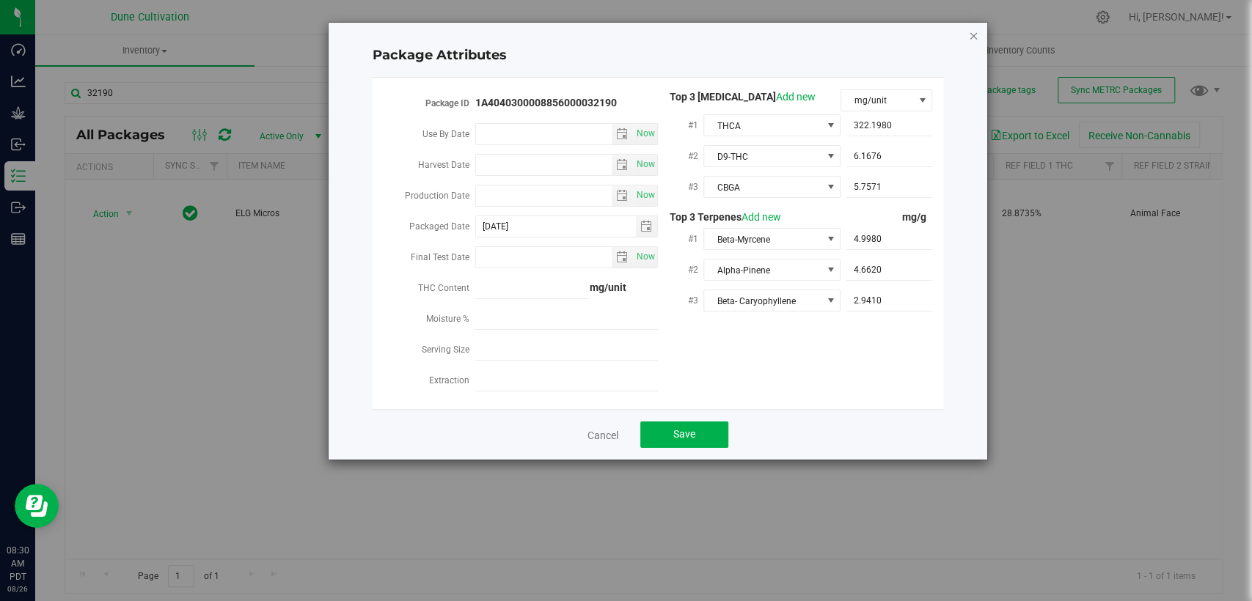
click at [971, 35] on icon "Close modal" at bounding box center [973, 35] width 10 height 18
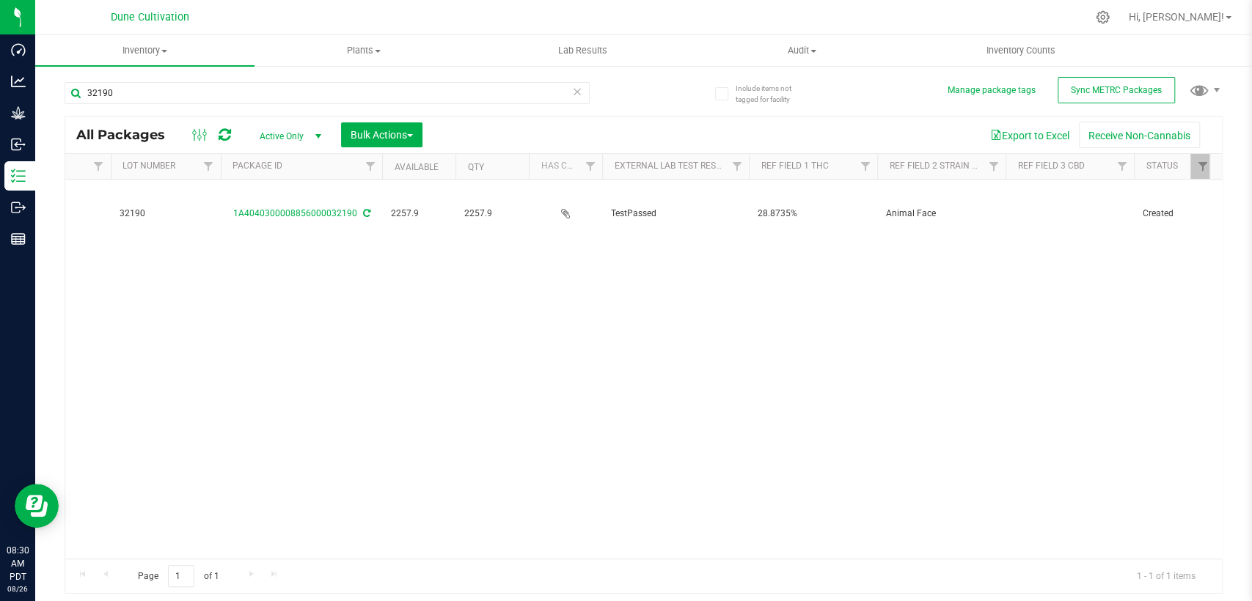
scroll to position [0, 0]
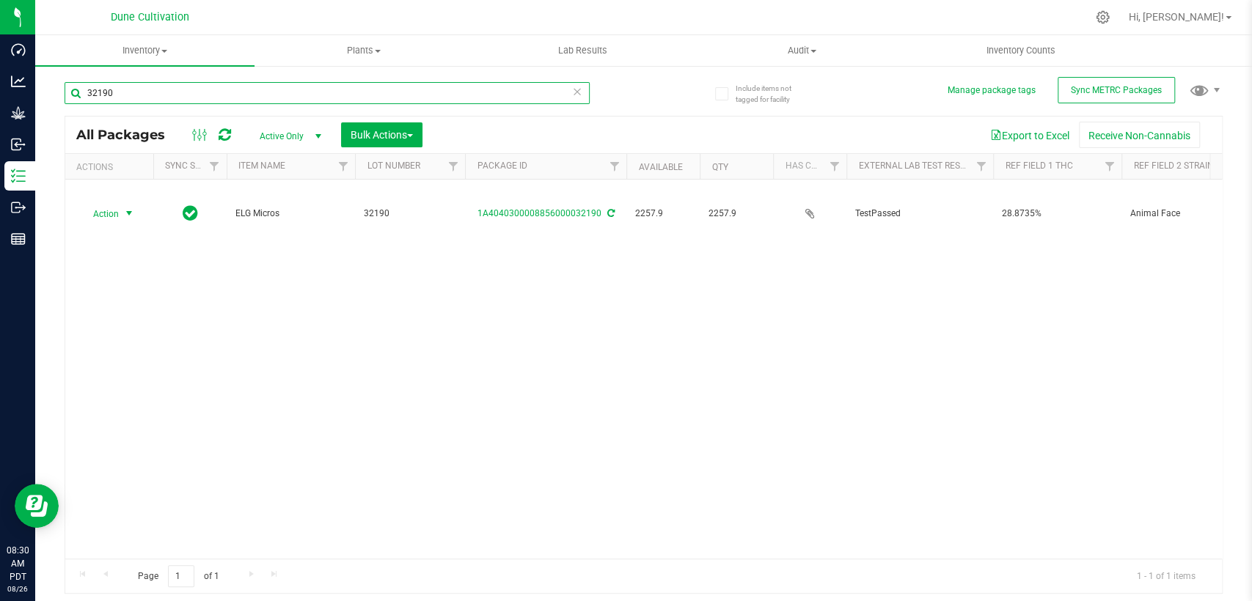
click at [183, 95] on input "32190" at bounding box center [327, 93] width 525 height 22
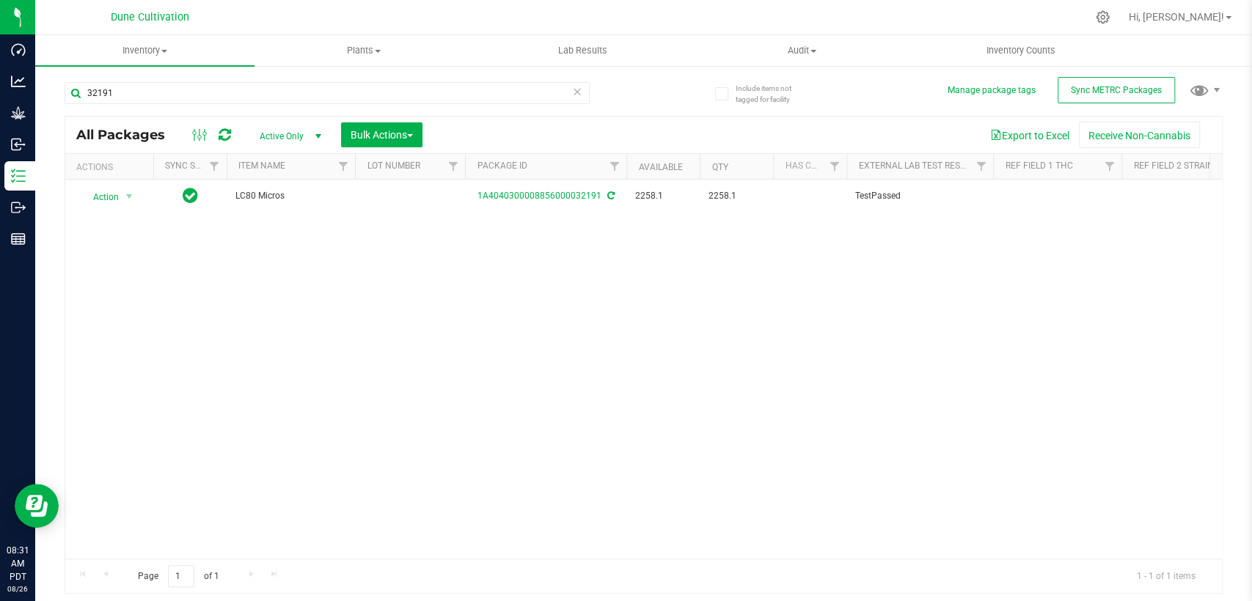
click at [281, 132] on font "Active Only" at bounding box center [282, 136] width 44 height 10
click at [279, 224] on li "All" at bounding box center [286, 225] width 79 height 22
click at [391, 196] on td at bounding box center [410, 197] width 110 height 34
click at [439, 254] on div "All Packages All Active Only Lab Samples Locked All External Internal Bulk Acti…" at bounding box center [644, 355] width 1158 height 479
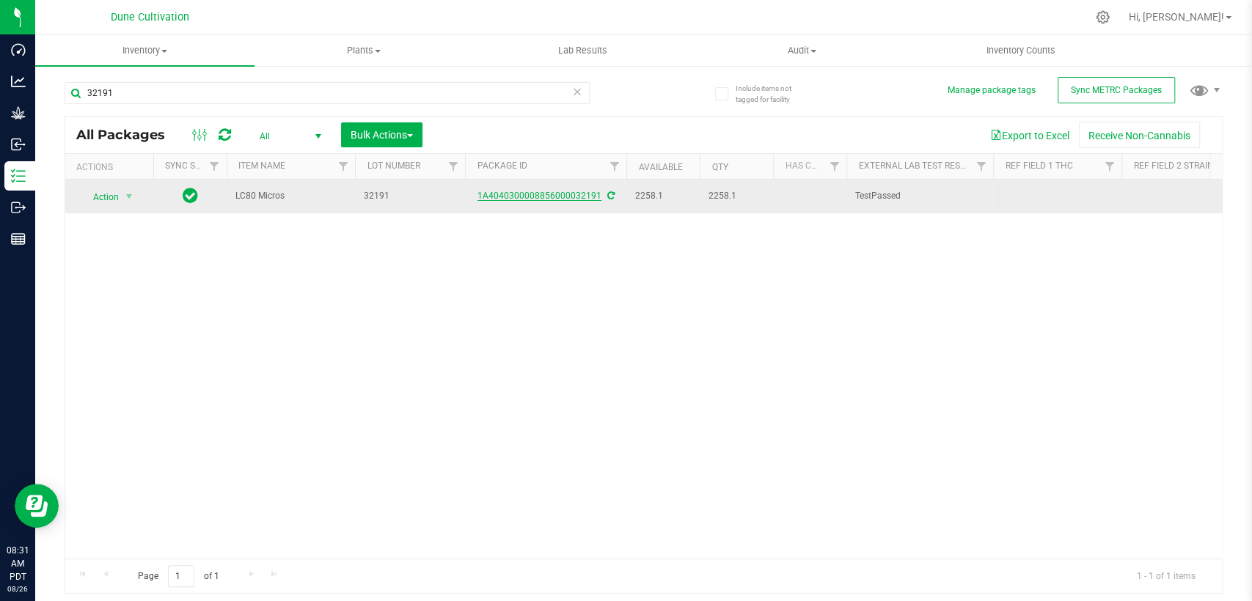
click at [530, 195] on font "1A4040300008856000032191" at bounding box center [540, 196] width 124 height 10
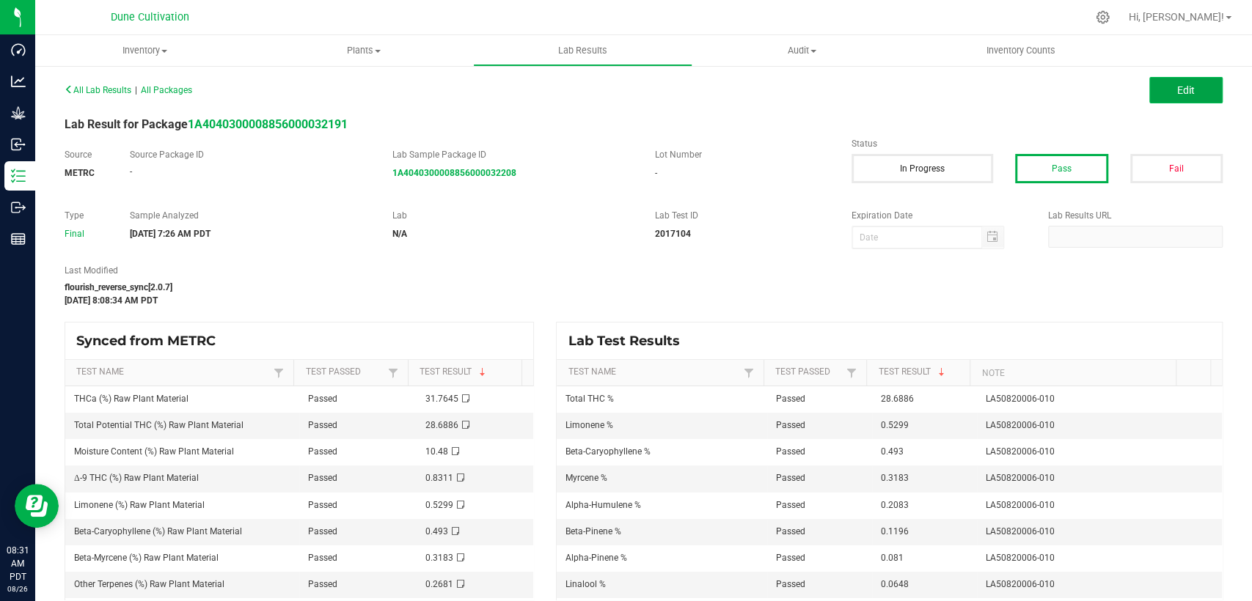
click at [1160, 80] on button "Edit" at bounding box center [1185, 90] width 73 height 26
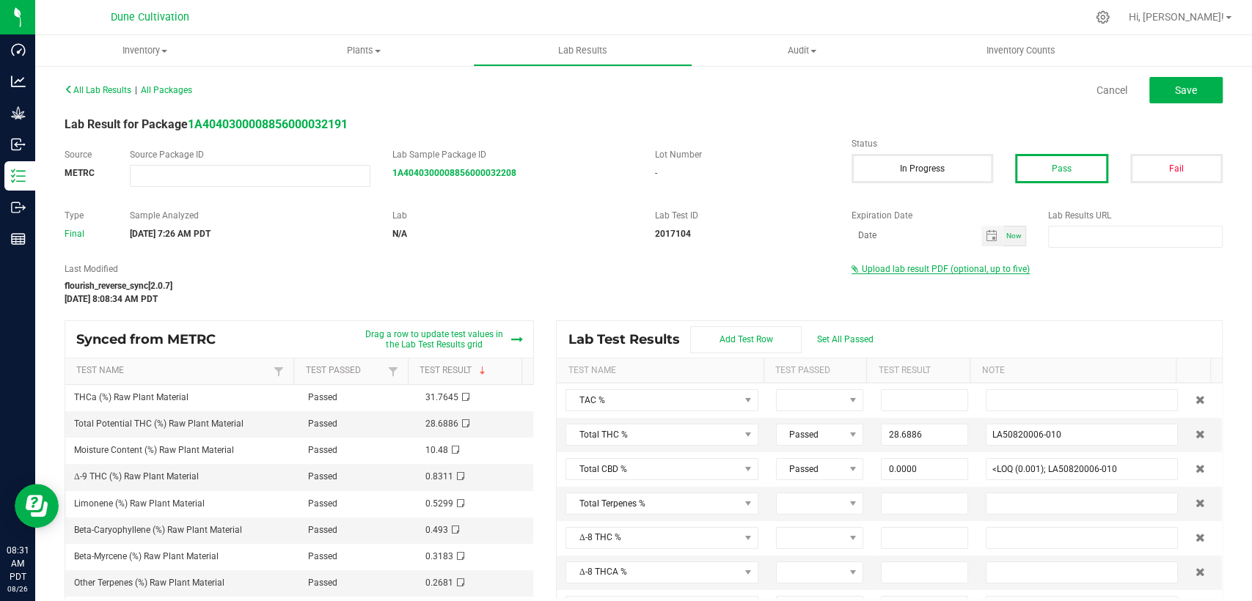
click at [899, 267] on span "Upload lab result PDF (optional, up to five)" at bounding box center [946, 269] width 168 height 10
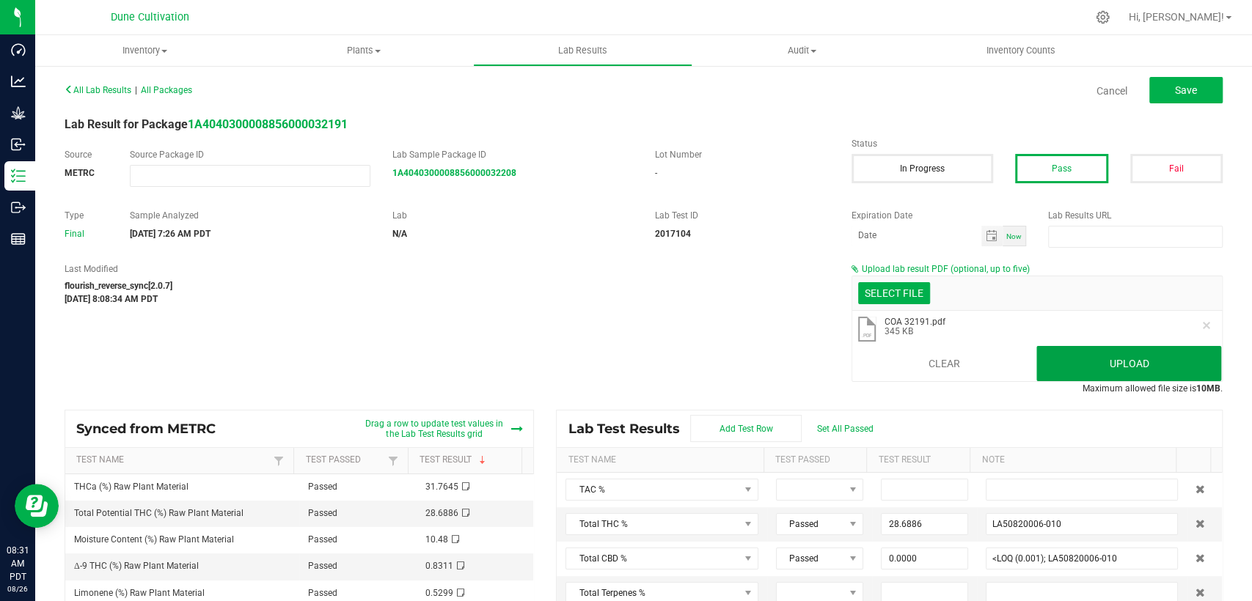
click at [1096, 347] on button "Upload" at bounding box center [1128, 363] width 185 height 35
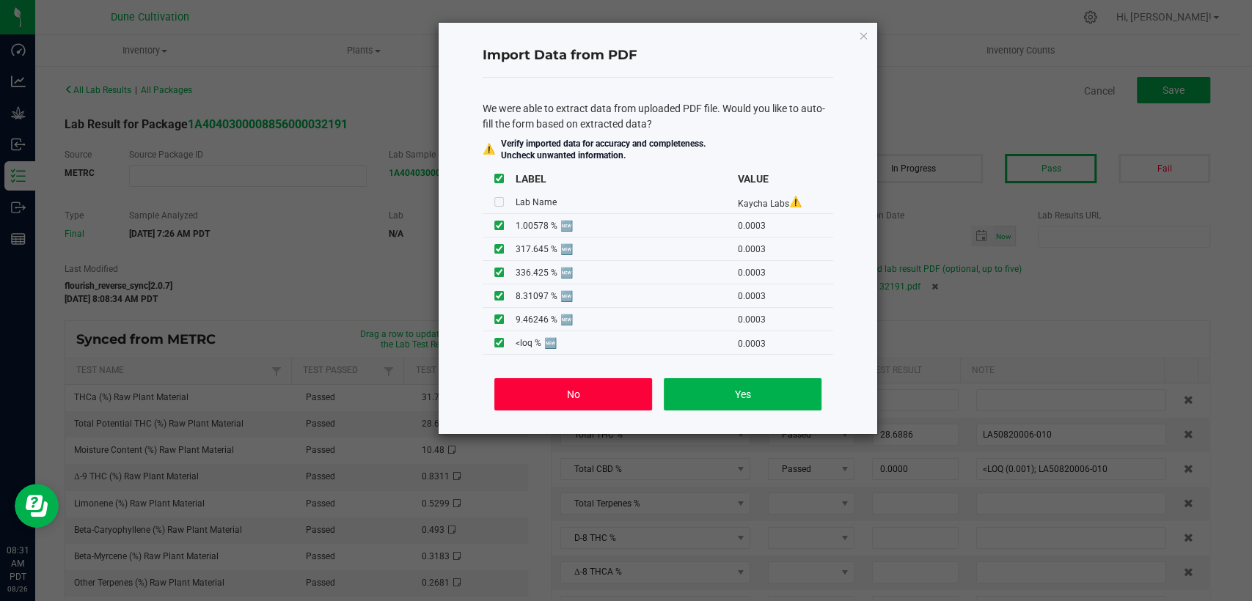
click at [595, 384] on button "No" at bounding box center [573, 394] width 158 height 32
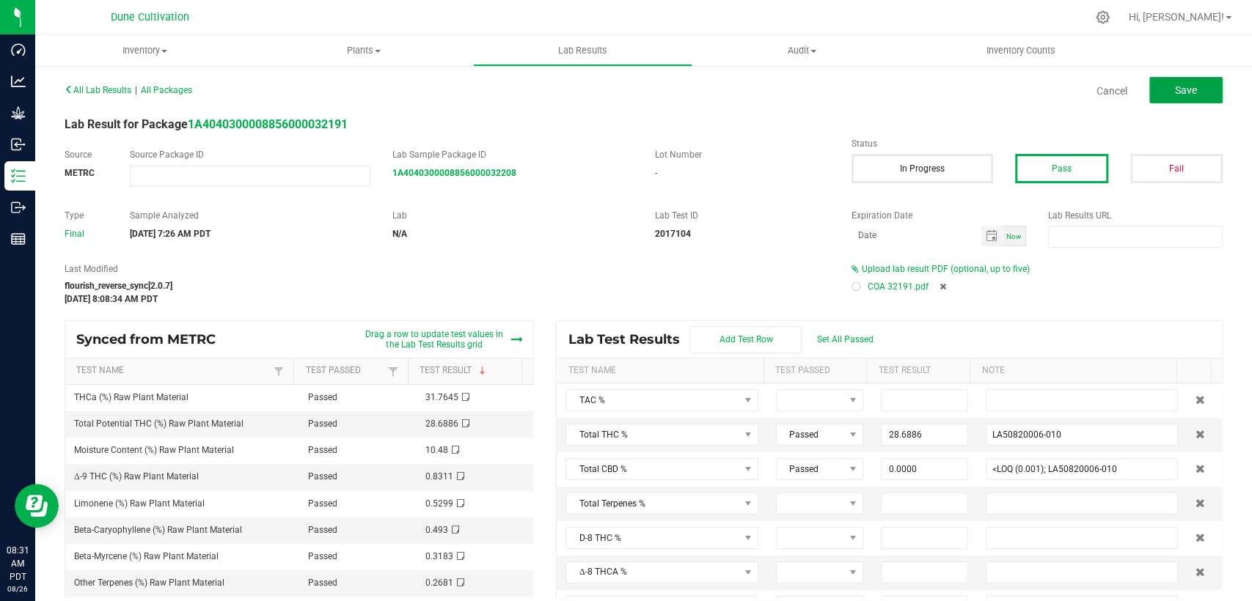
click at [1149, 88] on button "Save" at bounding box center [1185, 90] width 73 height 26
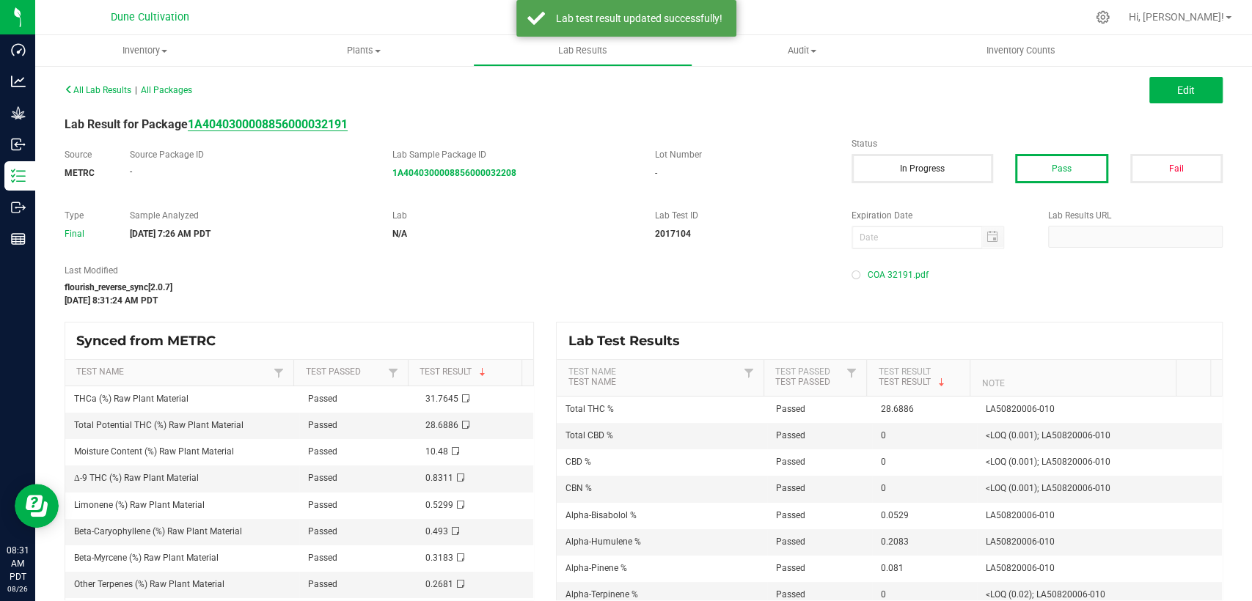
click at [332, 122] on strong "1A4040300008856000032191" at bounding box center [268, 124] width 160 height 14
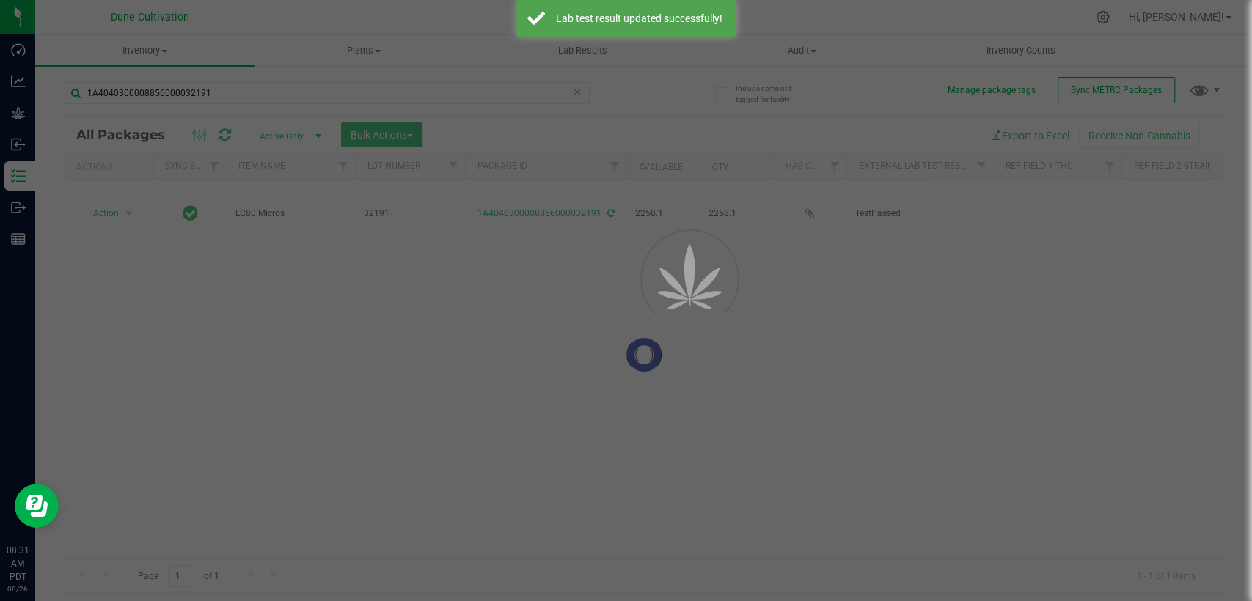
click at [29, 102] on div at bounding box center [626, 300] width 1252 height 601
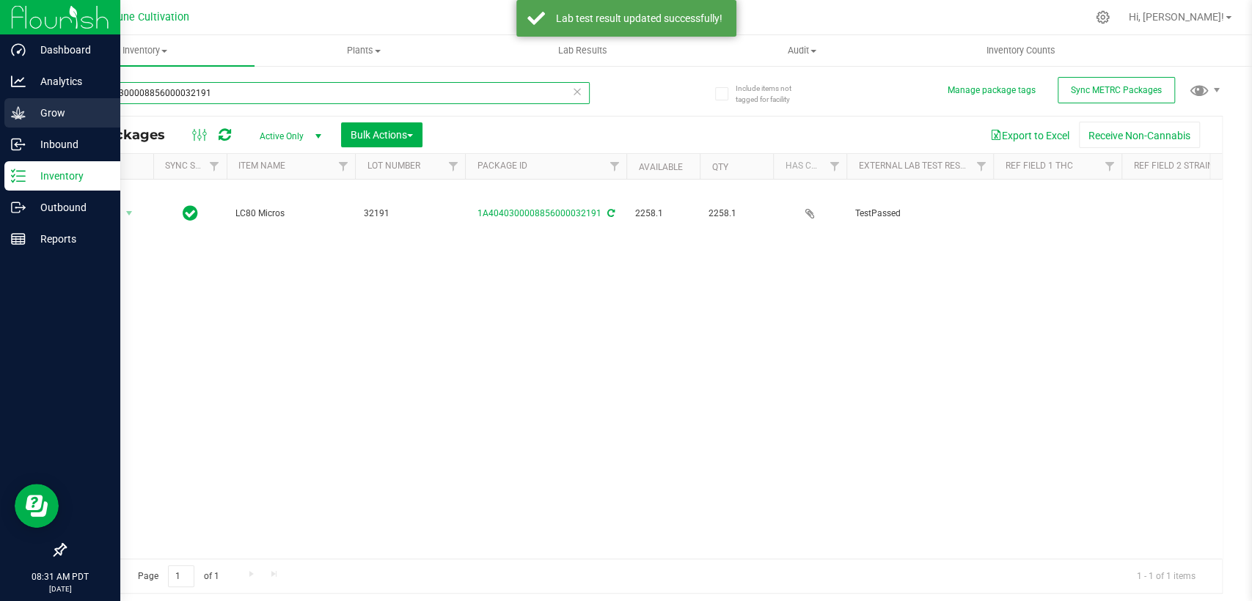
drag, startPoint x: 183, startPoint y: 89, endPoint x: 0, endPoint y: 109, distance: 183.7
click at [0, 109] on div "Dashboard Analytics Grow Inbound Inventory Outbound Reports 08:31 AM PDT 08/26/…" at bounding box center [626, 300] width 1252 height 601
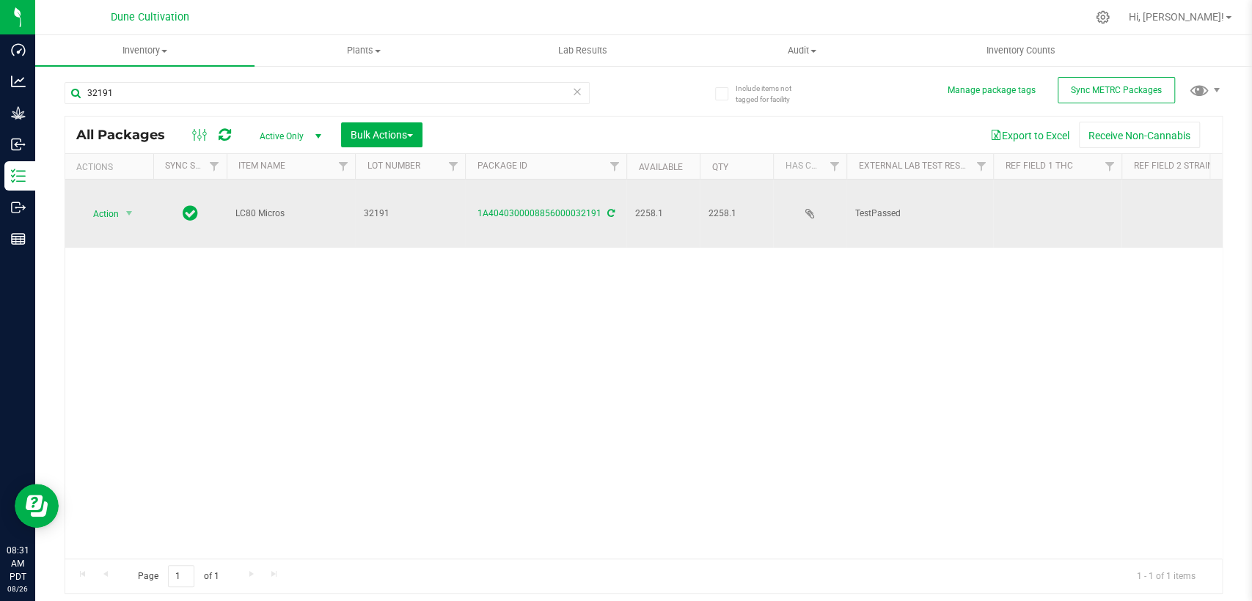
click at [1015, 197] on td at bounding box center [1057, 214] width 128 height 68
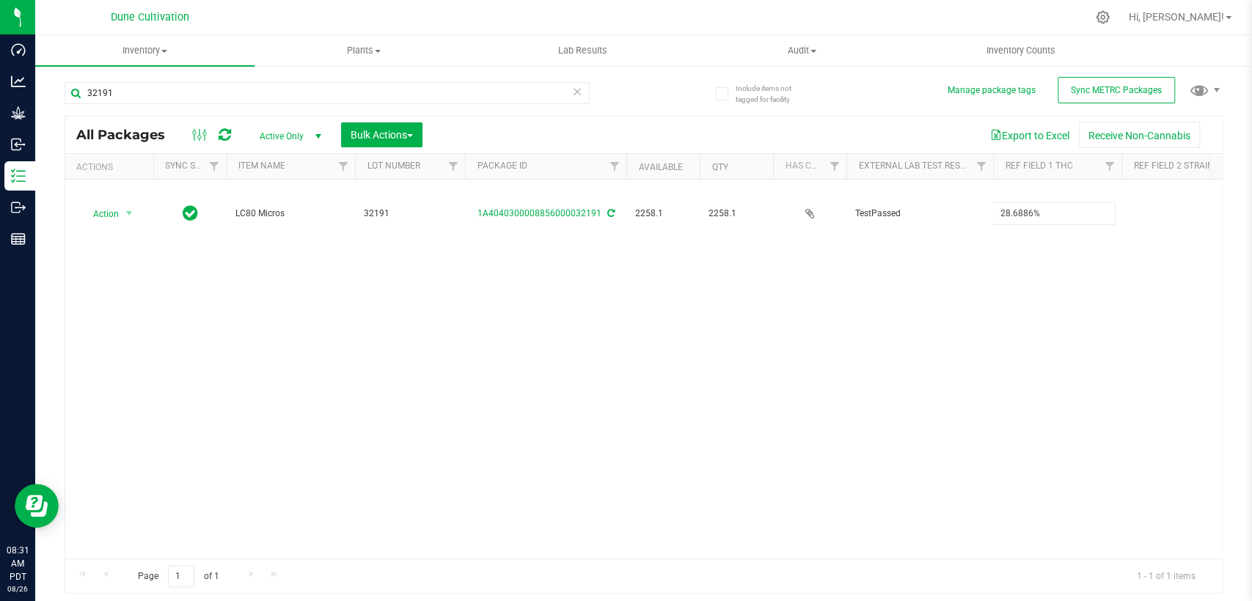
click at [885, 279] on div "All Packages Active Only Active Only Lab Samples Locked All External Internal B…" at bounding box center [644, 355] width 1158 height 479
click at [989, 346] on div "Action Action Adjust qty Create package Edit attributes Global inventory Locate…" at bounding box center [643, 369] width 1157 height 379
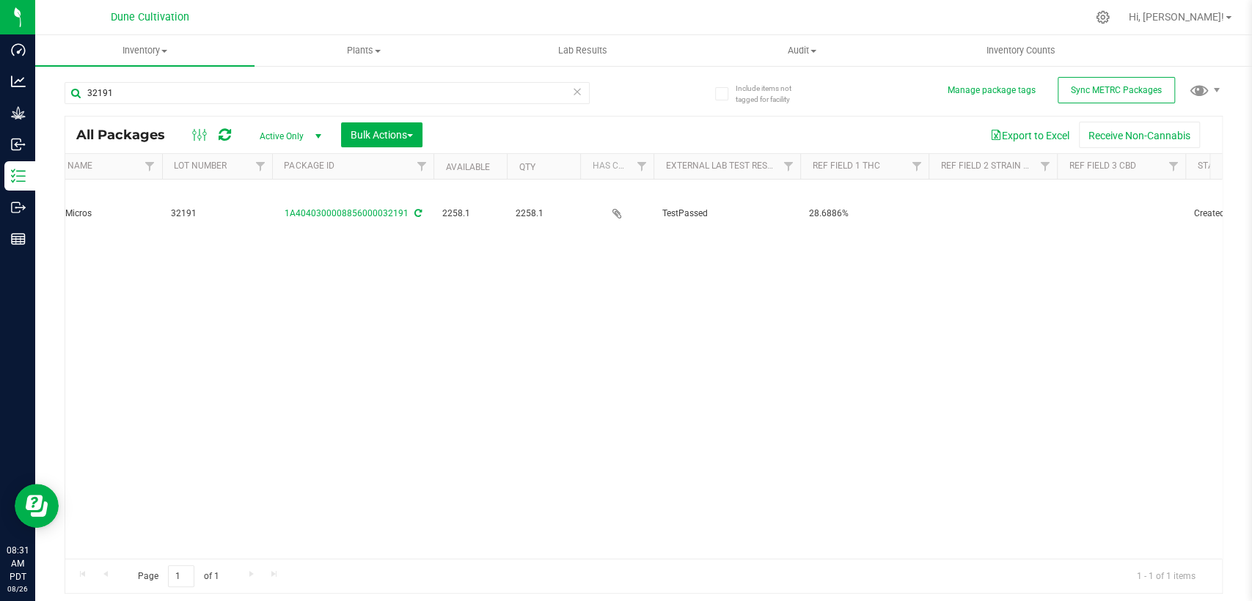
scroll to position [0, 244]
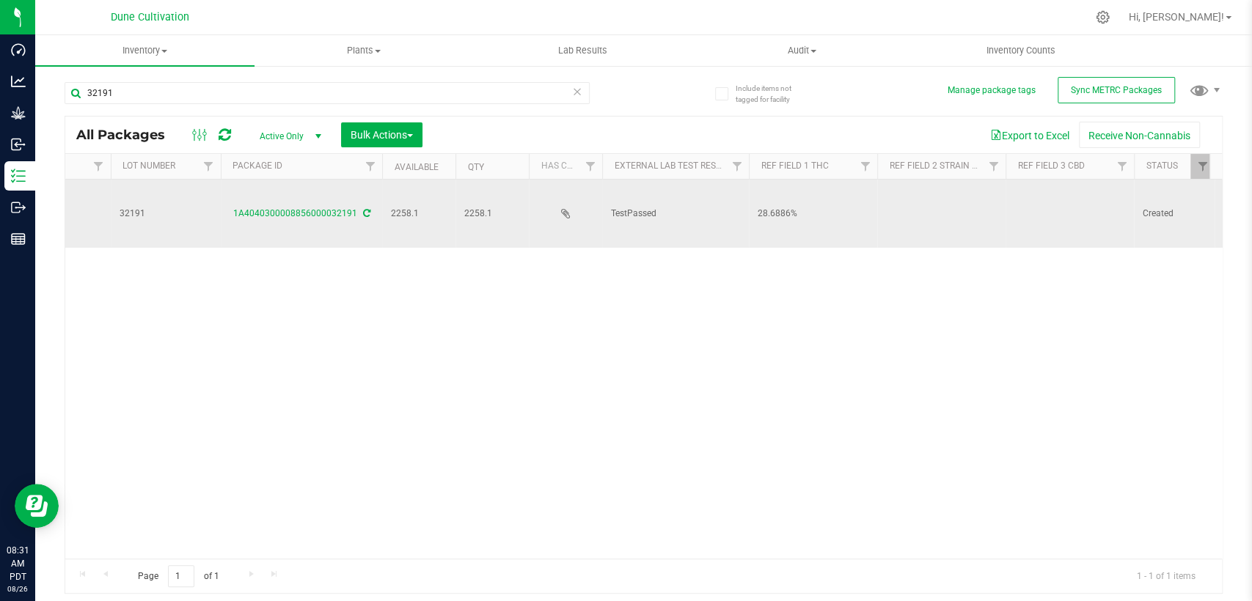
click at [1072, 187] on td at bounding box center [1070, 214] width 128 height 68
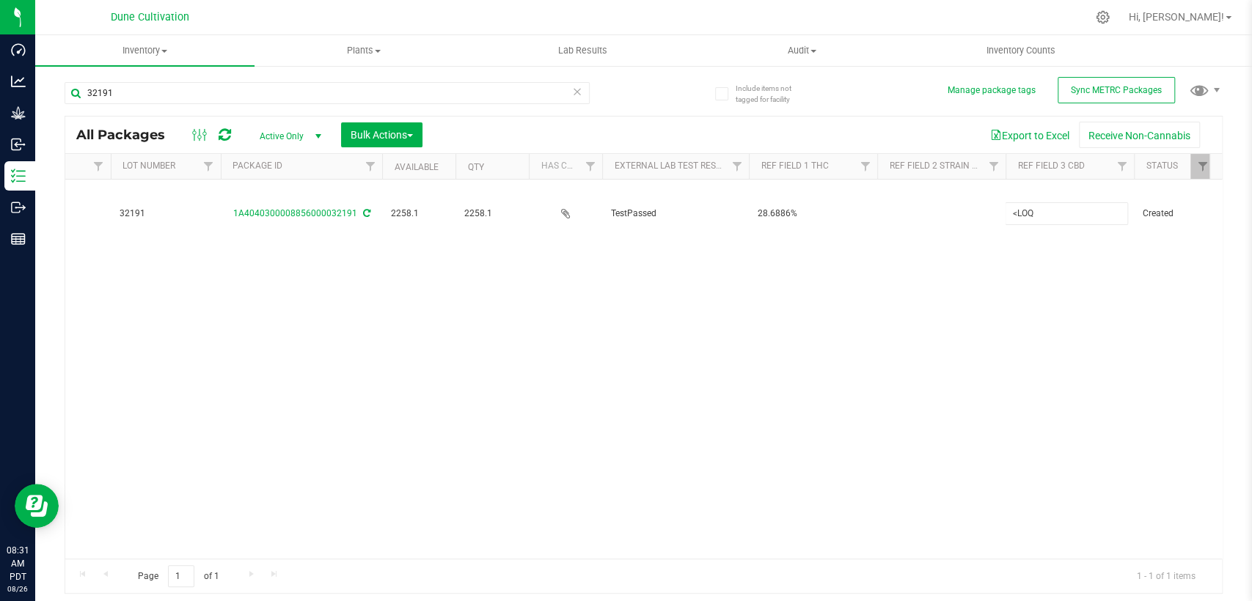
click at [884, 324] on div "All Packages Active Only Active Only Lab Samples Locked All External Internal B…" at bounding box center [644, 355] width 1158 height 479
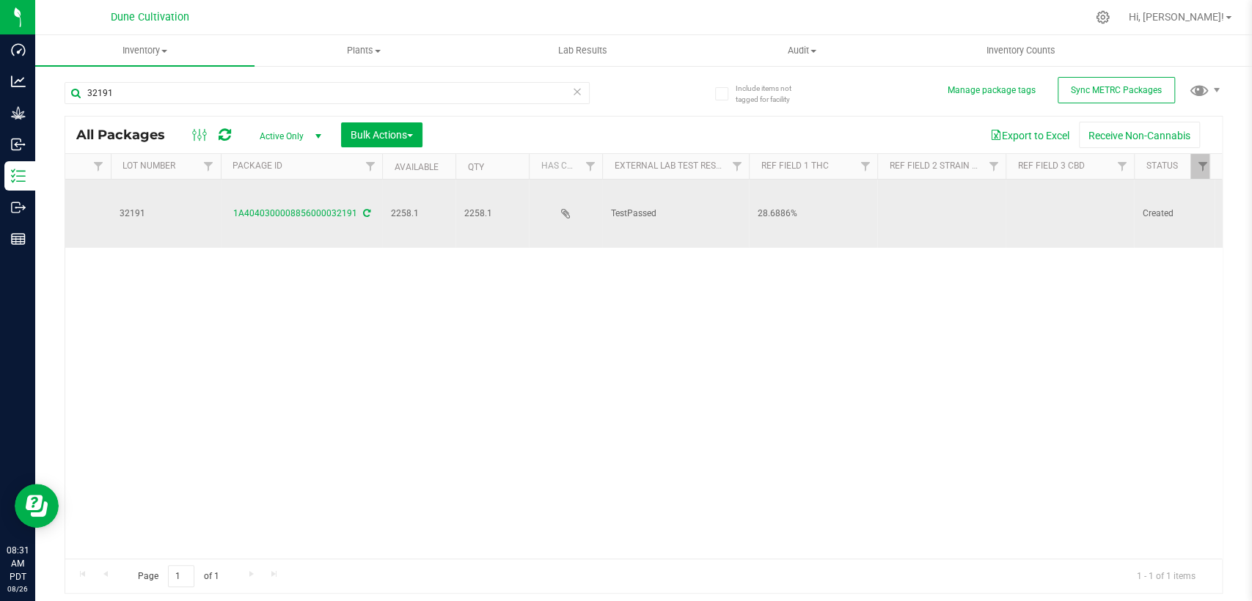
click at [915, 202] on td at bounding box center [941, 214] width 128 height 68
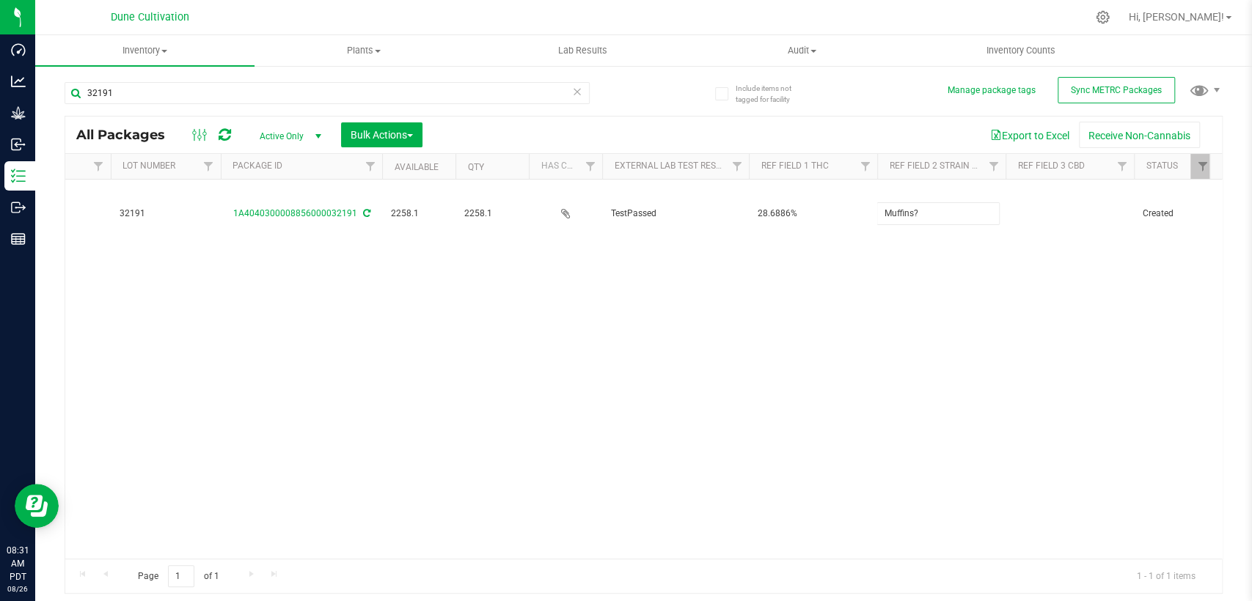
click at [842, 301] on div "All Packages Active Only Active Only Lab Samples Locked All External Internal B…" at bounding box center [644, 355] width 1158 height 479
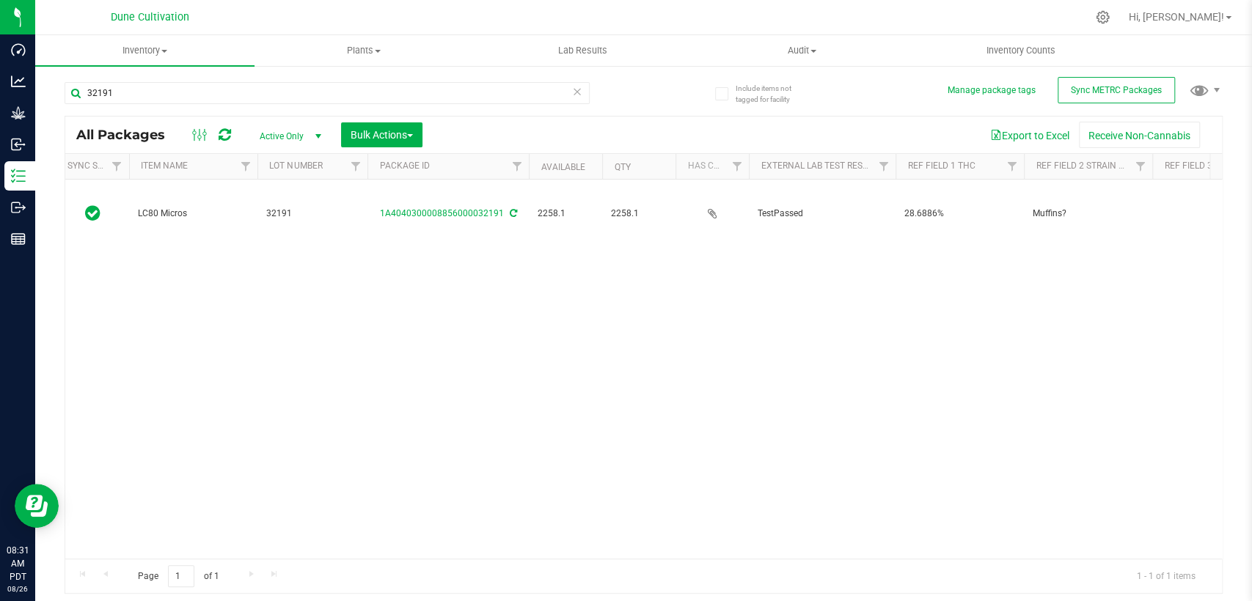
scroll to position [0, 0]
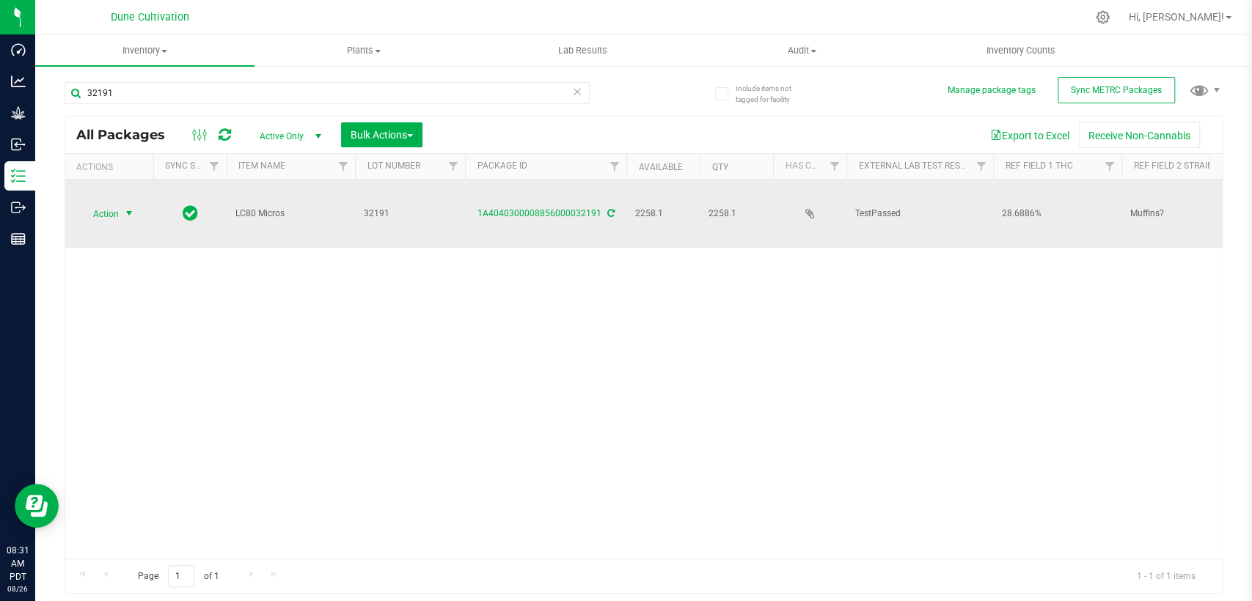
click at [123, 208] on span "select" at bounding box center [129, 214] width 12 height 12
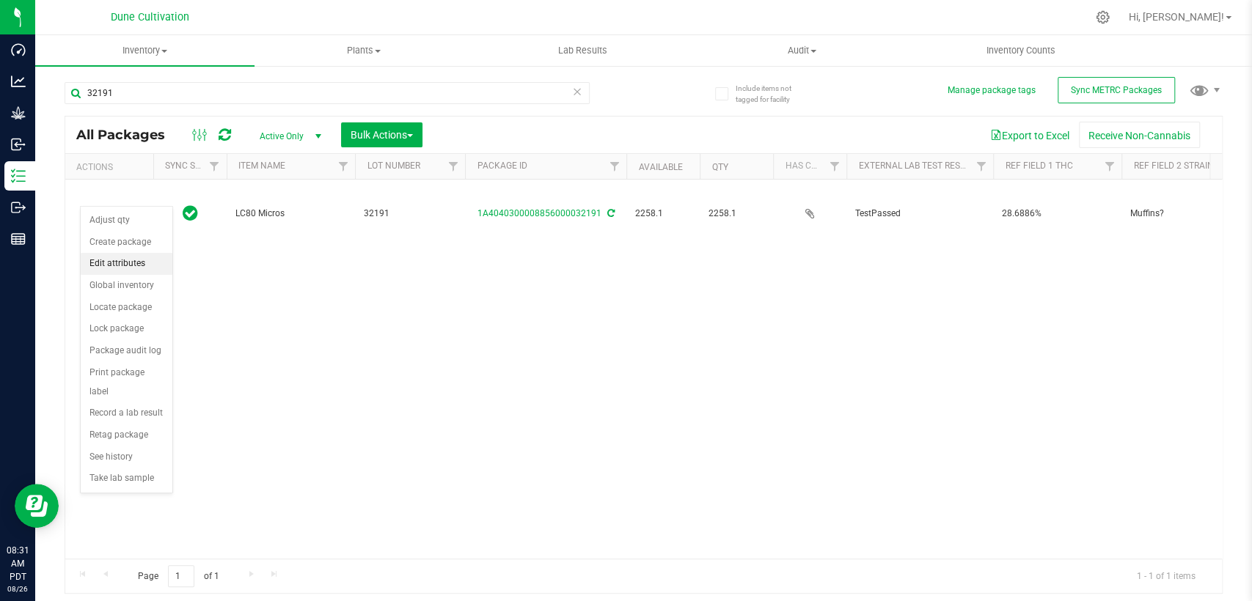
click at [120, 255] on font "Edit attributes" at bounding box center [117, 264] width 56 height 19
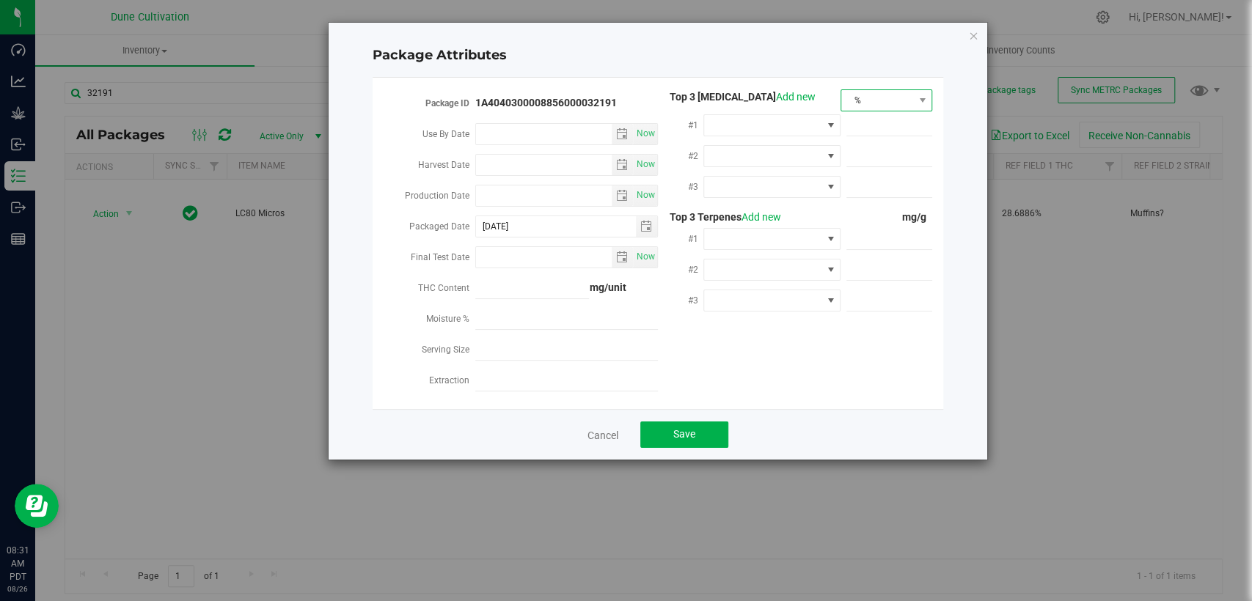
click at [887, 92] on span "%" at bounding box center [877, 100] width 72 height 21
click at [857, 150] on font "mg/unit" at bounding box center [868, 152] width 37 height 12
click at [757, 122] on span at bounding box center [762, 125] width 117 height 21
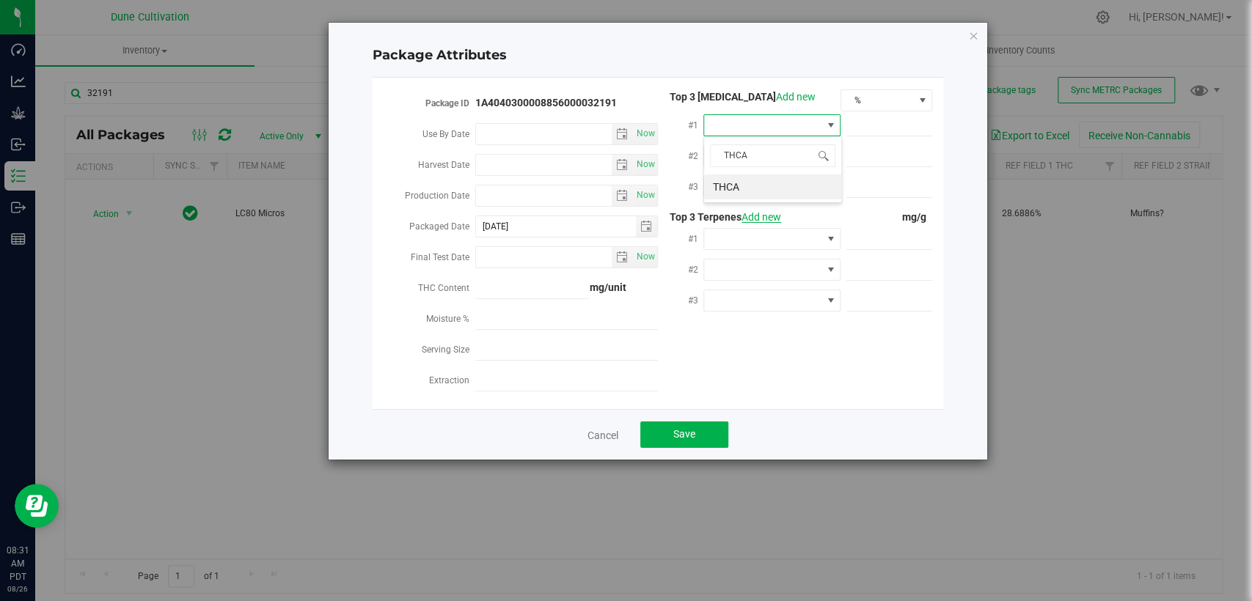
click at [755, 181] on li "THCA" at bounding box center [772, 187] width 137 height 25
drag, startPoint x: 867, startPoint y: 122, endPoint x: 856, endPoint y: 220, distance: 98.2
click at [867, 122] on input "text" at bounding box center [889, 125] width 86 height 21
paste input "317.645"
click at [791, 156] on span at bounding box center [762, 156] width 117 height 21
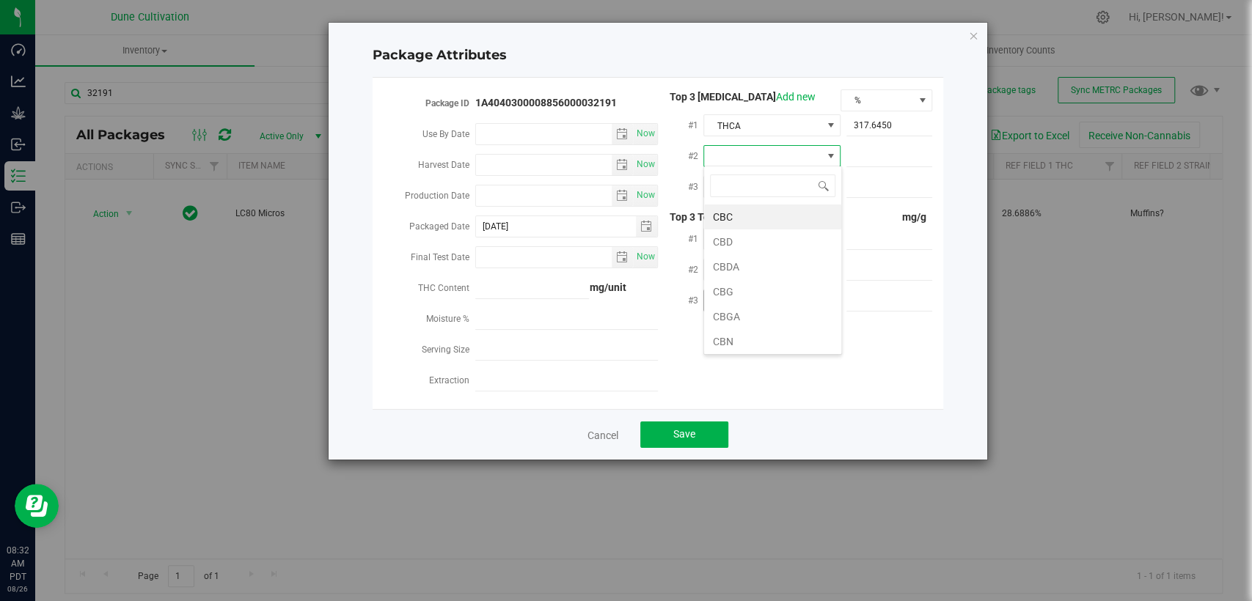
drag, startPoint x: 708, startPoint y: 307, endPoint x: 709, endPoint y: 293, distance: 13.2
click at [708, 305] on li "CBGA" at bounding box center [772, 316] width 137 height 25
click at [738, 179] on span at bounding box center [762, 187] width 117 height 21
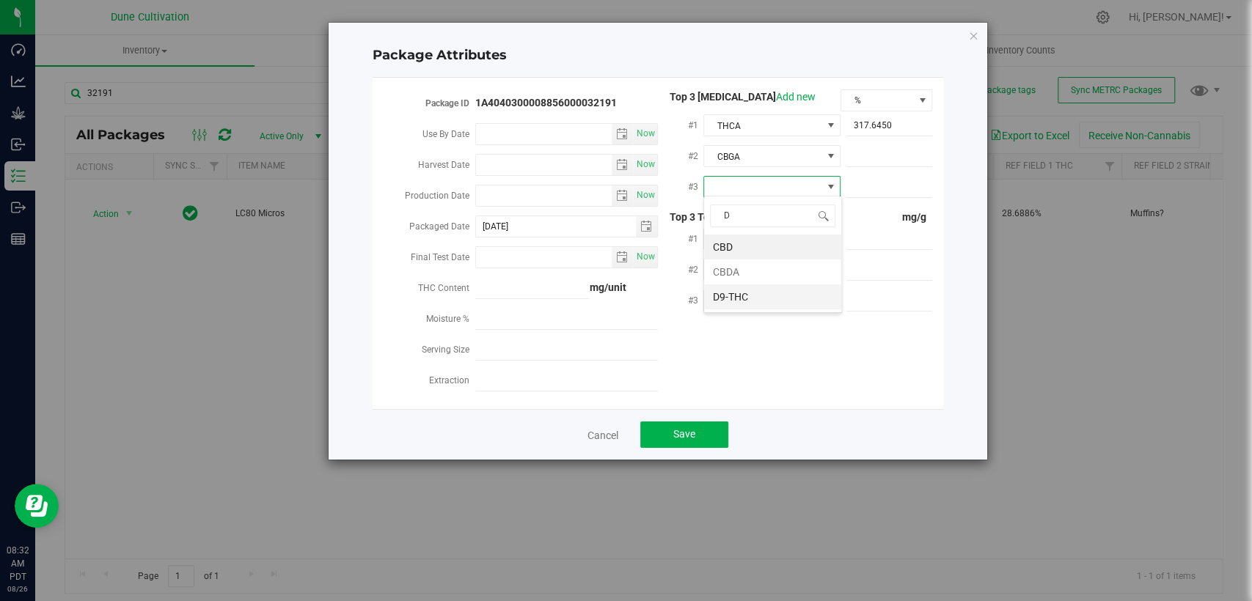
click at [747, 293] on font "D9-THC" at bounding box center [730, 297] width 35 height 12
click at [862, 146] on span at bounding box center [889, 156] width 86 height 21
paste input "9.46246"
click at [871, 178] on span at bounding box center [889, 187] width 86 height 21
paste input "8.31097"
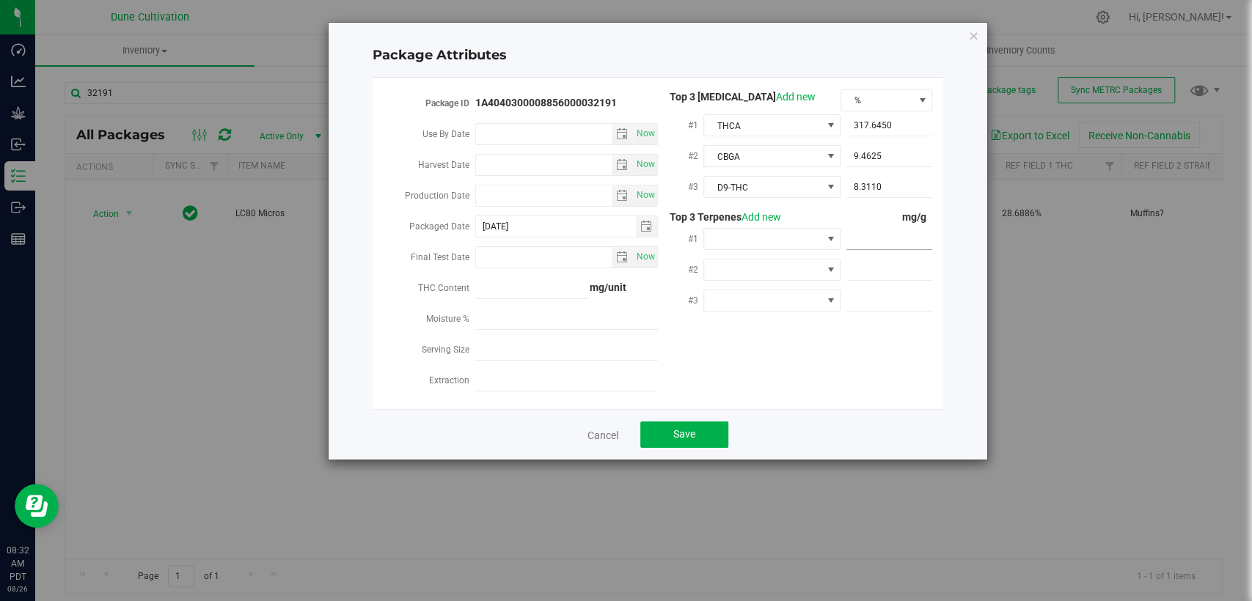
click at [859, 233] on span at bounding box center [889, 239] width 86 height 21
paste input "5.299"
click at [899, 266] on span at bounding box center [889, 270] width 86 height 21
paste input "4.93"
click at [862, 295] on span at bounding box center [889, 300] width 86 height 21
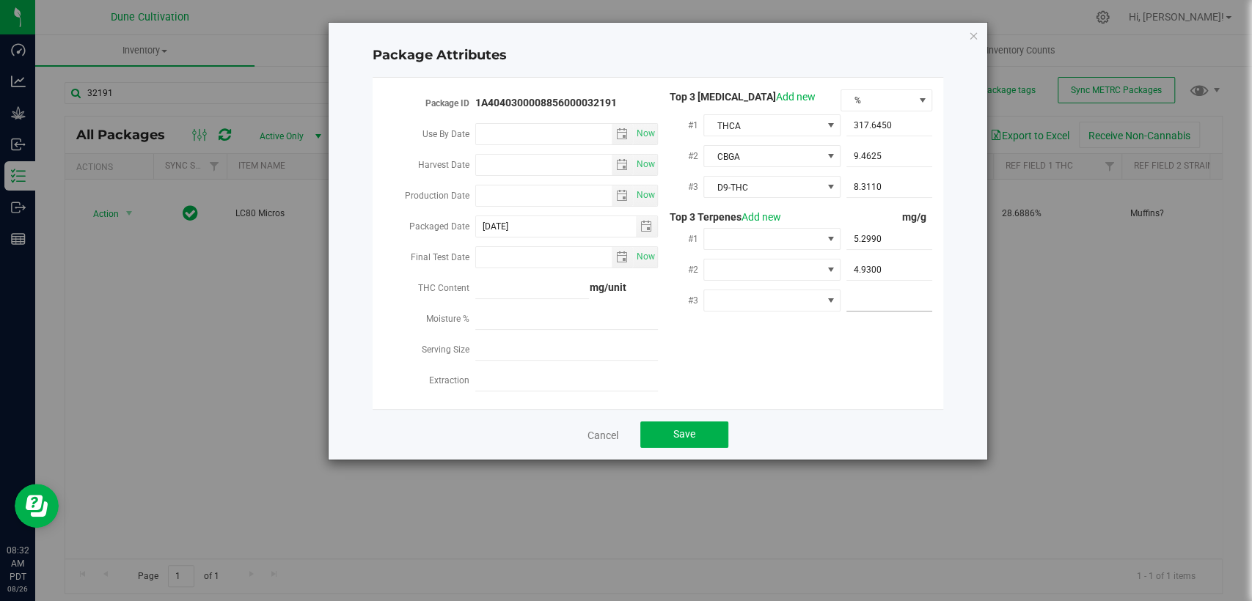
paste input "3.183"
click at [785, 240] on span at bounding box center [762, 239] width 117 height 21
click at [759, 318] on font "D-Limonene" at bounding box center [740, 324] width 54 height 12
click at [760, 260] on span at bounding box center [762, 270] width 117 height 21
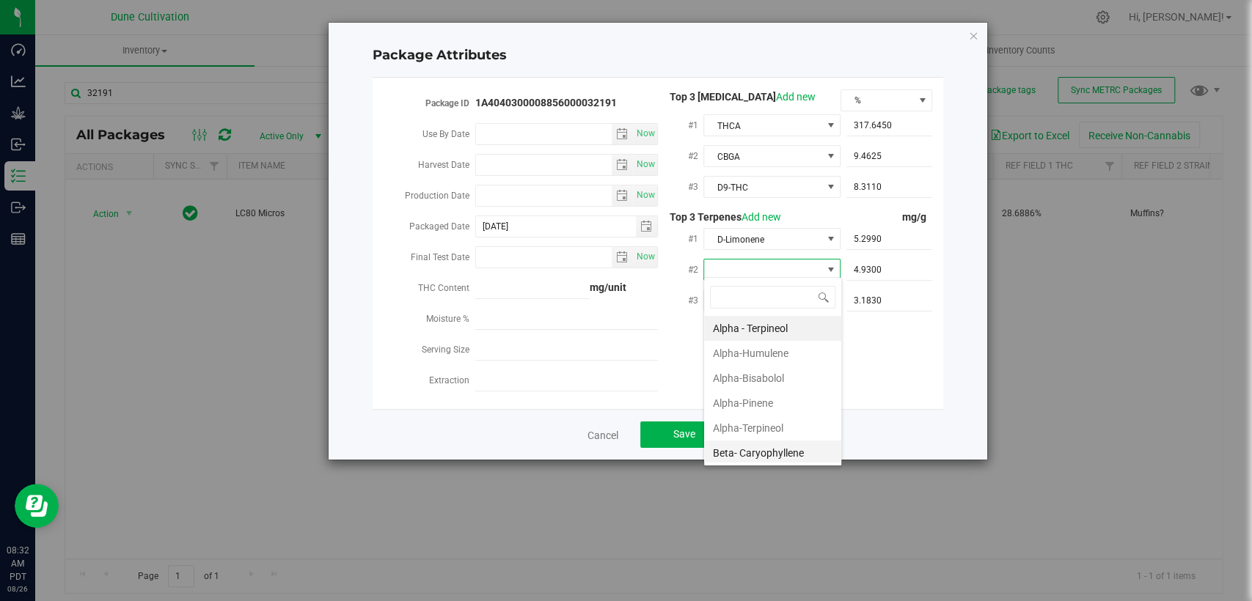
click at [740, 447] on font "Beta- Caryophyllene" at bounding box center [758, 453] width 91 height 12
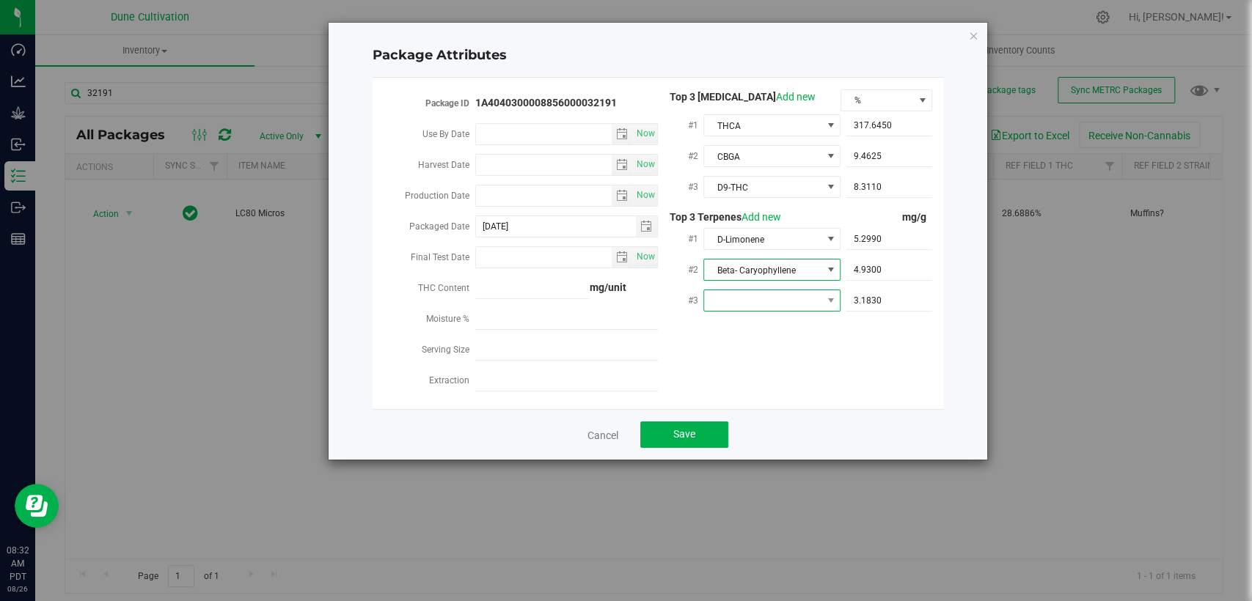
click at [783, 292] on span at bounding box center [762, 300] width 117 height 21
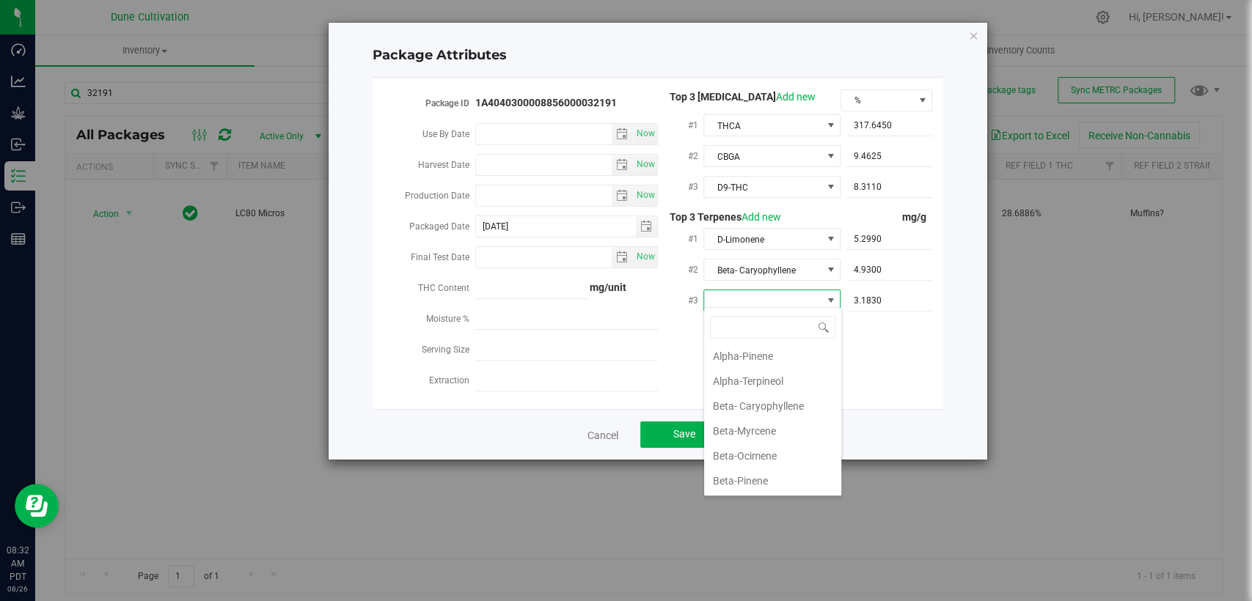
scroll to position [81, 0]
click at [739, 421] on font "Beta-Myrcene" at bounding box center [744, 427] width 63 height 12
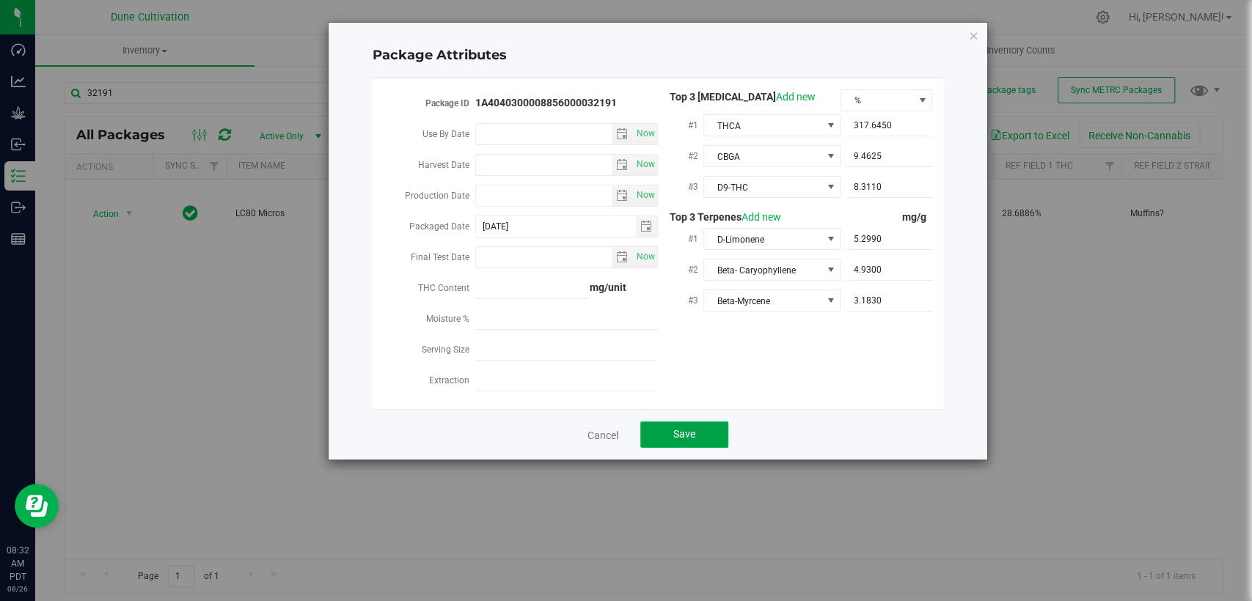
click at [698, 423] on button "Save" at bounding box center [684, 435] width 88 height 26
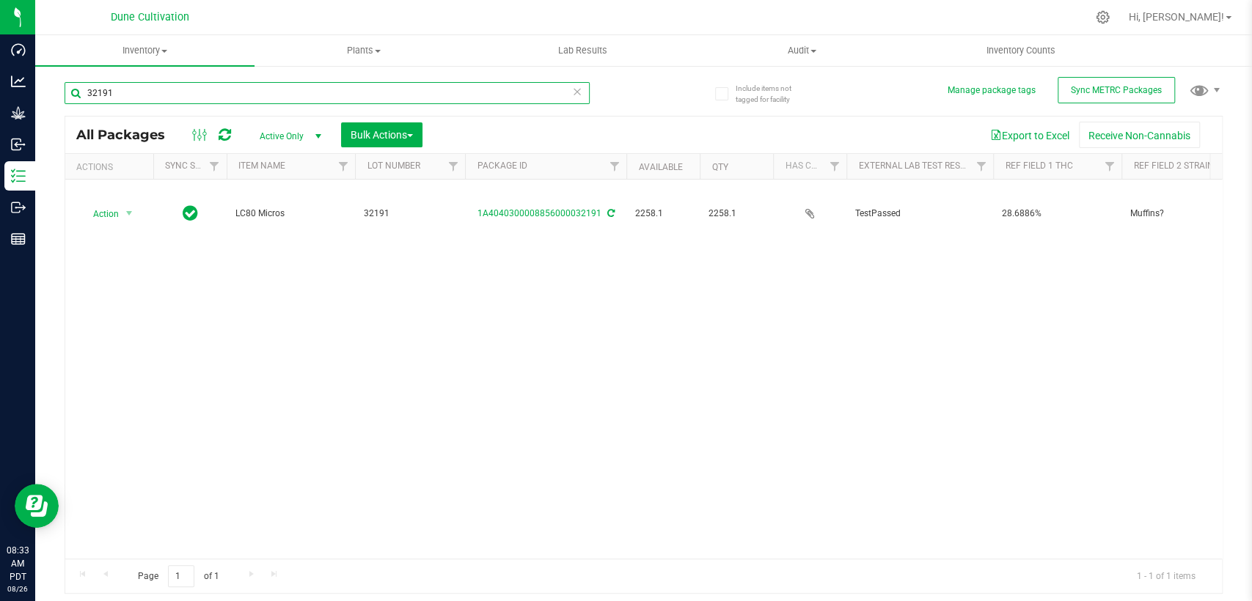
click at [153, 88] on input "32191" at bounding box center [327, 93] width 525 height 22
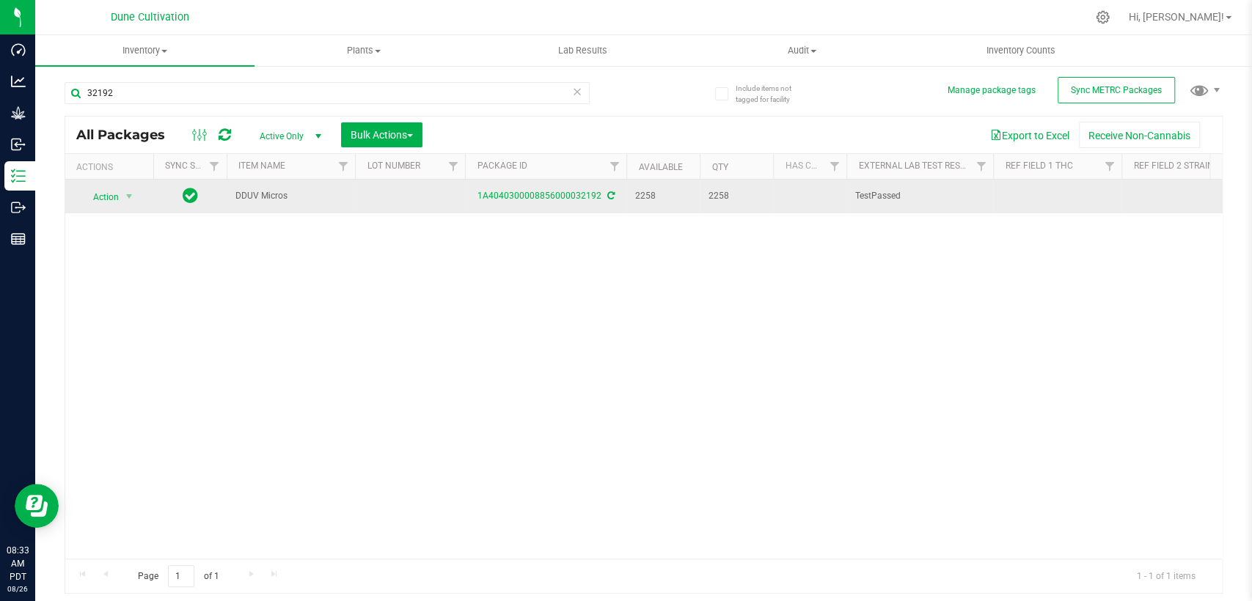
click at [406, 197] on td at bounding box center [410, 197] width 110 height 34
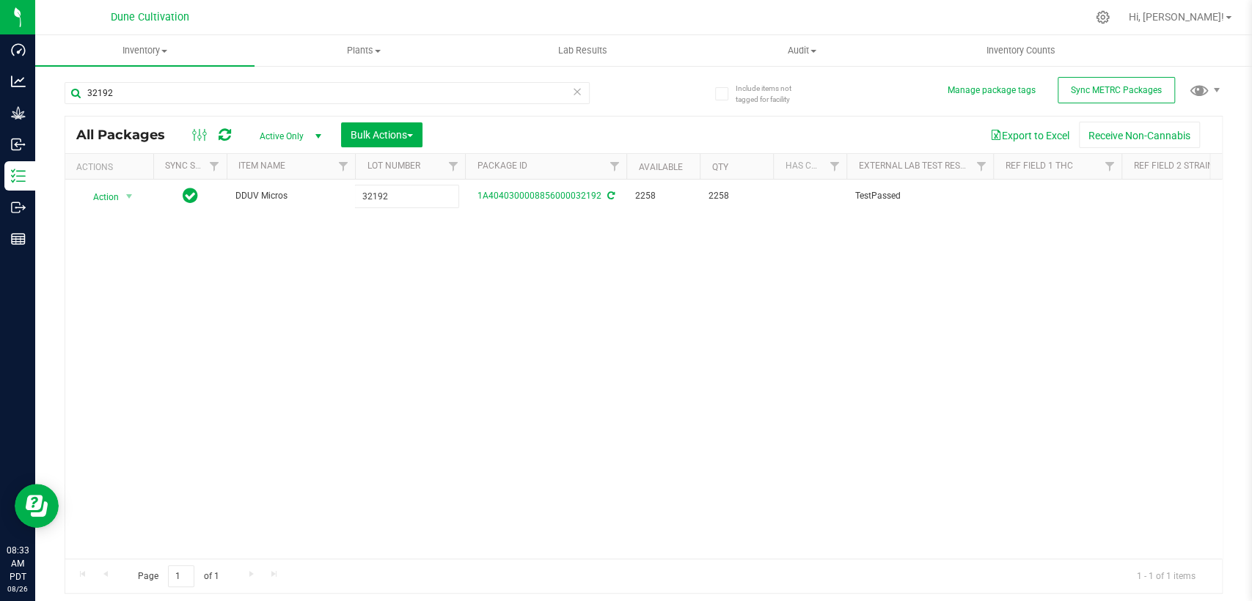
click at [413, 273] on div "All Packages Active Only Active Only Lab Samples Locked All External Internal B…" at bounding box center [644, 355] width 1158 height 479
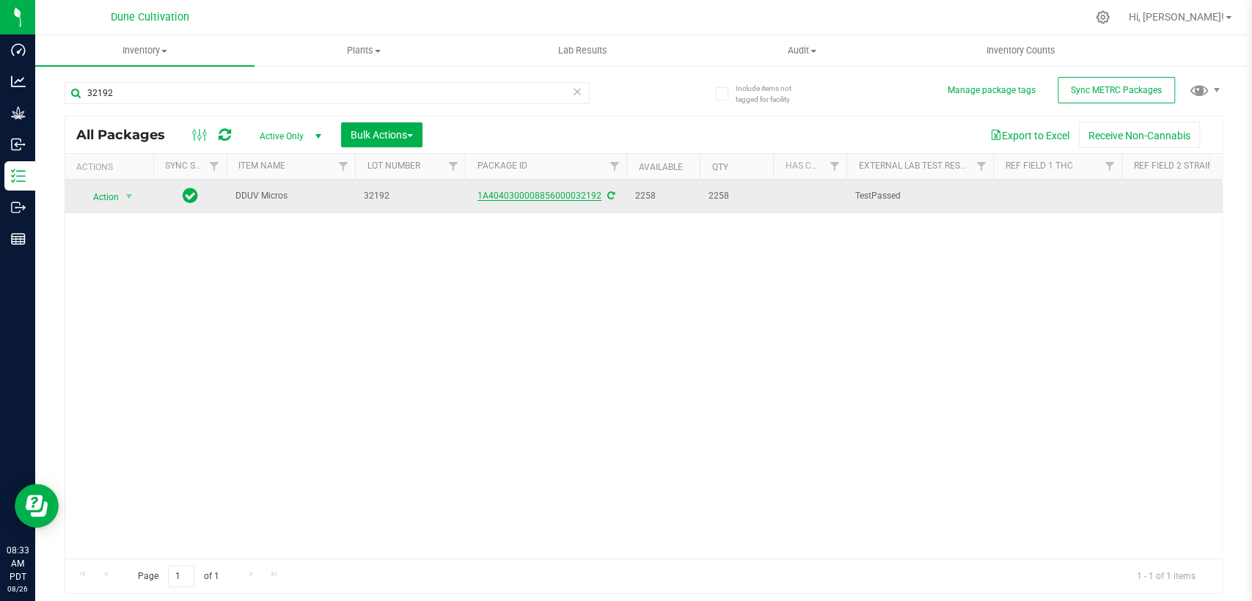
click at [528, 195] on font "1A4040300008856000032192" at bounding box center [540, 196] width 124 height 10
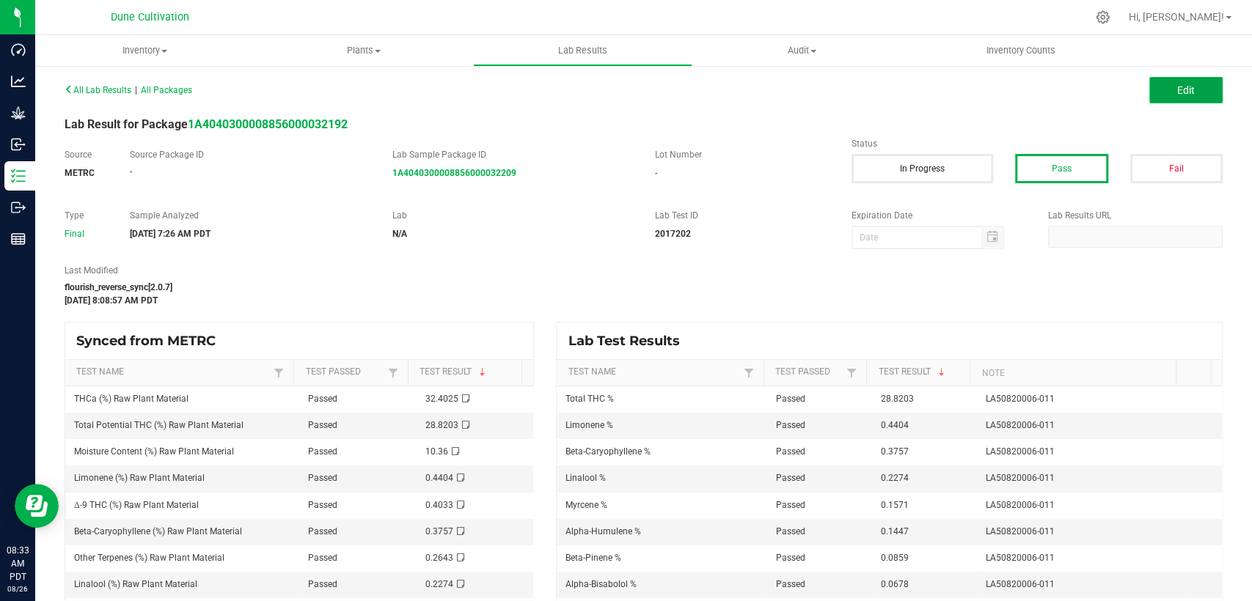
click at [1149, 95] on button "Edit" at bounding box center [1185, 90] width 73 height 26
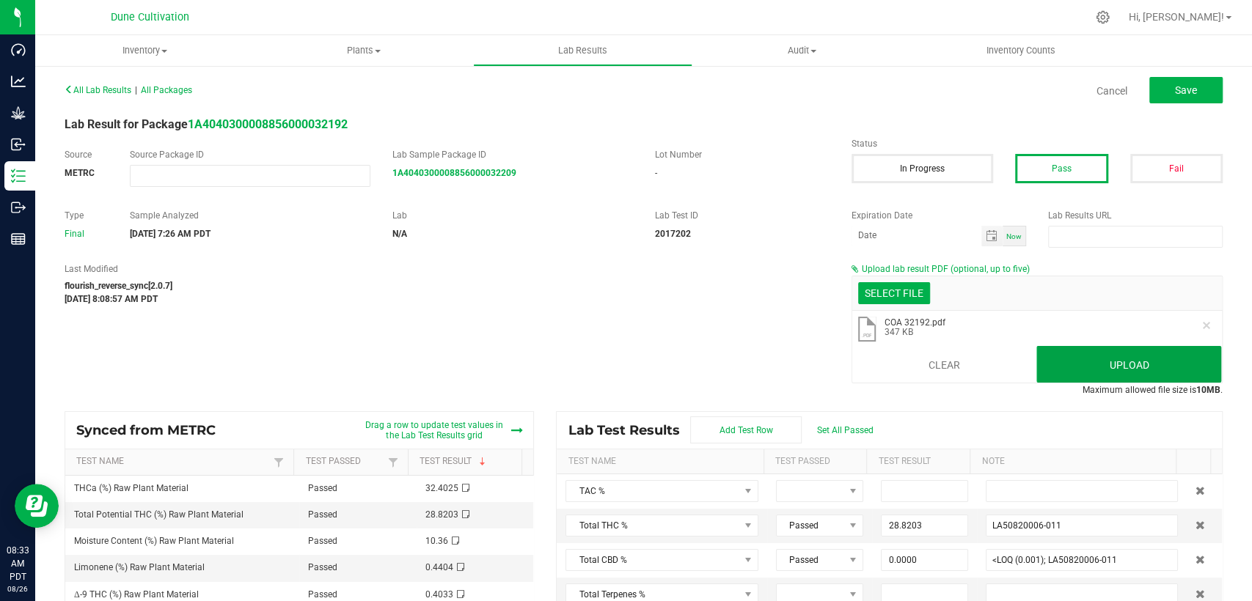
click at [1116, 359] on font "Upload" at bounding box center [1129, 365] width 40 height 12
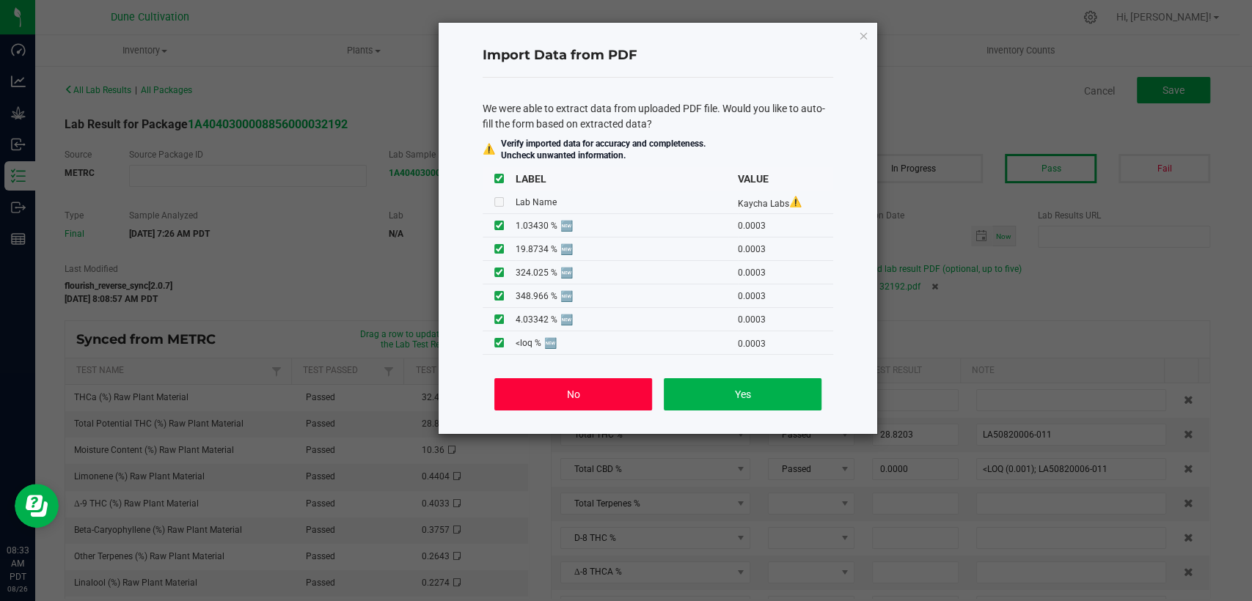
click at [633, 387] on button "No" at bounding box center [573, 394] width 158 height 32
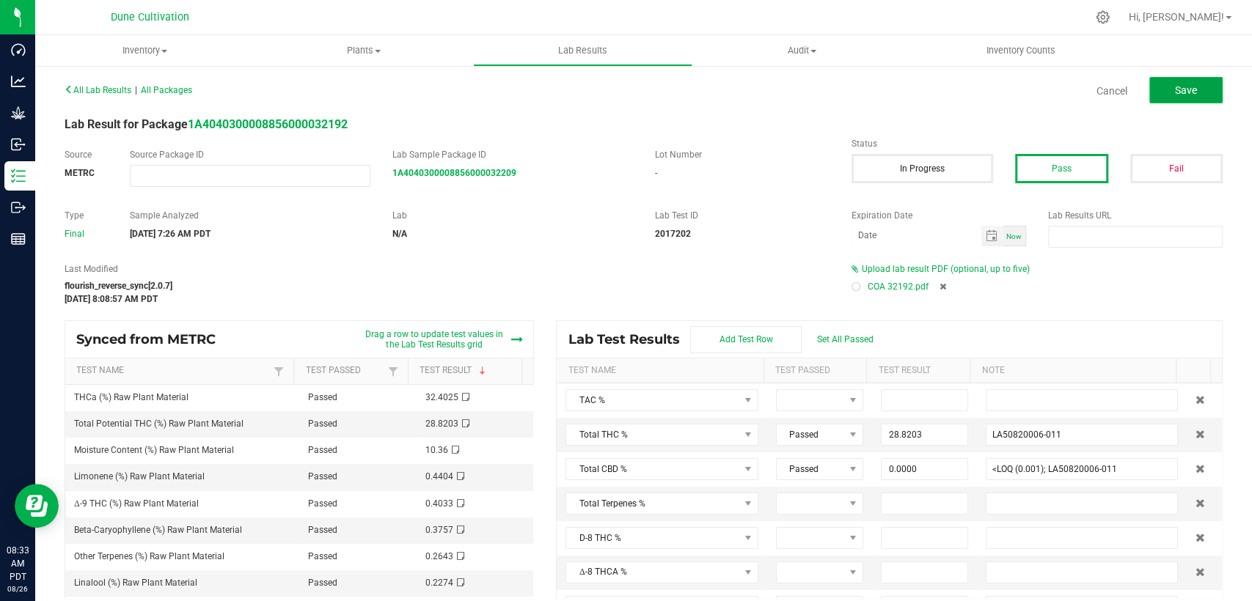
click at [1172, 82] on button "Save" at bounding box center [1185, 90] width 73 height 26
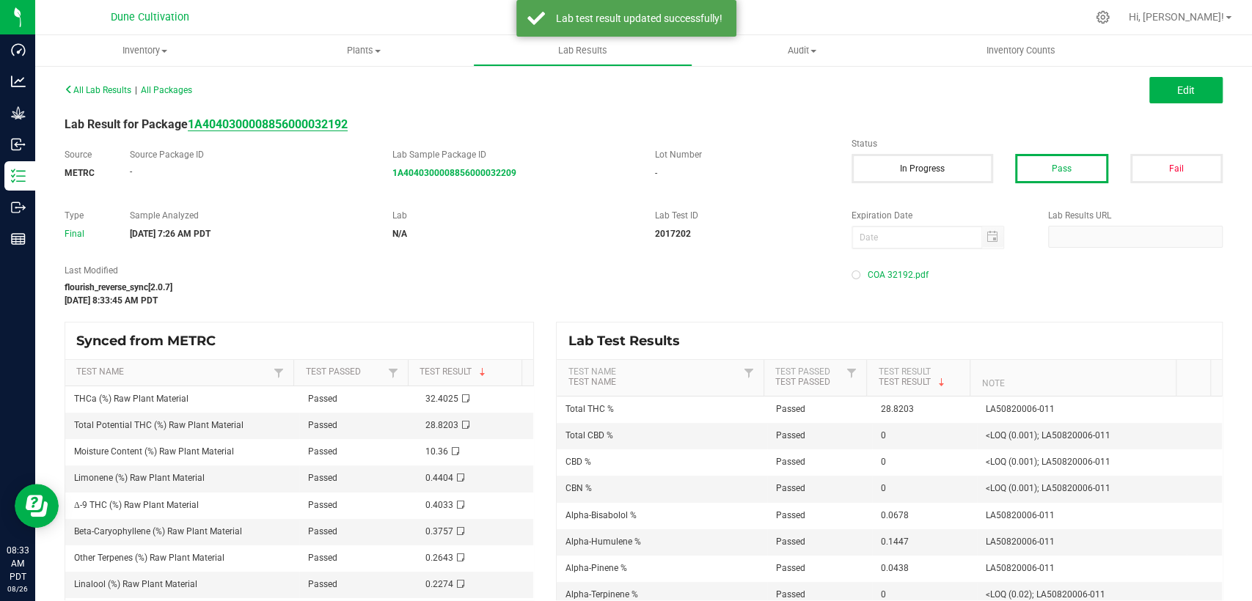
click at [330, 124] on strong "1A4040300008856000032192" at bounding box center [268, 124] width 160 height 14
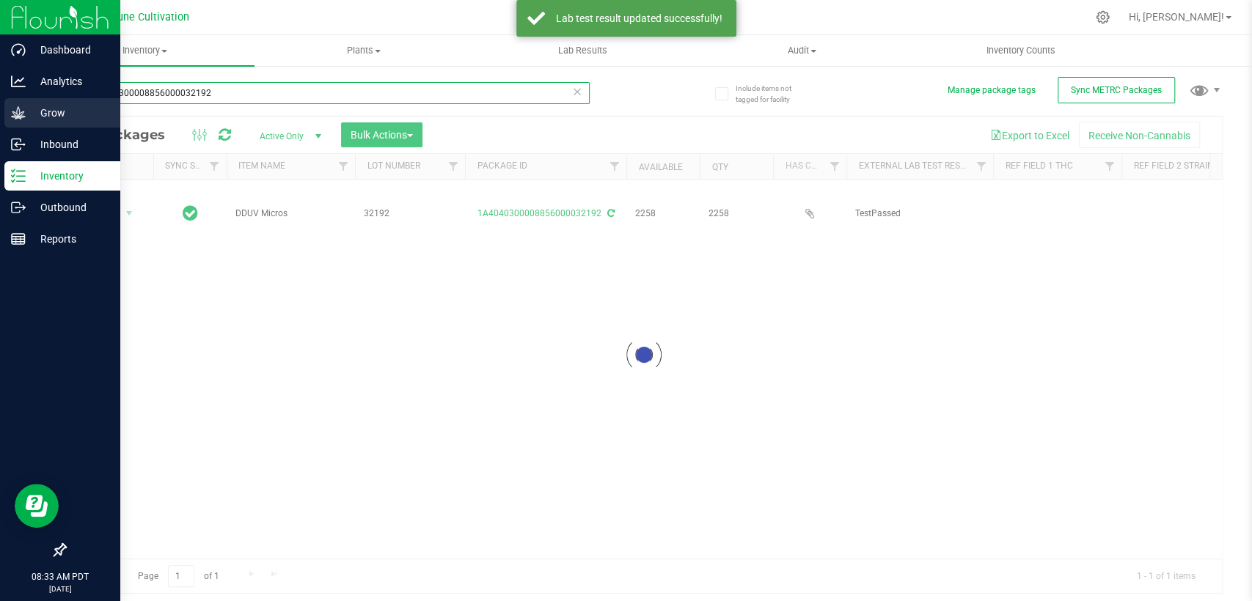
drag, startPoint x: 181, startPoint y: 89, endPoint x: 37, endPoint y: 109, distance: 145.2
click at [0, 119] on div "Dashboard Analytics Grow Inbound Inventory Outbound Reports 08:33 AM PDT [DATE]…" at bounding box center [626, 300] width 1252 height 601
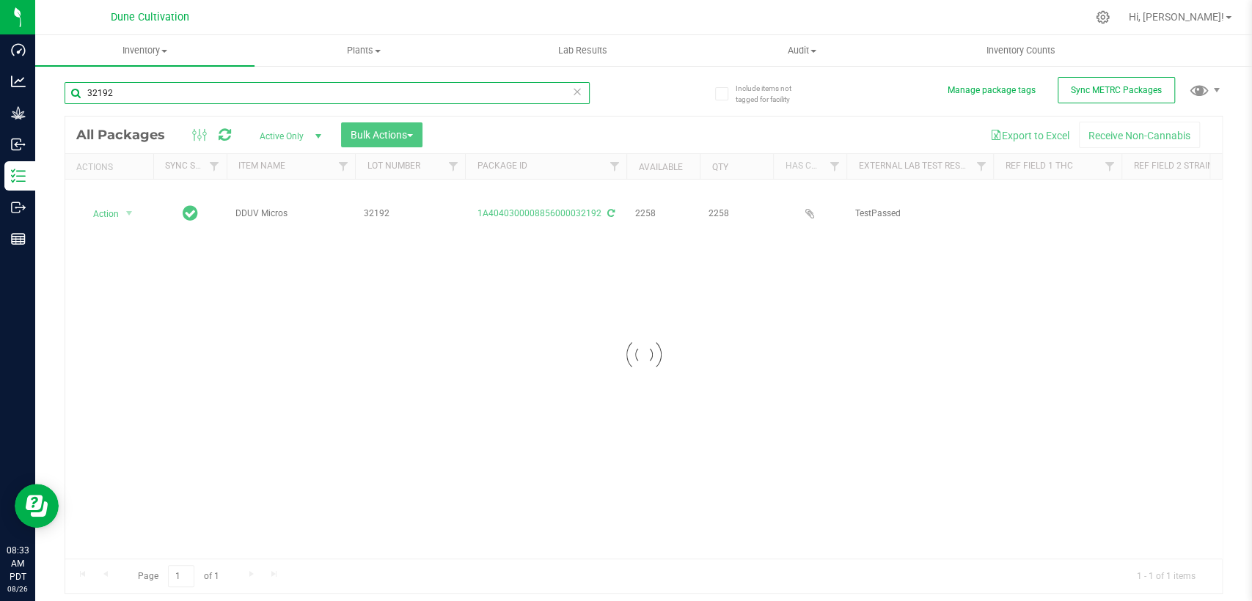
type input "32192"
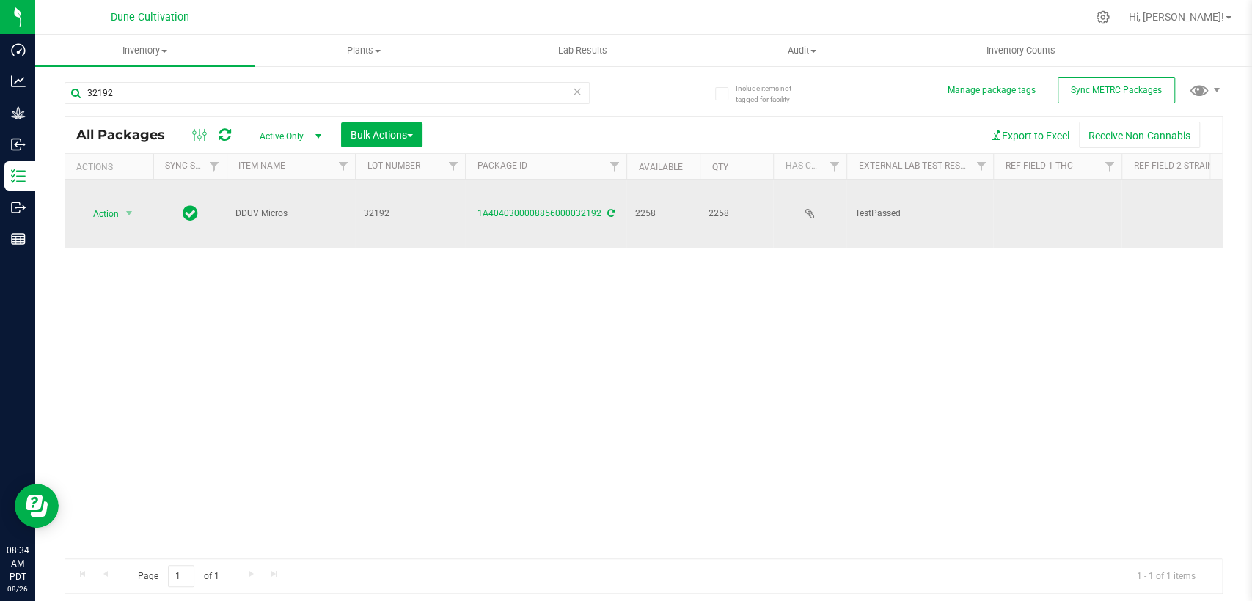
click at [1033, 197] on td at bounding box center [1057, 214] width 128 height 68
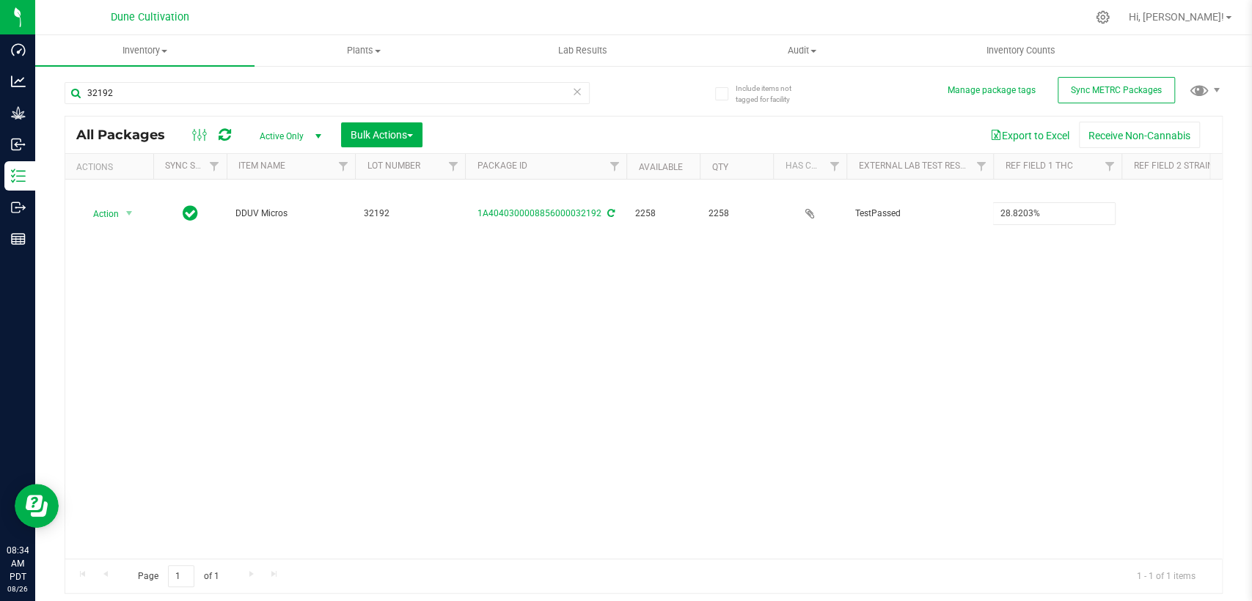
type input "28.8203%"
click at [899, 279] on div "All Packages Active Only Active Only Lab Samples Locked All External Internal B…" at bounding box center [644, 355] width 1158 height 479
click at [987, 335] on div "Action Action Adjust qty Create package Edit attributes Global inventory Locate…" at bounding box center [643, 369] width 1157 height 379
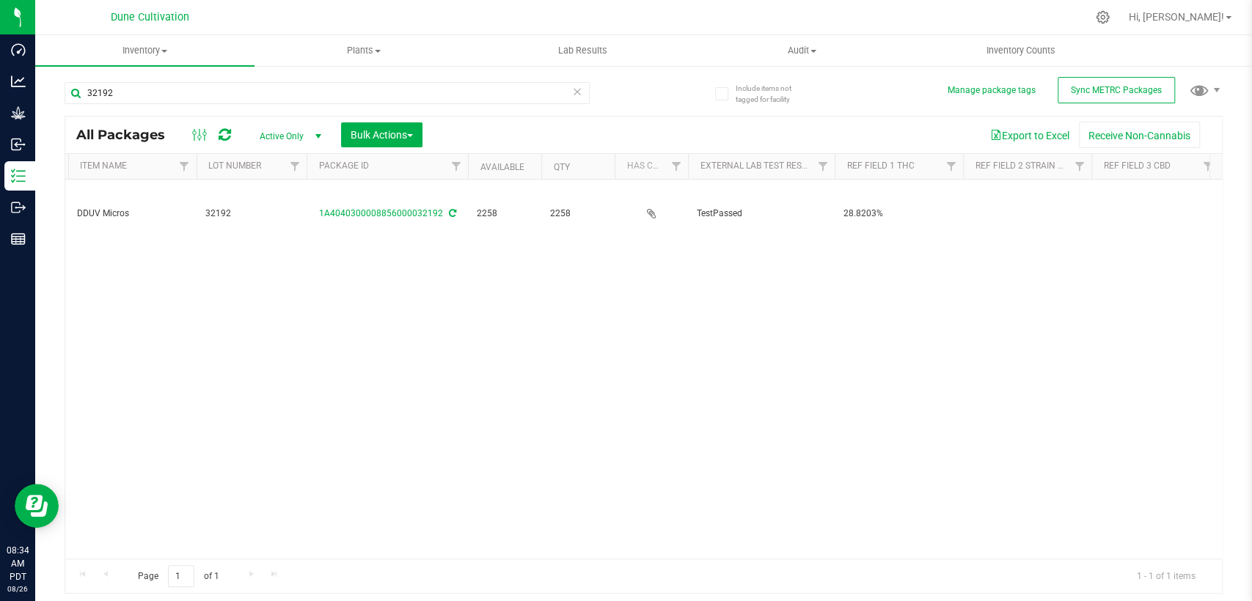
scroll to position [0, 407]
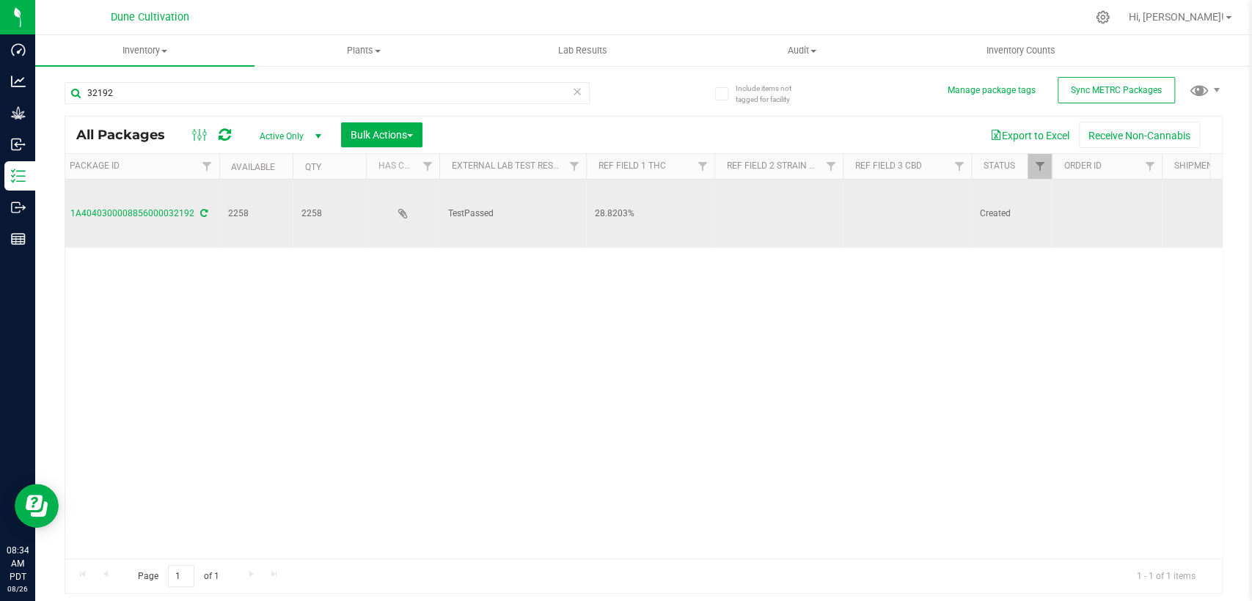
click at [880, 200] on td at bounding box center [907, 214] width 128 height 68
type input "<LOQ"
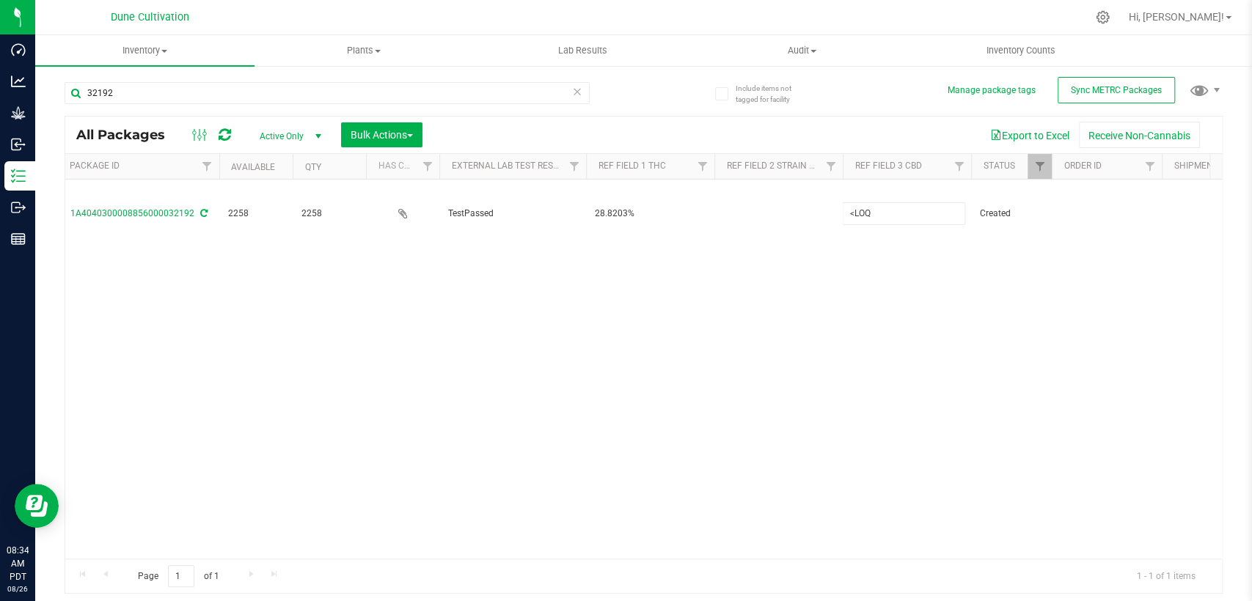
click at [736, 356] on div "All Packages Active Only Active Only Lab Samples Locked All External Internal B…" at bounding box center [644, 355] width 1158 height 479
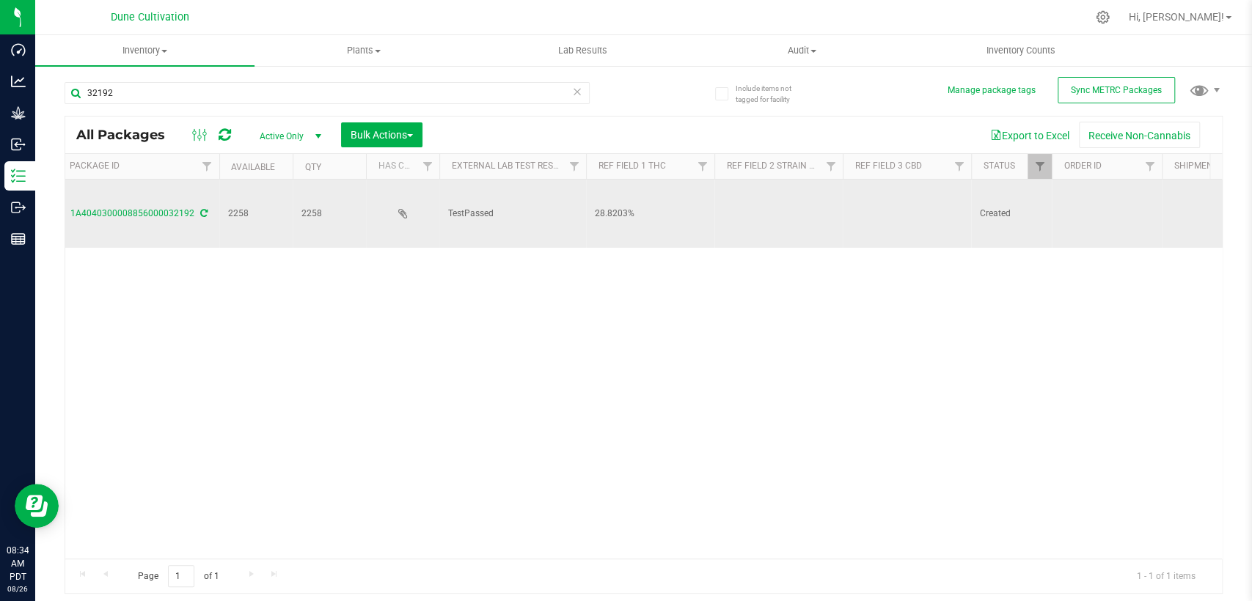
click at [775, 191] on td at bounding box center [778, 214] width 128 height 68
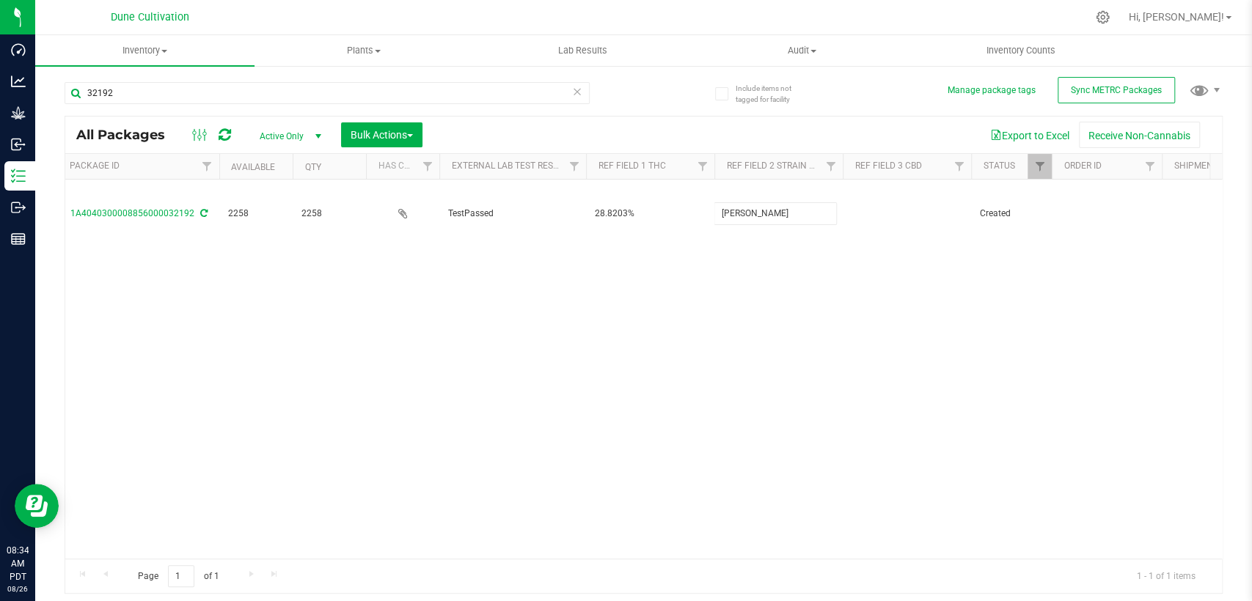
click at [714, 299] on div "All Packages Active Only Active Only Lab Samples Locked All External Internal B…" at bounding box center [644, 355] width 1158 height 479
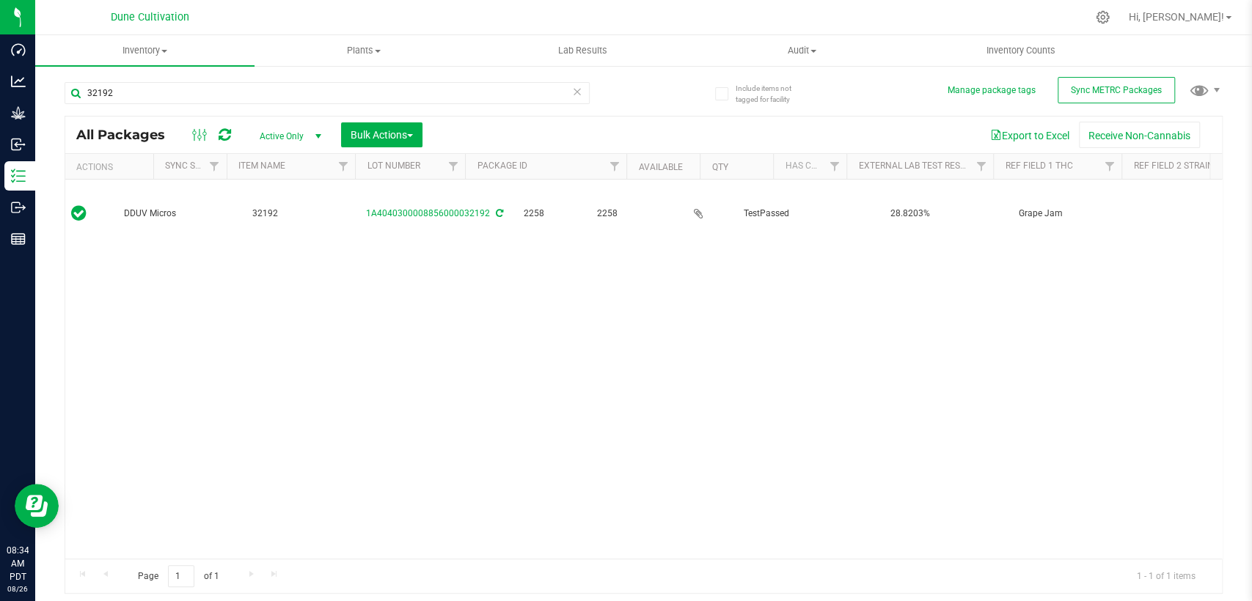
scroll to position [0, 244]
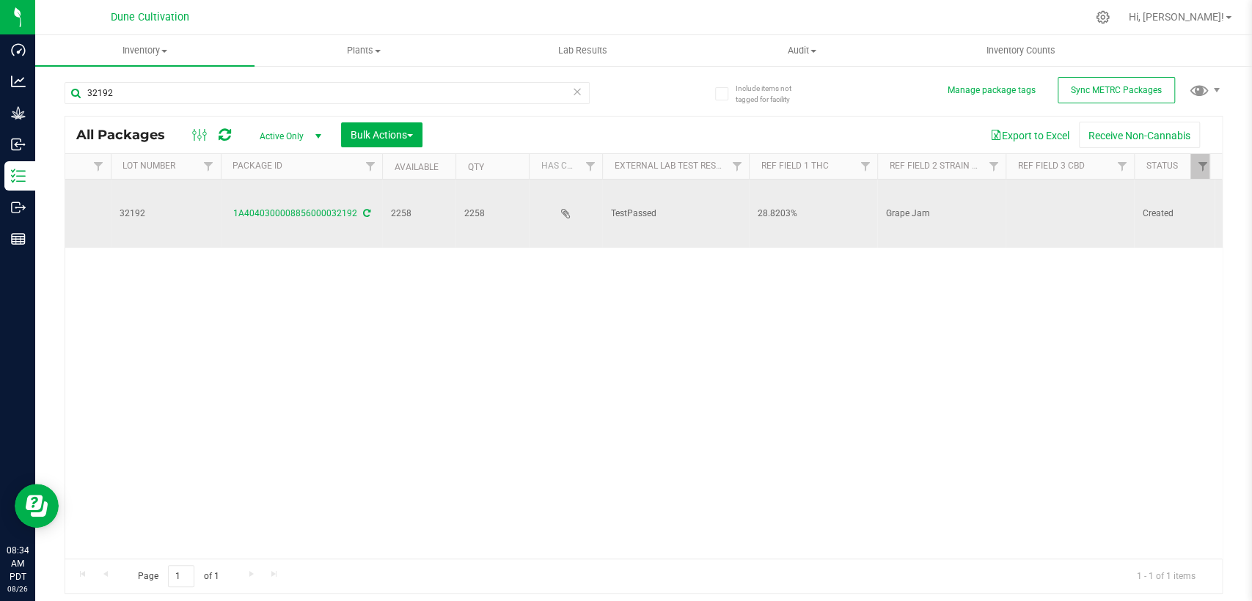
click at [914, 208] on font "Grape Jam" at bounding box center [908, 213] width 44 height 10
click at [847, 337] on div "Action Action Adjust qty Create package Edit attributes Global inventory Locate…" at bounding box center [643, 369] width 1157 height 379
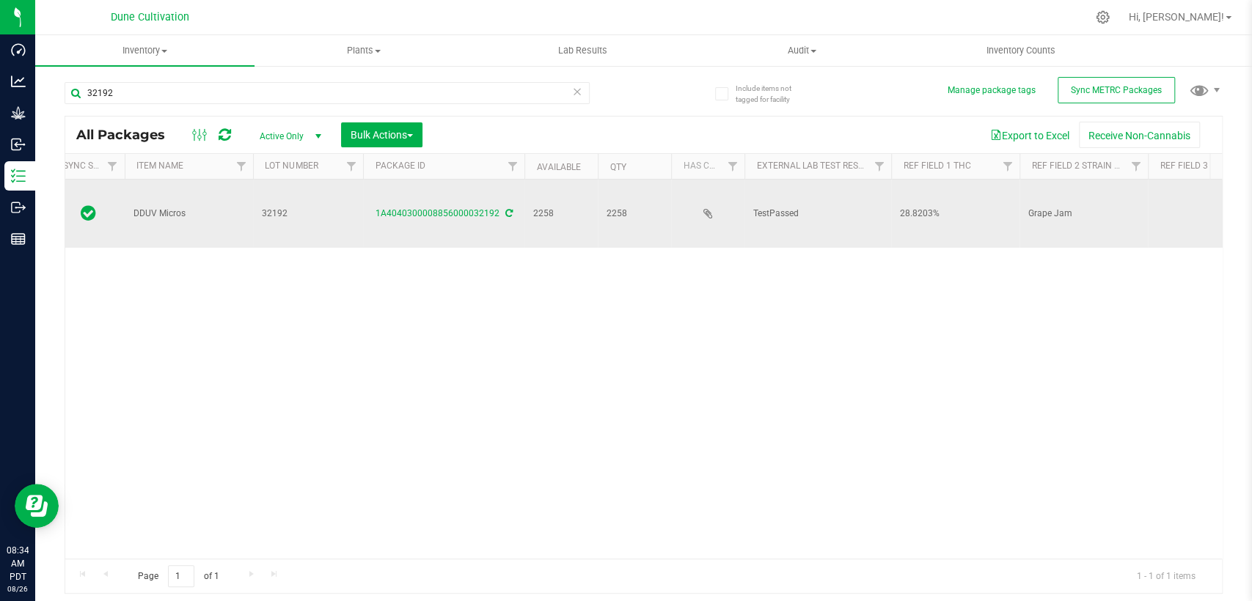
scroll to position [0, 0]
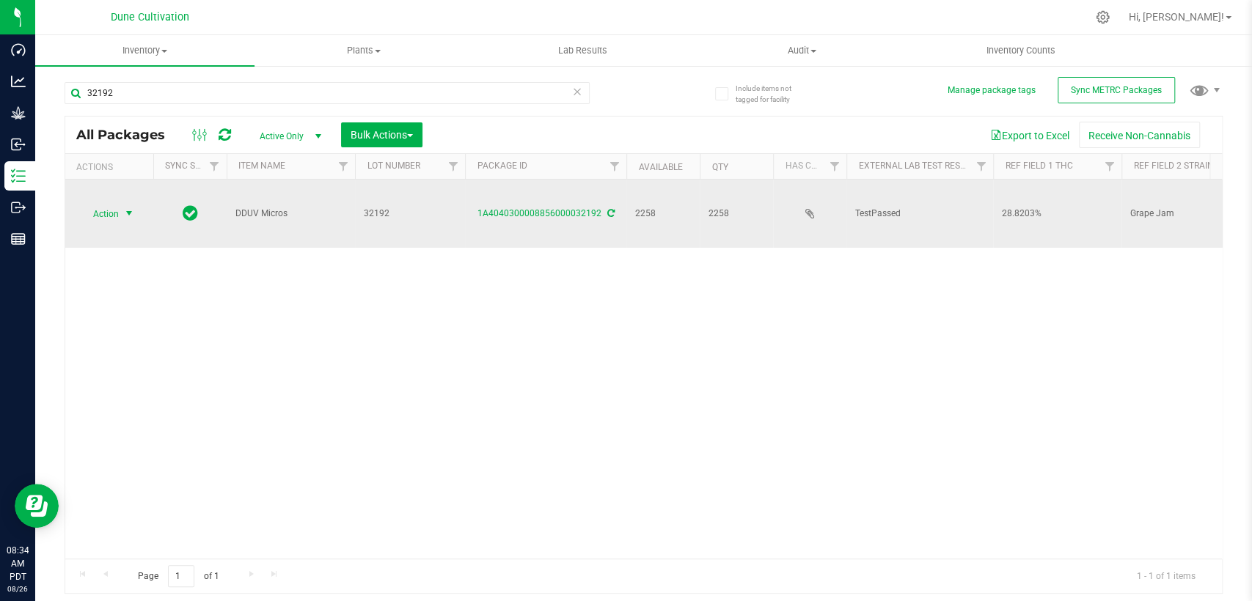
click at [125, 208] on span "select" at bounding box center [129, 214] width 12 height 12
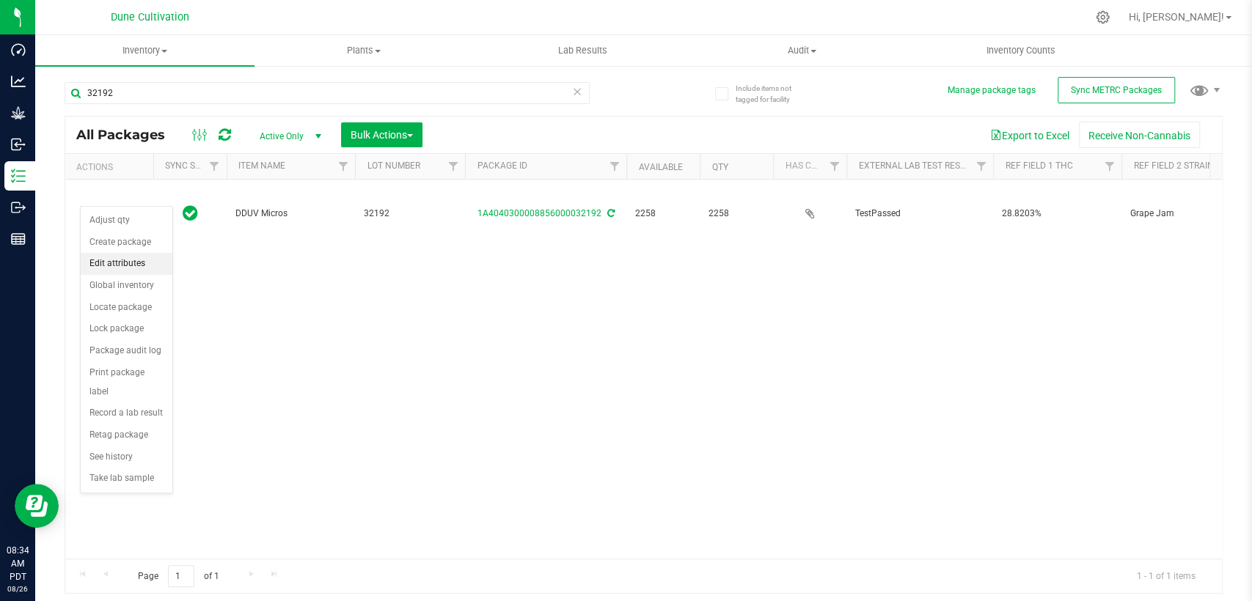
click at [127, 271] on font "Edit attributes" at bounding box center [117, 264] width 56 height 19
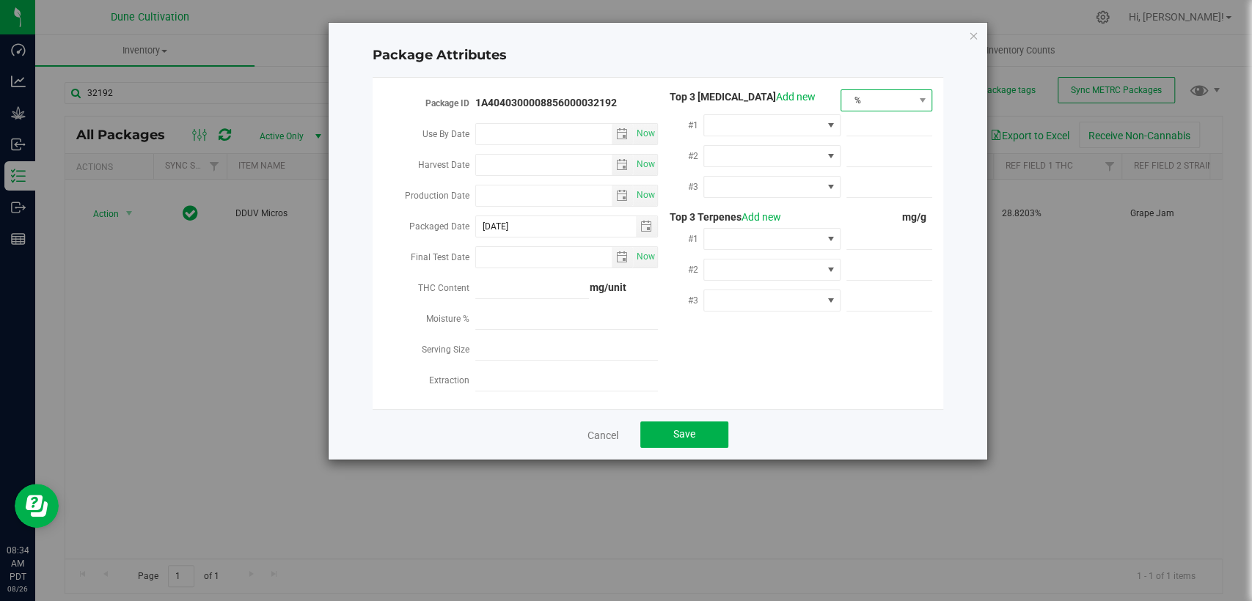
click at [872, 94] on span "%" at bounding box center [877, 100] width 72 height 21
click at [879, 160] on font "mg/unit" at bounding box center [868, 152] width 37 height 22
click at [777, 117] on span at bounding box center [762, 125] width 117 height 21
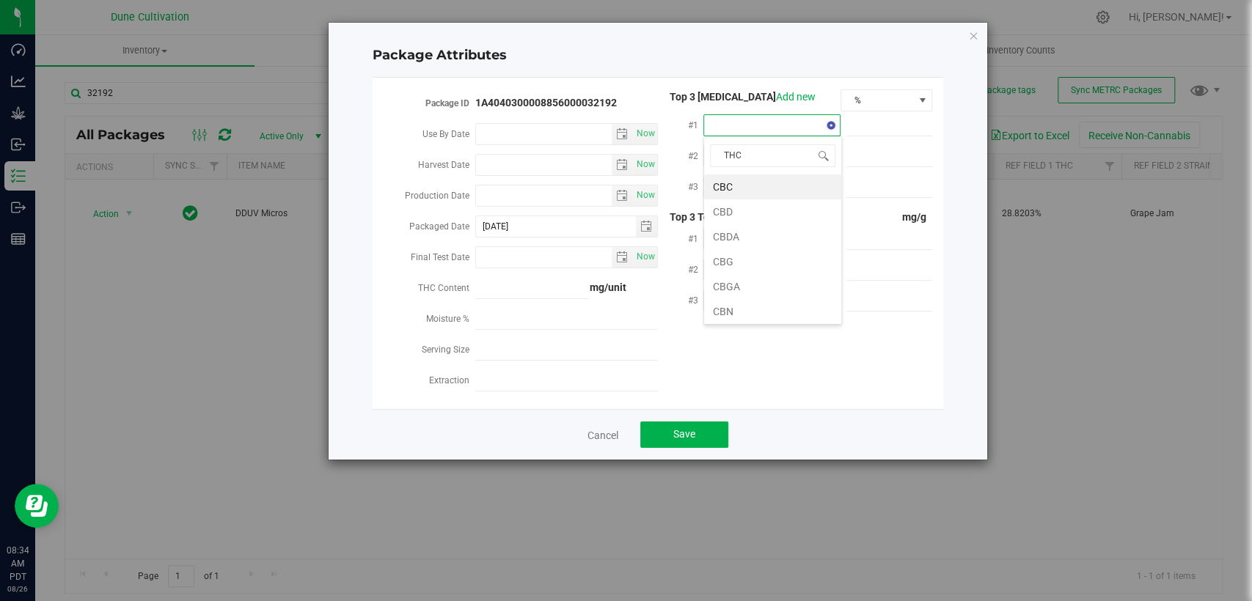
type input "THCA"
click at [754, 195] on li "THCA" at bounding box center [772, 187] width 137 height 25
click at [896, 118] on input "text" at bounding box center [889, 125] width 86 height 21
paste input "324.025"
type input "324.025"
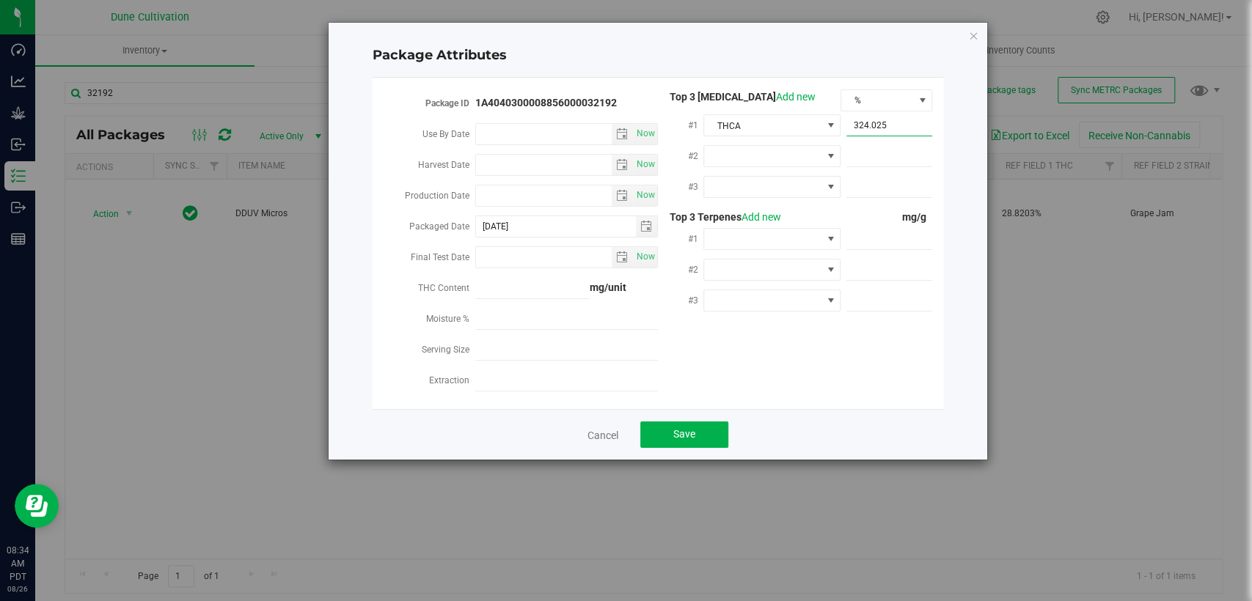
type input "324.0250"
click at [868, 147] on span at bounding box center [889, 156] width 86 height 21
paste input "19.8734"
type input "19.8734"
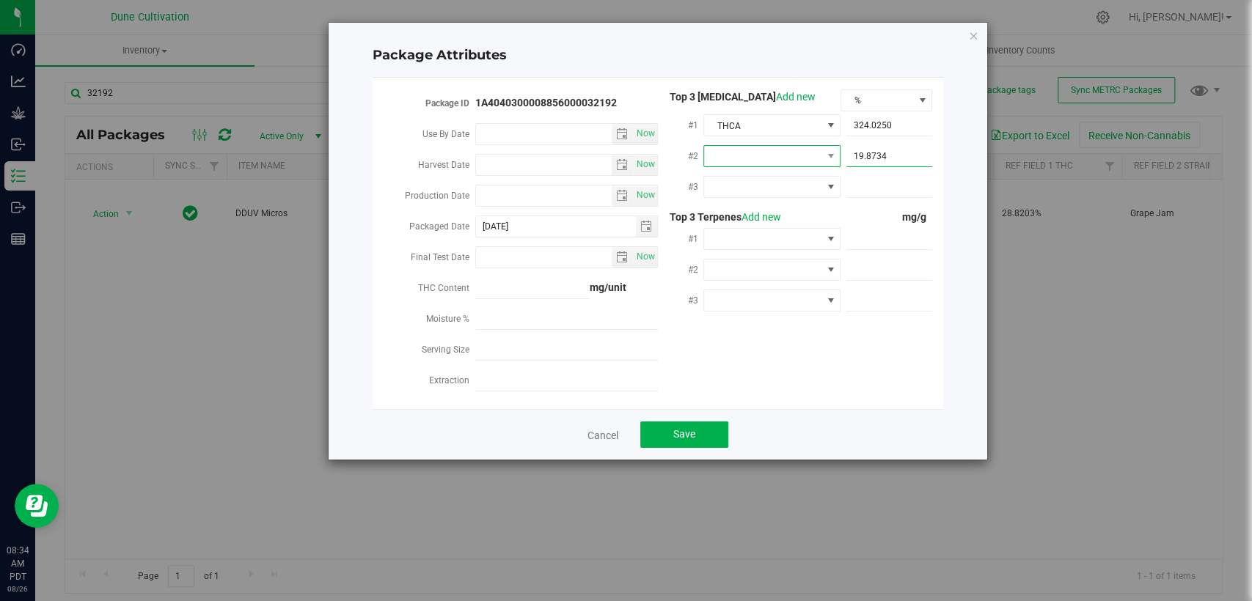
click at [794, 160] on span at bounding box center [762, 156] width 117 height 21
click at [723, 315] on font "CBGA" at bounding box center [726, 317] width 27 height 12
click at [761, 186] on span at bounding box center [762, 187] width 117 height 21
type input "D"
click at [745, 298] on font "D9-THC" at bounding box center [730, 297] width 35 height 12
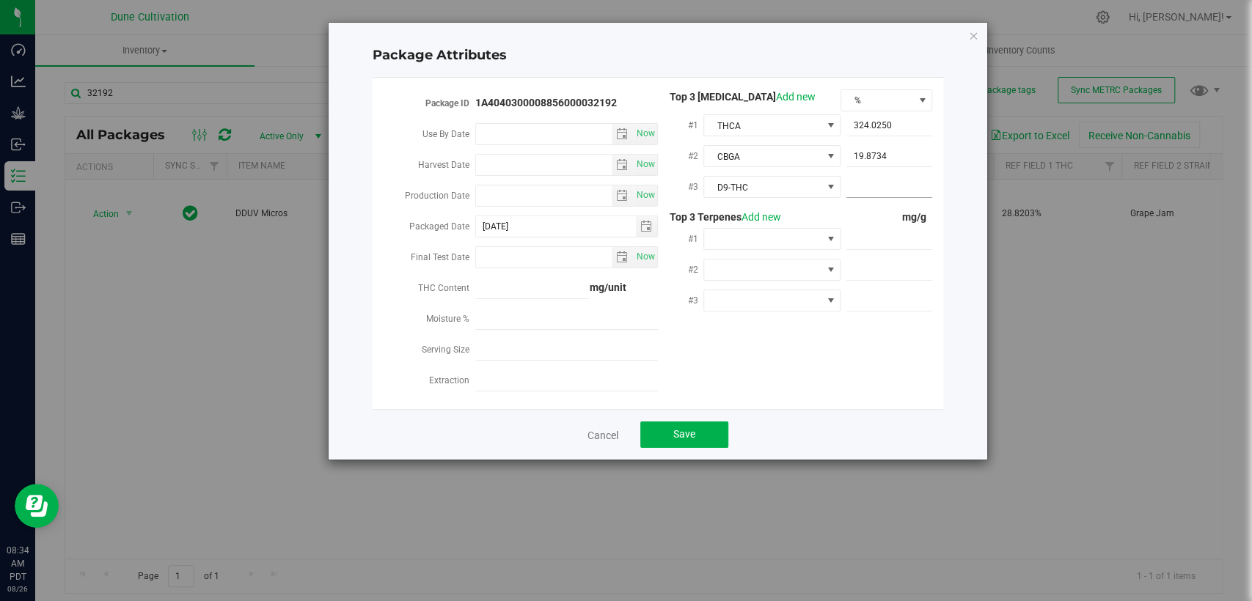
click at [866, 183] on input "text" at bounding box center [889, 187] width 86 height 21
paste input "4.03342"
type input "4.03342"
type input "4.0334"
click at [845, 202] on div "Top 3 [MEDICAL_DATA] Add new % #1 [GEOGRAPHIC_DATA] 324.0250 324.025 #2 [GEOGRA…" at bounding box center [795, 206] width 274 height 234
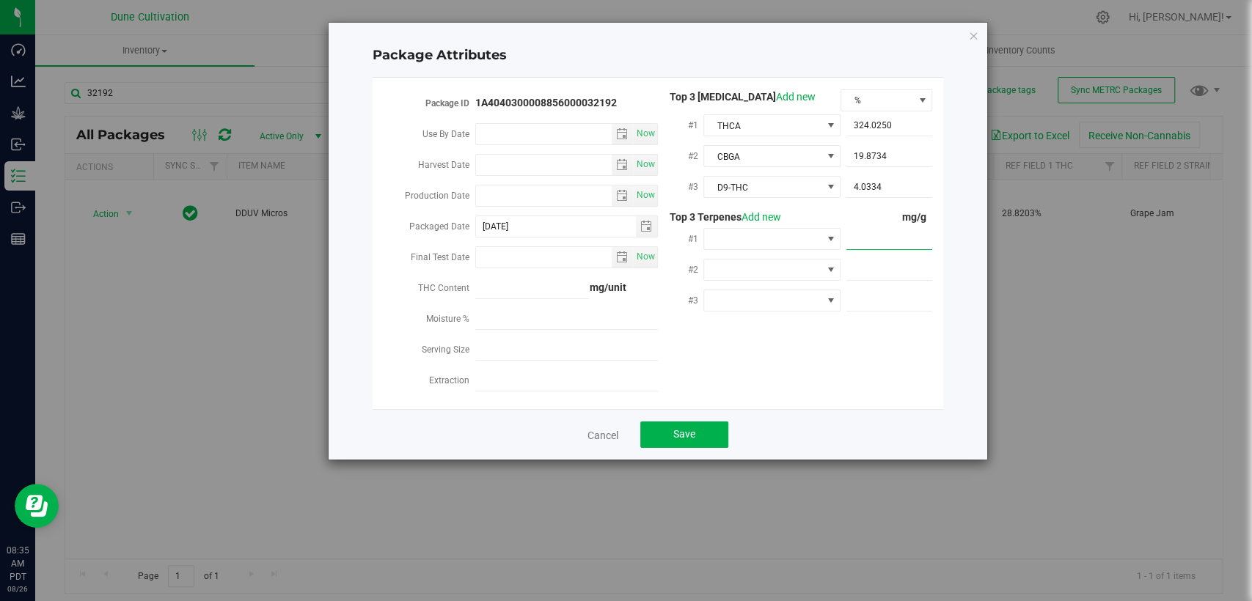
click at [859, 235] on span at bounding box center [889, 239] width 86 height 21
paste input "4.404"
type input "4.404"
type input "4.4040"
click at [874, 260] on span at bounding box center [889, 270] width 86 height 21
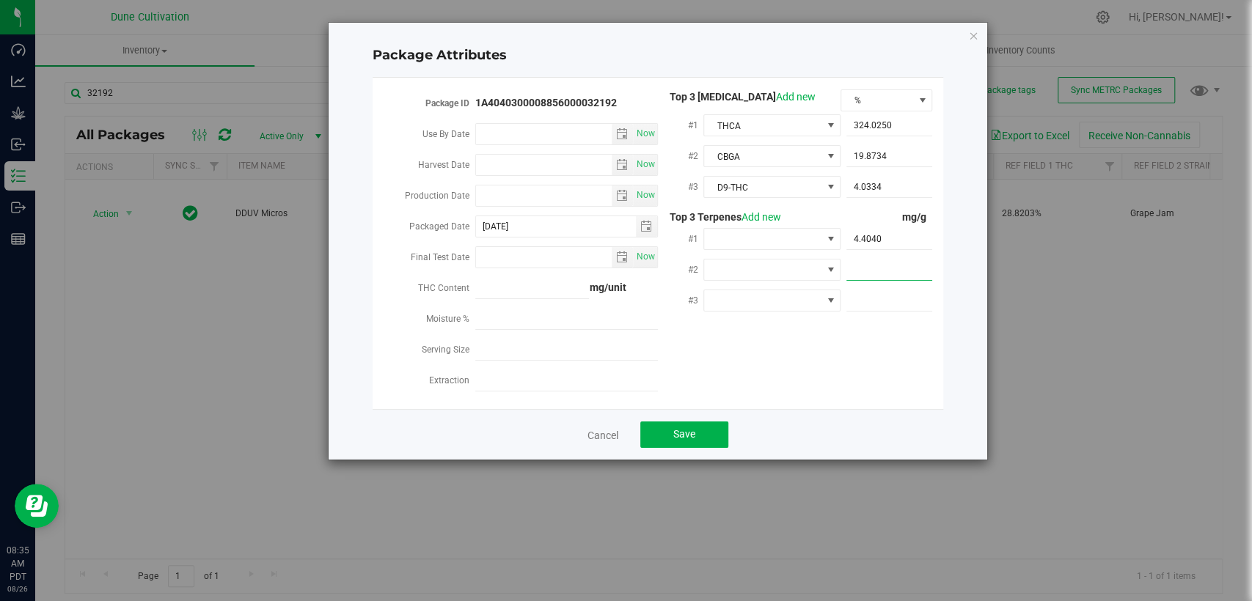
paste input "3.757"
type input "3.757"
type input "3.7570"
click at [908, 290] on span at bounding box center [889, 300] width 86 height 21
paste input "2.274"
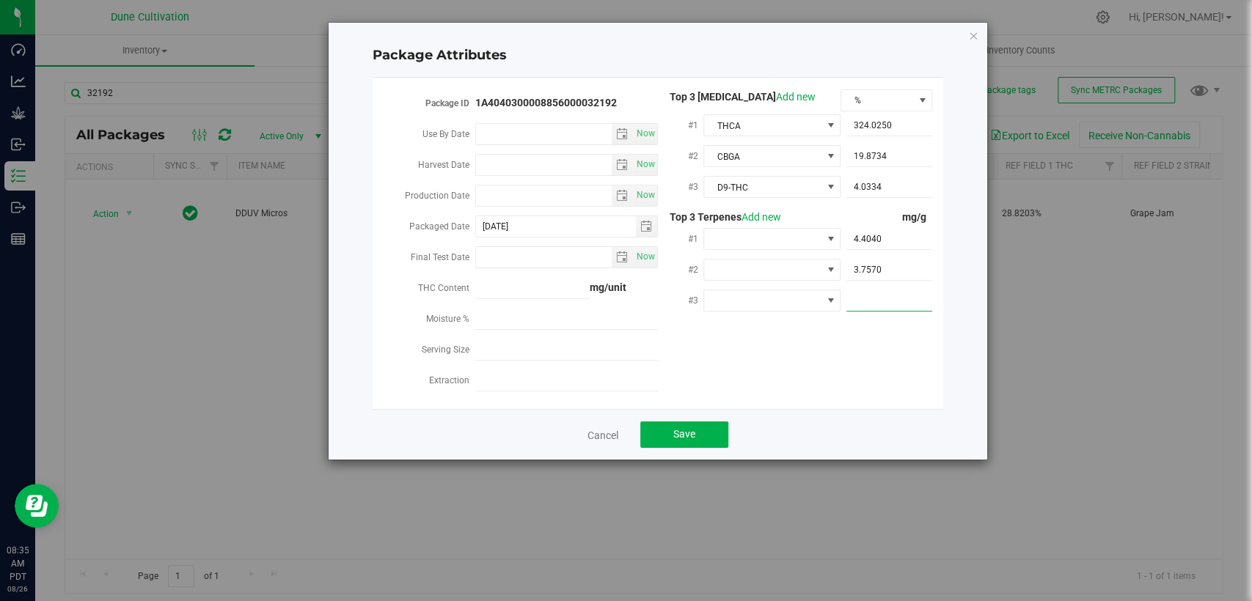
type input "2.274"
type input "2.2740"
click at [739, 235] on span at bounding box center [762, 239] width 117 height 21
click at [739, 315] on font "D-Limonene" at bounding box center [740, 323] width 54 height 22
click at [736, 266] on span at bounding box center [762, 270] width 117 height 21
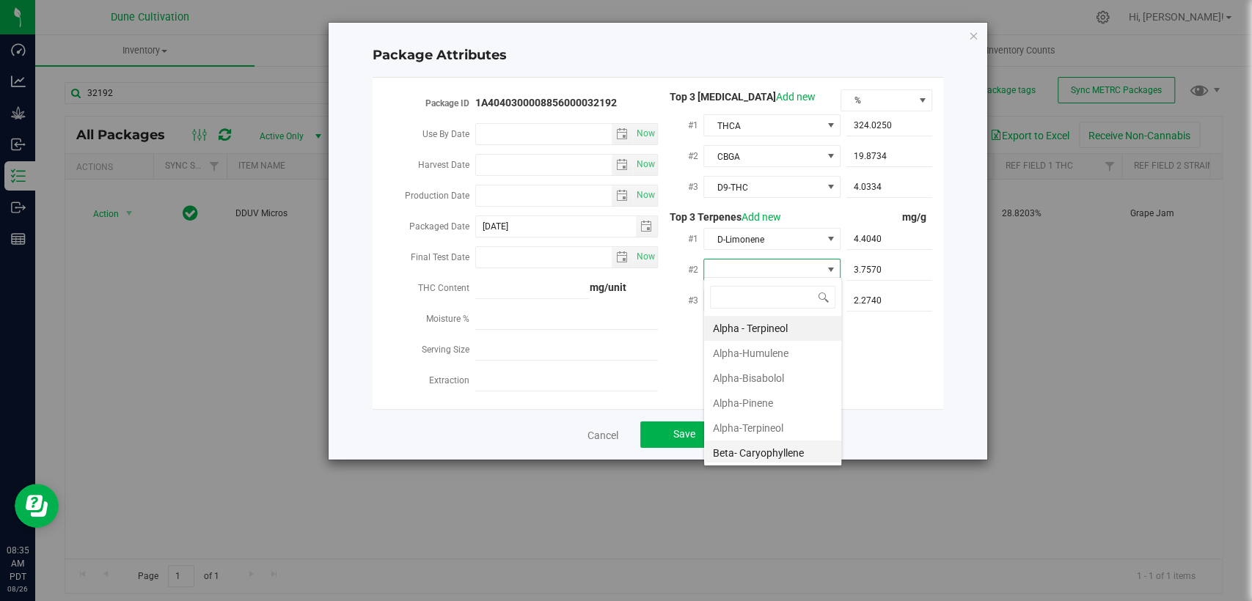
click at [780, 448] on font "Beta- Caryophyllene" at bounding box center [758, 453] width 91 height 12
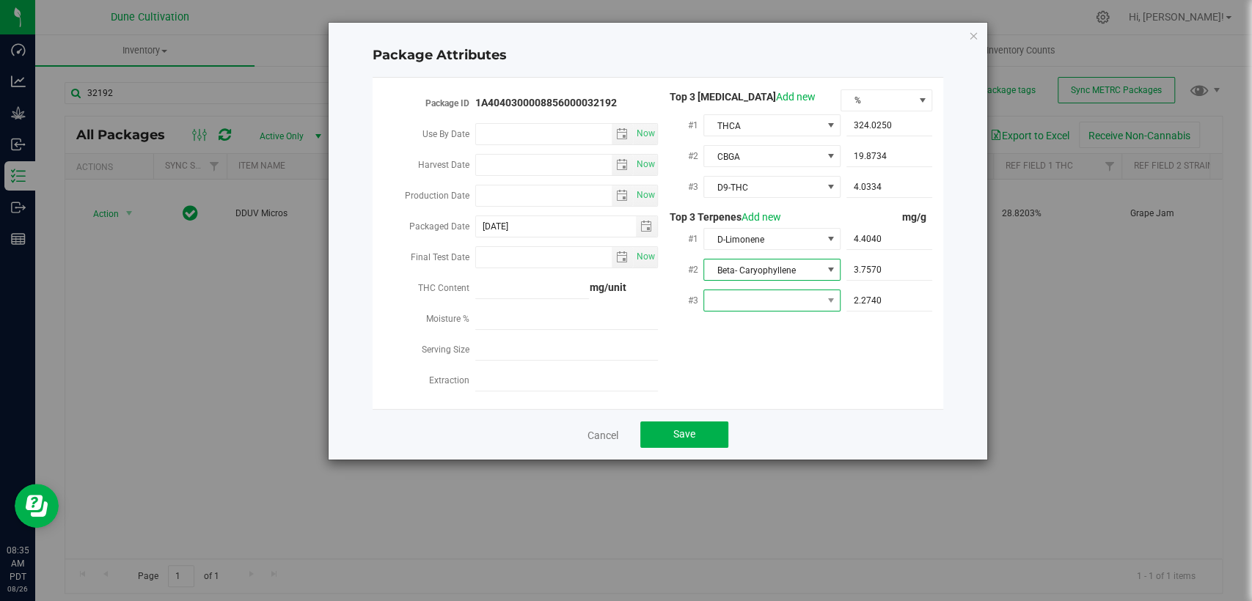
click at [752, 300] on span at bounding box center [762, 300] width 117 height 21
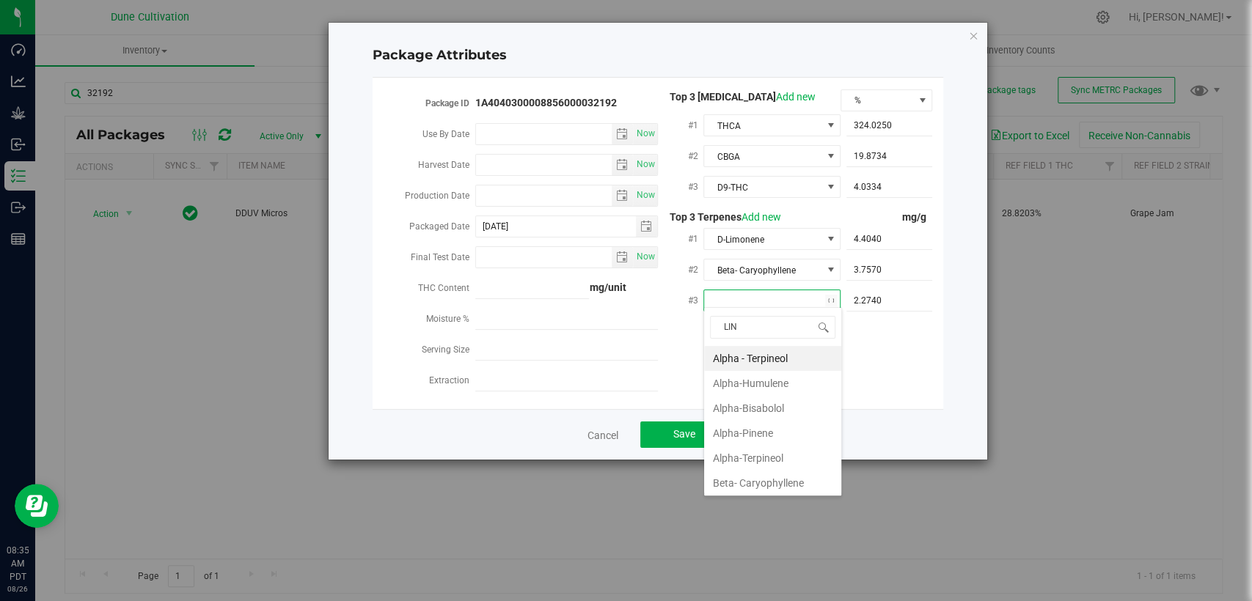
type input "[PERSON_NAME]"
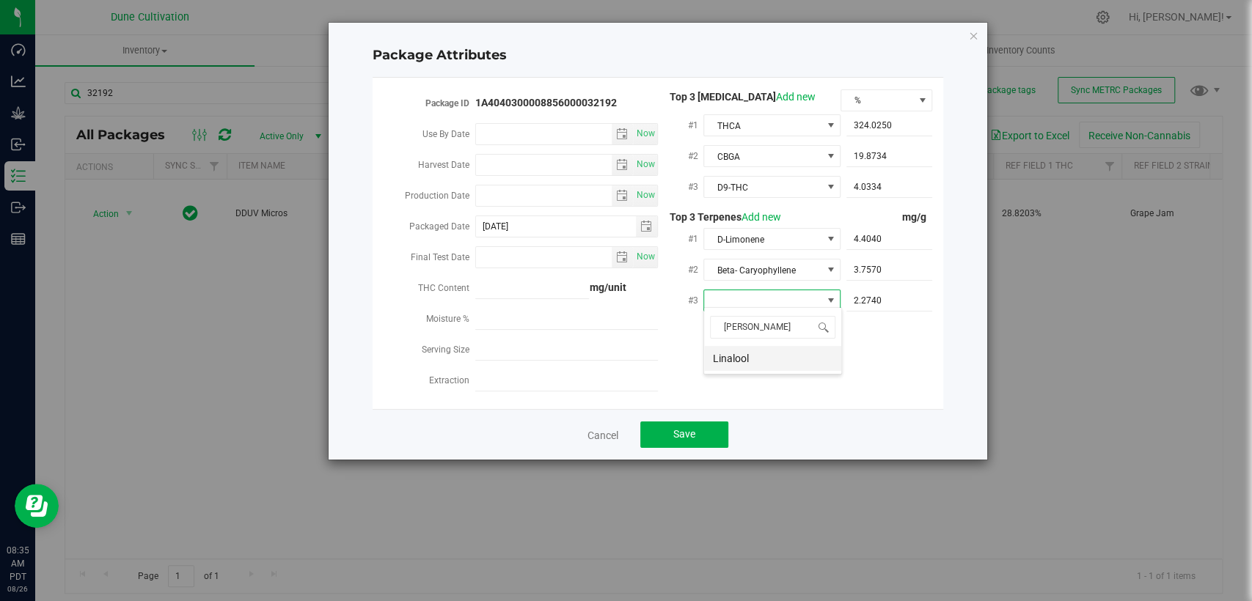
click at [735, 365] on font "Linalool" at bounding box center [731, 359] width 36 height 22
click at [710, 422] on button "Save" at bounding box center [684, 435] width 88 height 26
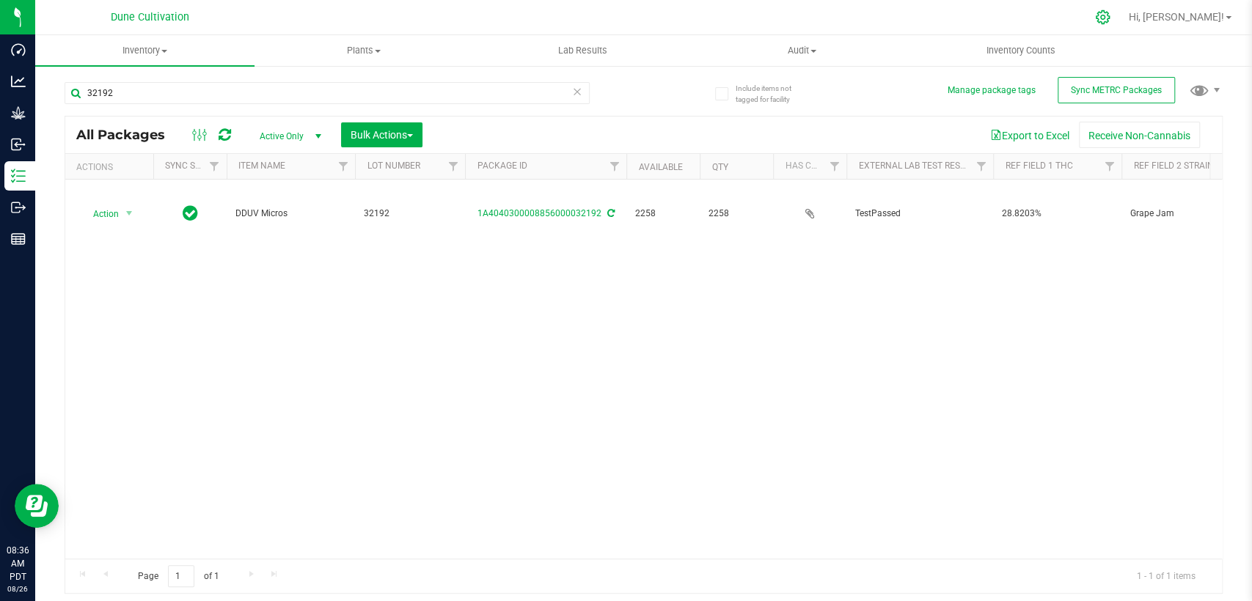
click at [1111, 18] on icon at bounding box center [1102, 17] width 15 height 15
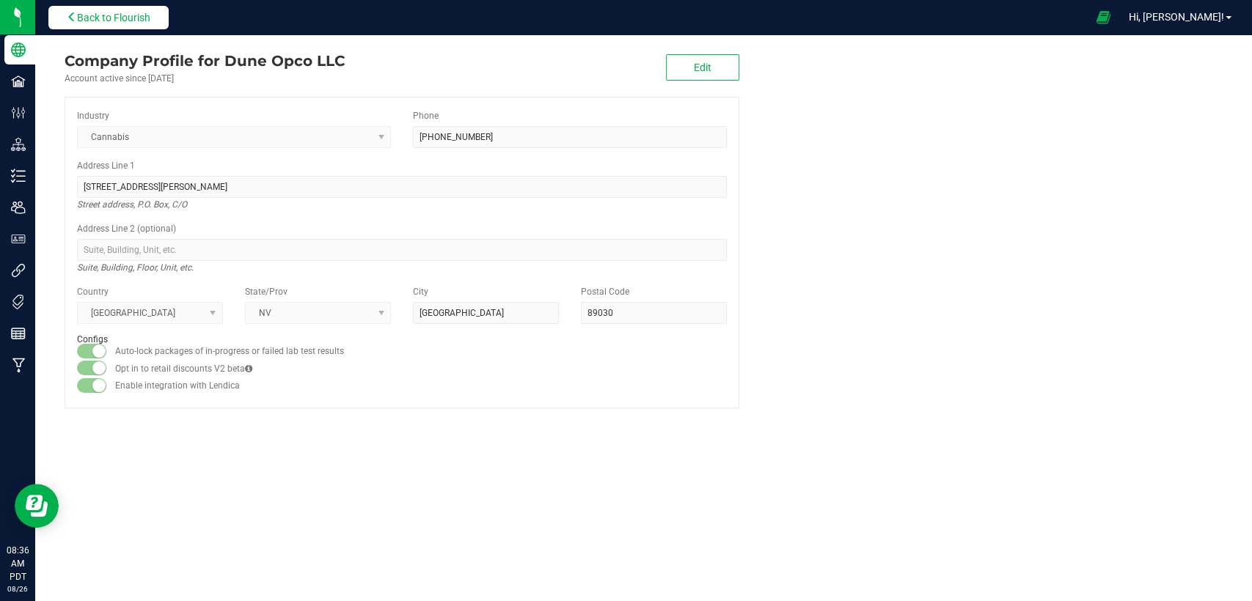
click at [118, 15] on span "Back to Flourish" at bounding box center [113, 18] width 73 height 12
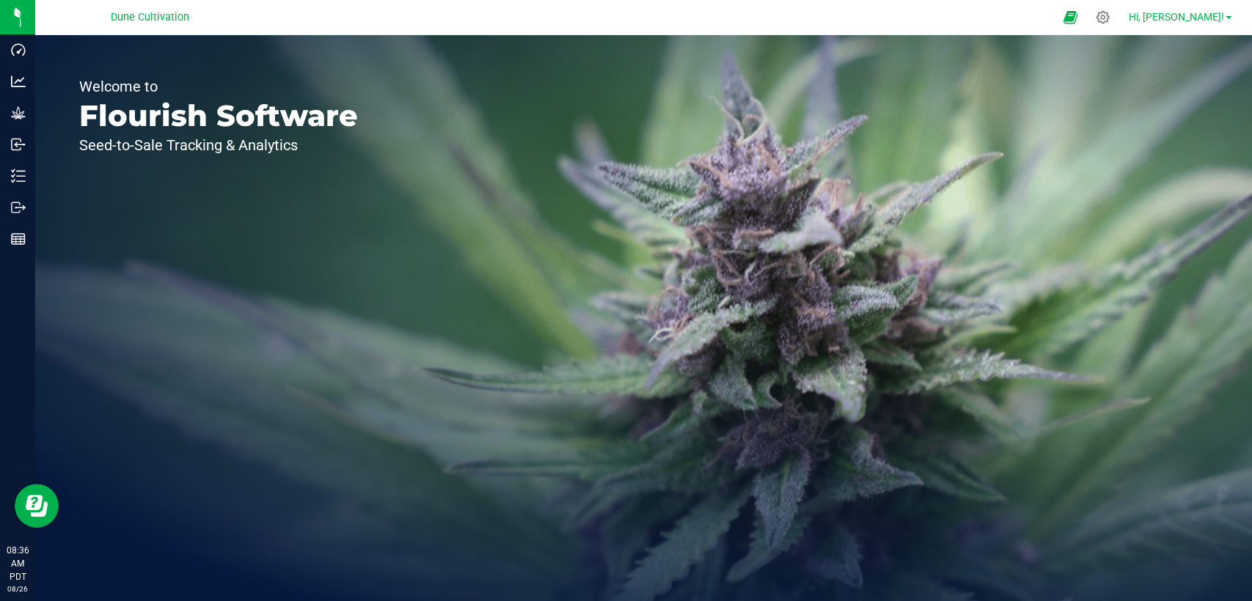
click at [1195, 20] on font "Hi, [PERSON_NAME]!" at bounding box center [1176, 17] width 95 height 12
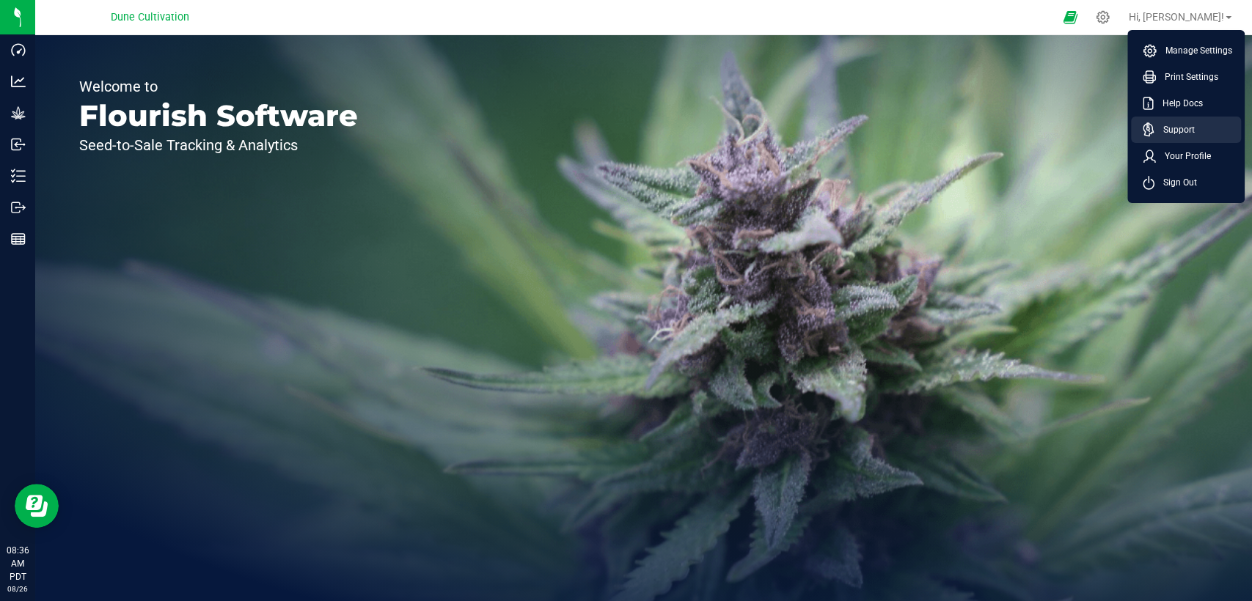
click at [1191, 125] on span "Support" at bounding box center [1175, 129] width 40 height 15
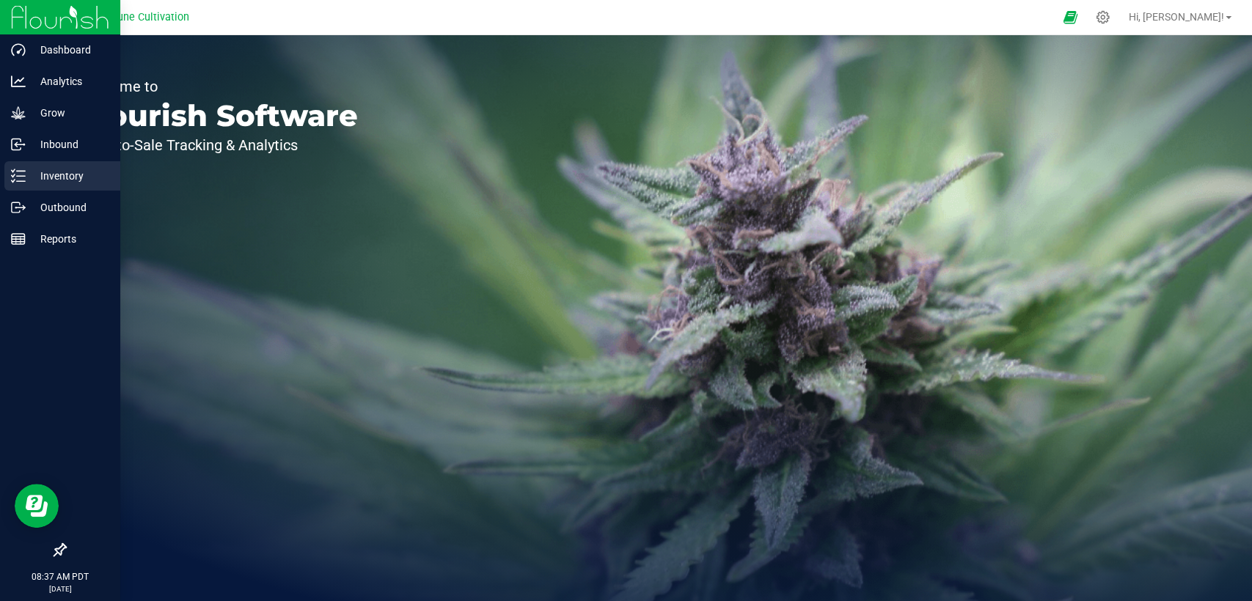
click at [37, 191] on link "Inventory" at bounding box center [60, 177] width 120 height 32
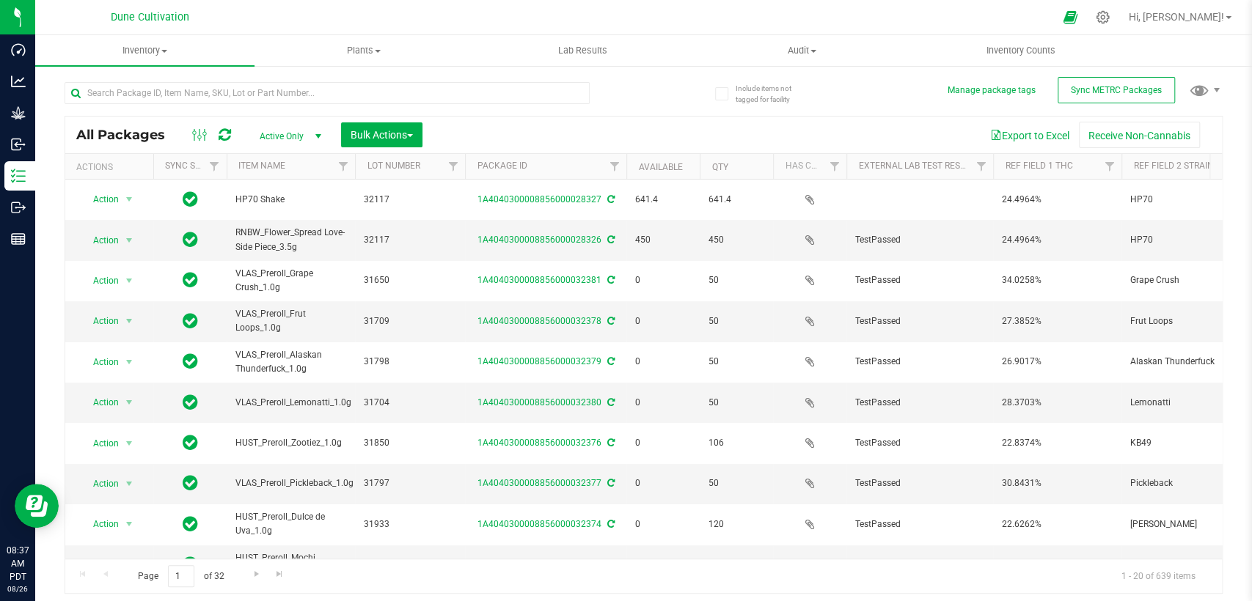
click at [290, 135] on font "Active Only" at bounding box center [282, 136] width 44 height 10
click at [276, 223] on li "All" at bounding box center [286, 225] width 79 height 22
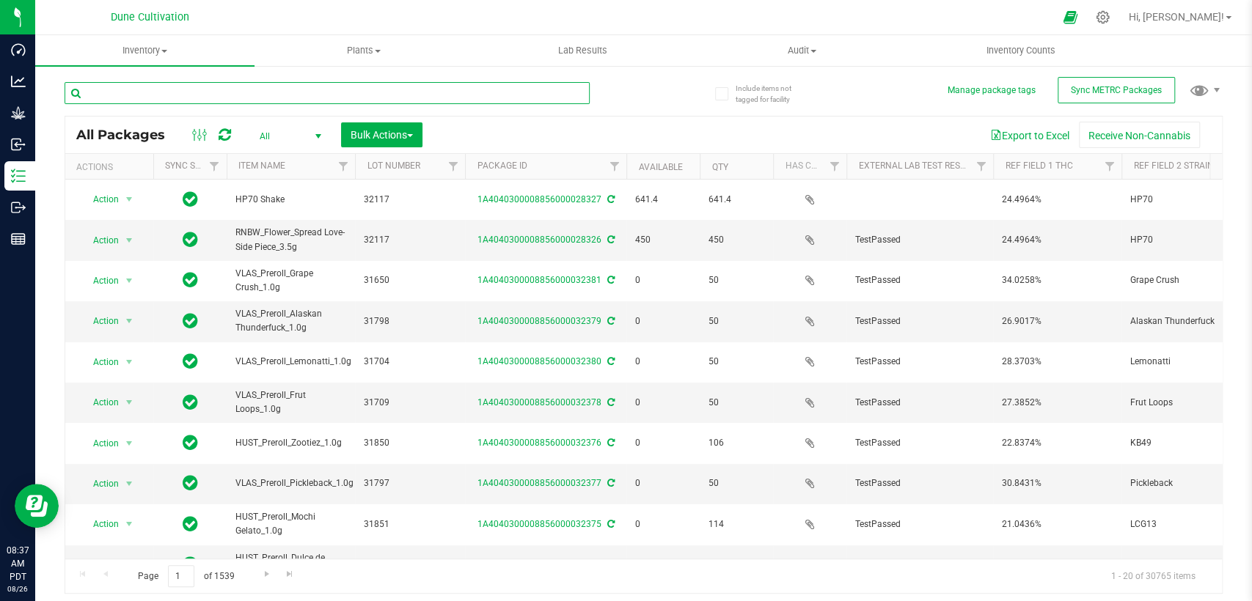
click at [260, 94] on input "text" at bounding box center [327, 93] width 525 height 22
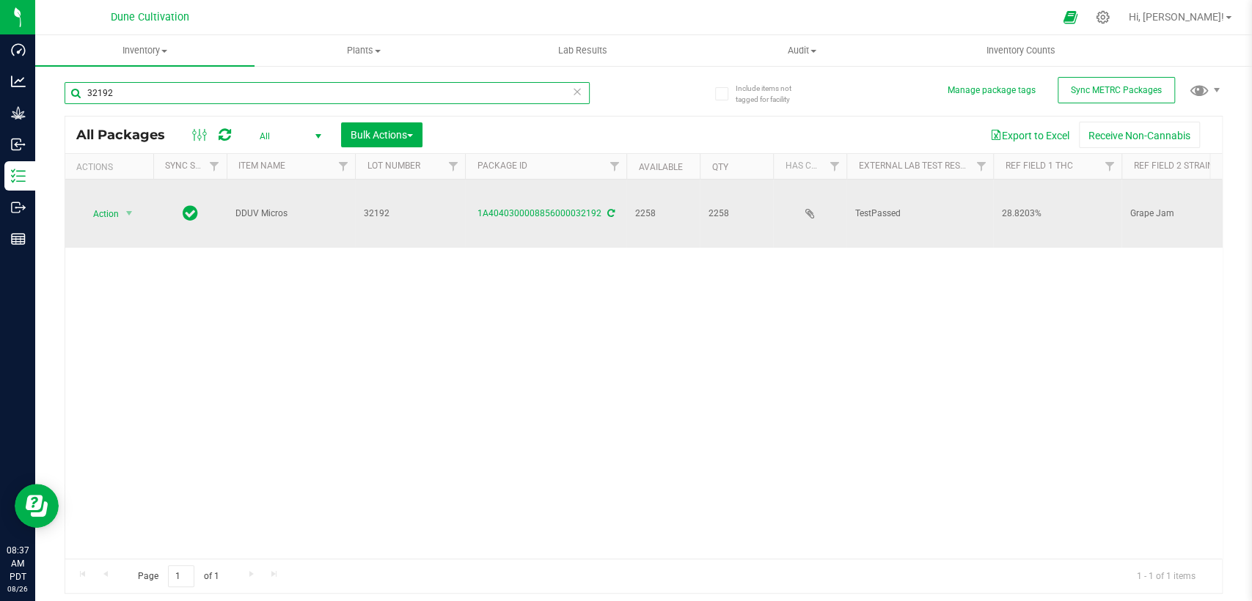
type input "32192"
click at [1146, 208] on font "Grape Jam" at bounding box center [1152, 213] width 44 height 10
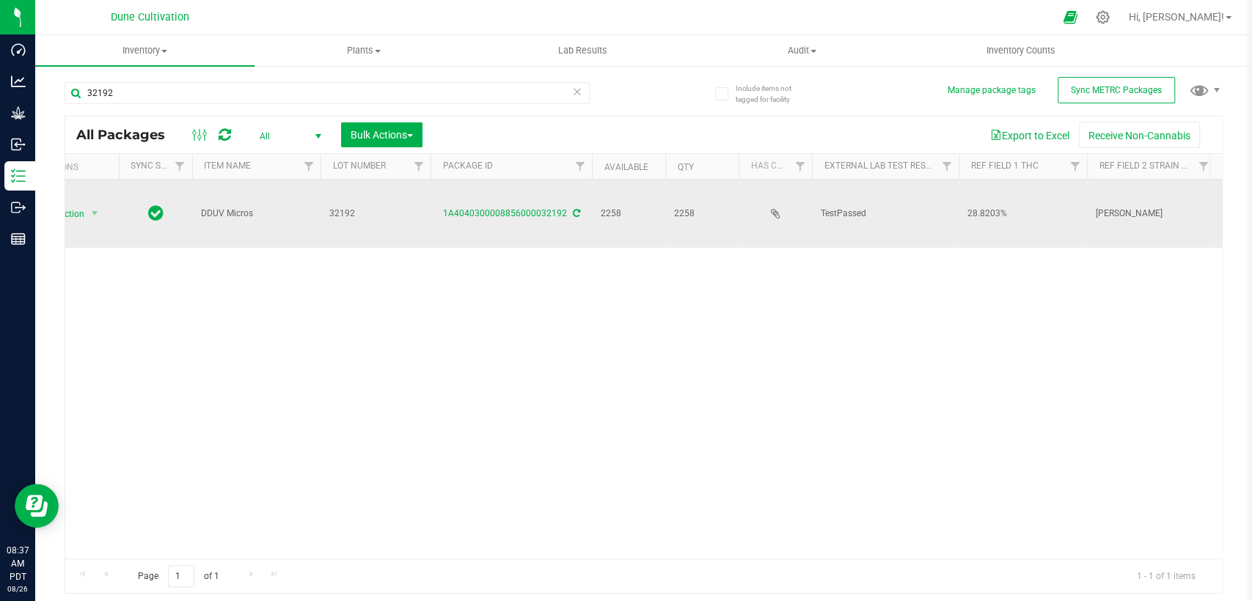
click at [1077, 263] on div "Action Action Adjust qty Create package Edit attributes Global inventory Locate…" at bounding box center [643, 369] width 1157 height 379
click at [1225, 22] on link "Hi, [PERSON_NAME]!" at bounding box center [1180, 17] width 114 height 15
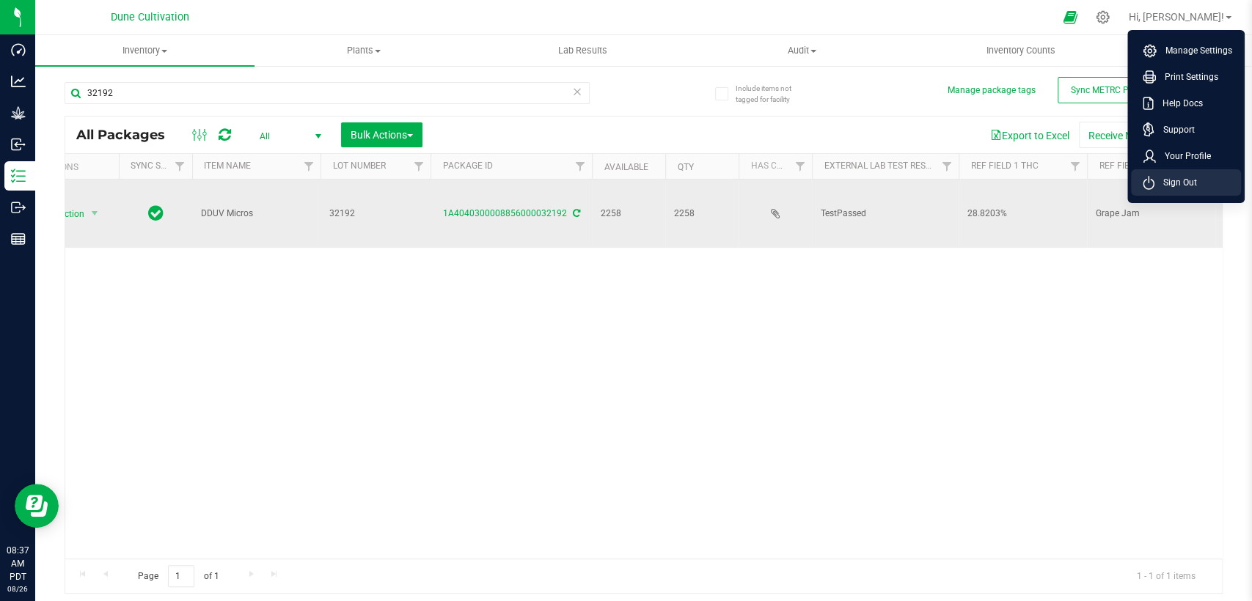
click at [1176, 178] on span "Sign Out" at bounding box center [1176, 182] width 43 height 15
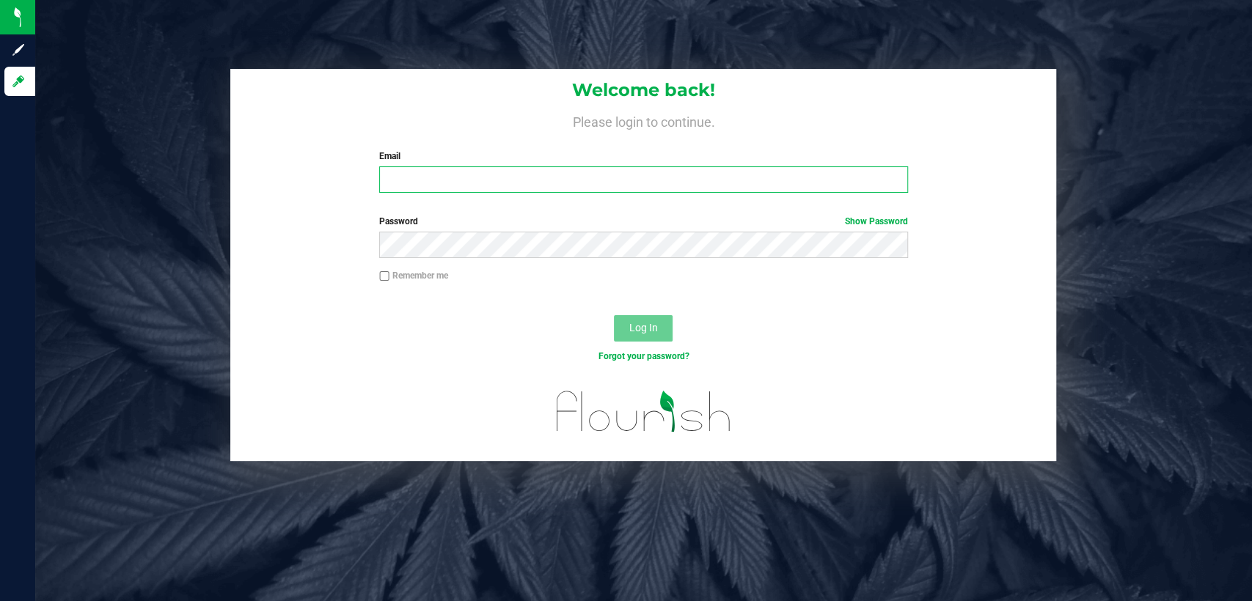
type input "[PERSON_NAME][EMAIL_ADDRESS][PERSON_NAME][DOMAIN_NAME]"
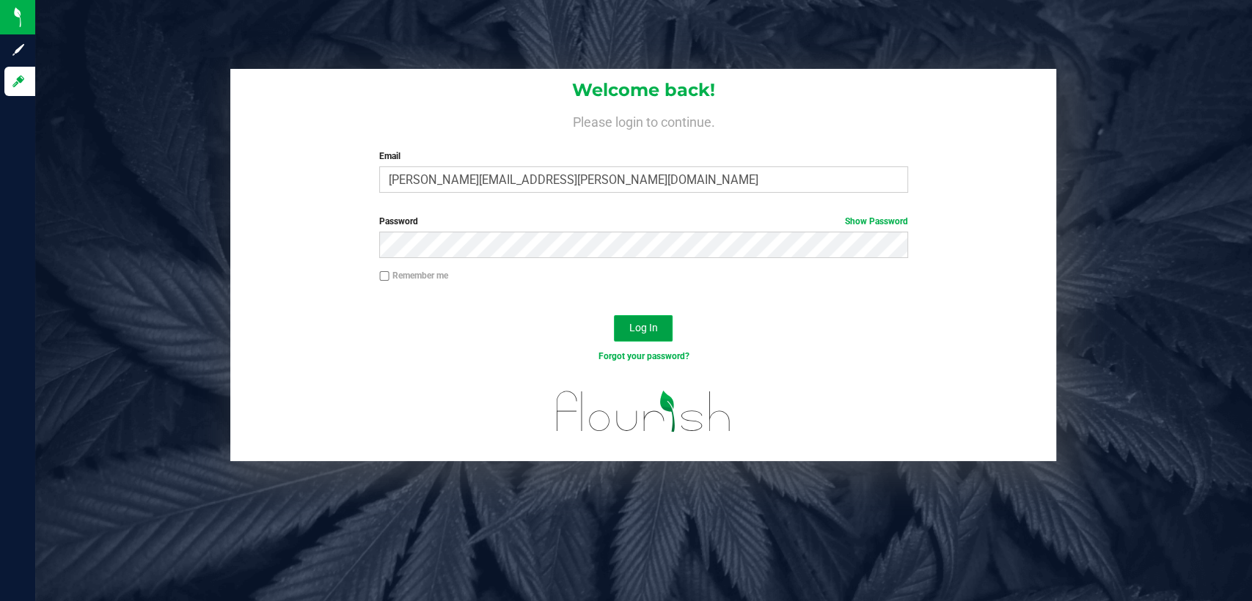
click at [638, 331] on span "Log In" at bounding box center [643, 328] width 29 height 12
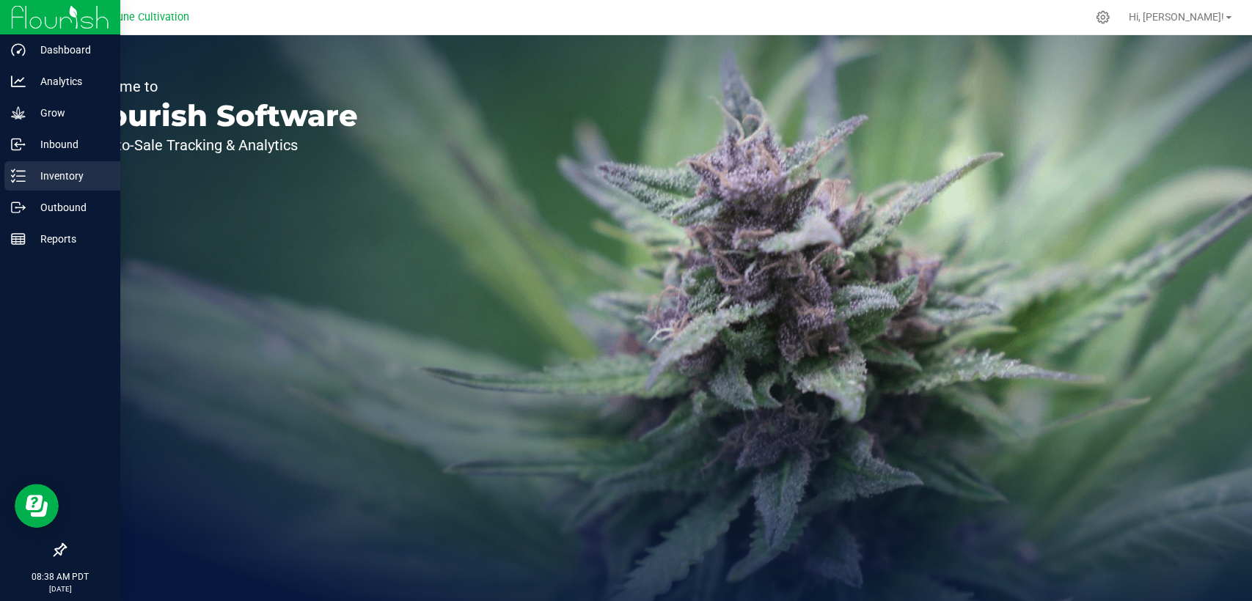
click at [72, 172] on font "Inventory" at bounding box center [61, 176] width 43 height 12
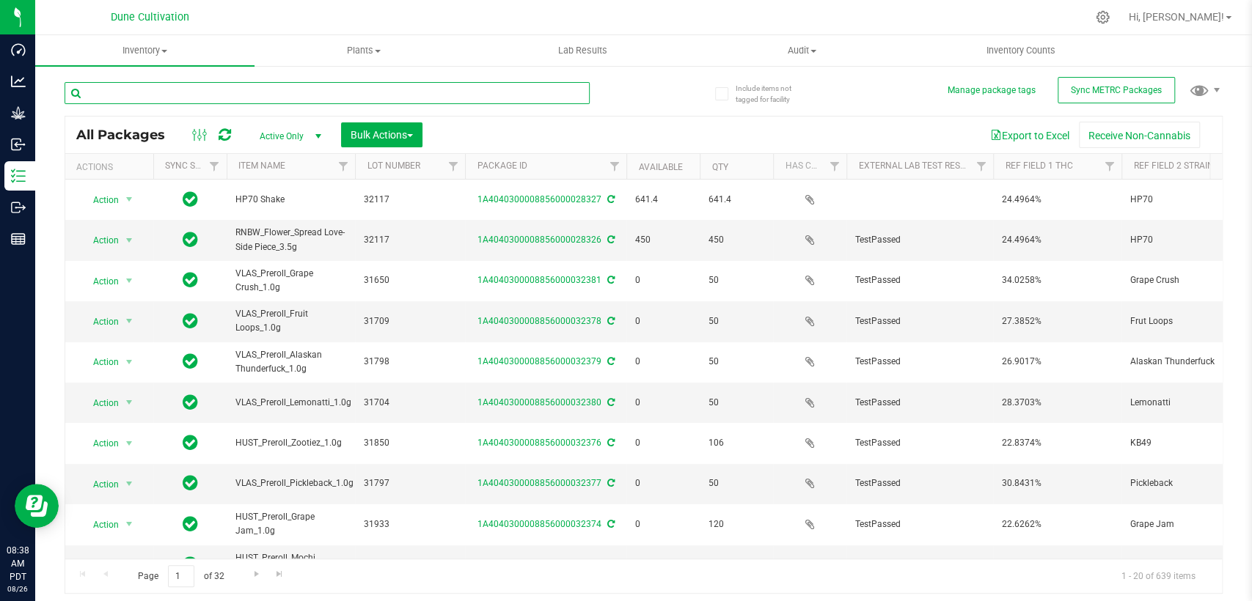
click at [284, 98] on input "text" at bounding box center [327, 93] width 525 height 22
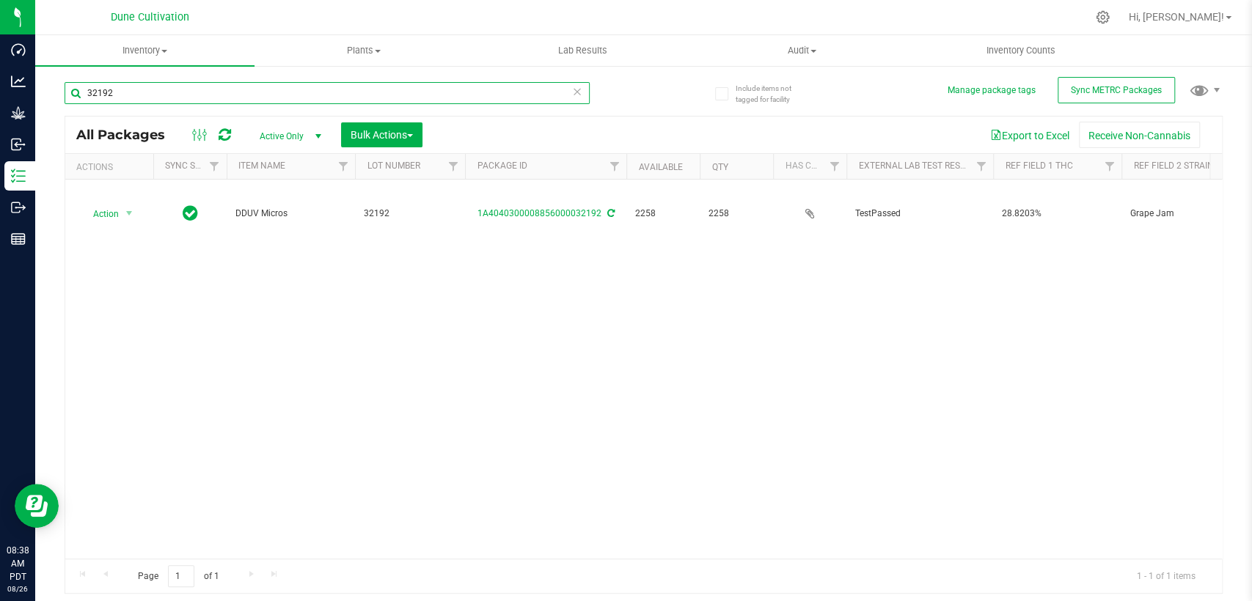
type input "32192"
click at [304, 139] on span "Active Only" at bounding box center [287, 136] width 81 height 21
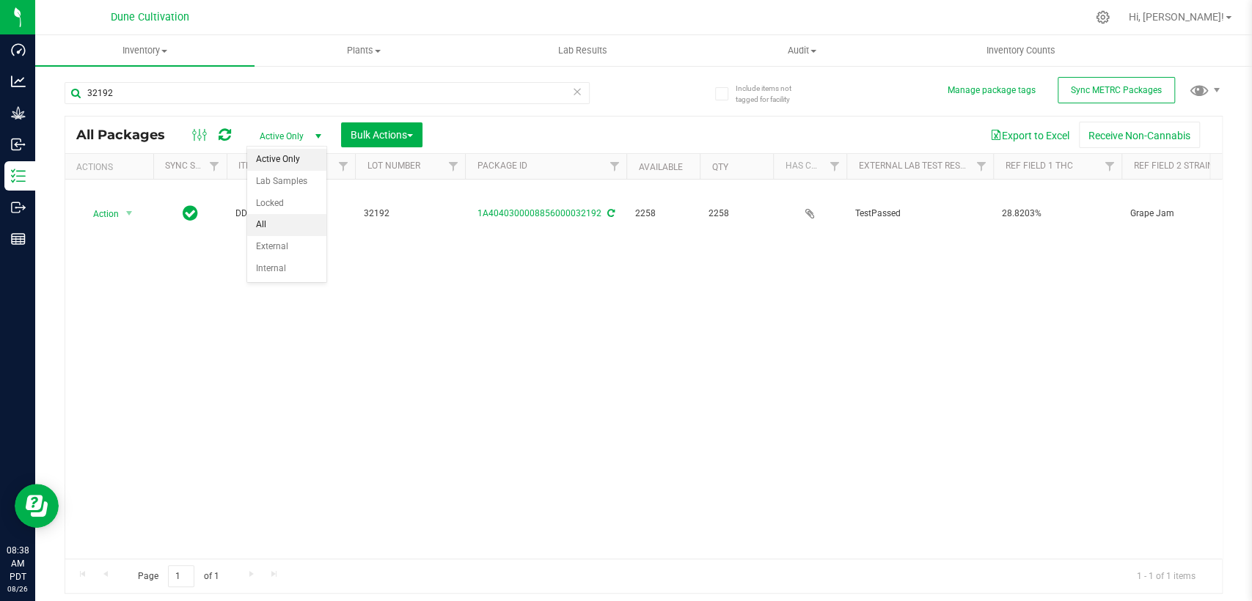
click at [279, 218] on li "All" at bounding box center [286, 225] width 79 height 22
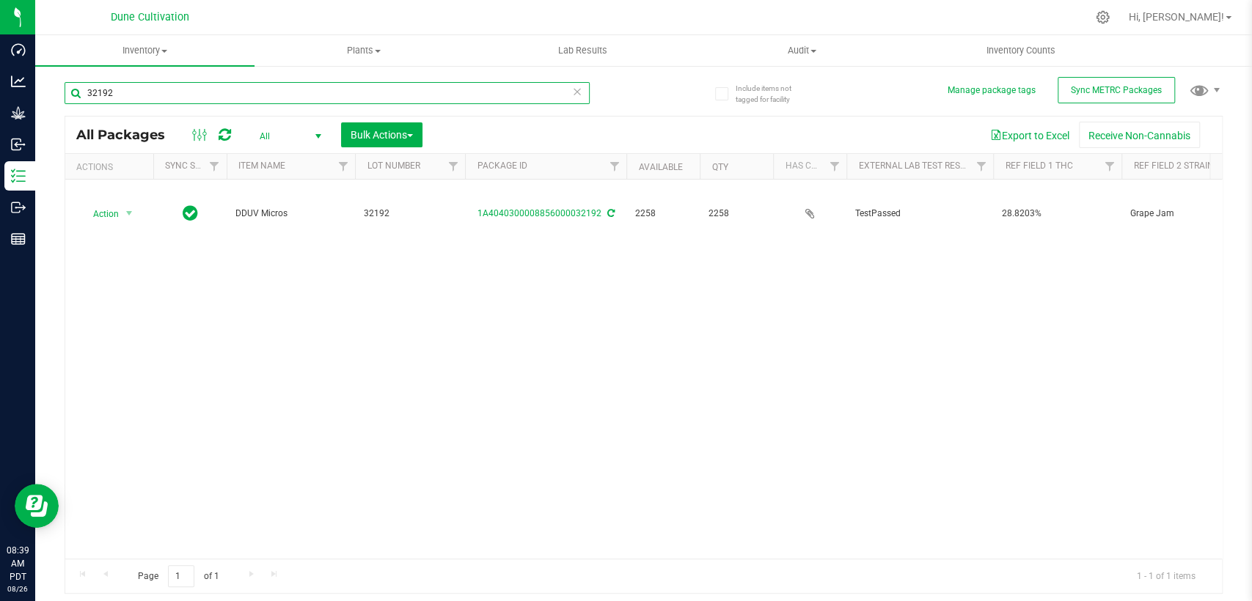
click at [191, 82] on input "32192" at bounding box center [327, 93] width 525 height 22
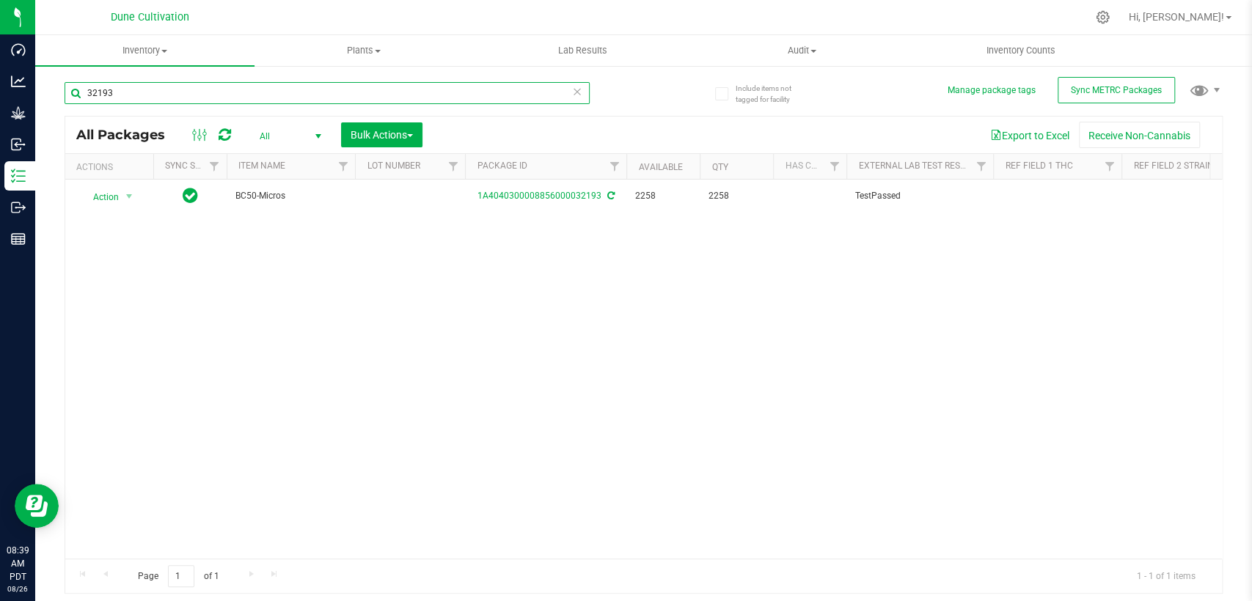
type input "32193"
click at [376, 200] on td at bounding box center [410, 197] width 110 height 34
type input "32193"
click at [453, 284] on div "All Packages All Active Only Lab Samples Locked All External Internal Bulk Acti…" at bounding box center [644, 355] width 1158 height 479
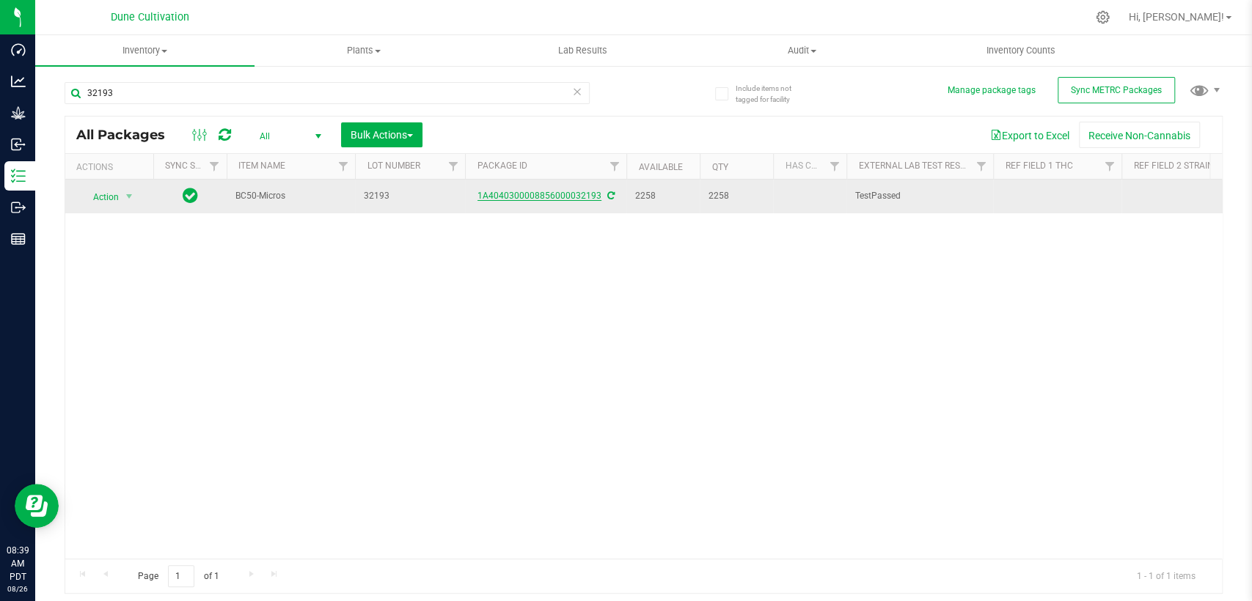
click at [541, 194] on font "1A4040300008856000032193" at bounding box center [540, 196] width 124 height 10
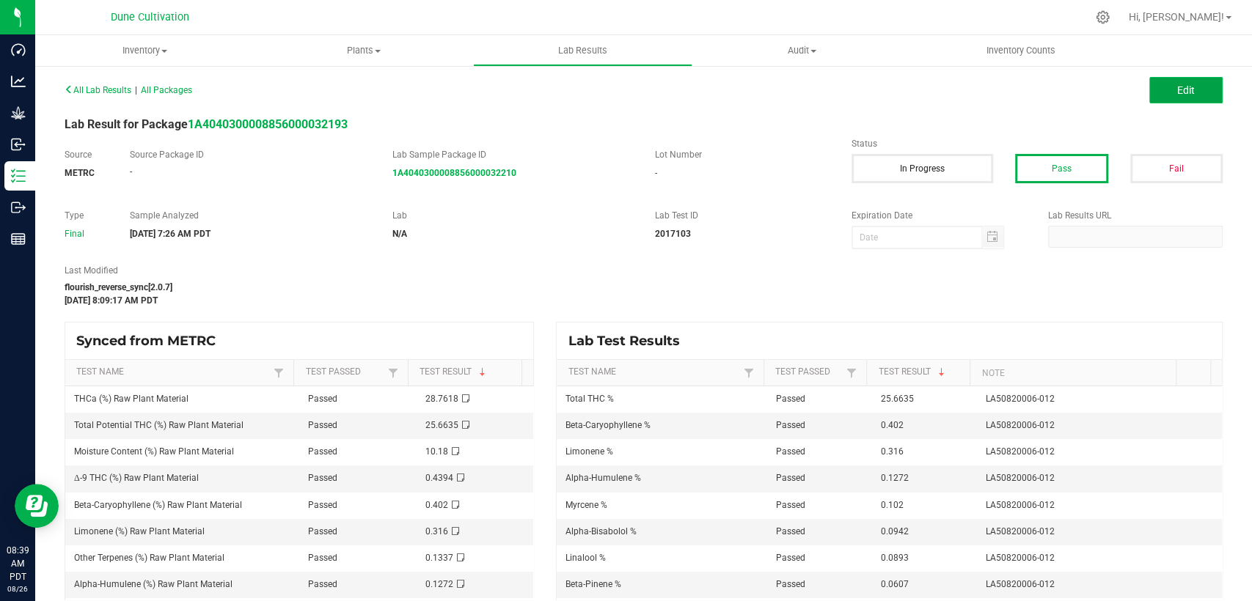
click at [1155, 95] on button "Edit" at bounding box center [1185, 90] width 73 height 26
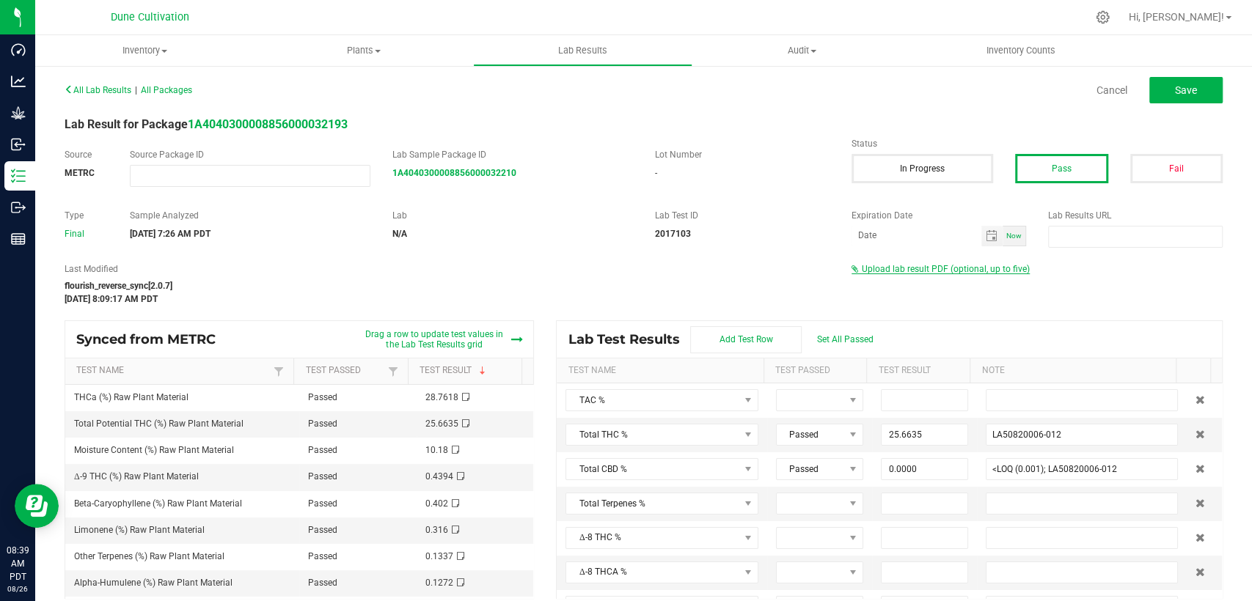
click at [956, 271] on span "Upload lab result PDF (optional, up to five)" at bounding box center [946, 269] width 168 height 10
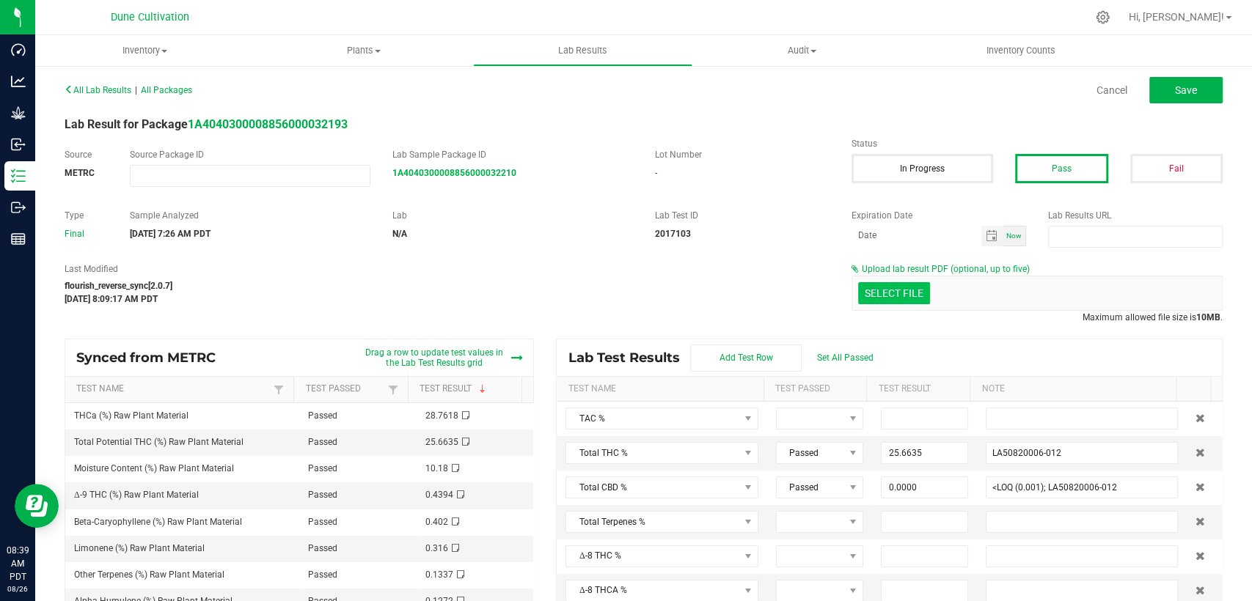
click at [893, 302] on div "Select file Drop files here to upload" at bounding box center [1037, 294] width 370 height 34
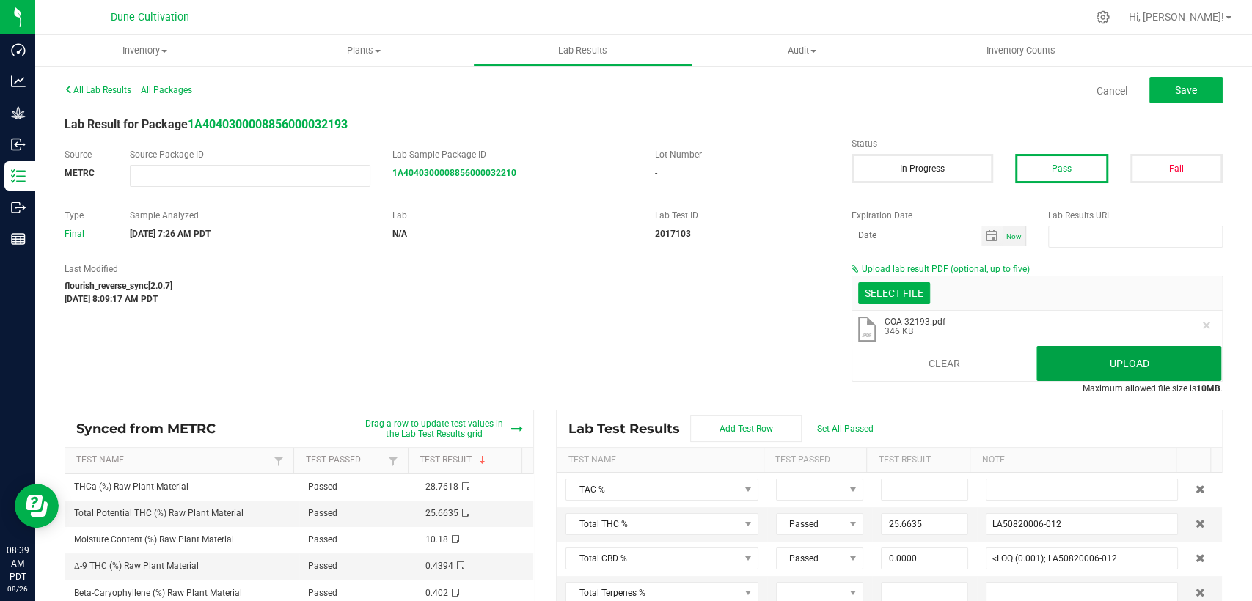
click at [1125, 371] on button "Upload" at bounding box center [1128, 363] width 185 height 35
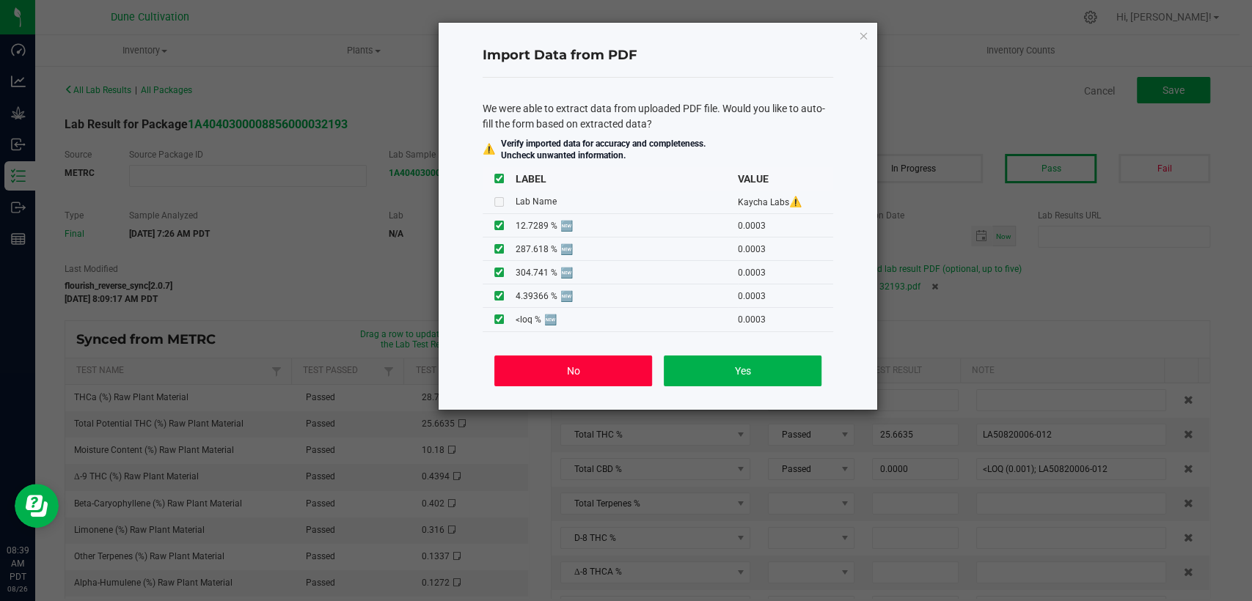
click at [595, 381] on button "No" at bounding box center [573, 371] width 158 height 31
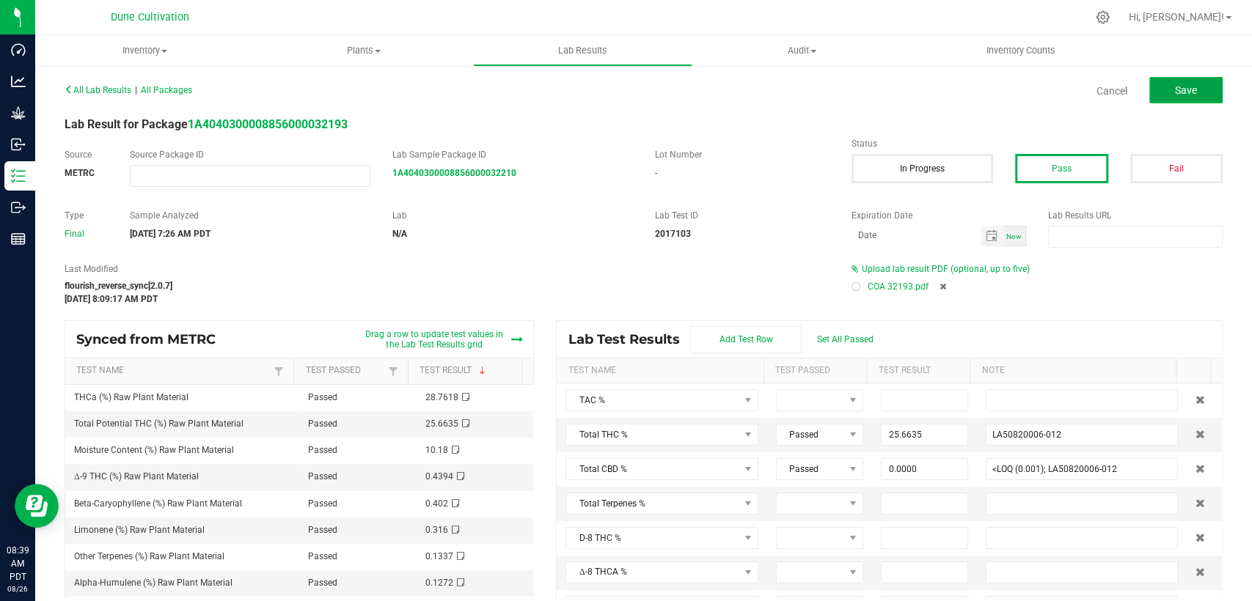
click at [1179, 91] on font "Save" at bounding box center [1186, 90] width 22 height 12
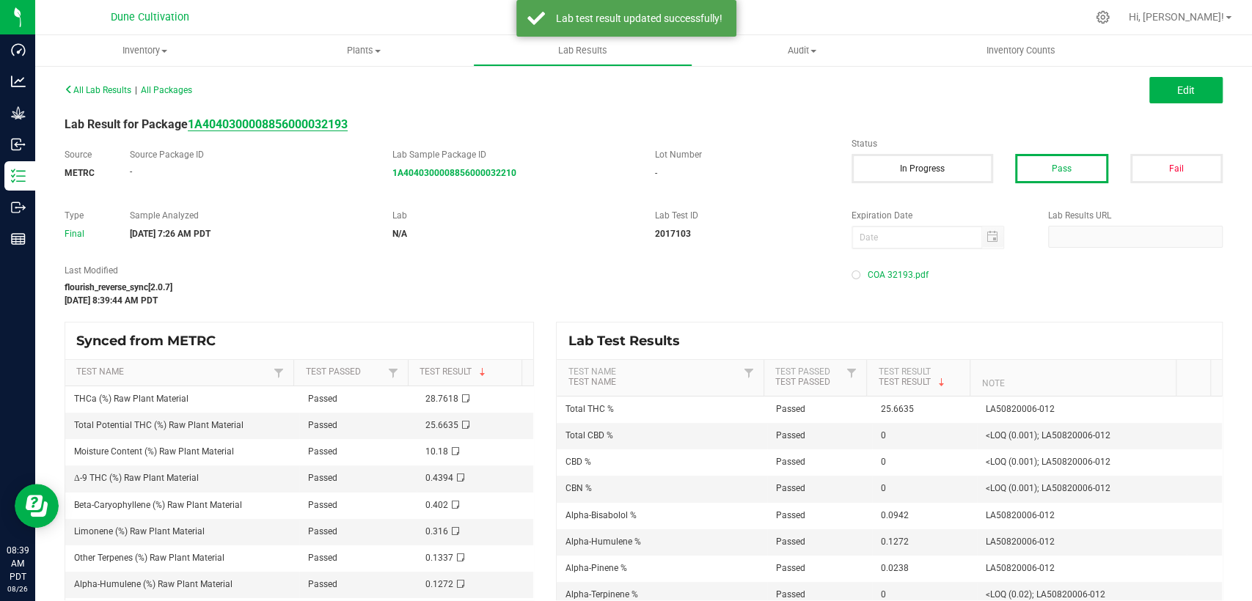
click at [303, 125] on strong "1A4040300008856000032193" at bounding box center [268, 124] width 160 height 14
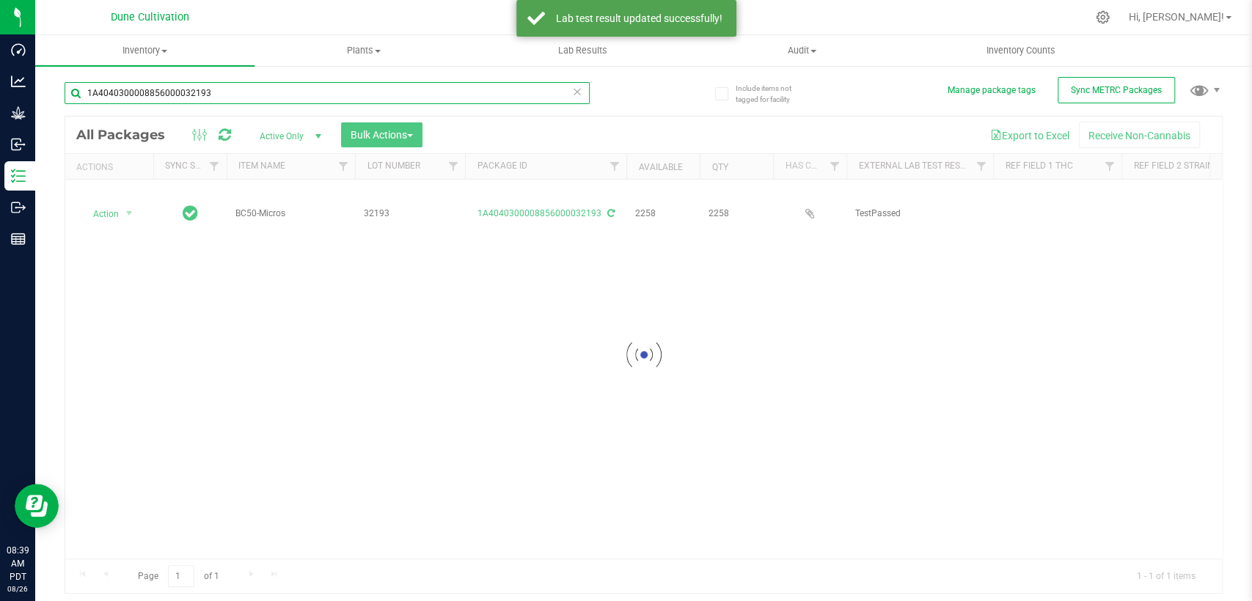
click at [181, 90] on input "1A4040300008856000032193" at bounding box center [327, 93] width 525 height 22
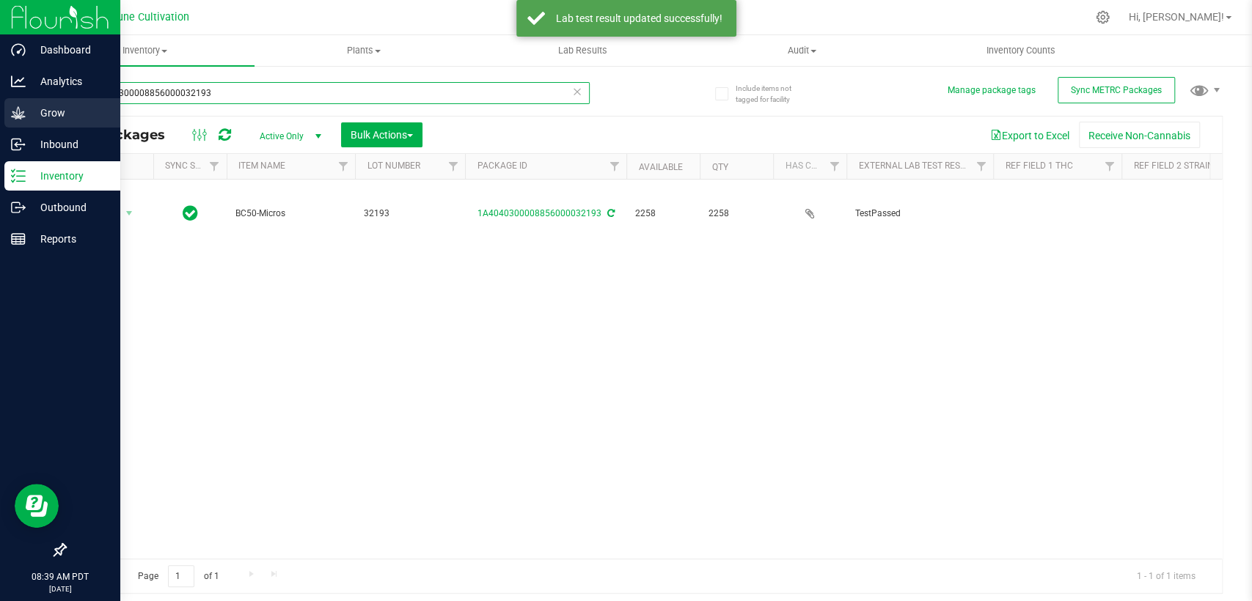
drag, startPoint x: 182, startPoint y: 92, endPoint x: 0, endPoint y: 103, distance: 182.2
click at [0, 103] on div "Dashboard Analytics Grow Inbound Inventory Outbound Reports 08:39 AM PDT [DATE]…" at bounding box center [626, 300] width 1252 height 601
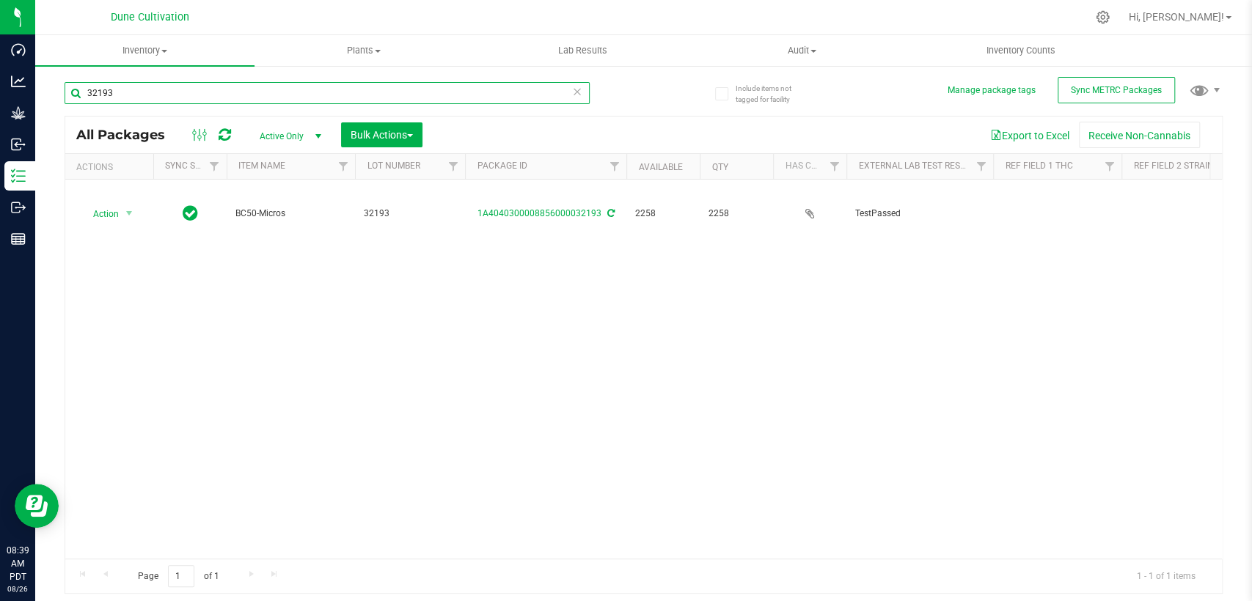
type input "32193"
click at [305, 140] on span "Active Only" at bounding box center [287, 136] width 81 height 21
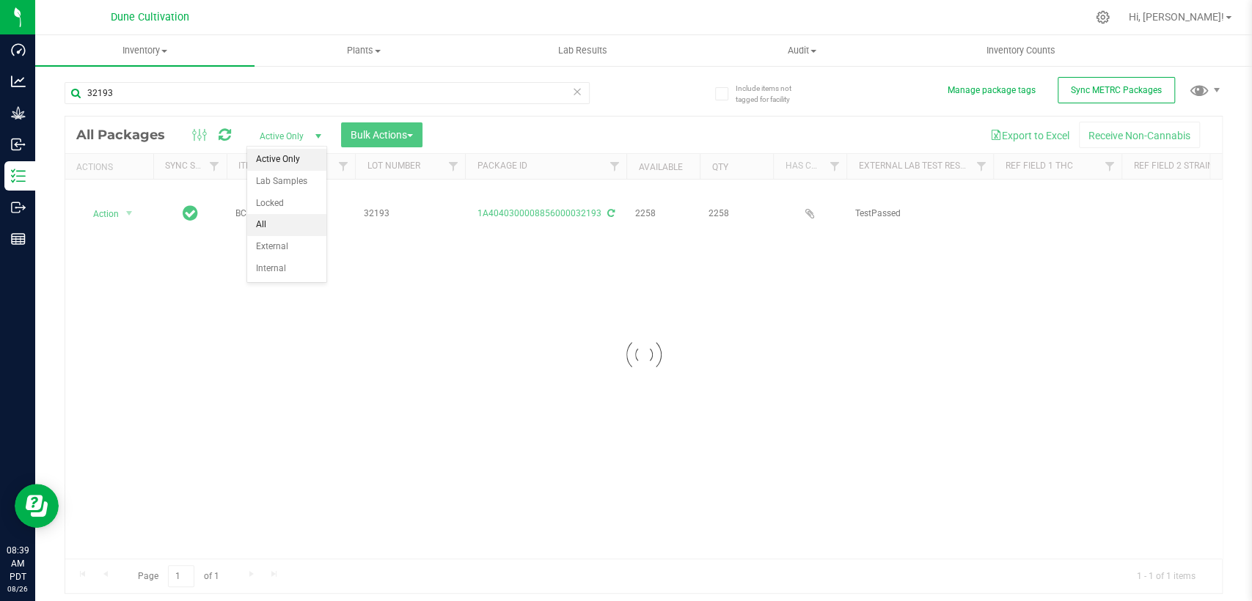
click at [299, 229] on li "All" at bounding box center [286, 225] width 79 height 22
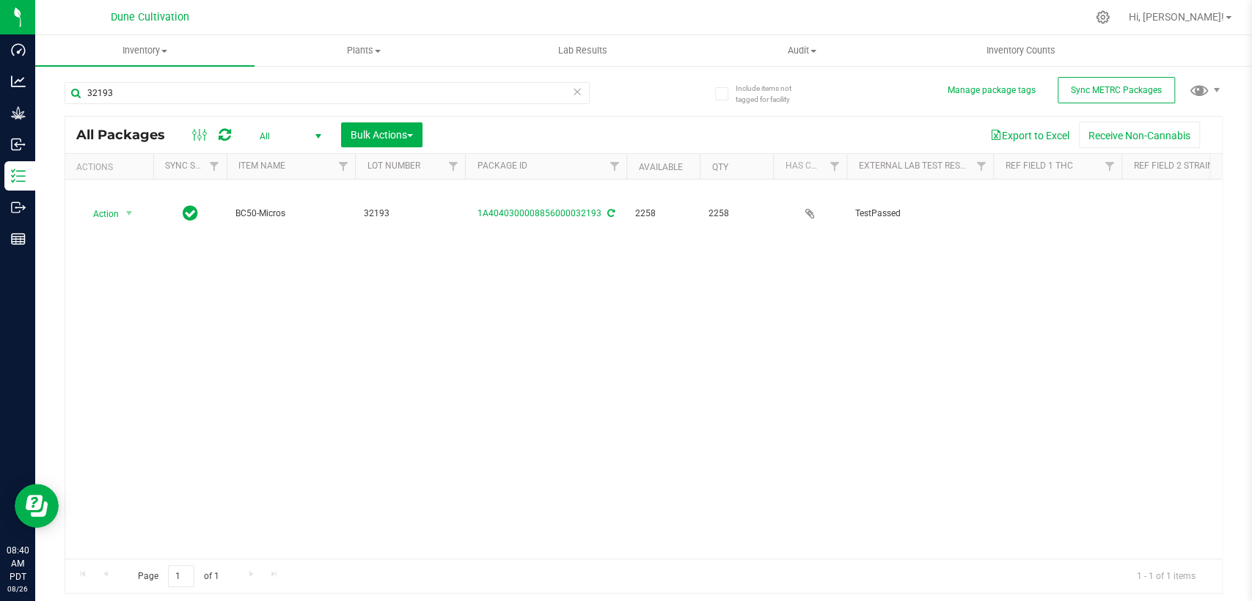
drag, startPoint x: 1021, startPoint y: 189, endPoint x: 989, endPoint y: 223, distance: 46.7
click at [1021, 189] on td at bounding box center [1057, 214] width 128 height 68
click at [919, 268] on div "All Packages All Active Only Lab Samples Locked All External Internal Bulk Acti…" at bounding box center [644, 355] width 1158 height 479
click at [932, 307] on div "Action Action Adjust qty Create package Edit attributes Global inventory Locate…" at bounding box center [643, 369] width 1157 height 379
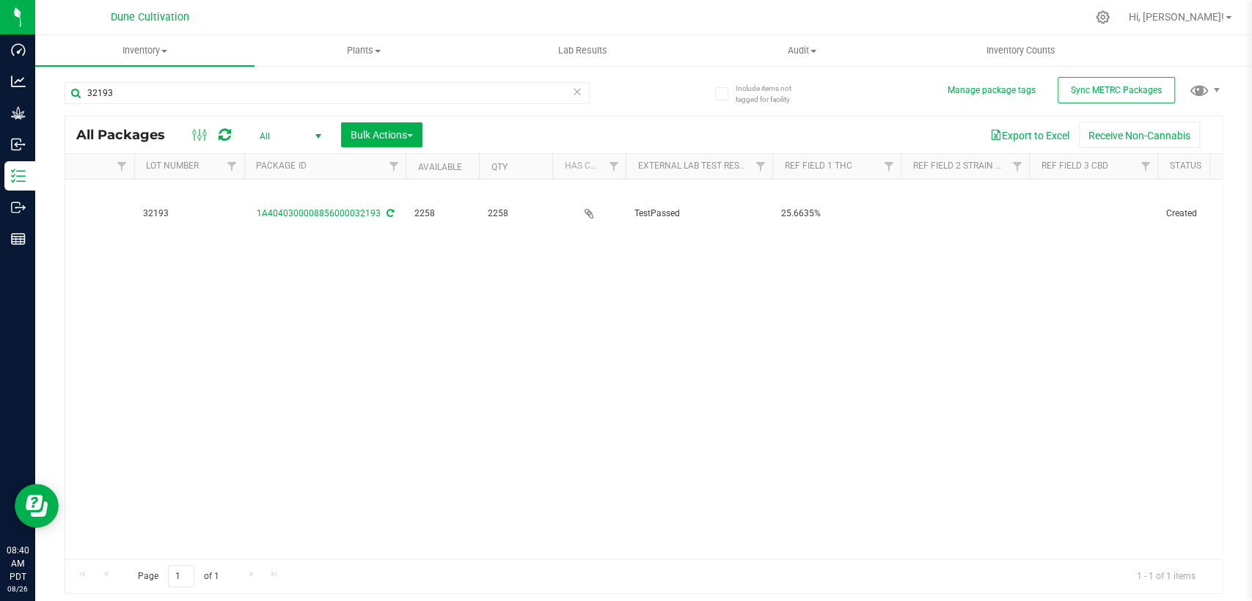
scroll to position [0, 244]
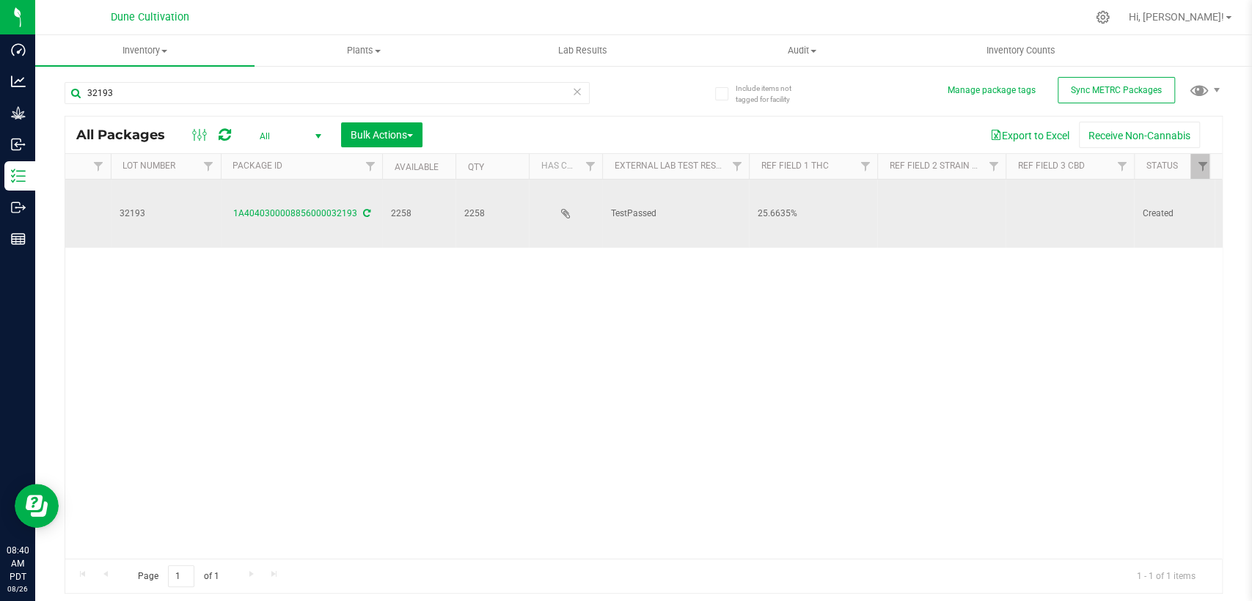
click at [1054, 208] on td at bounding box center [1070, 214] width 128 height 68
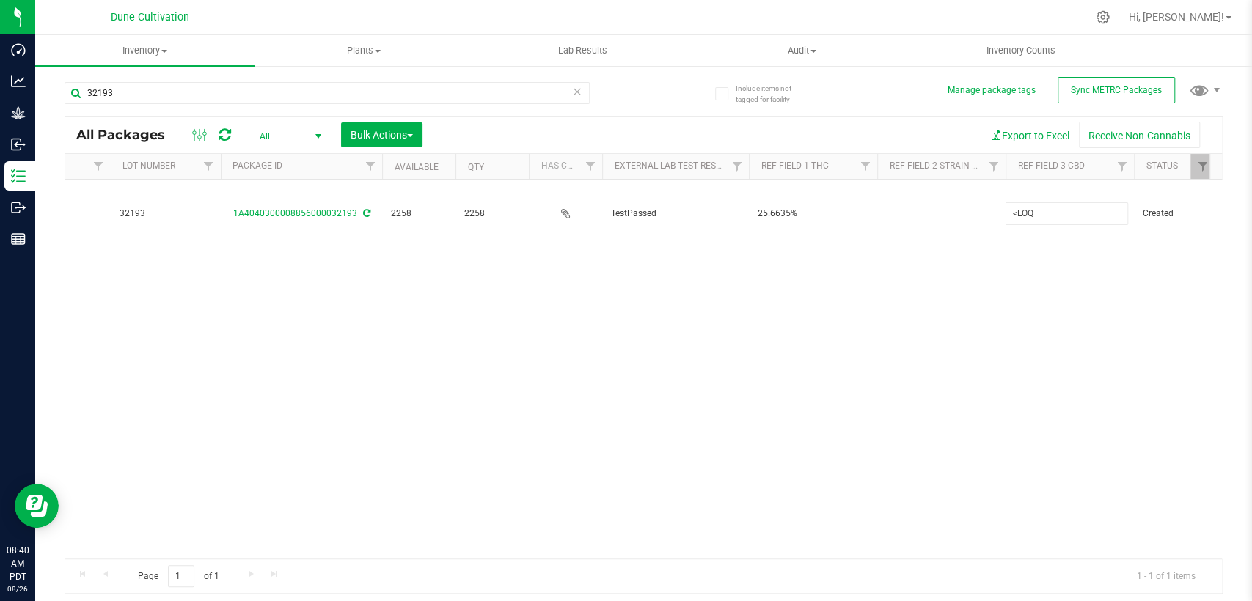
click at [757, 337] on div "All Packages All Active Only Lab Samples Locked All External Internal Bulk Acti…" at bounding box center [644, 355] width 1158 height 479
click at [951, 298] on div "Action Action Adjust qty Create package Edit attributes Global inventory Locate…" at bounding box center [643, 369] width 1157 height 379
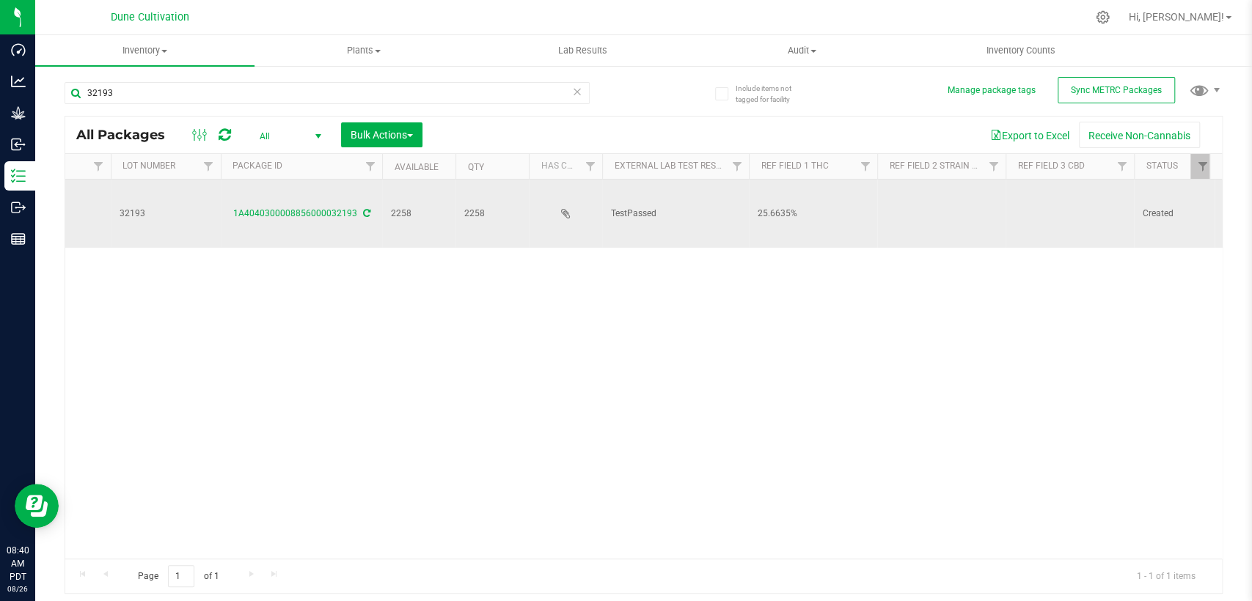
click at [934, 200] on td at bounding box center [941, 214] width 128 height 68
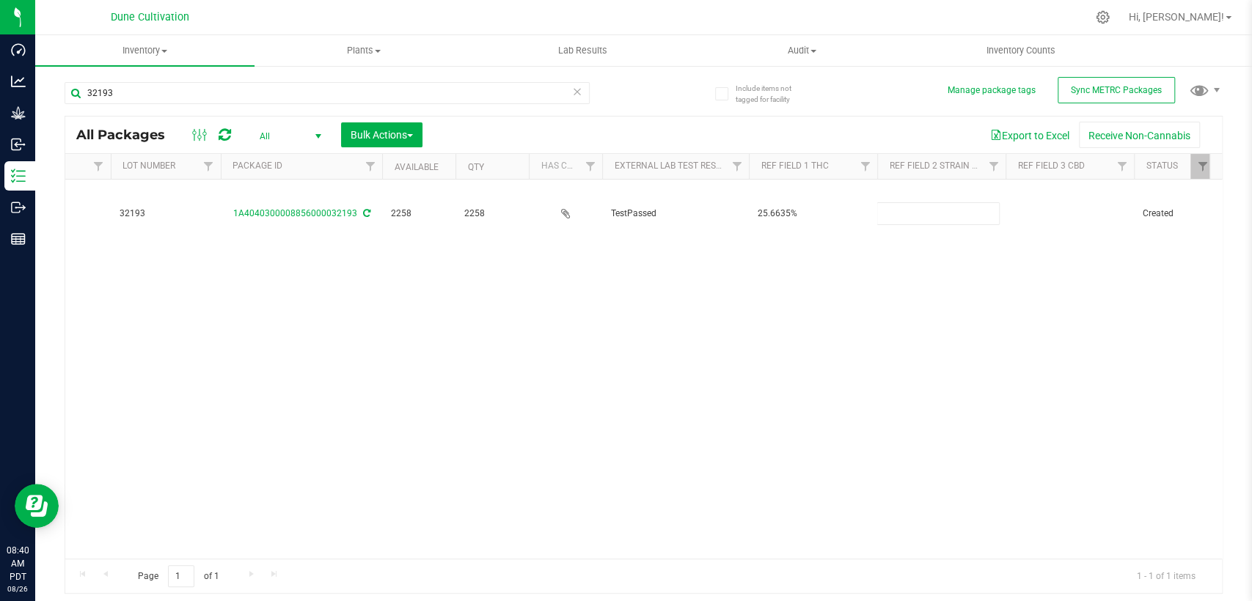
type input "Banana Split"
click at [885, 260] on div "All Packages All Active Only Lab Samples Locked All External Internal Bulk Acti…" at bounding box center [644, 355] width 1158 height 479
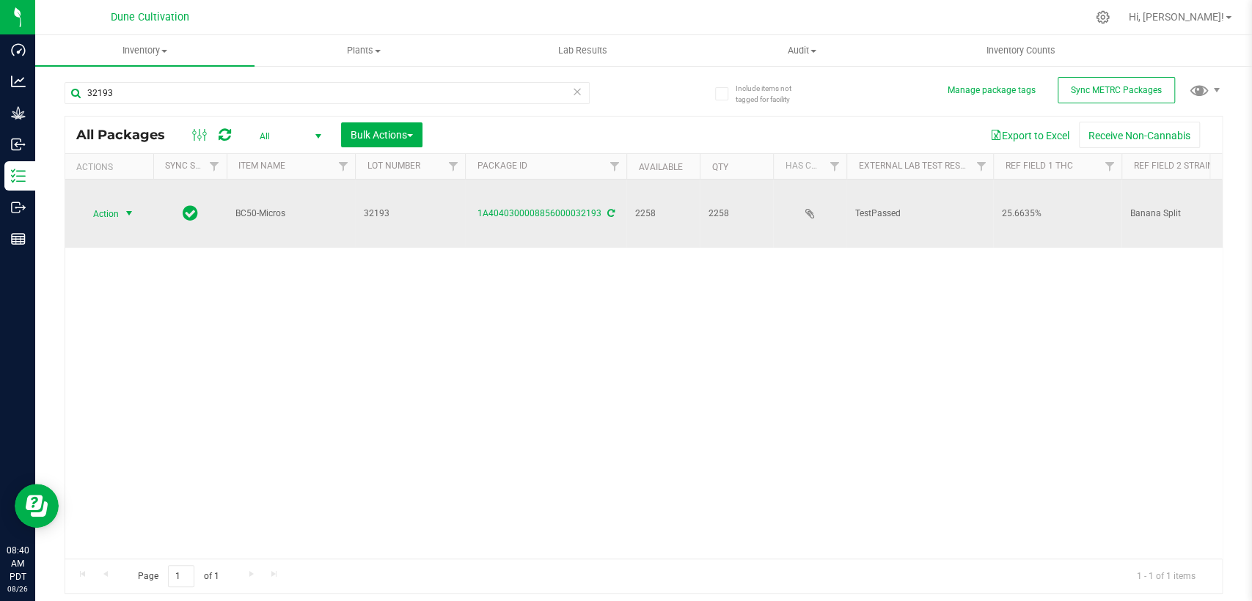
click at [118, 203] on span "Action" at bounding box center [100, 213] width 40 height 21
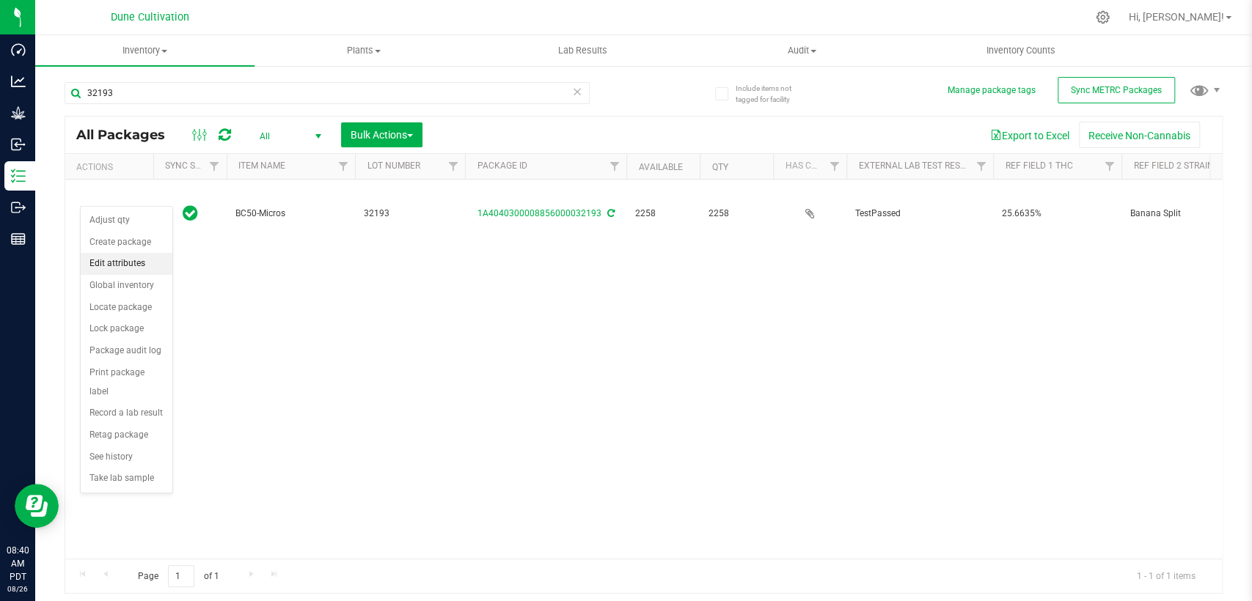
click at [142, 269] on font "Edit attributes" at bounding box center [117, 264] width 56 height 19
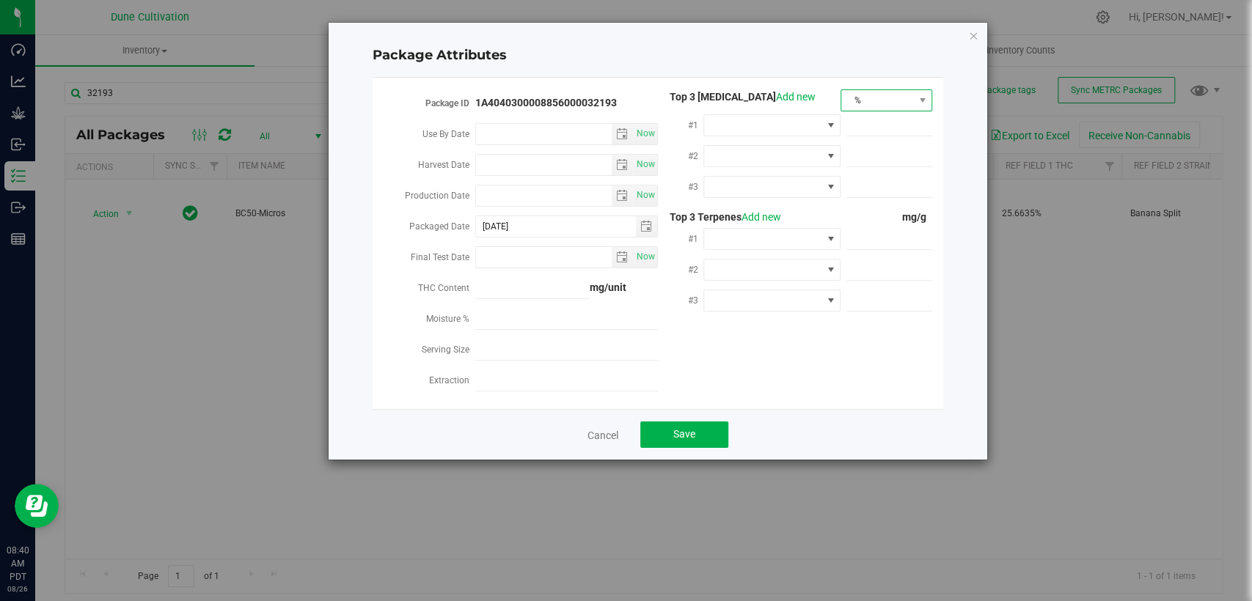
click at [909, 92] on span "%" at bounding box center [877, 100] width 72 height 21
click at [879, 150] on font "mg/unit" at bounding box center [868, 152] width 37 height 12
click at [796, 128] on span at bounding box center [762, 125] width 117 height 21
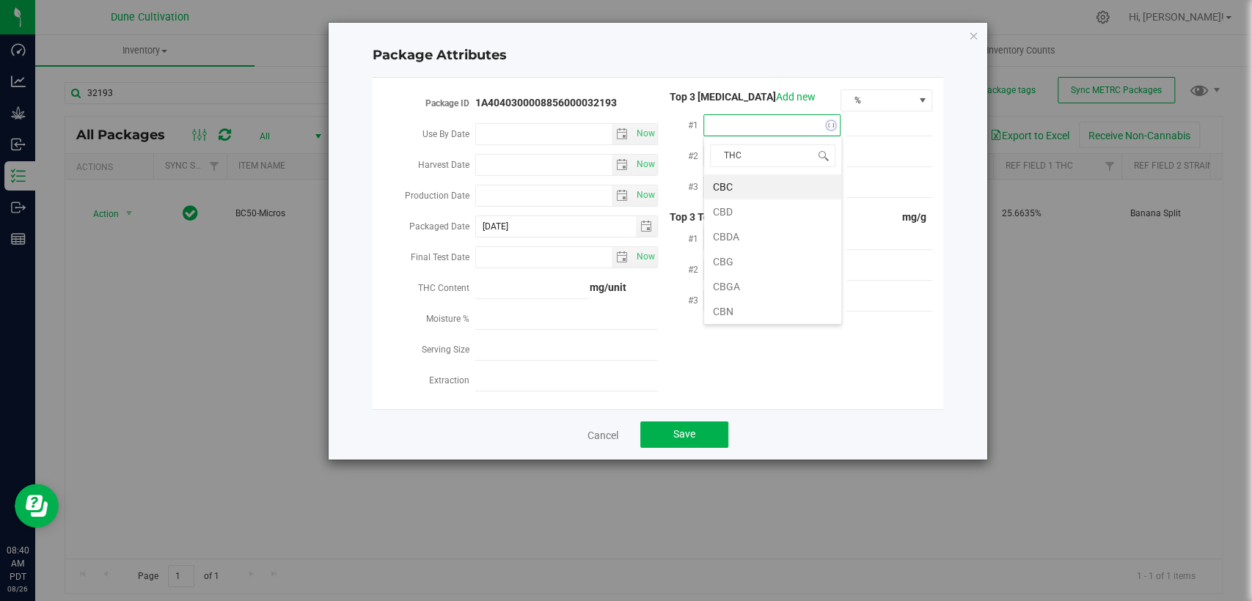
type input "THCA"
click at [751, 188] on li "THCA" at bounding box center [772, 187] width 137 height 25
click at [899, 116] on span at bounding box center [889, 125] width 86 height 21
paste input "287.618"
type input "287.618"
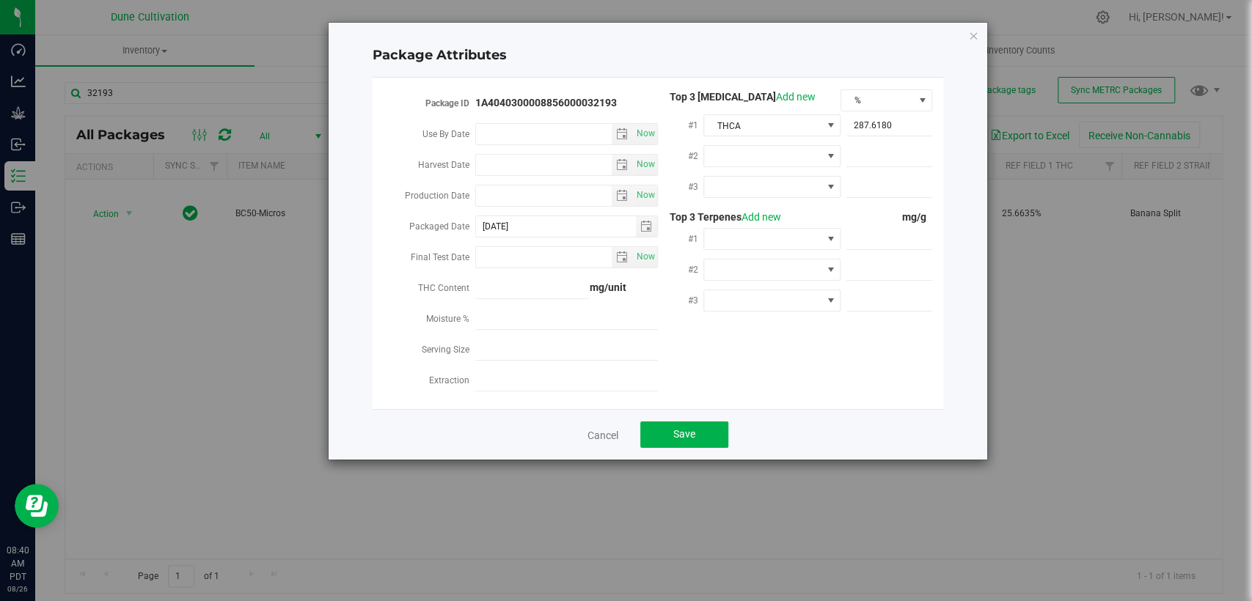
click at [575, 596] on div "Package Attributes Package ID 1A4040300008856000032193 Use By Date Now Harvest …" at bounding box center [631, 300] width 1263 height 601
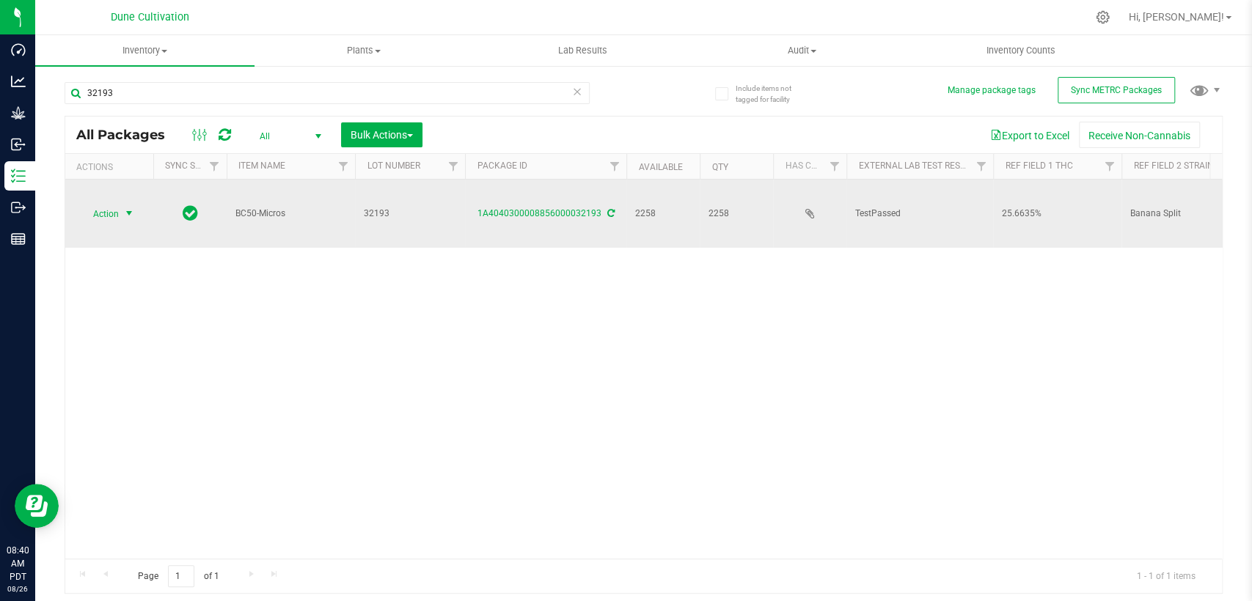
click at [133, 208] on span "select" at bounding box center [129, 214] width 12 height 12
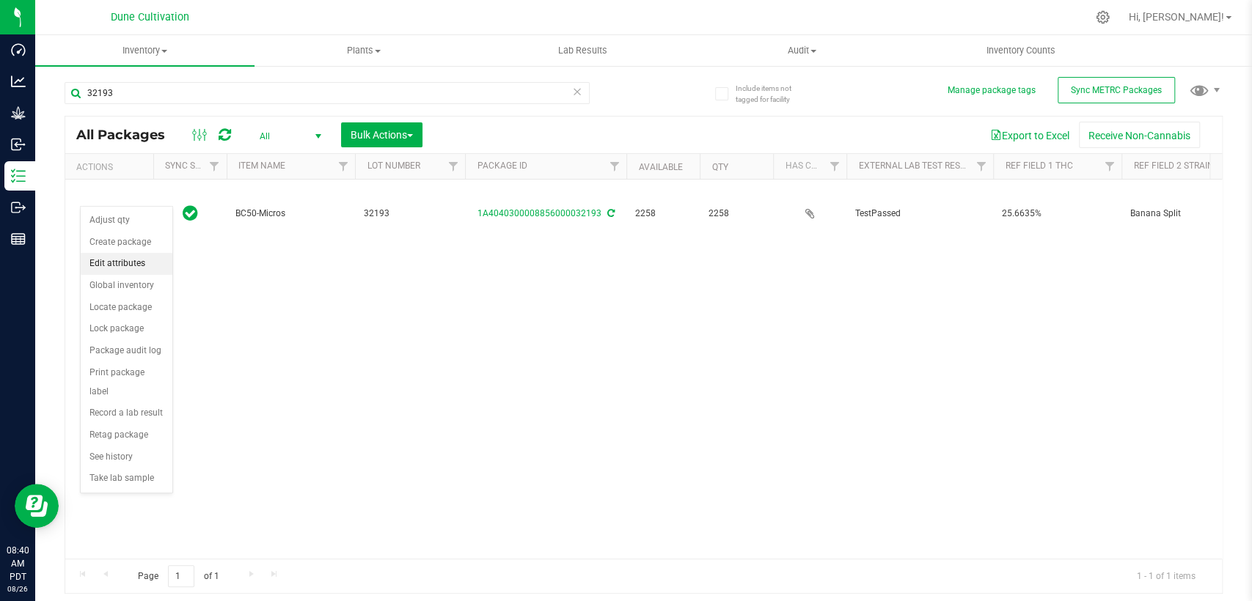
click at [136, 263] on font "Edit attributes" at bounding box center [117, 263] width 56 height 10
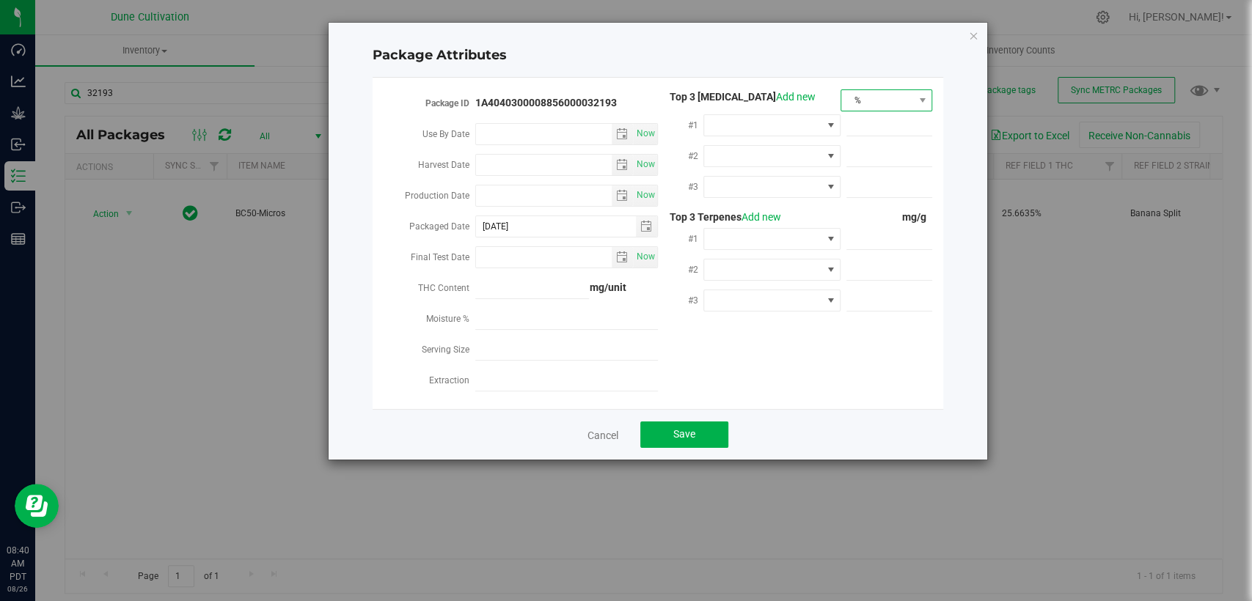
click at [888, 100] on span "%" at bounding box center [877, 100] width 72 height 21
click at [882, 152] on font "mg/unit" at bounding box center [868, 152] width 37 height 12
click at [792, 125] on span at bounding box center [762, 125] width 117 height 21
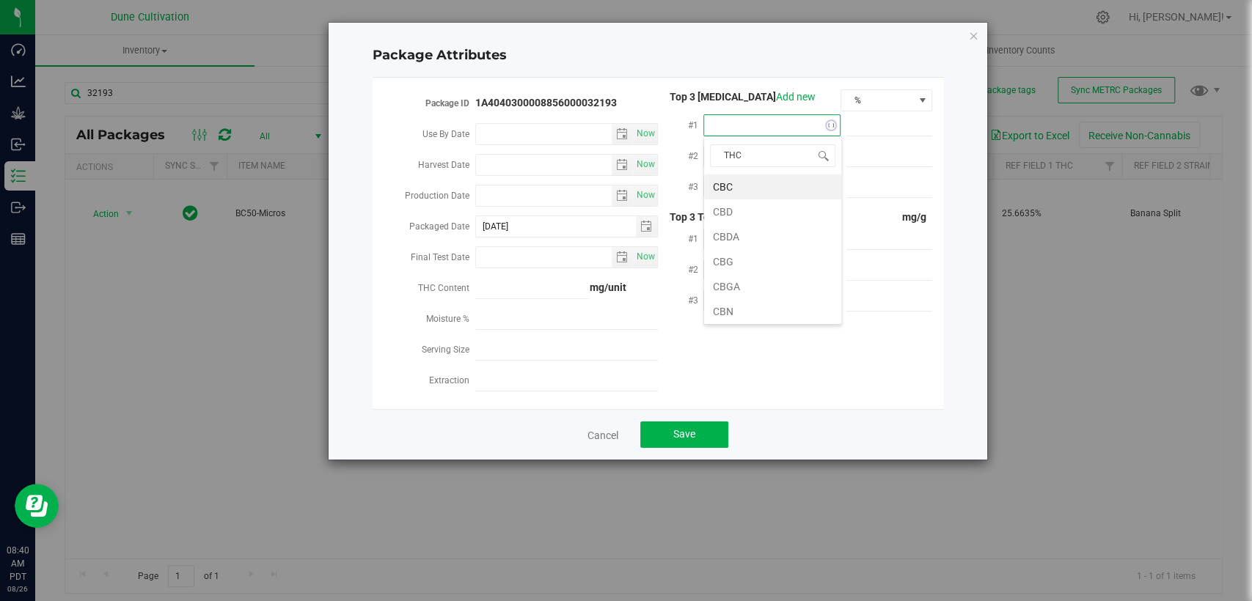
type input "THCA"
drag, startPoint x: 750, startPoint y: 190, endPoint x: 757, endPoint y: 254, distance: 64.2
click at [750, 191] on li "THCA" at bounding box center [772, 187] width 137 height 25
click at [866, 120] on span at bounding box center [889, 125] width 86 height 21
paste input "287.618"
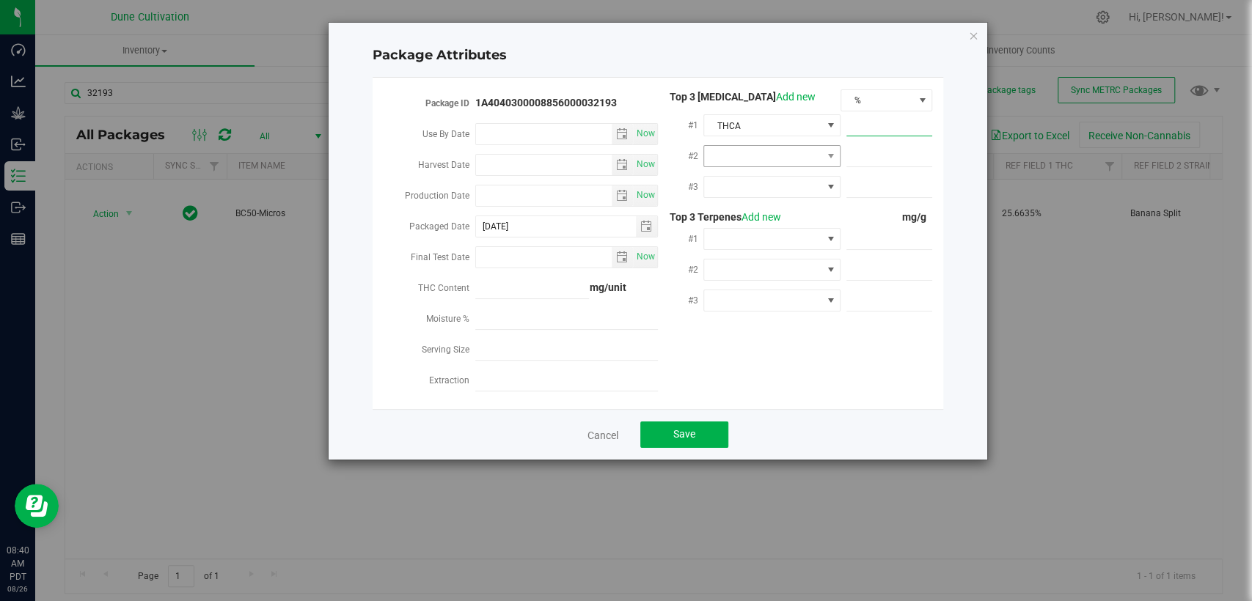
type input "287.618"
type input "287.6180"
click at [768, 157] on span at bounding box center [762, 156] width 117 height 21
type input "CBG"
click at [737, 243] on font "CBGA" at bounding box center [726, 242] width 27 height 12
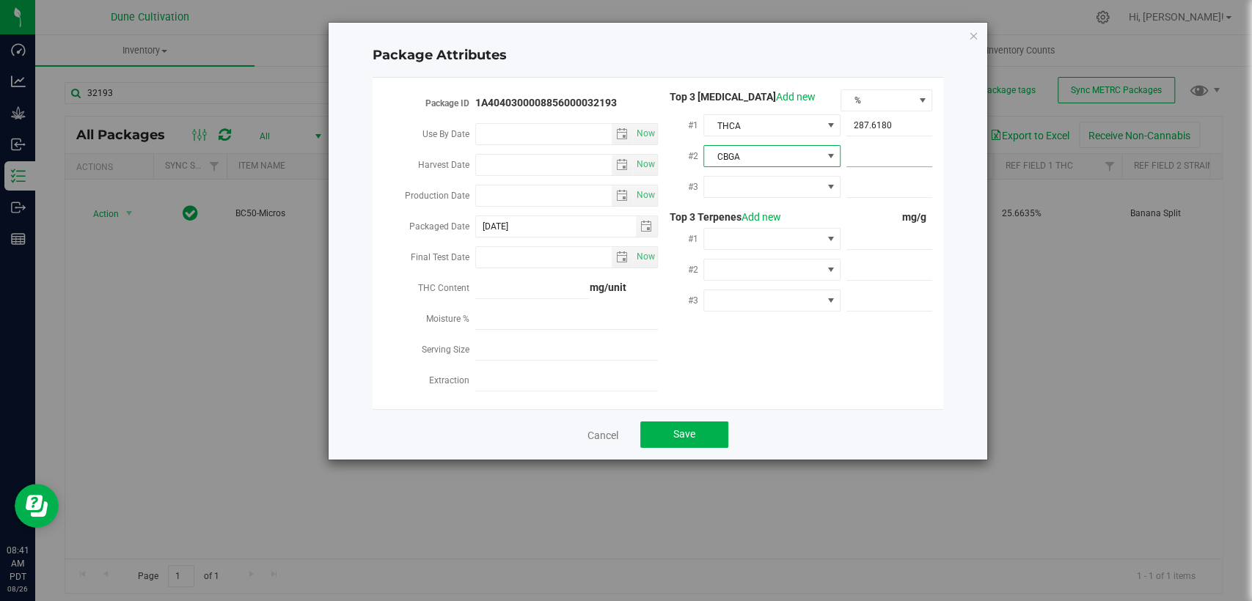
click at [893, 156] on span at bounding box center [889, 156] width 86 height 21
paste input "12.7289"
type input "12.7289"
click at [780, 183] on span at bounding box center [762, 187] width 117 height 21
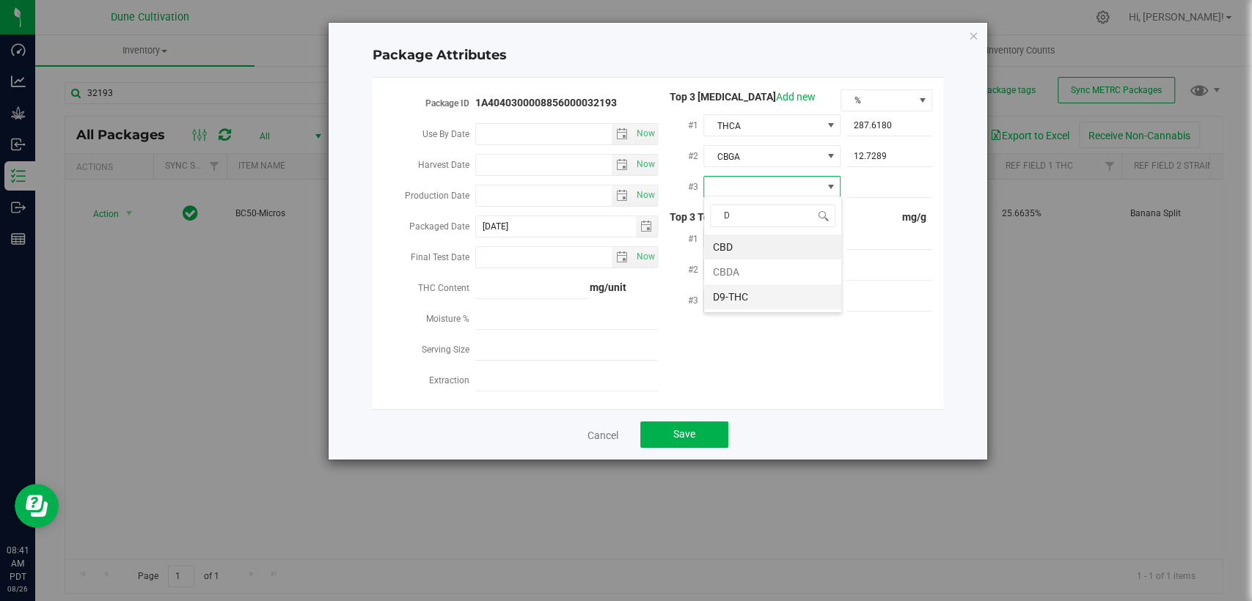
click at [764, 301] on li "D9-THC" at bounding box center [772, 297] width 137 height 25
click at [895, 189] on input "text" at bounding box center [889, 187] width 86 height 21
paste input "4.39366"
type input "4.39366"
type input "4.3937"
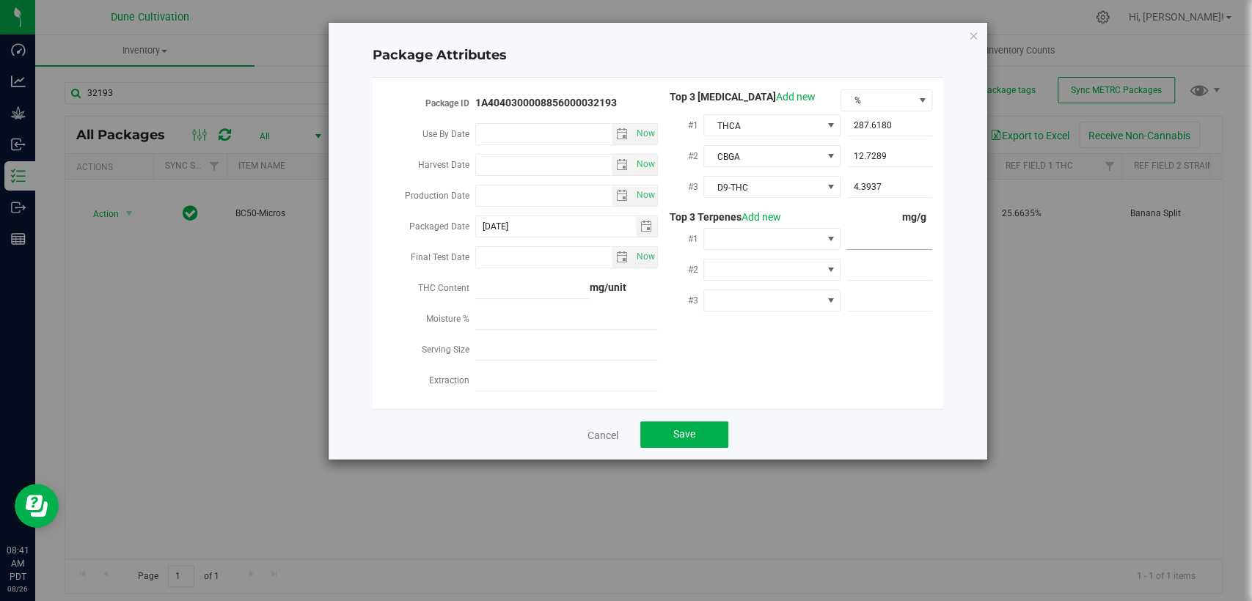
drag, startPoint x: 899, startPoint y: 232, endPoint x: 827, endPoint y: 334, distance: 124.3
click at [899, 232] on span at bounding box center [889, 239] width 86 height 21
paste input "4.02"
type input "4.02"
type input "4.0200"
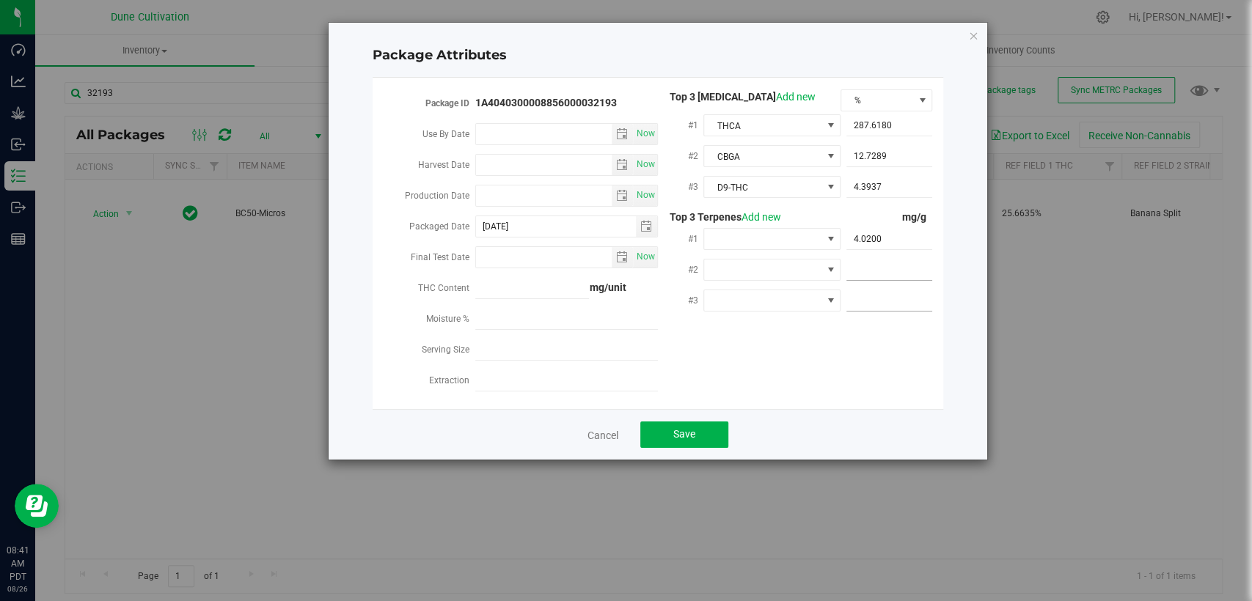
click at [868, 263] on span at bounding box center [889, 270] width 86 height 21
paste input "3.16"
type input "3.16"
type input "3.1600"
click at [866, 296] on span at bounding box center [889, 300] width 86 height 21
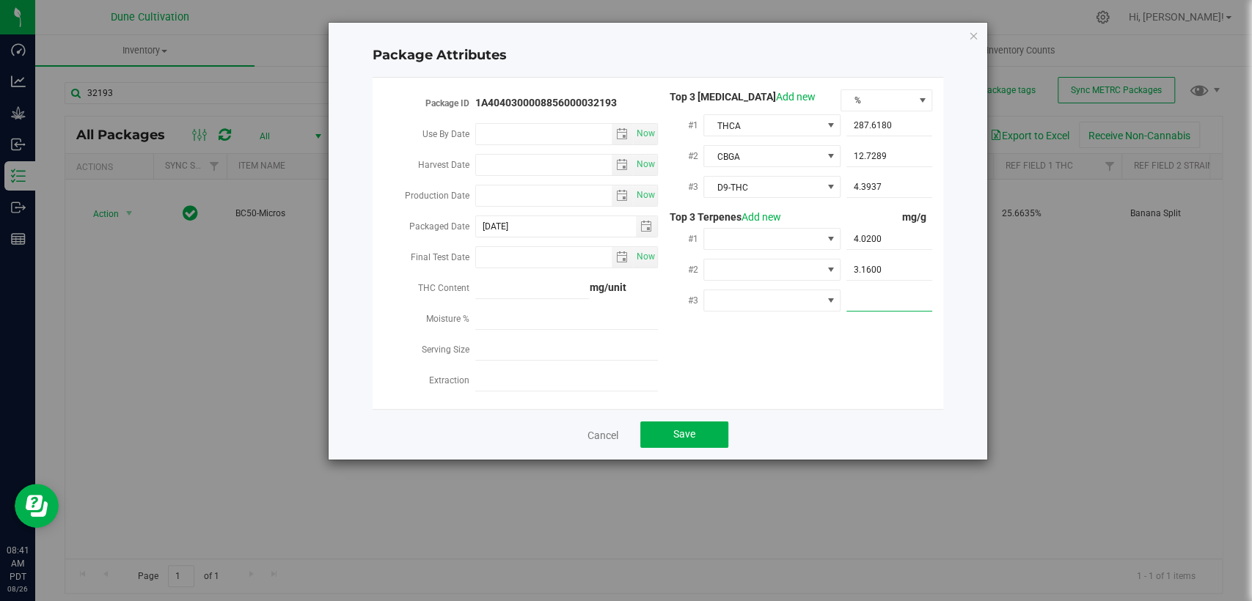
paste input "1.272"
type input "1.272"
type input "1.2720"
click at [743, 240] on span at bounding box center [762, 239] width 117 height 21
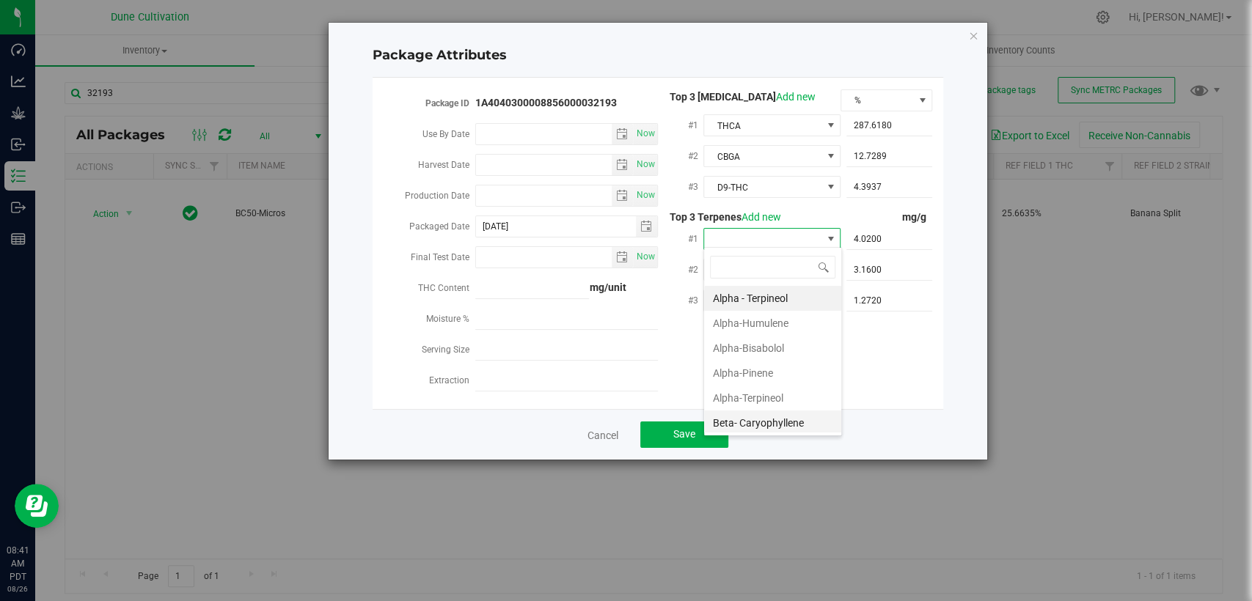
click at [763, 418] on font "Beta- Caryophyllene" at bounding box center [758, 423] width 91 height 12
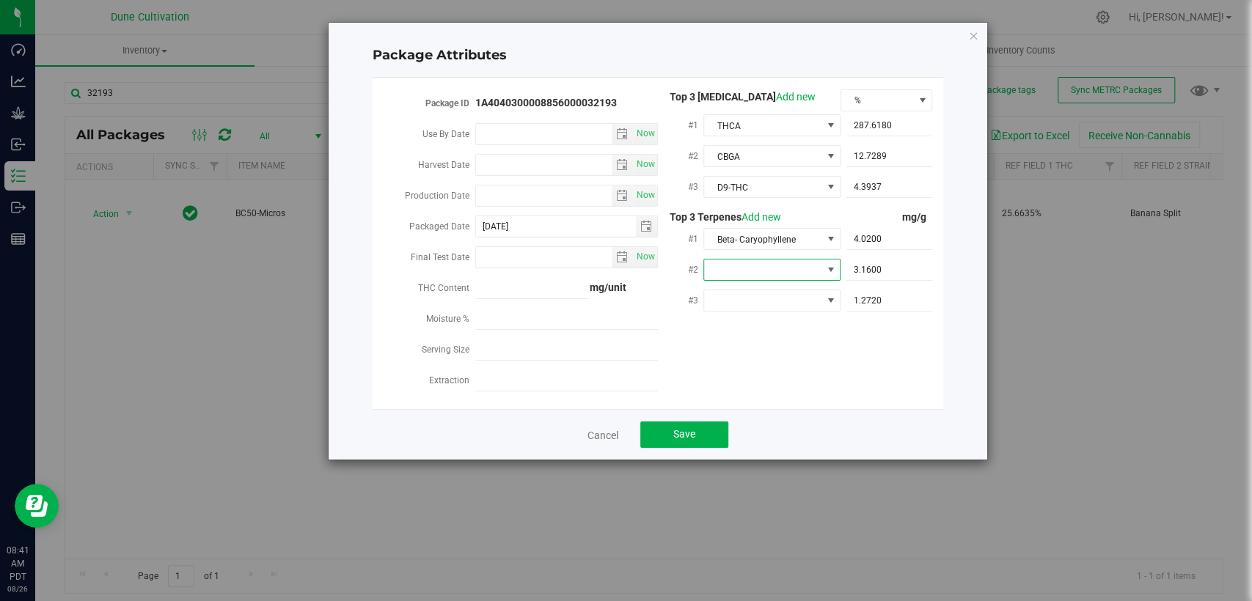
click at [751, 269] on span at bounding box center [762, 270] width 117 height 21
click at [745, 341] on li "D-Limonene" at bounding box center [772, 353] width 137 height 25
click at [763, 304] on span at bounding box center [762, 300] width 117 height 21
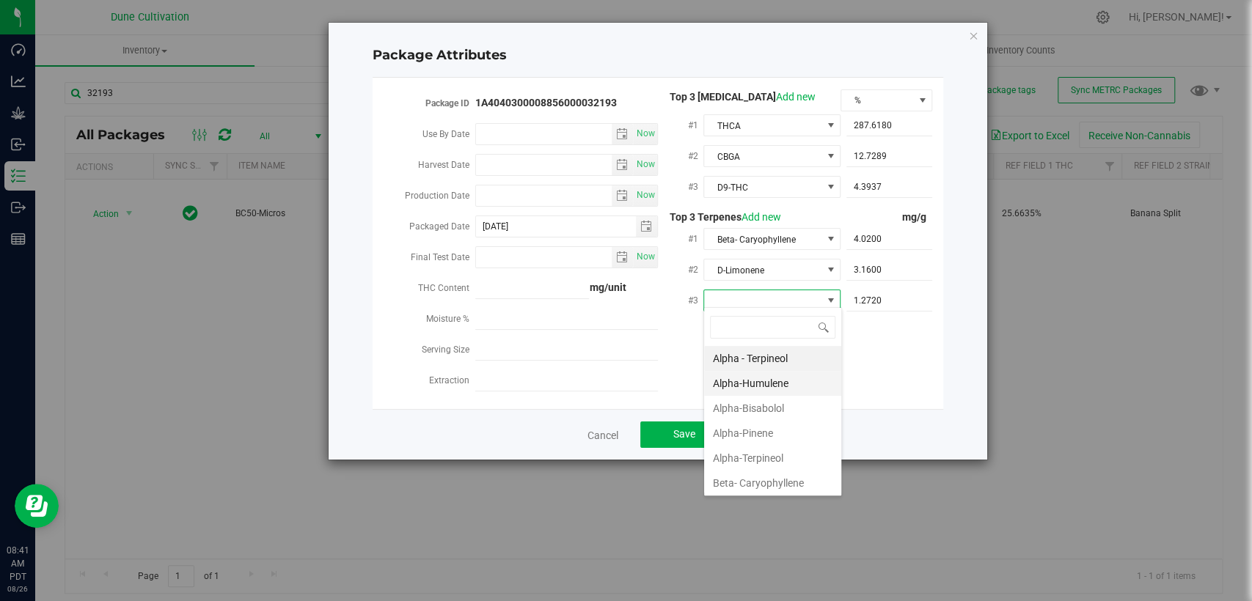
click at [757, 389] on font "Alpha-Humulene" at bounding box center [751, 384] width 76 height 22
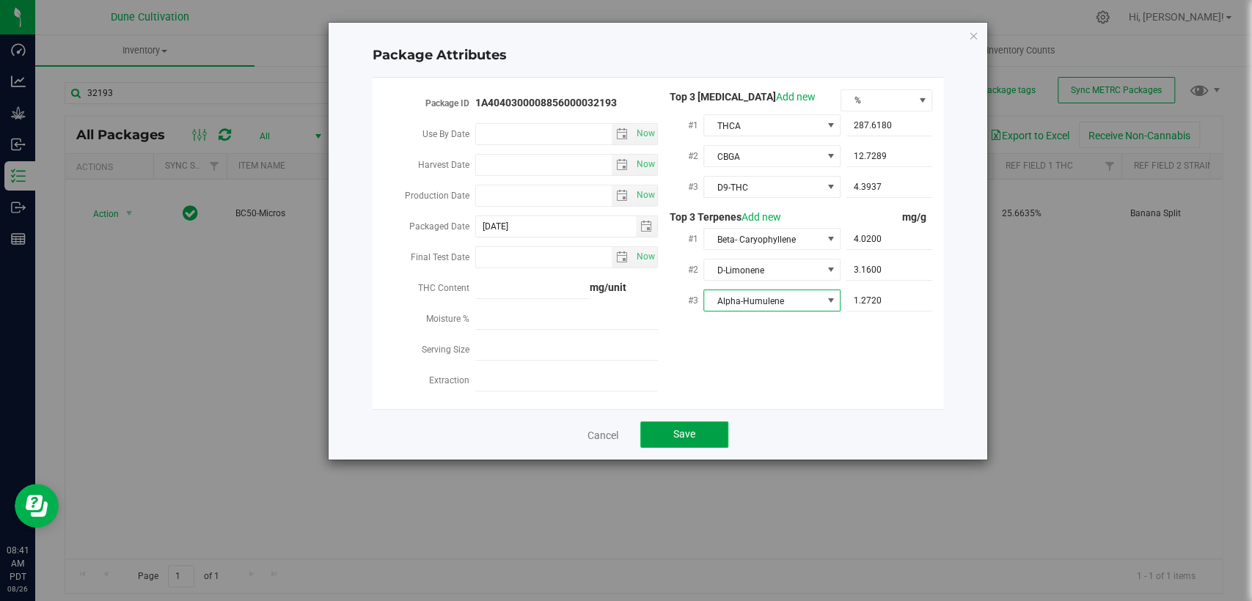
click at [696, 428] on button "Save" at bounding box center [684, 435] width 88 height 26
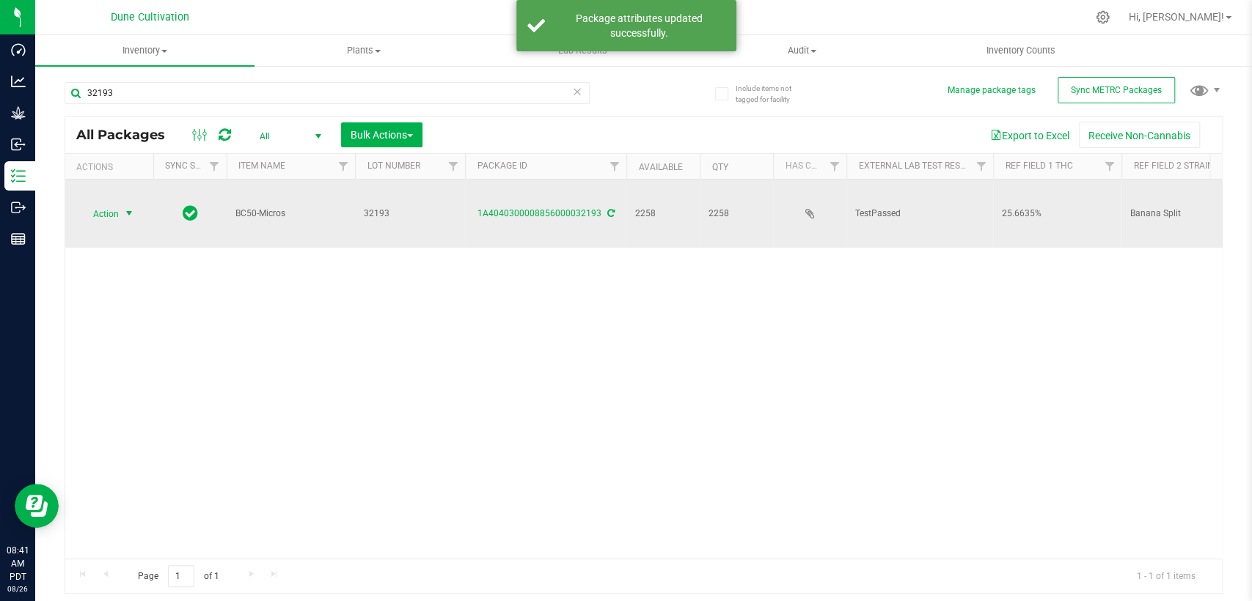
click at [119, 203] on span "Action" at bounding box center [100, 213] width 40 height 21
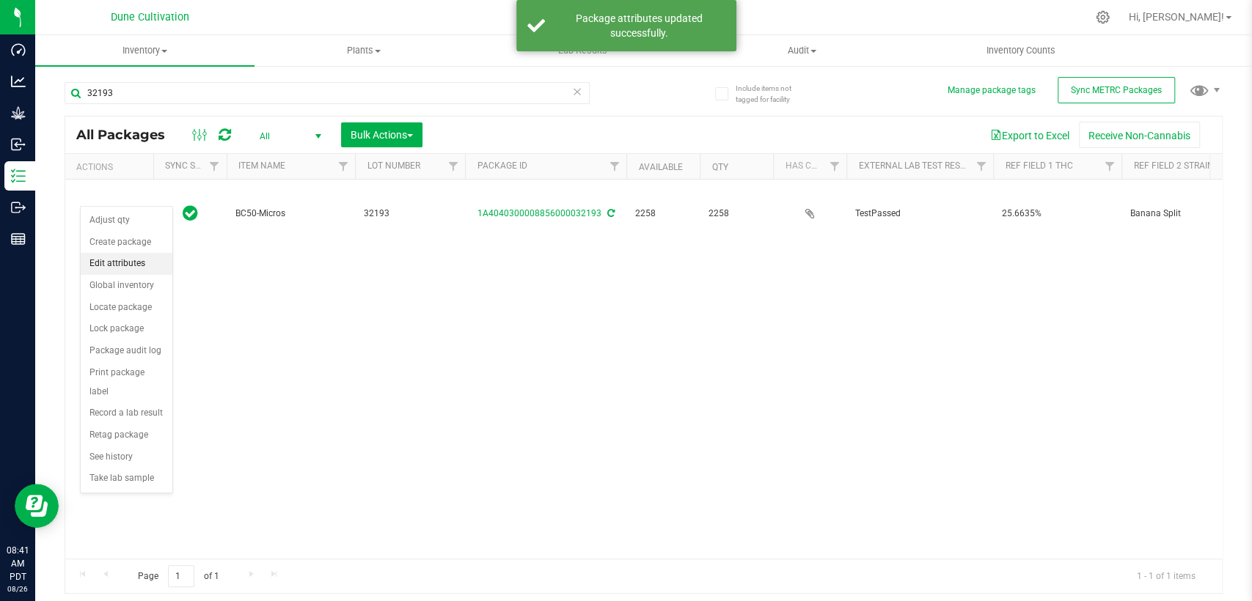
click at [133, 265] on font "Edit attributes" at bounding box center [117, 263] width 56 height 10
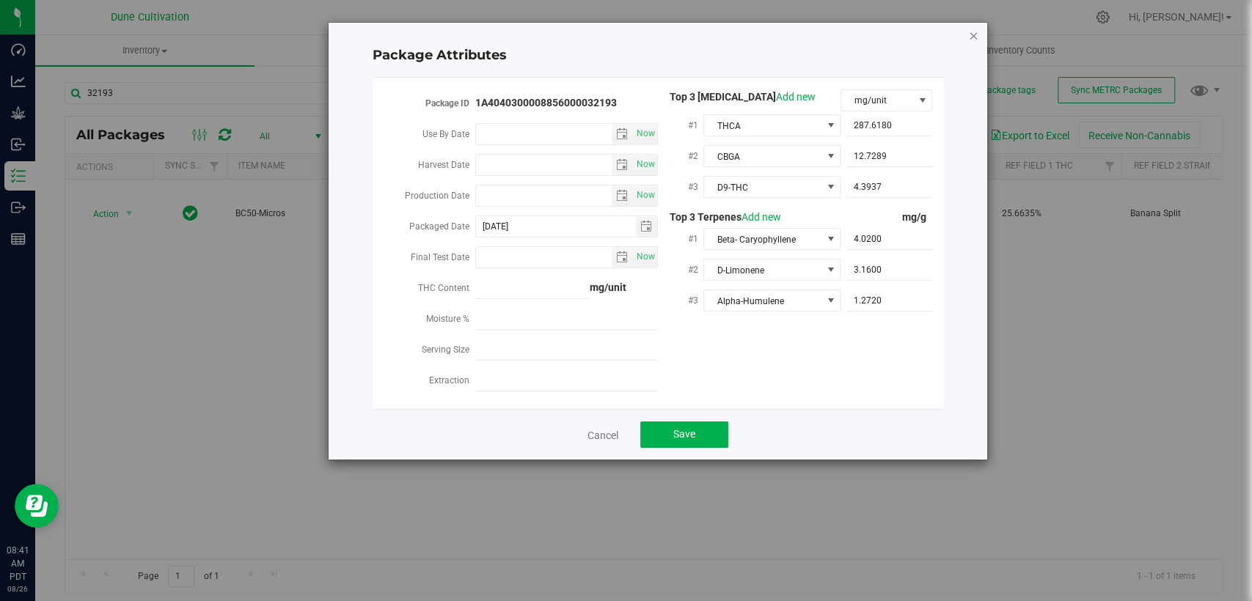
click at [974, 36] on icon "Close modal" at bounding box center [973, 35] width 10 height 18
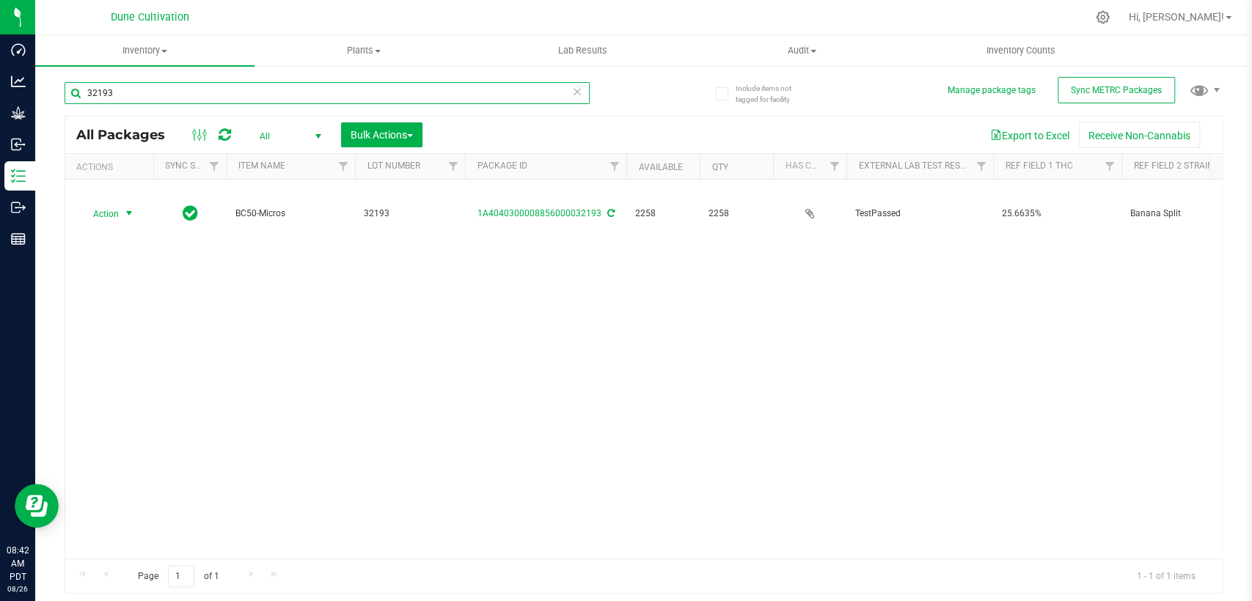
click at [147, 95] on input "32193" at bounding box center [327, 93] width 525 height 22
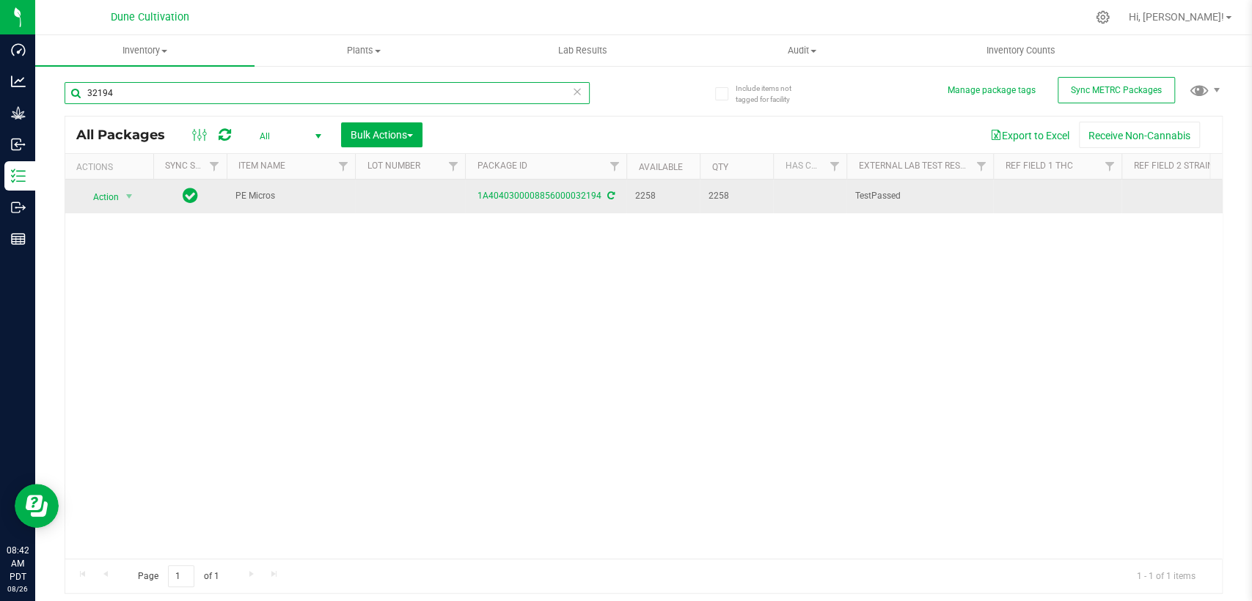
type input "32194"
click at [400, 193] on td at bounding box center [410, 197] width 110 height 34
type input "32194"
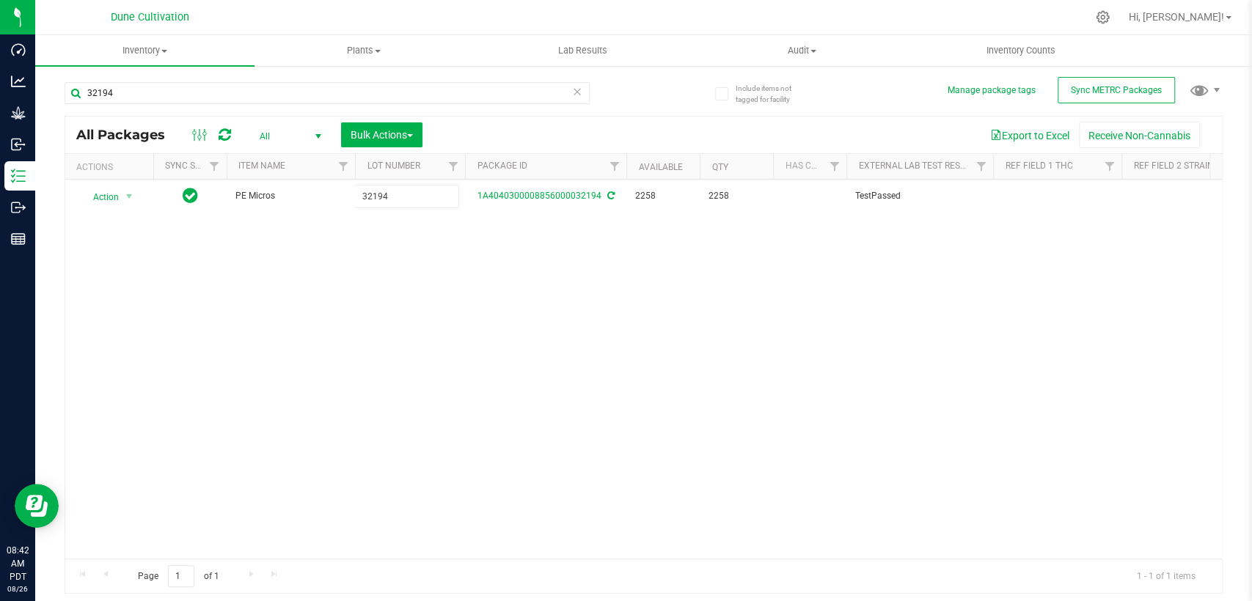
click at [574, 283] on div "All Packages All Active Only Lab Samples Locked All External Internal Bulk Acti…" at bounding box center [644, 355] width 1158 height 479
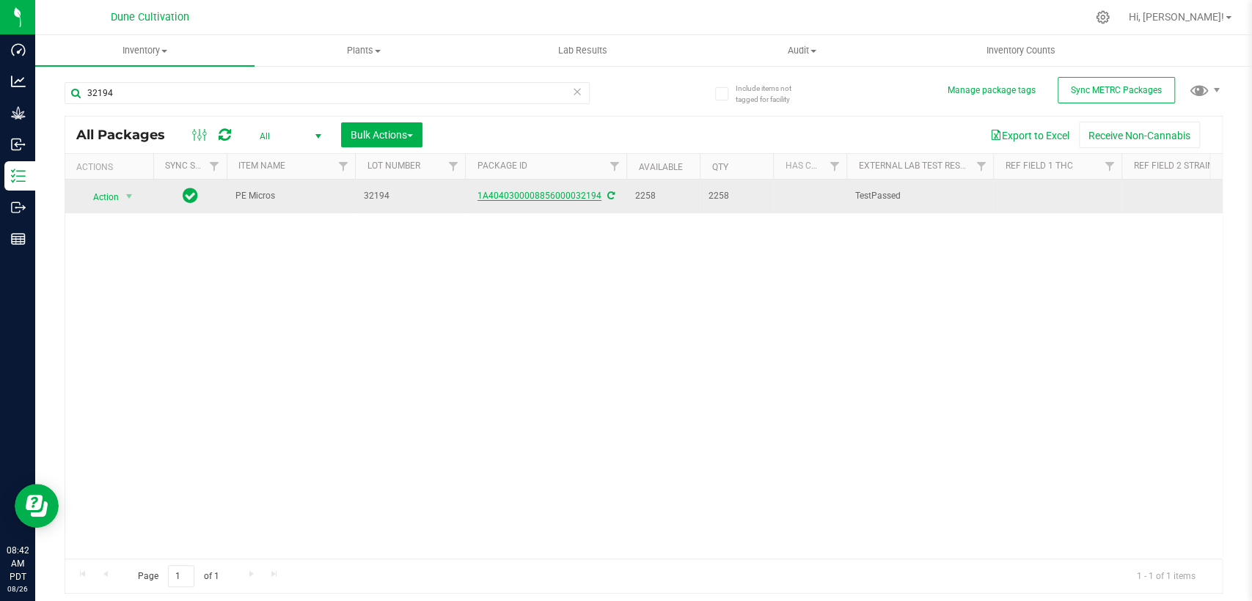
drag, startPoint x: 574, startPoint y: 283, endPoint x: 571, endPoint y: 191, distance: 91.7
click at [571, 191] on font "1A4040300008856000032194" at bounding box center [540, 196] width 124 height 10
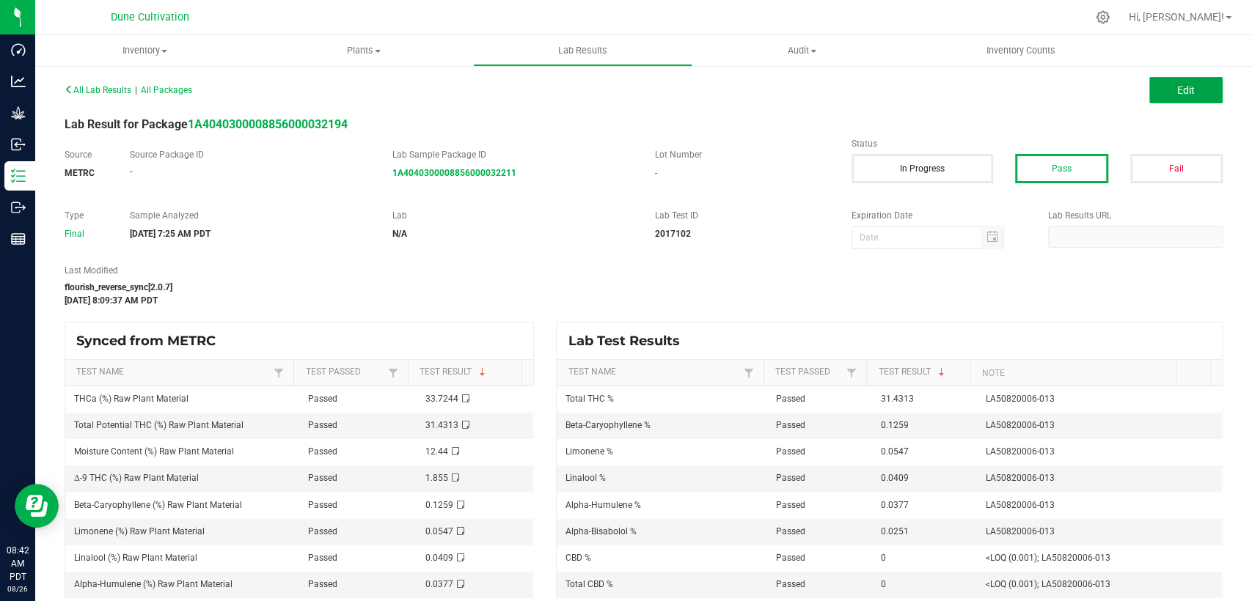
click at [1152, 84] on button "Edit" at bounding box center [1185, 90] width 73 height 26
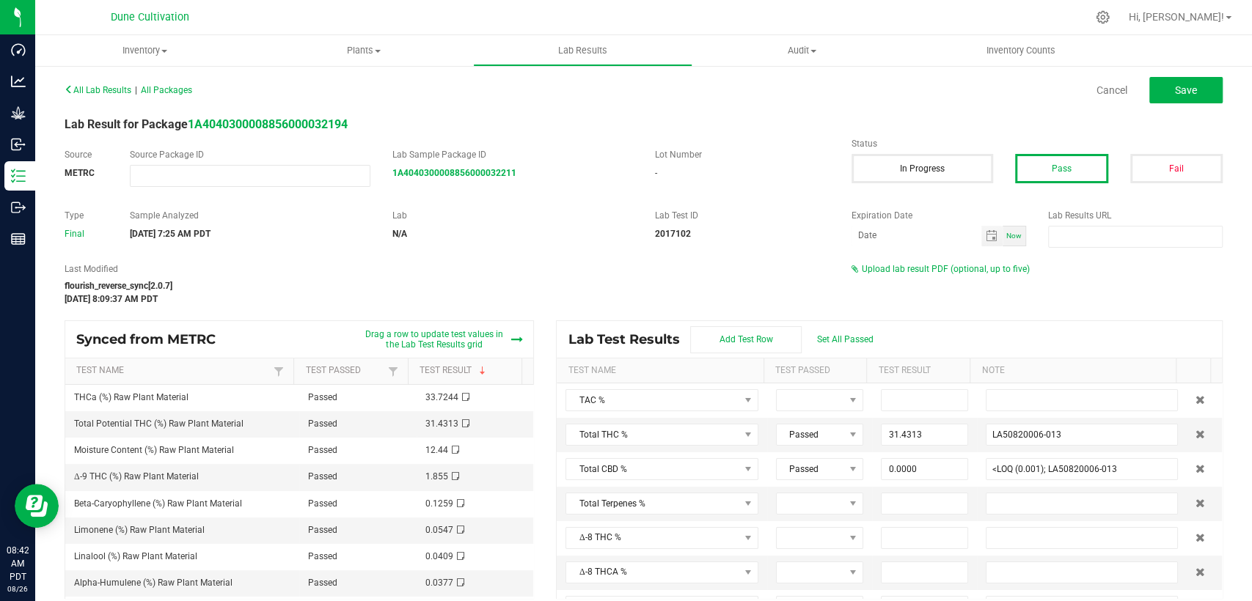
click at [895, 266] on span "Upload lab result PDF (optional, up to five)" at bounding box center [946, 269] width 168 height 10
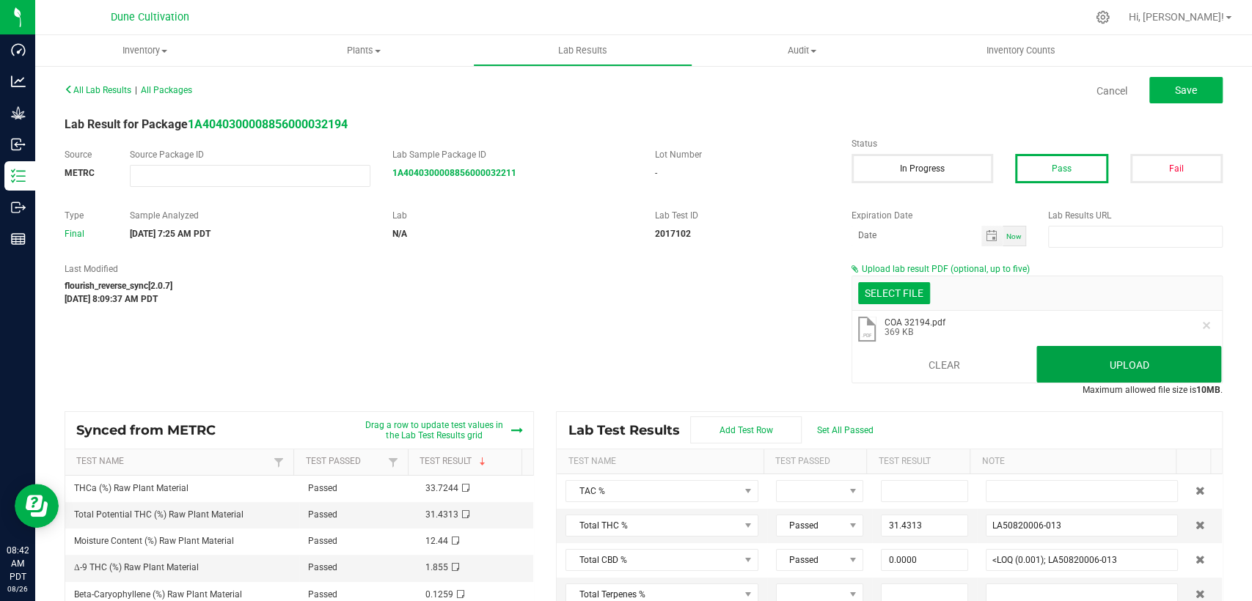
click at [1070, 366] on button "Upload" at bounding box center [1128, 364] width 185 height 37
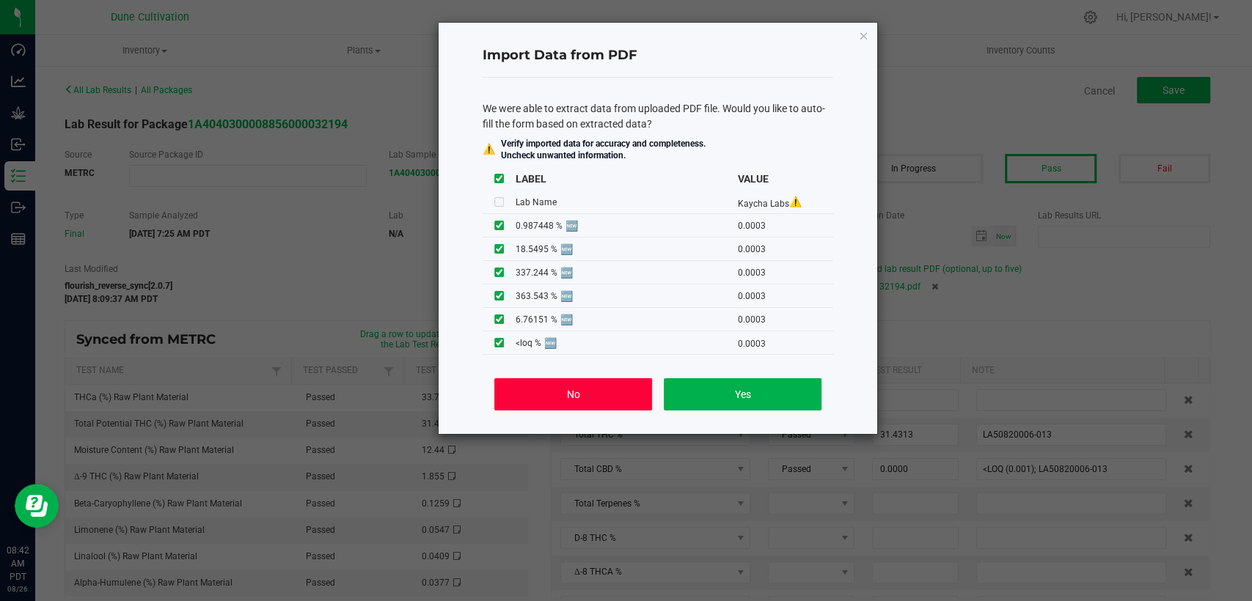
click at [515, 394] on button "No" at bounding box center [573, 394] width 158 height 32
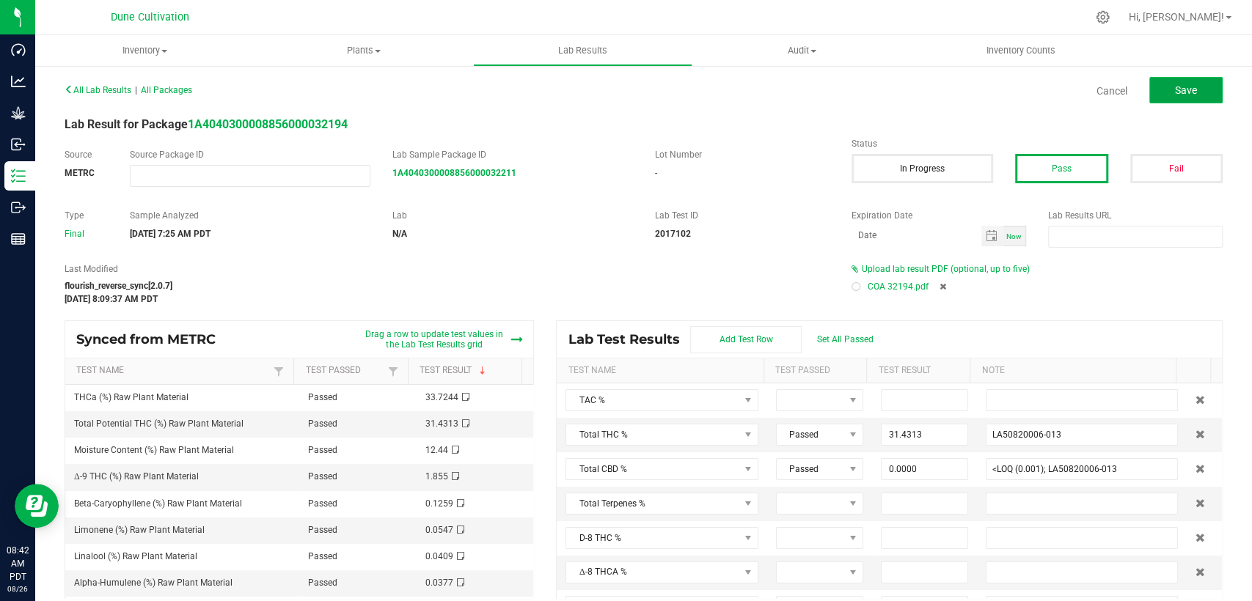
click at [1175, 93] on font "Save" at bounding box center [1186, 90] width 22 height 12
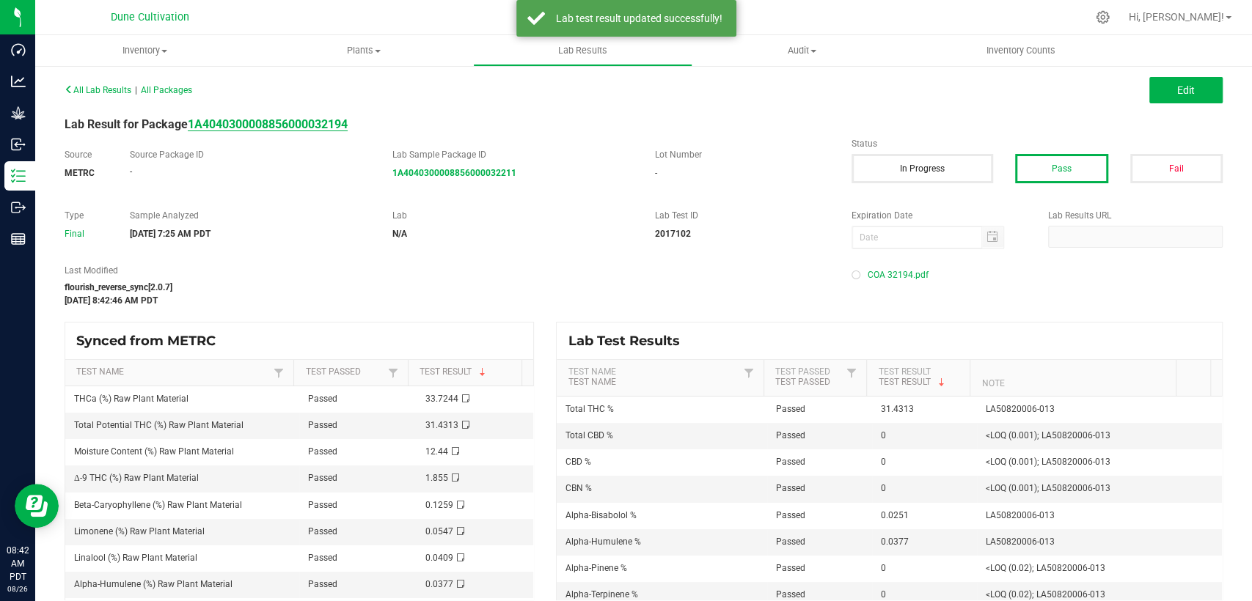
click at [327, 125] on strong "1A4040300008856000032194" at bounding box center [268, 124] width 160 height 14
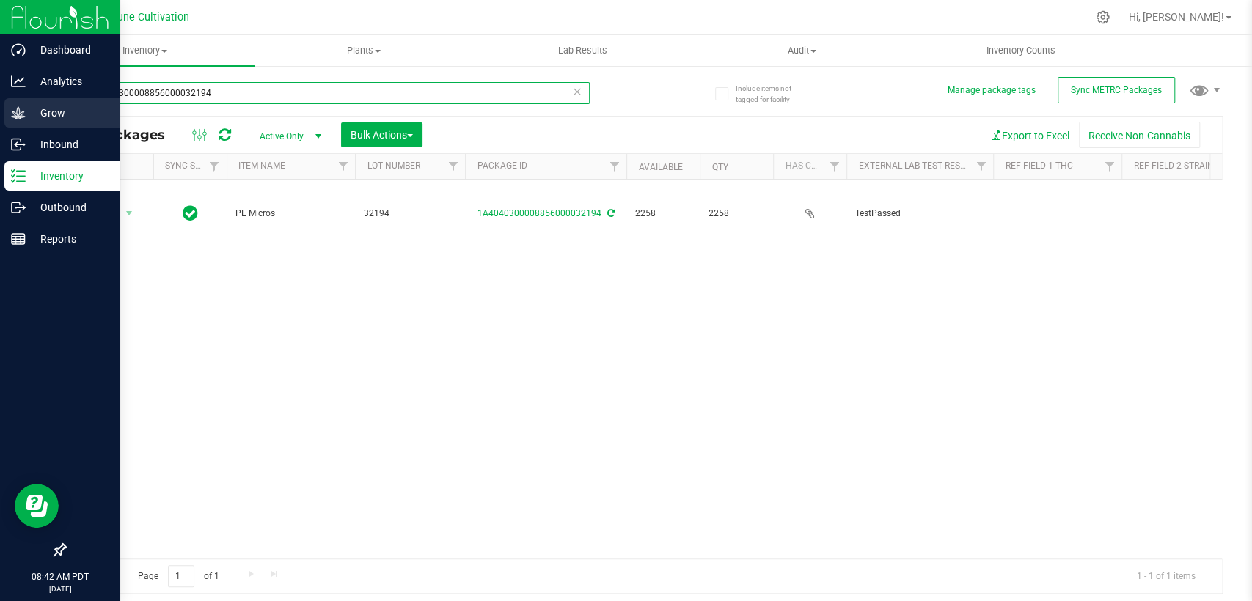
drag, startPoint x: 183, startPoint y: 93, endPoint x: 29, endPoint y: 112, distance: 155.2
click at [29, 112] on div "Dashboard Analytics Grow Inbound Inventory Outbound Reports 08:42 AM PDT [DATE]…" at bounding box center [626, 300] width 1252 height 601
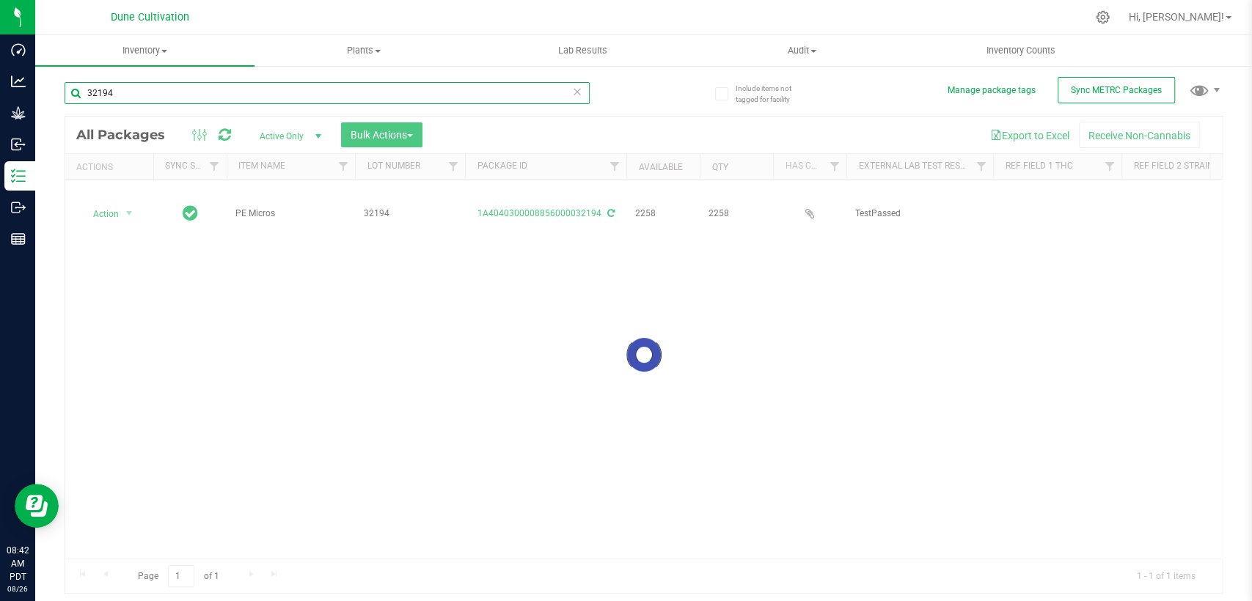
type input "32194"
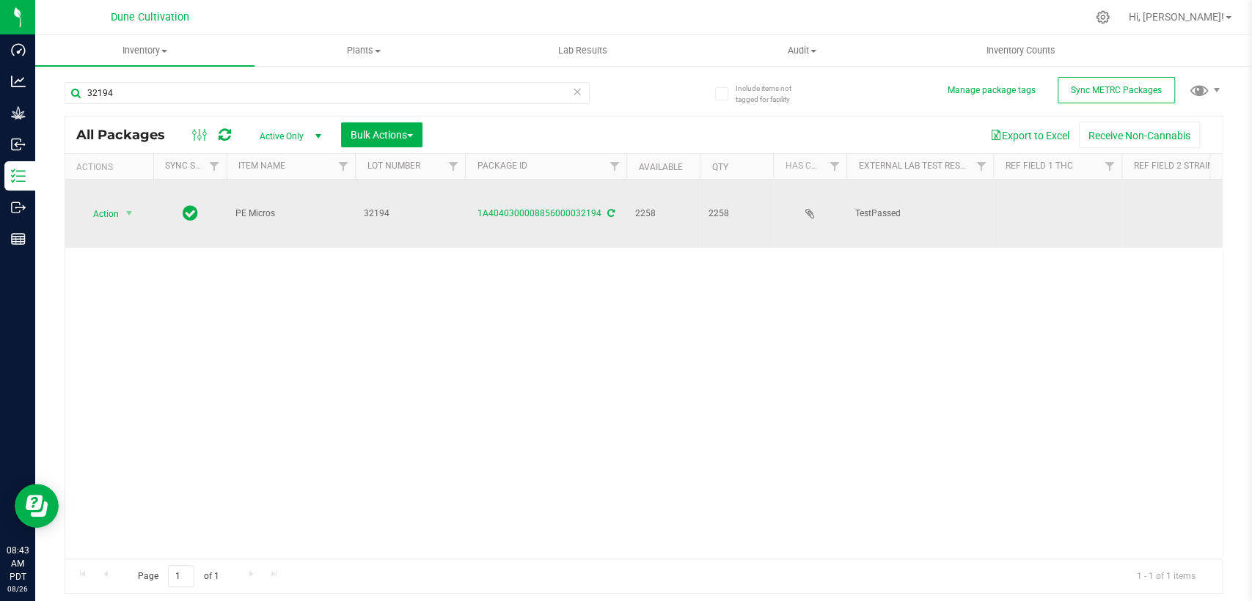
click at [1038, 191] on td at bounding box center [1057, 214] width 128 height 68
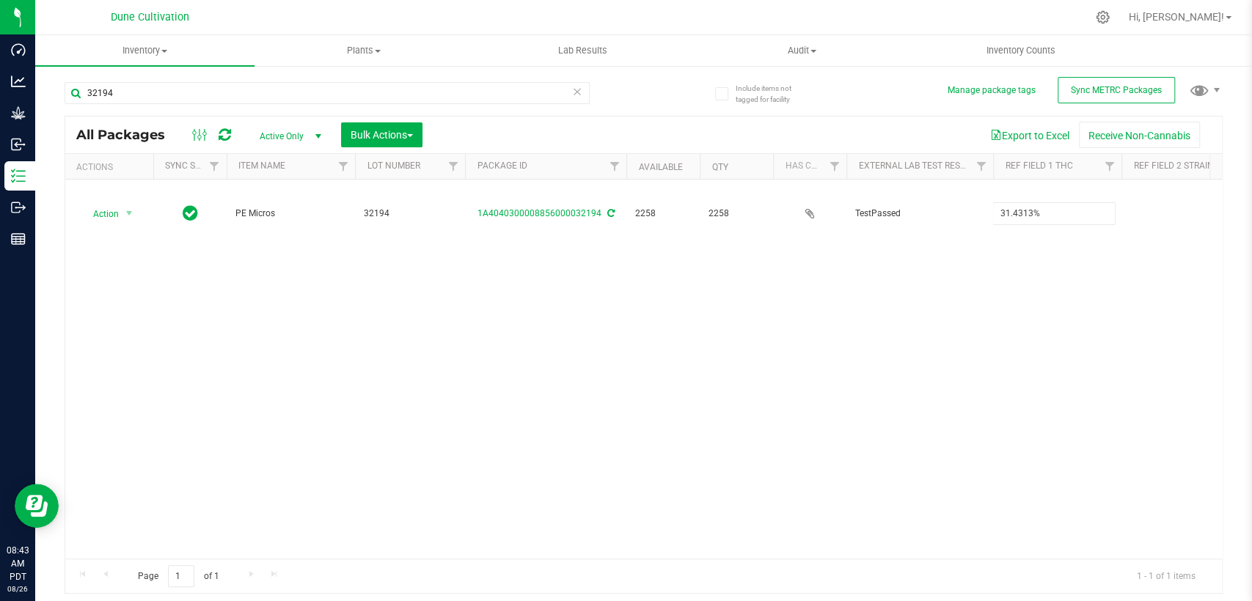
click at [810, 354] on div "All Packages Active Only Active Only Lab Samples Locked All External Internal B…" at bounding box center [644, 355] width 1158 height 479
click at [882, 368] on div "Action Action Adjust qty Create package Edit attributes Global inventory Locate…" at bounding box center [643, 369] width 1157 height 379
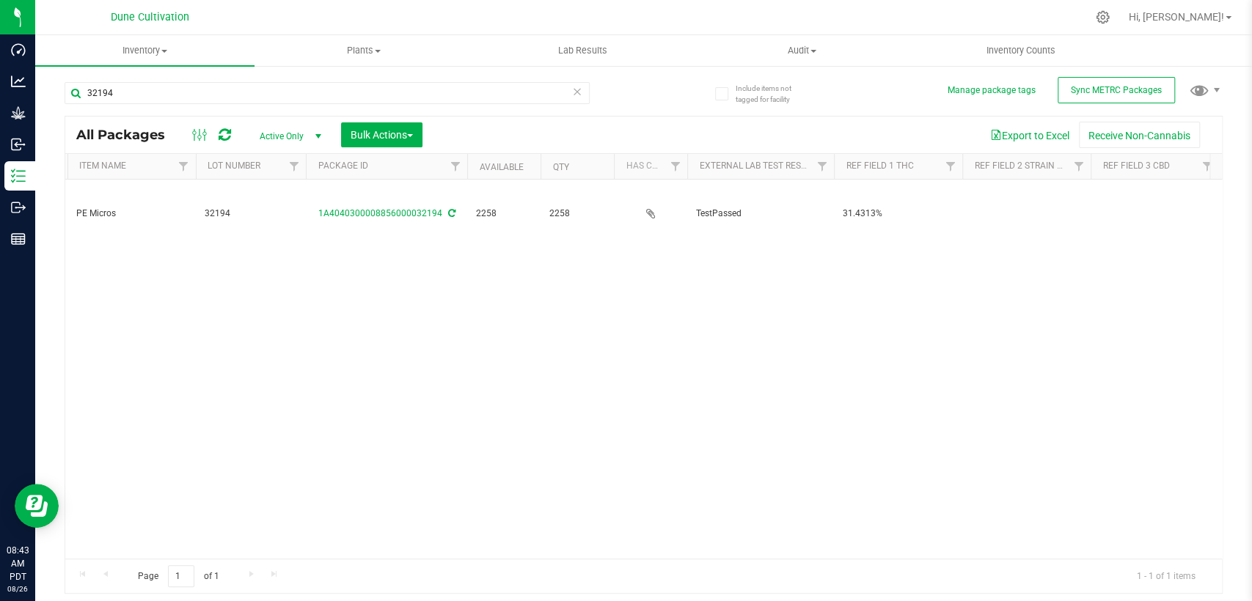
scroll to position [0, 163]
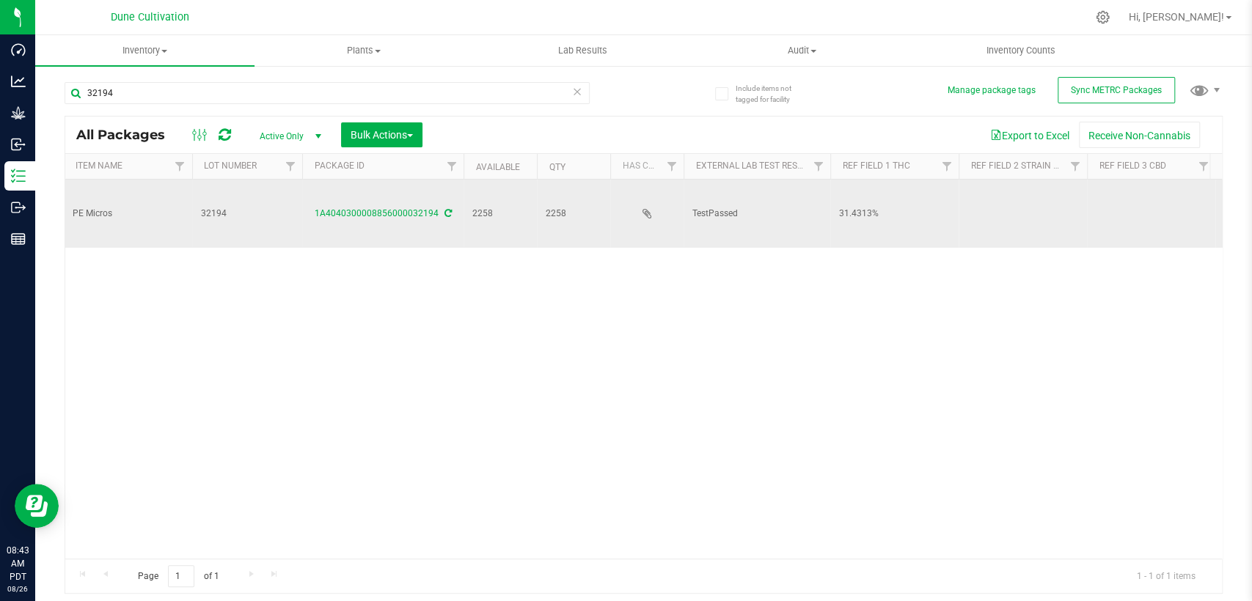
click at [1122, 197] on td at bounding box center [1151, 214] width 128 height 68
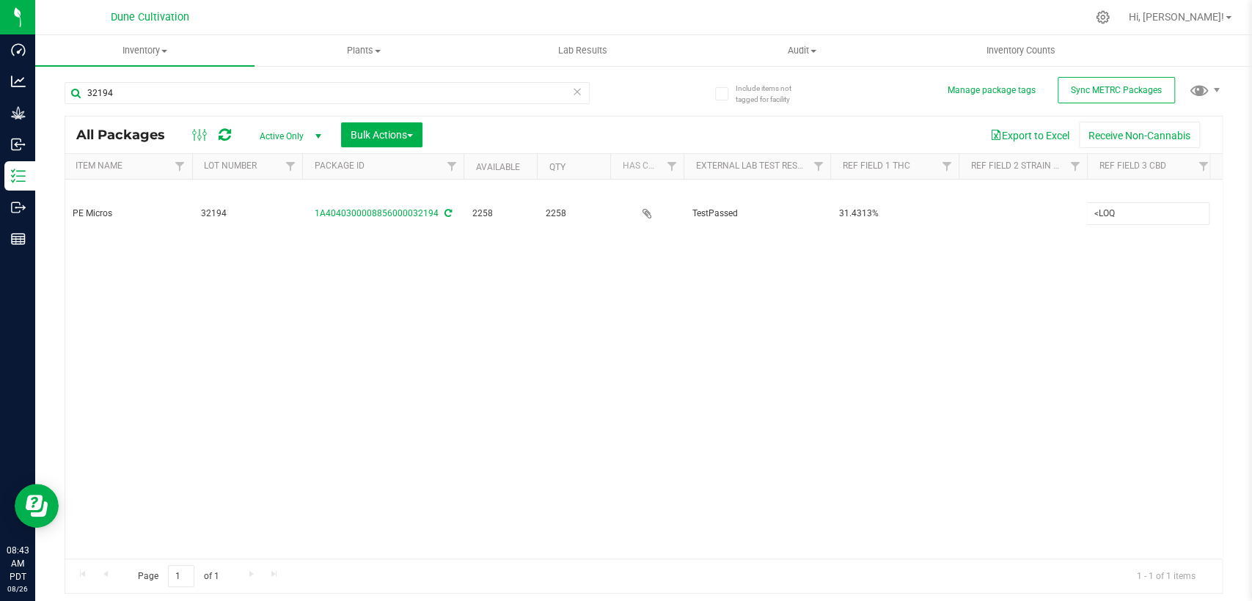
click at [977, 277] on div "All Packages Active Only Active Only Lab Samples Locked All External Internal B…" at bounding box center [644, 355] width 1158 height 479
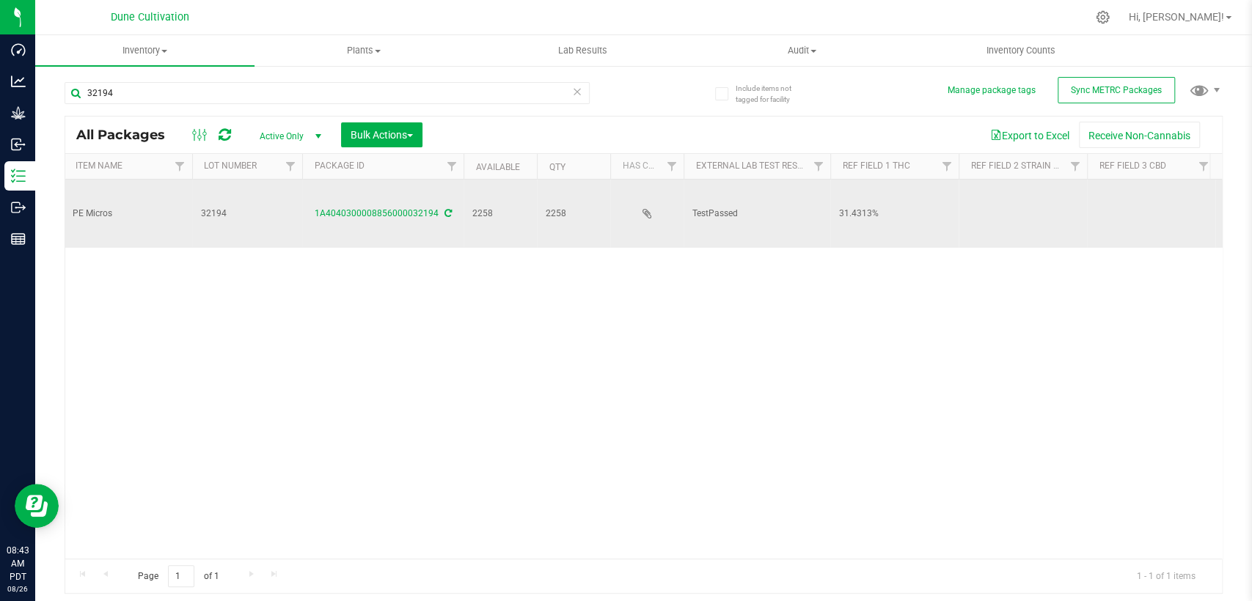
drag, startPoint x: 1016, startPoint y: 191, endPoint x: 1015, endPoint y: 208, distance: 16.9
click at [1016, 192] on td at bounding box center [1023, 214] width 128 height 68
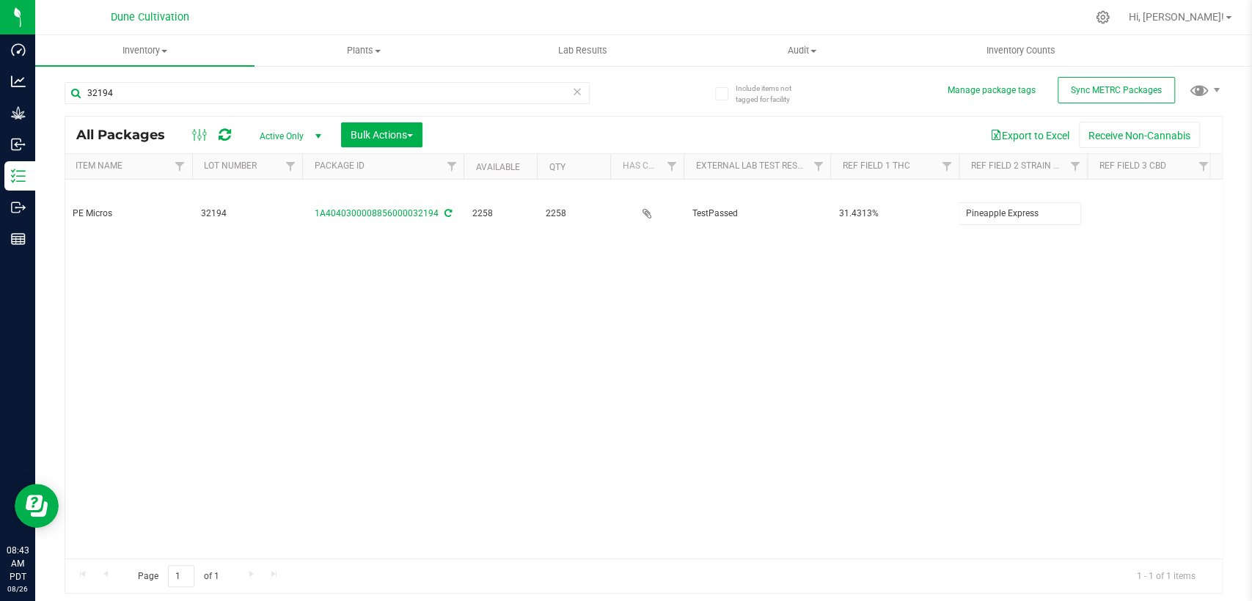
click at [980, 289] on div "All Packages Active Only Active Only Lab Samples Locked All External Internal B…" at bounding box center [644, 355] width 1158 height 479
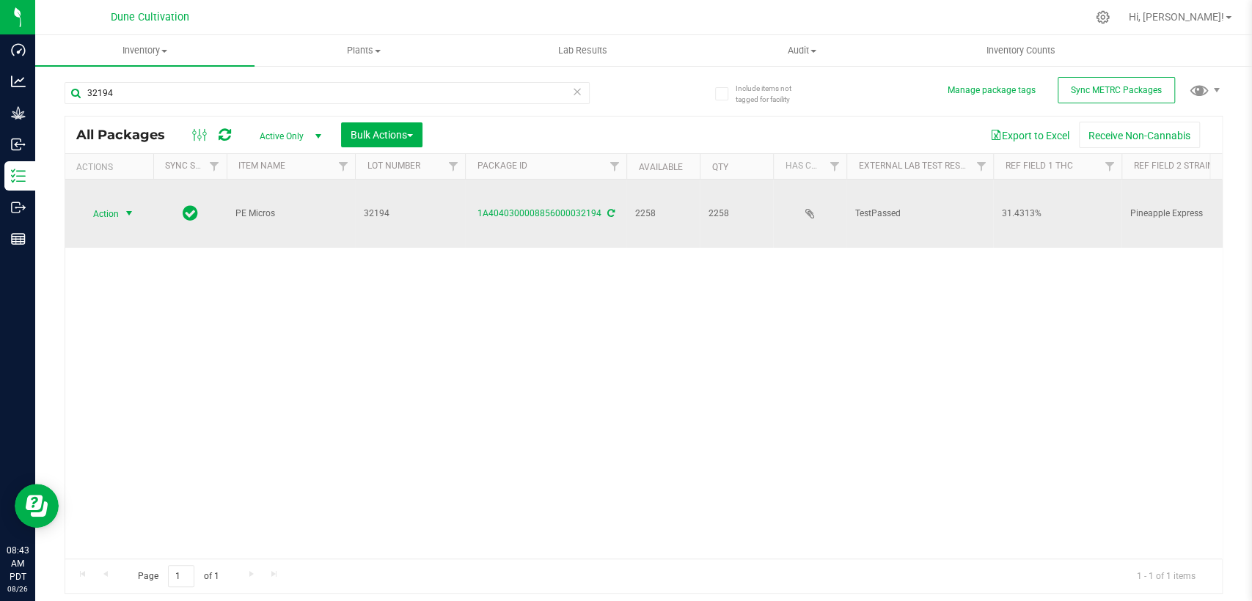
click at [128, 208] on span "select" at bounding box center [129, 214] width 12 height 12
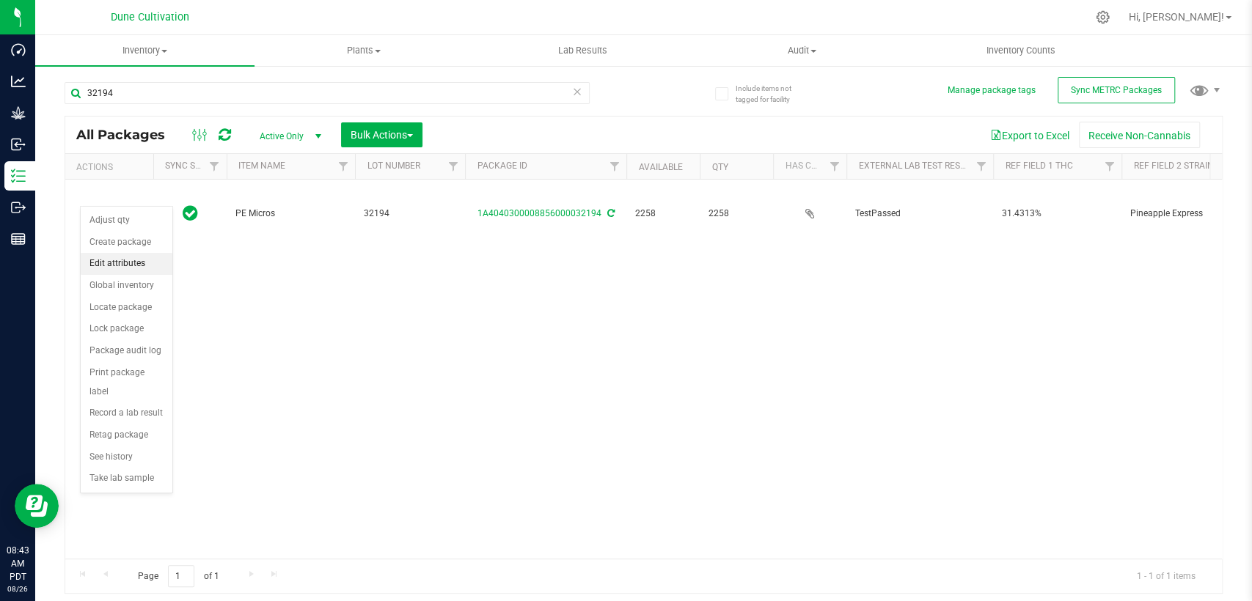
click at [147, 260] on li "Edit attributes" at bounding box center [127, 264] width 92 height 22
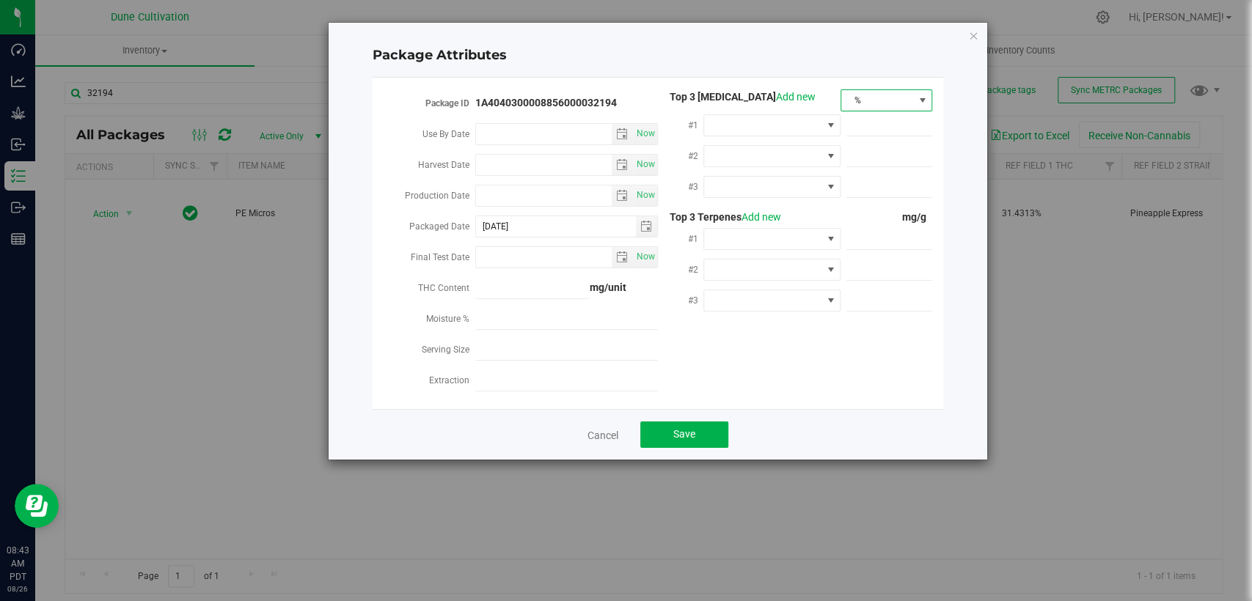
click at [870, 105] on span "%" at bounding box center [877, 100] width 72 height 21
click at [879, 141] on font "mg/unit" at bounding box center [868, 152] width 37 height 22
click at [802, 128] on span at bounding box center [762, 125] width 117 height 21
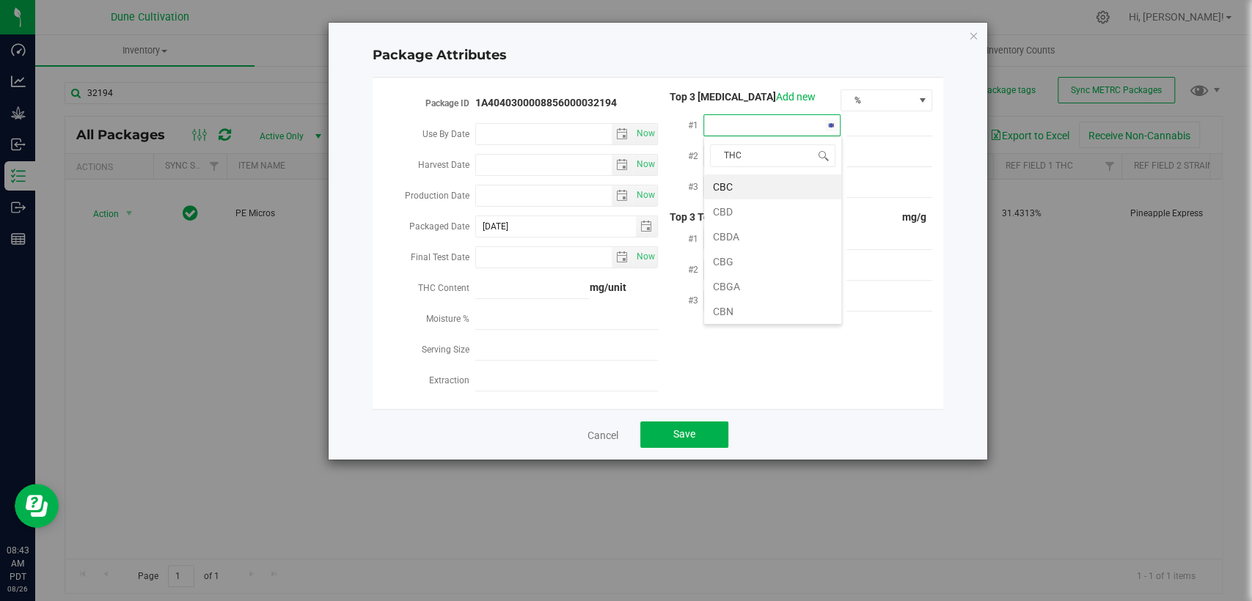
type input "THCA"
click at [782, 184] on li "THCA" at bounding box center [772, 187] width 137 height 25
click at [852, 118] on span at bounding box center [889, 125] width 86 height 21
paste input "337.244"
type input "337.244"
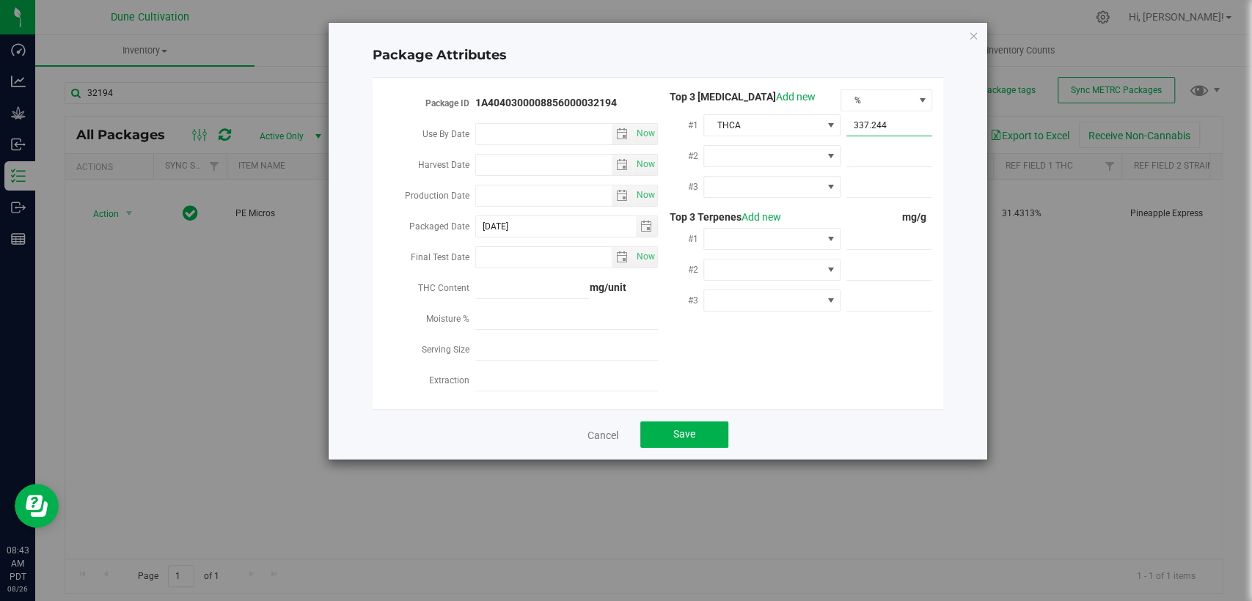
type input "337.2440"
click at [766, 160] on span at bounding box center [762, 156] width 117 height 21
click at [751, 259] on li "D9-THC" at bounding box center [772, 267] width 137 height 25
click at [753, 177] on span at bounding box center [762, 187] width 117 height 21
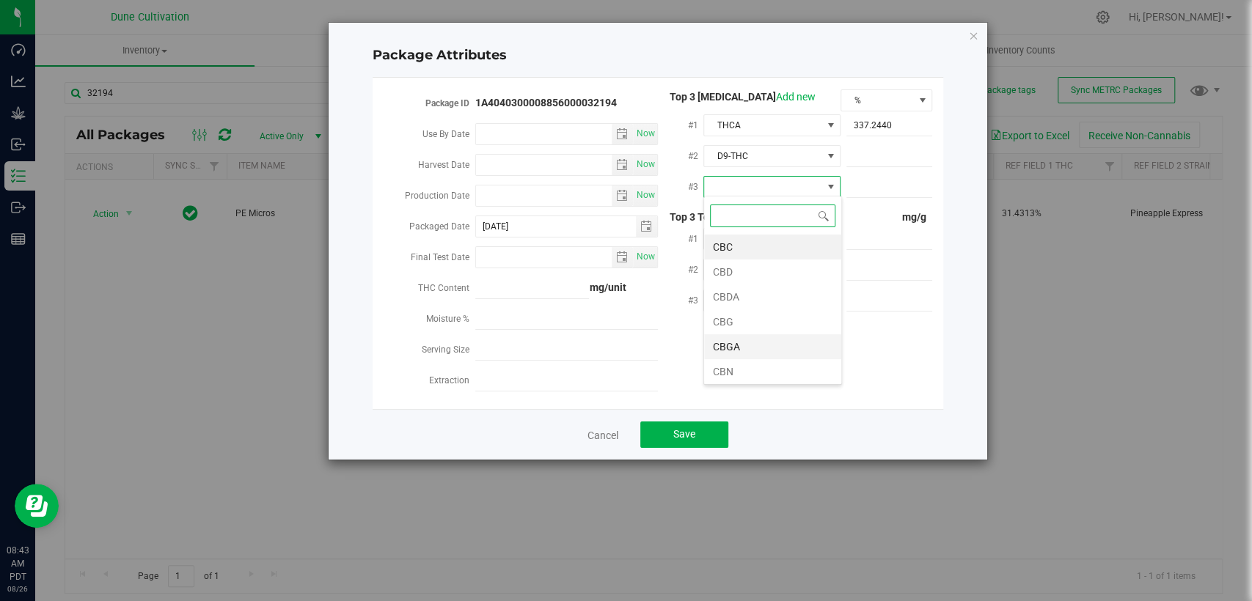
click at [752, 341] on li "CBGA" at bounding box center [772, 346] width 137 height 25
click at [868, 156] on span at bounding box center [889, 156] width 86 height 21
paste input "18.5495"
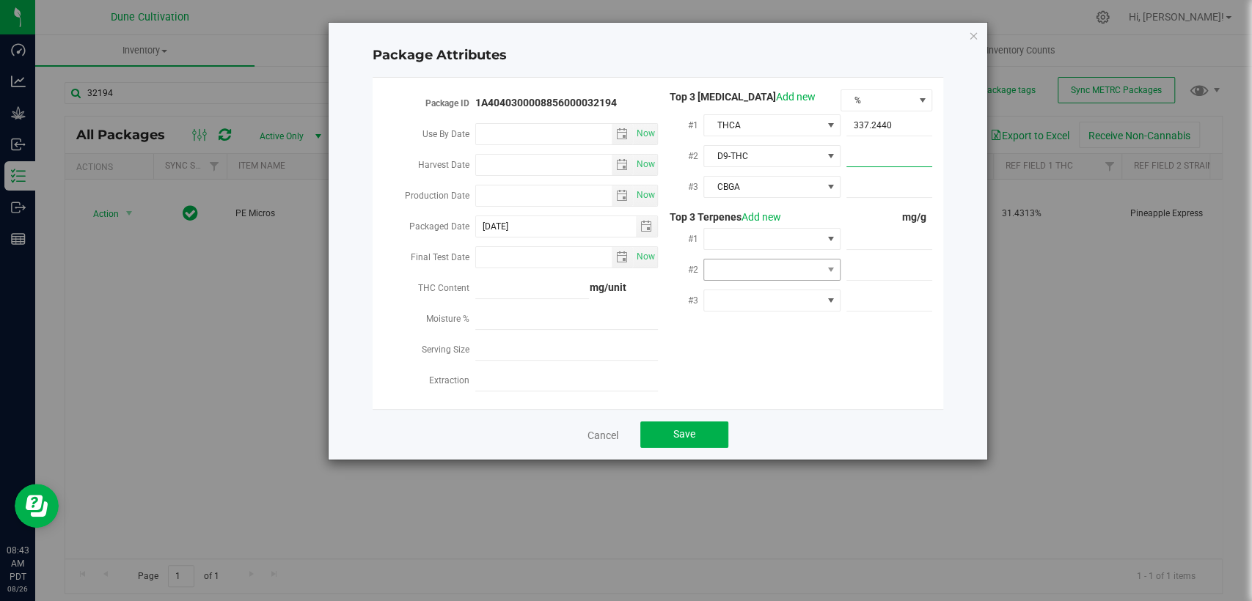
type input "18.5495"
click at [874, 178] on span at bounding box center [889, 187] width 86 height 21
paste input "6.76151"
type input "6.76151"
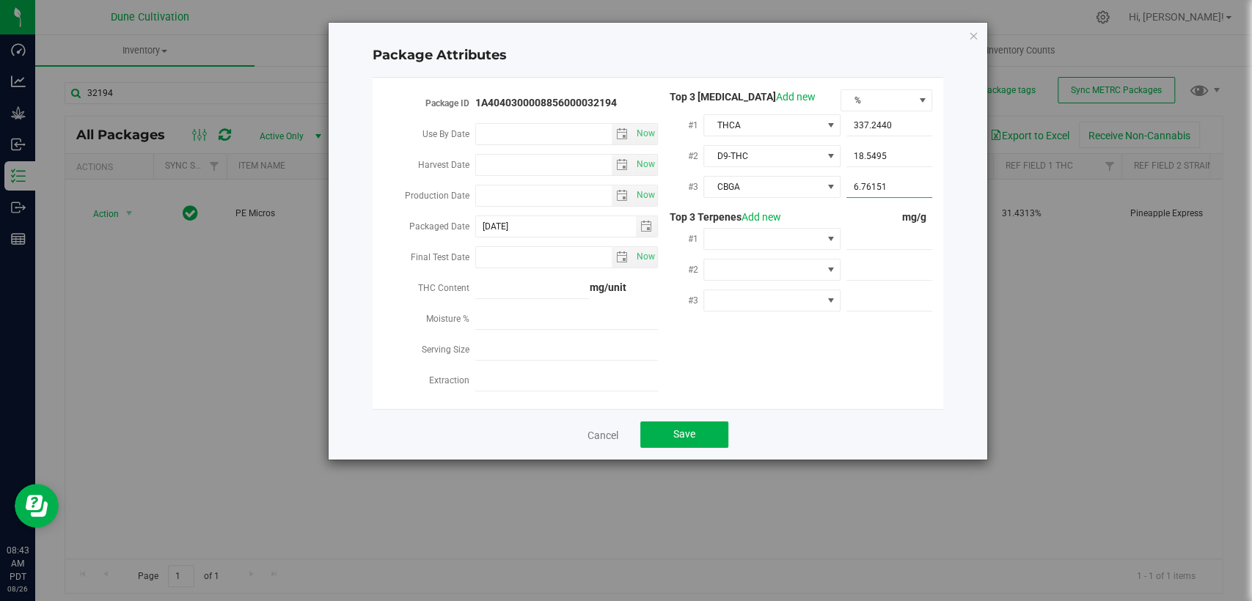
type input "6.7615"
click at [885, 244] on span at bounding box center [889, 239] width 86 height 21
paste input "1.259"
type input "1.259"
type input "1.2590"
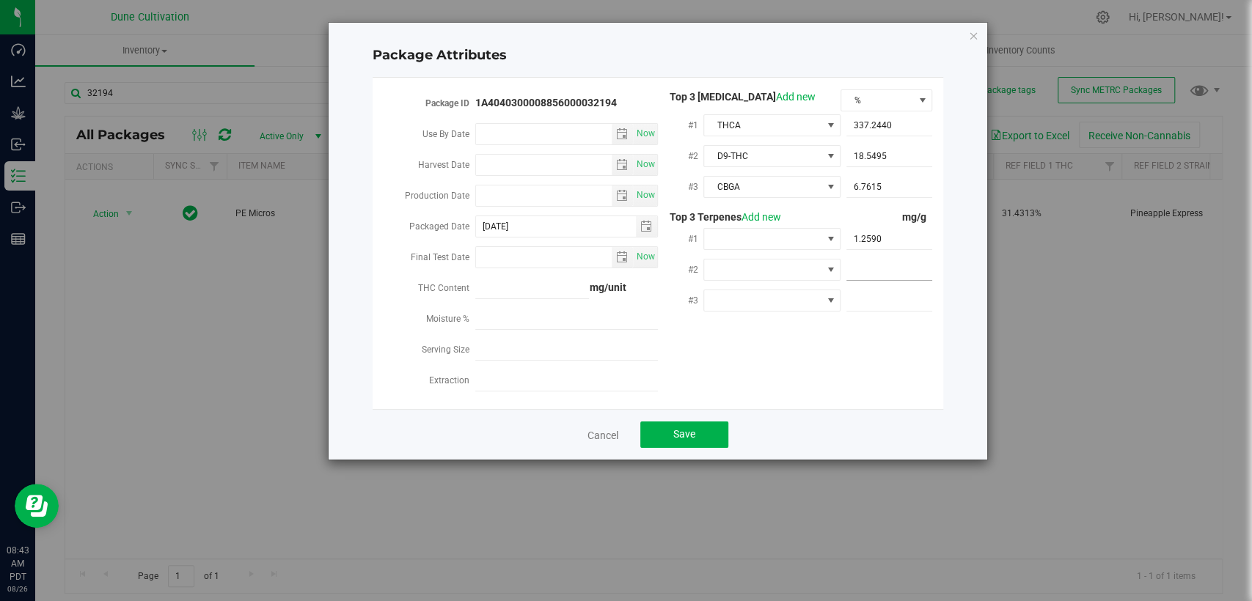
click at [867, 271] on span at bounding box center [889, 270] width 86 height 21
paste input "0.5469"
type input "0.5469"
click at [915, 295] on span at bounding box center [889, 300] width 86 height 21
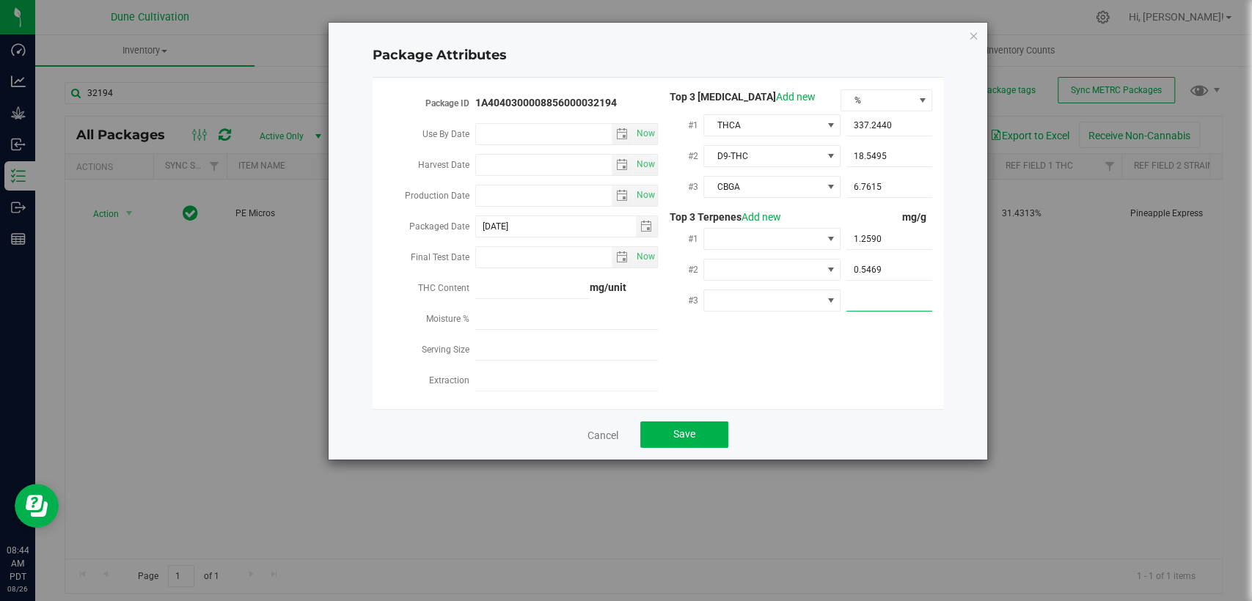
paste input "0.4088"
type input "0.4088"
click at [739, 242] on span at bounding box center [762, 239] width 117 height 21
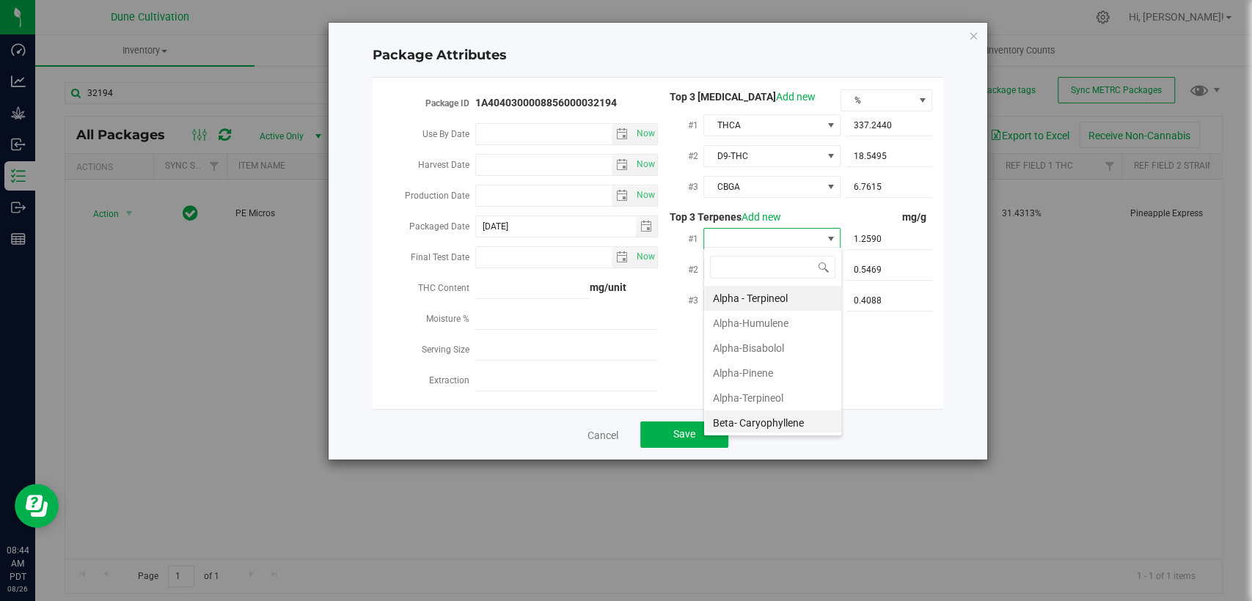
click at [735, 411] on li "Beta- Caryophyllene" at bounding box center [772, 423] width 137 height 25
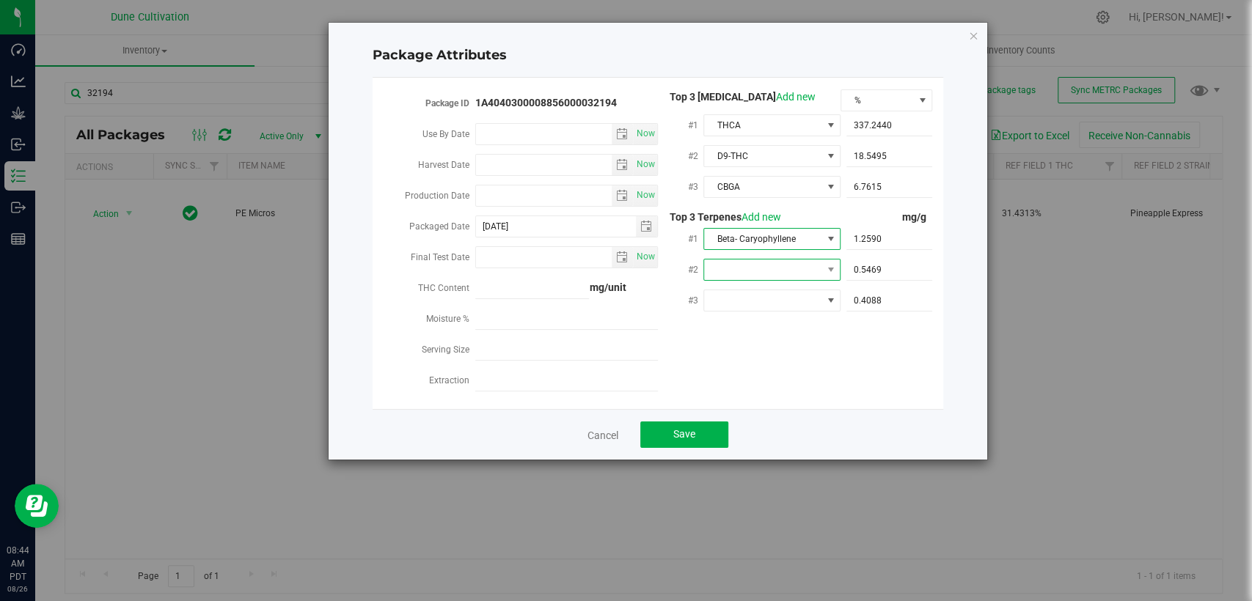
click at [742, 268] on span at bounding box center [762, 270] width 117 height 21
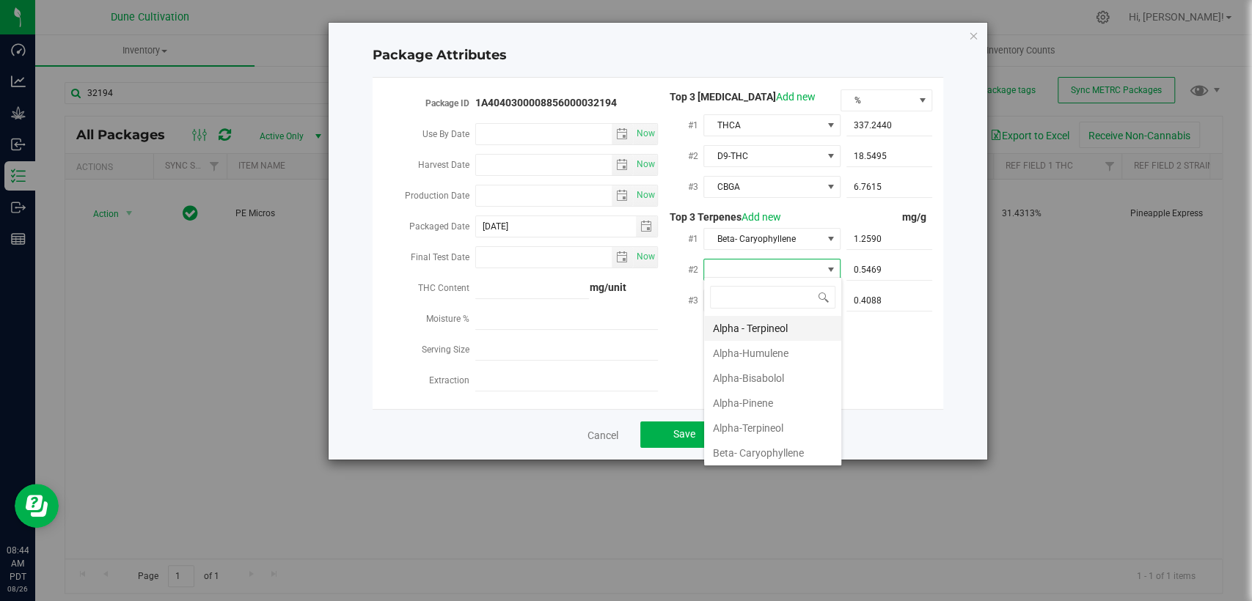
type input "D"
click at [739, 344] on font "D-Limonene" at bounding box center [740, 354] width 54 height 22
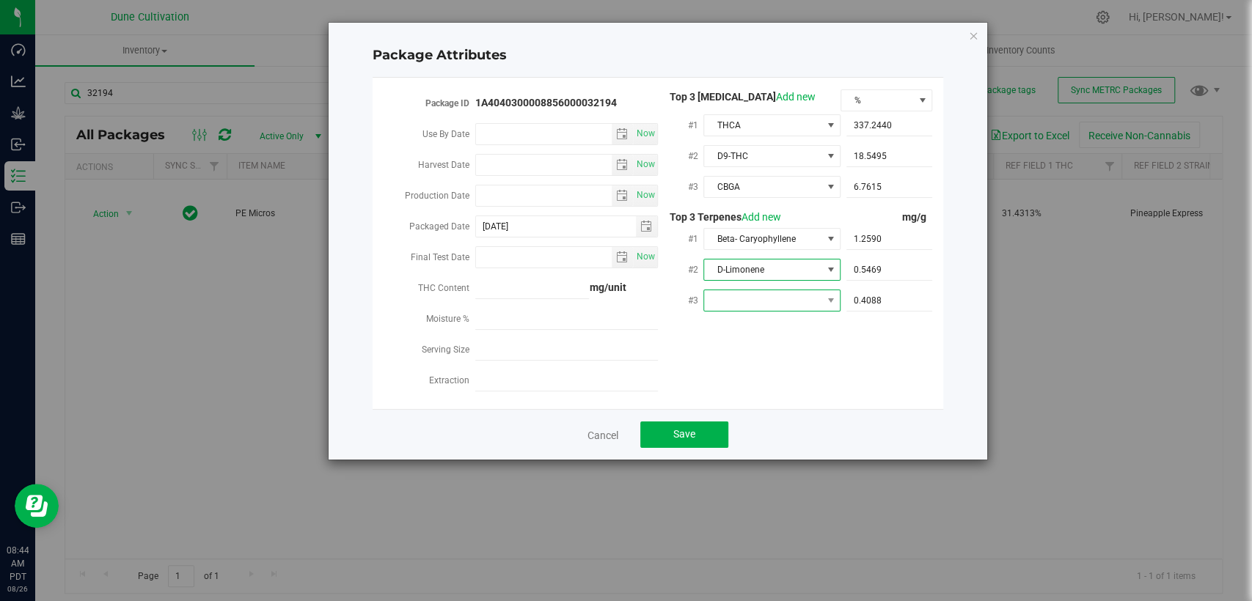
click at [778, 290] on span at bounding box center [762, 300] width 117 height 21
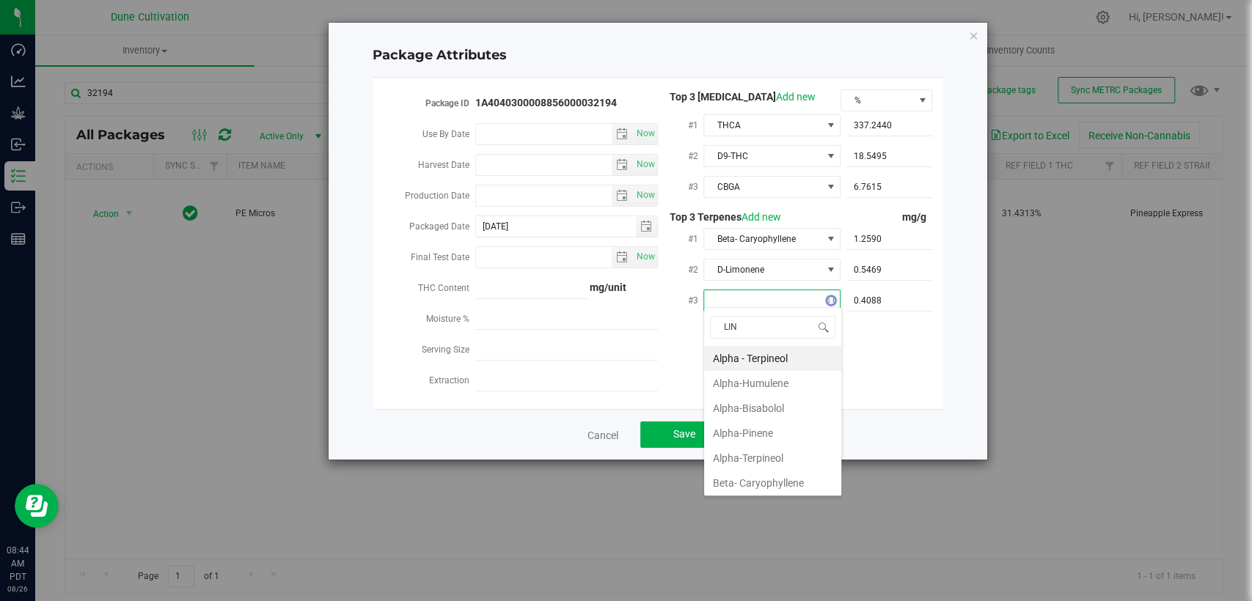
type input "[PERSON_NAME]"
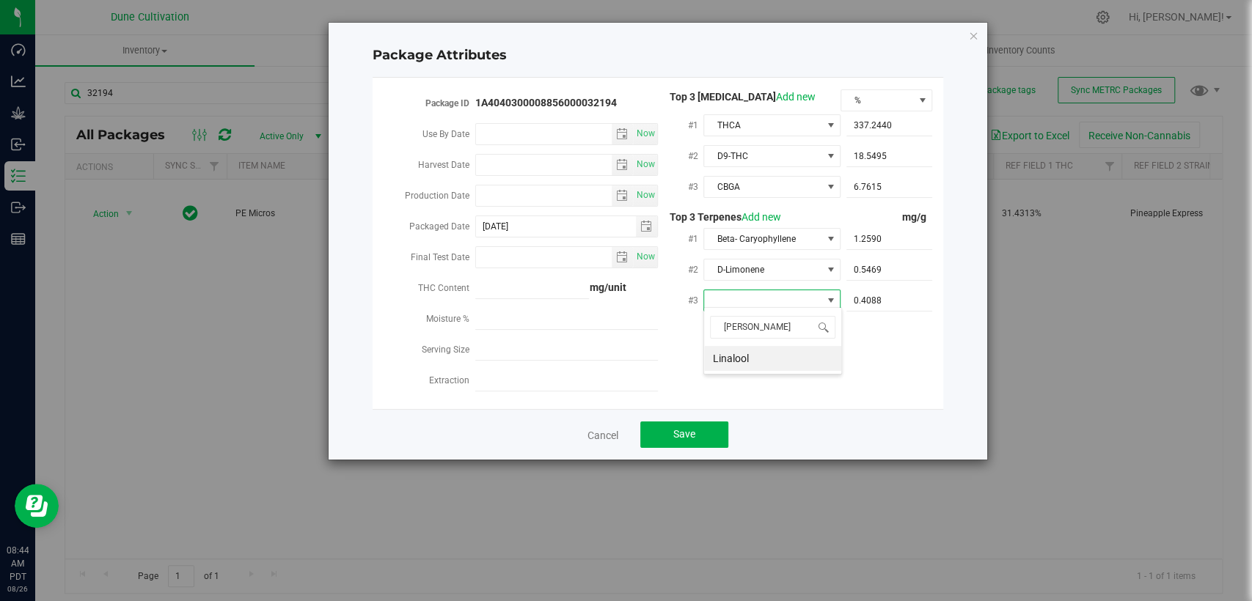
click at [757, 359] on li "Linalool" at bounding box center [772, 358] width 137 height 25
click at [711, 435] on button "Save" at bounding box center [684, 435] width 88 height 26
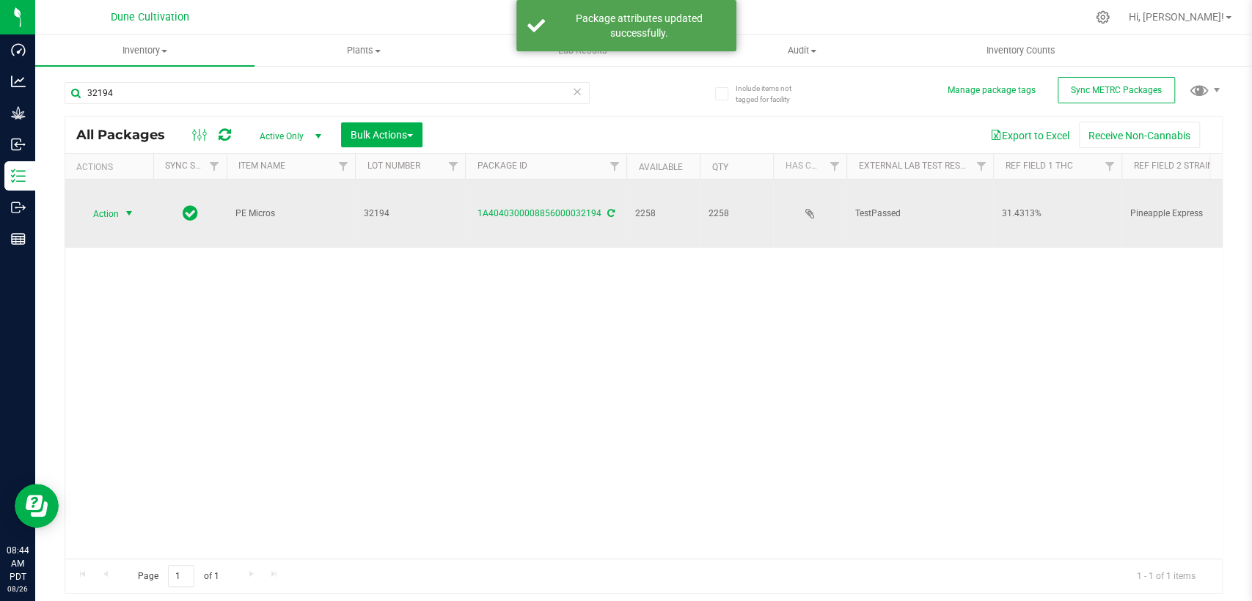
click at [120, 203] on span "select" at bounding box center [129, 213] width 18 height 21
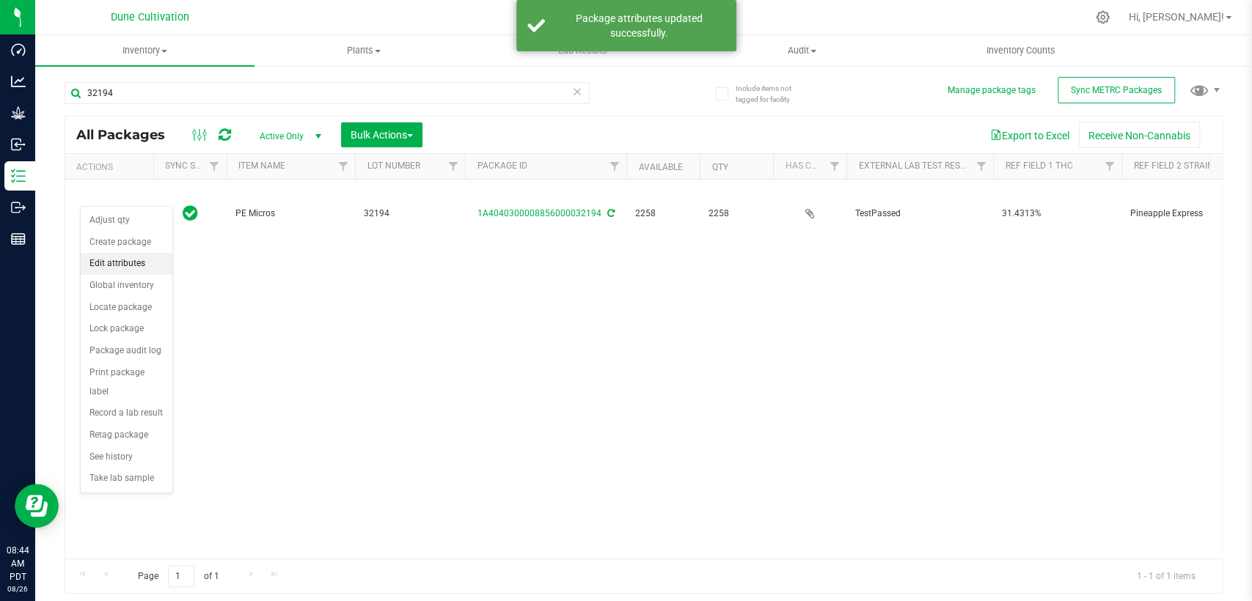
click at [117, 258] on font "Edit attributes" at bounding box center [117, 263] width 56 height 10
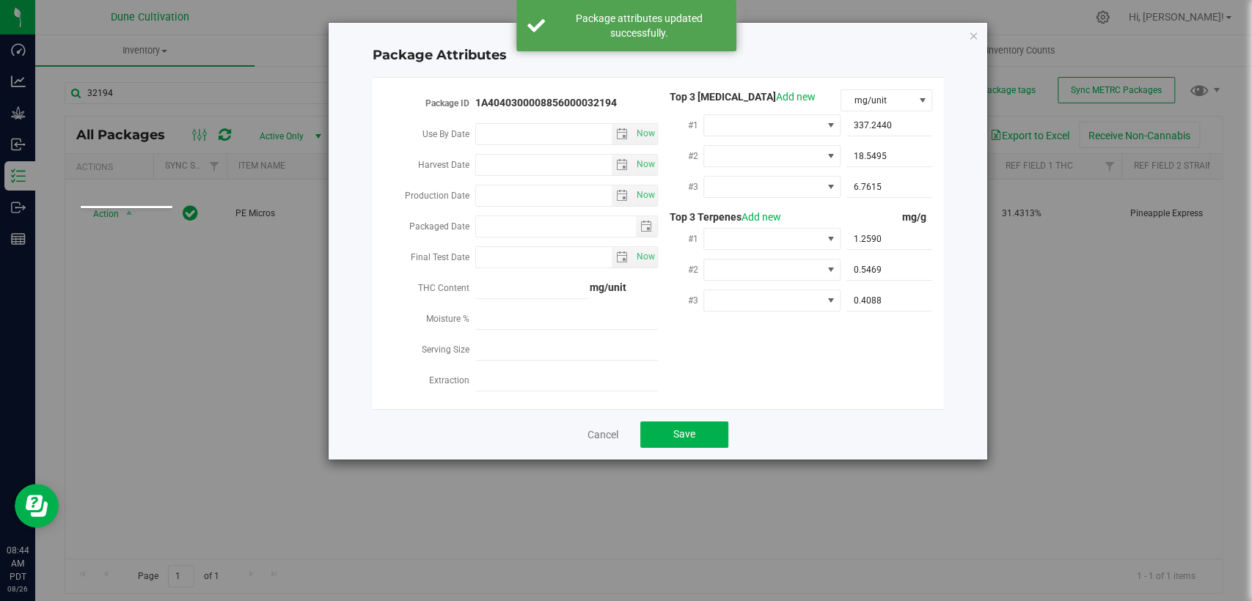
type input "[DATE]"
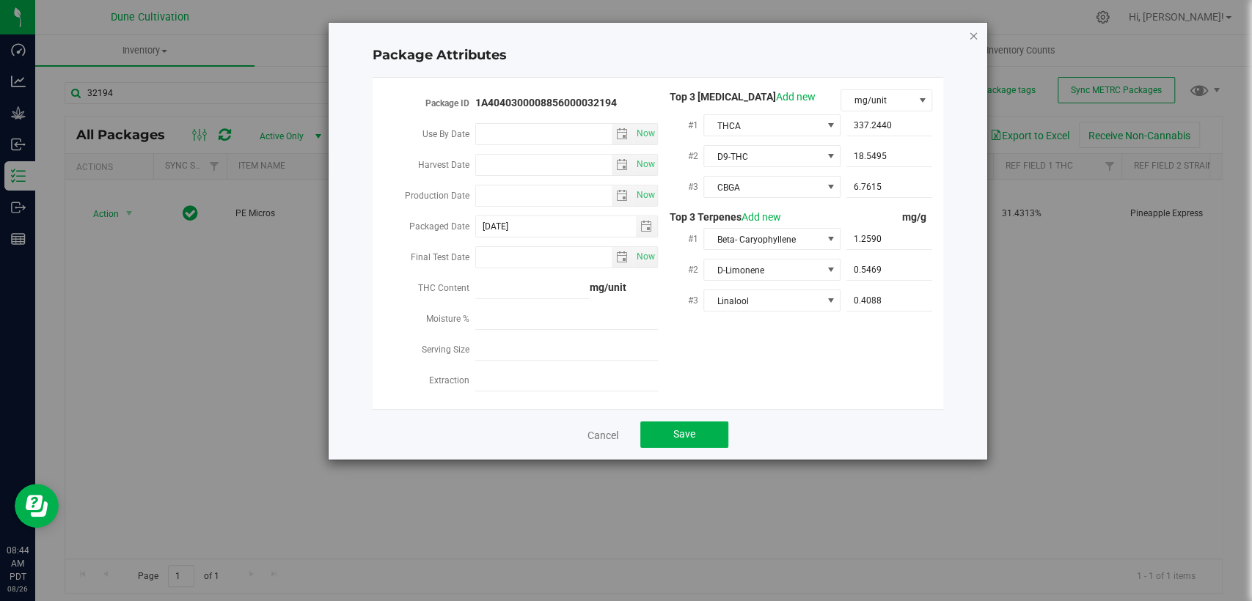
click at [973, 35] on icon "Close modal" at bounding box center [973, 35] width 10 height 18
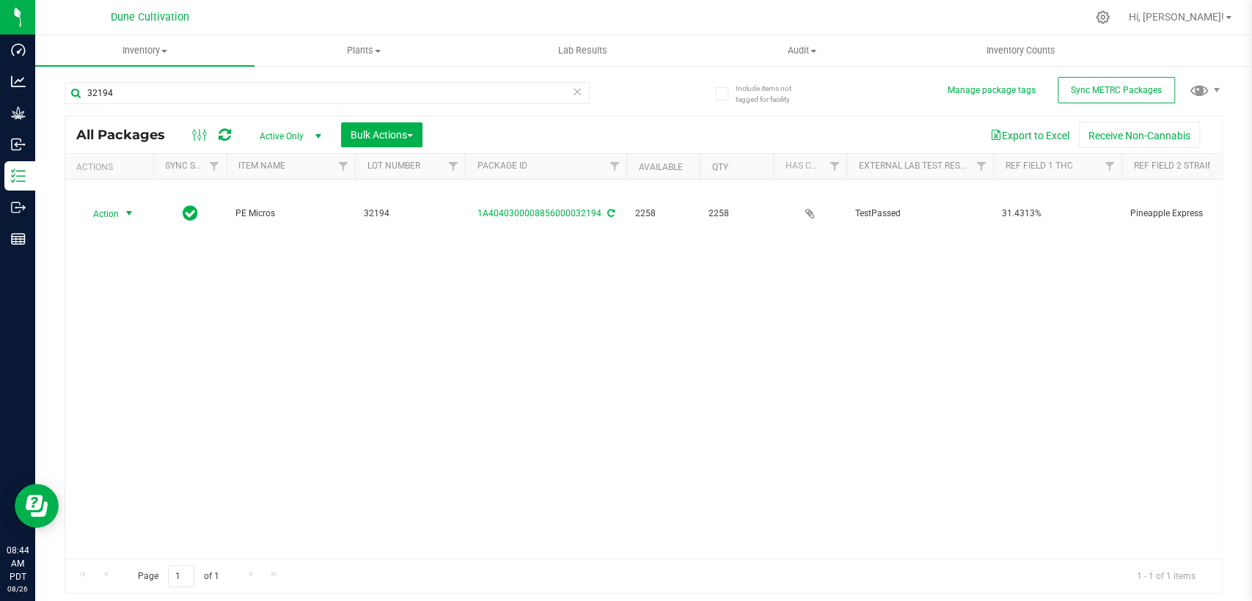
click at [282, 136] on font "Active Only" at bounding box center [282, 136] width 44 height 10
click at [275, 222] on li "All" at bounding box center [286, 225] width 79 height 22
click at [120, 94] on input "32194" at bounding box center [327, 93] width 525 height 22
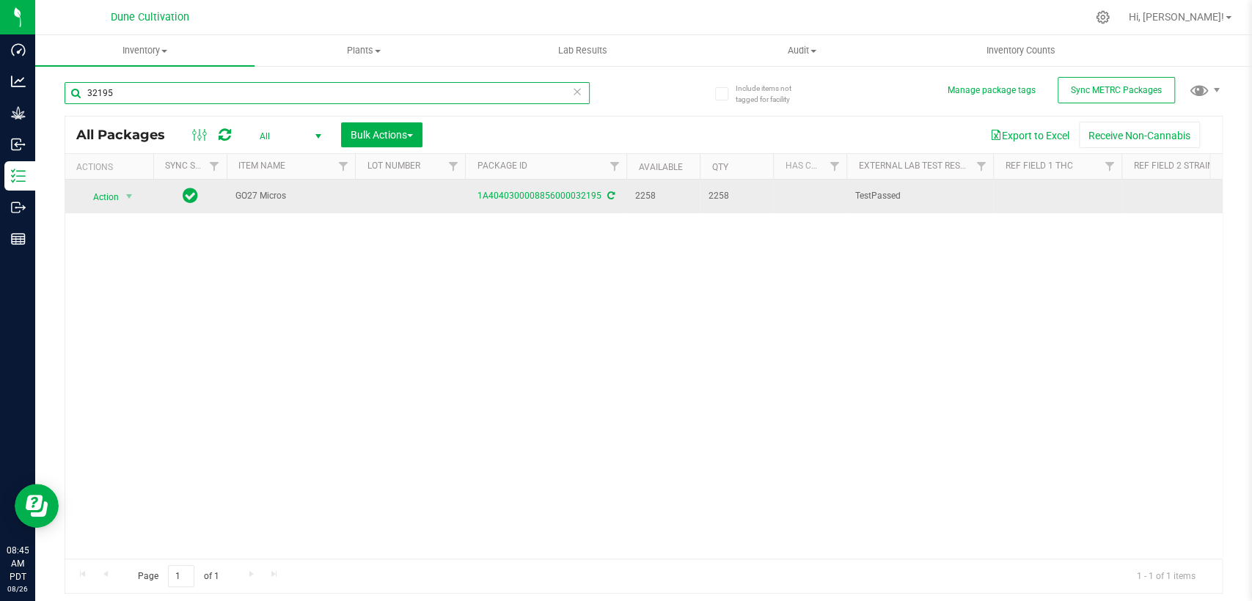
type input "32195"
click at [390, 207] on td at bounding box center [410, 197] width 110 height 34
type input "32195"
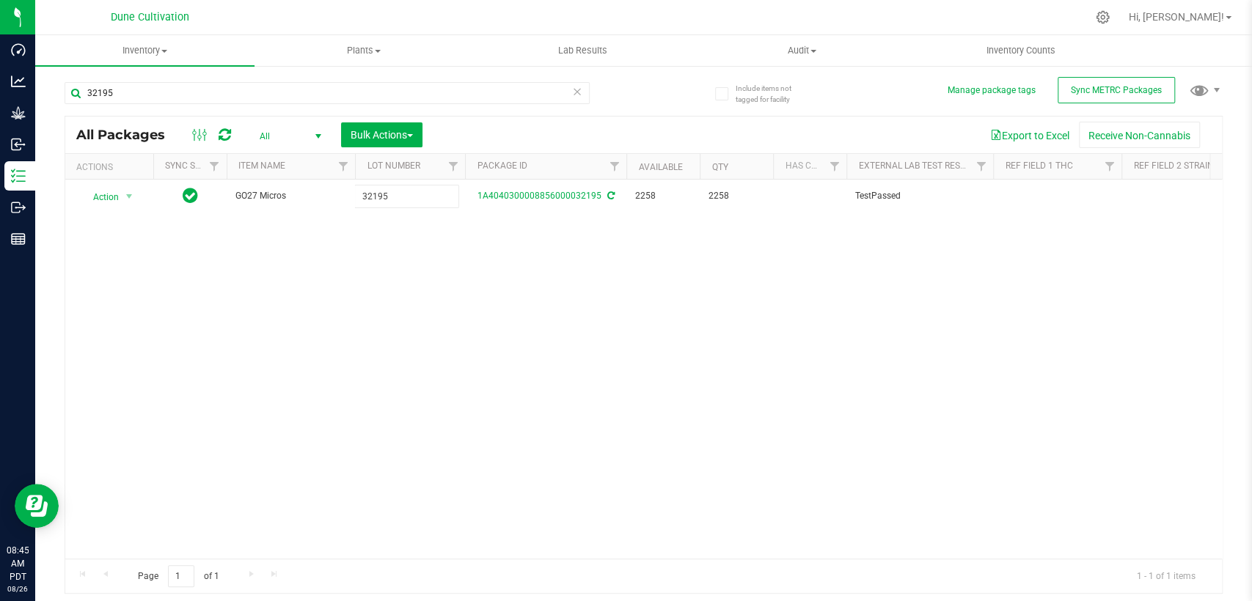
click at [436, 257] on div "All Packages All Active Only Lab Samples Locked All External Internal Bulk Acti…" at bounding box center [644, 355] width 1158 height 479
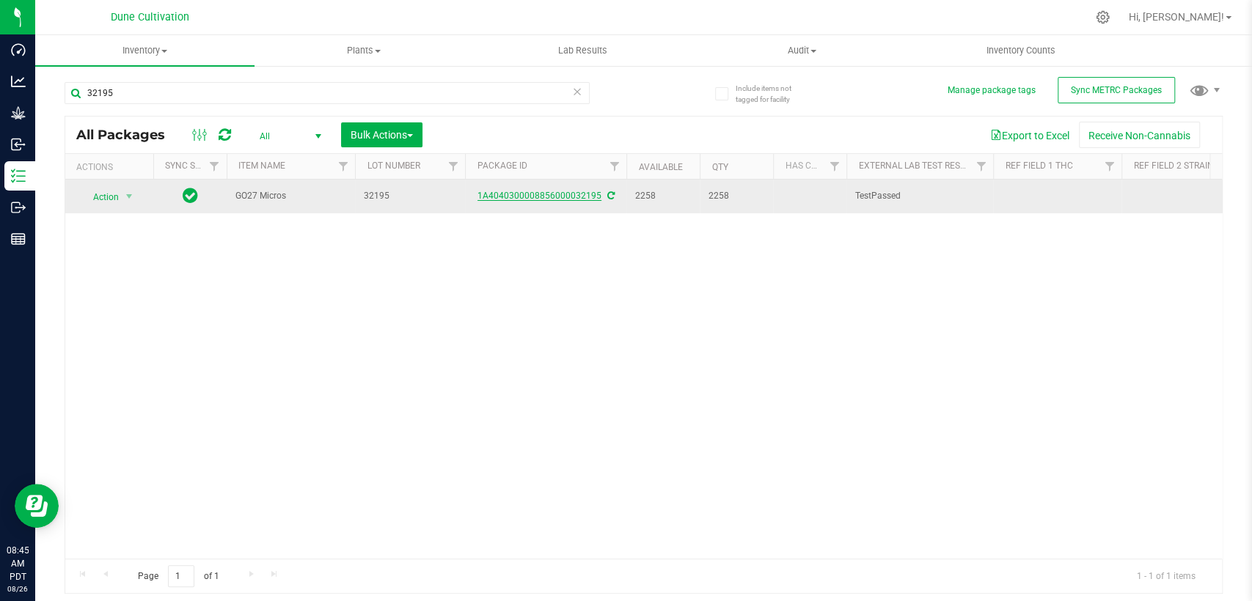
click at [538, 197] on font "1A4040300008856000032195" at bounding box center [540, 196] width 124 height 10
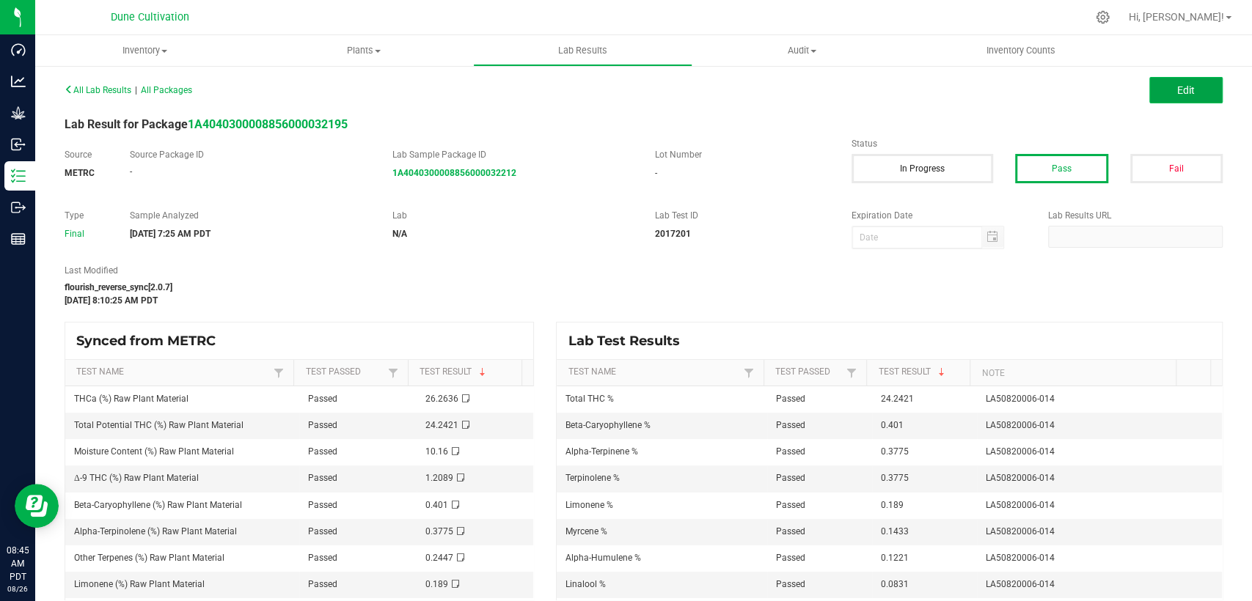
click at [1153, 85] on button "Edit" at bounding box center [1185, 90] width 73 height 26
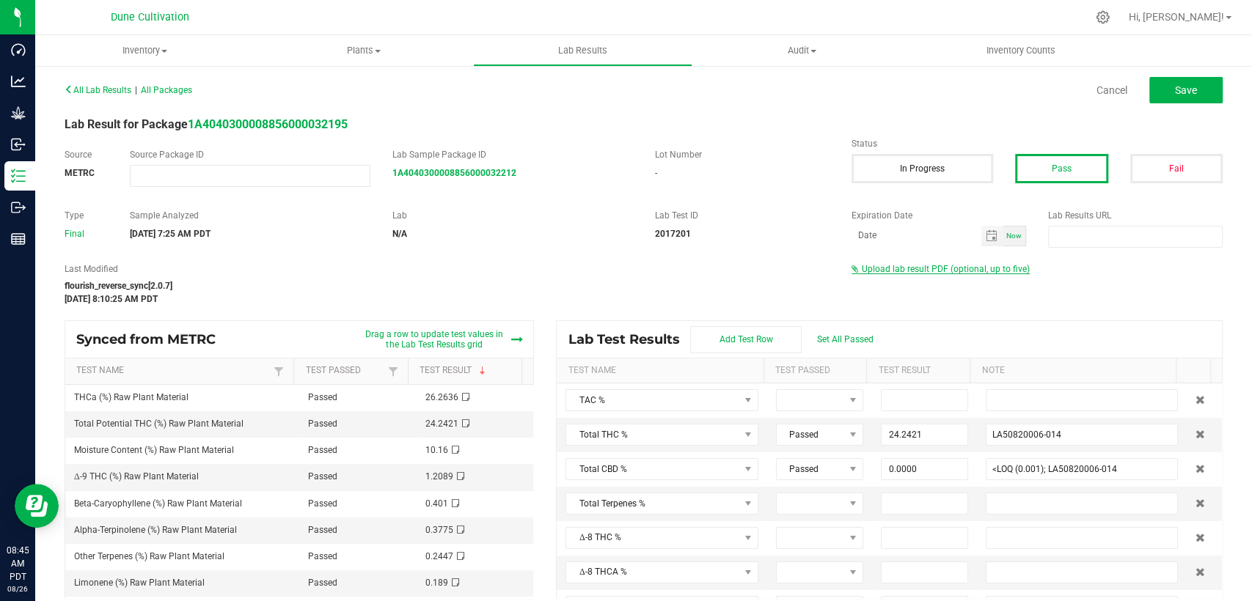
click at [892, 266] on span "Upload lab result PDF (optional, up to five)" at bounding box center [946, 269] width 168 height 10
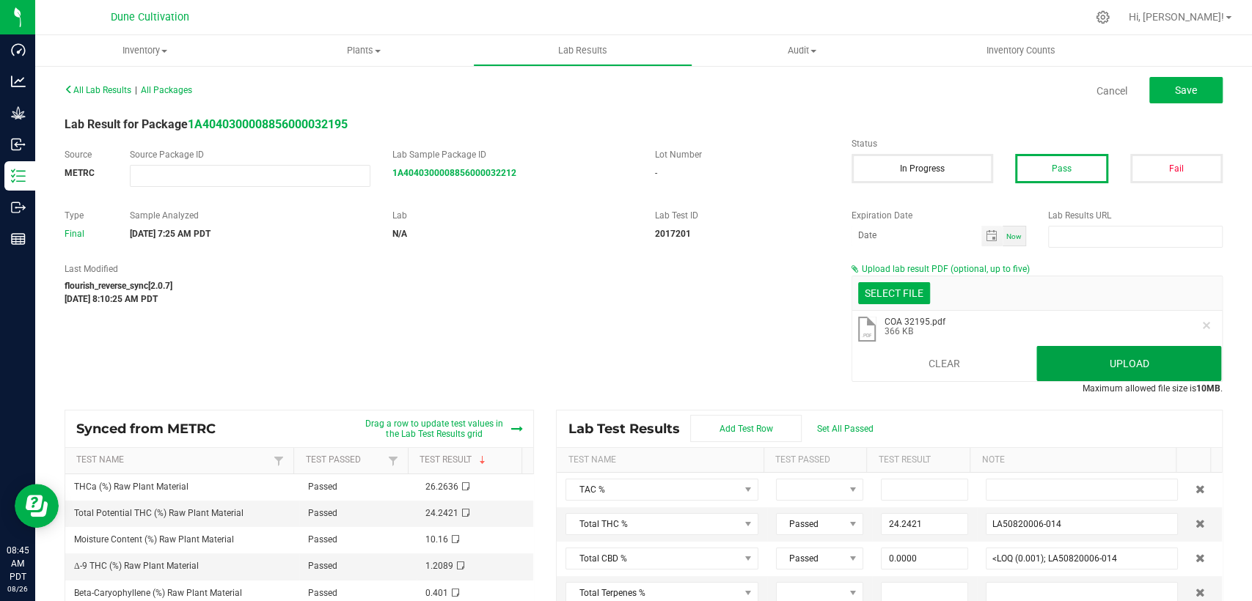
click at [1066, 367] on button "Upload" at bounding box center [1128, 363] width 185 height 35
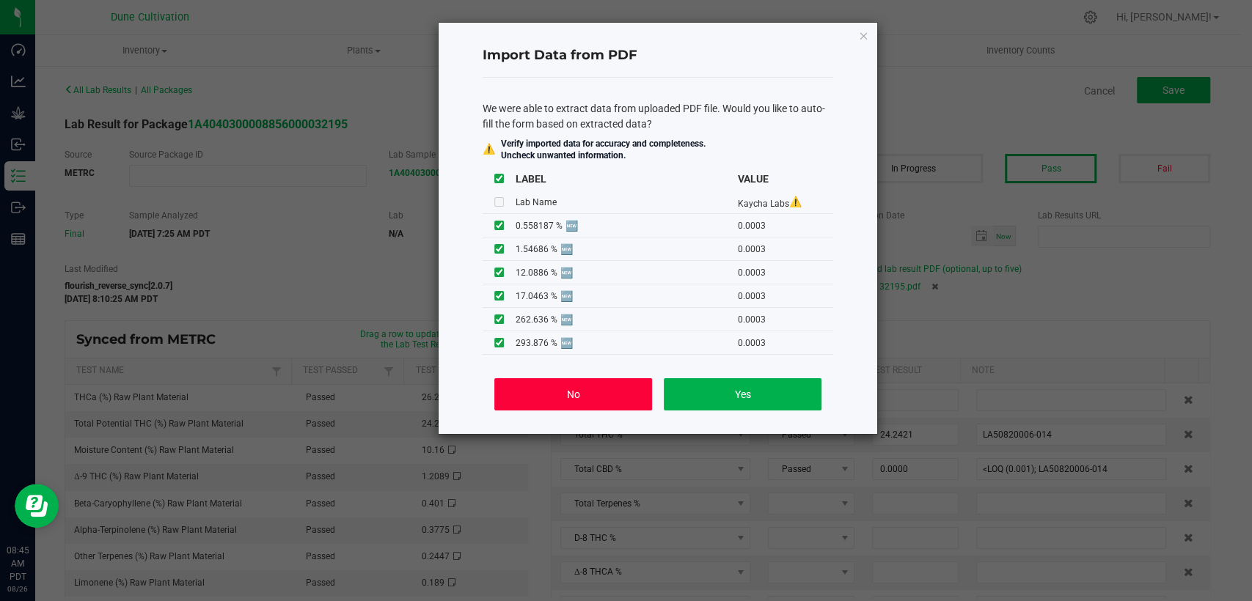
click at [637, 398] on button "No" at bounding box center [573, 394] width 158 height 32
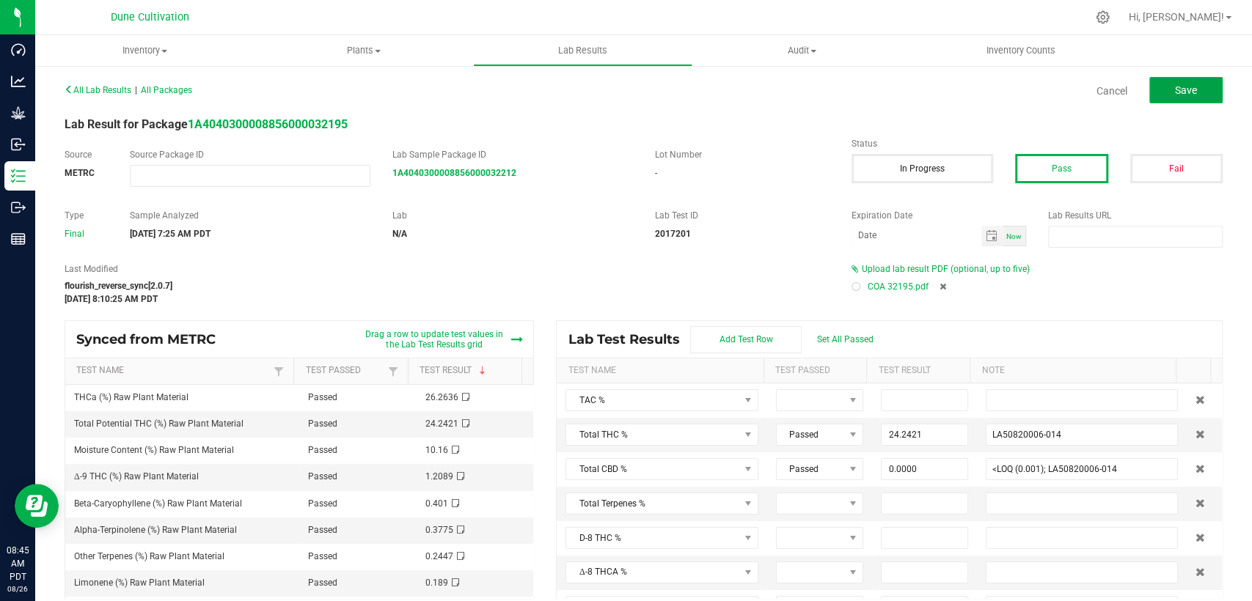
click at [1181, 84] on font "Save" at bounding box center [1186, 90] width 22 height 12
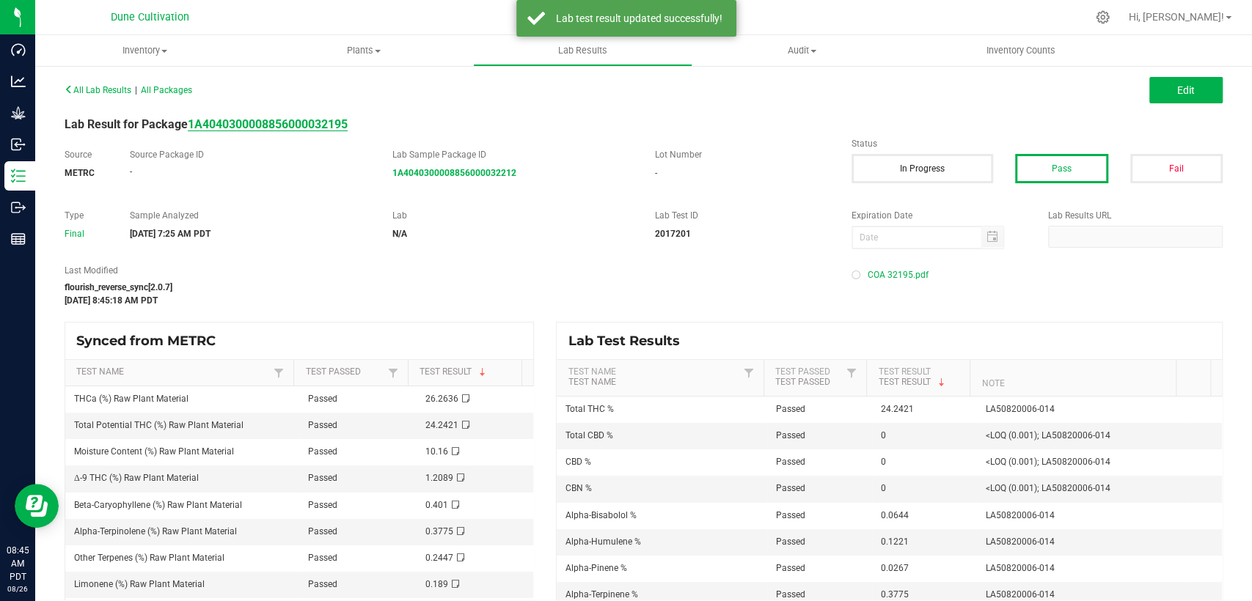
click at [327, 127] on strong "1A4040300008856000032195" at bounding box center [268, 124] width 160 height 14
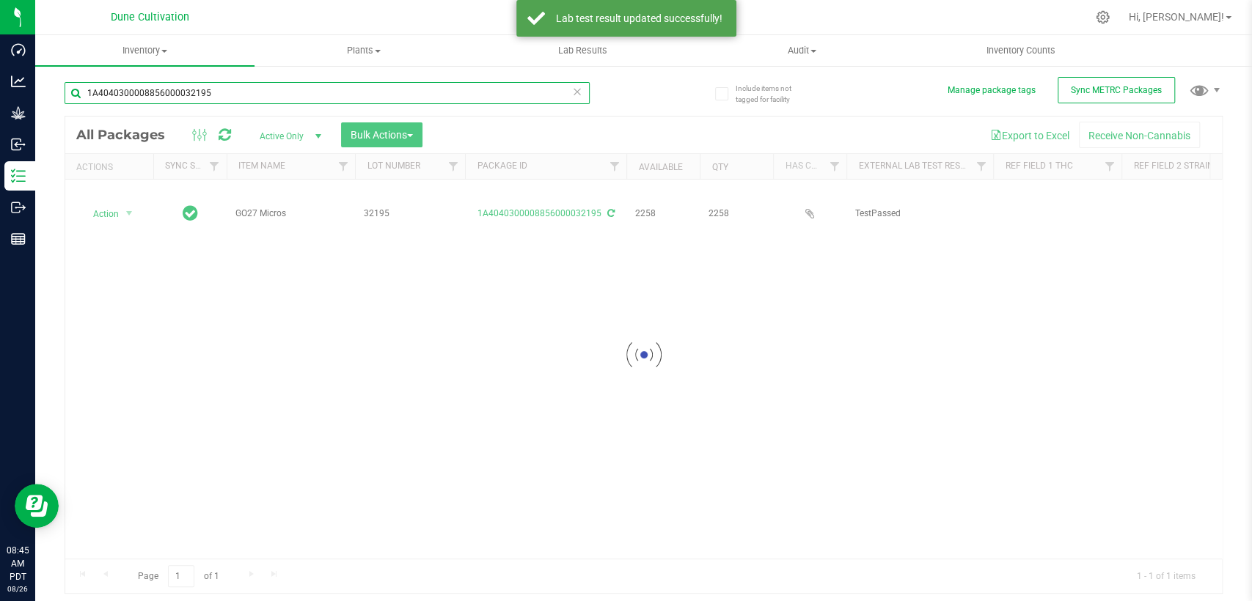
drag, startPoint x: 182, startPoint y: 92, endPoint x: 142, endPoint y: 72, distance: 44.3
click at [51, 101] on div "Include items not tagged for facility Manage package tags Sync METRC Packages 1…" at bounding box center [643, 288] width 1217 height 447
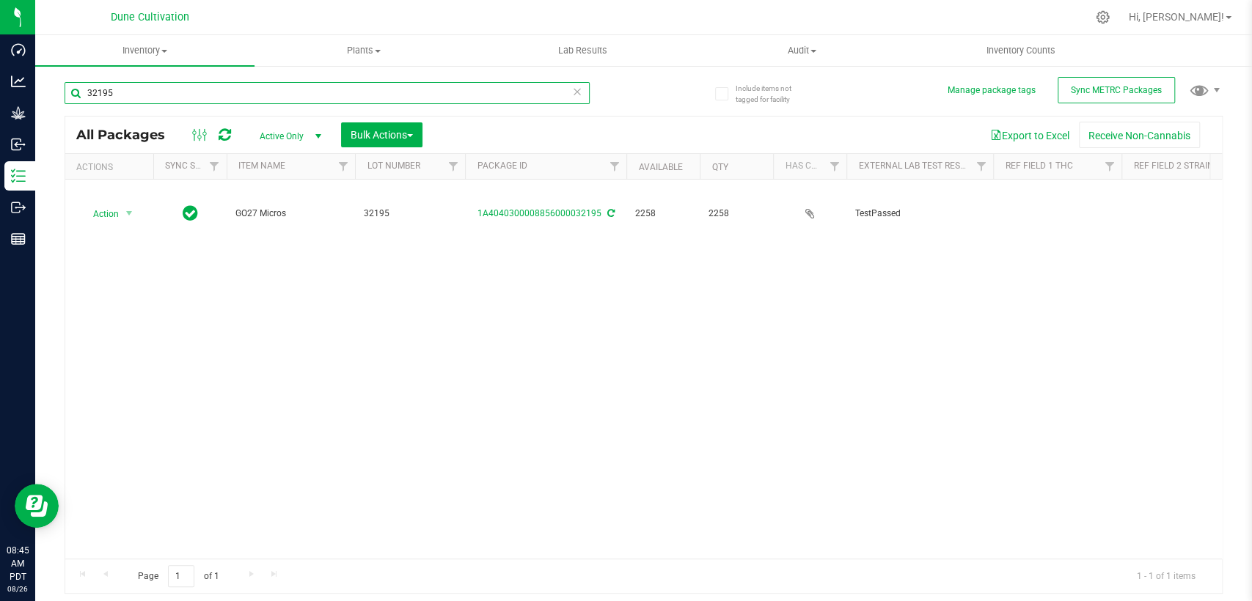
type input "32195"
click at [293, 136] on font "Active Only" at bounding box center [282, 136] width 44 height 10
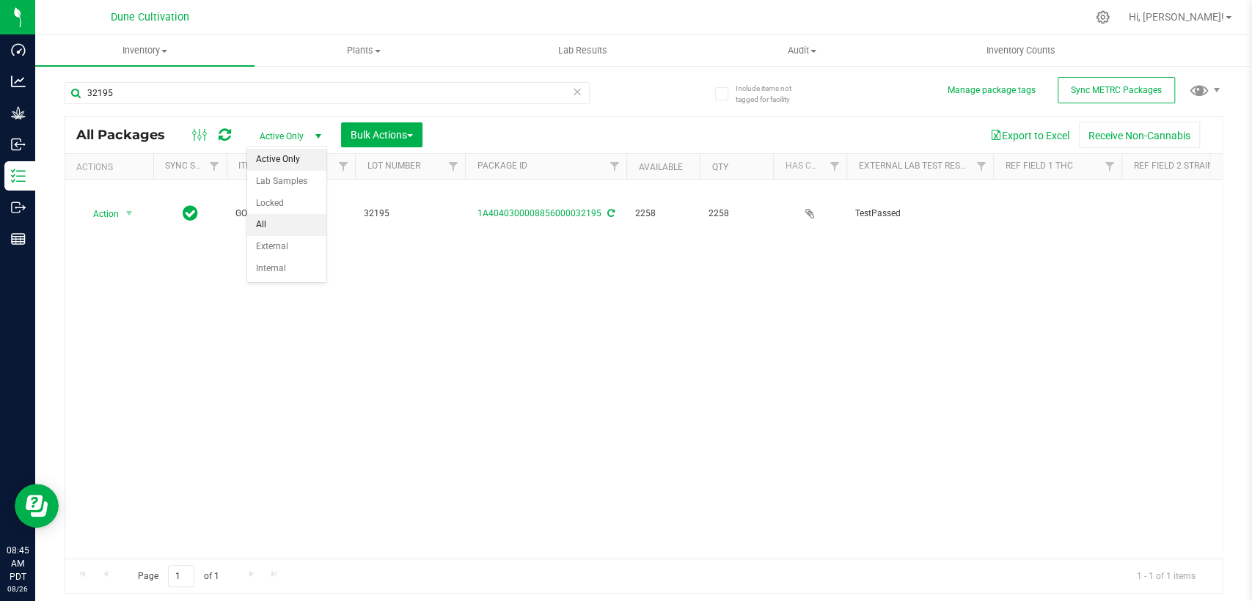
click at [282, 218] on li "All" at bounding box center [286, 225] width 79 height 22
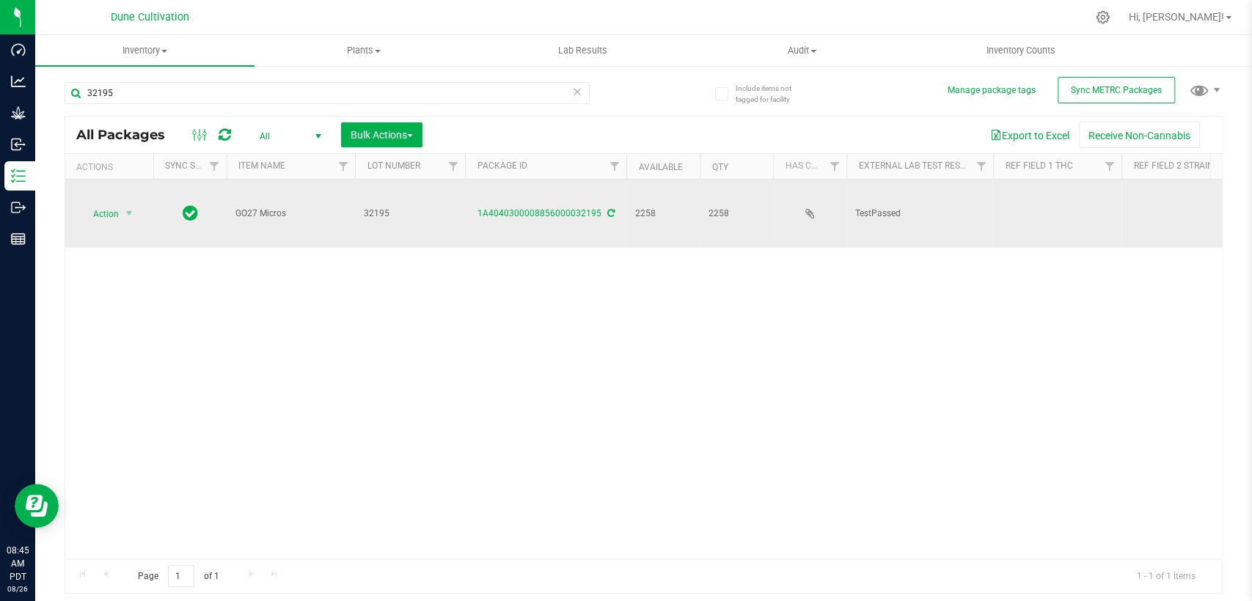
click at [1030, 199] on td at bounding box center [1057, 214] width 128 height 68
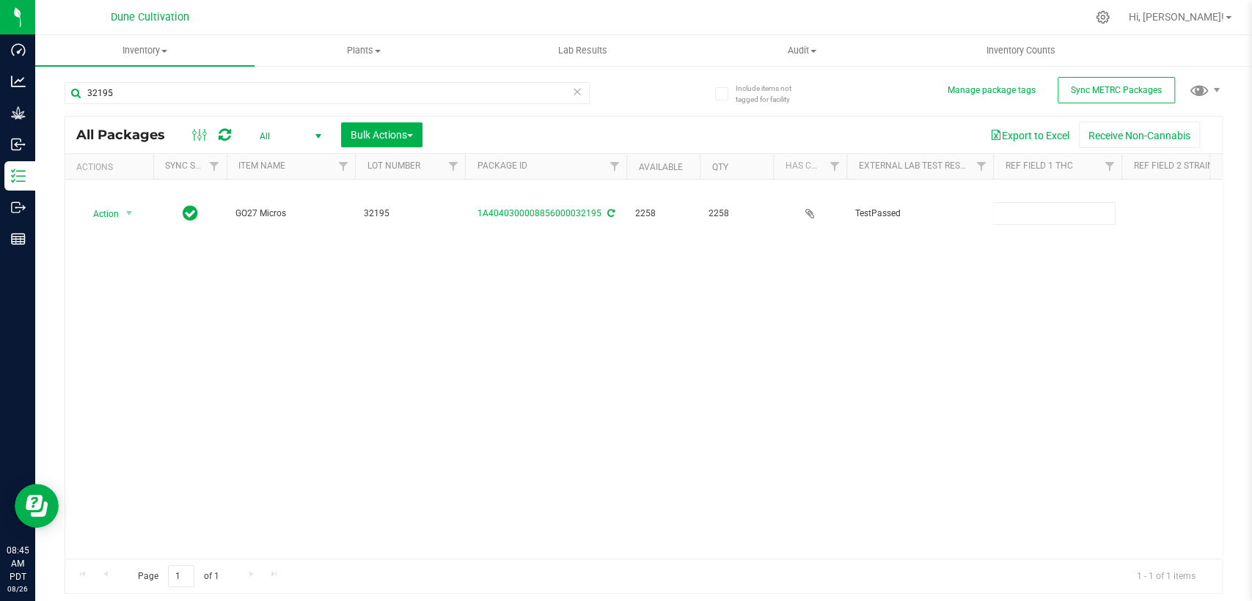
type input "24.2421%"
click at [918, 328] on div "All Packages All Active Only Lab Samples Locked All External Internal Bulk Acti…" at bounding box center [644, 355] width 1158 height 479
click at [914, 306] on div "Action Action Adjust qty Create package Edit attributes Global inventory Locate…" at bounding box center [643, 369] width 1157 height 379
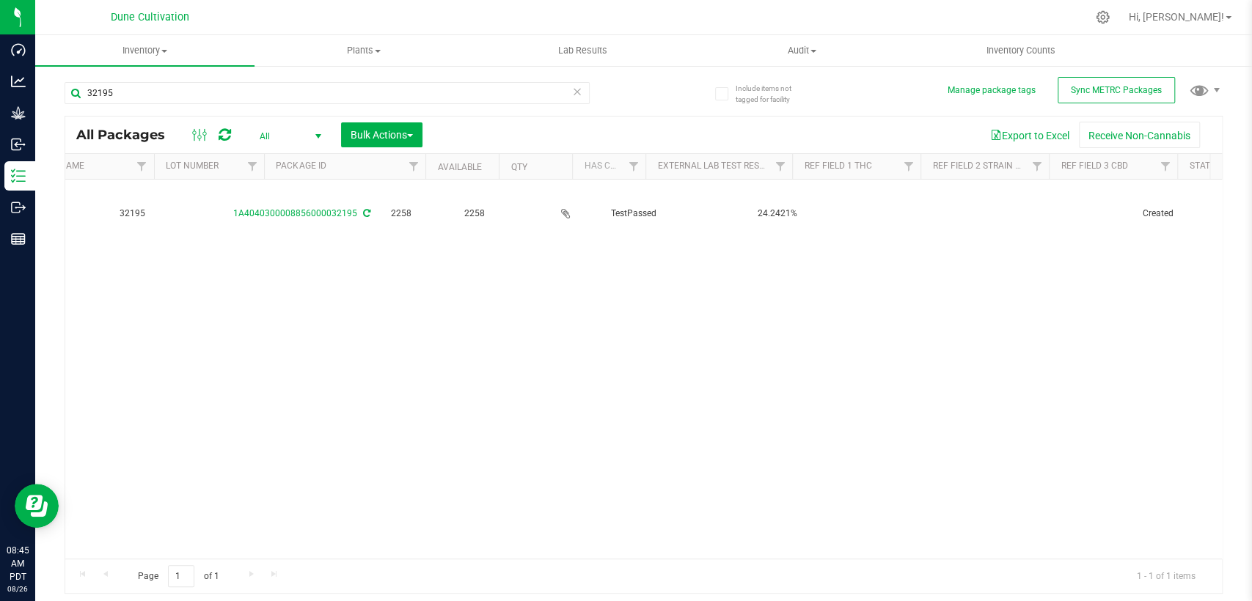
scroll to position [0, 244]
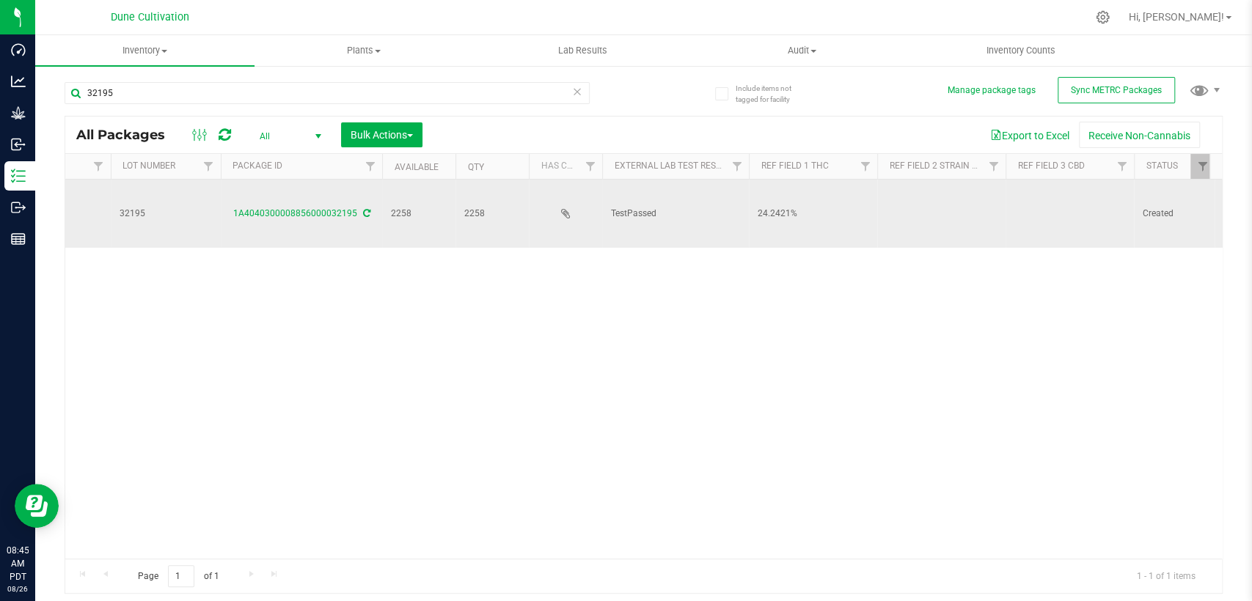
click at [1048, 189] on td at bounding box center [1070, 214] width 128 height 68
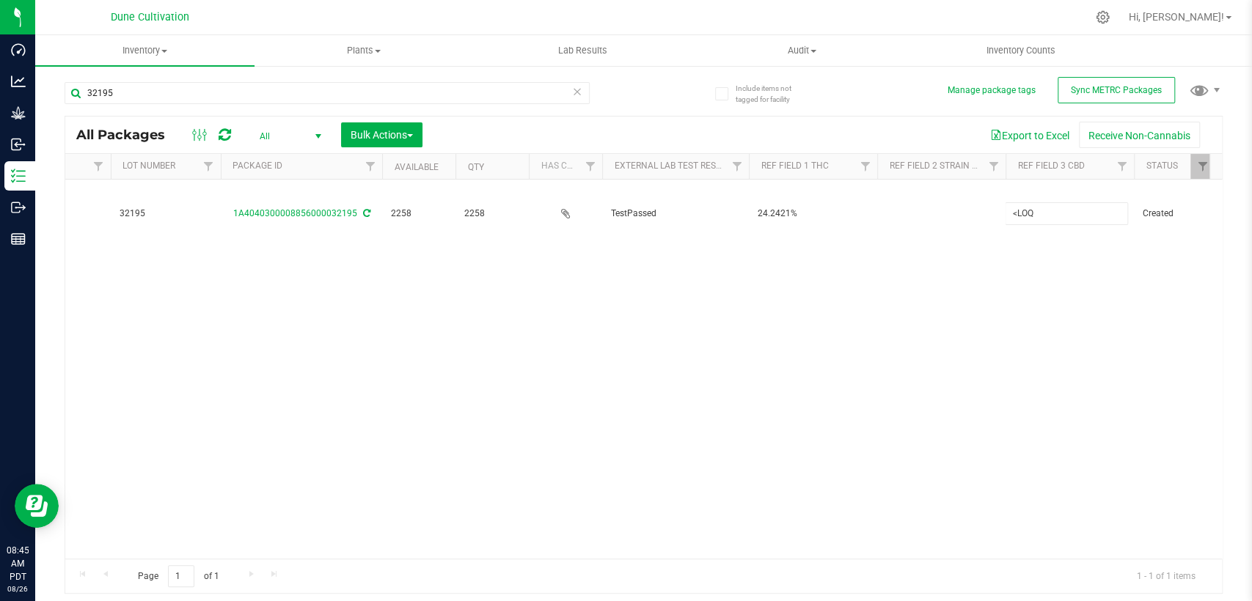
click at [904, 299] on div "All Packages All Active Only Lab Samples Locked All External Internal Bulk Acti…" at bounding box center [644, 355] width 1158 height 479
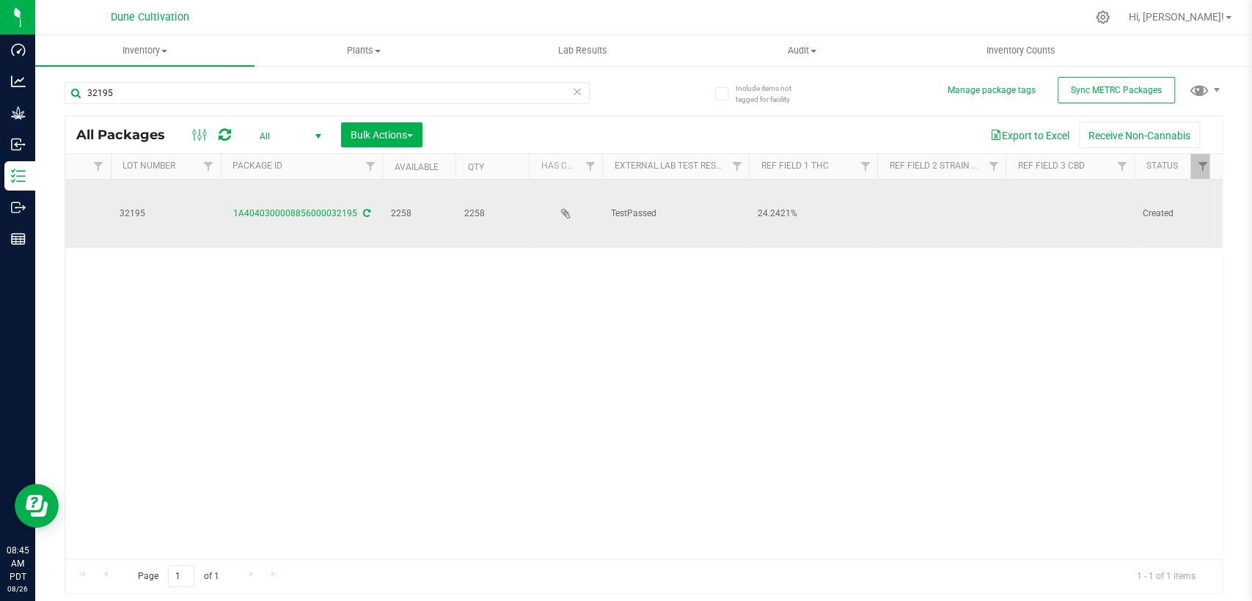
click at [915, 187] on td at bounding box center [941, 214] width 128 height 68
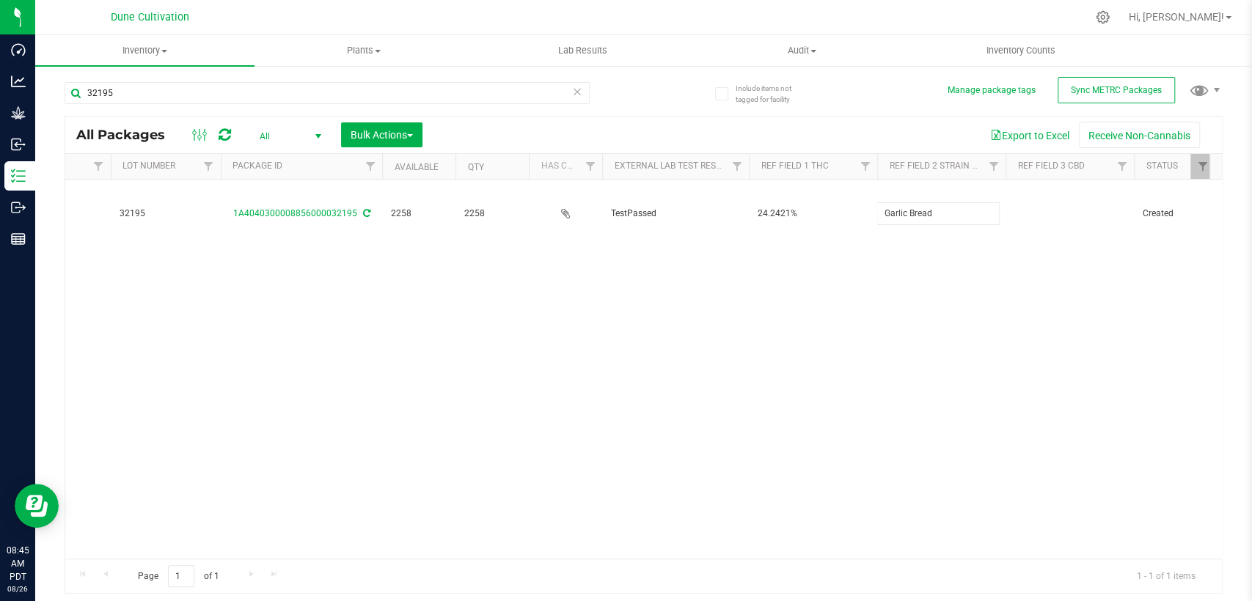
click at [866, 281] on div "All Packages All Active Only Lab Samples Locked All External Internal Bulk Acti…" at bounding box center [644, 355] width 1158 height 479
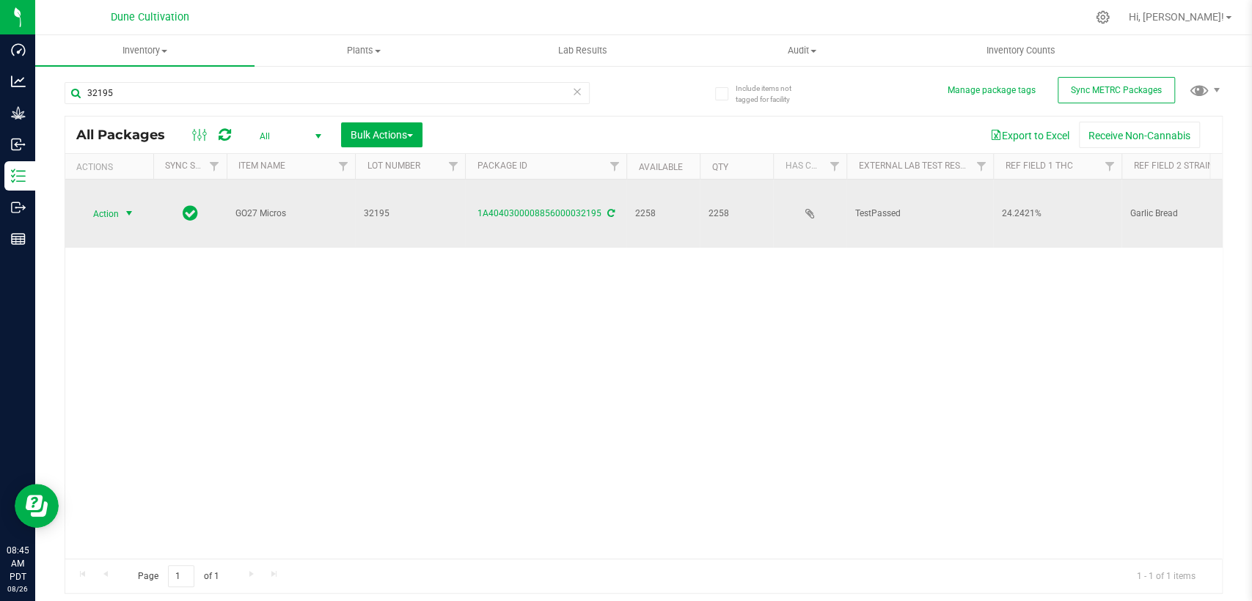
click at [123, 208] on span "select" at bounding box center [129, 214] width 12 height 12
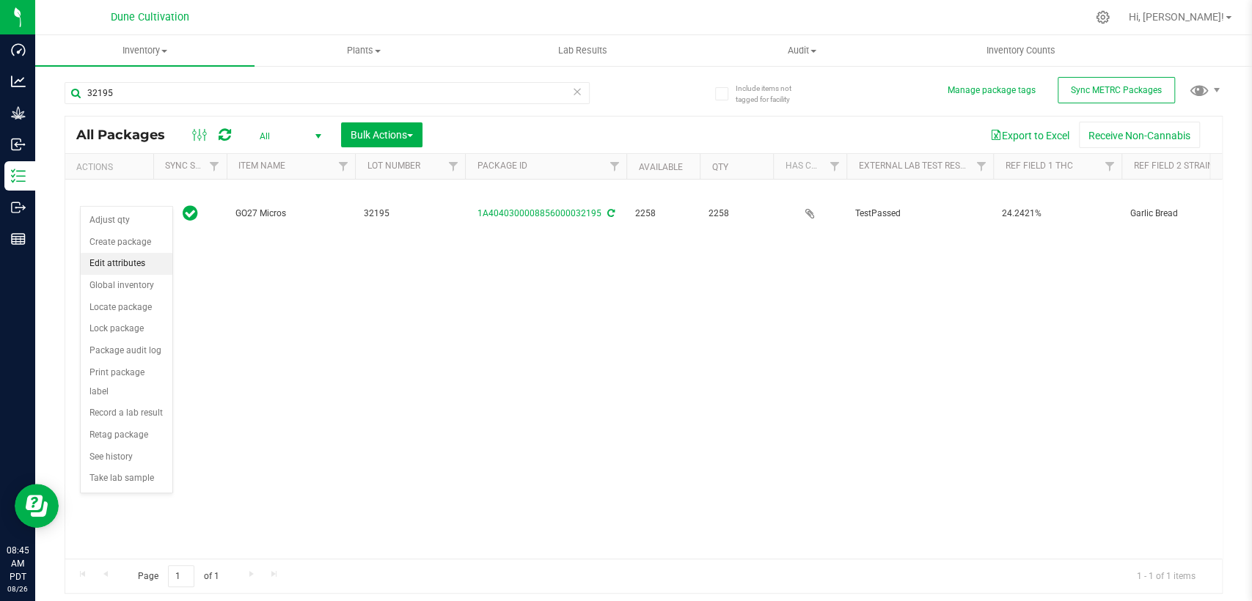
click at [119, 266] on font "Edit attributes" at bounding box center [117, 263] width 56 height 10
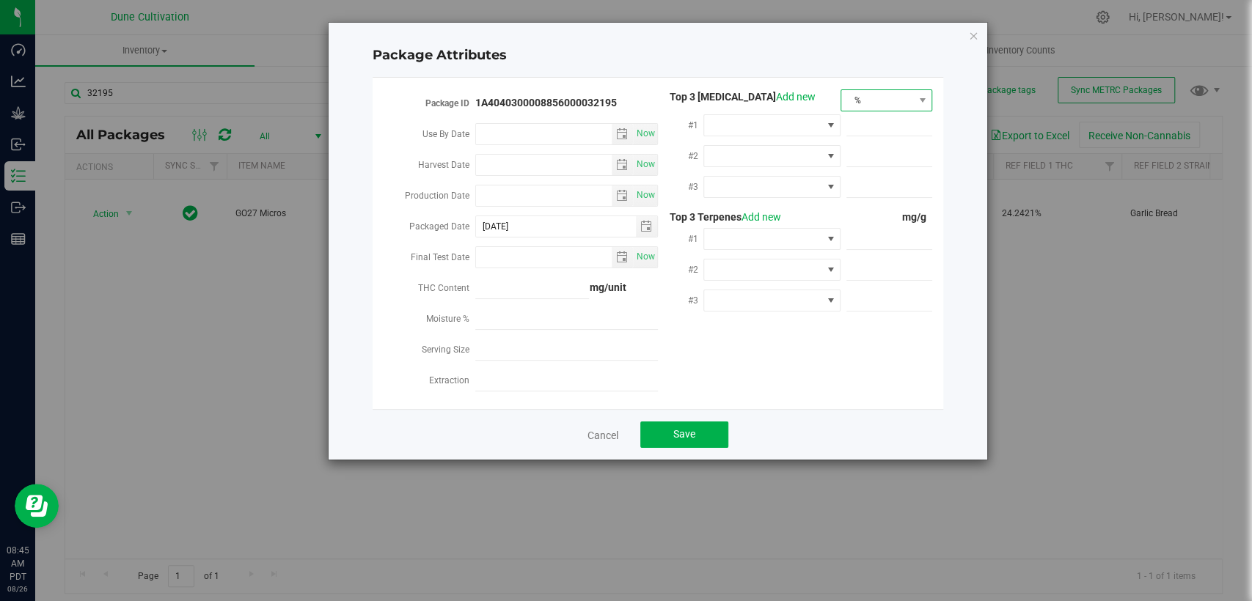
click at [884, 93] on span "%" at bounding box center [877, 100] width 72 height 21
click at [877, 149] on font "mg/unit" at bounding box center [868, 152] width 37 height 12
click at [781, 124] on span at bounding box center [762, 125] width 117 height 21
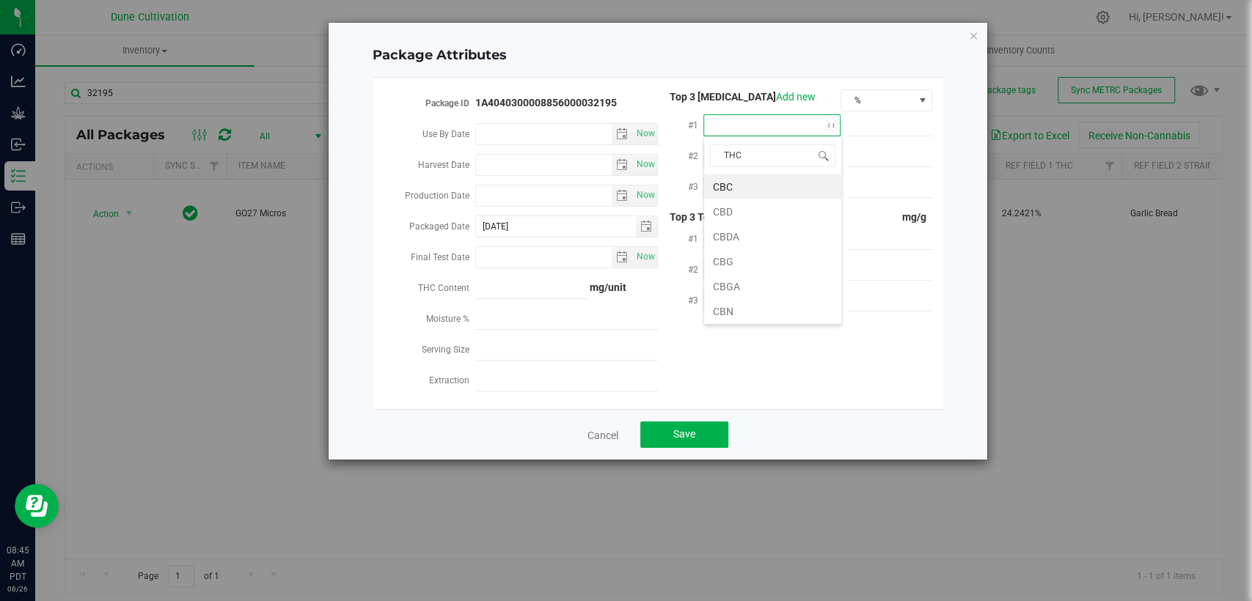
type input "THCA"
click at [765, 196] on li "THCA" at bounding box center [772, 187] width 137 height 25
click at [880, 125] on input "text" at bounding box center [889, 125] width 86 height 21
paste input "262.636"
type input "262.636"
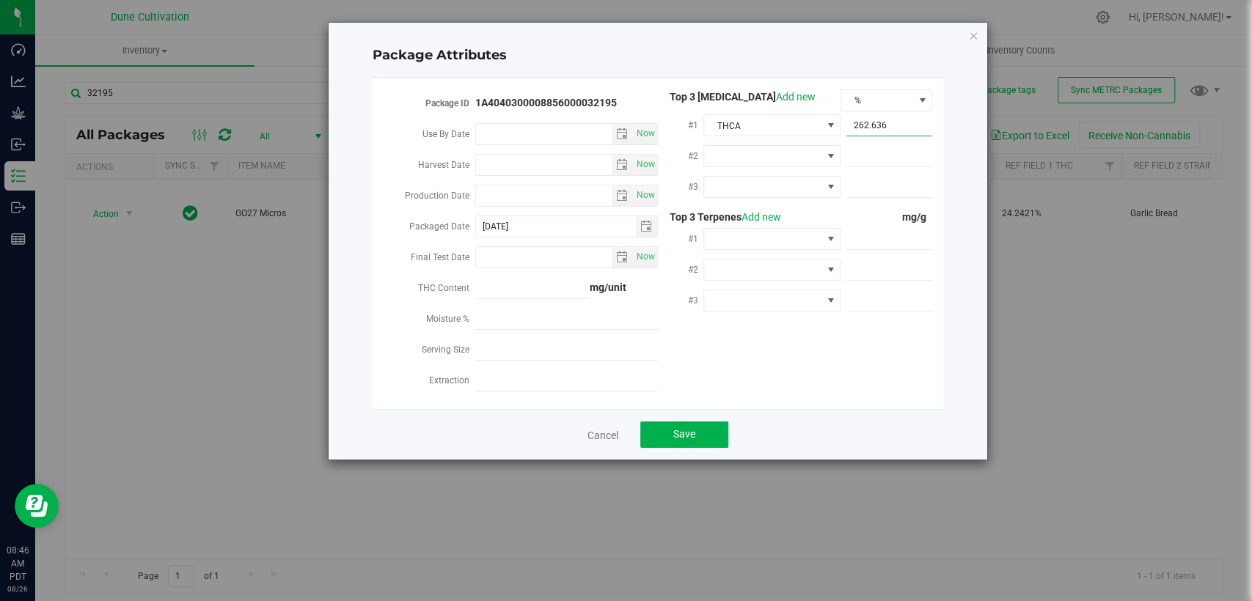
type input "262.6360"
click at [743, 155] on span at bounding box center [762, 156] width 117 height 21
click at [751, 318] on li "CBGA" at bounding box center [772, 316] width 137 height 25
click at [766, 183] on span at bounding box center [762, 187] width 117 height 21
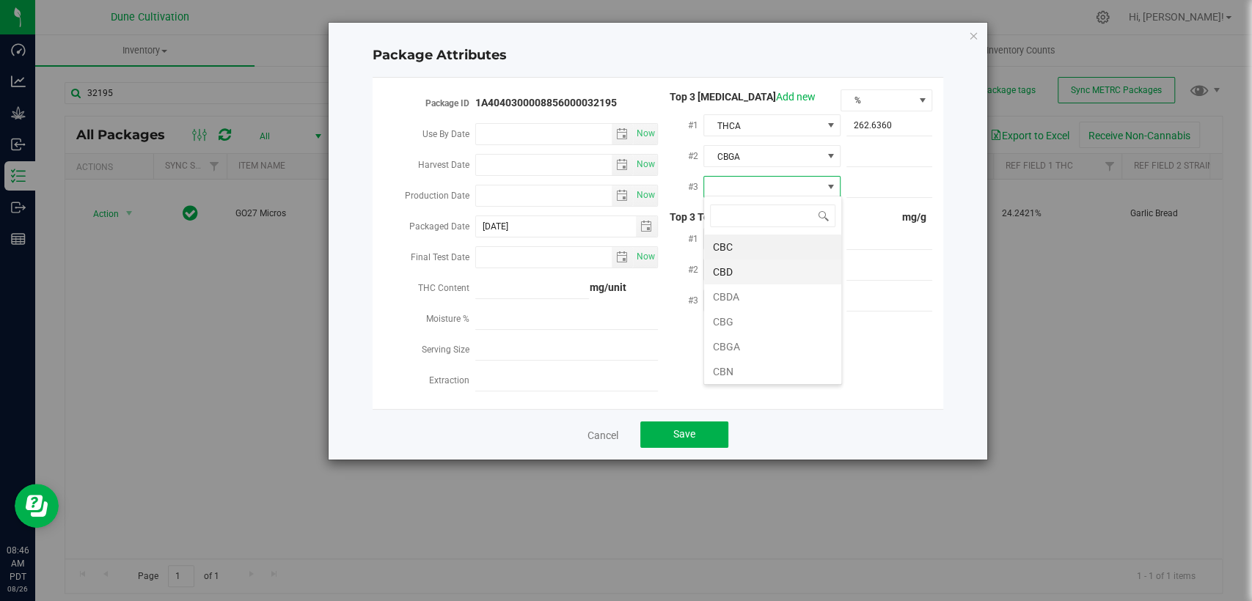
type input "D"
click at [751, 289] on li "D9-THC" at bounding box center [772, 297] width 137 height 25
click at [872, 153] on span at bounding box center [889, 156] width 86 height 21
paste input "17.0463"
type input "17.0463"
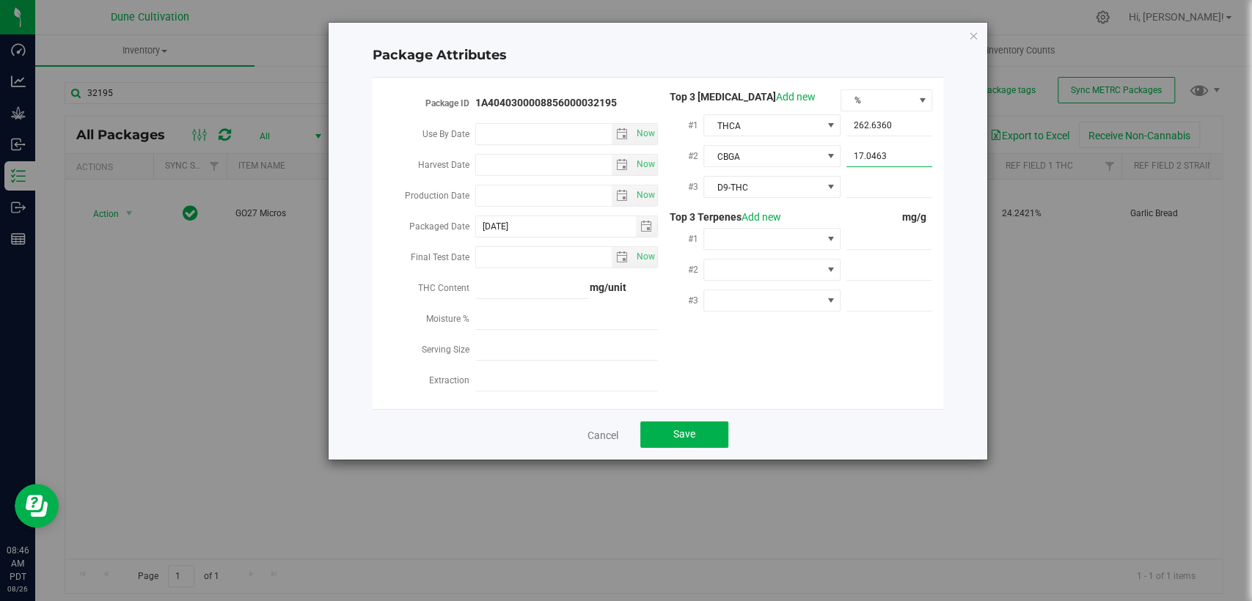
type input "17.0463"
click at [850, 183] on span at bounding box center [889, 187] width 86 height 21
paste input "12.0886"
type input "12.0886"
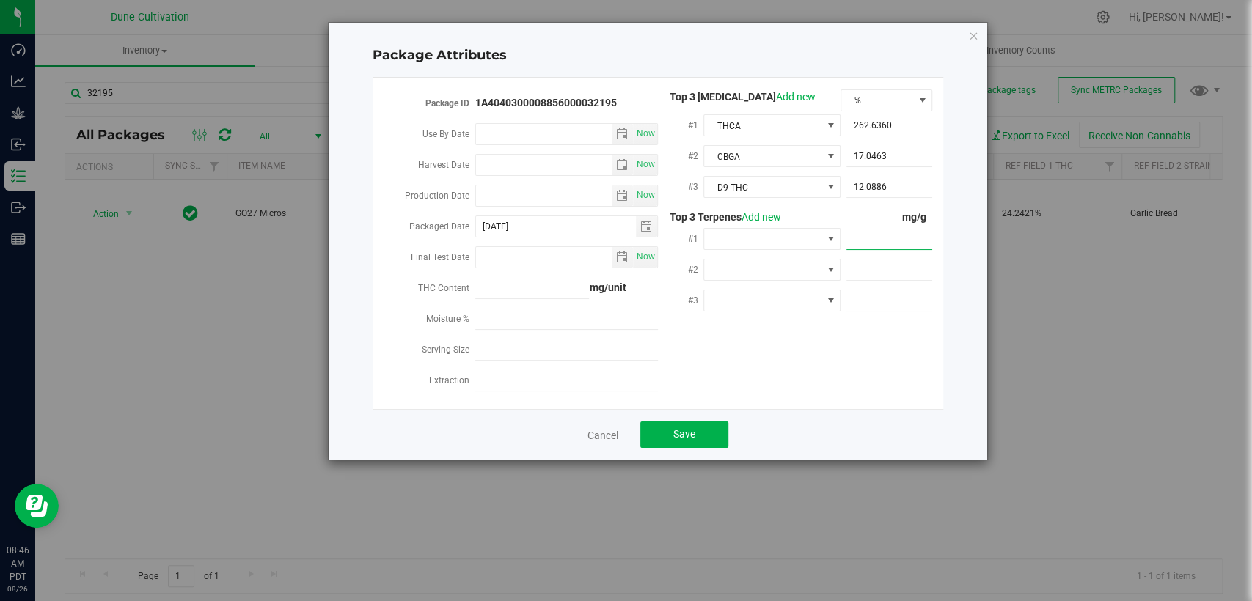
click at [874, 242] on span at bounding box center [889, 239] width 86 height 21
paste input "4.01"
type input "4.01"
type input "4.0100"
click at [875, 264] on span at bounding box center [889, 270] width 86 height 21
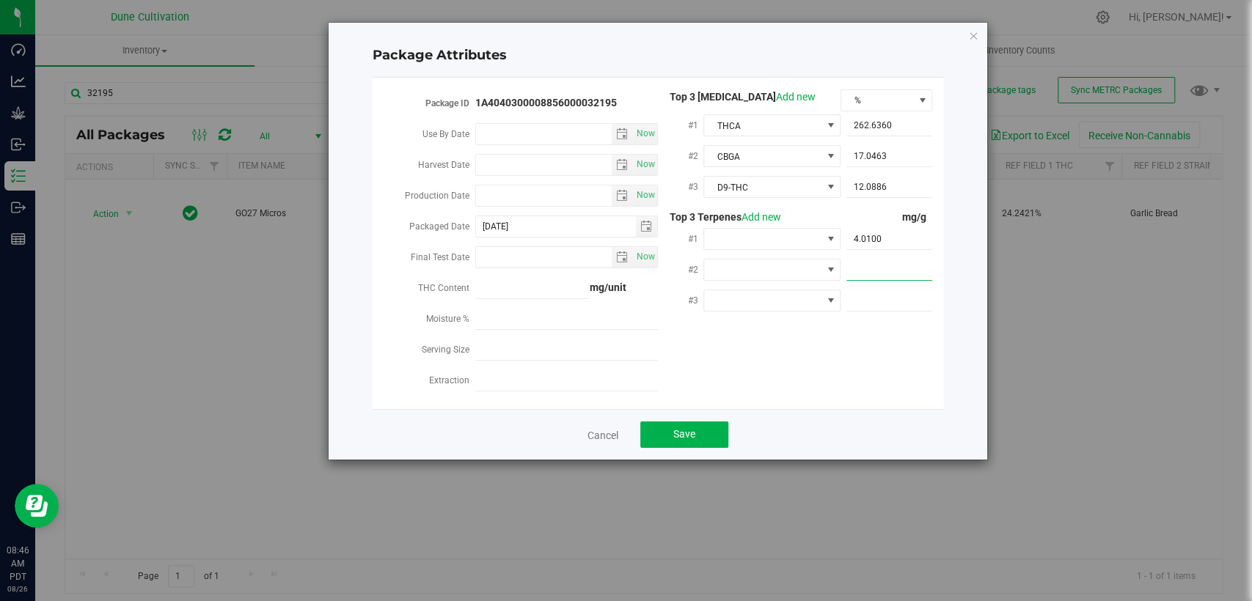
paste input "3.775"
type input "3.775"
type input "3.7750"
click at [864, 304] on span at bounding box center [889, 300] width 86 height 21
paste input "1.89"
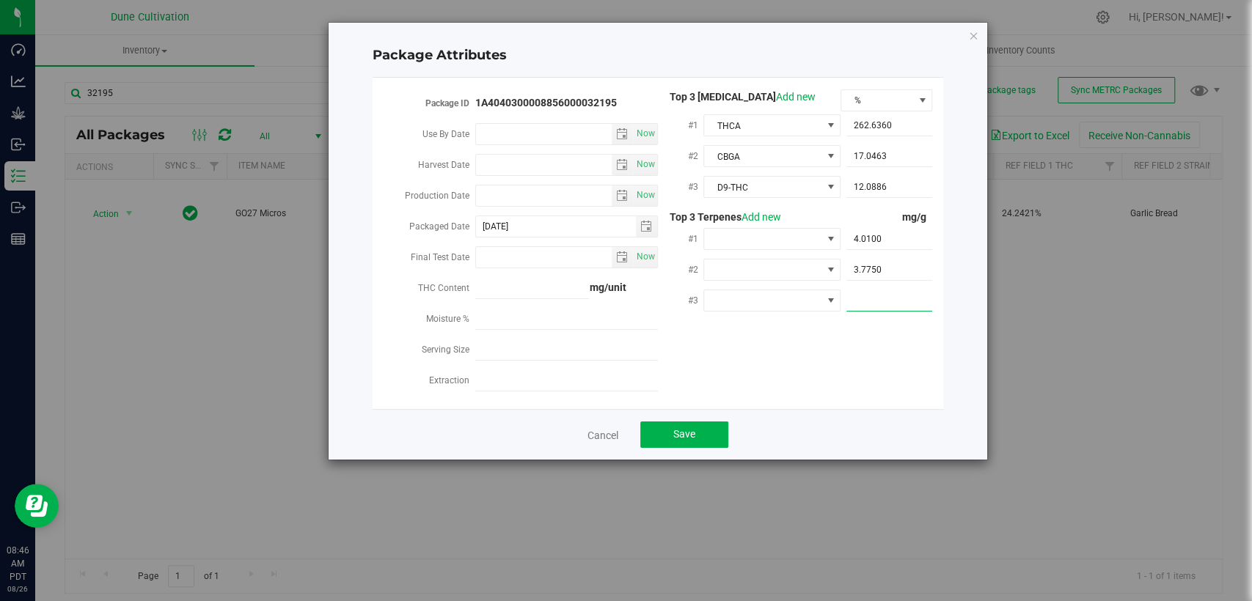
type input "1.89"
type input "1.8900"
click at [730, 238] on span at bounding box center [762, 239] width 117 height 21
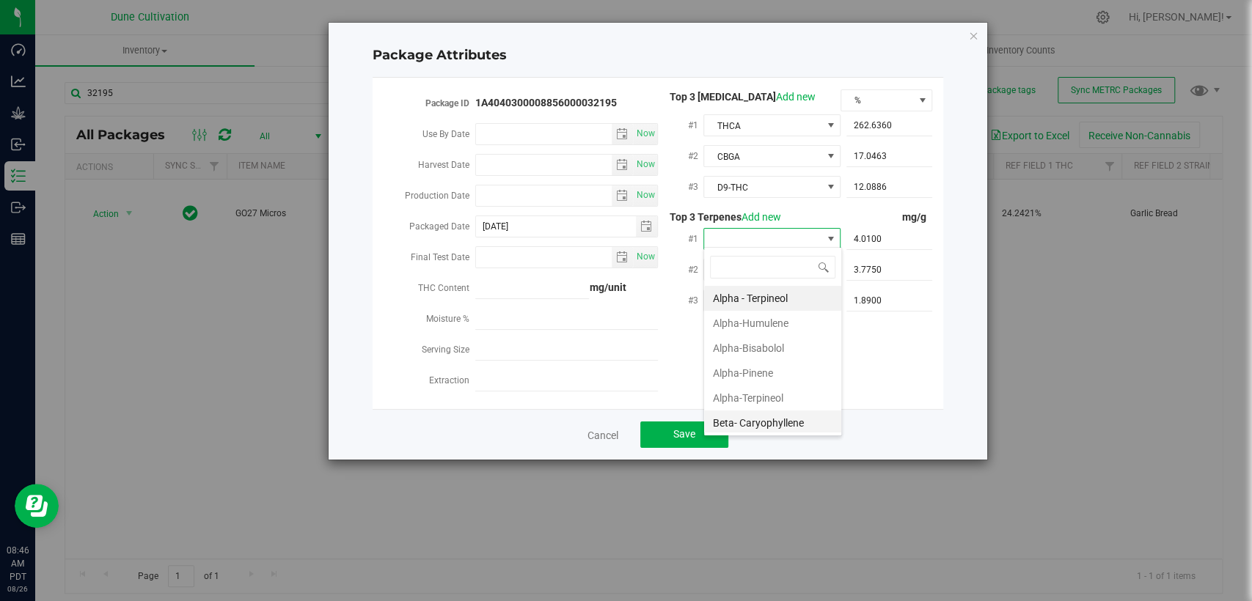
click at [731, 424] on font "Beta- Caryophyllene" at bounding box center [758, 423] width 91 height 12
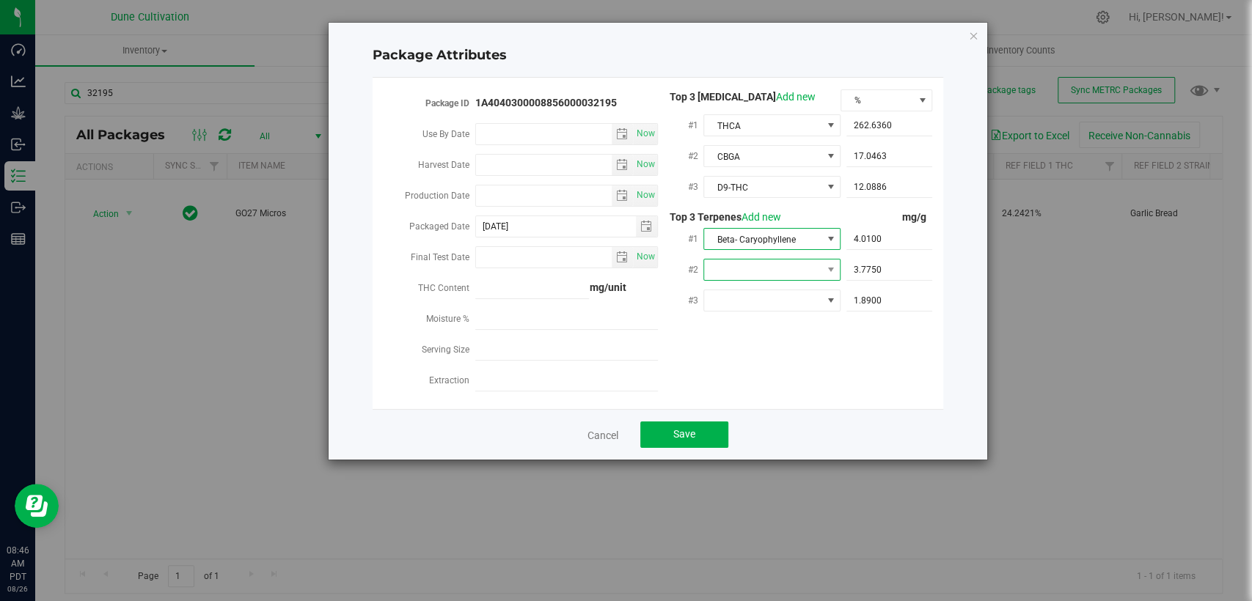
click at [742, 260] on span at bounding box center [762, 270] width 117 height 21
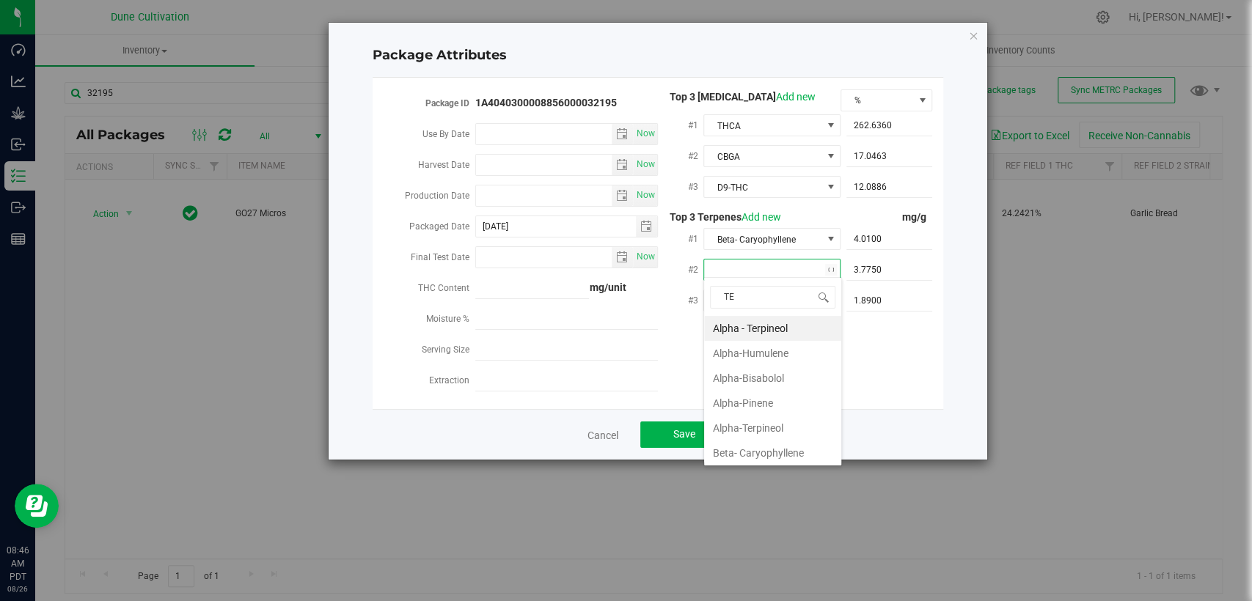
type input "TER"
click at [739, 377] on font "Terpinolene" at bounding box center [739, 379] width 52 height 12
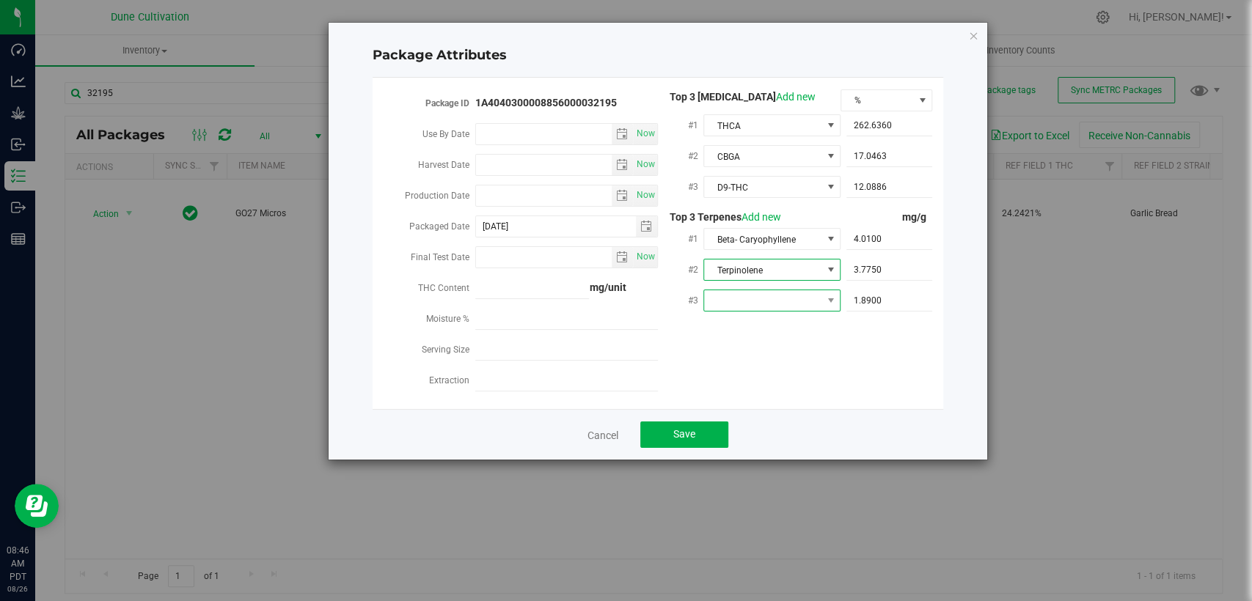
click at [761, 293] on span at bounding box center [762, 300] width 117 height 21
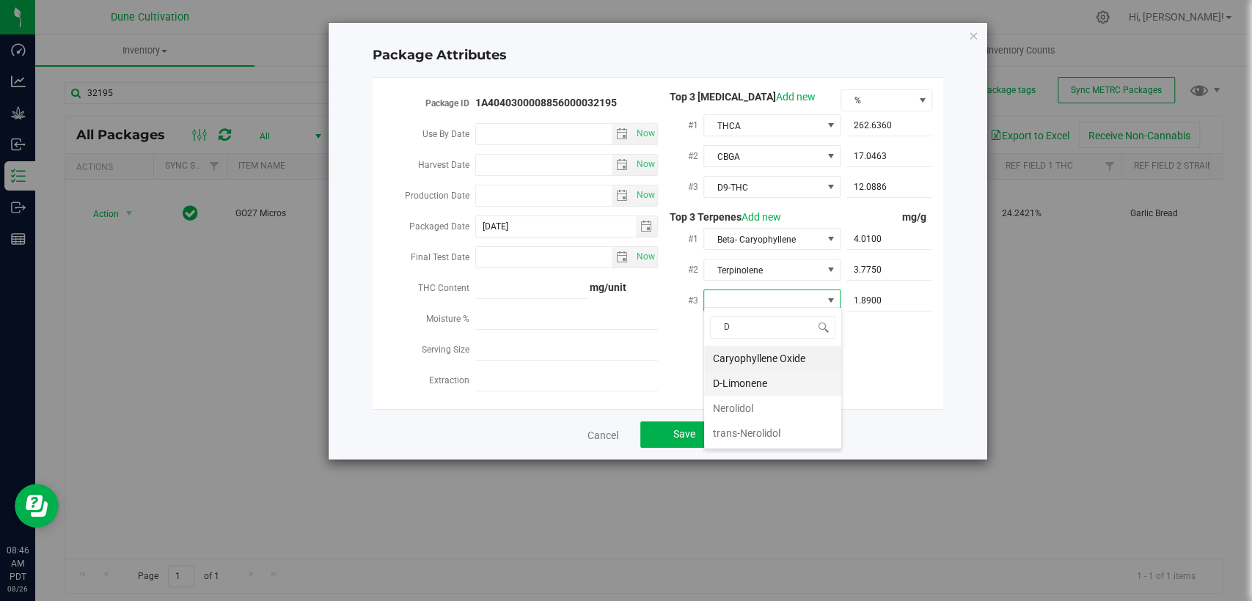
click at [754, 383] on font "D-Limonene" at bounding box center [740, 384] width 54 height 12
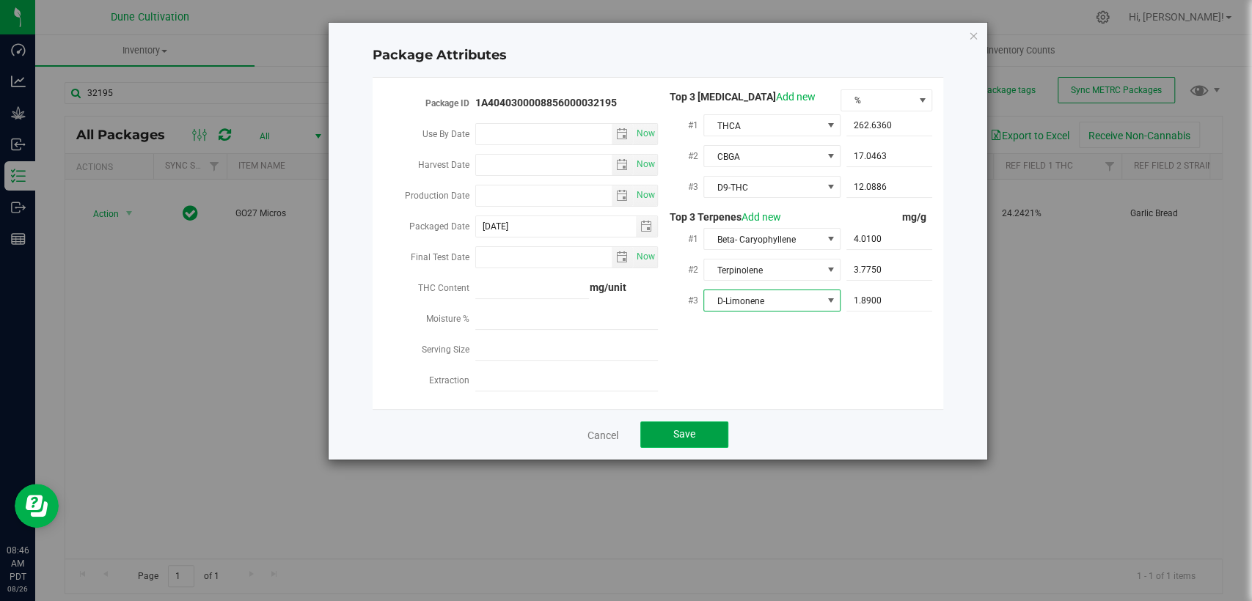
click at [700, 422] on button "Save" at bounding box center [684, 435] width 88 height 26
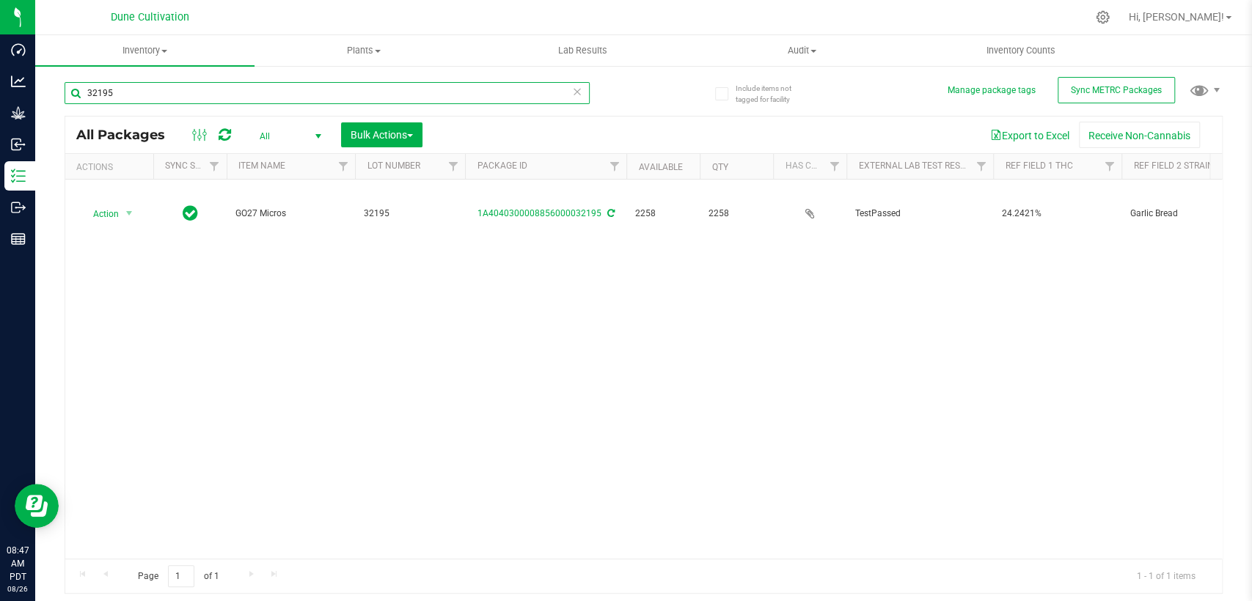
click at [158, 97] on input "32195" at bounding box center [327, 93] width 525 height 22
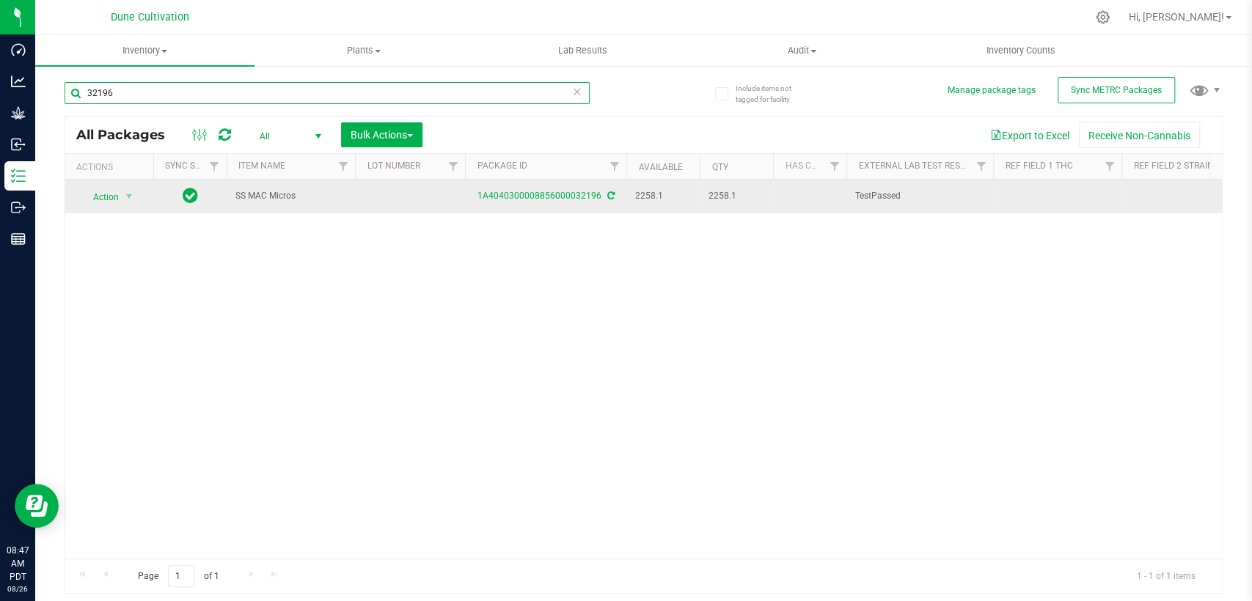
type input "32196"
click at [399, 189] on td at bounding box center [410, 197] width 110 height 34
type input "32196"
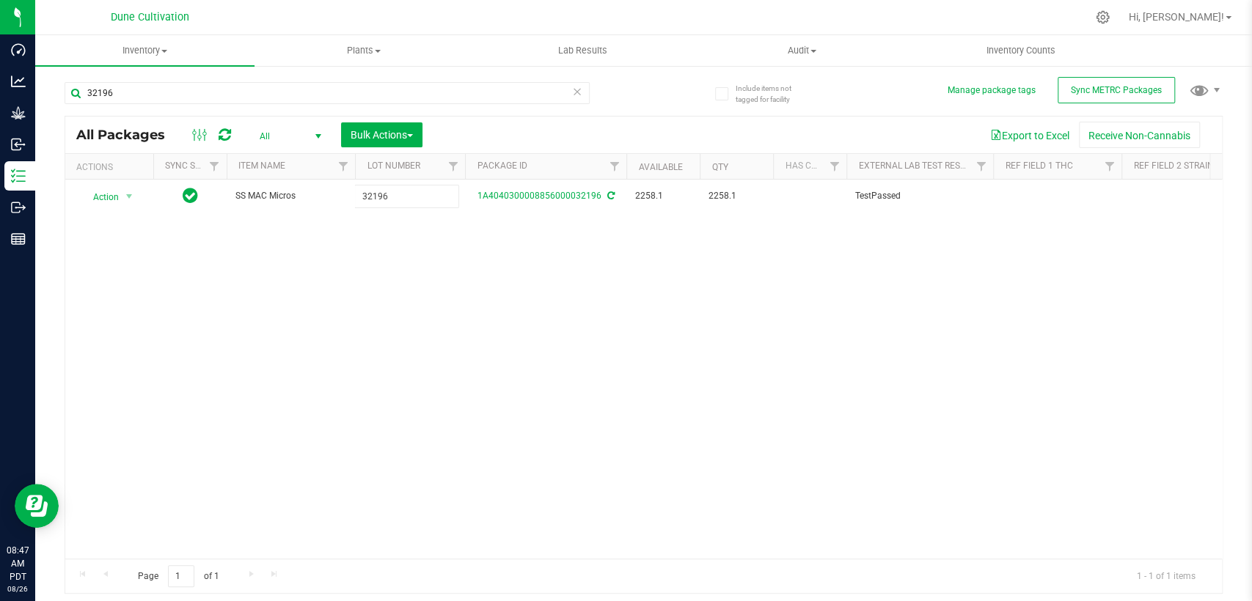
click at [425, 288] on div "All Packages All Active Only Lab Samples Locked All External Internal Bulk Acti…" at bounding box center [644, 355] width 1158 height 479
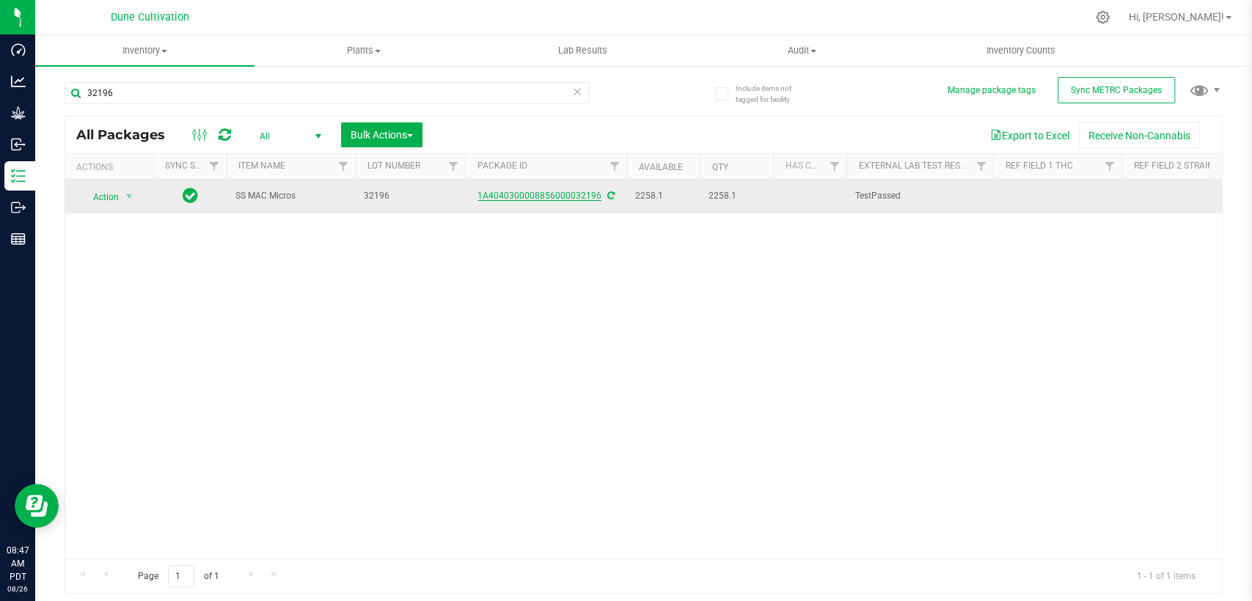
click at [532, 195] on font "1A4040300008856000032196" at bounding box center [540, 196] width 124 height 10
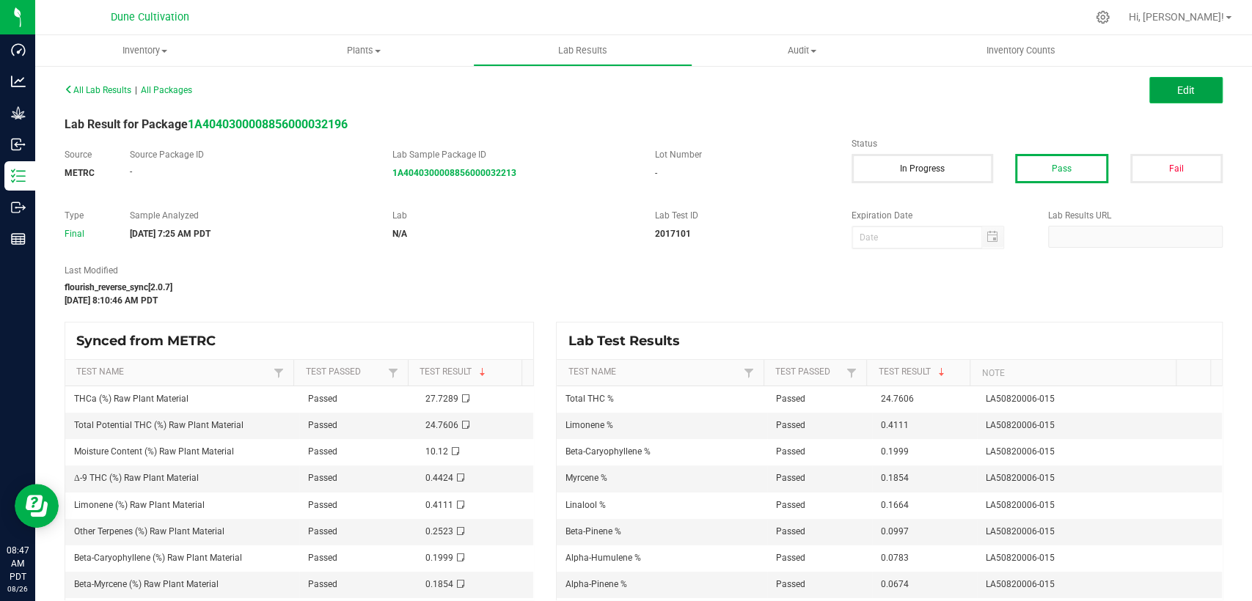
click at [1149, 89] on button "Edit" at bounding box center [1185, 90] width 73 height 26
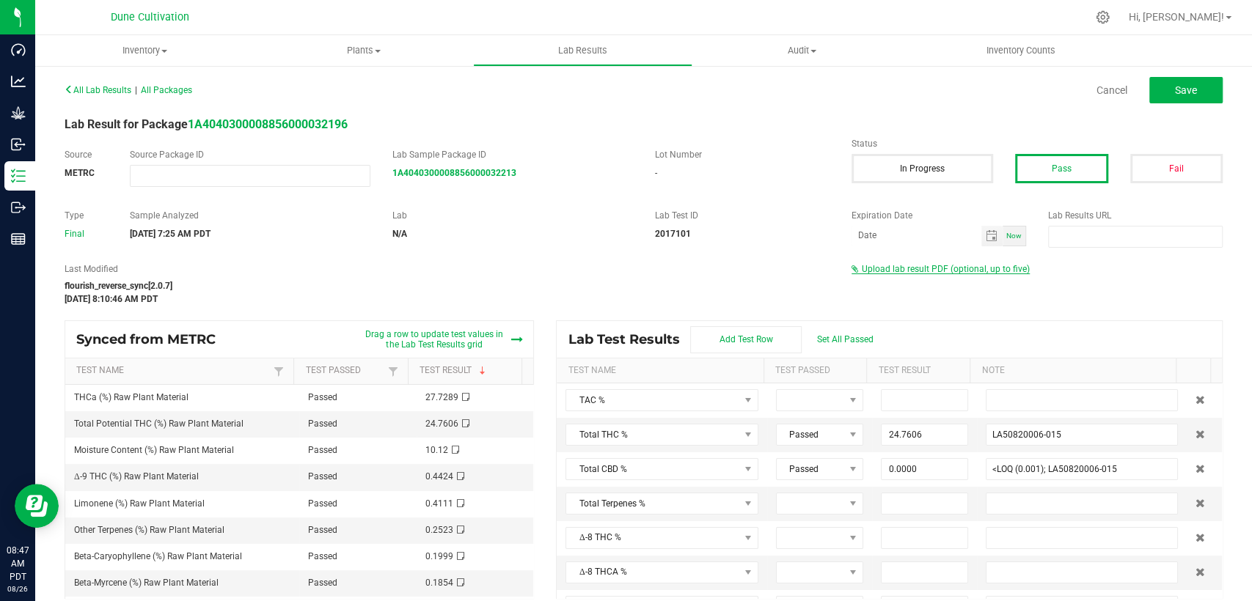
click at [928, 268] on span "Upload lab result PDF (optional, up to five)" at bounding box center [946, 269] width 168 height 10
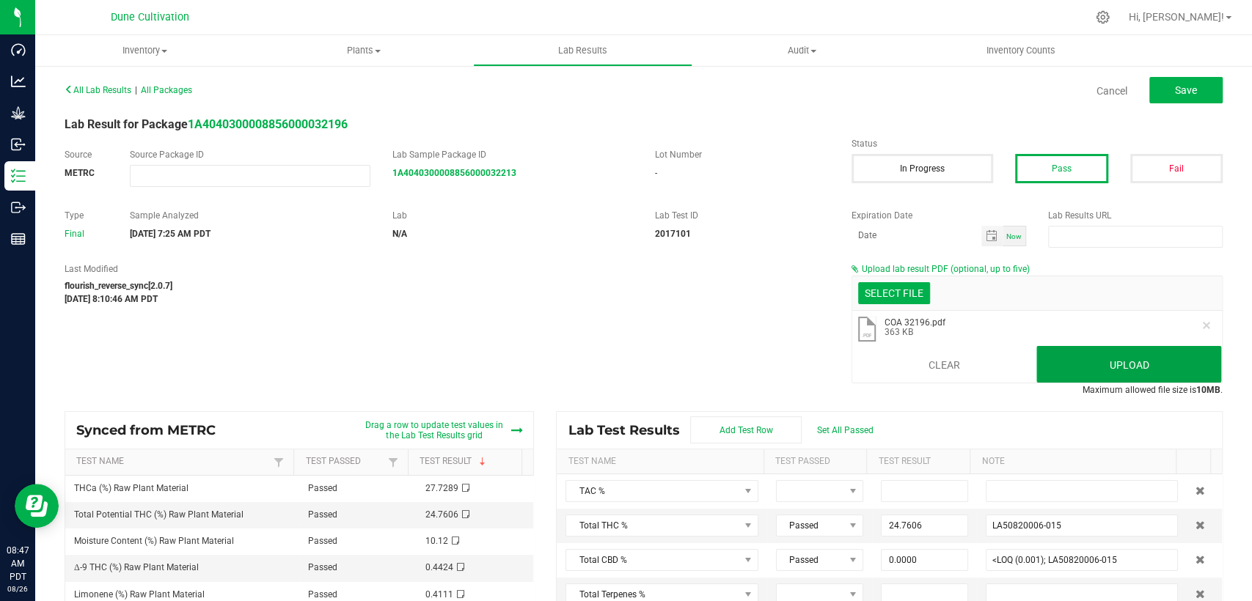
click at [1072, 362] on button "Upload" at bounding box center [1128, 364] width 185 height 37
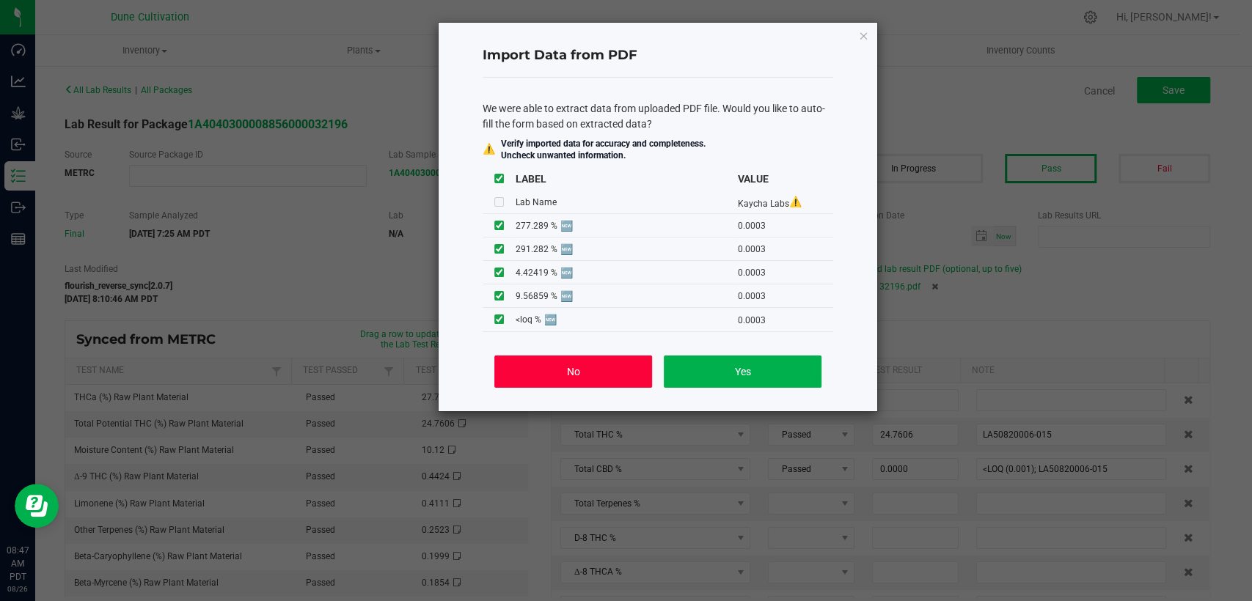
click at [560, 373] on button "No" at bounding box center [573, 372] width 158 height 32
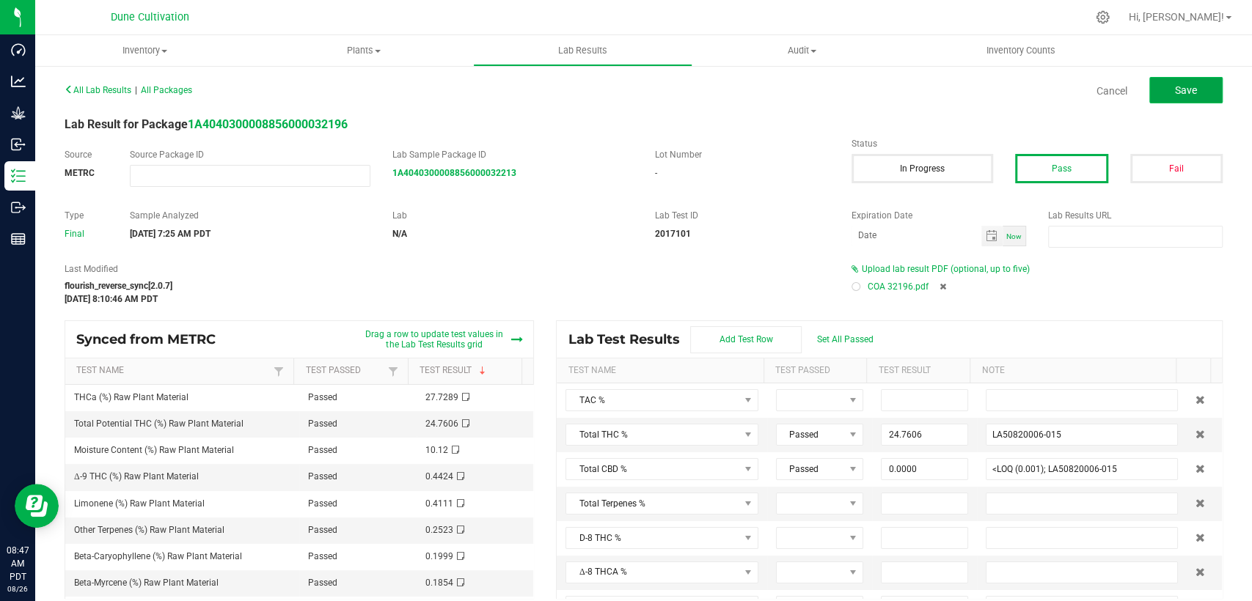
click at [1179, 87] on font "Save" at bounding box center [1186, 90] width 22 height 12
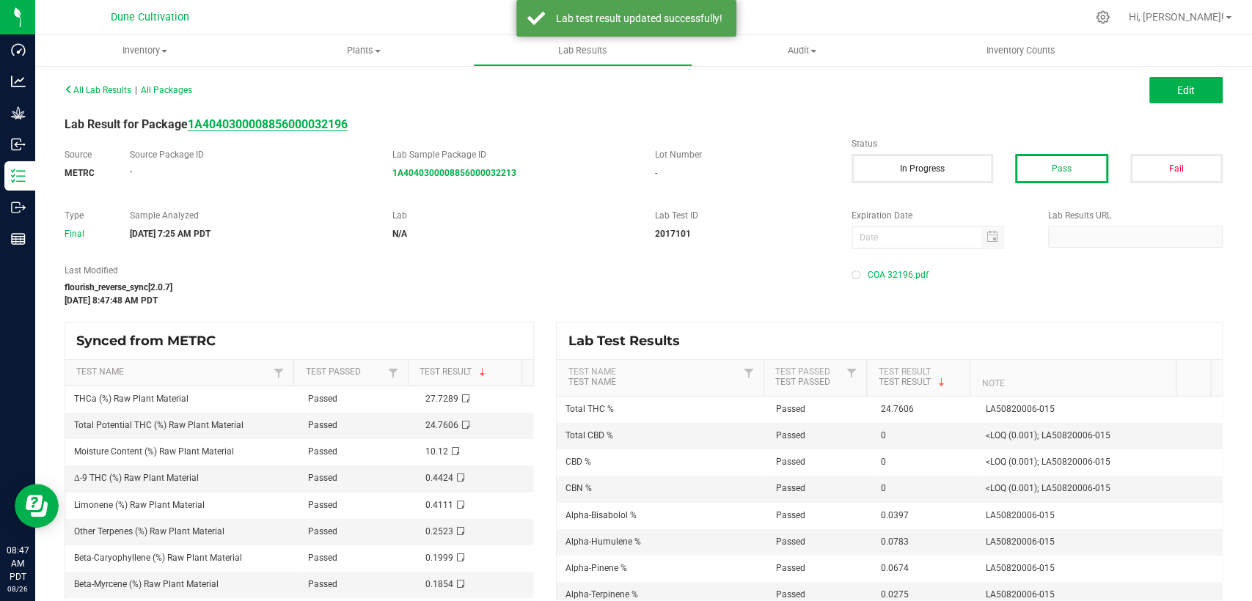
click at [348, 124] on strong "1A4040300008856000032196" at bounding box center [268, 124] width 160 height 14
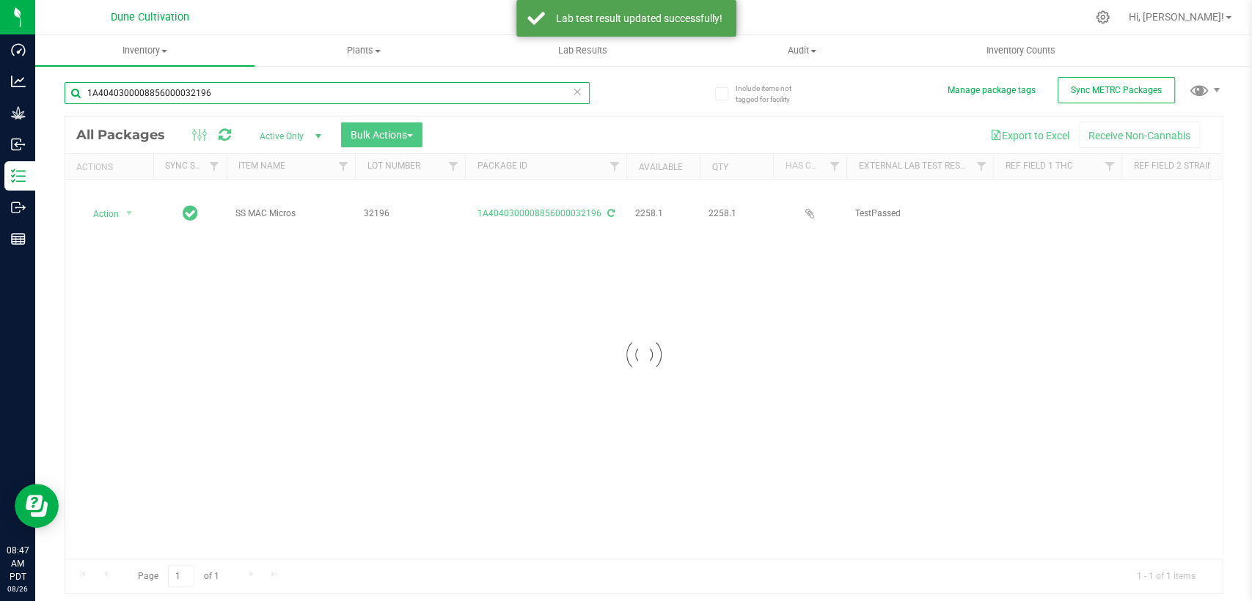
drag, startPoint x: 184, startPoint y: 94, endPoint x: 58, endPoint y: 111, distance: 127.3
click at [58, 111] on div "Include items not tagged for facility Manage package tags Sync METRC Packages 1…" at bounding box center [643, 288] width 1217 height 447
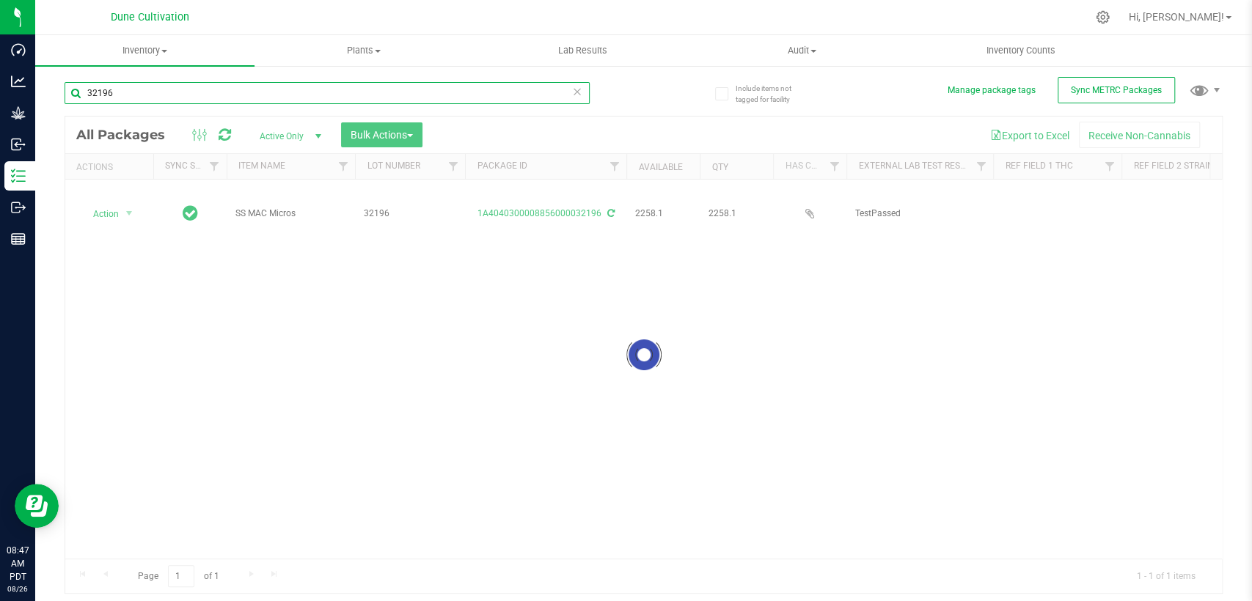
type input "32196"
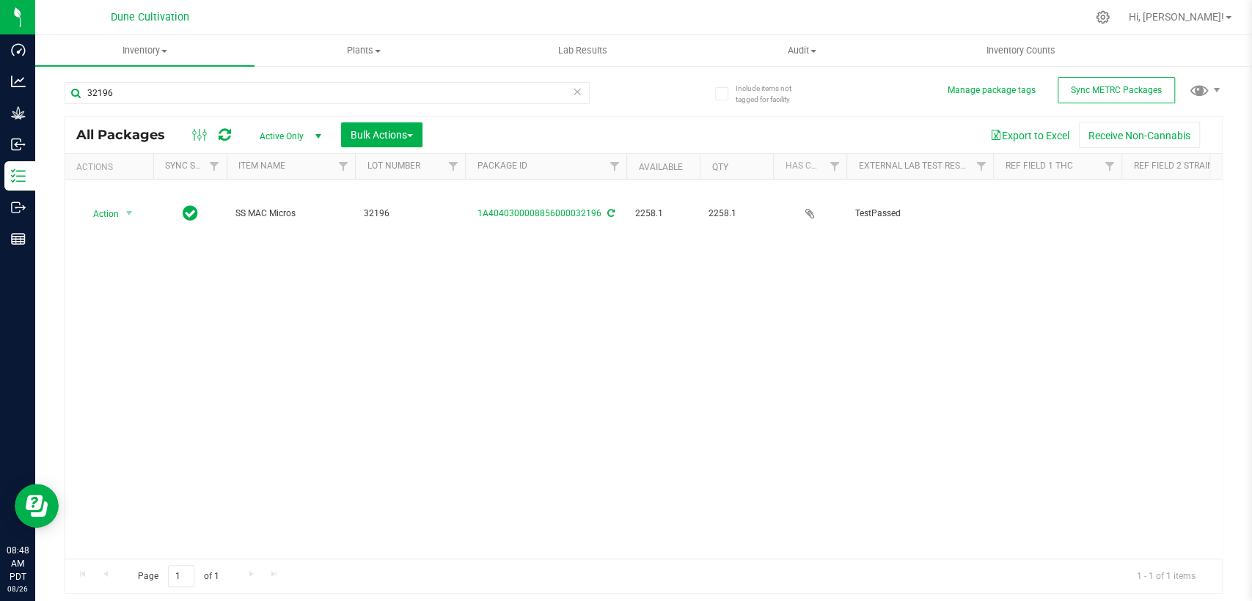
drag, startPoint x: 1016, startPoint y: 191, endPoint x: 1003, endPoint y: 224, distance: 36.0
click at [1016, 191] on td at bounding box center [1057, 214] width 128 height 68
type input "24.7606%"
click at [780, 434] on div "All Packages Active Only Active Only Lab Samples Locked All External Internal B…" at bounding box center [644, 355] width 1158 height 479
click at [938, 344] on div "Action Action Adjust qty Create package Edit attributes Global inventory Locate…" at bounding box center [643, 369] width 1157 height 379
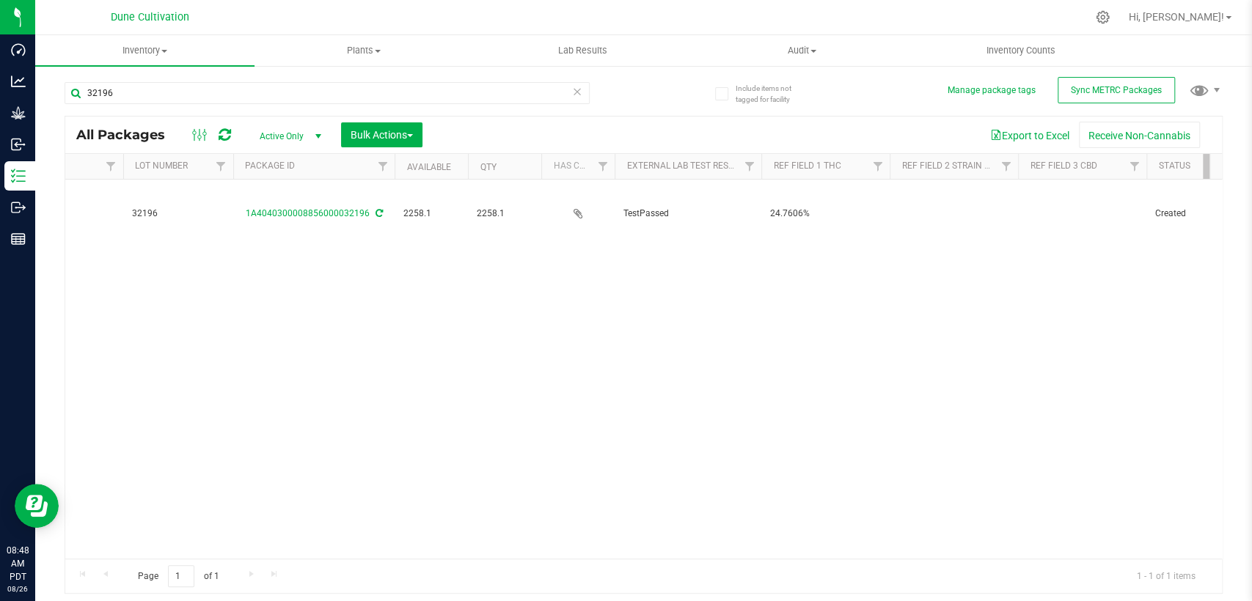
scroll to position [0, 244]
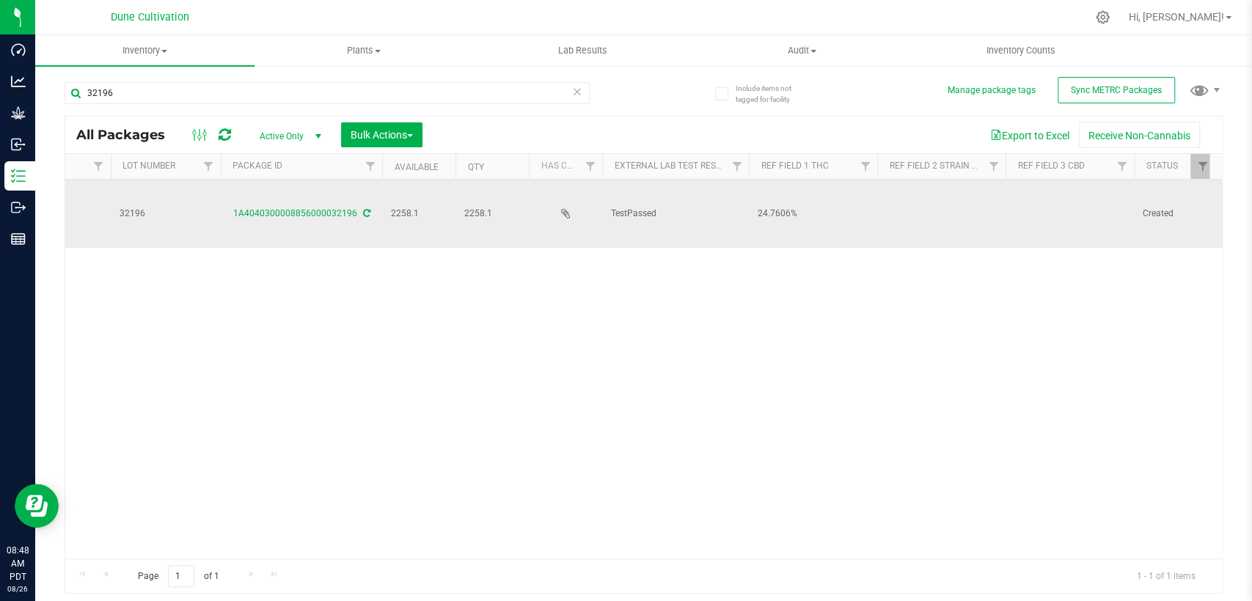
click at [1080, 194] on td at bounding box center [1070, 214] width 128 height 68
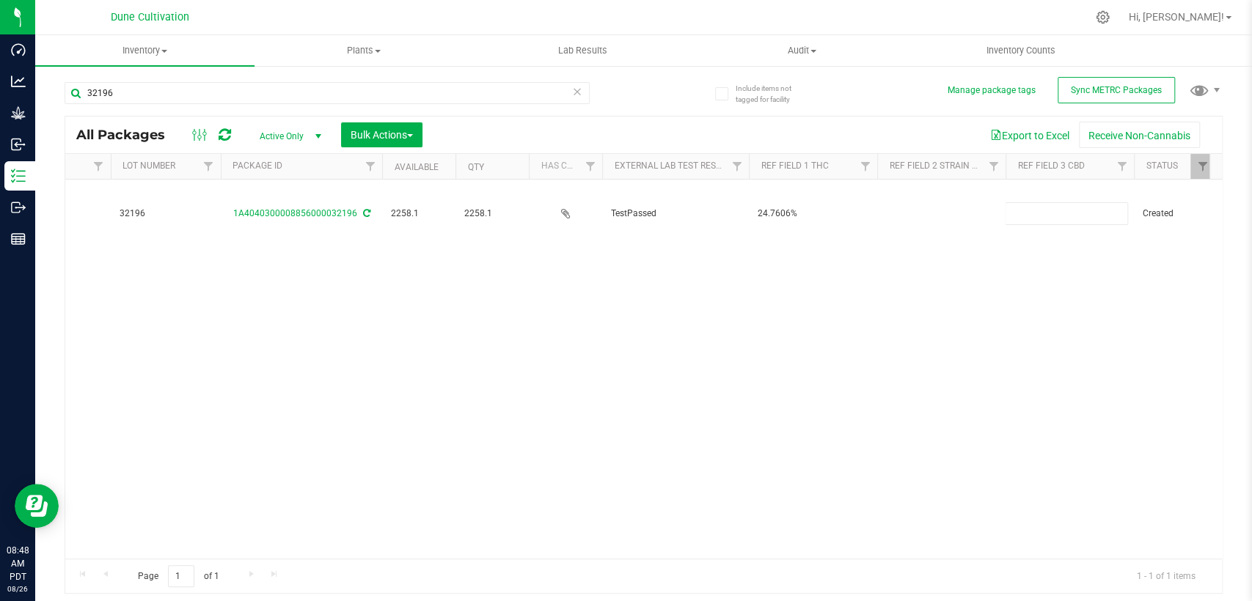
type input "<LOQ"
click at [897, 320] on div "All Packages Active Only Active Only Lab Samples Locked All External Internal B…" at bounding box center [644, 355] width 1158 height 479
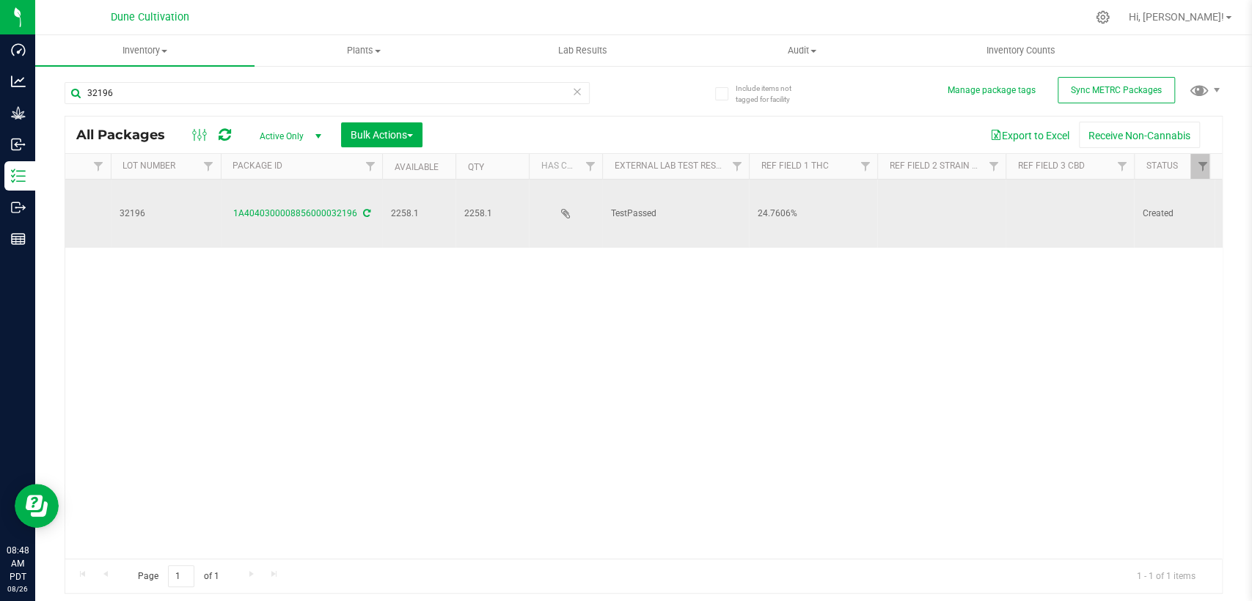
click at [892, 208] on td at bounding box center [941, 214] width 128 height 68
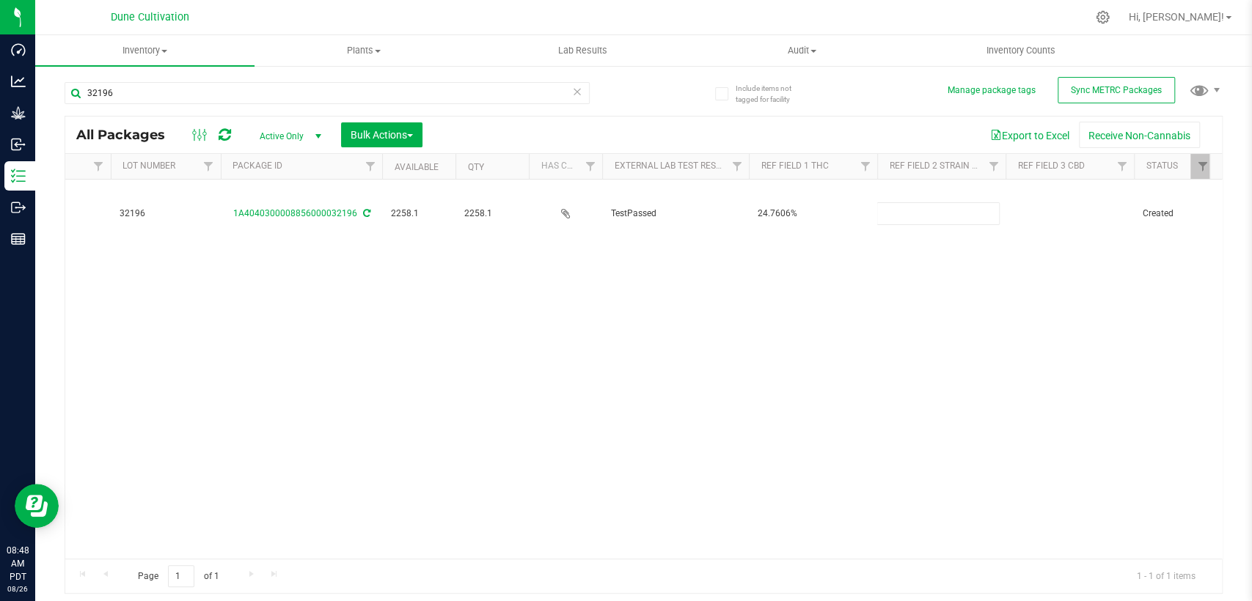
type input "Mac n Cheese"
click at [835, 312] on div "All Packages Active Only Active Only Lab Samples Locked All External Internal B…" at bounding box center [644, 355] width 1158 height 479
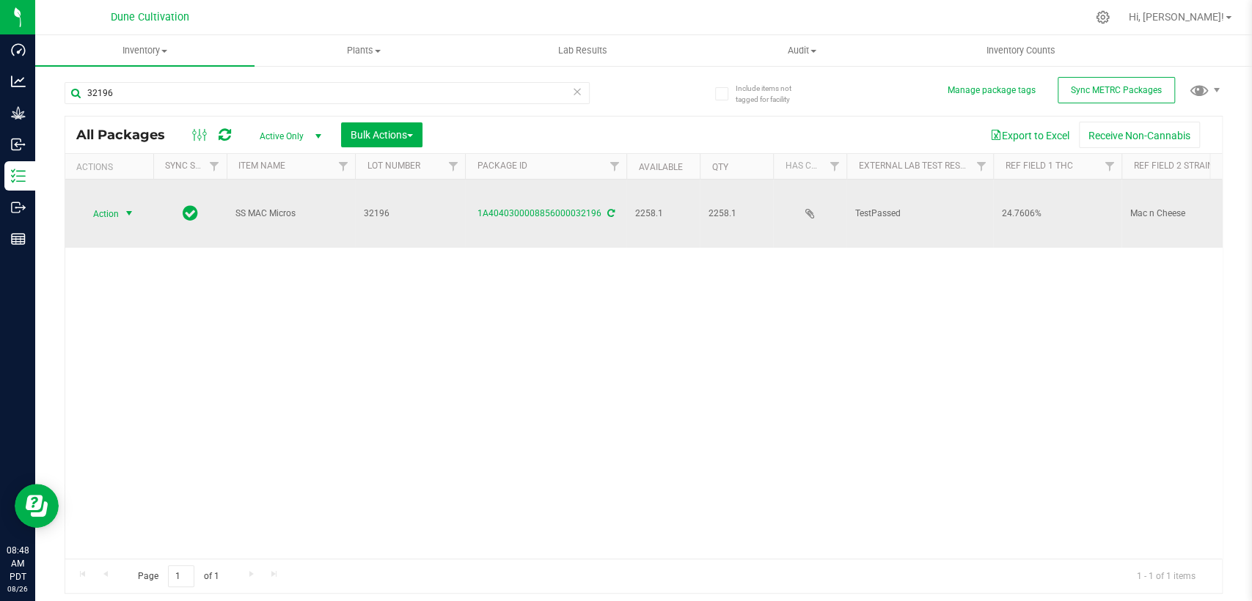
click at [111, 209] on font "Action" at bounding box center [106, 214] width 26 height 10
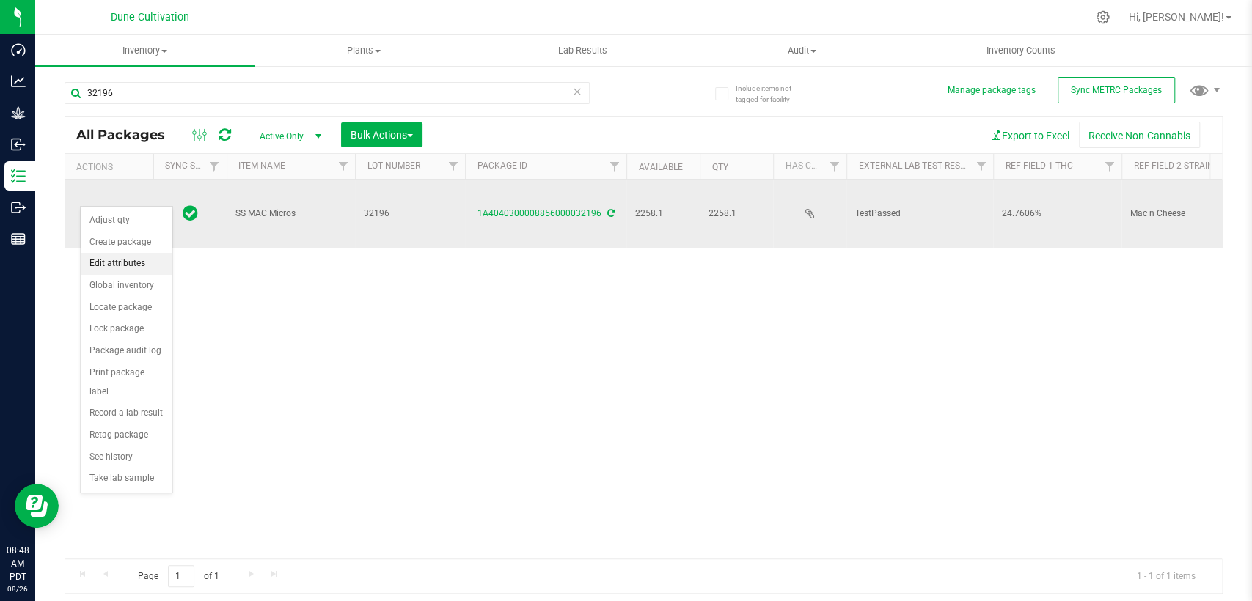
click at [129, 261] on font "Edit attributes" at bounding box center [117, 263] width 56 height 10
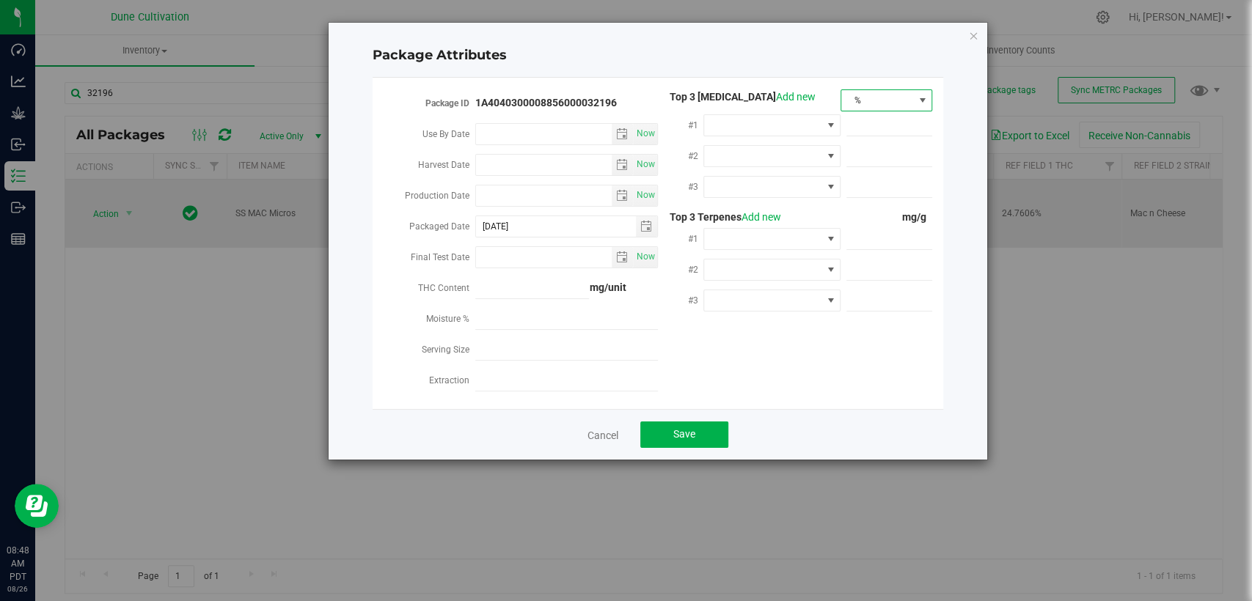
click at [877, 101] on span "%" at bounding box center [877, 100] width 72 height 21
click at [884, 155] on font "mg/unit" at bounding box center [868, 152] width 37 height 12
click at [879, 126] on input "text" at bounding box center [889, 125] width 86 height 21
paste input "277.289"
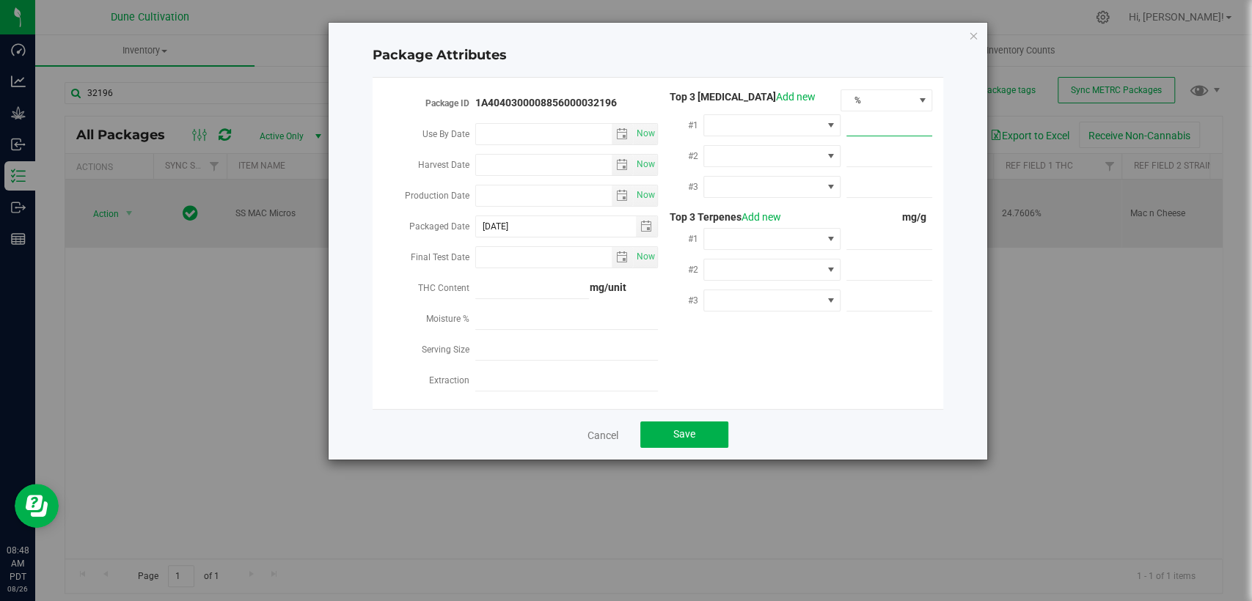
type input "277.289"
type input "277.2890"
click at [728, 127] on span at bounding box center [762, 125] width 117 height 21
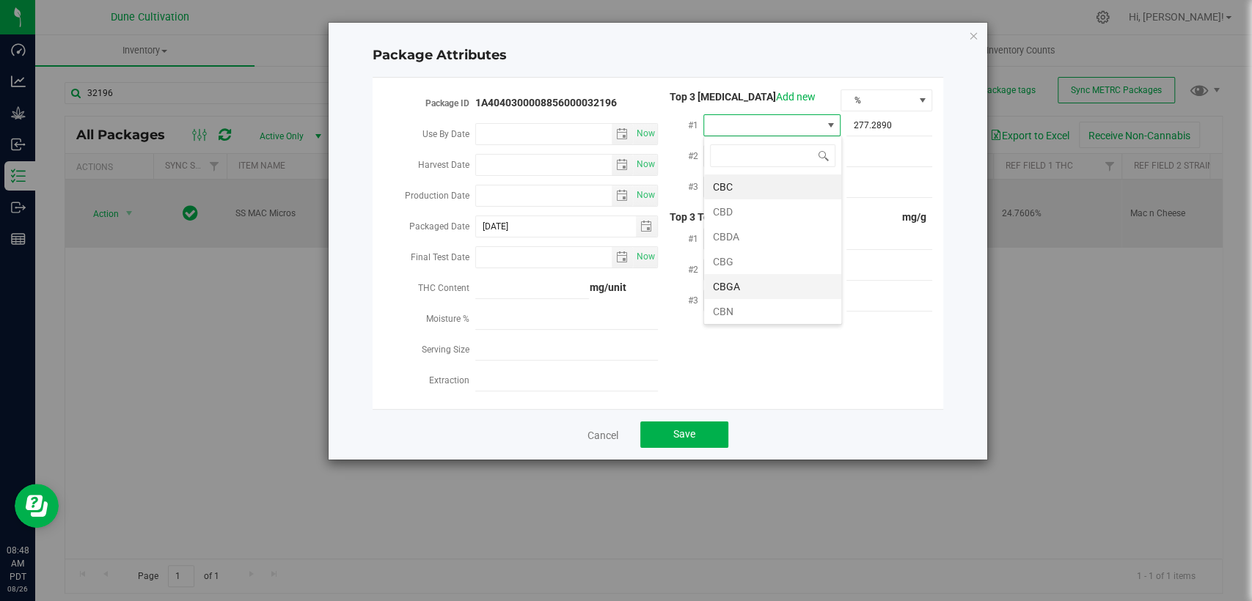
scroll to position [76, 0]
click at [730, 295] on li "THCA" at bounding box center [772, 285] width 137 height 25
click at [758, 159] on span at bounding box center [762, 156] width 117 height 21
click at [742, 312] on li "CBGA" at bounding box center [772, 316] width 137 height 25
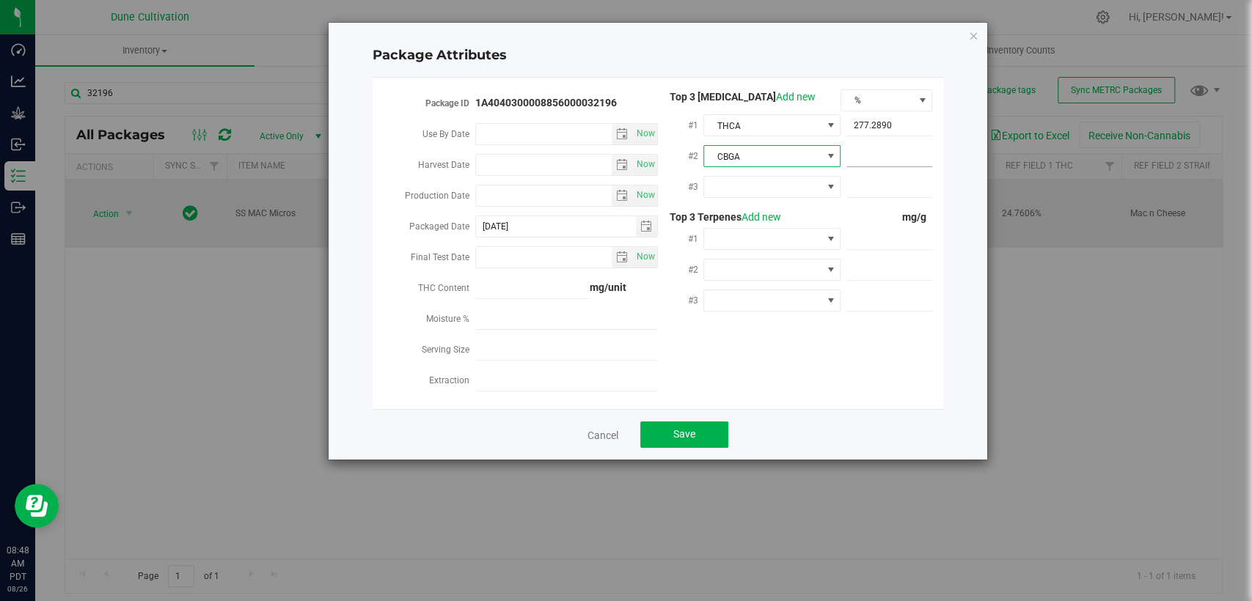
click at [862, 158] on span at bounding box center [889, 156] width 86 height 21
paste input "9.56859"
type input "9.56859"
type input "9.5686"
click at [798, 186] on span at bounding box center [762, 187] width 117 height 21
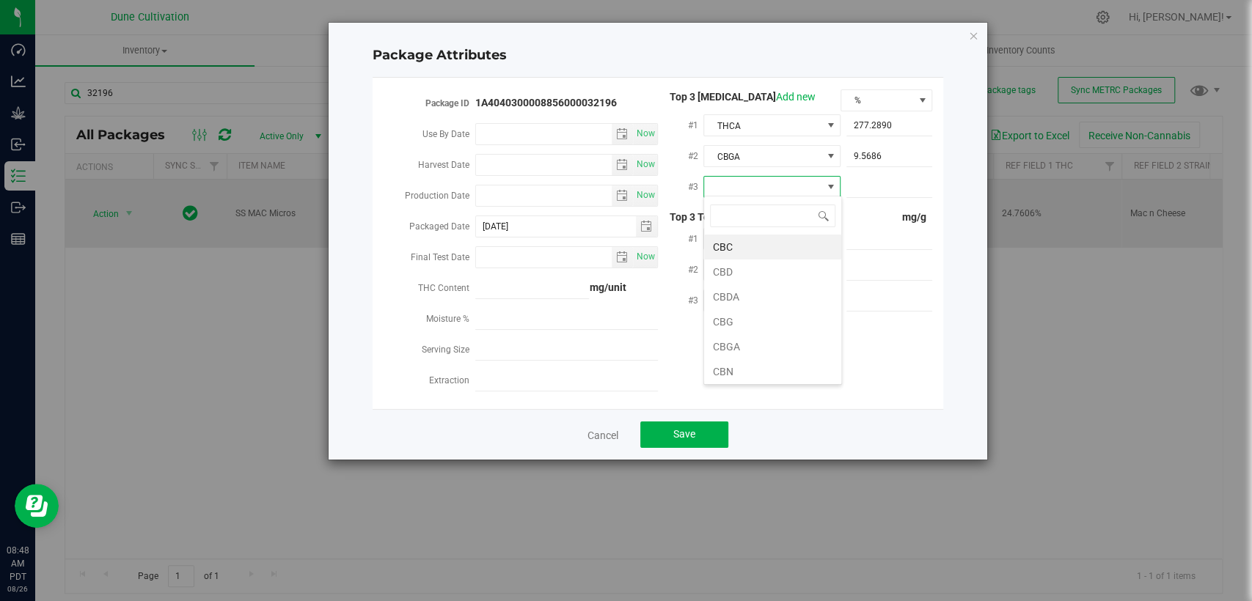
type input "D"
click at [733, 303] on font "D9-THC" at bounding box center [730, 297] width 35 height 22
click at [863, 187] on input "text" at bounding box center [889, 187] width 86 height 21
paste input "4.42419"
type input "4.42419"
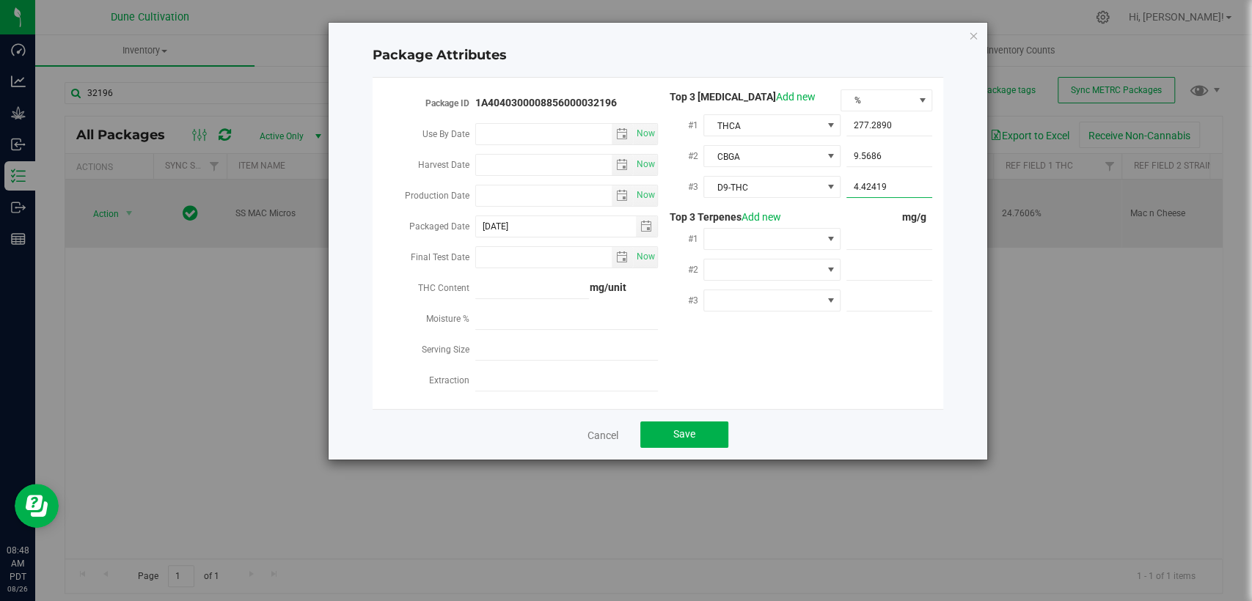
type input "4.4242"
click at [874, 229] on span at bounding box center [889, 239] width 86 height 21
paste input "4.111"
type input "4.111"
type input "4.1110"
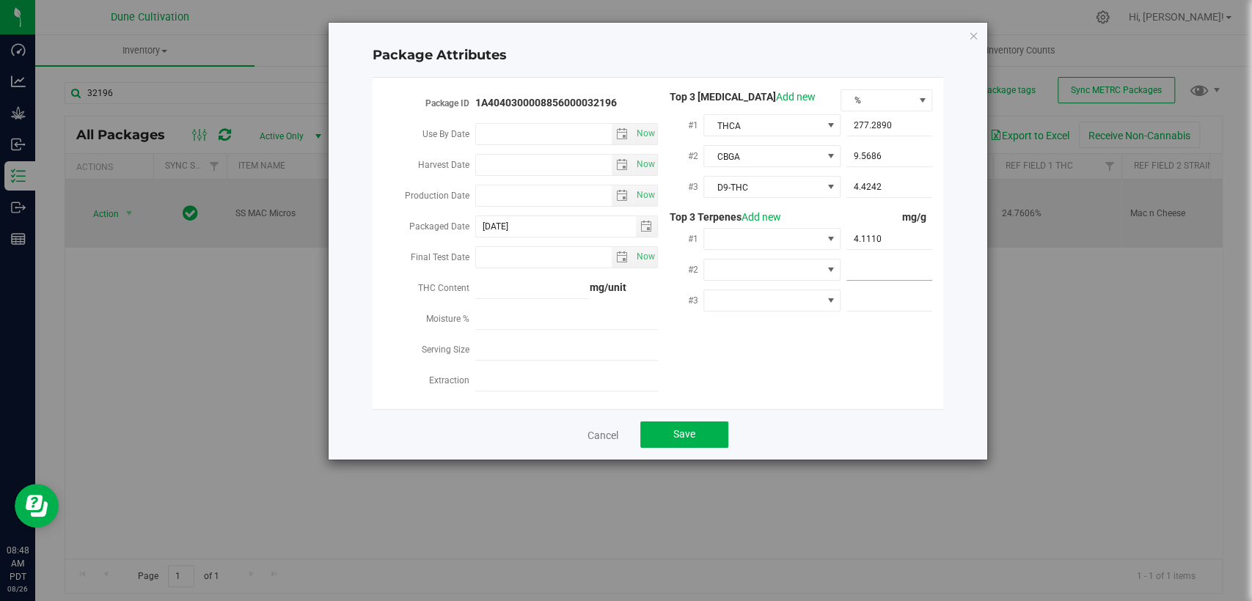
click at [868, 260] on span at bounding box center [889, 270] width 86 height 21
paste input "1.999"
type input "1.999"
type input "1.9990"
click at [910, 290] on span at bounding box center [889, 300] width 86 height 21
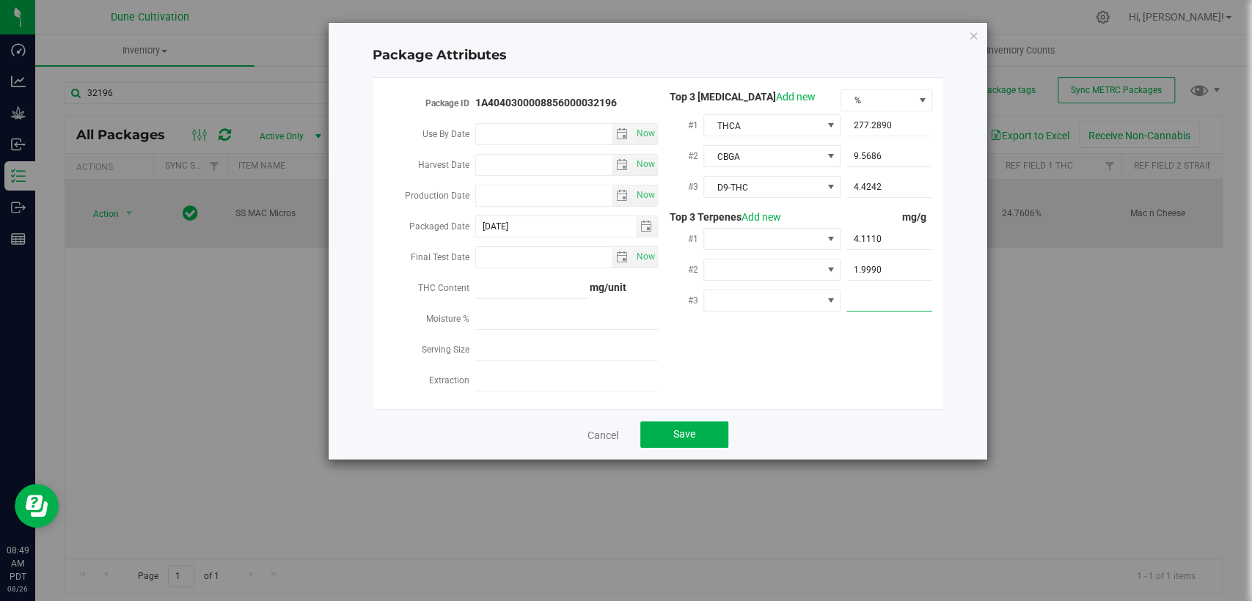
paste input "1.854"
type input "1.854"
type input "1.8540"
click at [735, 240] on span at bounding box center [762, 239] width 117 height 21
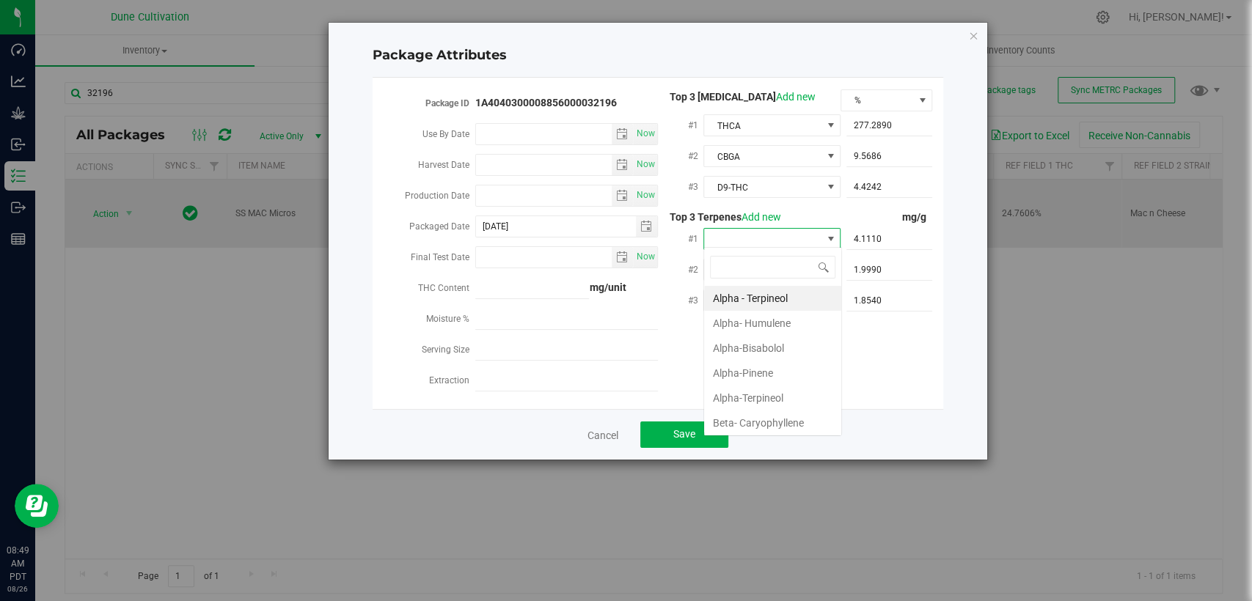
type input "D"
click at [742, 312] on font "D-Limonene" at bounding box center [740, 323] width 54 height 22
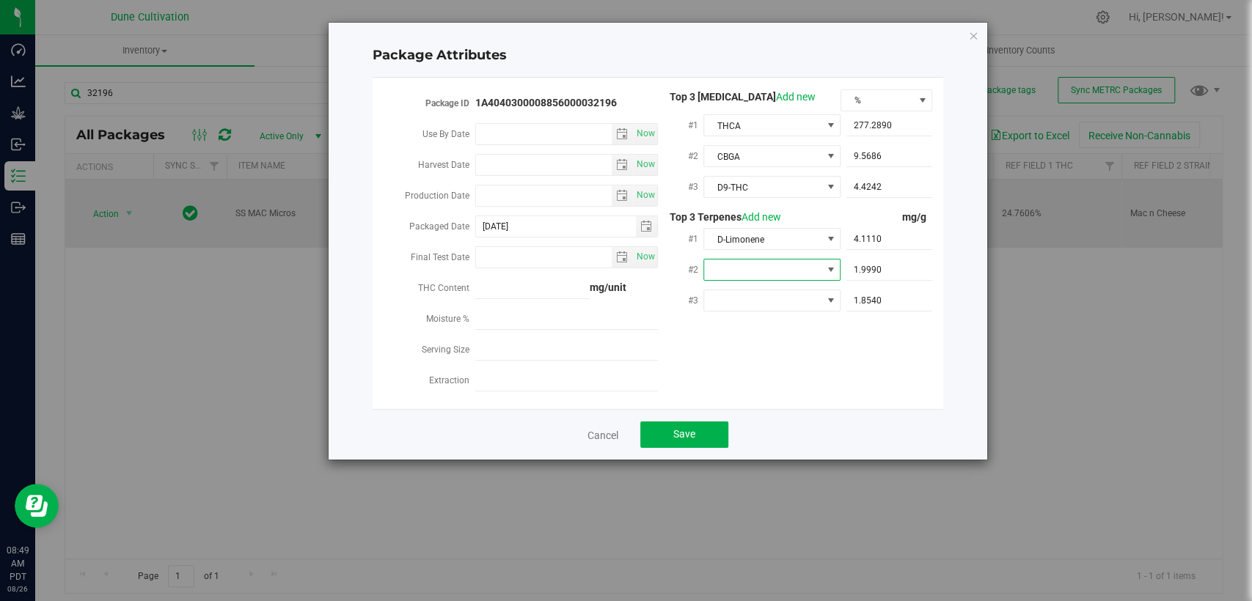
click at [747, 260] on span at bounding box center [762, 270] width 117 height 21
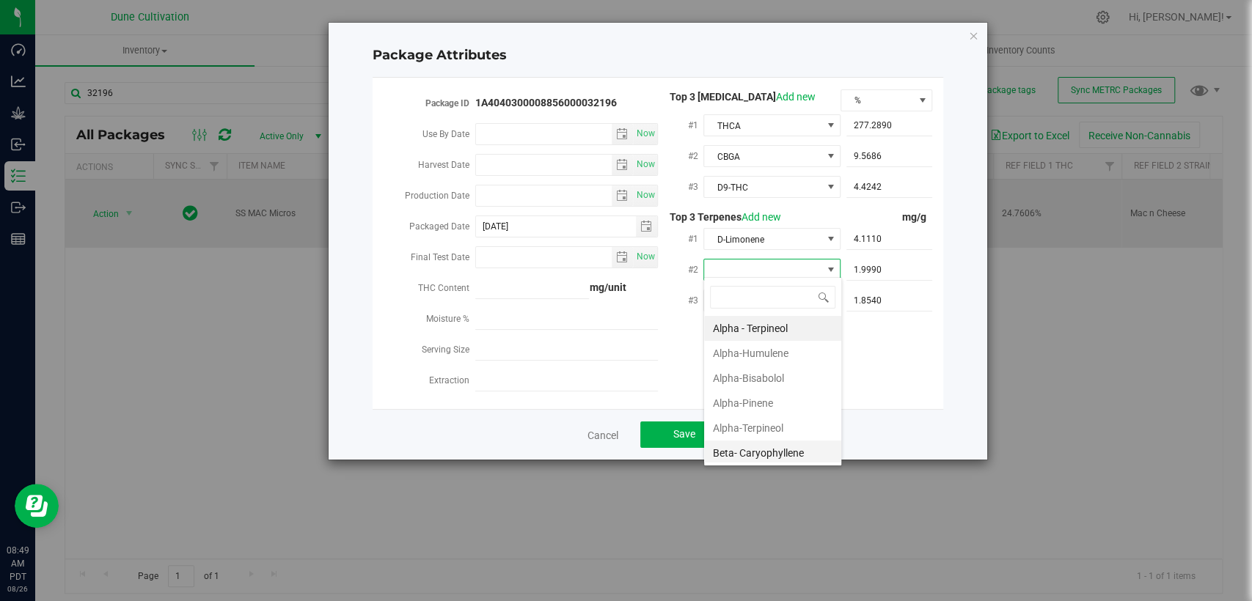
click at [766, 454] on font "Beta- Caryophyllene" at bounding box center [758, 453] width 91 height 12
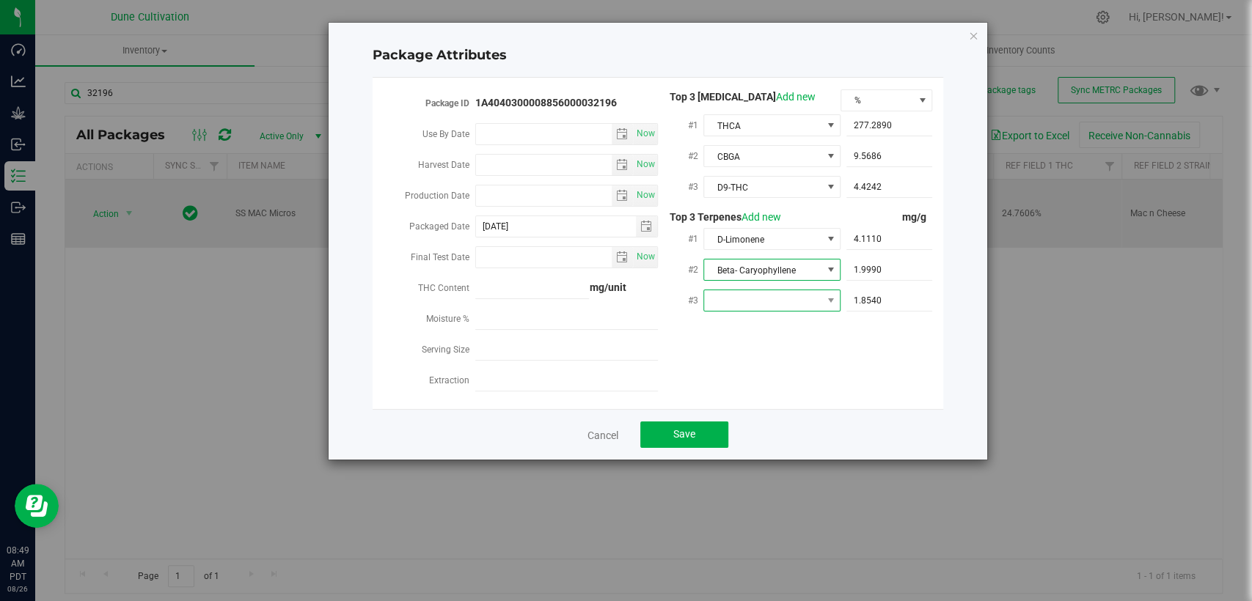
click at [728, 290] on span at bounding box center [762, 300] width 117 height 21
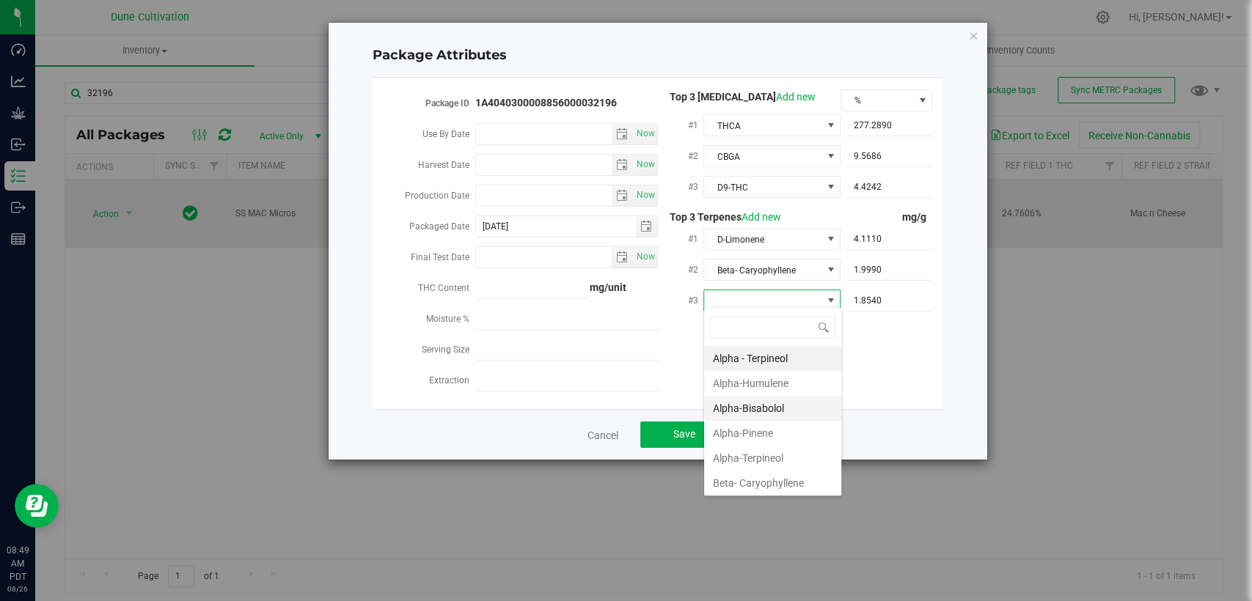
scroll to position [81, 0]
click at [734, 421] on font "Beta-Myrcene" at bounding box center [744, 427] width 63 height 12
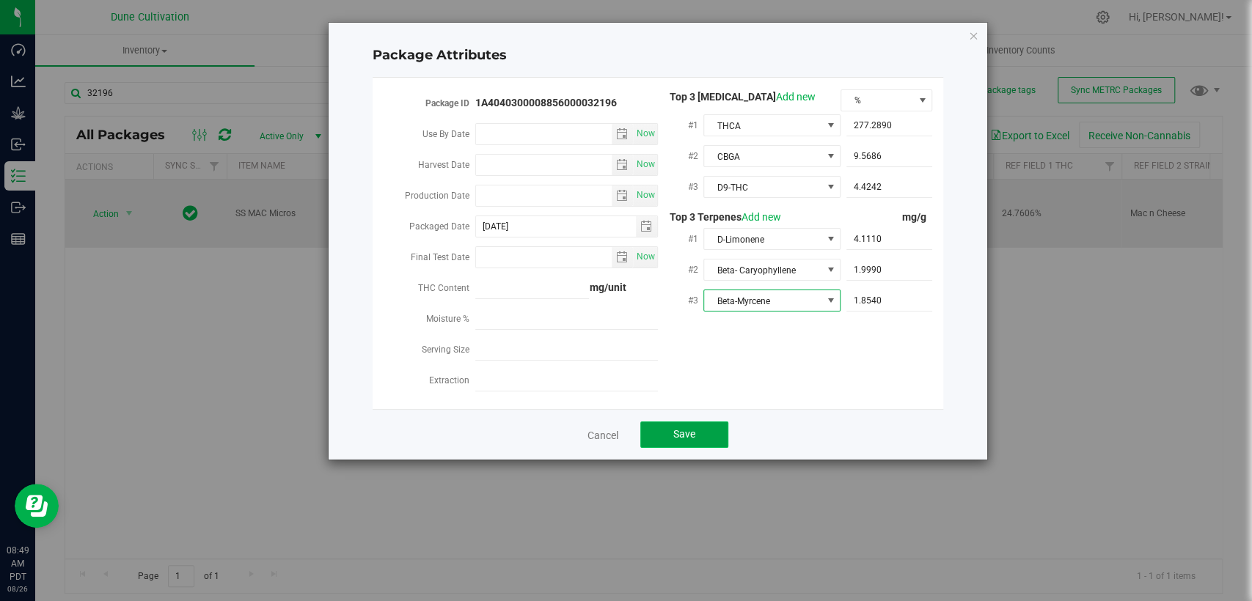
click at [704, 422] on button "Save" at bounding box center [684, 435] width 88 height 26
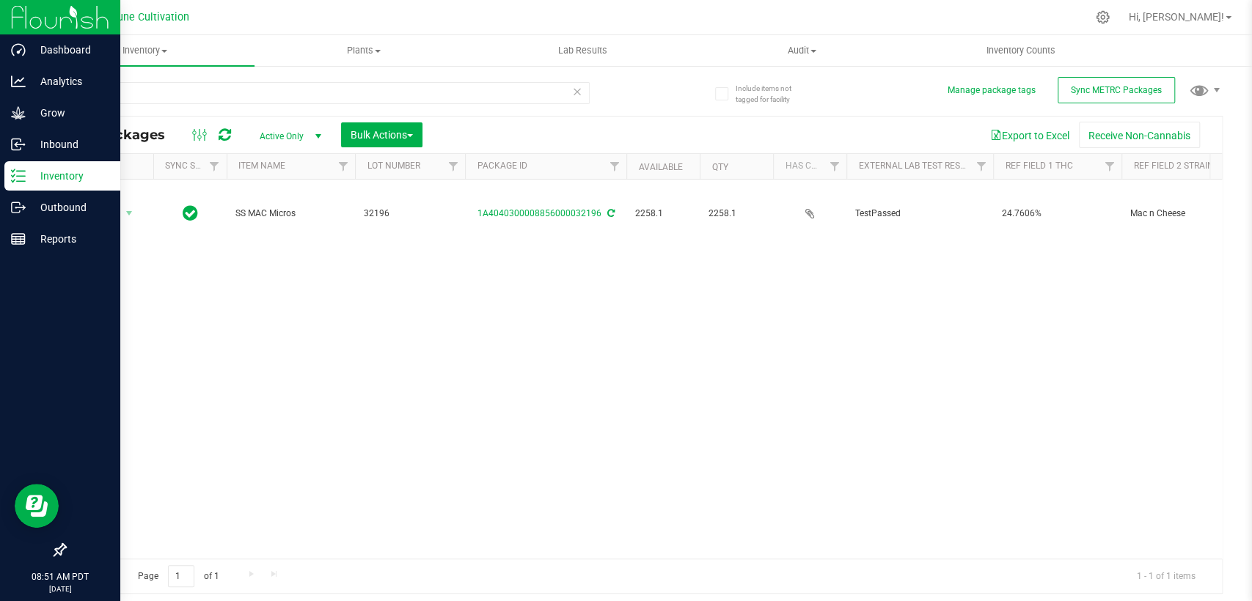
click at [37, 178] on p "Inventory" at bounding box center [70, 176] width 88 height 18
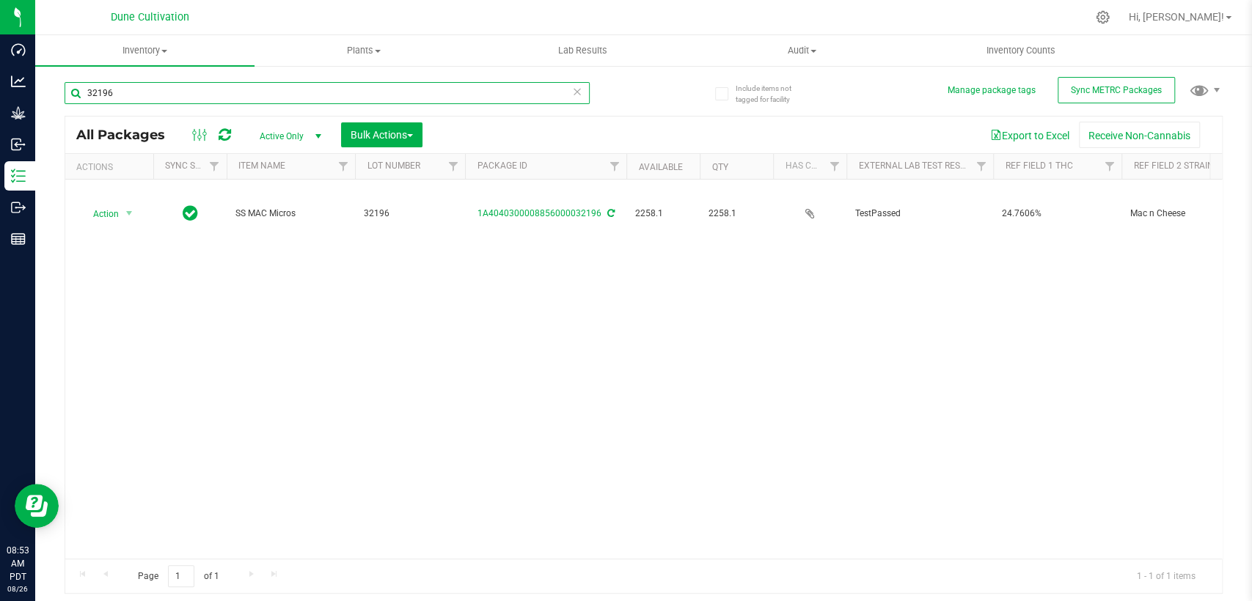
click at [187, 92] on input "32196" at bounding box center [327, 93] width 525 height 22
click at [309, 128] on span "select" at bounding box center [318, 136] width 18 height 21
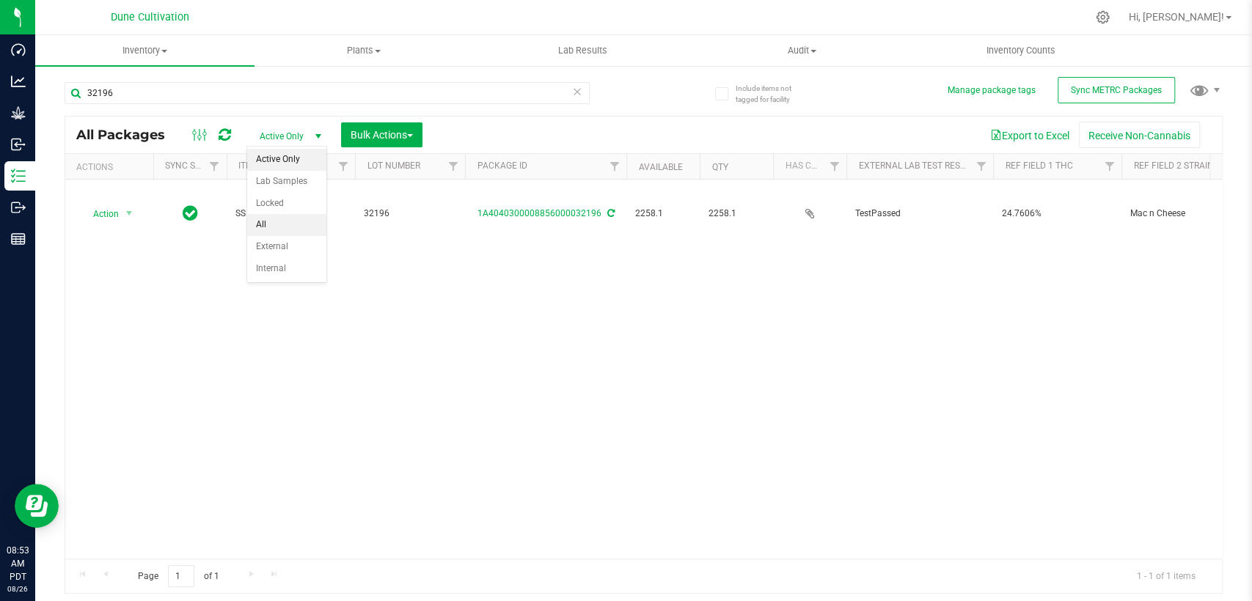
click at [276, 224] on li "All" at bounding box center [286, 225] width 79 height 22
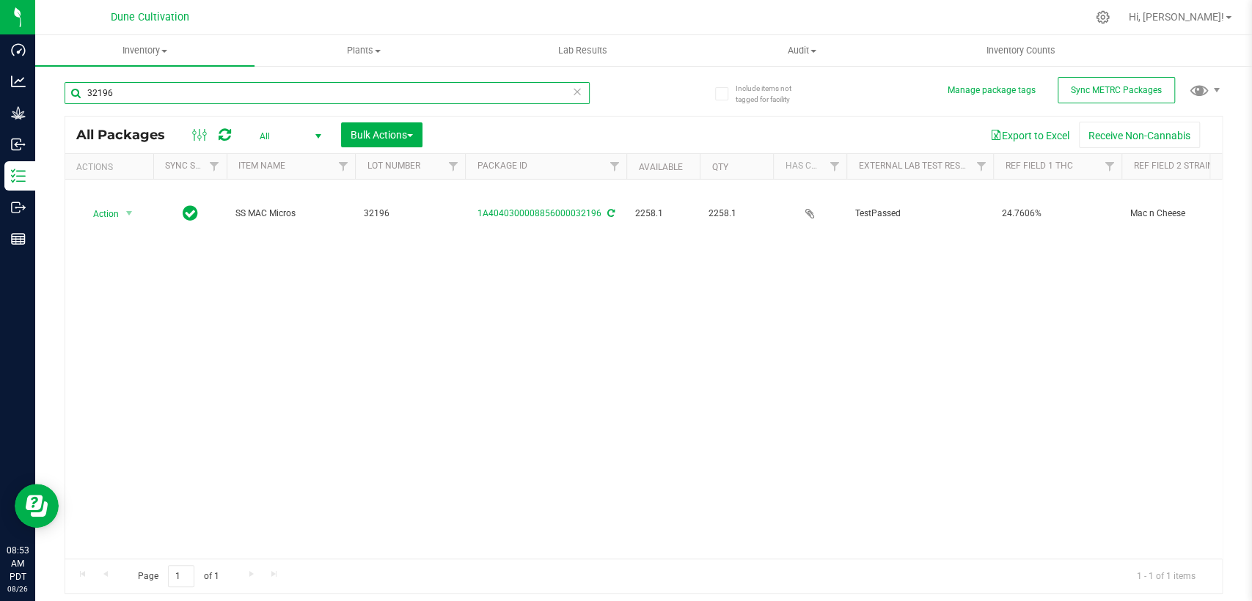
drag, startPoint x: 137, startPoint y: 92, endPoint x: 183, endPoint y: 15, distance: 89.4
click at [15, 76] on div "Dashboard Analytics Grow Inbound Inventory Outbound Reports 08:53 AM PDT [DATE]…" at bounding box center [626, 300] width 1252 height 601
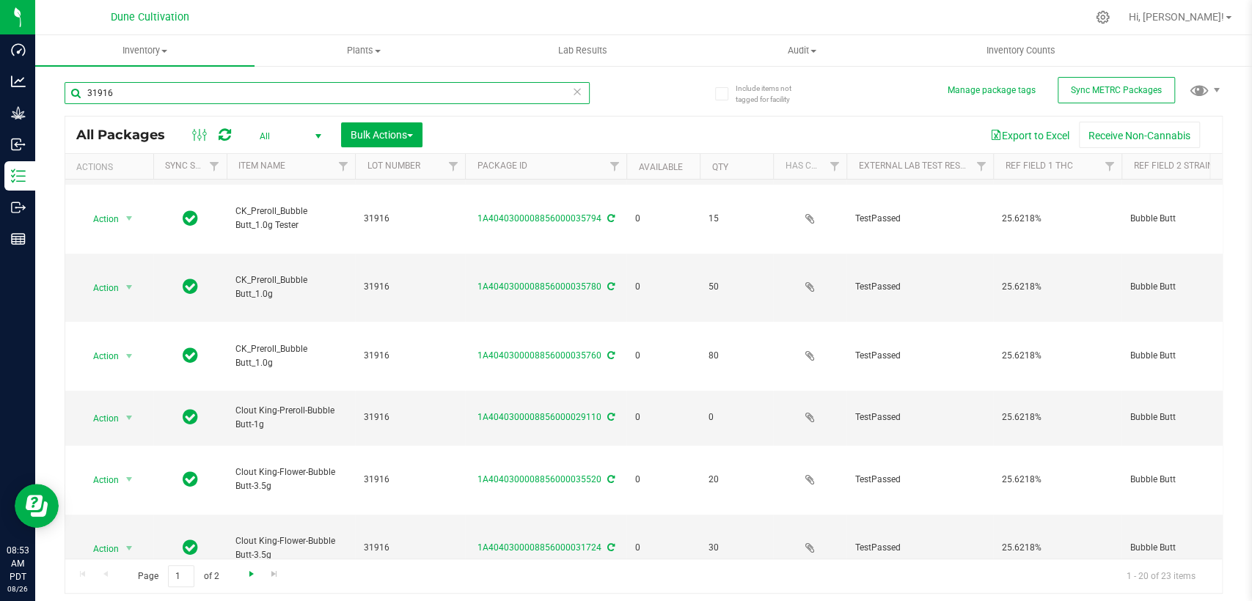
scroll to position [500, 0]
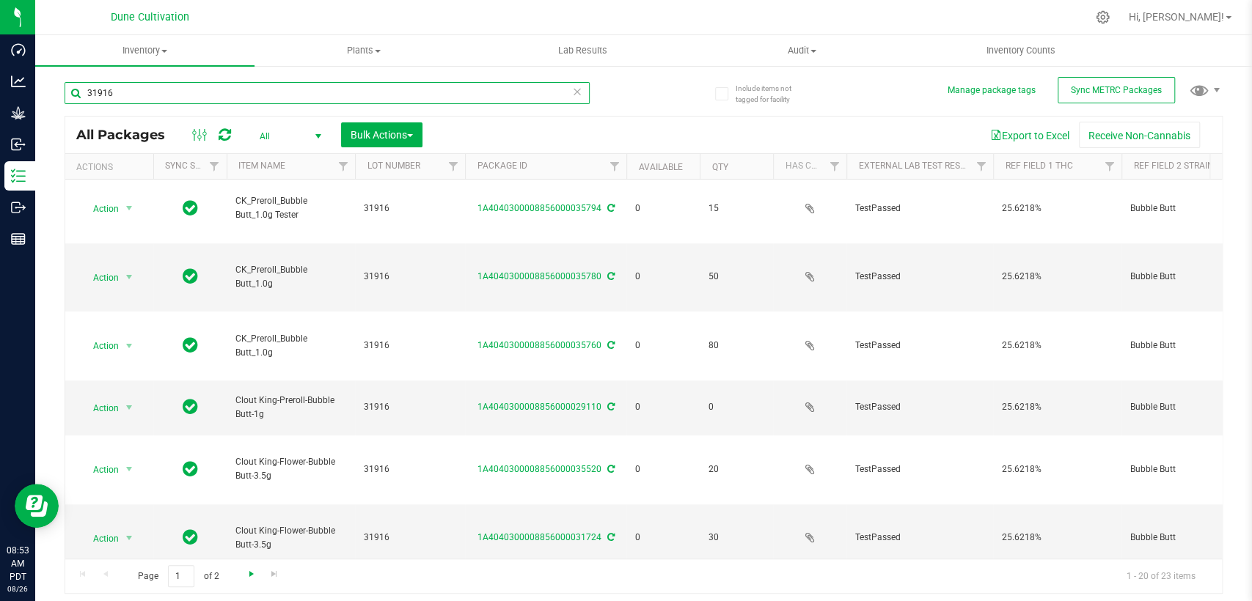
type input "31916"
click at [253, 572] on span "Go to the next page" at bounding box center [252, 574] width 12 height 12
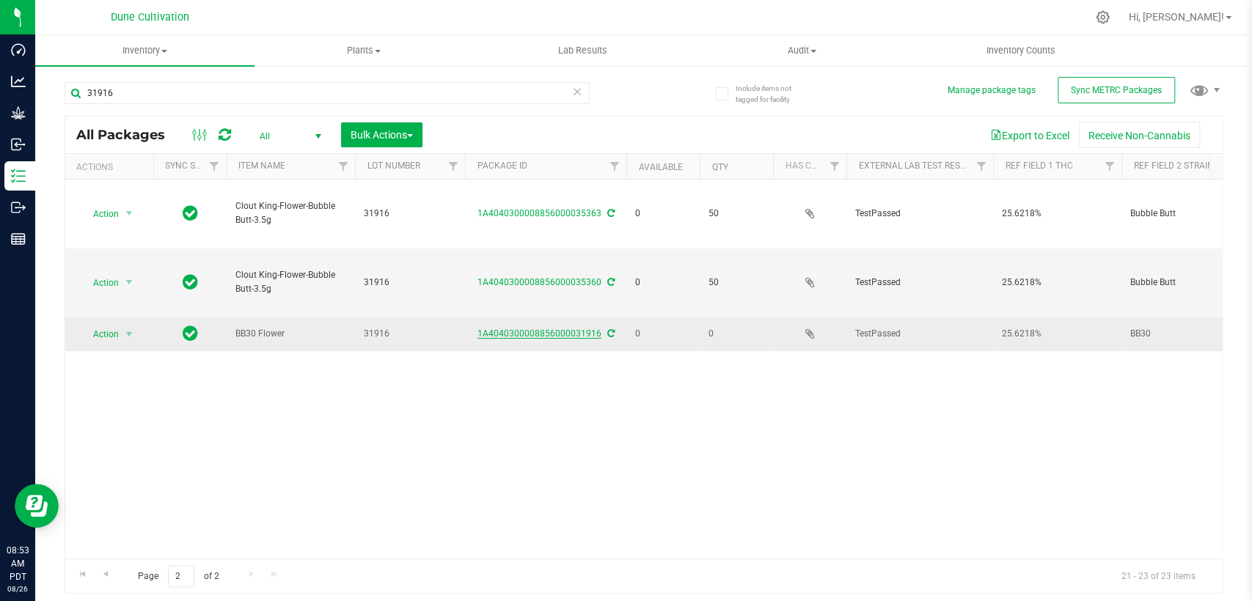
click at [540, 329] on link "1A4040300008856000031916" at bounding box center [540, 334] width 124 height 10
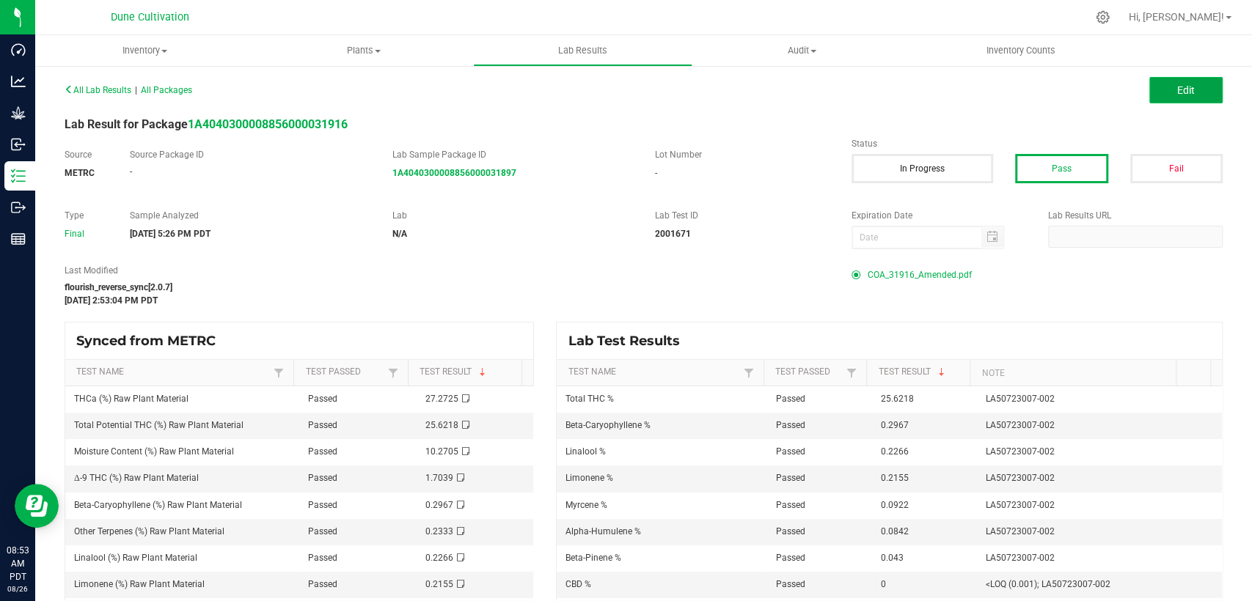
click at [1155, 89] on button "Edit" at bounding box center [1185, 90] width 73 height 26
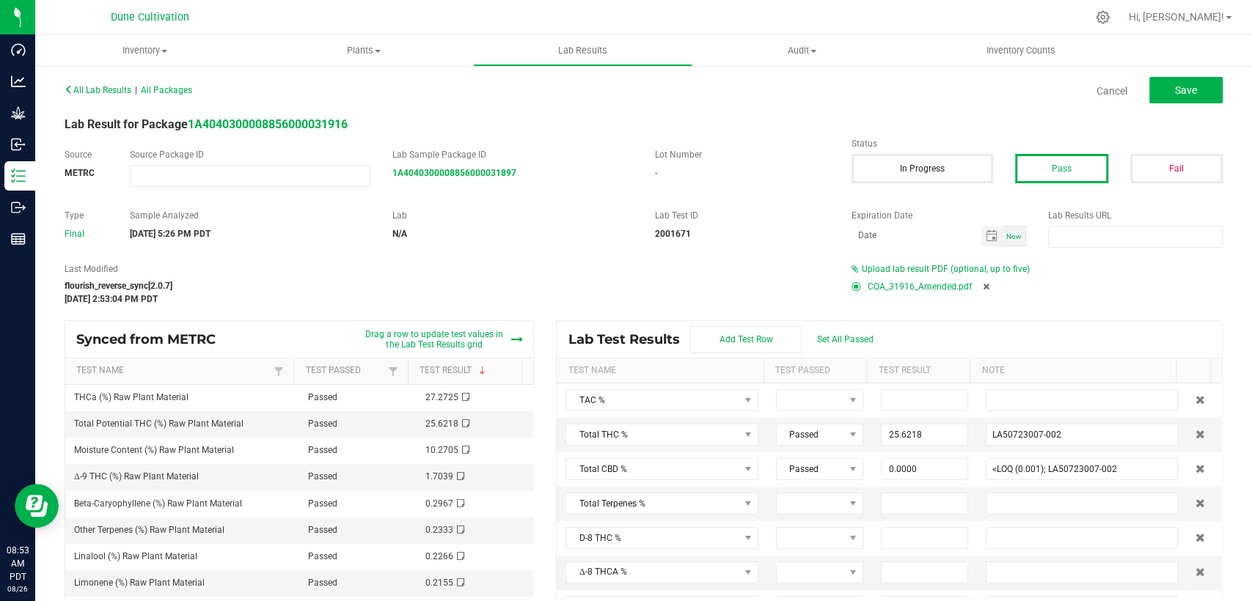
click at [983, 285] on icon at bounding box center [986, 286] width 7 height 9
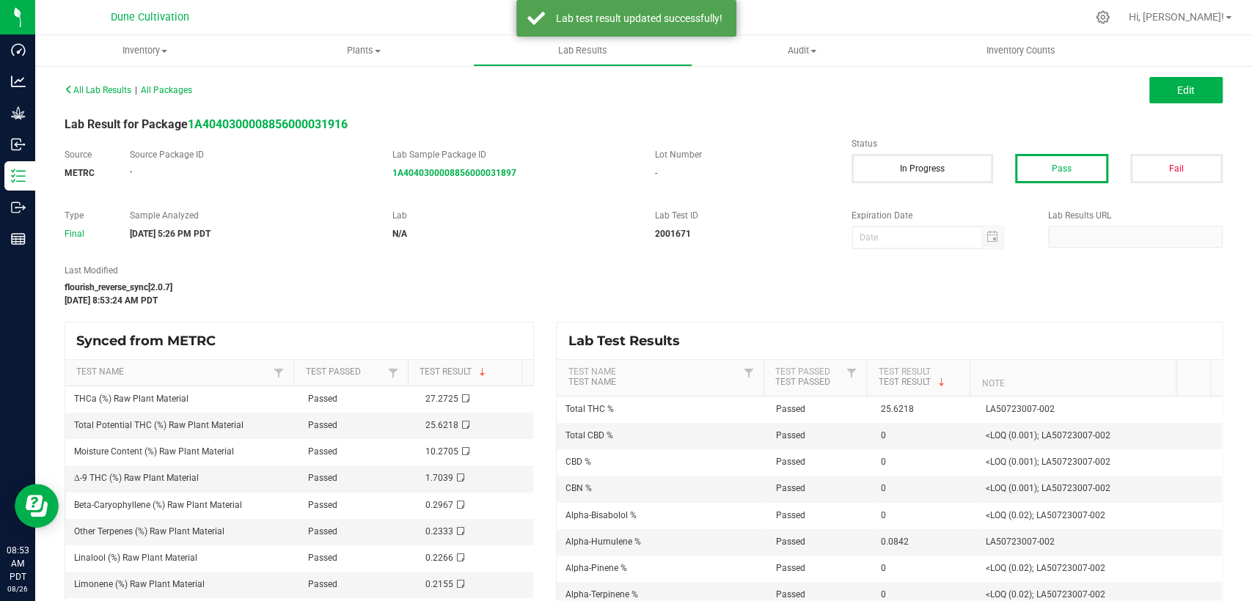
click at [1160, 72] on div "All Lab Results | All Packages Edit" at bounding box center [644, 90] width 1180 height 37
click at [1177, 89] on font "Edit" at bounding box center [1186, 90] width 18 height 12
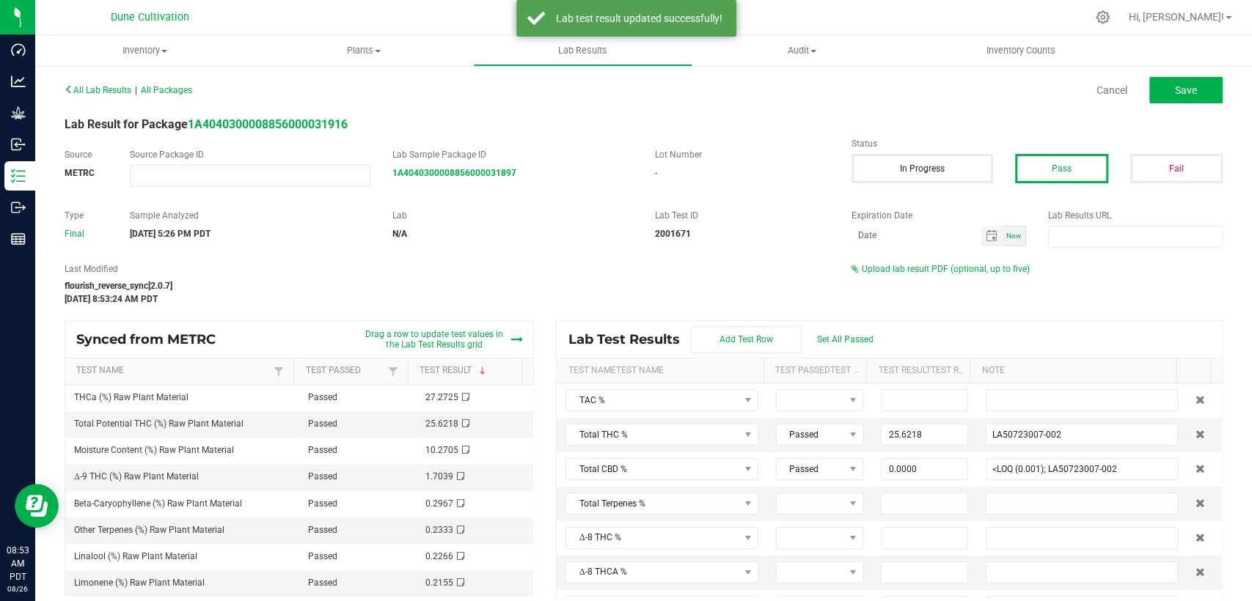
click at [915, 268] on span "Upload lab result PDF (optional, up to five)" at bounding box center [946, 269] width 168 height 10
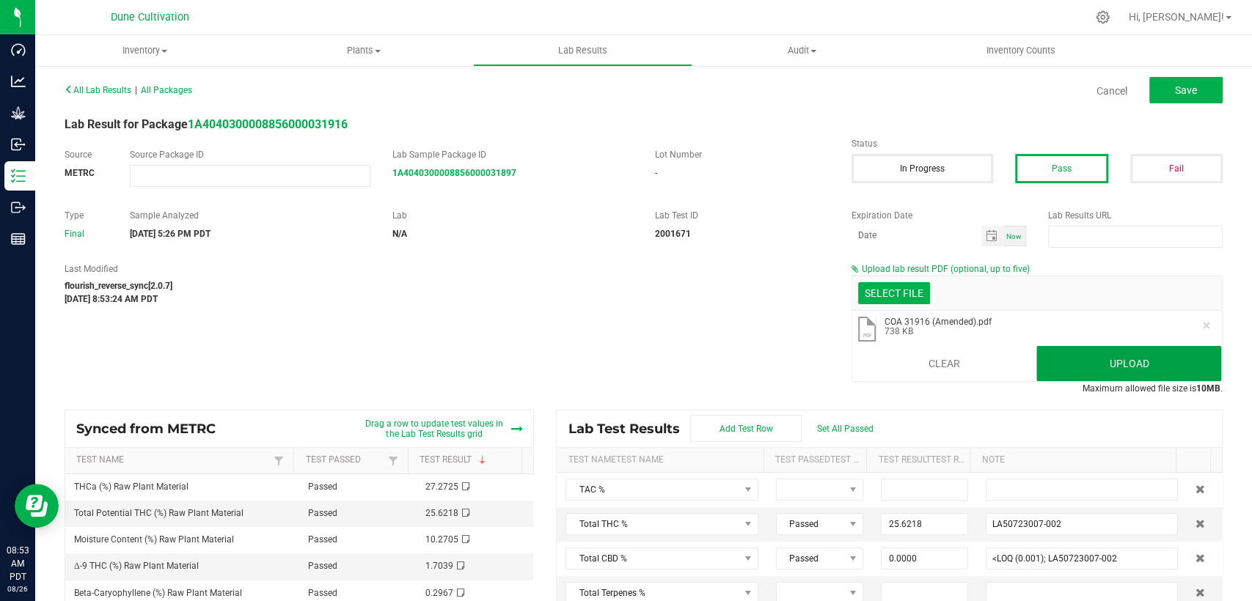
click at [1091, 361] on button "Upload" at bounding box center [1128, 363] width 185 height 35
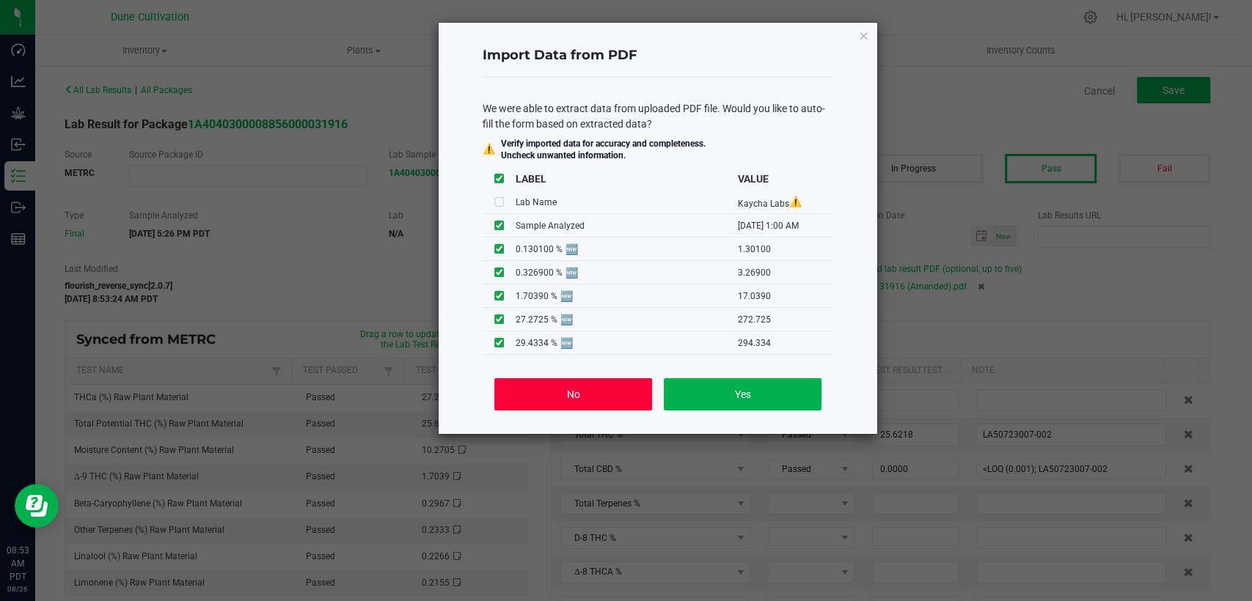
click at [589, 386] on button "No" at bounding box center [573, 394] width 158 height 32
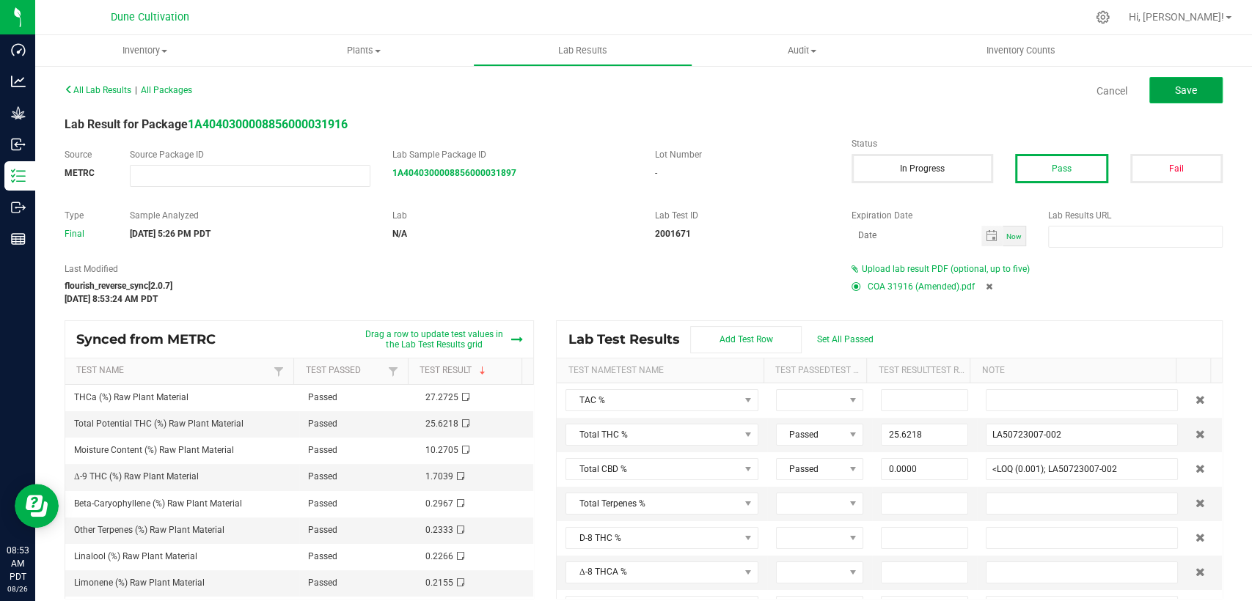
click at [1191, 78] on button "Save" at bounding box center [1185, 90] width 73 height 26
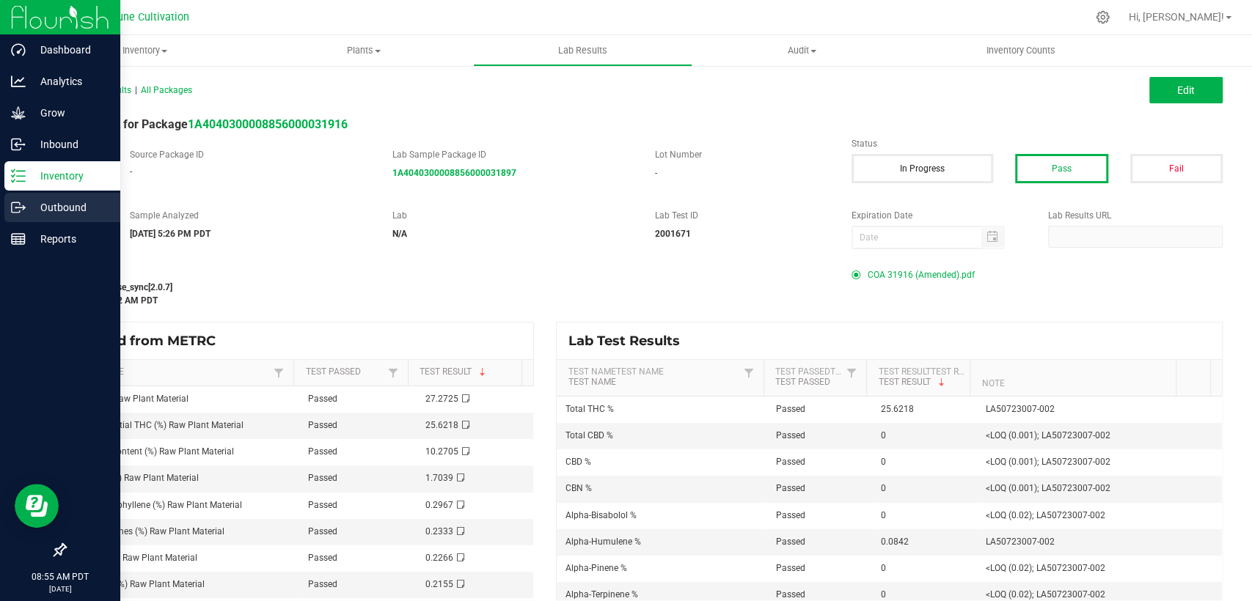
click at [51, 211] on font "Outbound" at bounding box center [63, 208] width 46 height 12
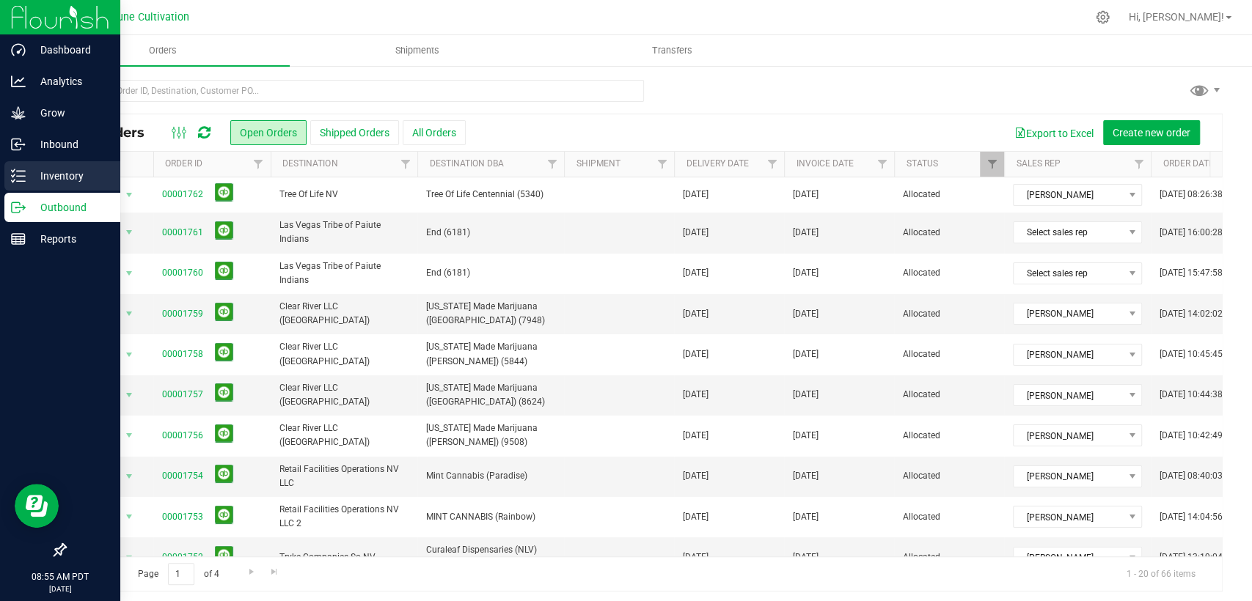
click at [56, 180] on font "Inventory" at bounding box center [61, 176] width 43 height 12
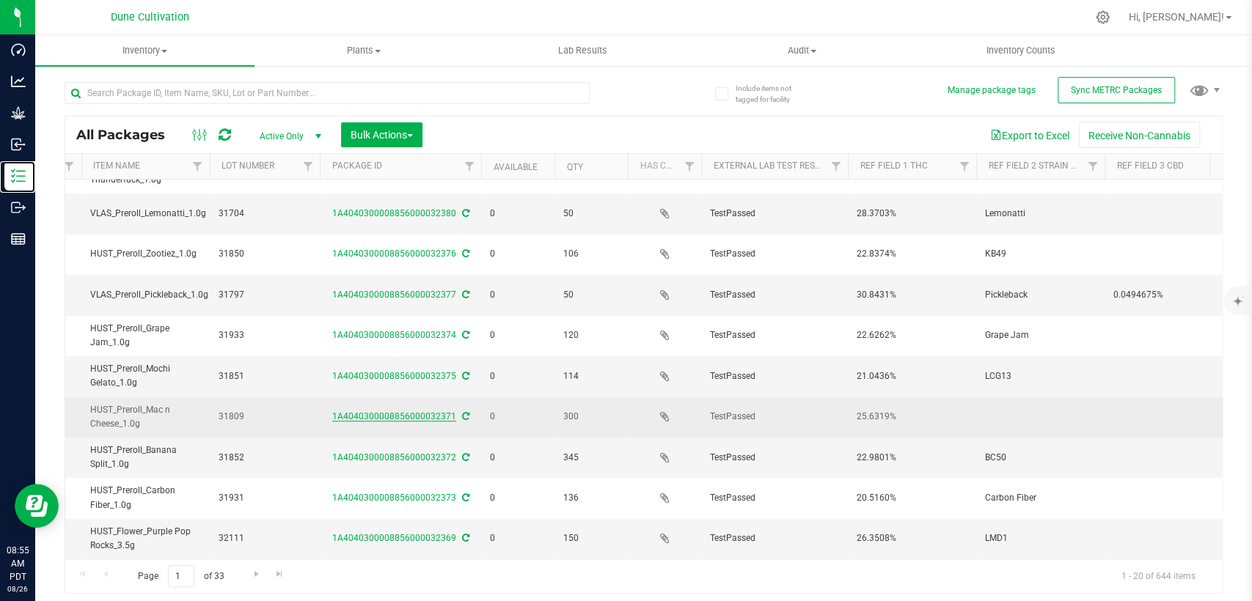
scroll to position [0, 326]
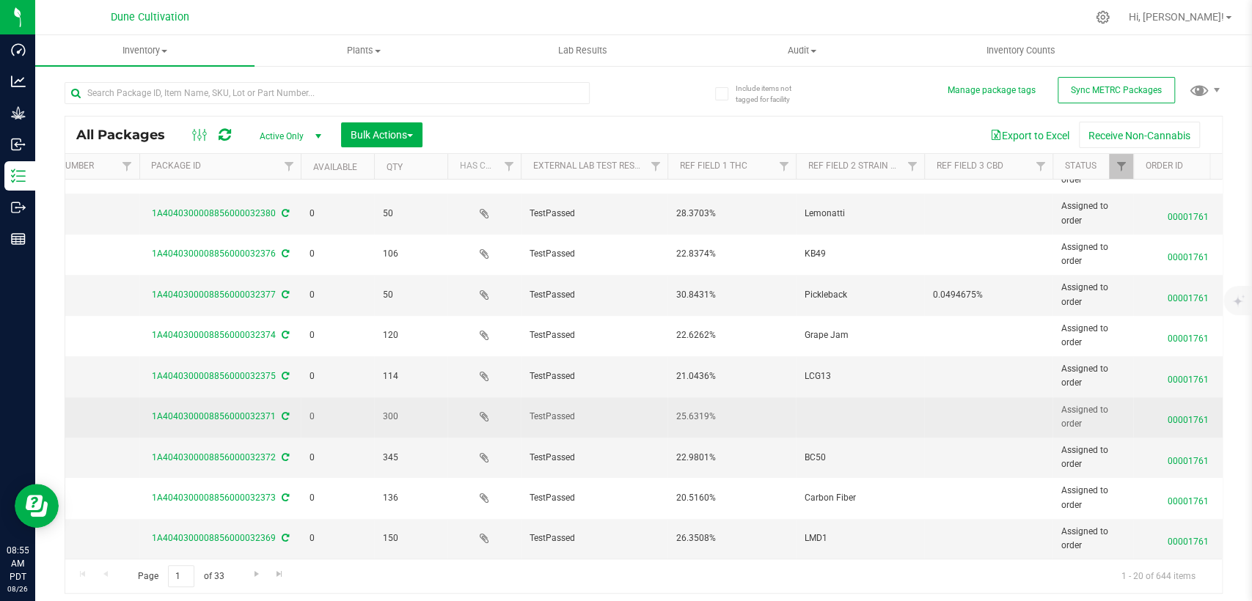
click at [995, 401] on td at bounding box center [988, 418] width 128 height 40
click at [820, 398] on td at bounding box center [860, 418] width 128 height 40
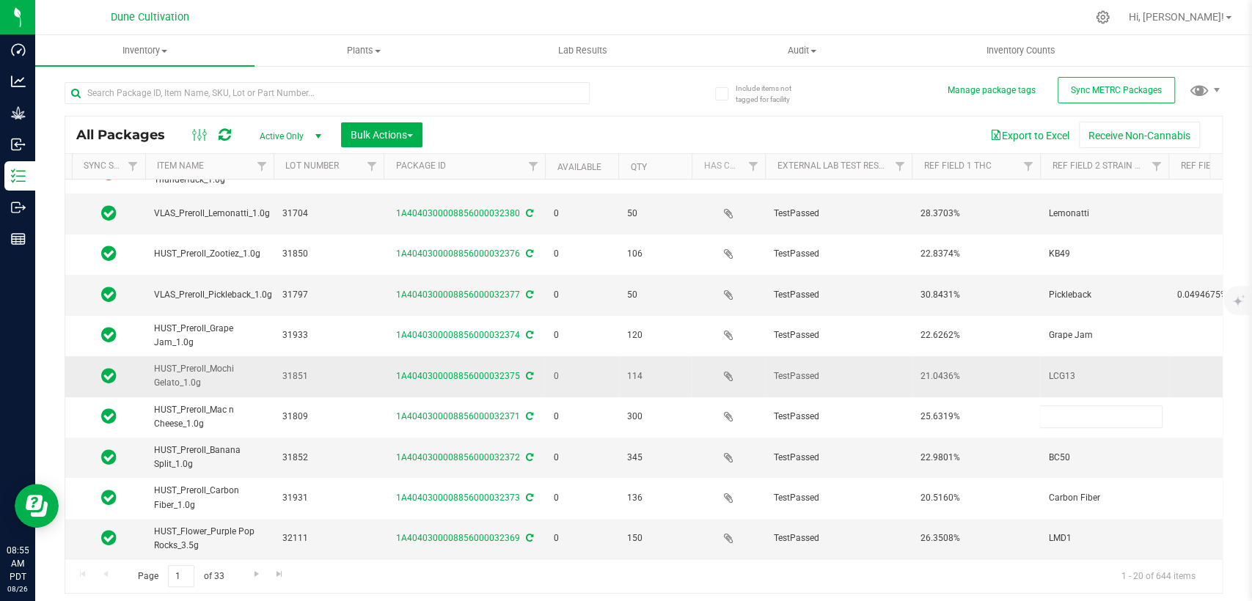
scroll to position [0, 0]
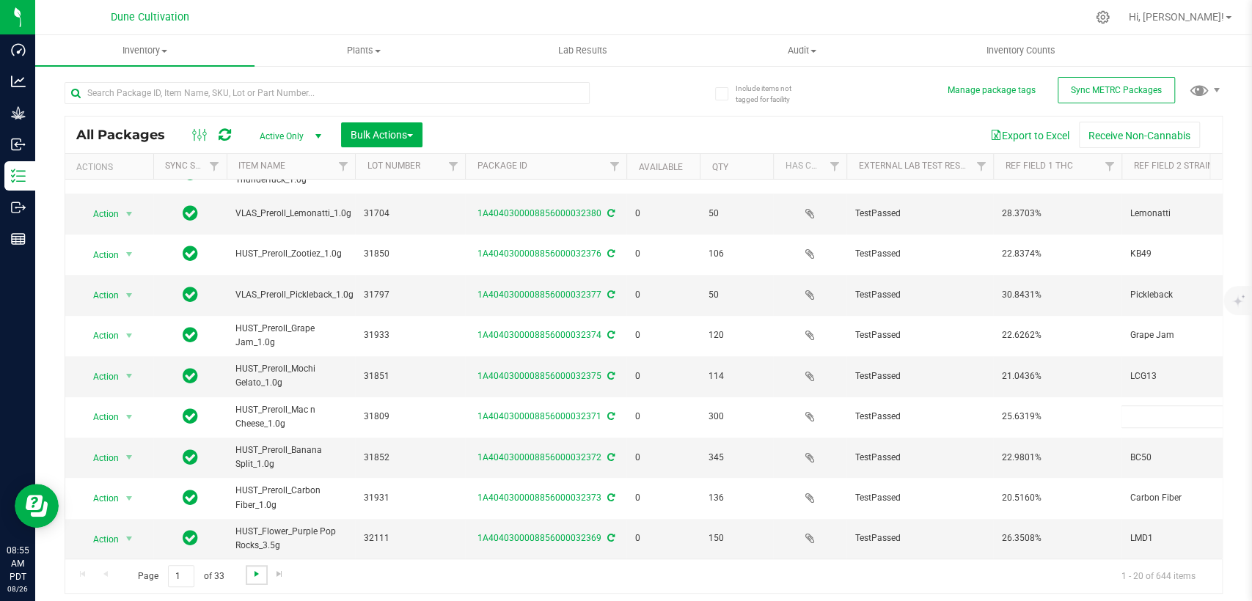
click at [255, 577] on span "Go to the next page" at bounding box center [257, 574] width 12 height 12
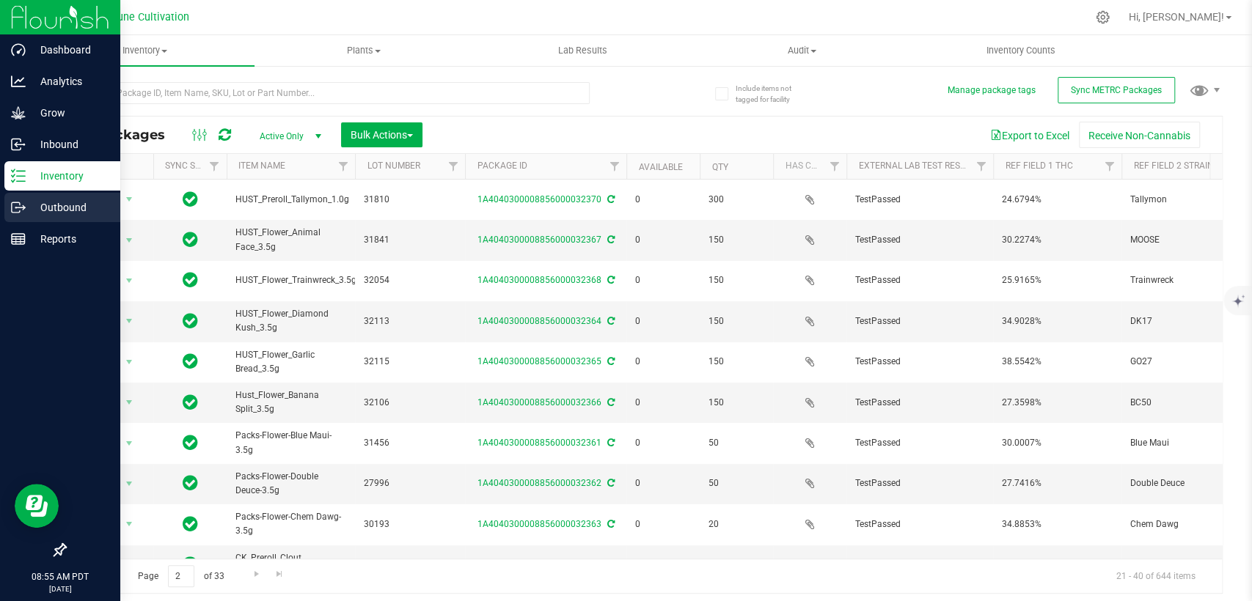
click at [54, 216] on p "Outbound" at bounding box center [70, 208] width 88 height 18
